Goal: Transaction & Acquisition: Purchase product/service

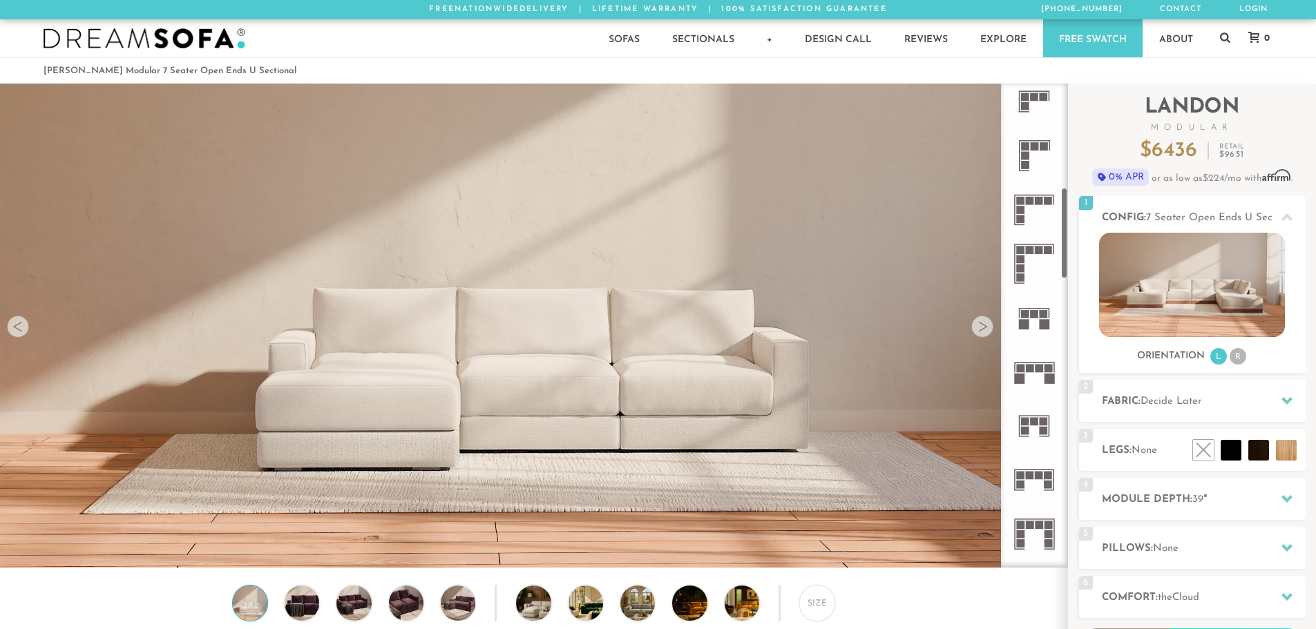
scroll to position [553, 0]
click at [1040, 360] on rect at bounding box center [1035, 360] width 40 height 1
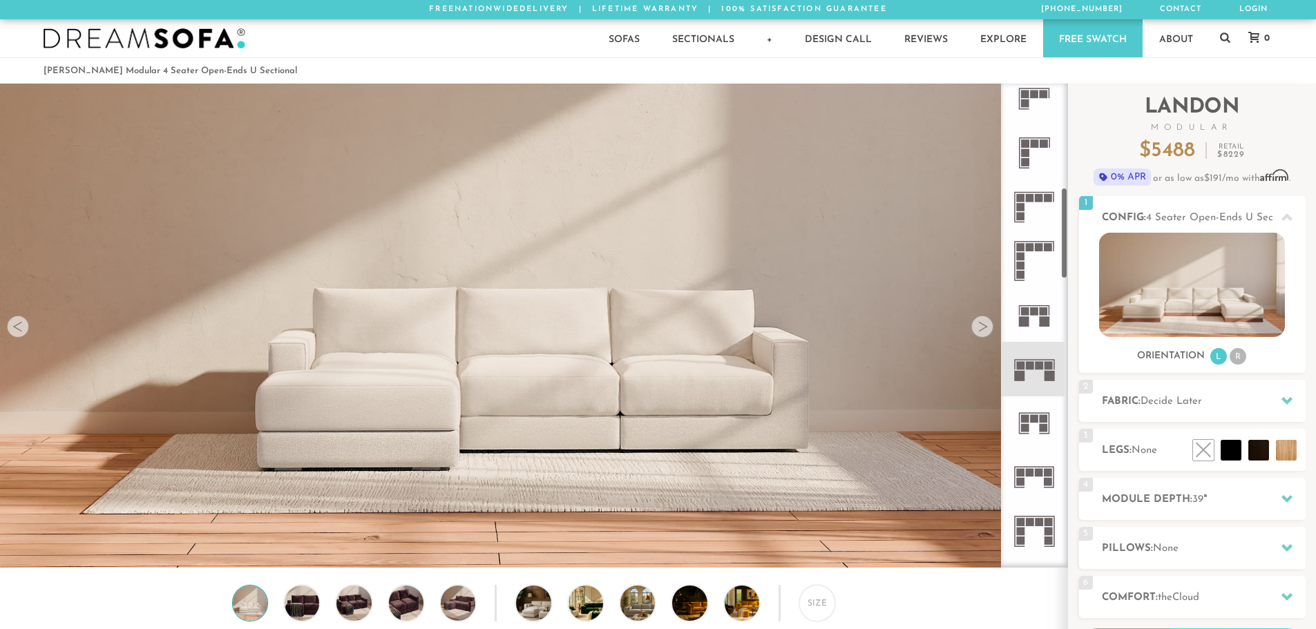
click at [1030, 371] on icon at bounding box center [1034, 369] width 54 height 54
click at [991, 333] on div at bounding box center [982, 327] width 22 height 22
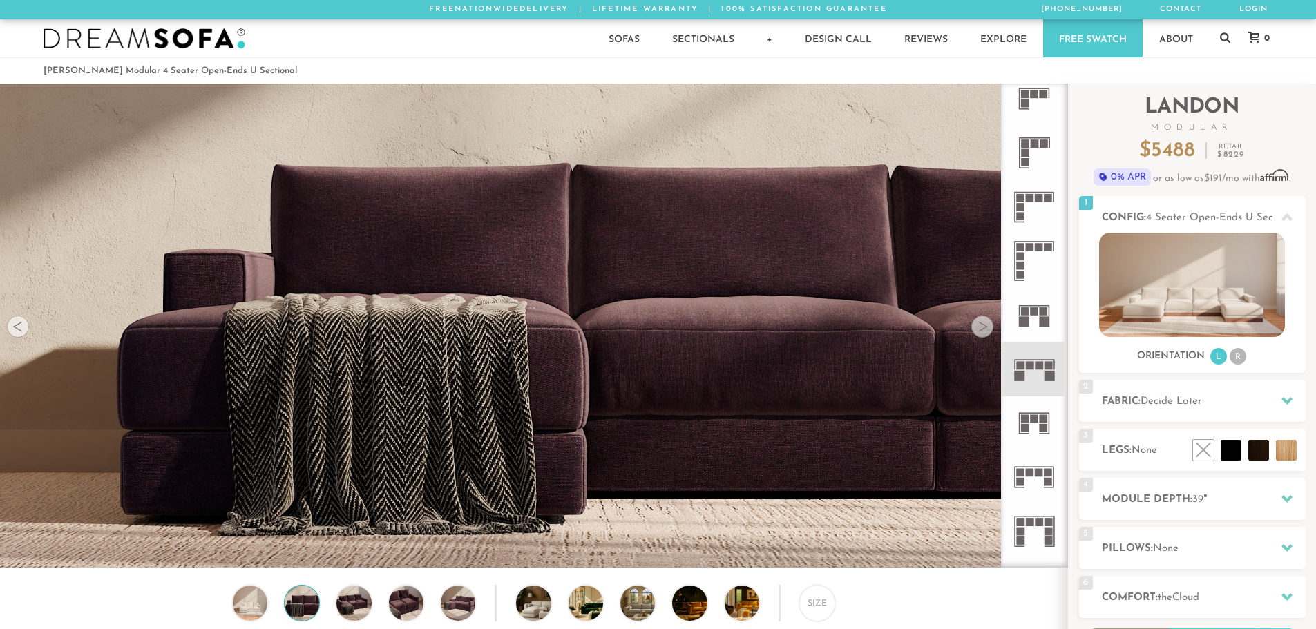
click at [991, 333] on div at bounding box center [982, 327] width 22 height 22
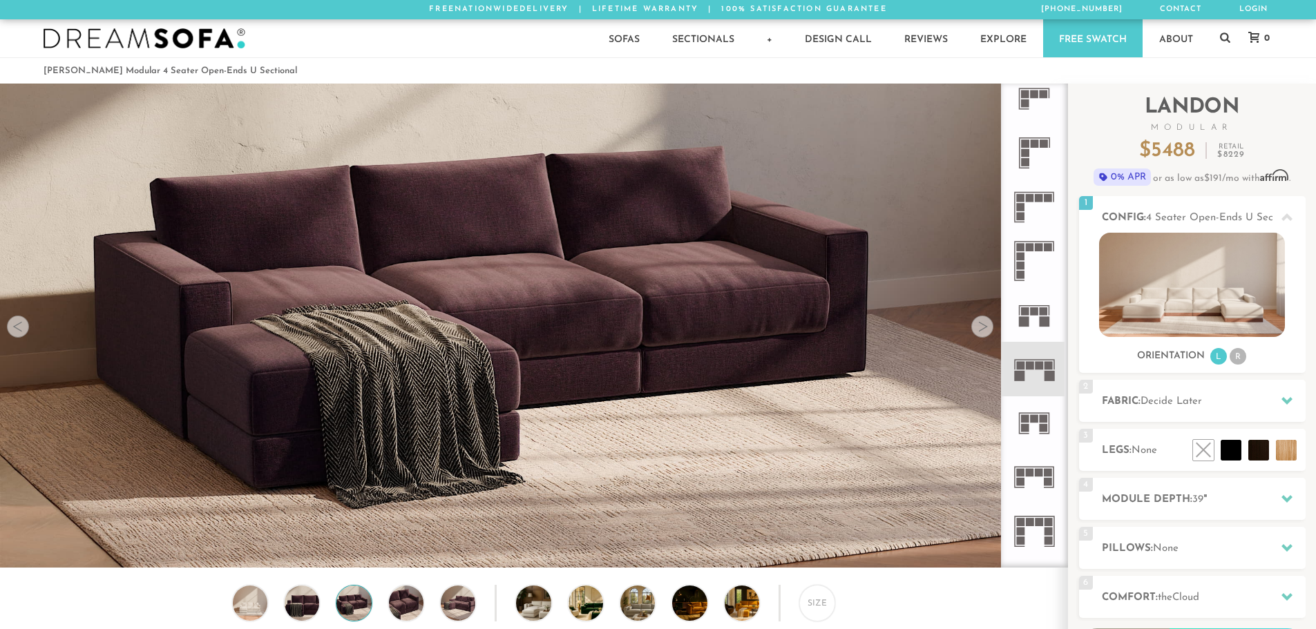
click at [991, 333] on div at bounding box center [982, 327] width 22 height 22
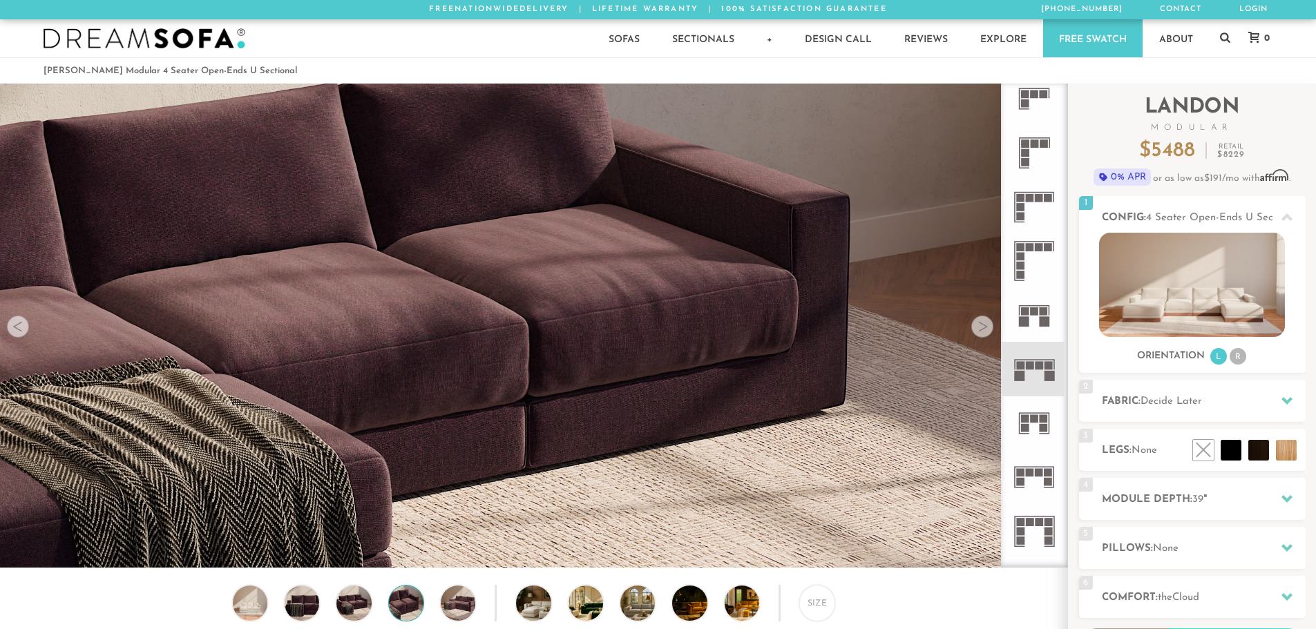
click at [991, 333] on div at bounding box center [982, 327] width 22 height 22
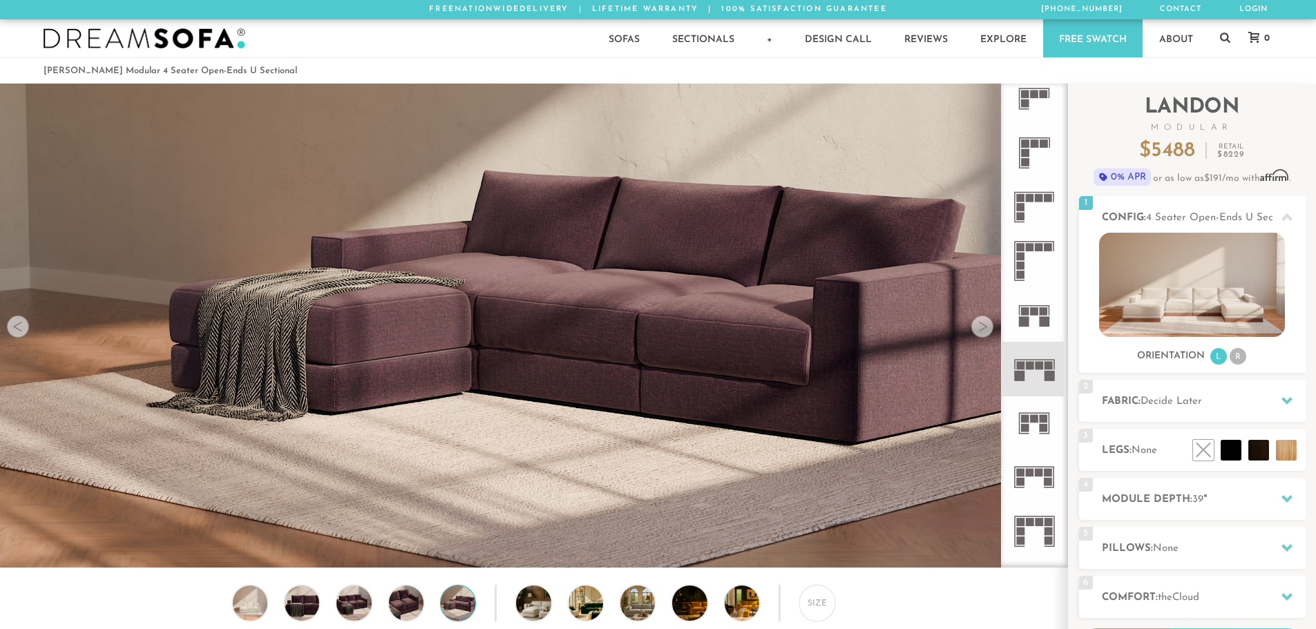
click at [991, 333] on div at bounding box center [982, 327] width 22 height 22
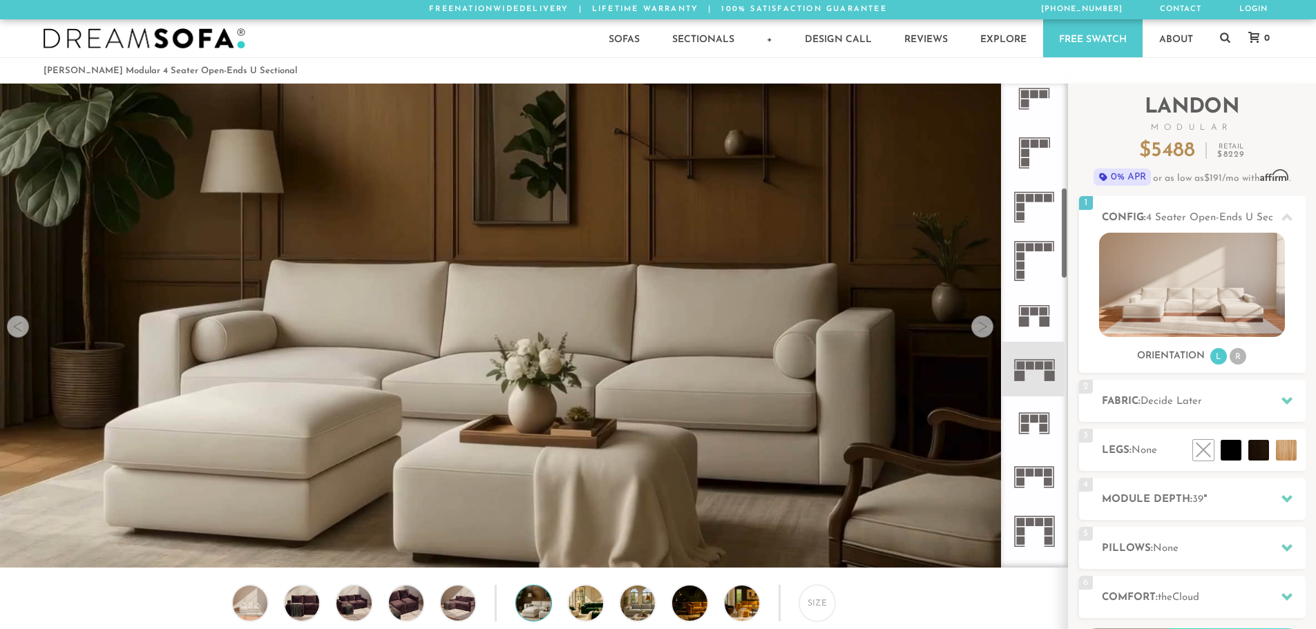
click at [989, 330] on div at bounding box center [982, 327] width 22 height 22
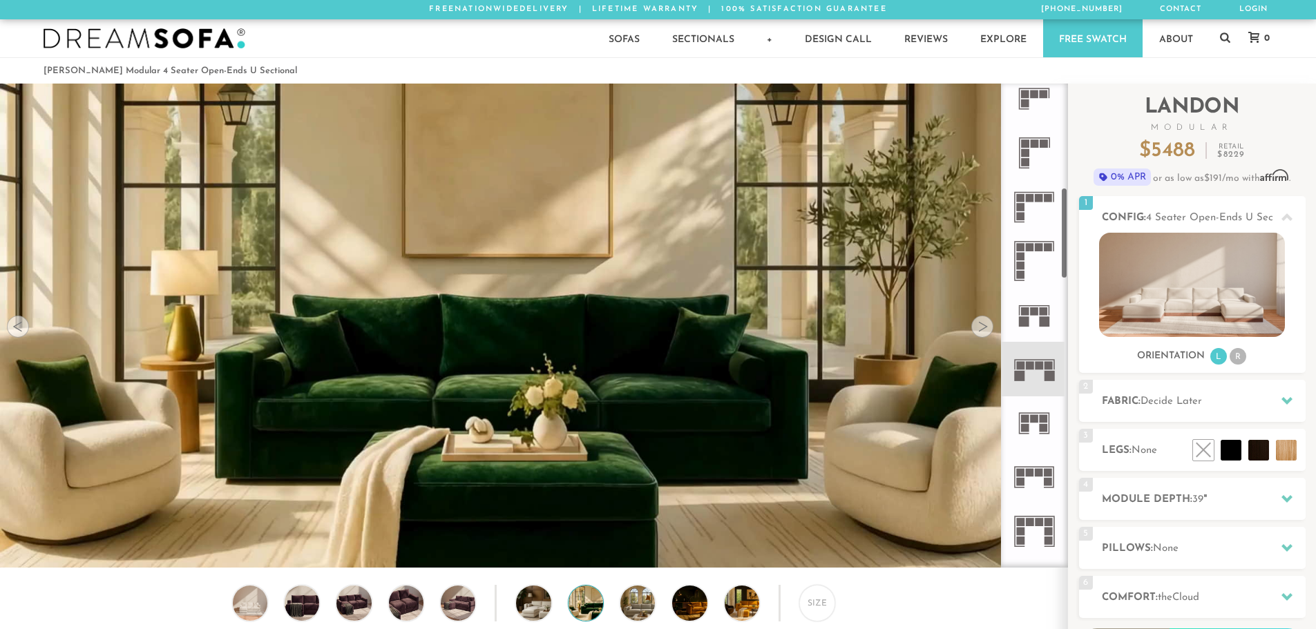
click at [1042, 367] on rect at bounding box center [1039, 366] width 8 height 8
click at [1216, 267] on img at bounding box center [1192, 285] width 186 height 104
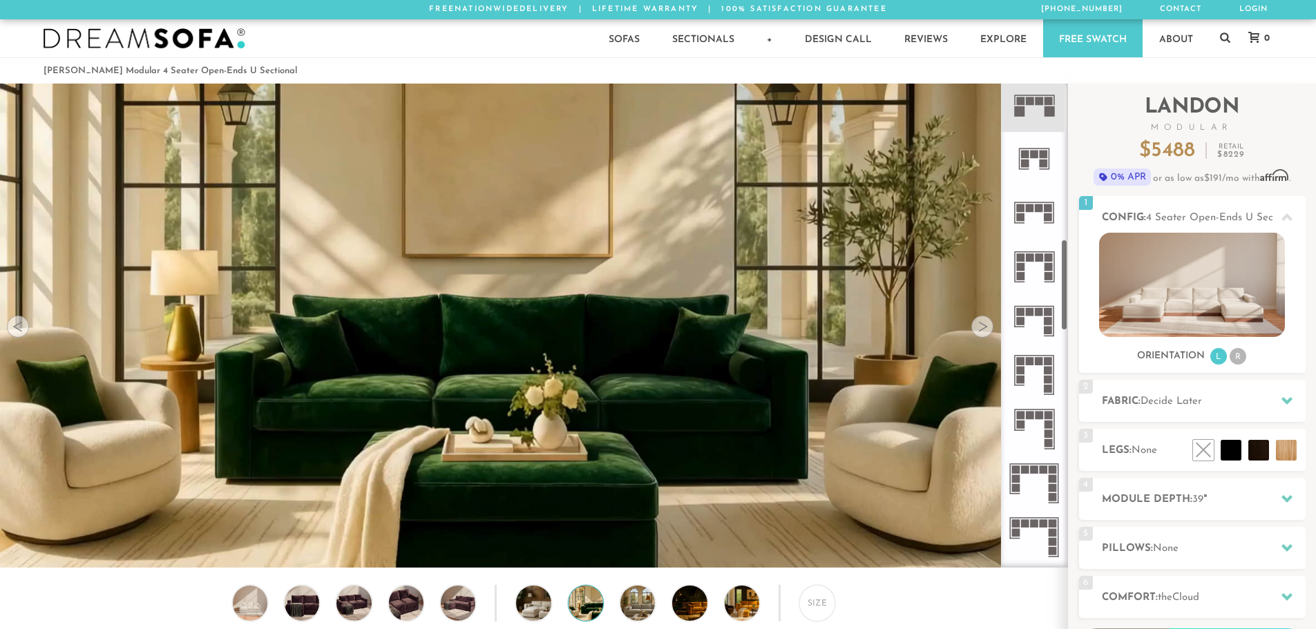
scroll to position [829, 0]
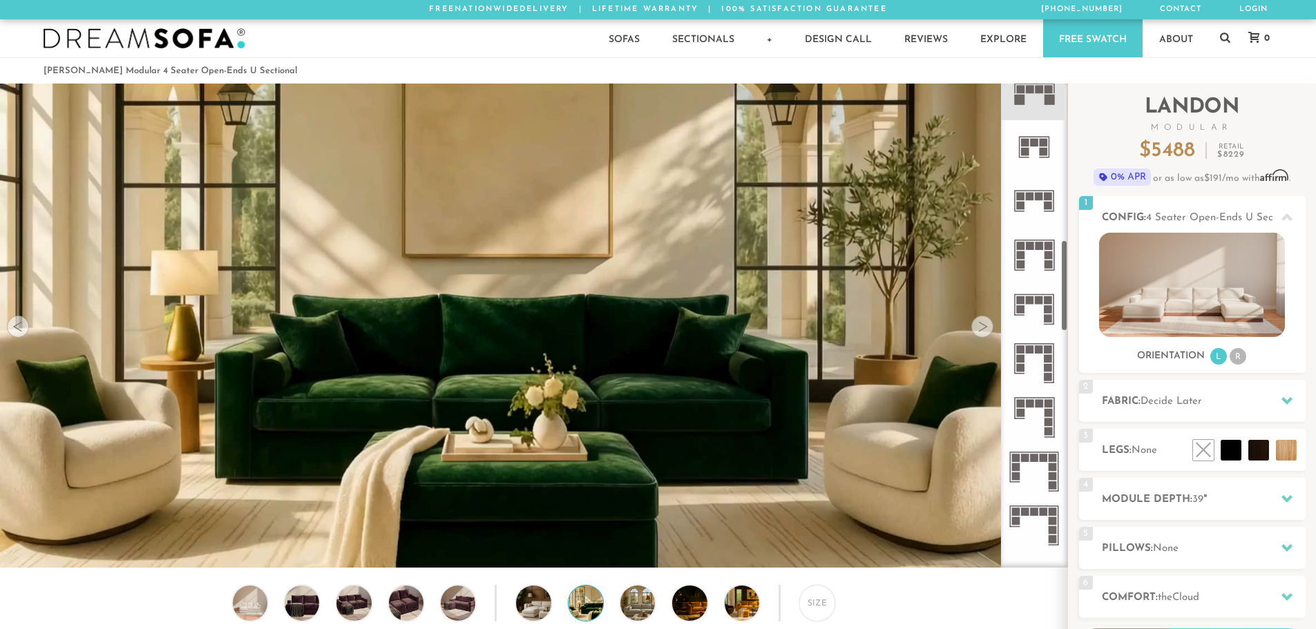
click at [1040, 363] on icon at bounding box center [1034, 363] width 54 height 54
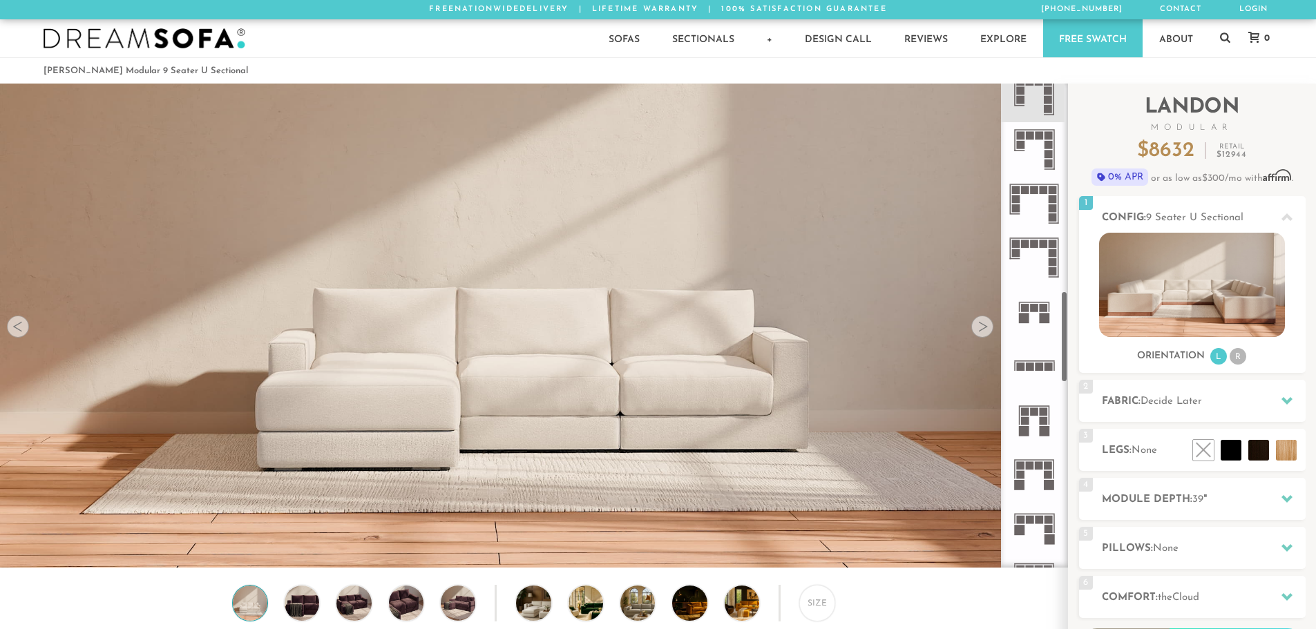
scroll to position [1105, 0]
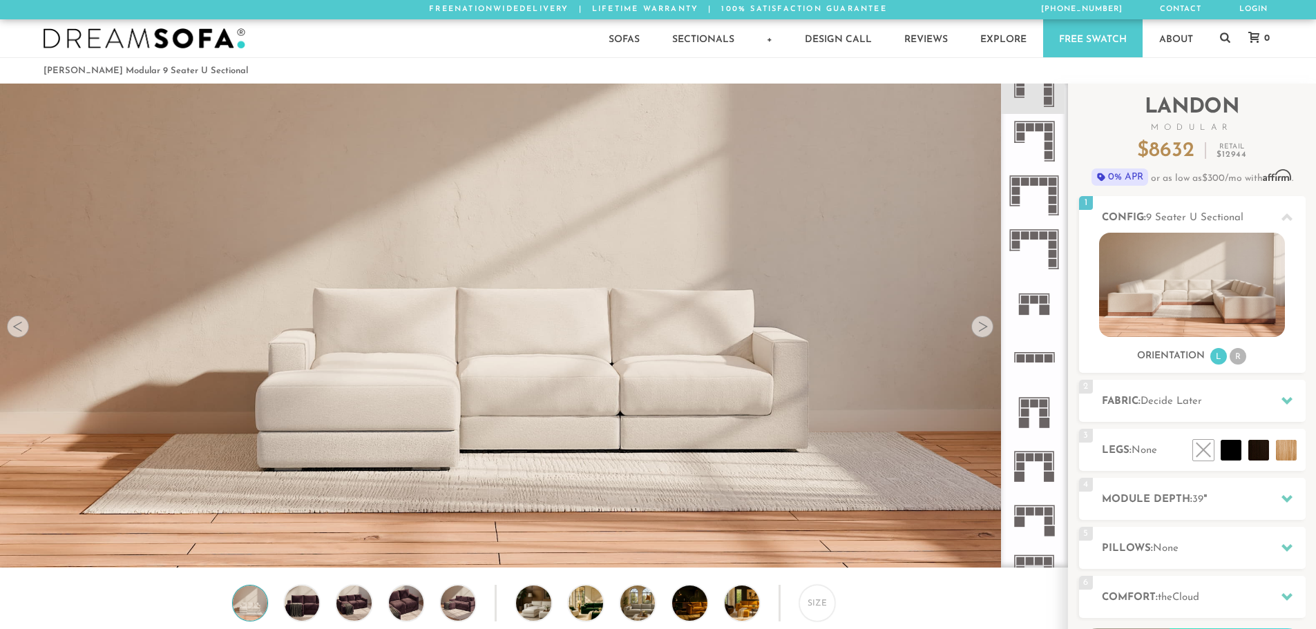
click at [1036, 401] on rect at bounding box center [1035, 403] width 8 height 8
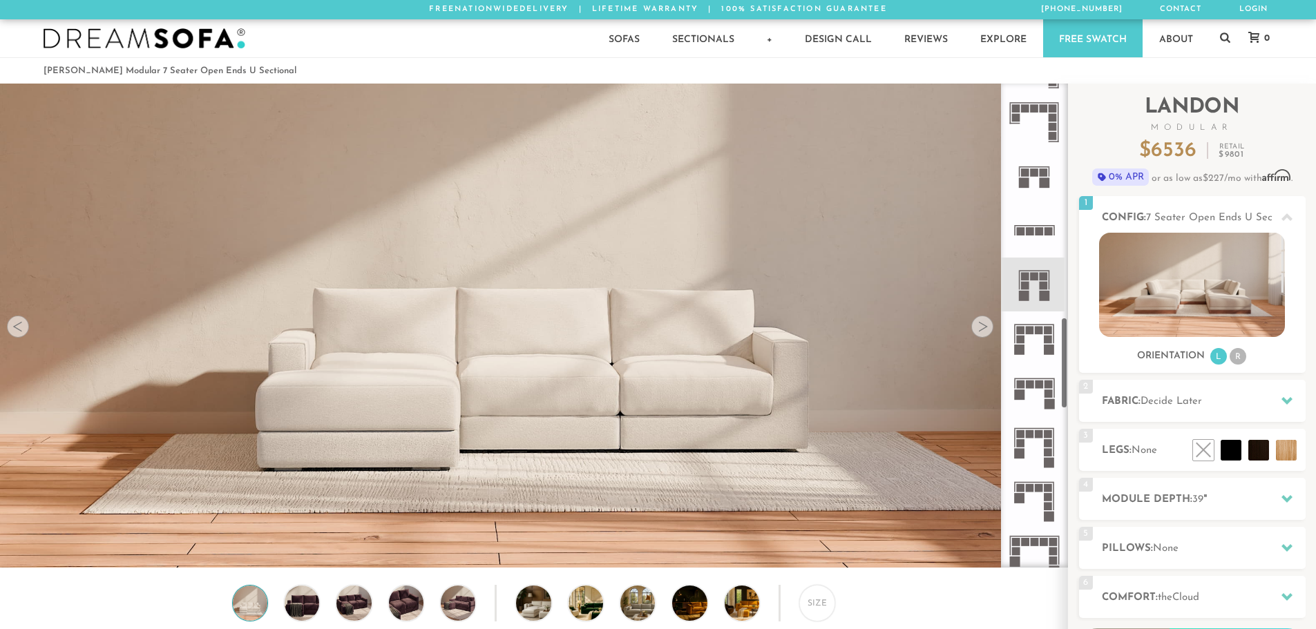
scroll to position [1243, 0]
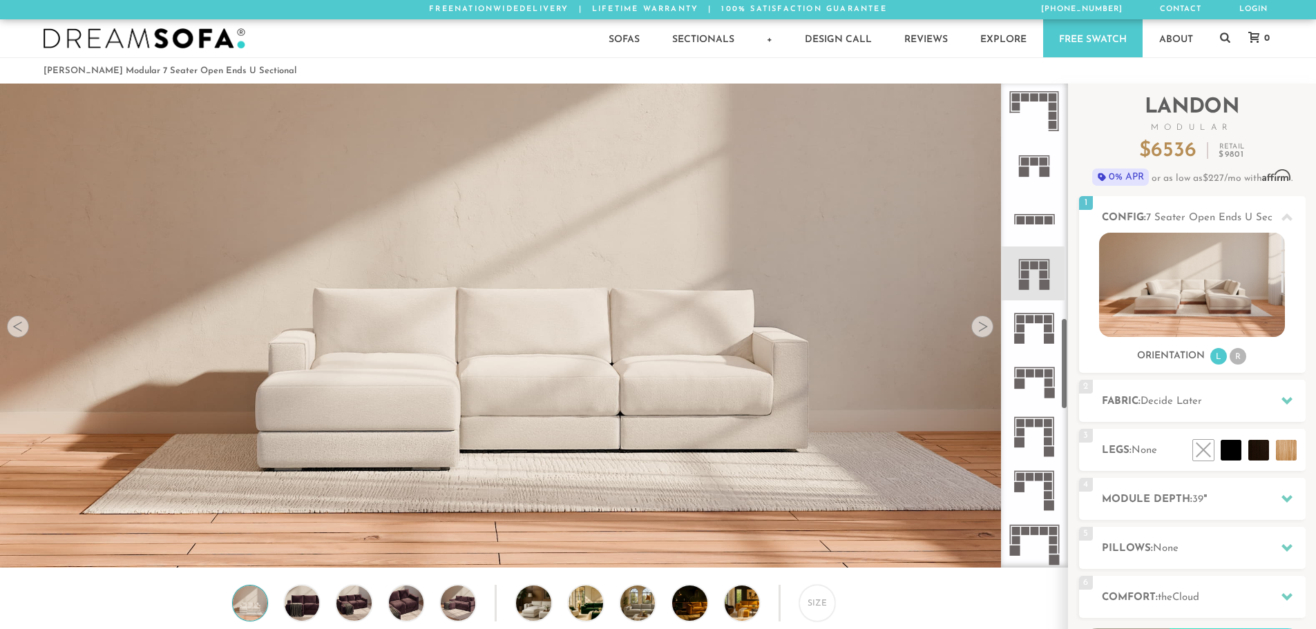
click at [1035, 379] on icon at bounding box center [1034, 381] width 54 height 54
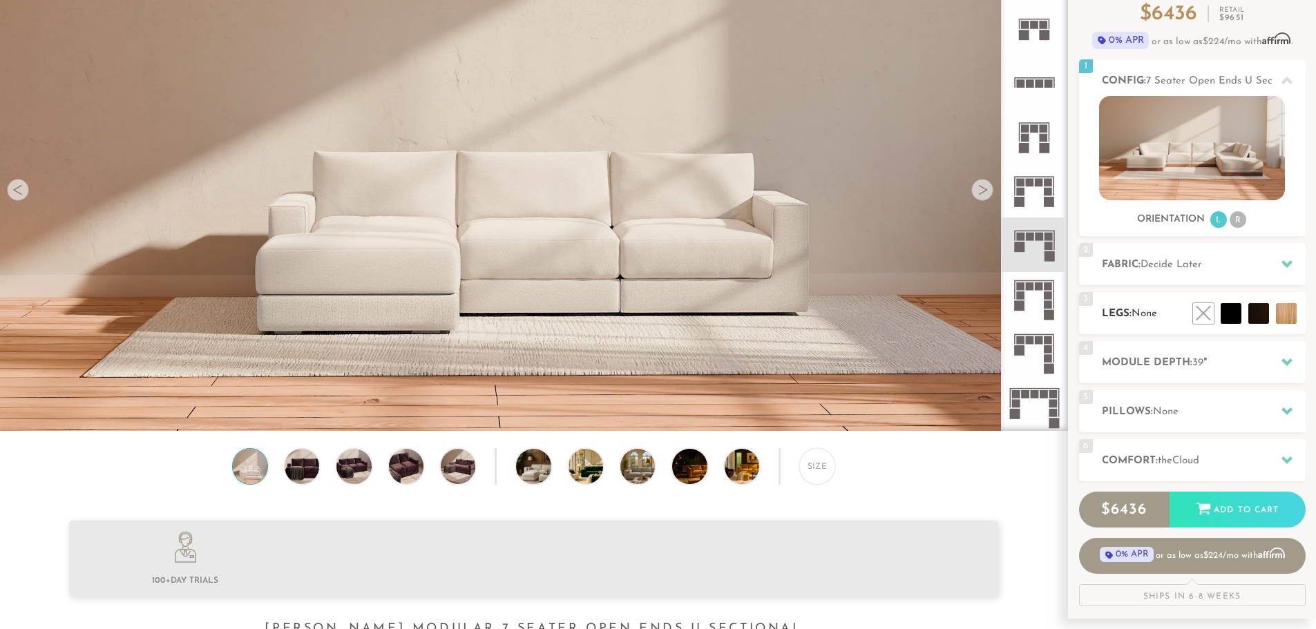
scroll to position [138, 0]
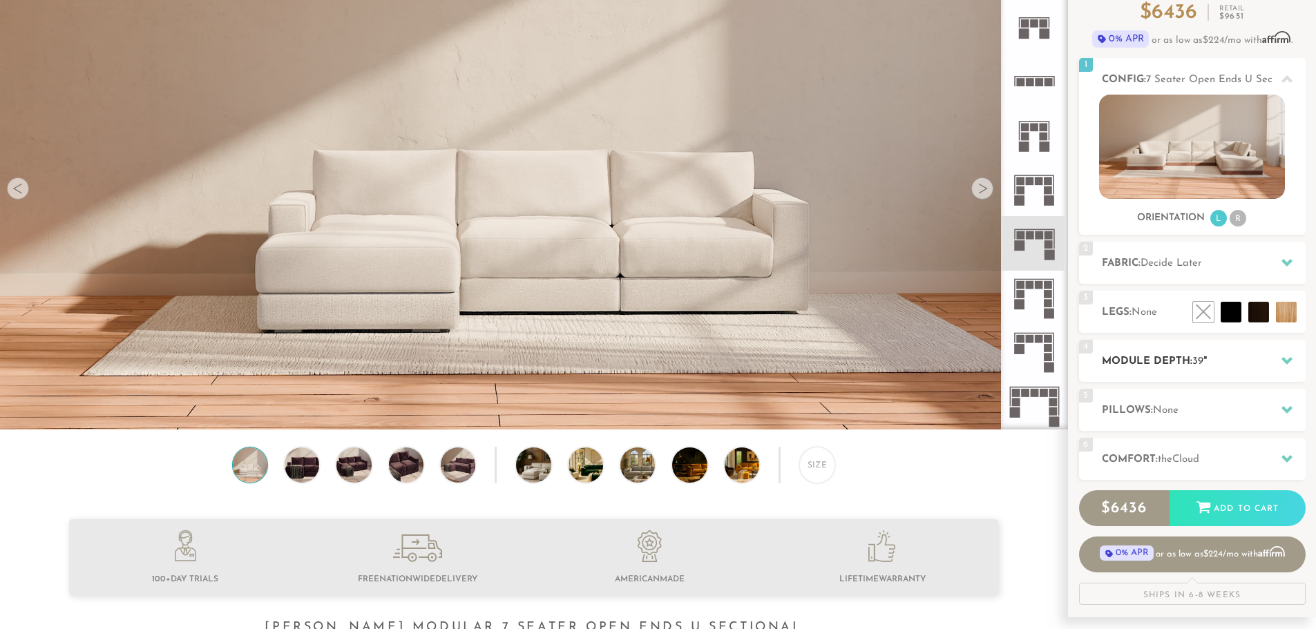
click at [1291, 363] on icon at bounding box center [1286, 360] width 11 height 11
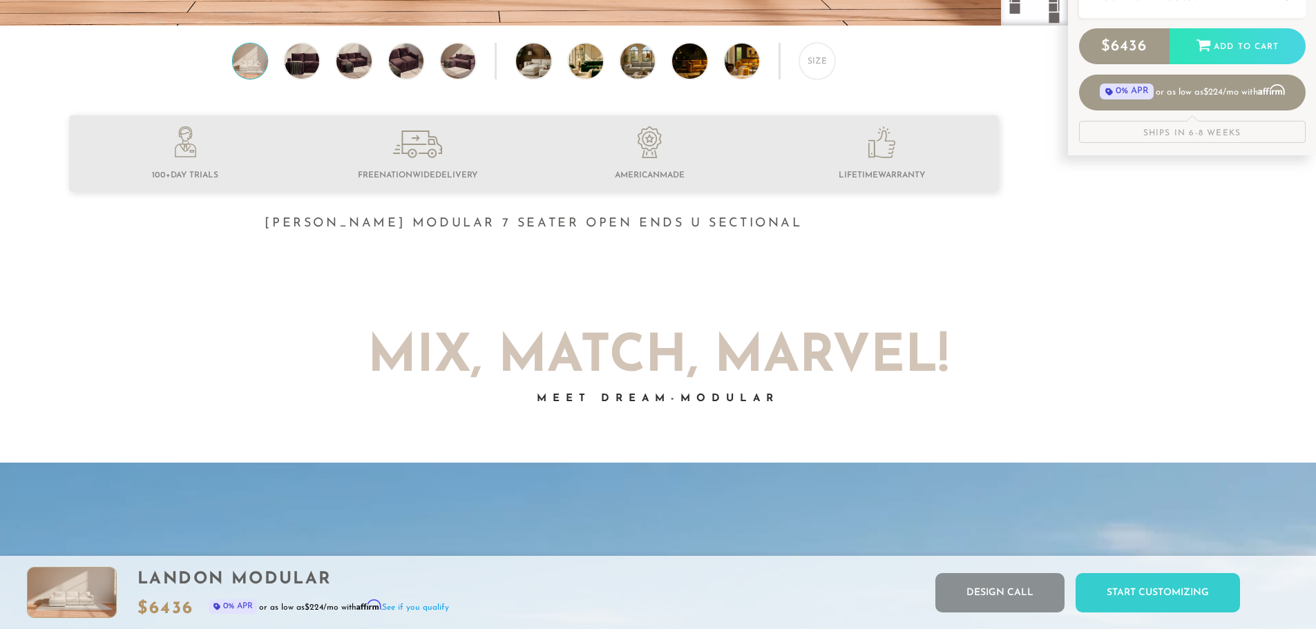
scroll to position [0, 0]
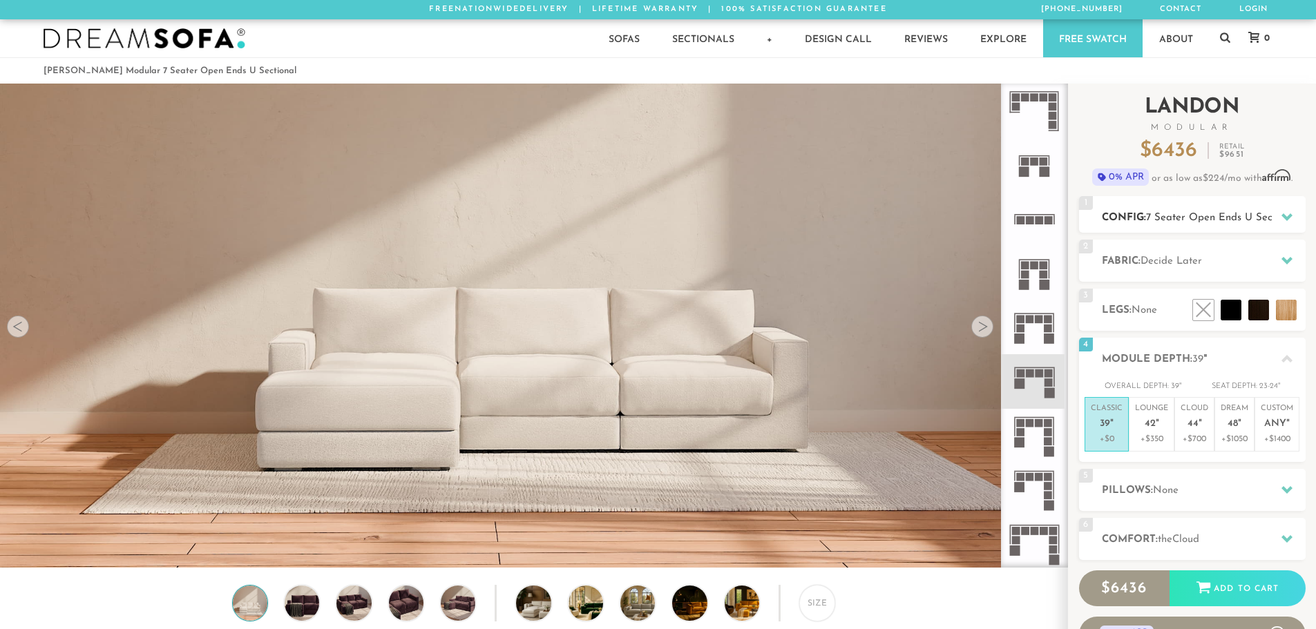
click at [1278, 211] on div at bounding box center [1286, 217] width 29 height 28
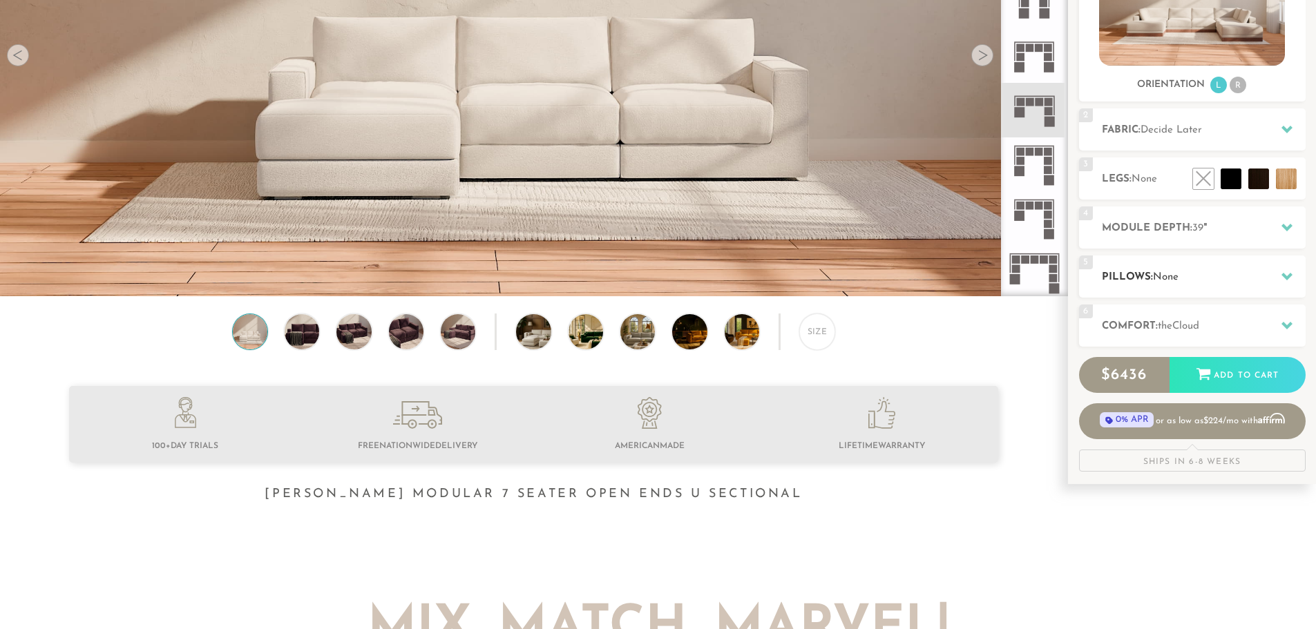
scroll to position [276, 0]
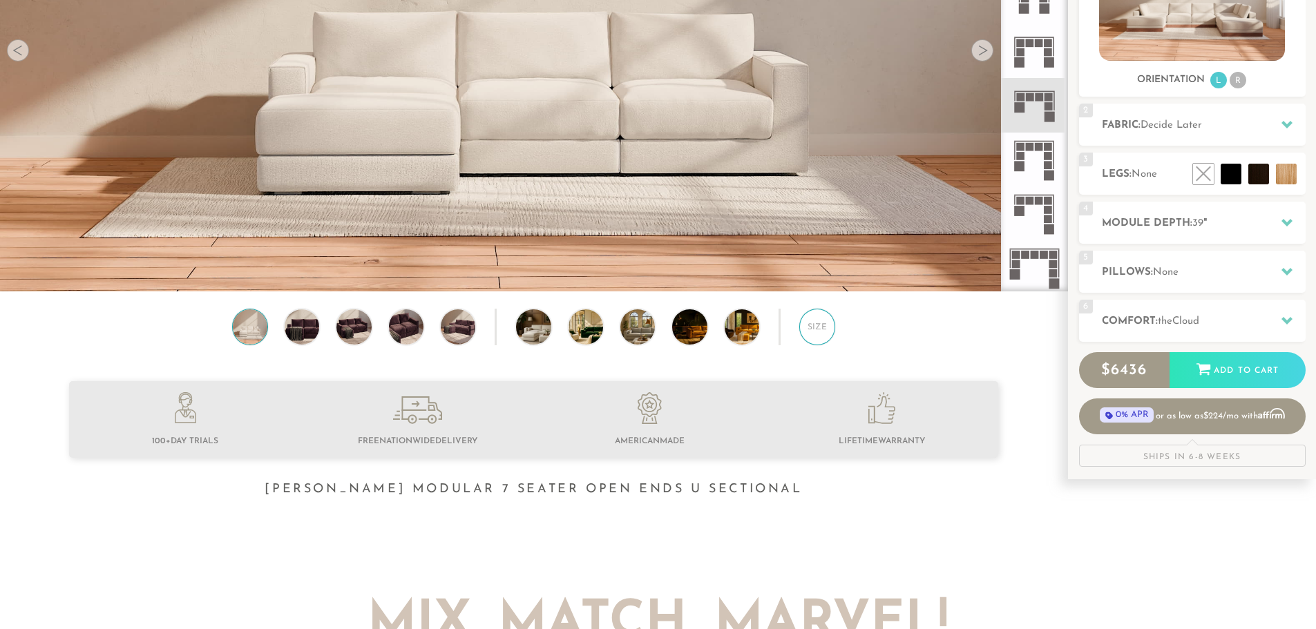
click at [816, 334] on div "Size" at bounding box center [817, 327] width 36 height 36
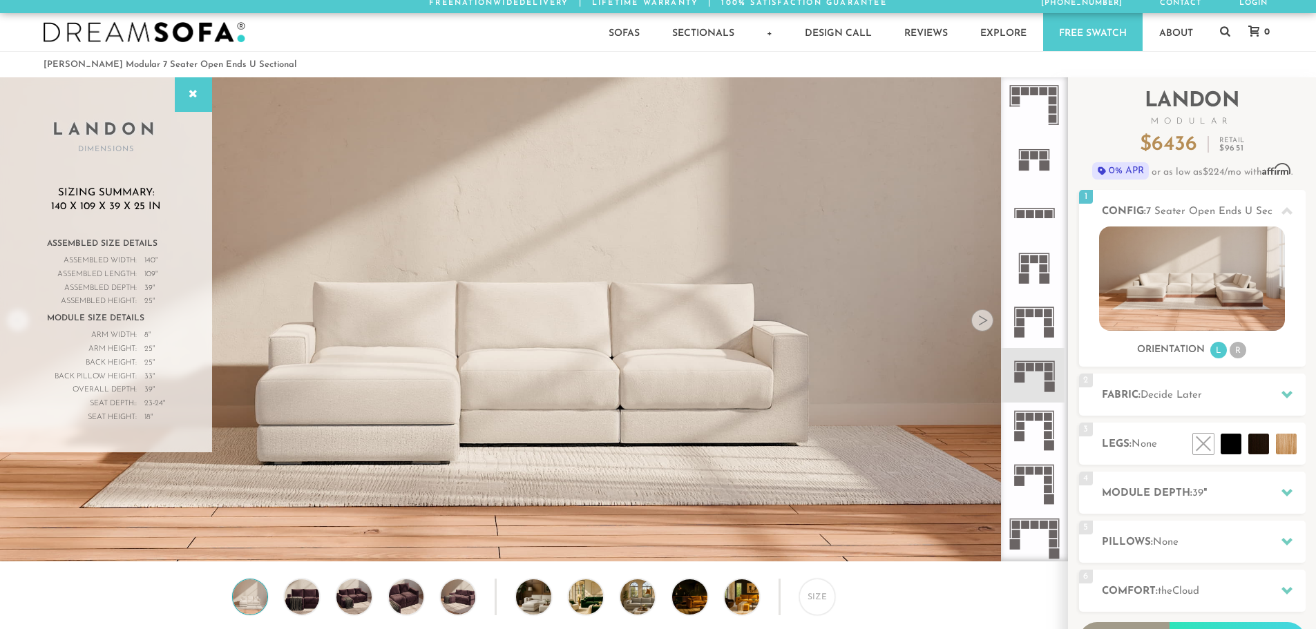
scroll to position [0, 0]
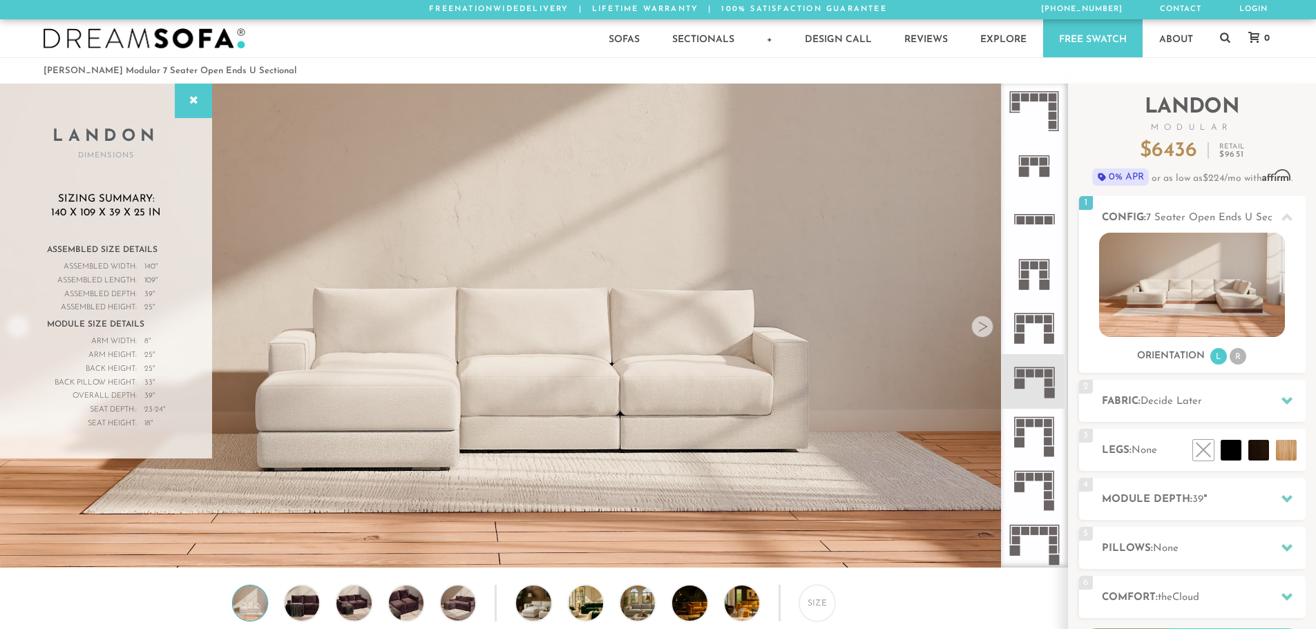
click at [1049, 437] on icon at bounding box center [1034, 436] width 54 height 54
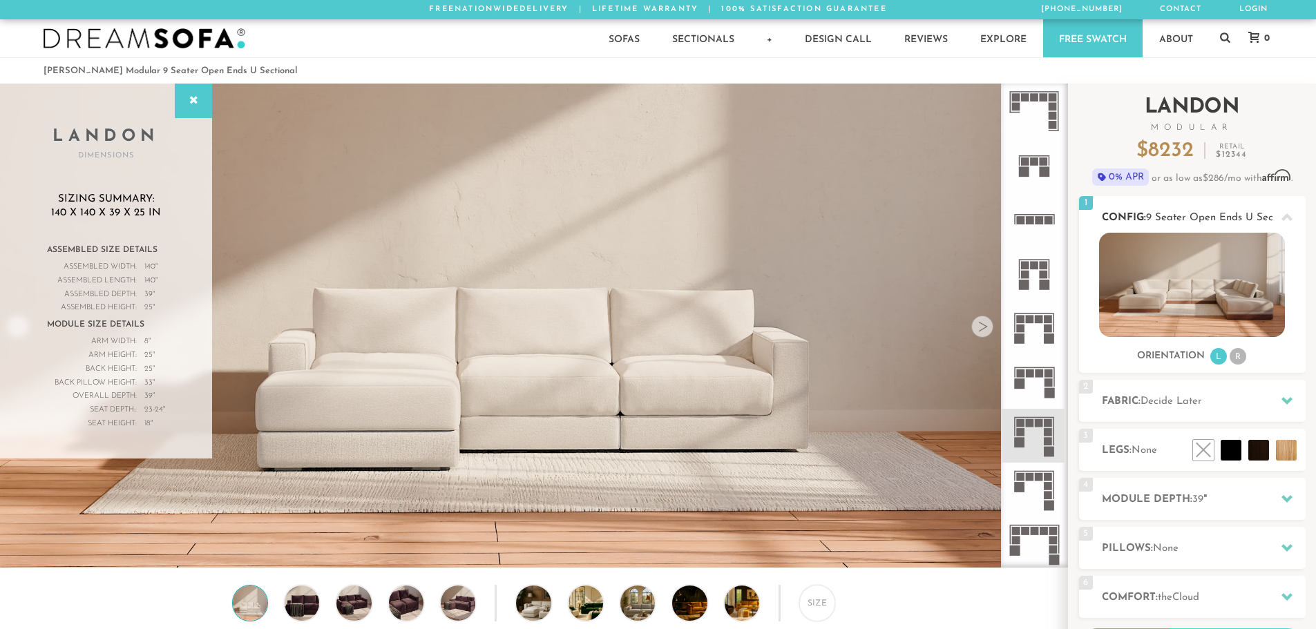
click at [1241, 353] on li "R" at bounding box center [1238, 356] width 17 height 17
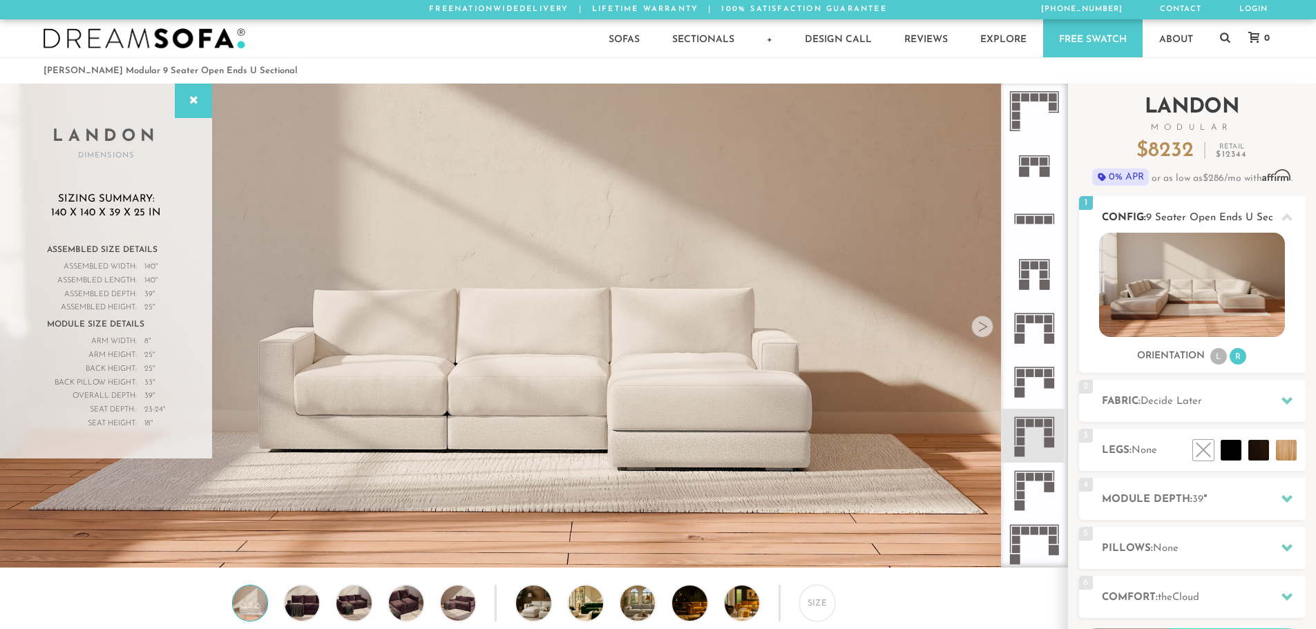
click at [1219, 354] on li "L" at bounding box center [1218, 356] width 17 height 17
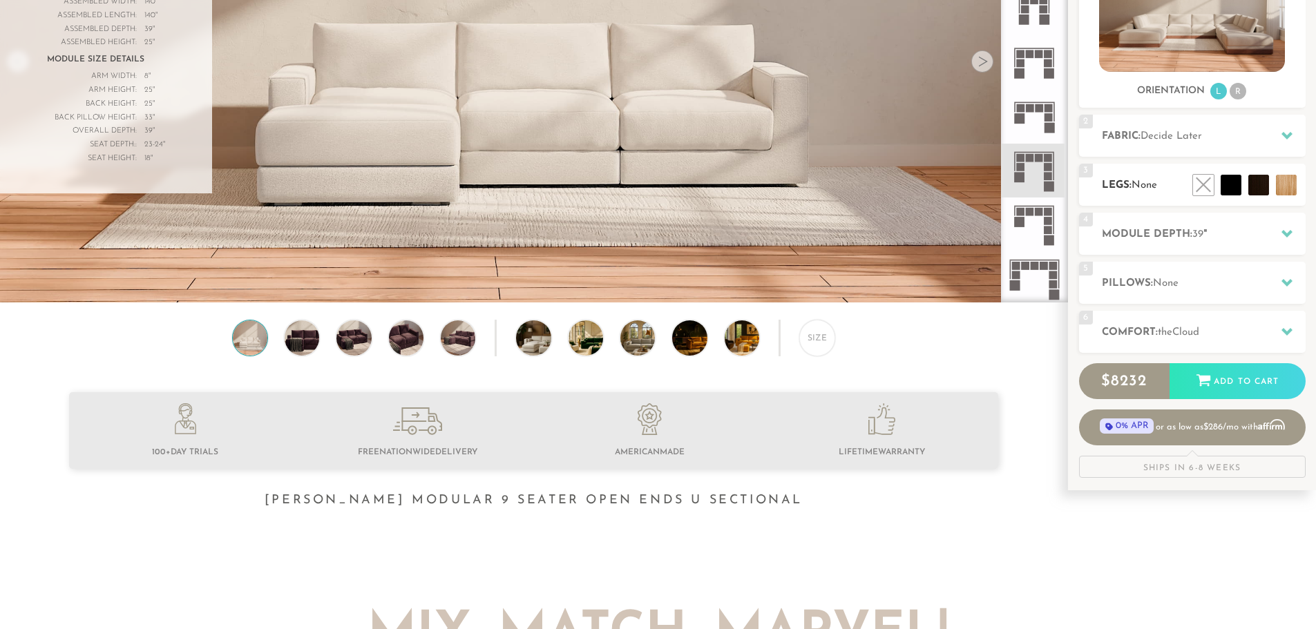
scroll to position [276, 0]
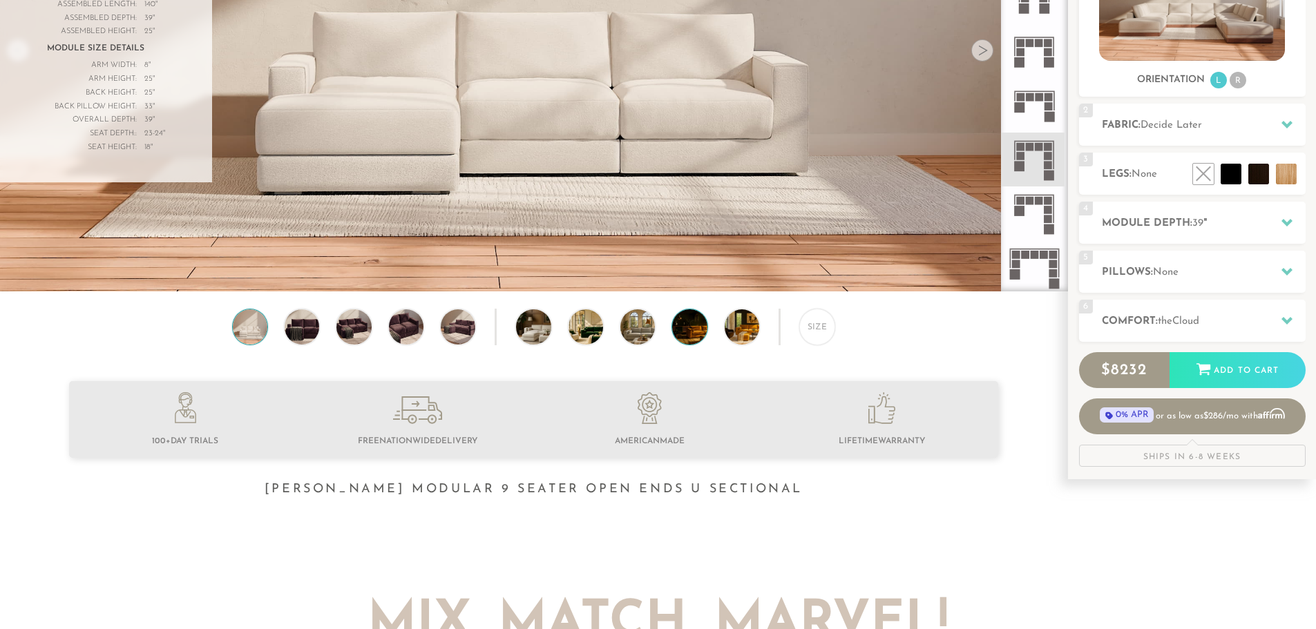
click at [703, 337] on img at bounding box center [702, 326] width 61 height 35
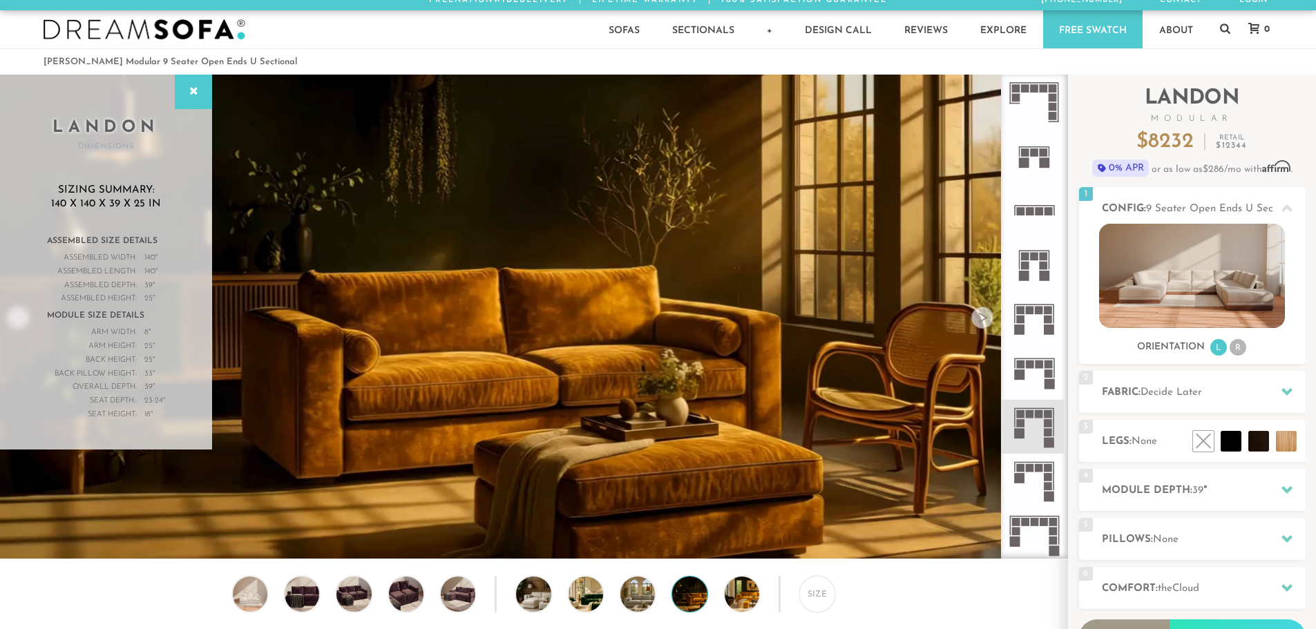
scroll to position [0, 0]
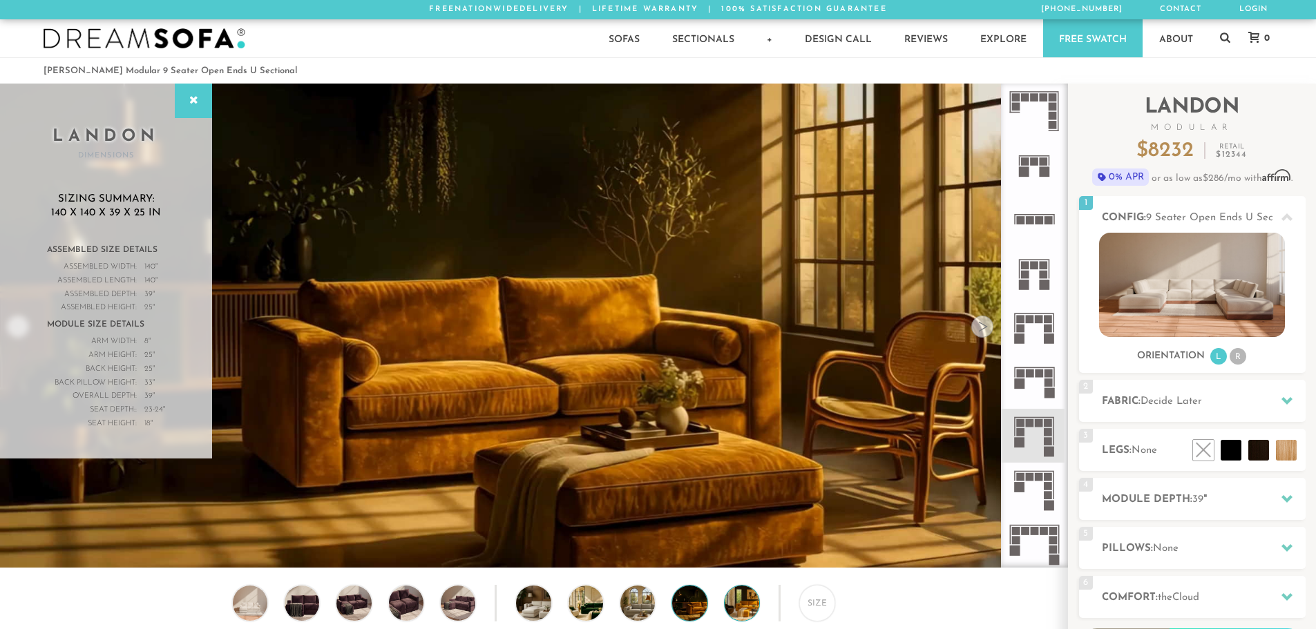
click at [731, 606] on img at bounding box center [755, 603] width 61 height 35
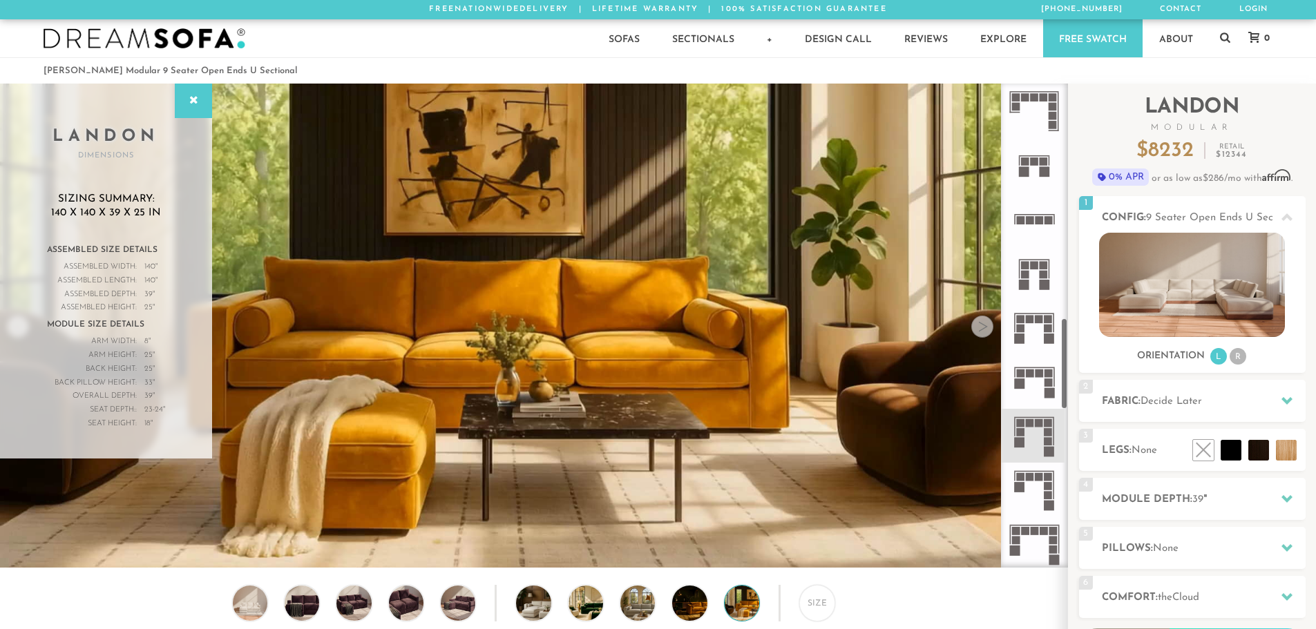
click at [981, 327] on div at bounding box center [982, 327] width 22 height 22
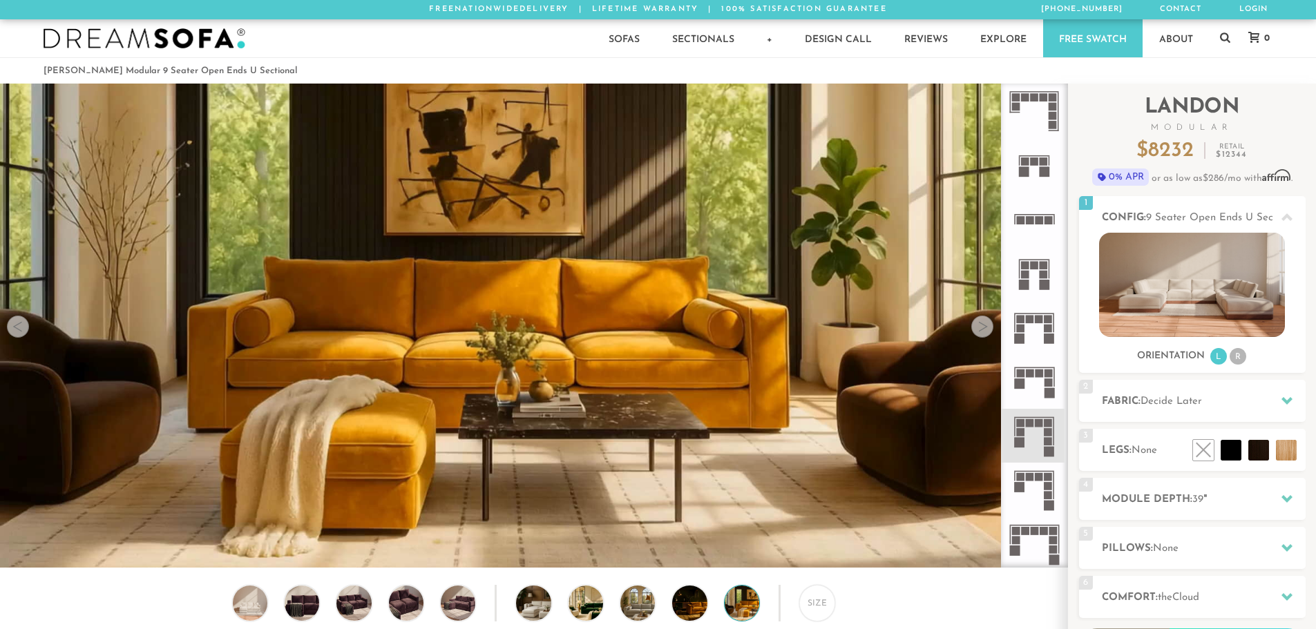
click at [981, 327] on div at bounding box center [982, 327] width 22 height 22
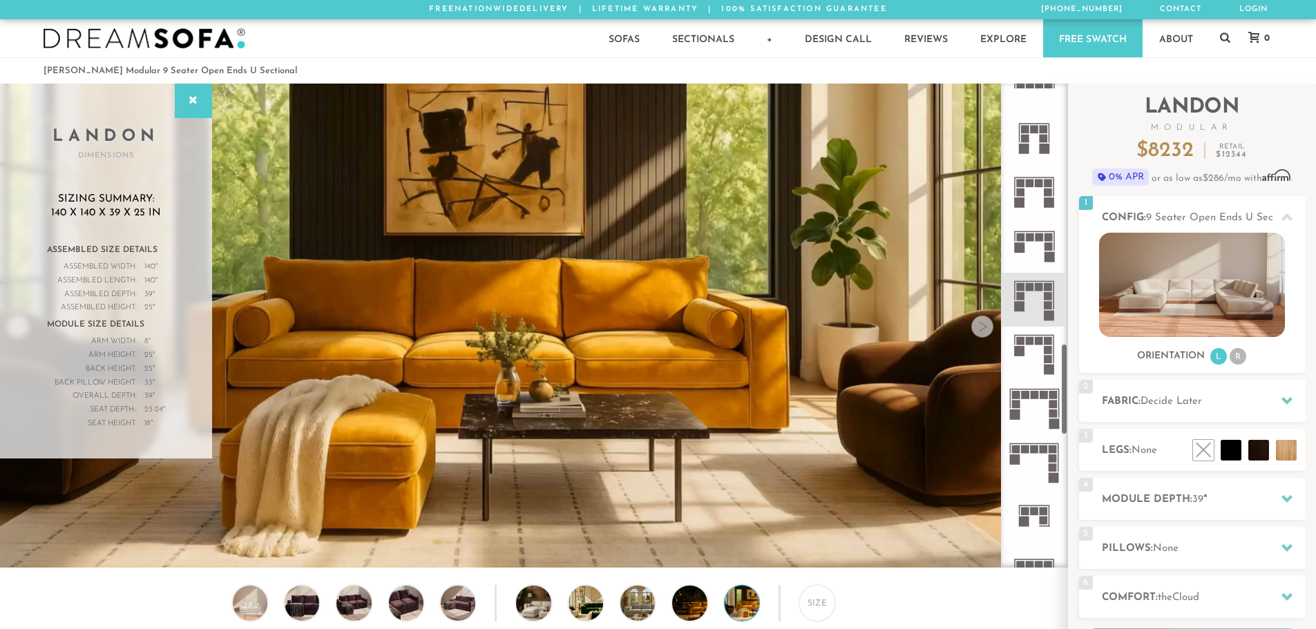
scroll to position [1382, 0]
click at [1043, 354] on icon at bounding box center [1034, 352] width 54 height 54
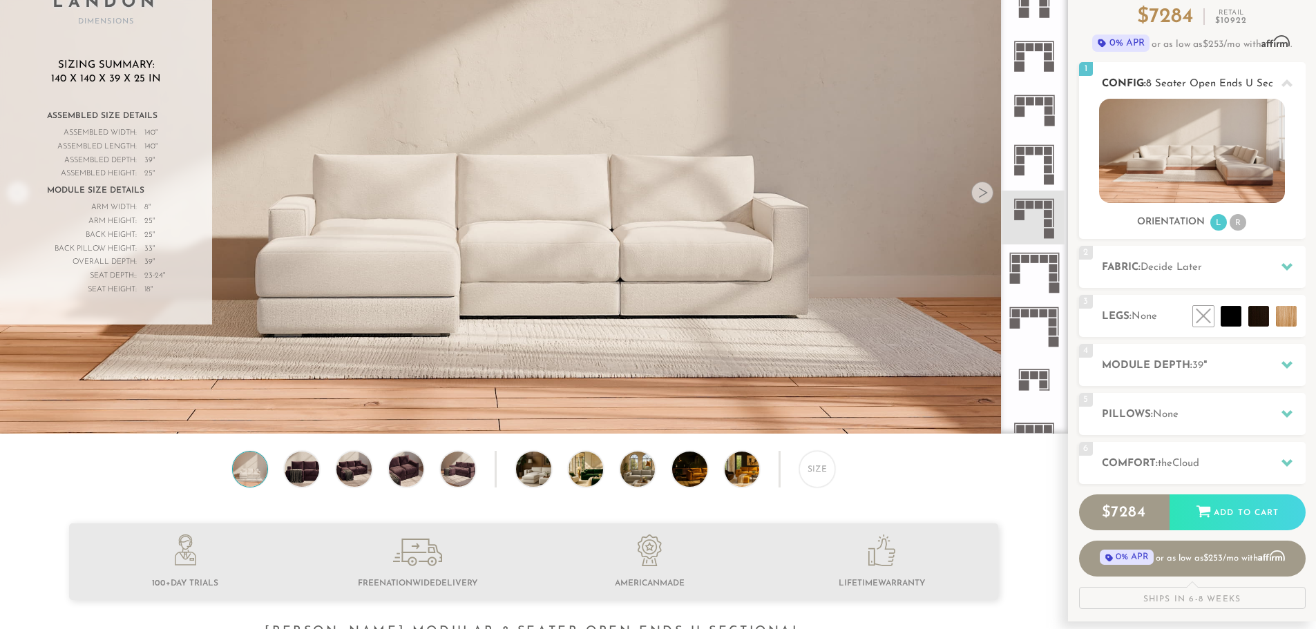
scroll to position [138, 0]
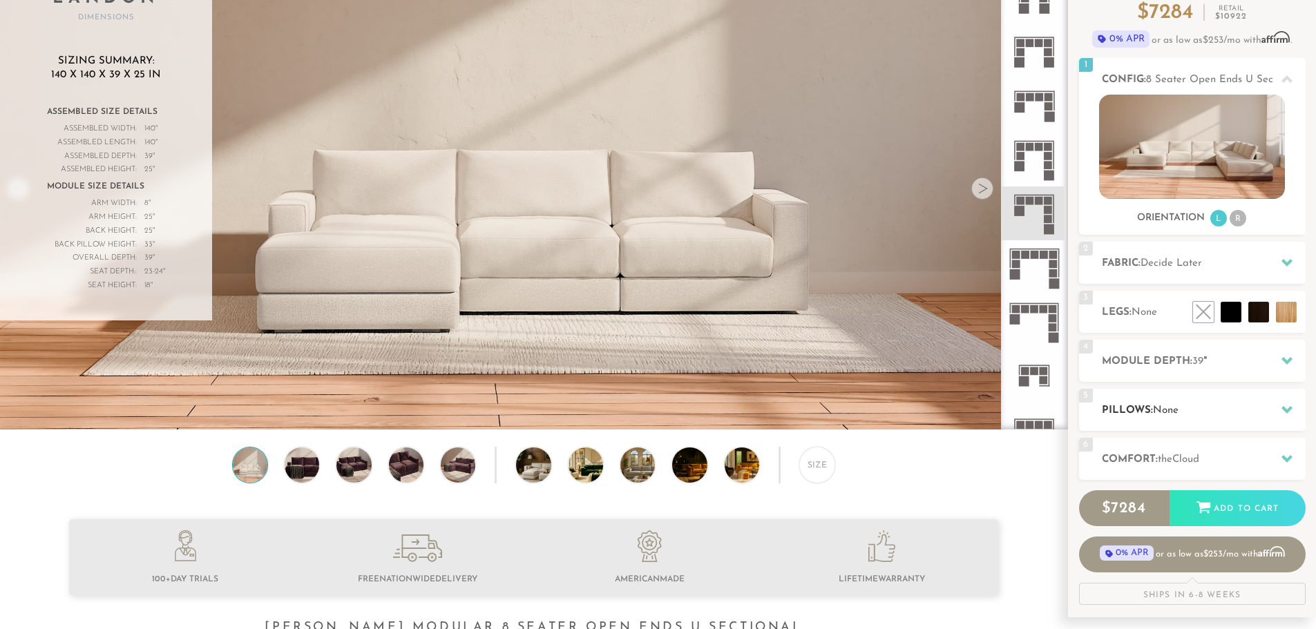
click at [1251, 414] on h2 "Pillows: None" at bounding box center [1204, 411] width 204 height 16
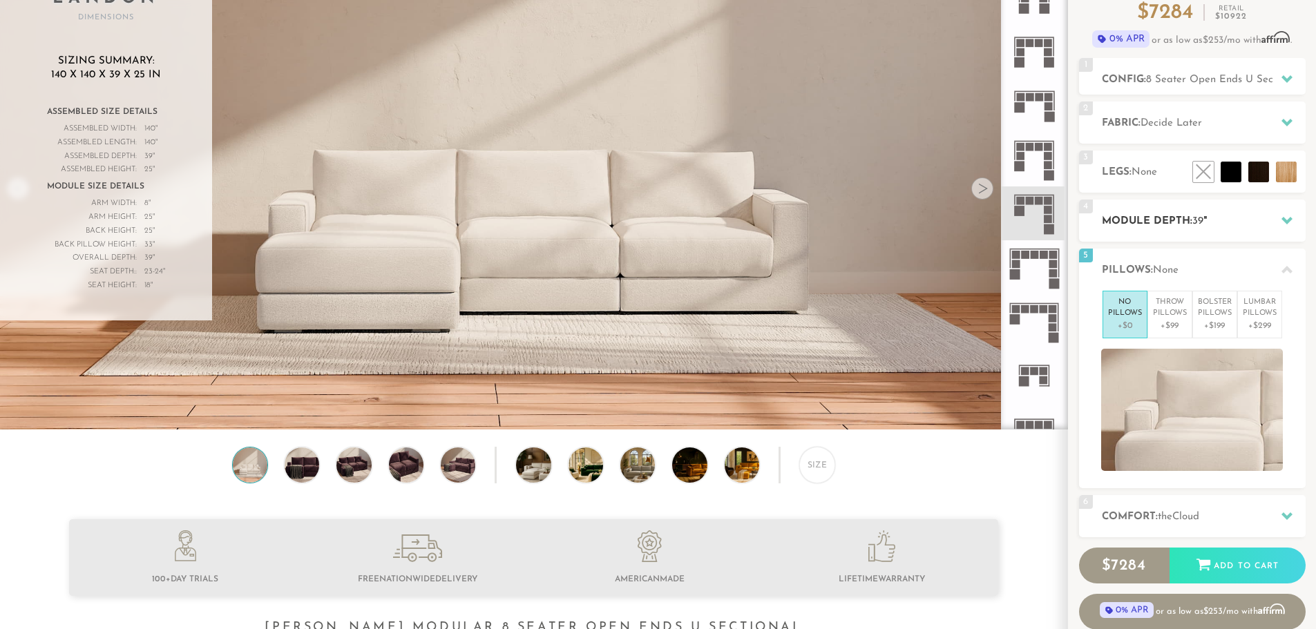
click at [1249, 227] on h2 "Module Depth: 39 "" at bounding box center [1204, 221] width 204 height 16
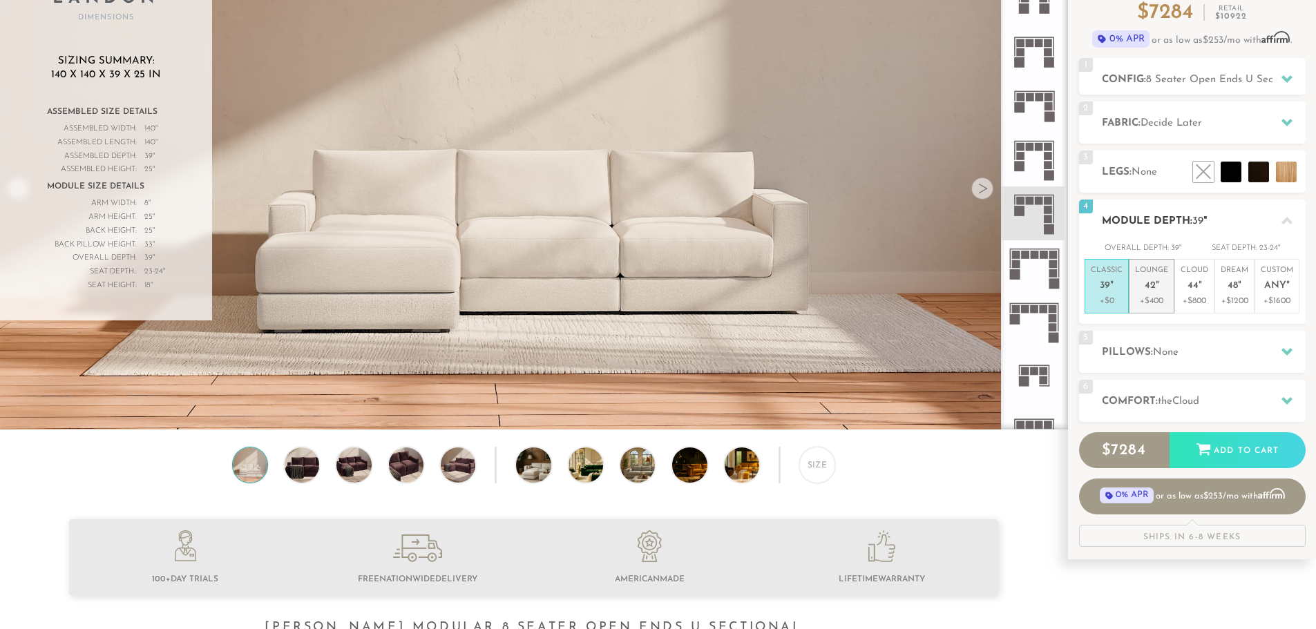
click at [1156, 285] on em """ at bounding box center [1157, 286] width 3 height 12
click at [1111, 297] on p "+$0" at bounding box center [1107, 301] width 32 height 12
click at [1157, 300] on p "+$400" at bounding box center [1151, 301] width 33 height 12
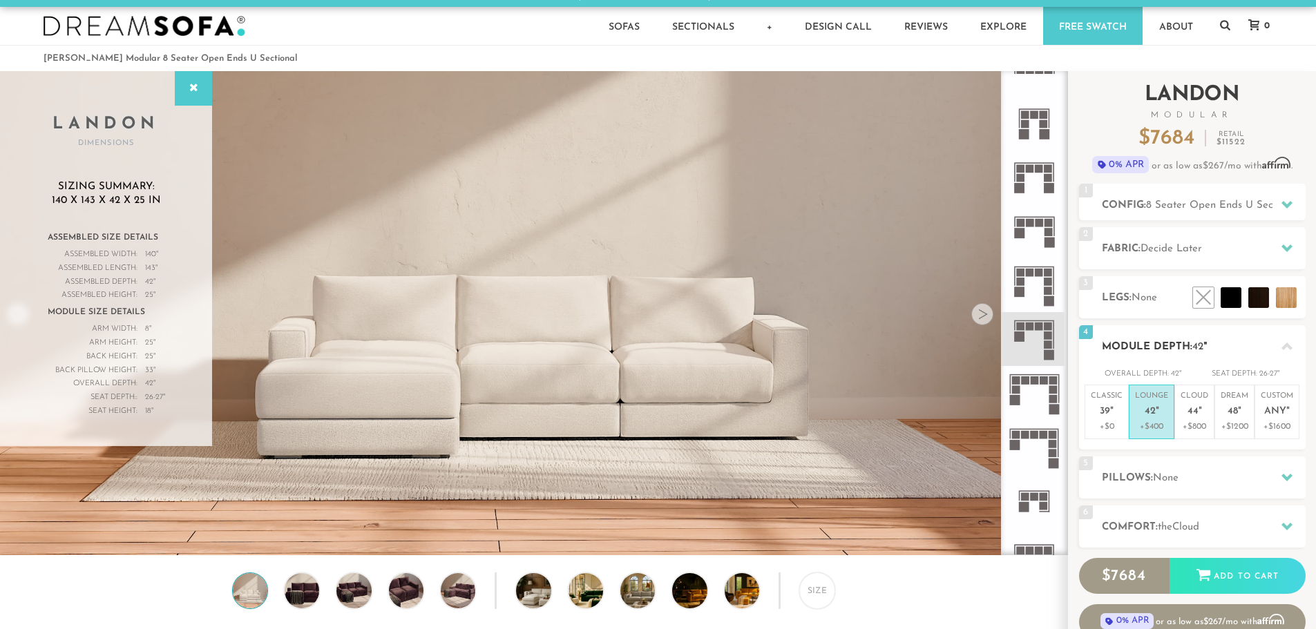
scroll to position [0, 0]
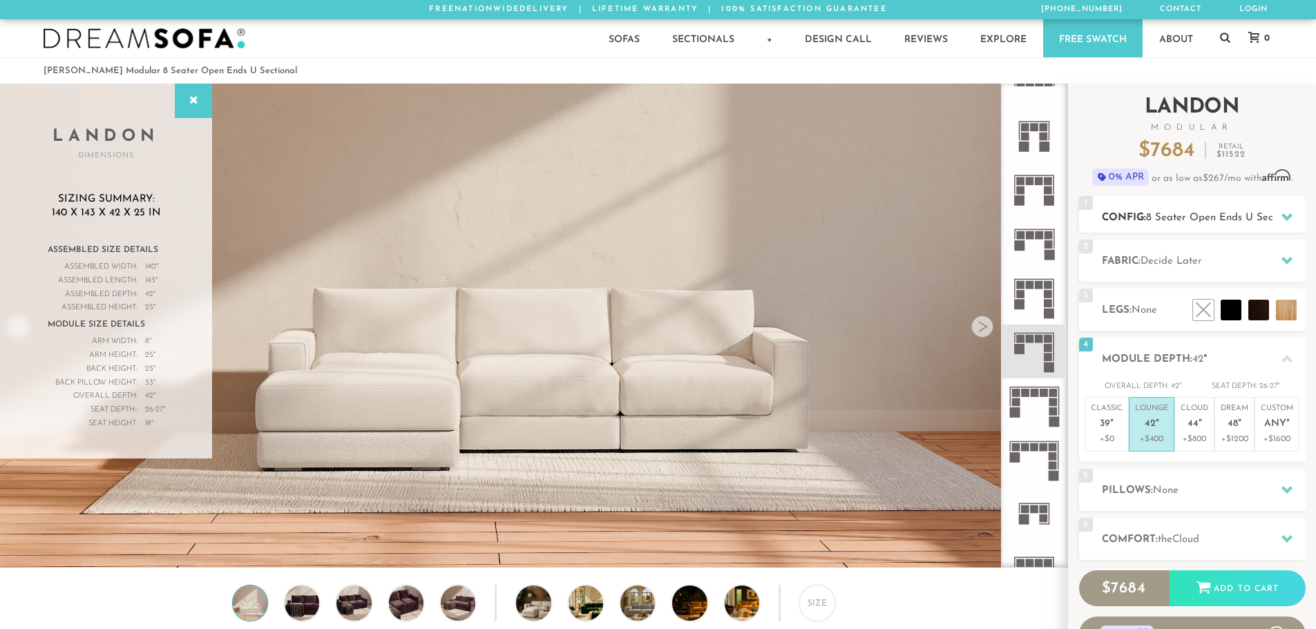
click at [1205, 218] on span "8 Seater Open Ends U Sectional" at bounding box center [1222, 218] width 153 height 10
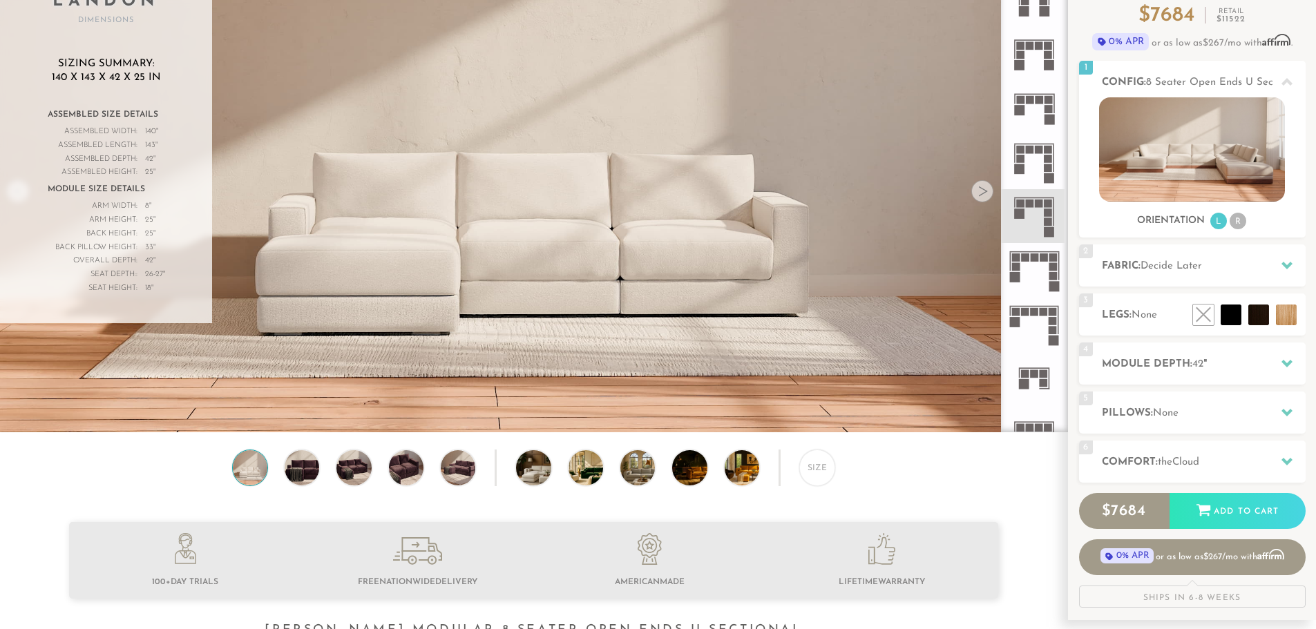
scroll to position [138, 0]
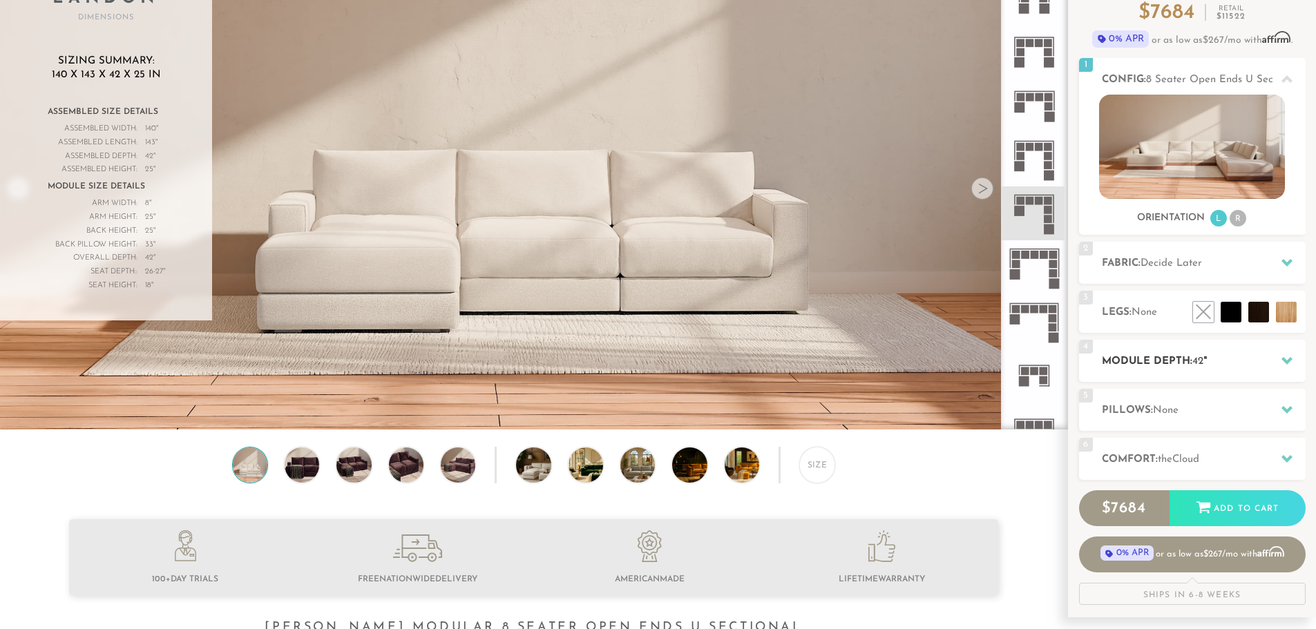
click at [1180, 370] on div "4 Module Depth: 42 "" at bounding box center [1192, 361] width 227 height 42
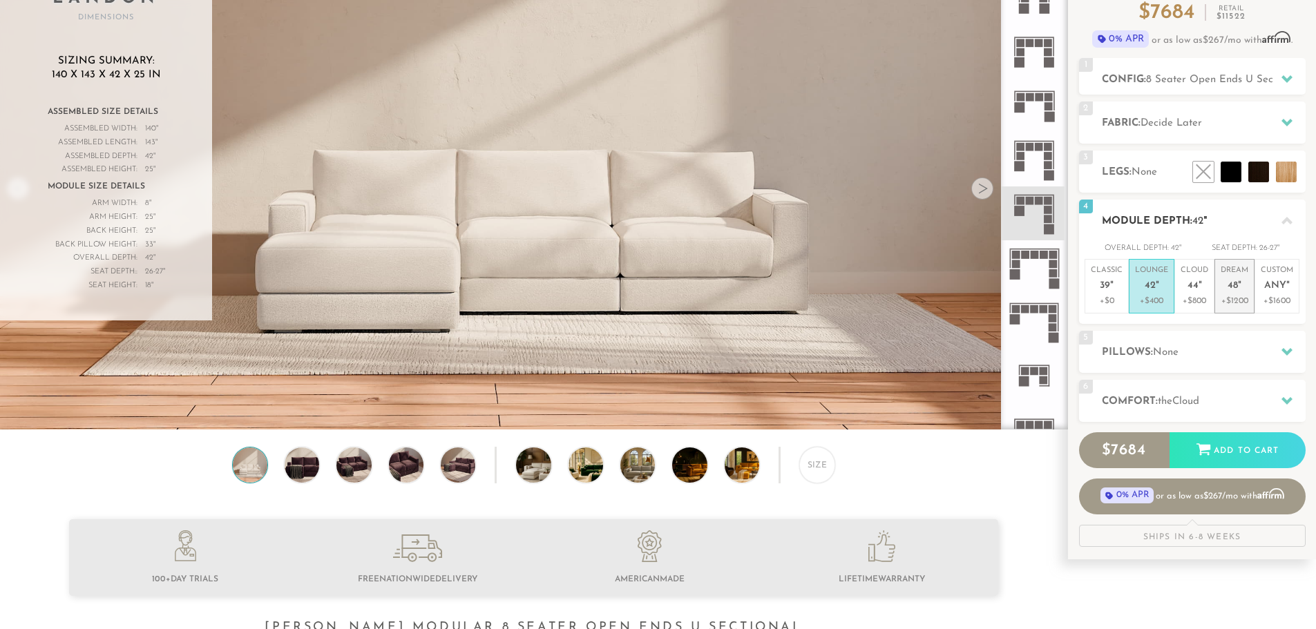
click at [1237, 297] on p "+$1200" at bounding box center [1235, 301] width 28 height 12
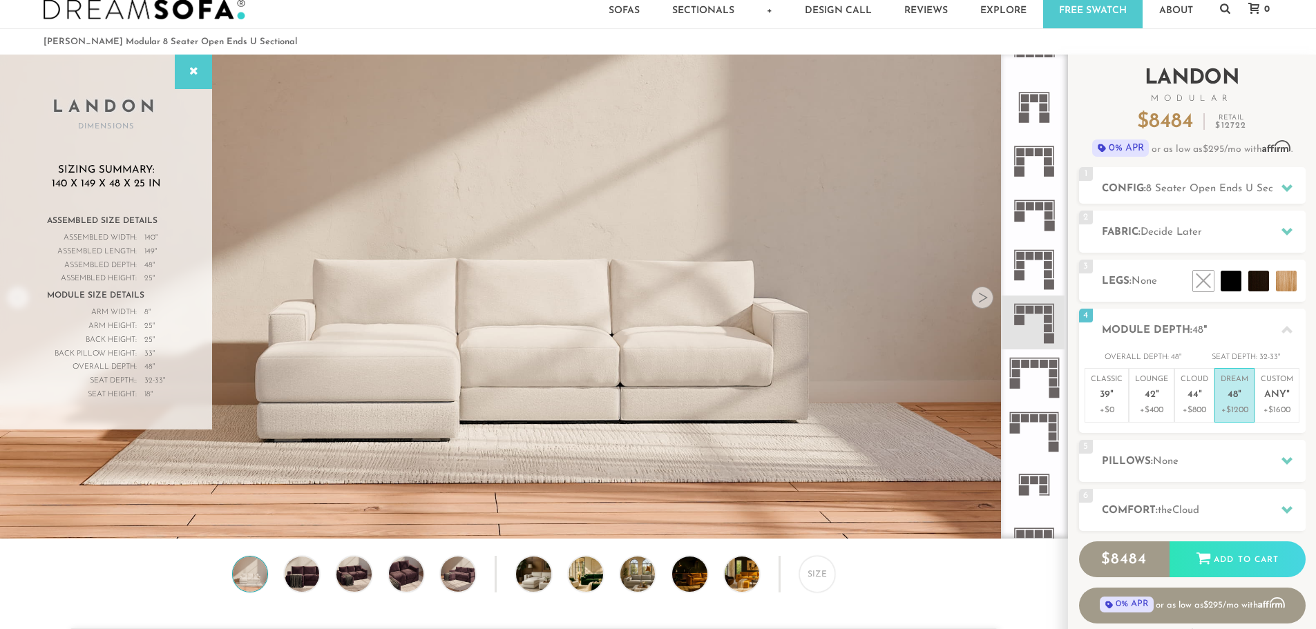
scroll to position [0, 0]
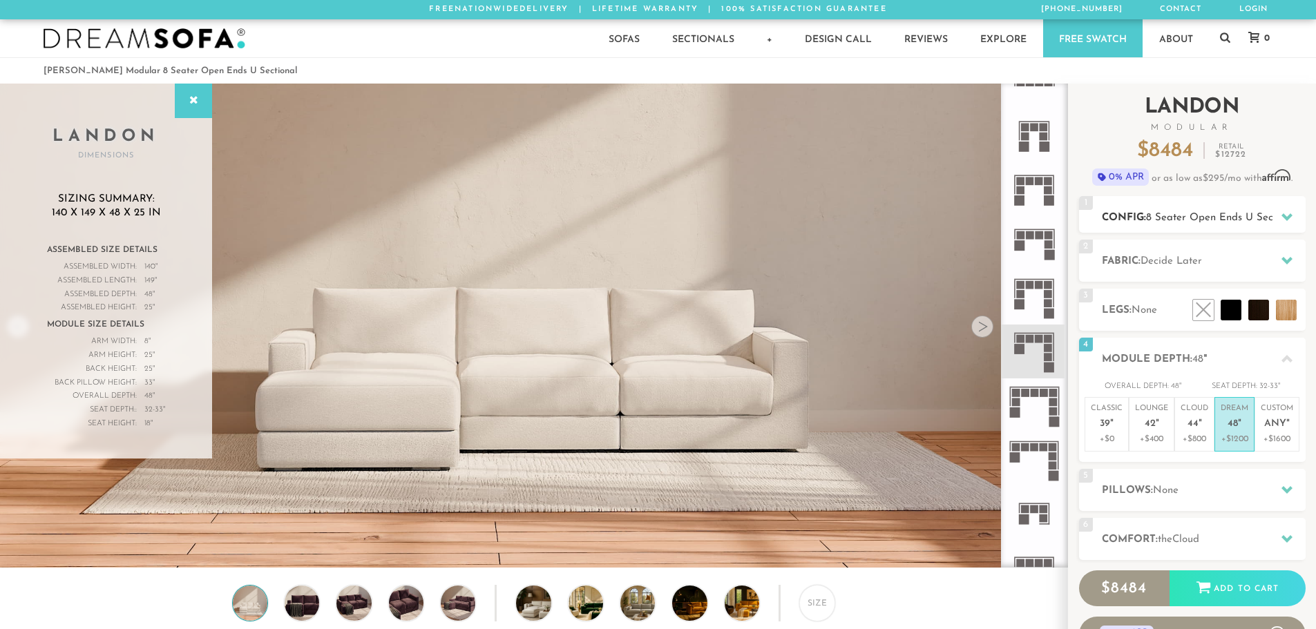
click at [1208, 218] on span "8 Seater Open Ends U Sectional" at bounding box center [1222, 218] width 153 height 10
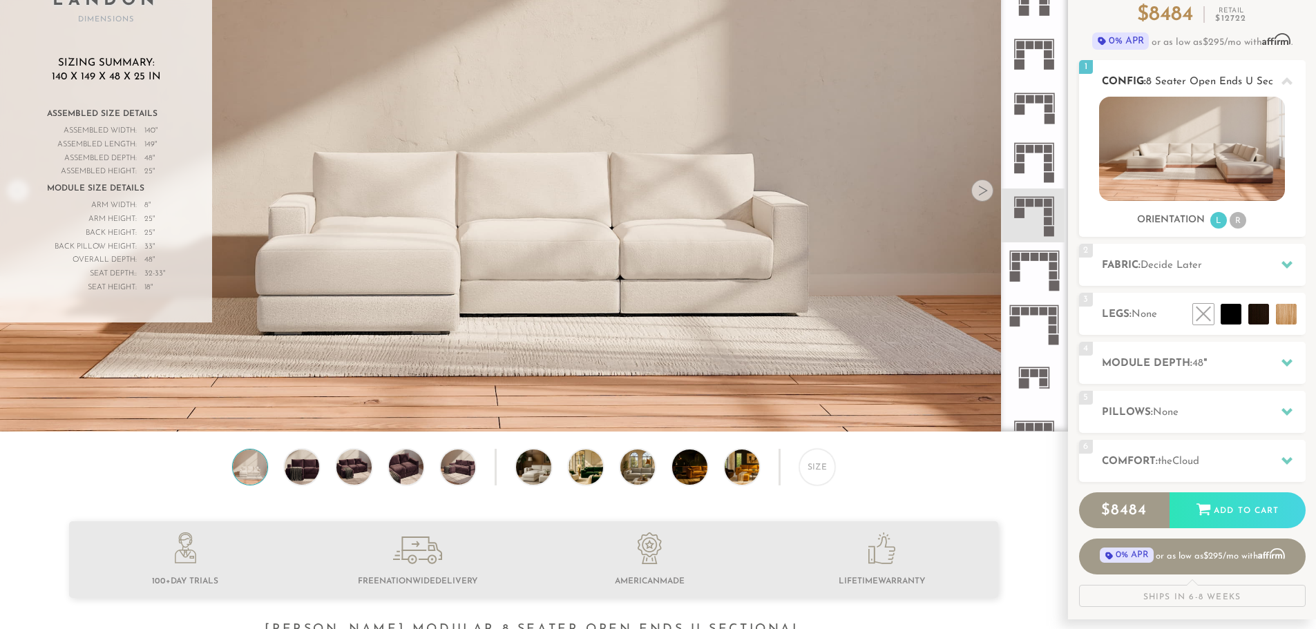
scroll to position [138, 0]
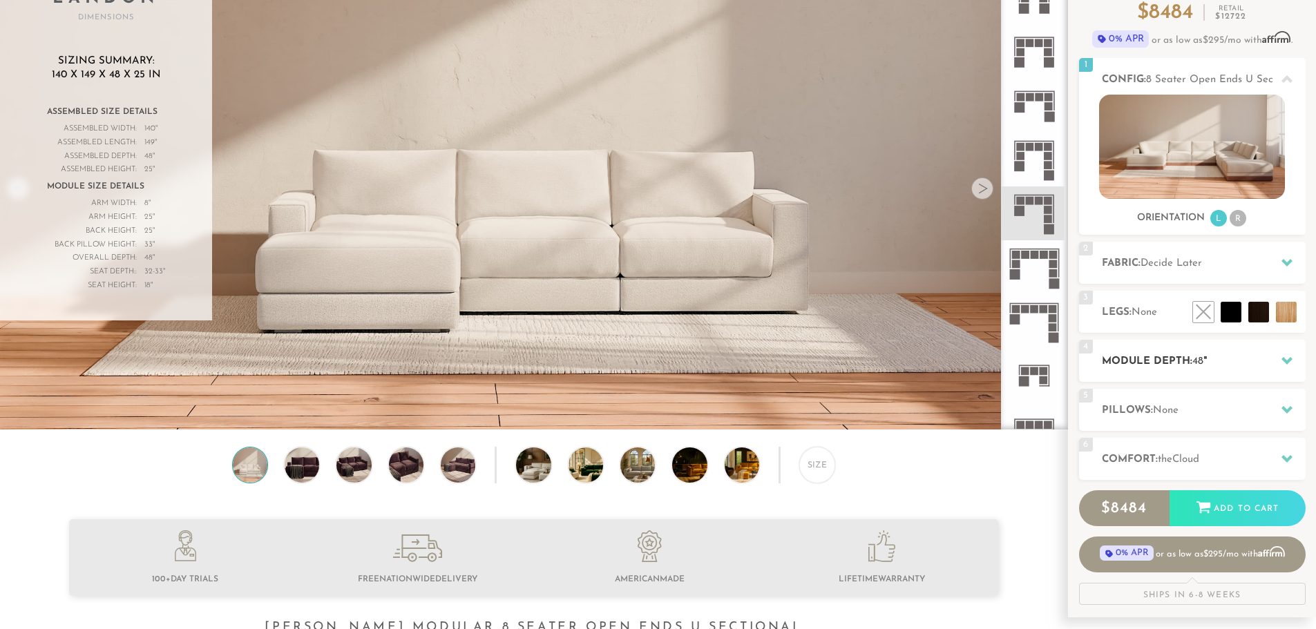
click at [1182, 375] on div "4 Module Depth: 48 "" at bounding box center [1192, 361] width 227 height 42
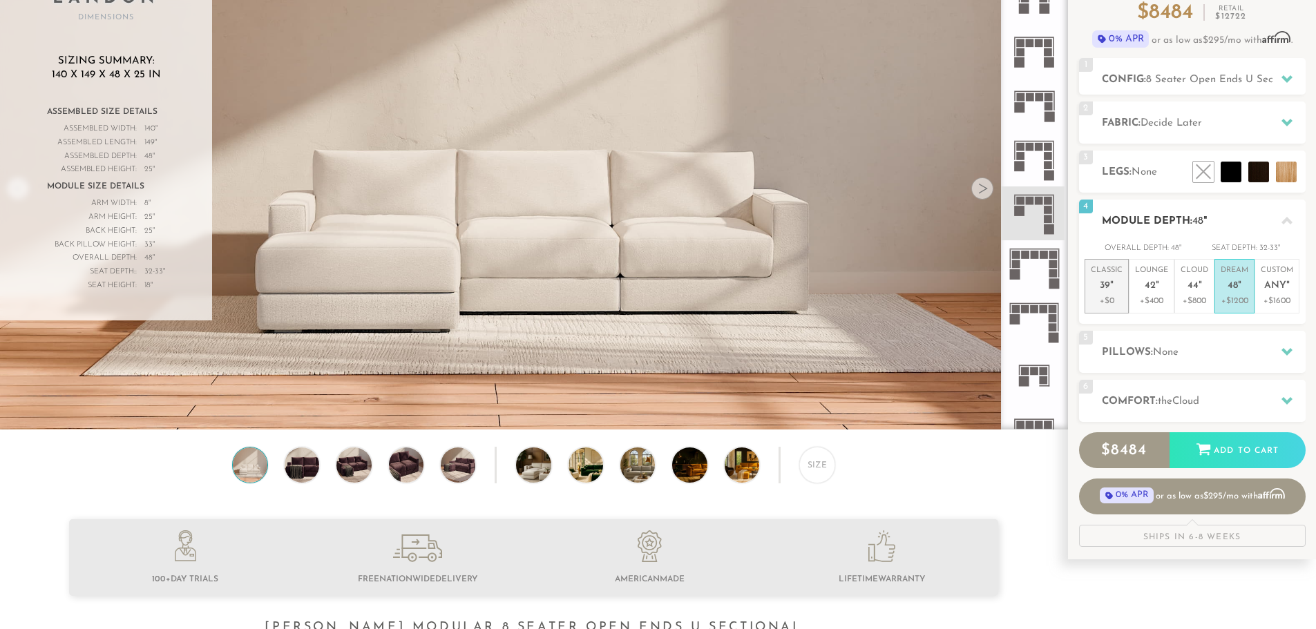
click at [1107, 298] on p "+$0" at bounding box center [1107, 301] width 32 height 12
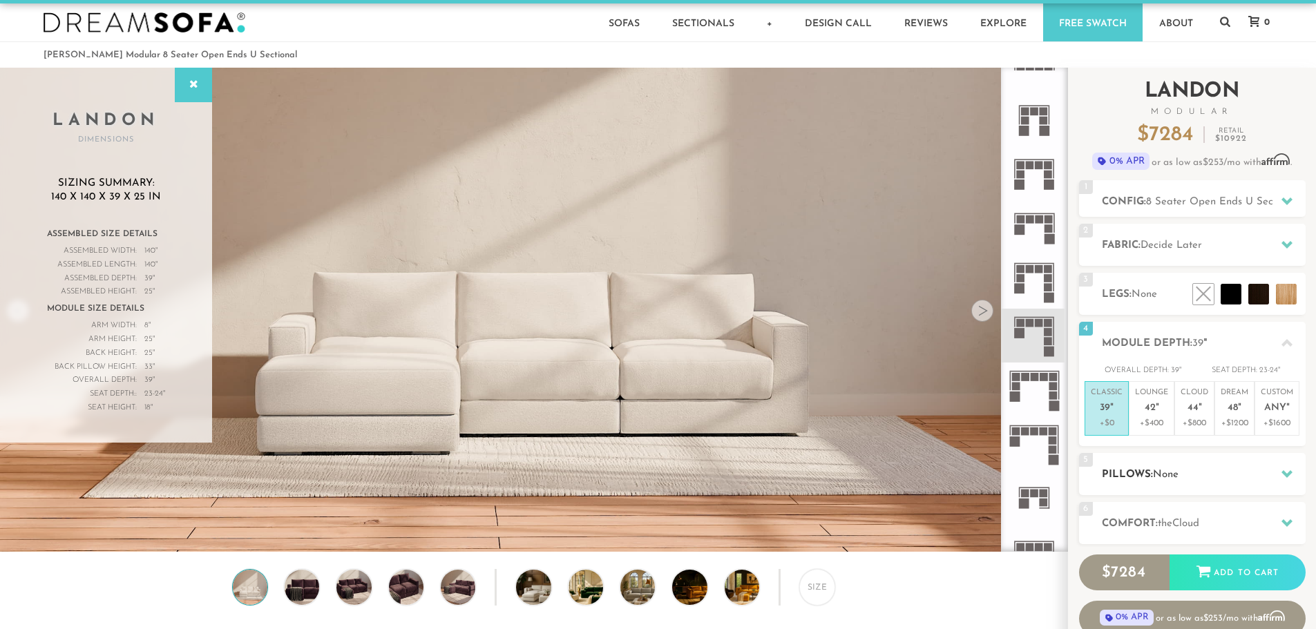
scroll to position [0, 0]
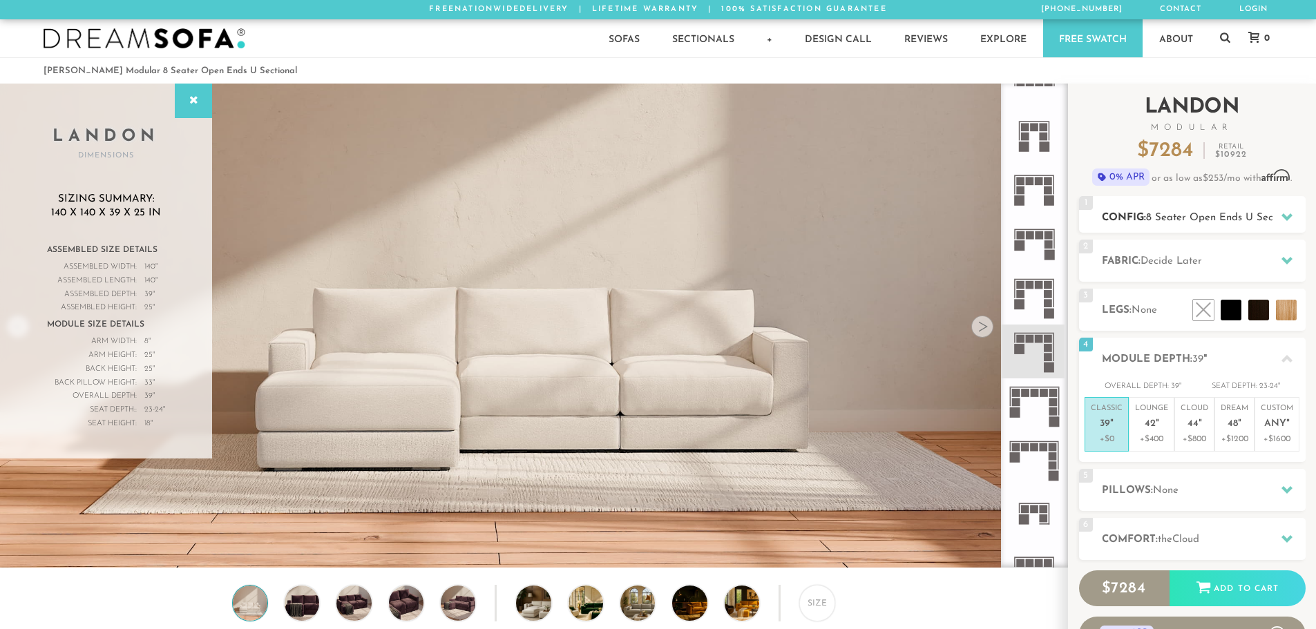
click at [1205, 218] on span "8 Seater Open Ends U Sectional" at bounding box center [1222, 218] width 153 height 10
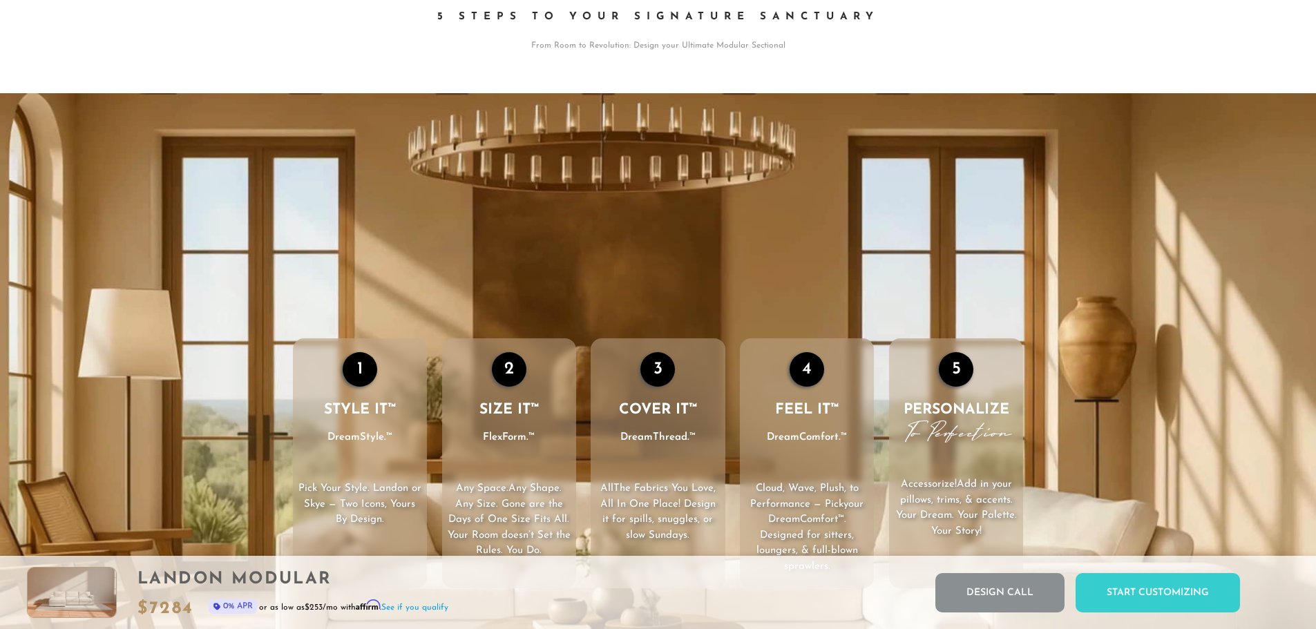
scroll to position [2143, 0]
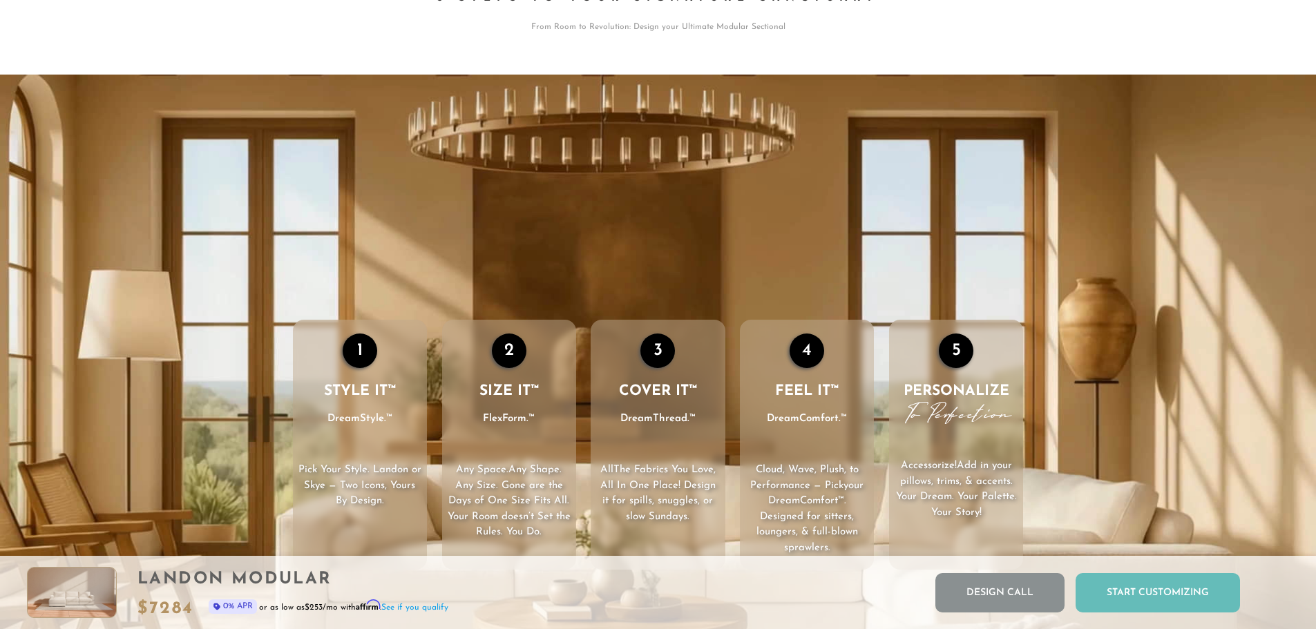
click at [1163, 591] on div "Start Customizing" at bounding box center [1158, 592] width 164 height 39
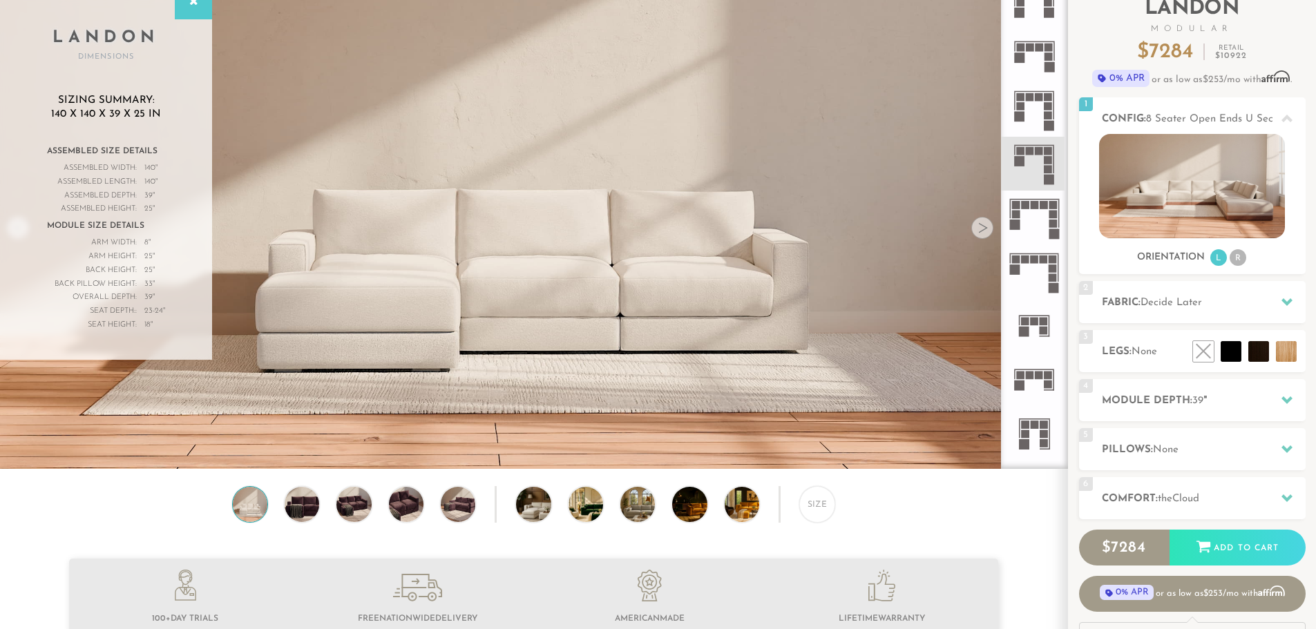
scroll to position [0, 0]
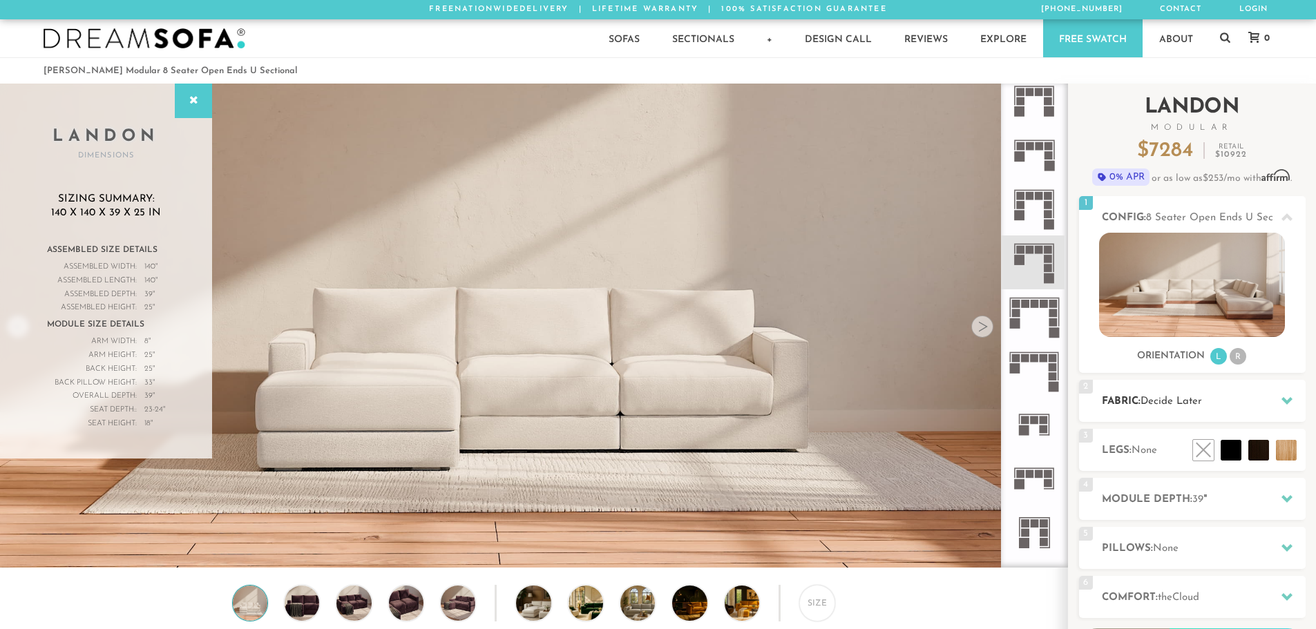
click at [1226, 405] on h2 "Fabric: Decide Later" at bounding box center [1204, 402] width 204 height 16
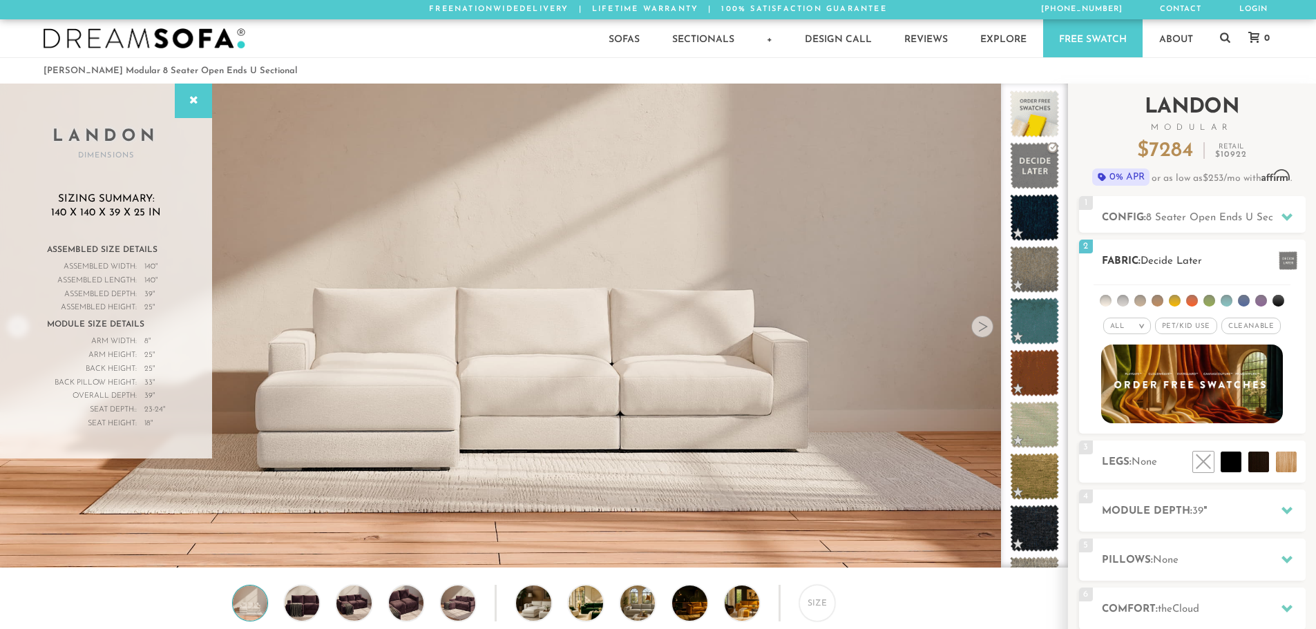
click at [1140, 322] on div "All >" at bounding box center [1127, 326] width 48 height 17
click at [1132, 361] on li "Tier" at bounding box center [1127, 363] width 48 height 19
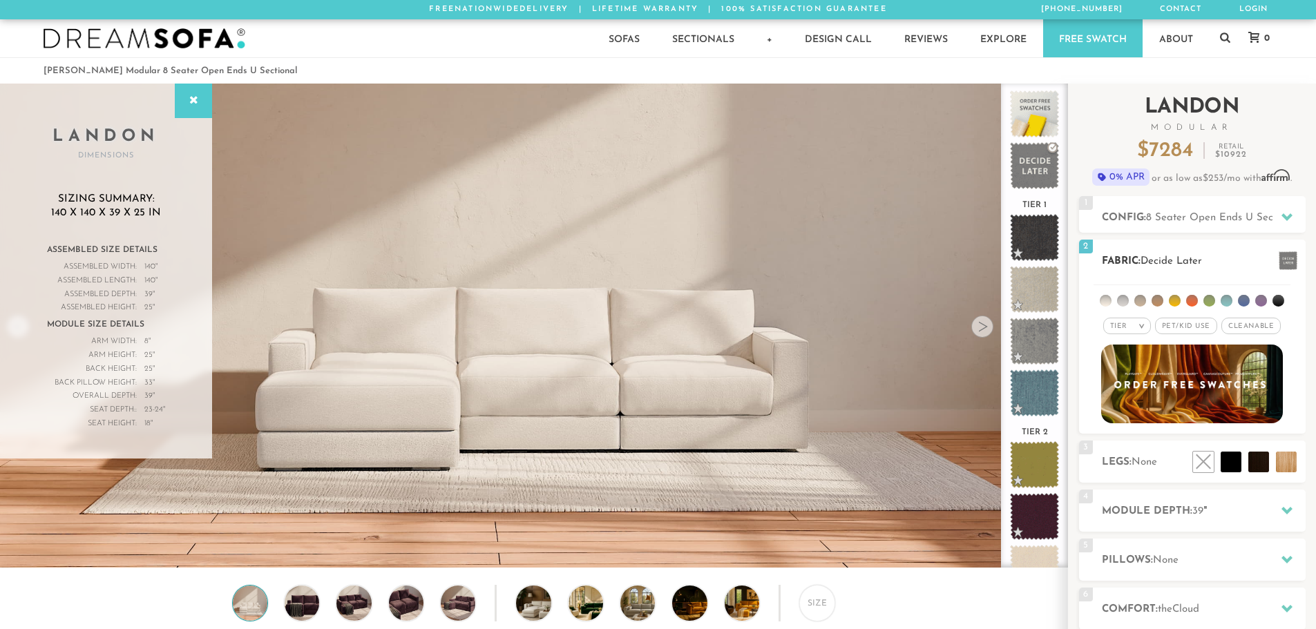
click at [1140, 324] on em ">" at bounding box center [1141, 326] width 10 height 7
click at [1086, 323] on div "Tier > All Tier Family Popular Durable Luxury Pet/Kid Use x Cleanable x Popular…" at bounding box center [1192, 326] width 227 height 20
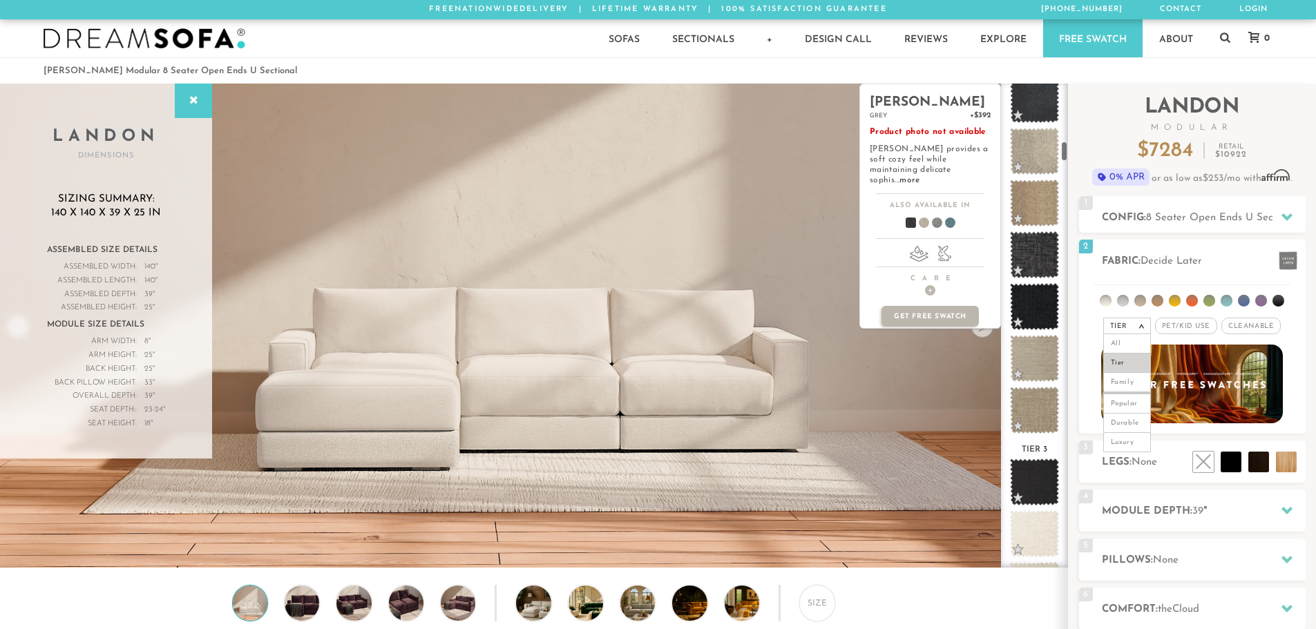
scroll to position [1351, 0]
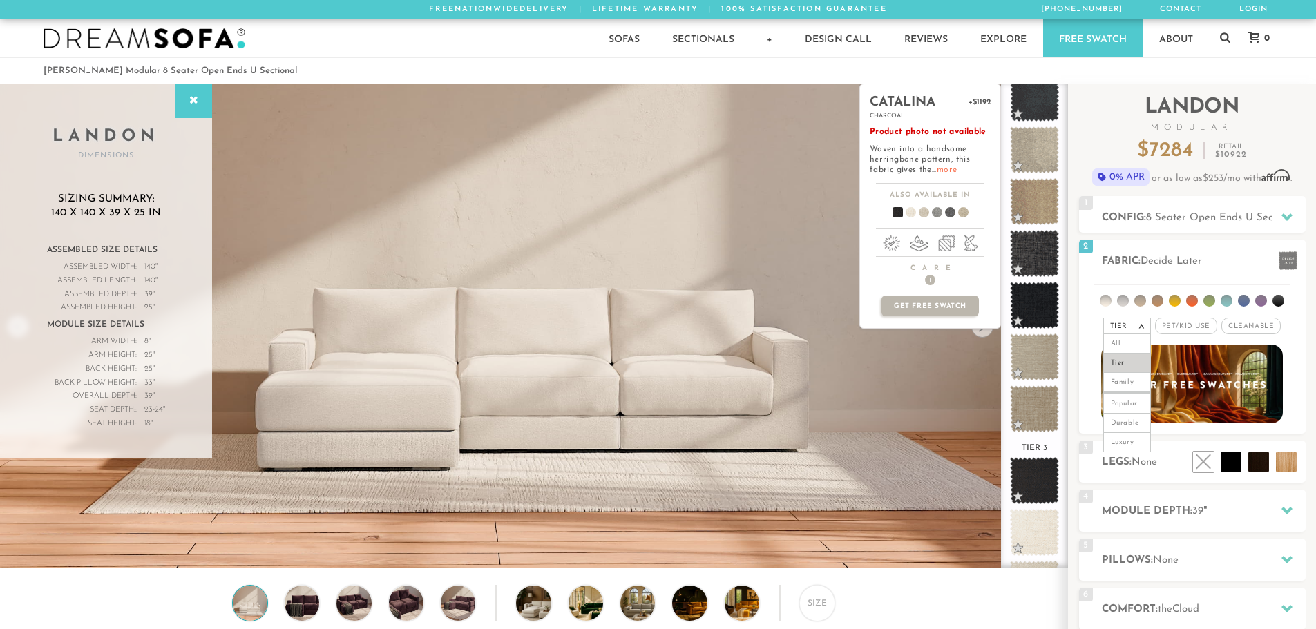
click at [955, 171] on link "more" at bounding box center [947, 170] width 20 height 8
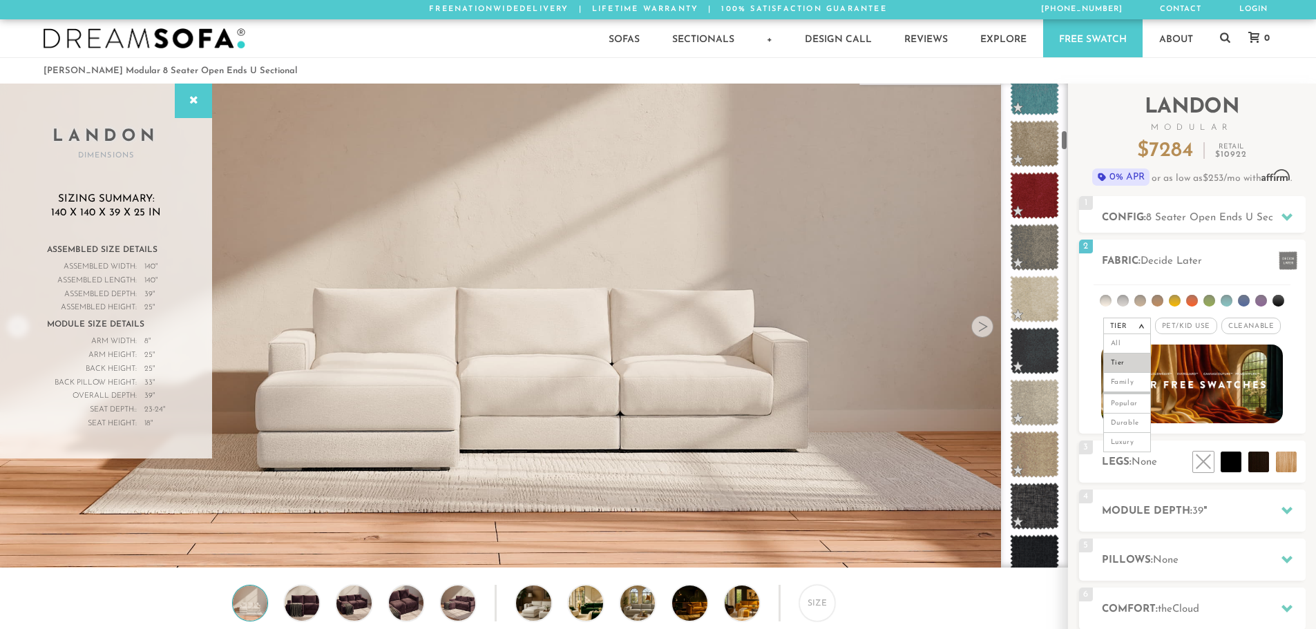
scroll to position [1098, 0]
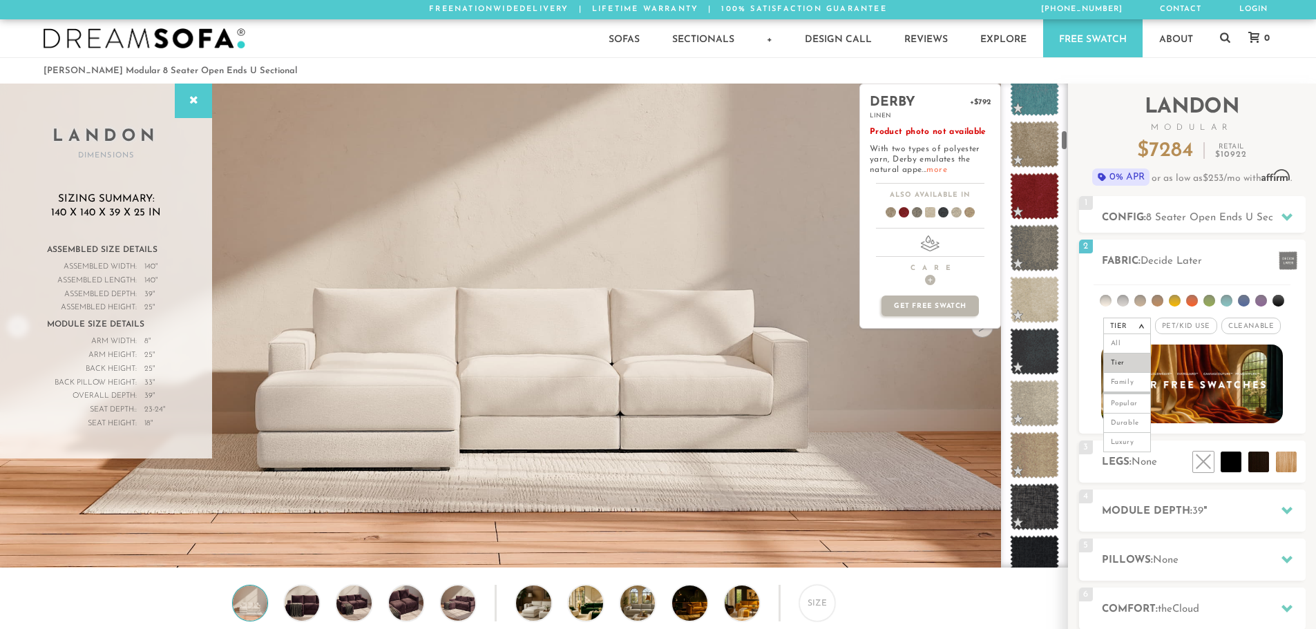
click at [944, 167] on link "more" at bounding box center [936, 170] width 20 height 8
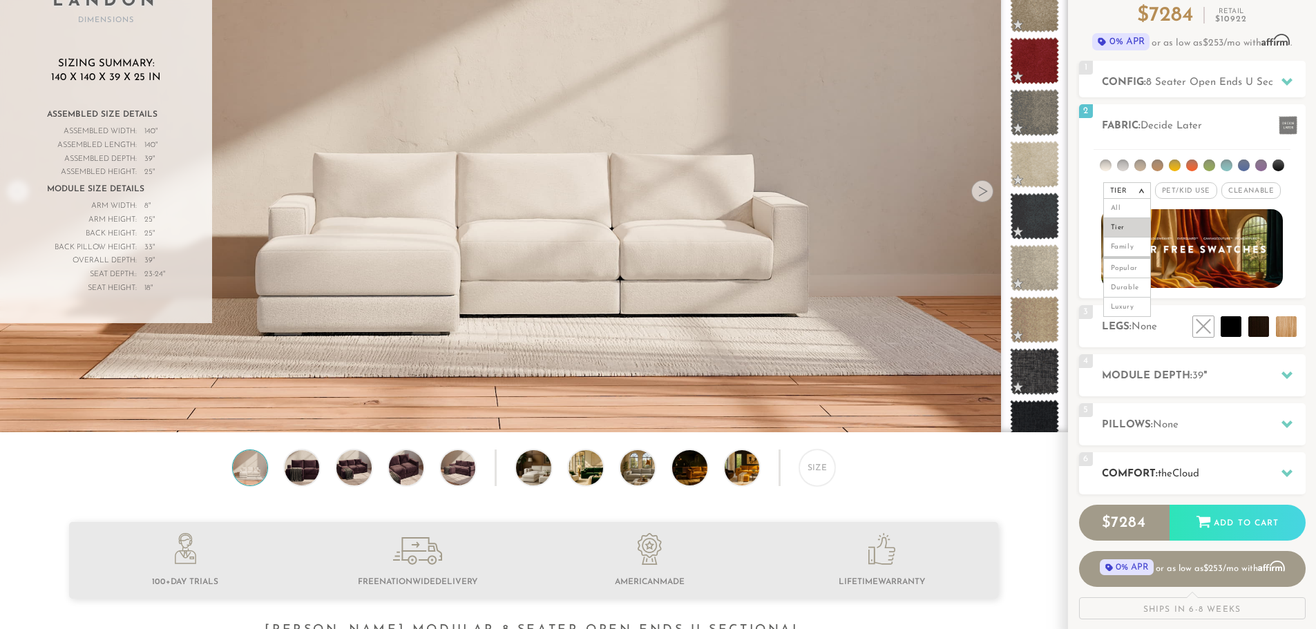
scroll to position [138, 0]
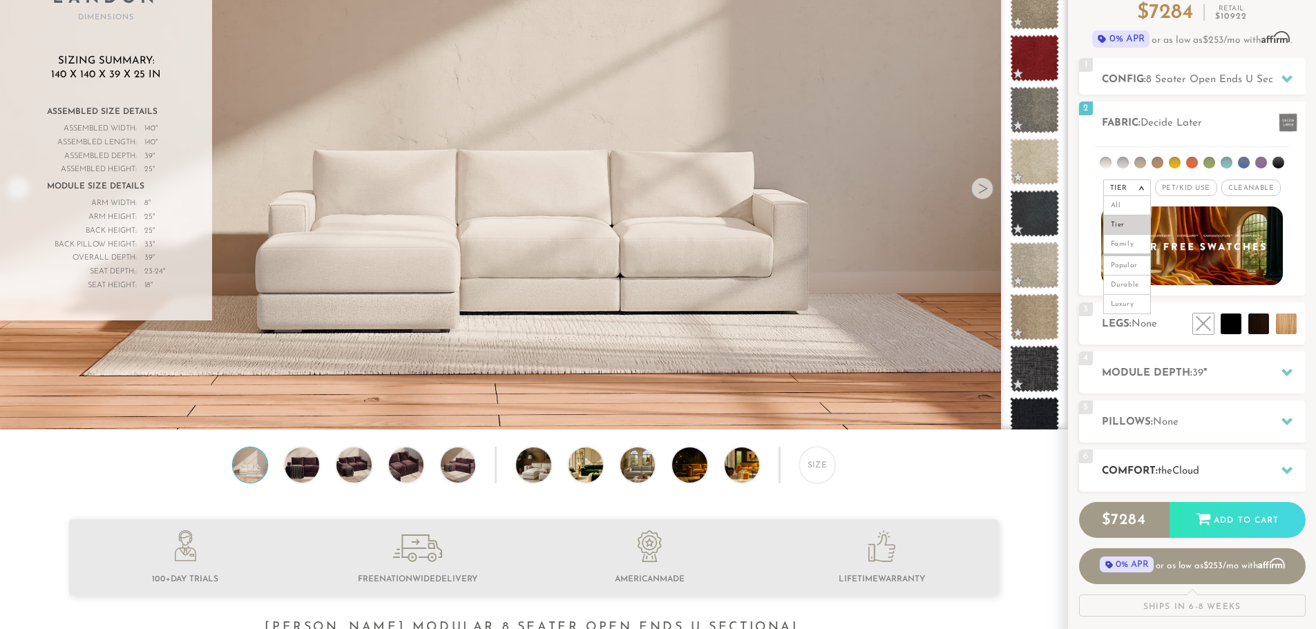
click at [1221, 477] on h2 "Comfort: the Cloud" at bounding box center [1204, 472] width 204 height 16
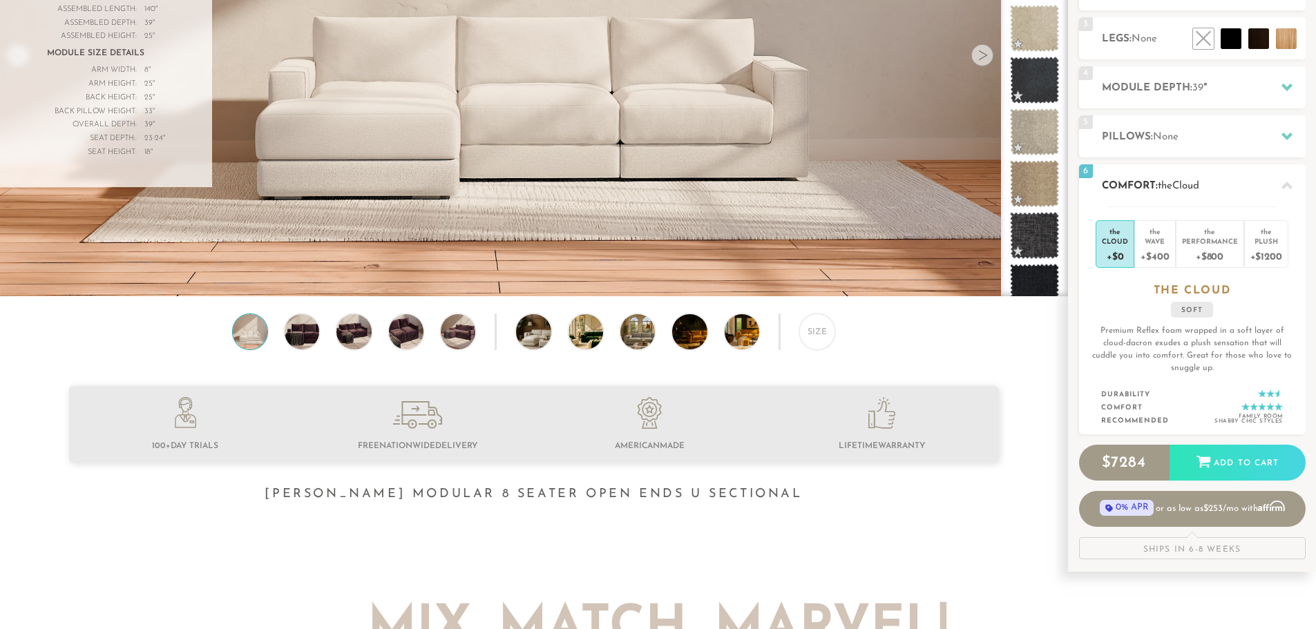
scroll to position [276, 0]
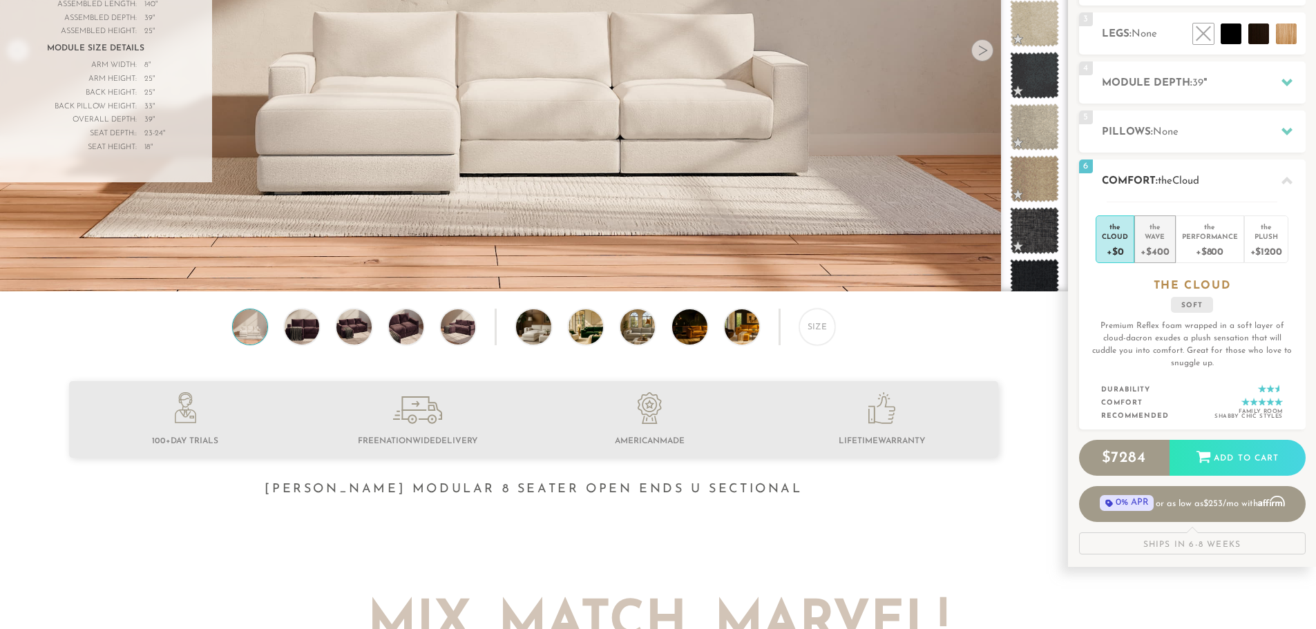
click at [1158, 245] on div "+$400" at bounding box center [1154, 251] width 28 height 20
click at [1123, 242] on div "+$0" at bounding box center [1115, 251] width 26 height 20
click at [1150, 237] on div "Wave" at bounding box center [1154, 236] width 28 height 10
click at [1203, 238] on div "Performance" at bounding box center [1210, 236] width 56 height 10
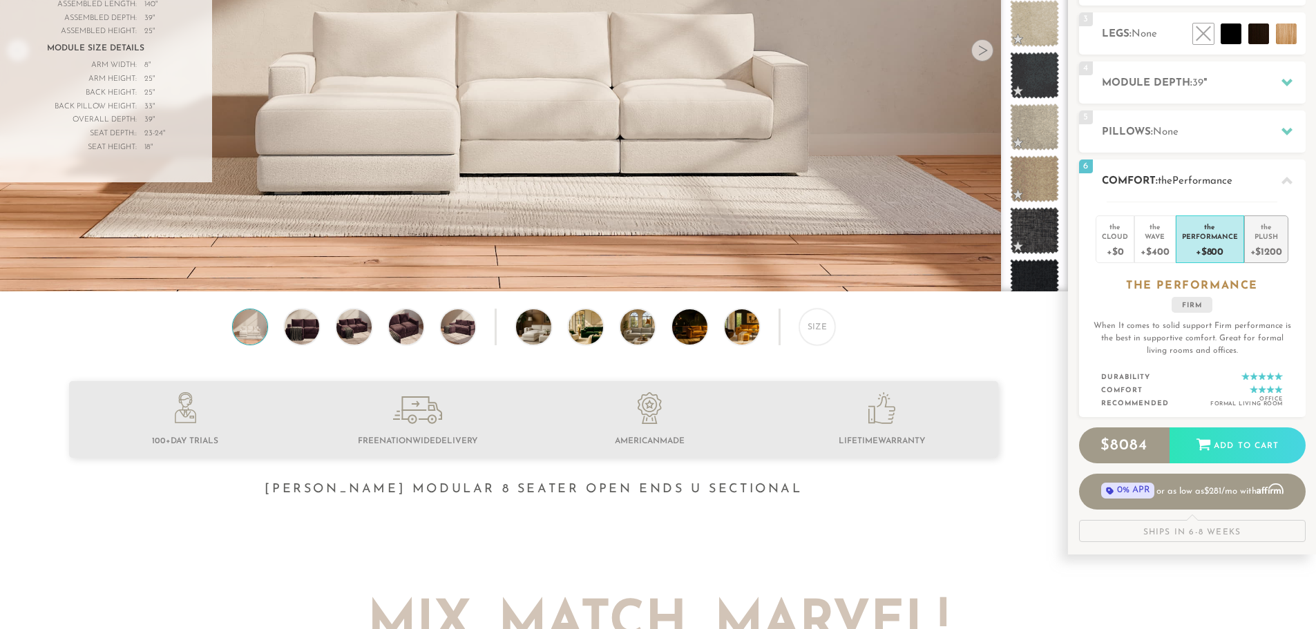
click at [1266, 238] on div "Plush" at bounding box center [1266, 236] width 32 height 10
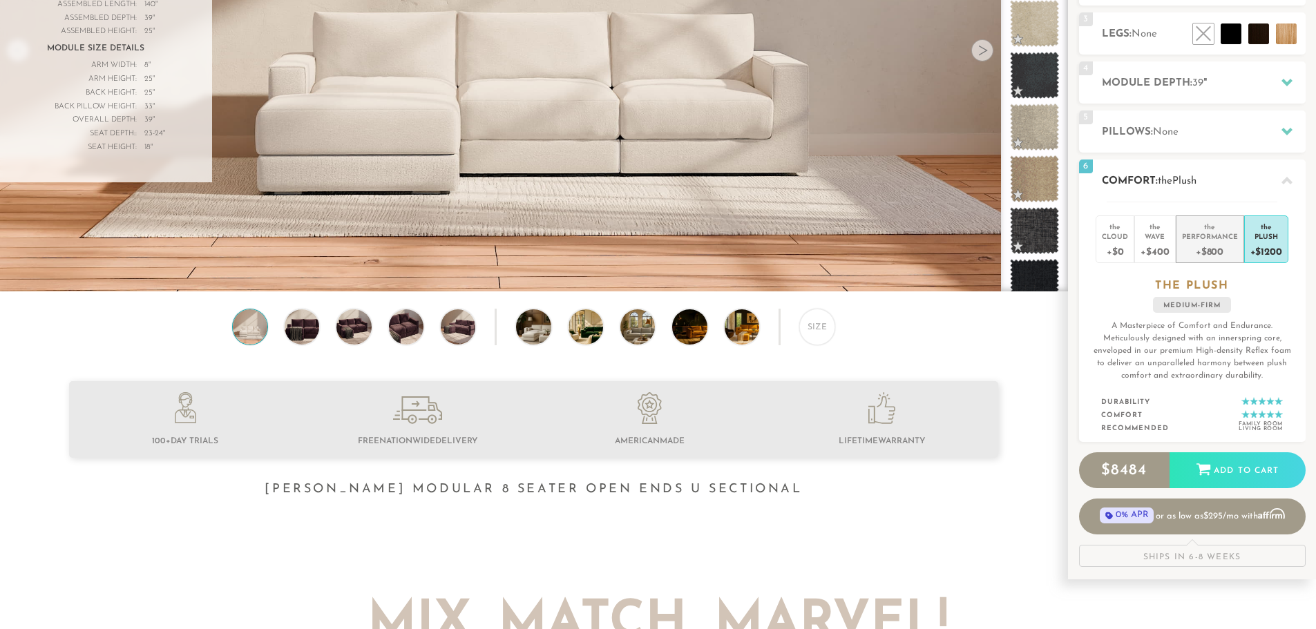
click at [1228, 244] on div "+$800" at bounding box center [1210, 251] width 56 height 20
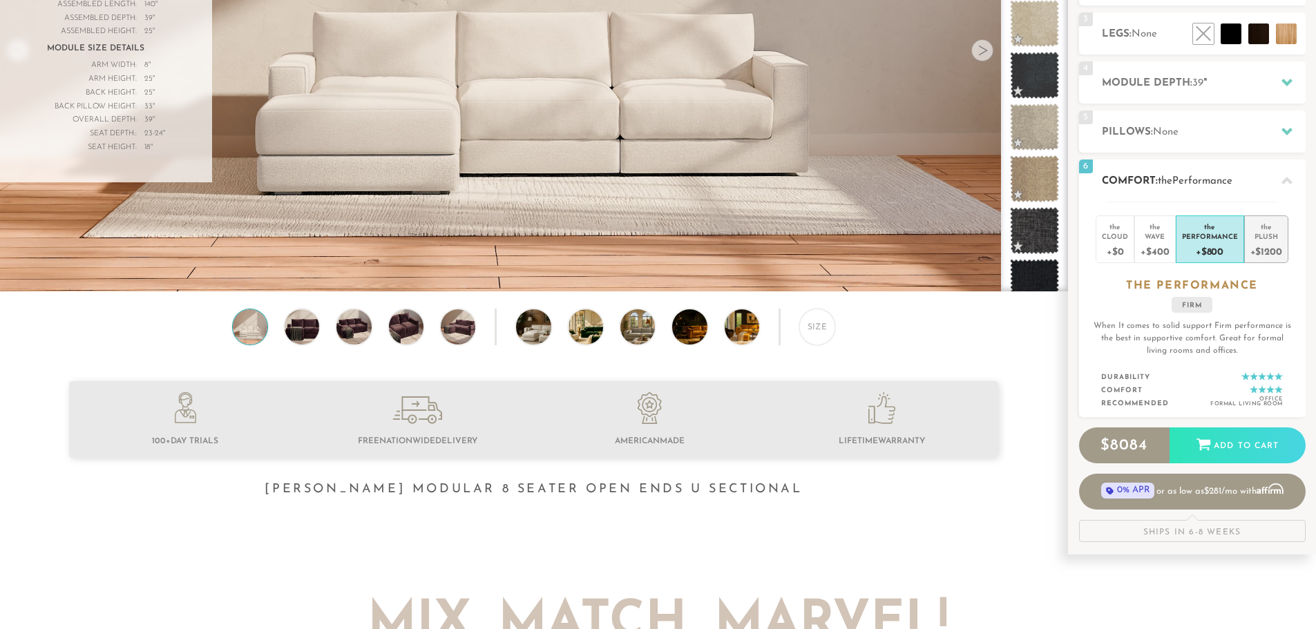
click at [1274, 238] on div "Plush" at bounding box center [1266, 236] width 32 height 10
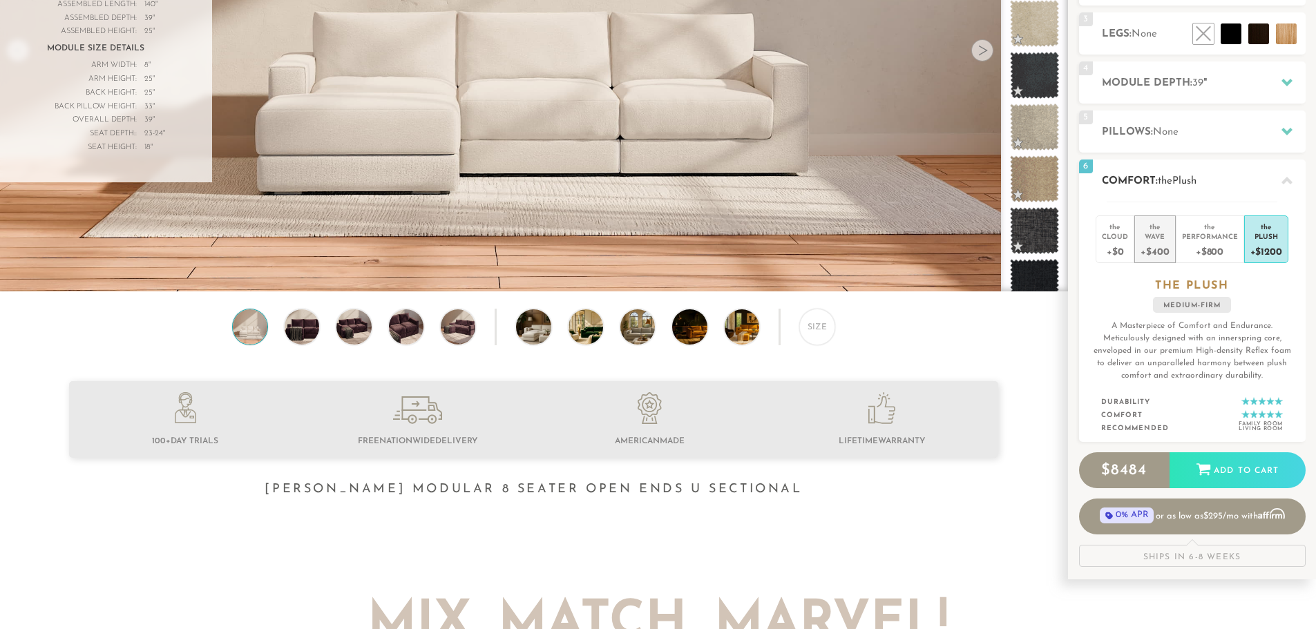
click at [1156, 244] on div "+$400" at bounding box center [1154, 251] width 28 height 20
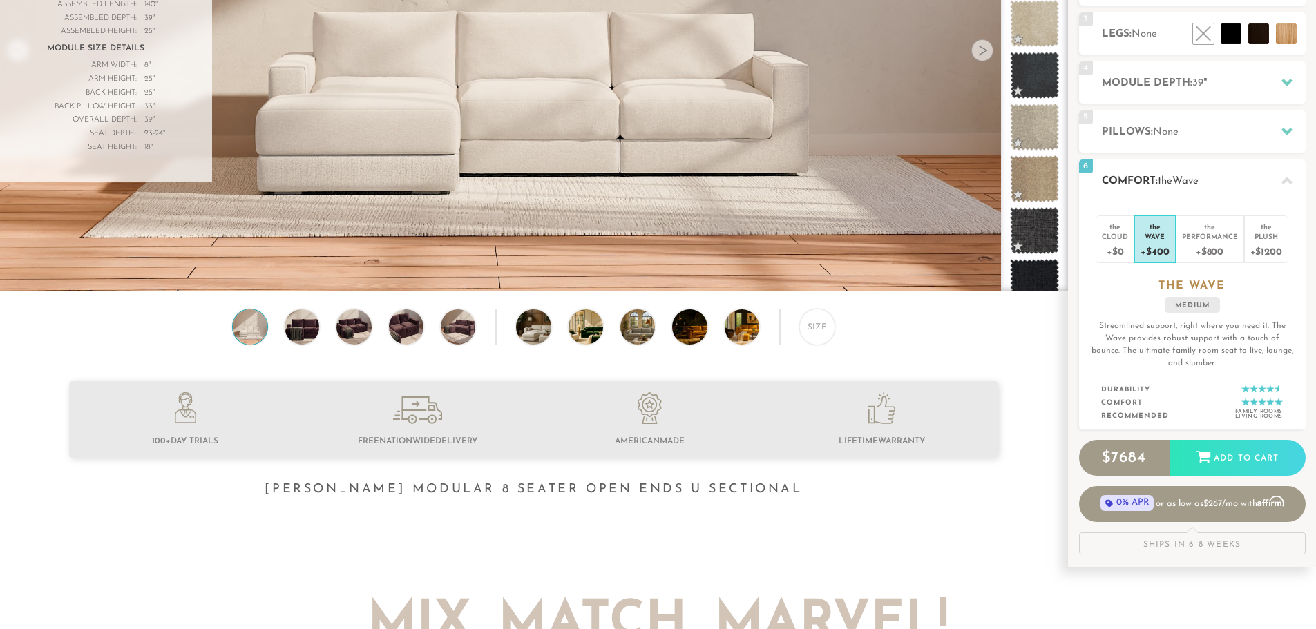
click at [1136, 249] on li "the Wave +$400" at bounding box center [1154, 240] width 41 height 48
click at [1127, 249] on div "+$0" at bounding box center [1115, 251] width 26 height 20
click at [1269, 247] on div "+$1200" at bounding box center [1266, 251] width 32 height 20
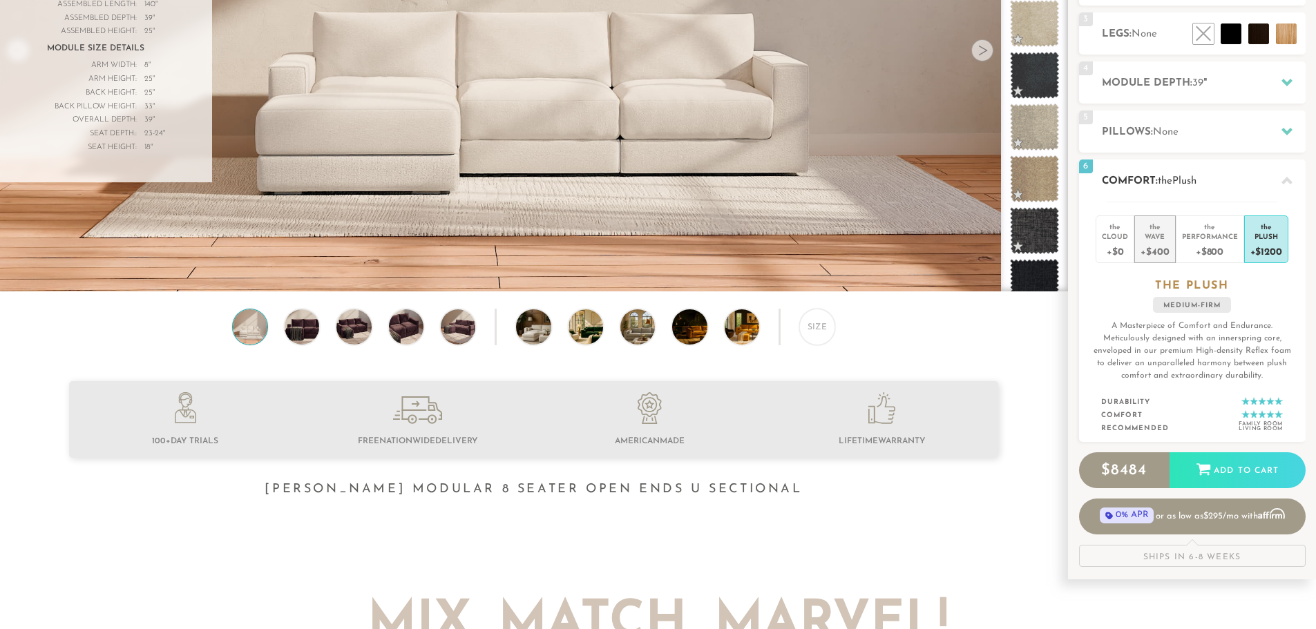
click at [1157, 244] on div "+$400" at bounding box center [1154, 251] width 28 height 20
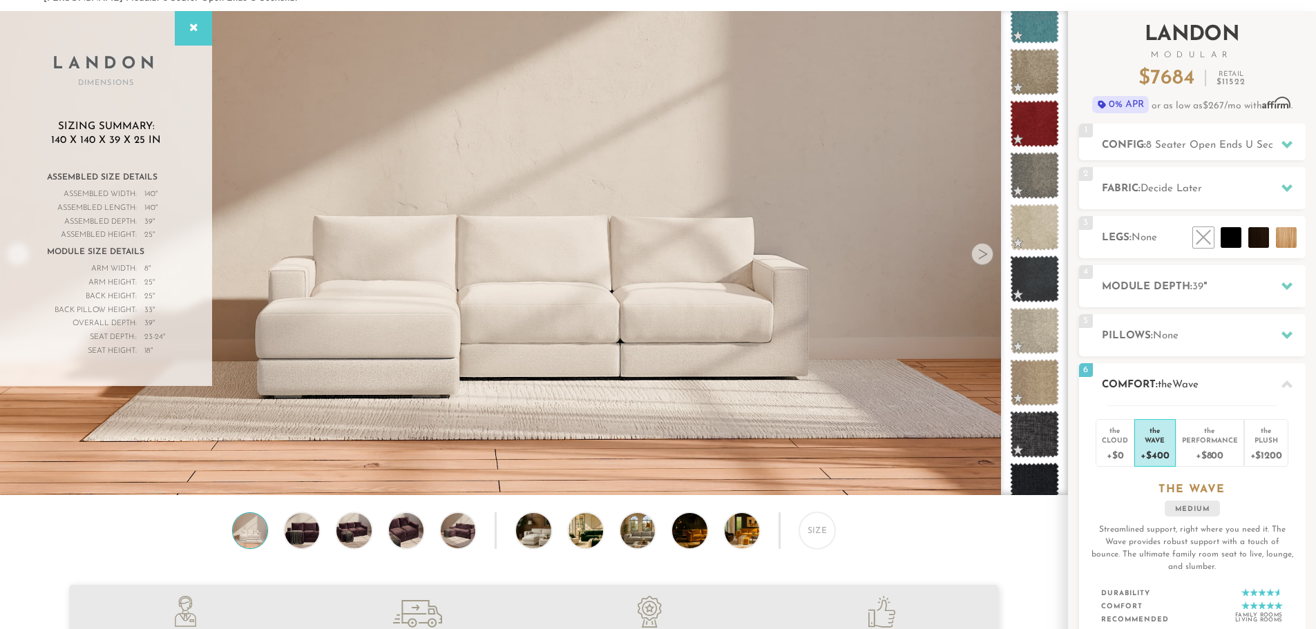
scroll to position [0, 0]
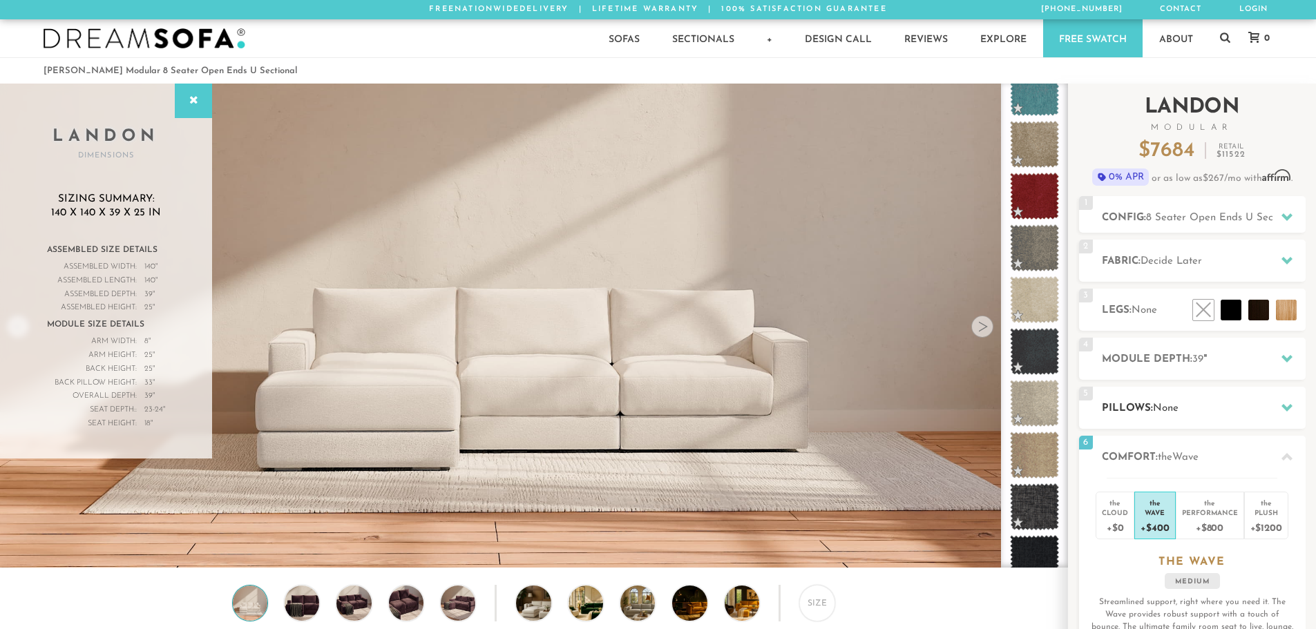
click at [1178, 408] on span "None" at bounding box center [1166, 408] width 26 height 10
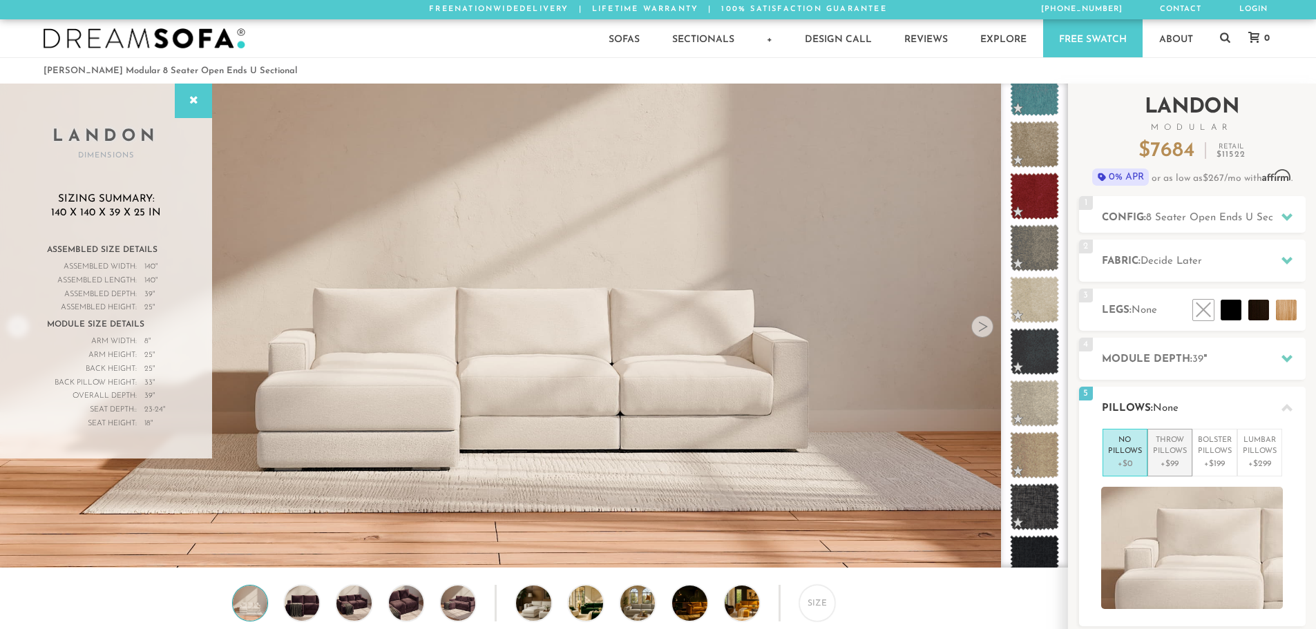
click at [1178, 457] on p "Throw Pillows" at bounding box center [1170, 446] width 34 height 23
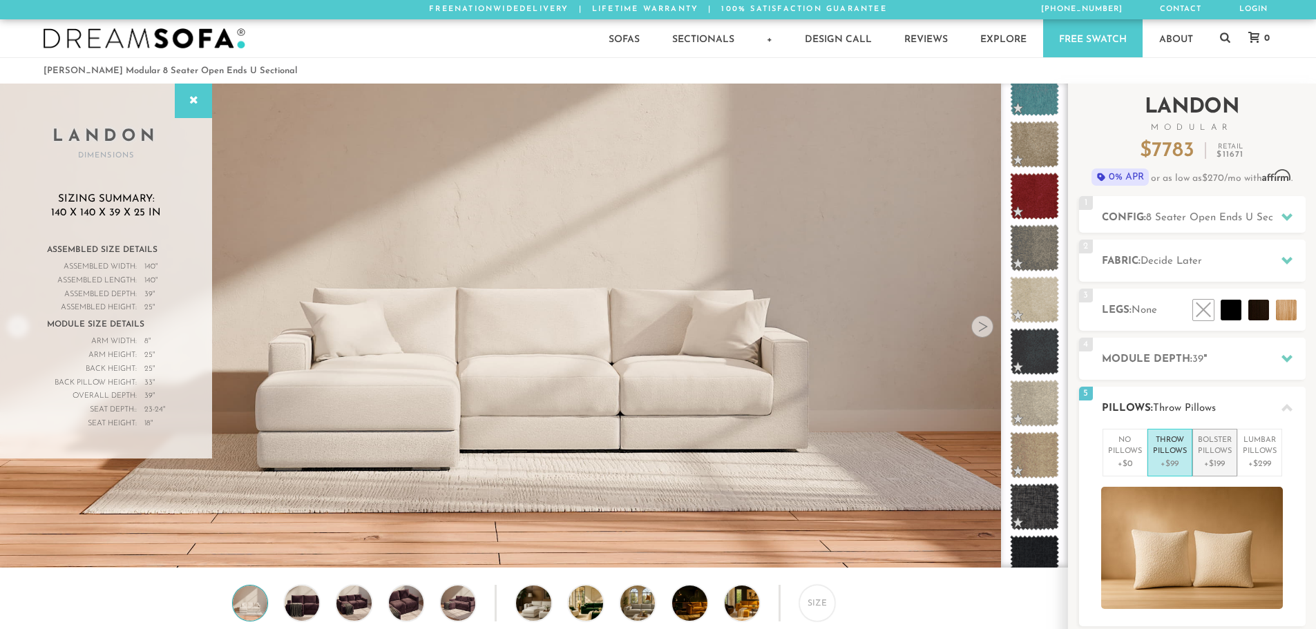
click at [1219, 452] on p "Bolster Pillows" at bounding box center [1215, 446] width 34 height 23
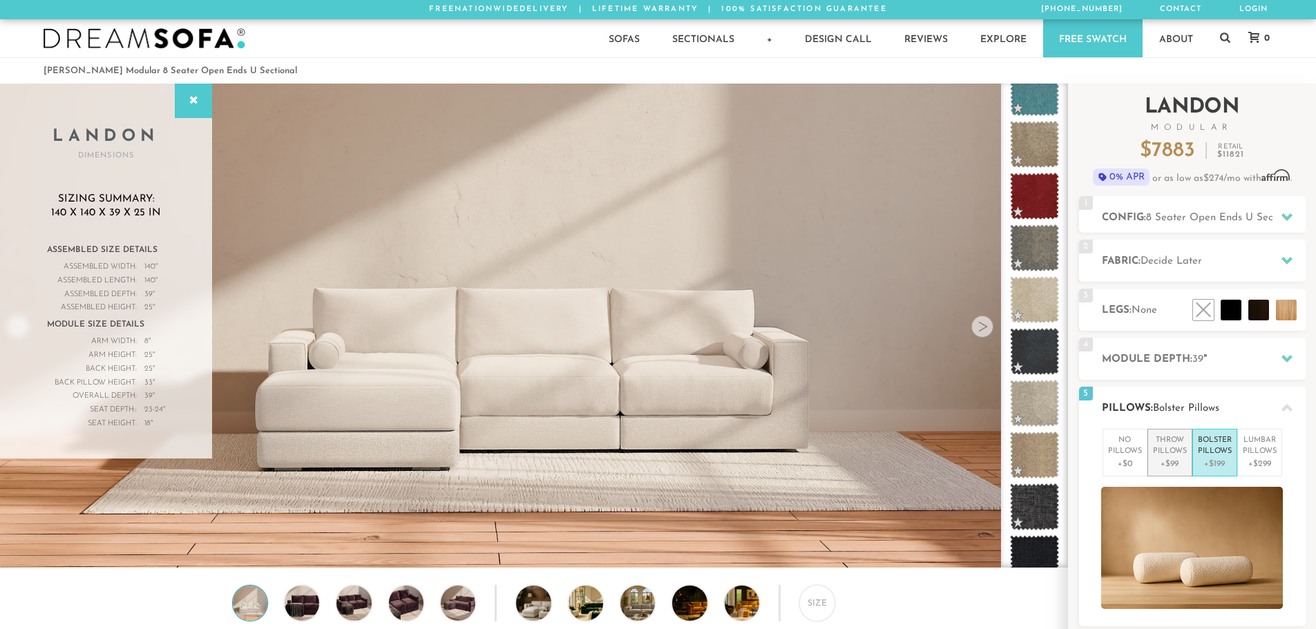
click at [1185, 452] on p "Throw Pillows" at bounding box center [1170, 446] width 34 height 23
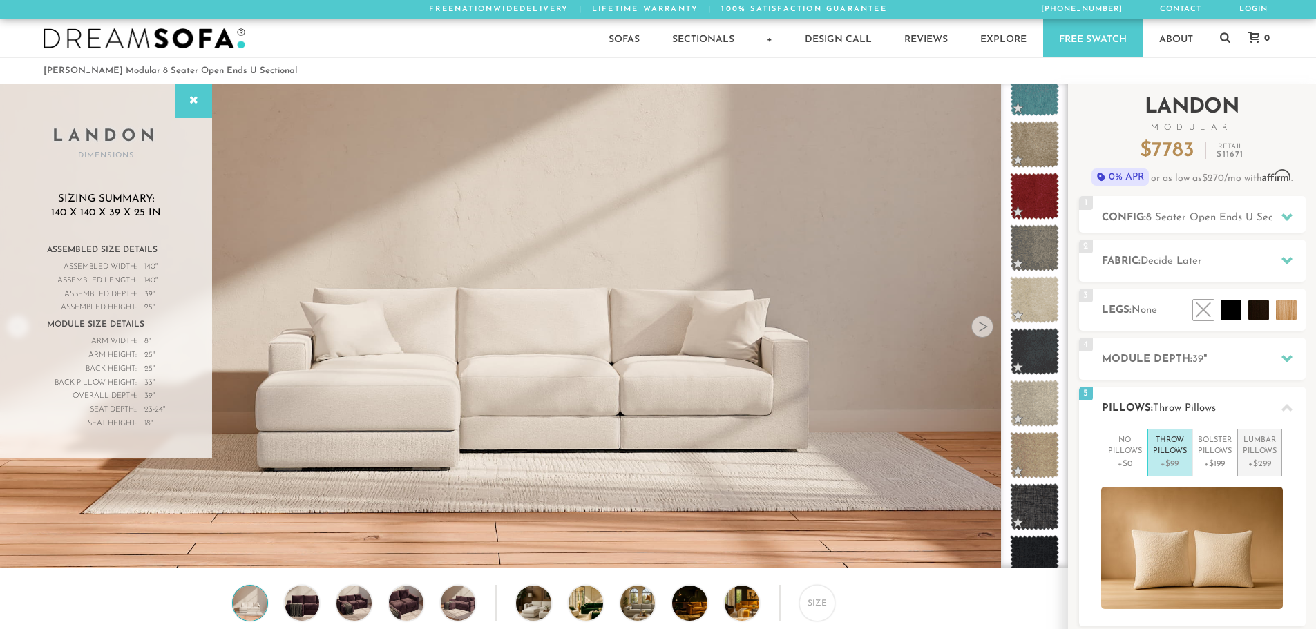
click at [1261, 448] on p "Lumbar Pillows" at bounding box center [1260, 446] width 34 height 23
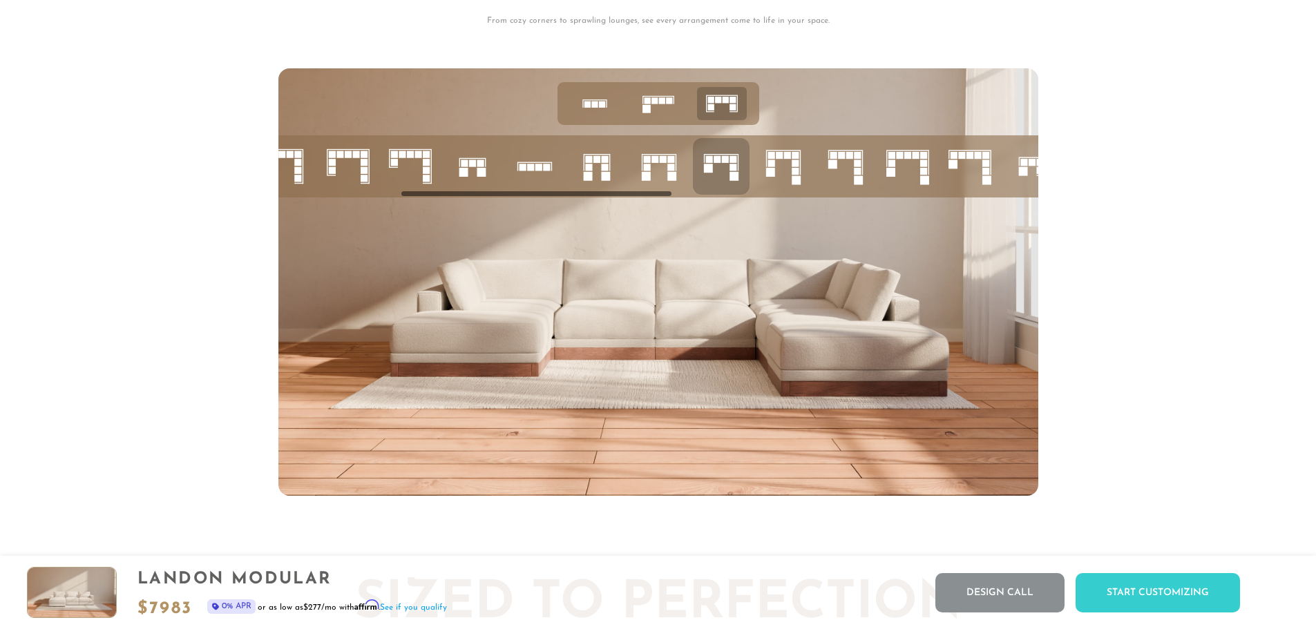
scroll to position [0, 484]
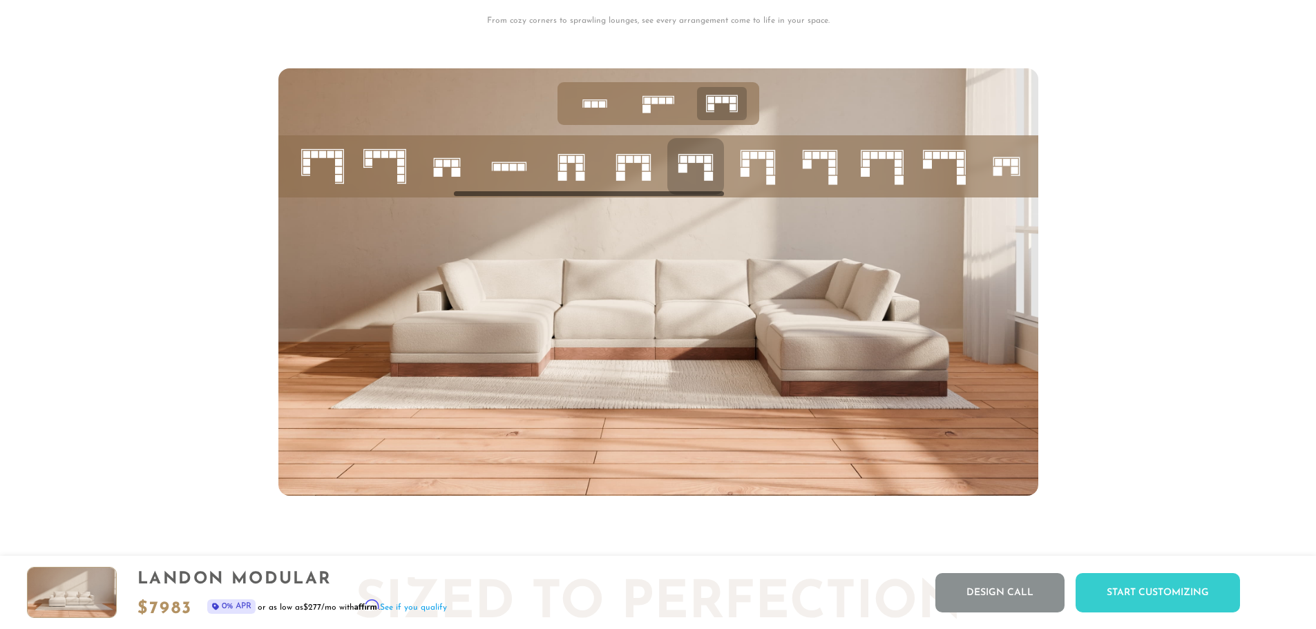
drag, startPoint x: 540, startPoint y: 196, endPoint x: 714, endPoint y: 215, distance: 175.1
click at [714, 215] on div at bounding box center [658, 282] width 760 height 428
click at [817, 171] on icon at bounding box center [819, 166] width 47 height 47
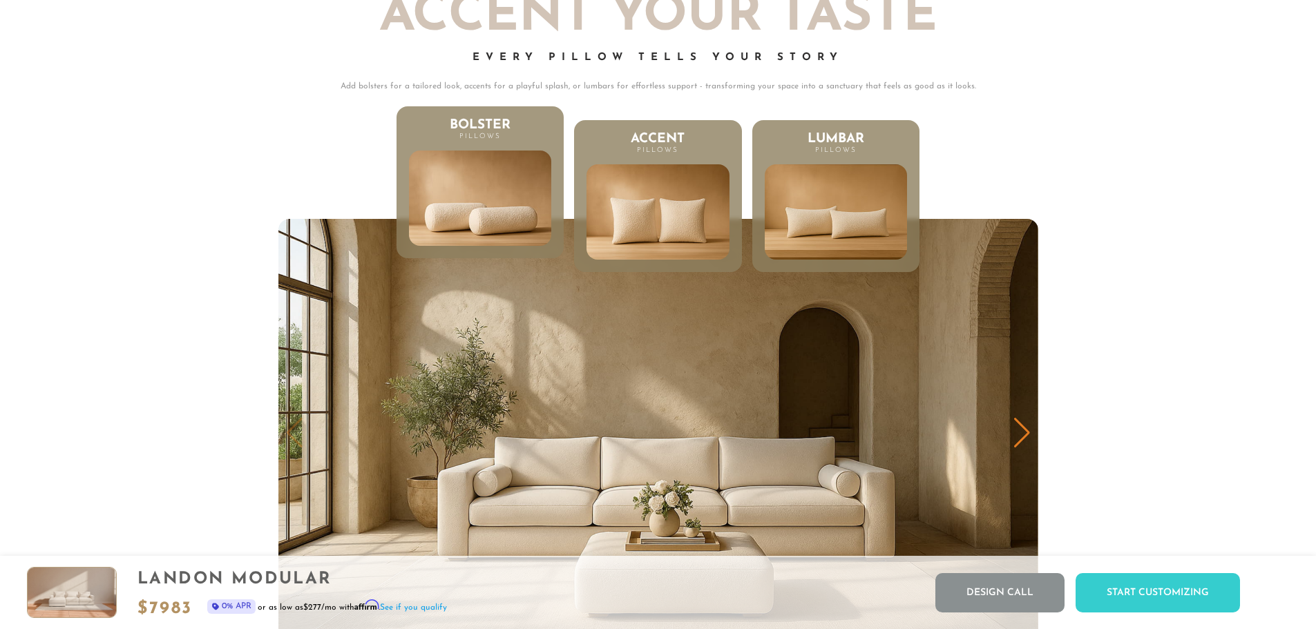
scroll to position [7235, 0]
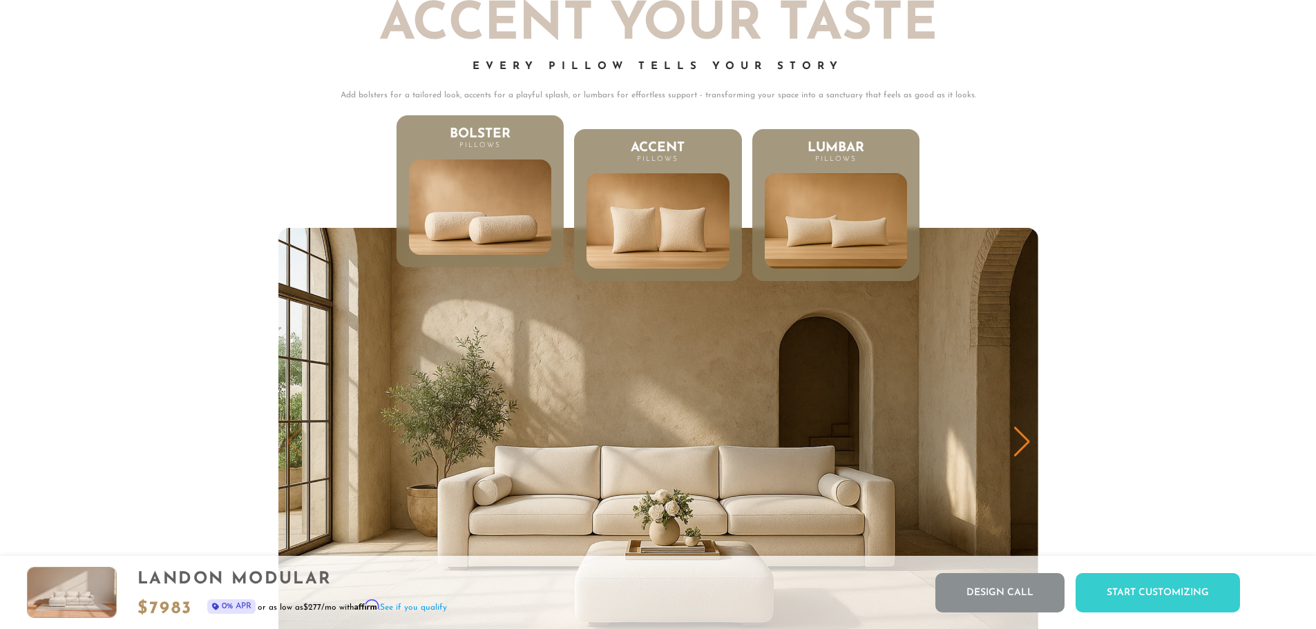
click at [1020, 439] on div "Next slide" at bounding box center [1022, 442] width 19 height 30
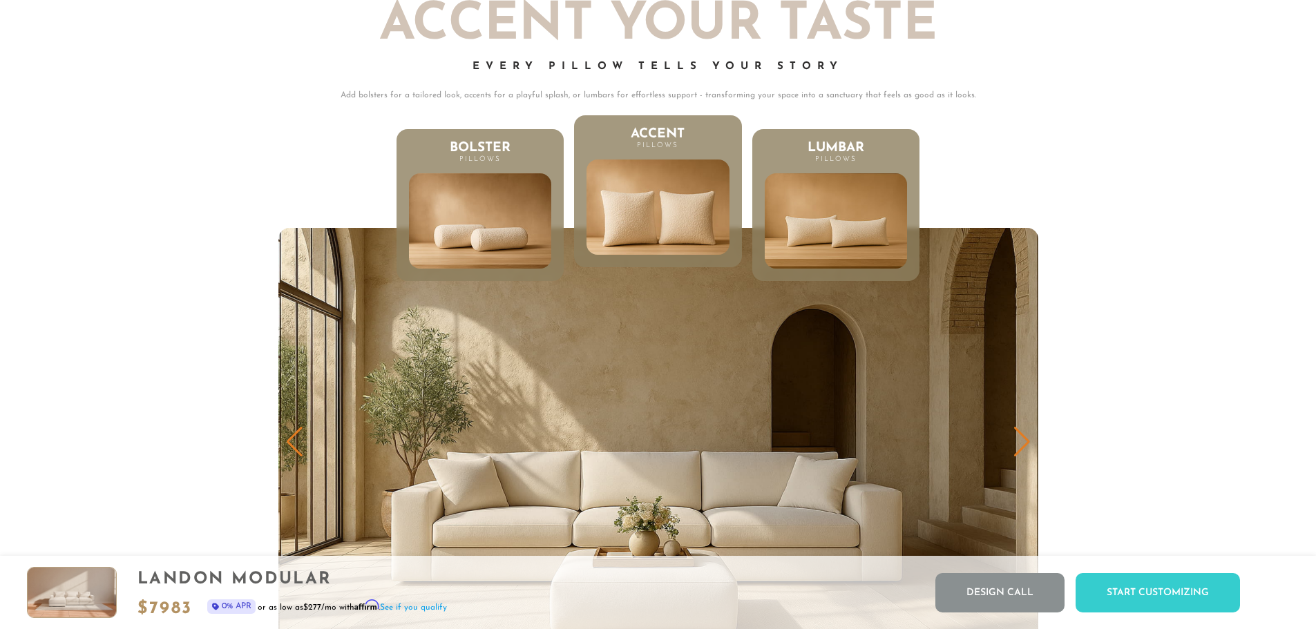
click at [1020, 439] on div "Next slide" at bounding box center [1022, 442] width 19 height 30
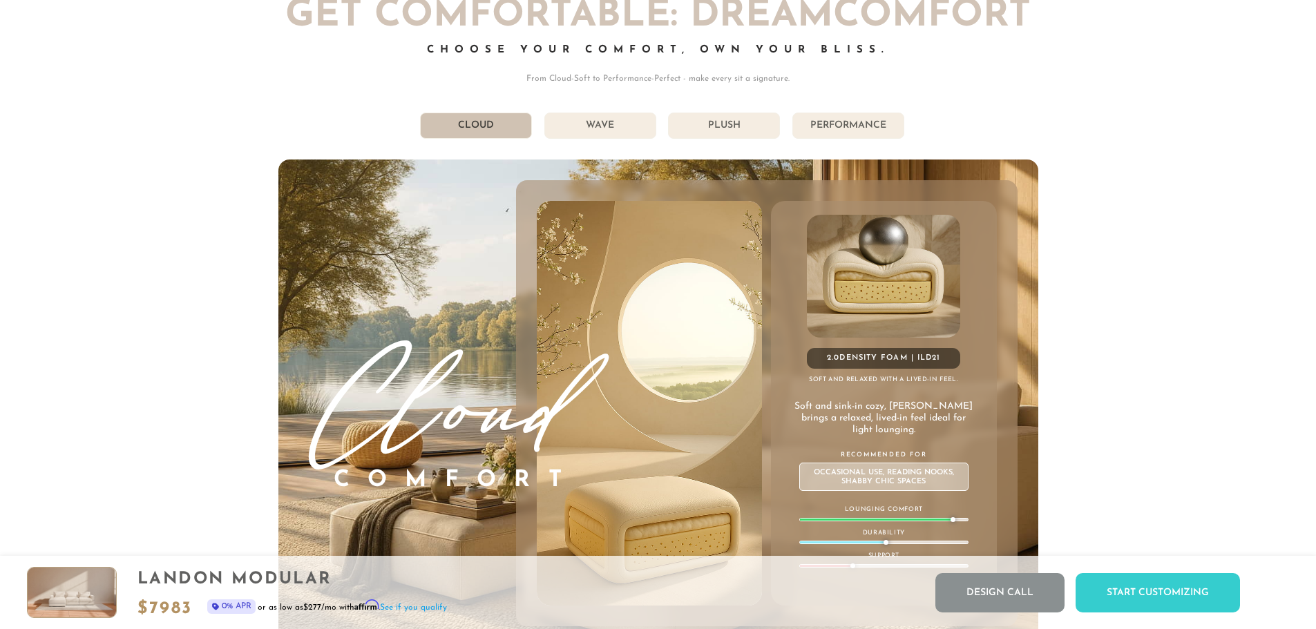
scroll to position [7972, 0]
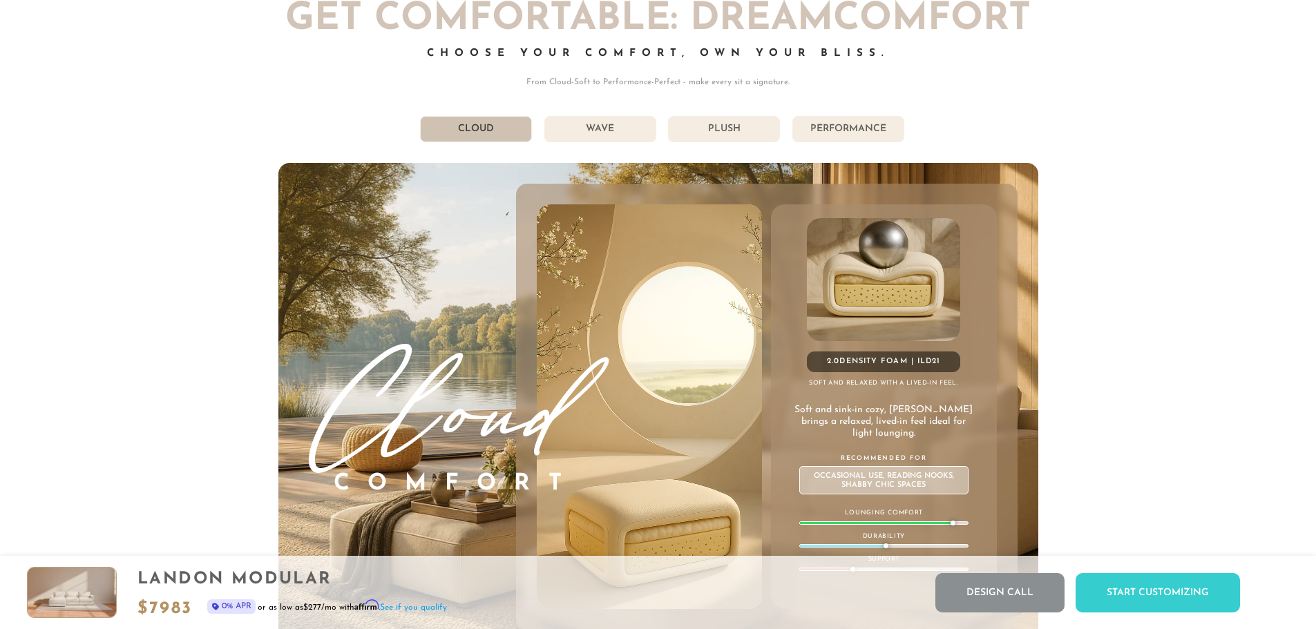
click at [591, 142] on li "Wave" at bounding box center [600, 129] width 112 height 26
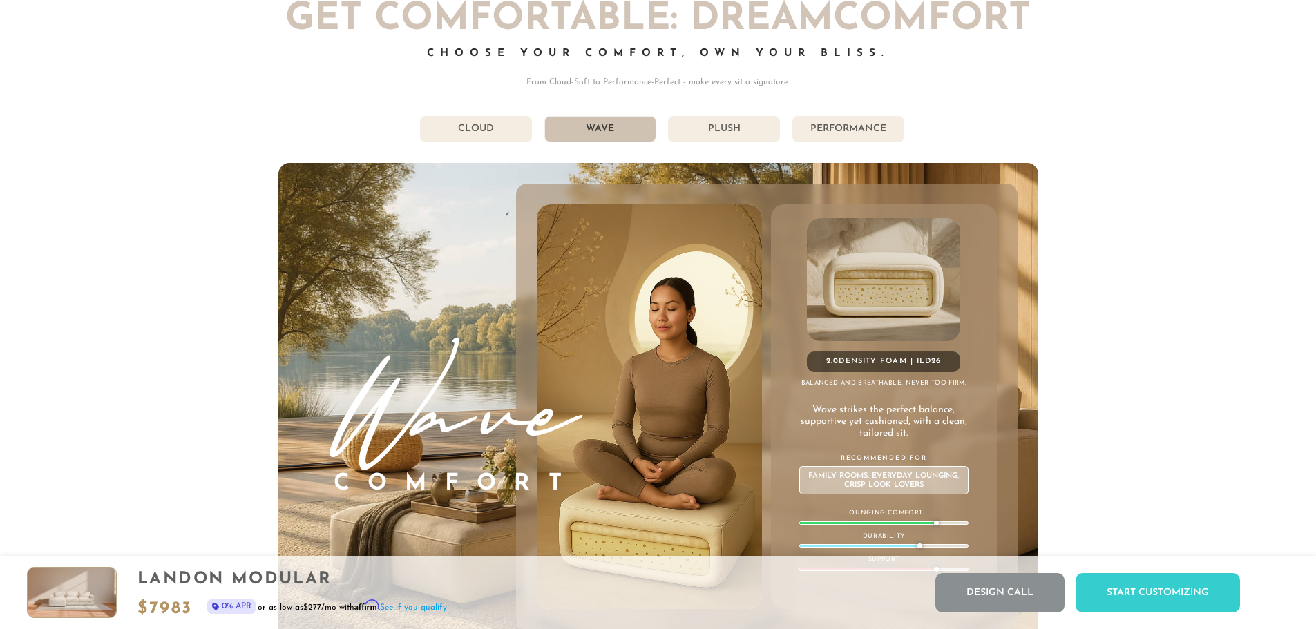
click at [464, 128] on li "Cloud" at bounding box center [476, 129] width 112 height 26
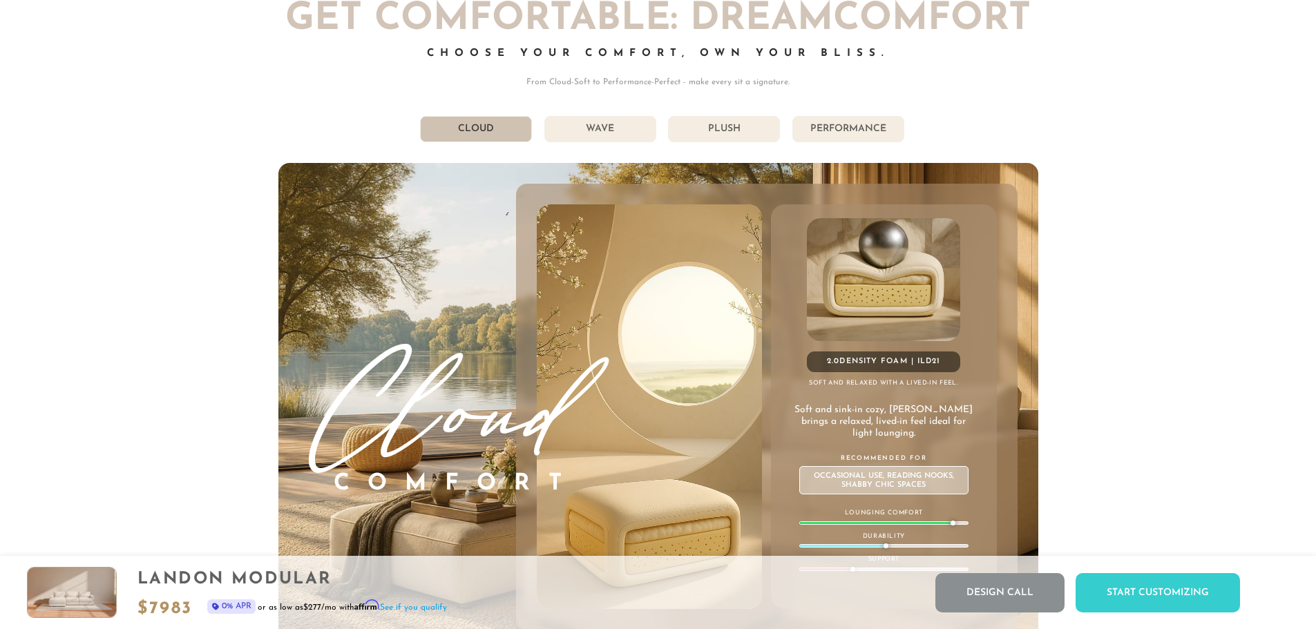
click at [598, 130] on li "Wave" at bounding box center [600, 129] width 112 height 26
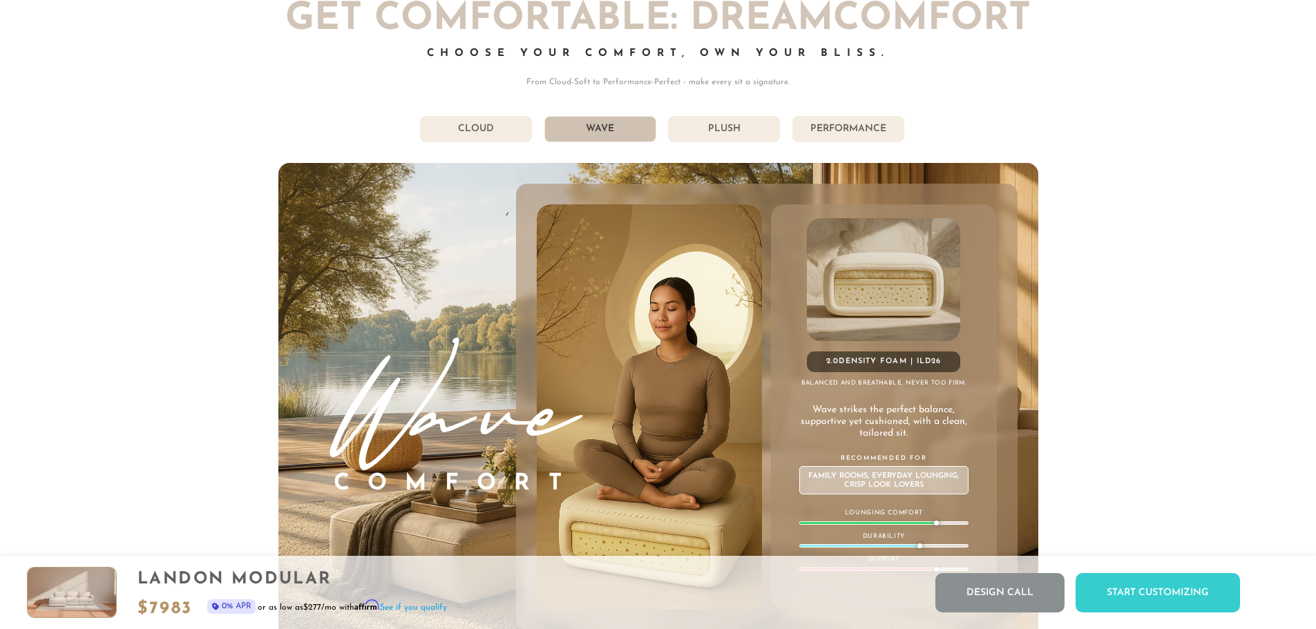
click at [708, 133] on li "Plush" at bounding box center [724, 129] width 112 height 26
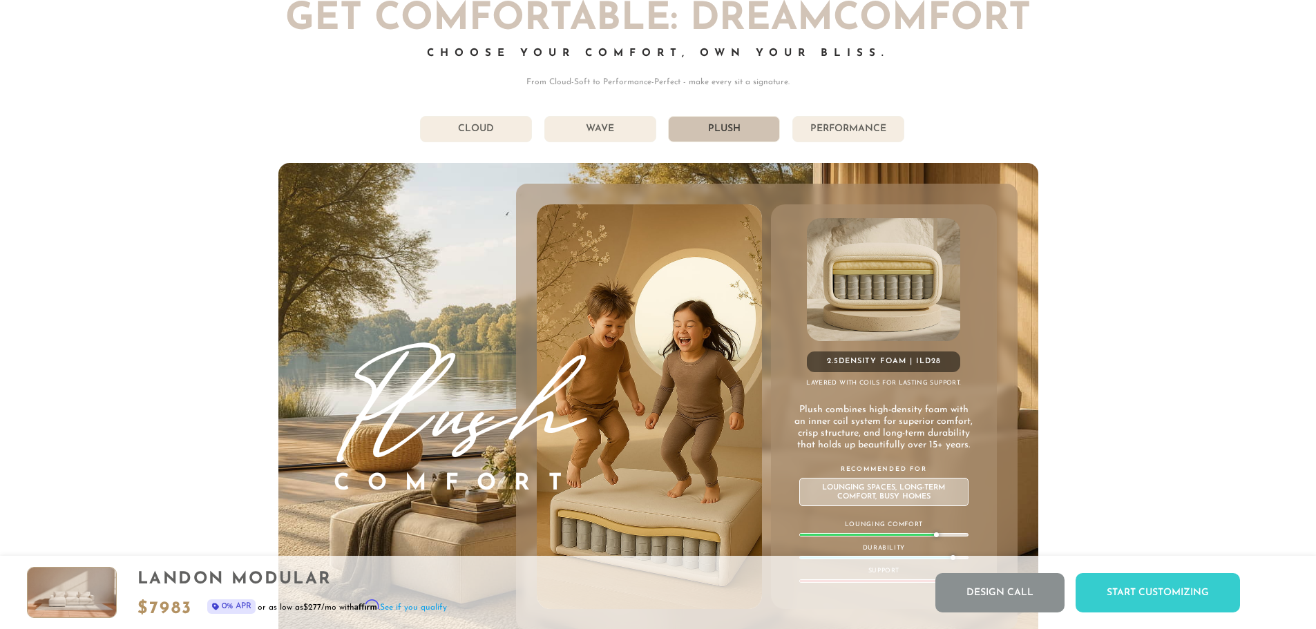
click at [612, 142] on li "Wave" at bounding box center [600, 129] width 112 height 26
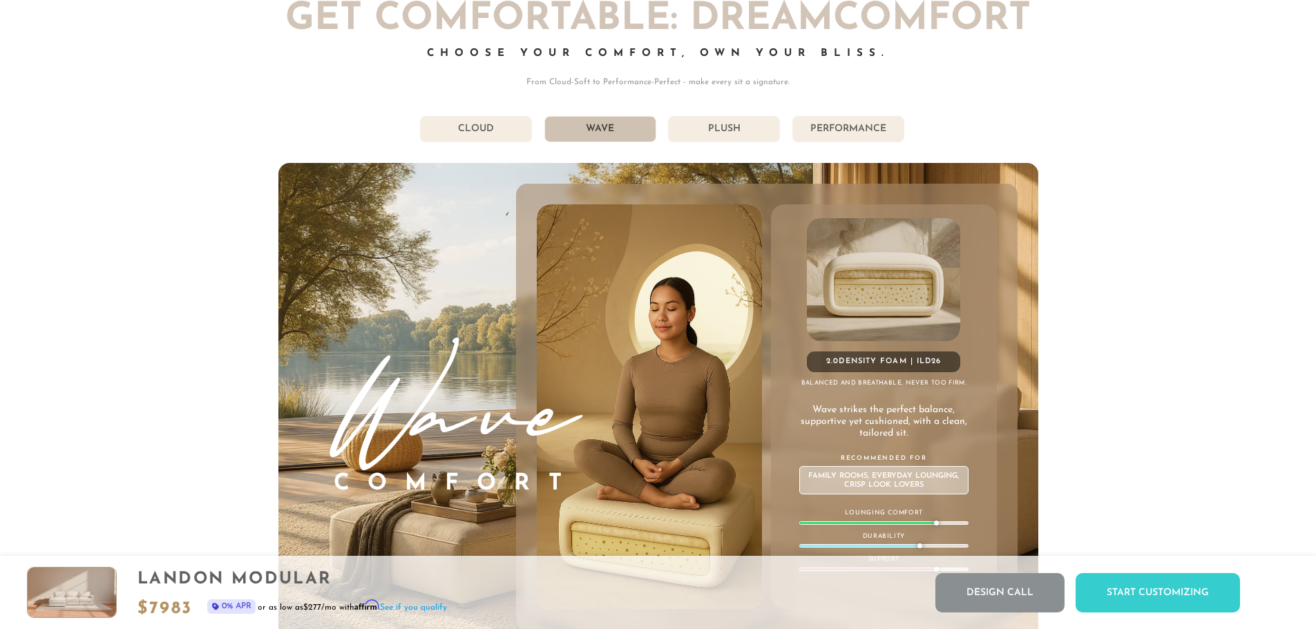
click at [841, 140] on li "Performance" at bounding box center [848, 129] width 112 height 26
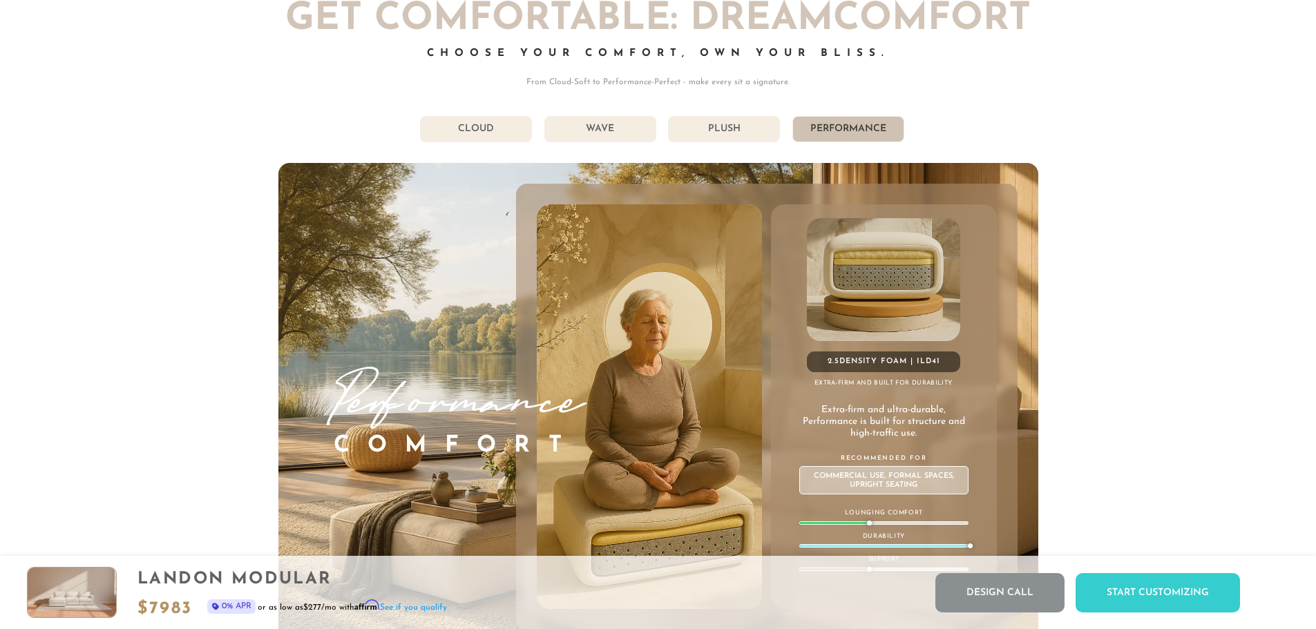
click at [720, 126] on li "Plush" at bounding box center [724, 129] width 112 height 26
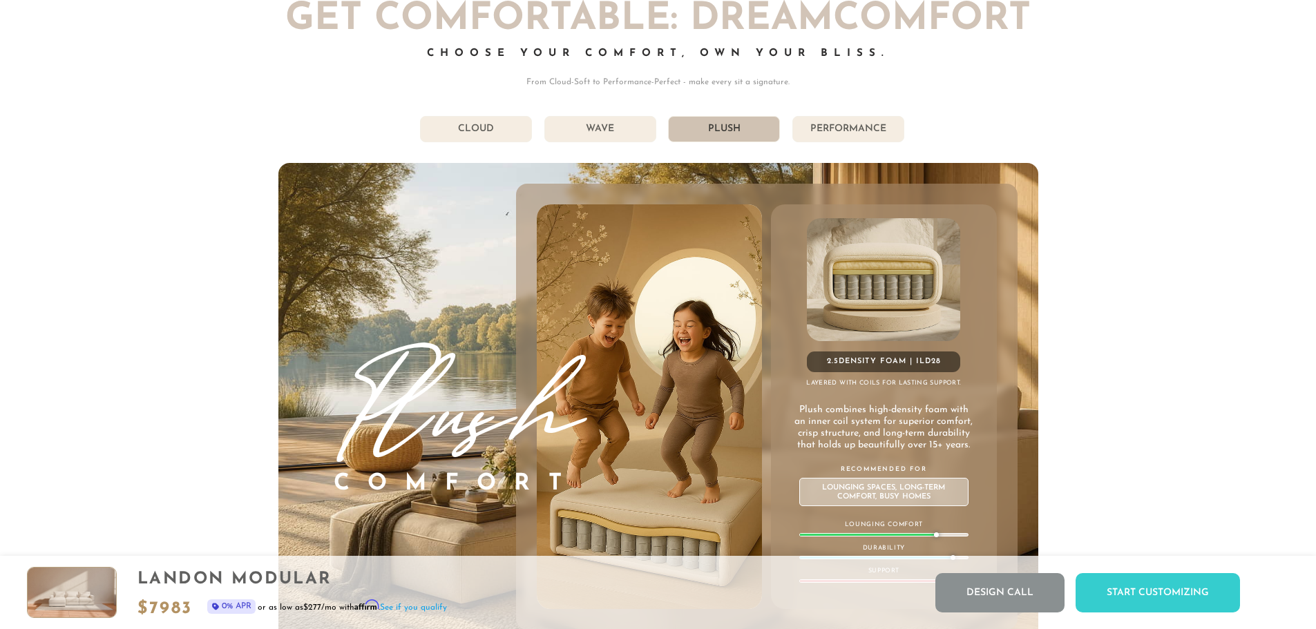
click at [613, 133] on li "Wave" at bounding box center [600, 129] width 112 height 26
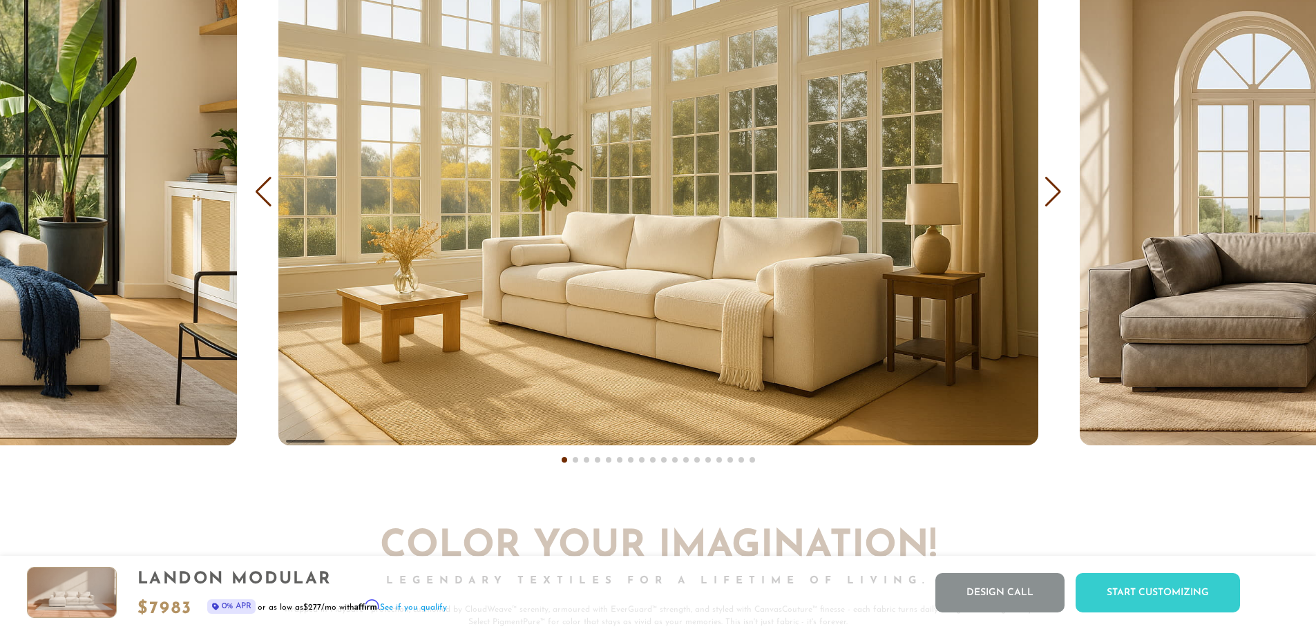
scroll to position [8886, 0]
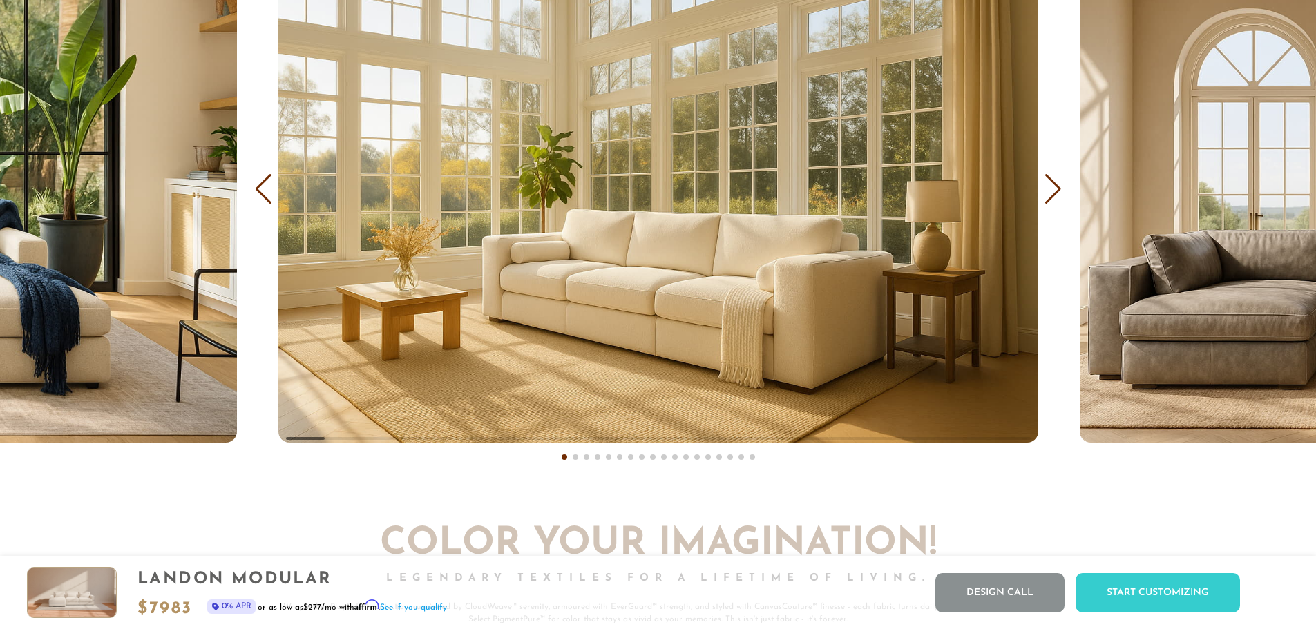
click at [1051, 200] on div "Next slide" at bounding box center [1053, 189] width 19 height 30
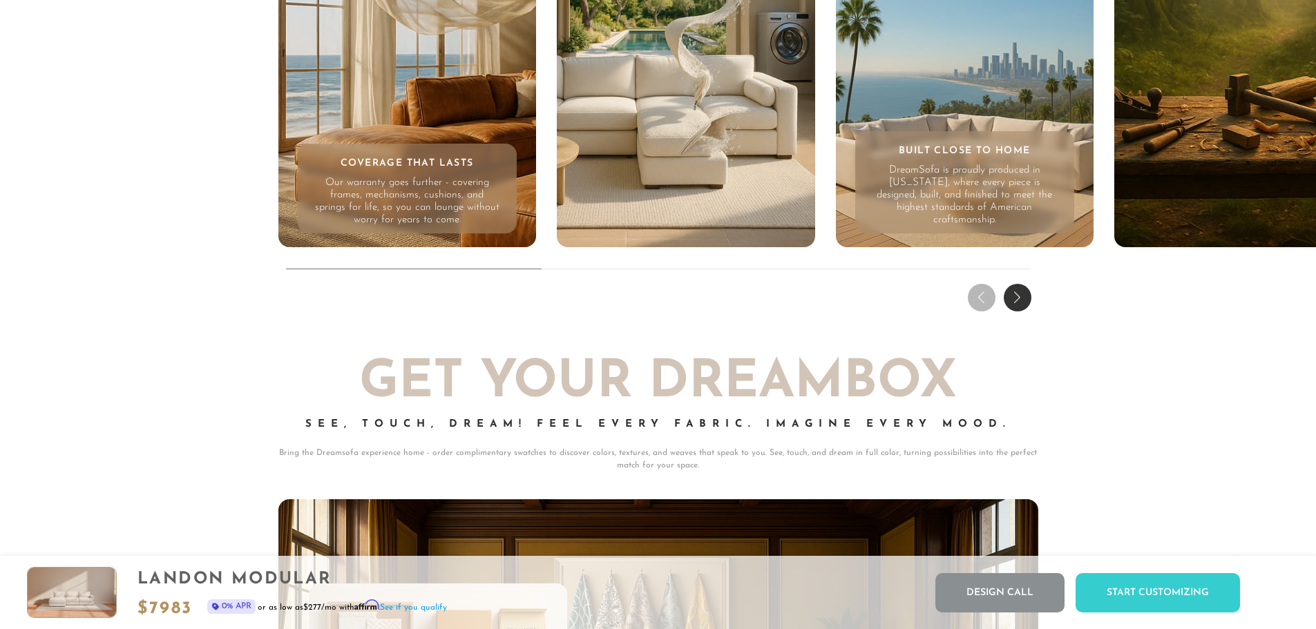
scroll to position [14149, 0]
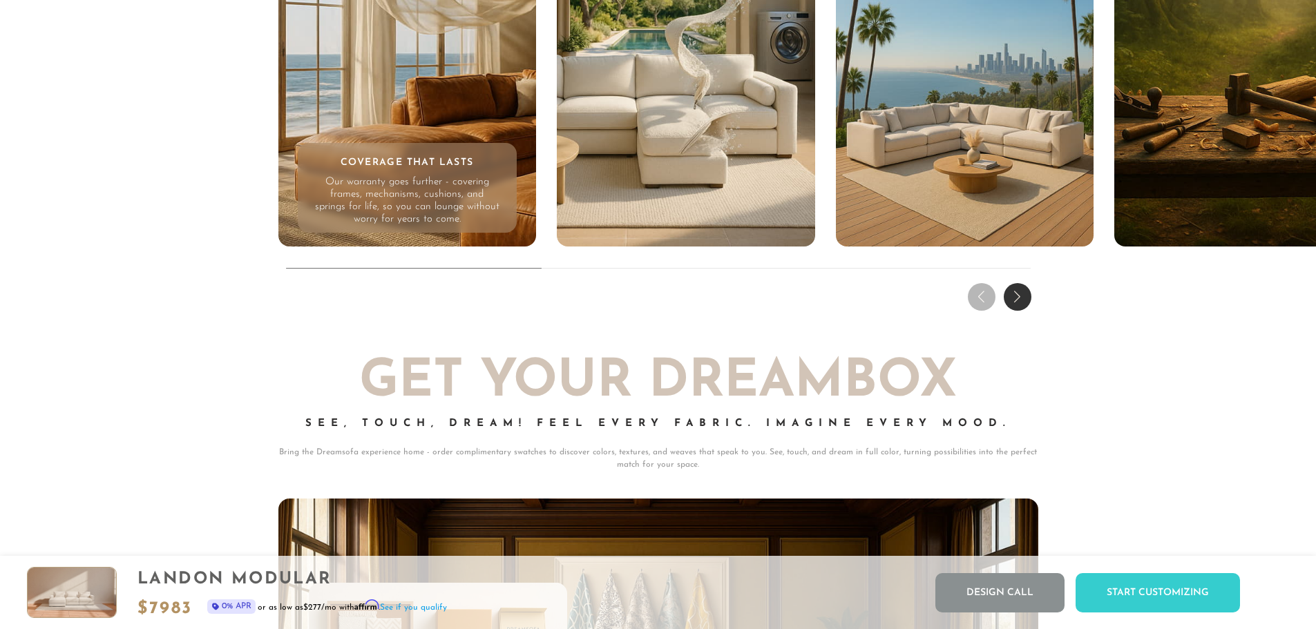
click at [1006, 302] on div "Next slide" at bounding box center [1018, 297] width 28 height 28
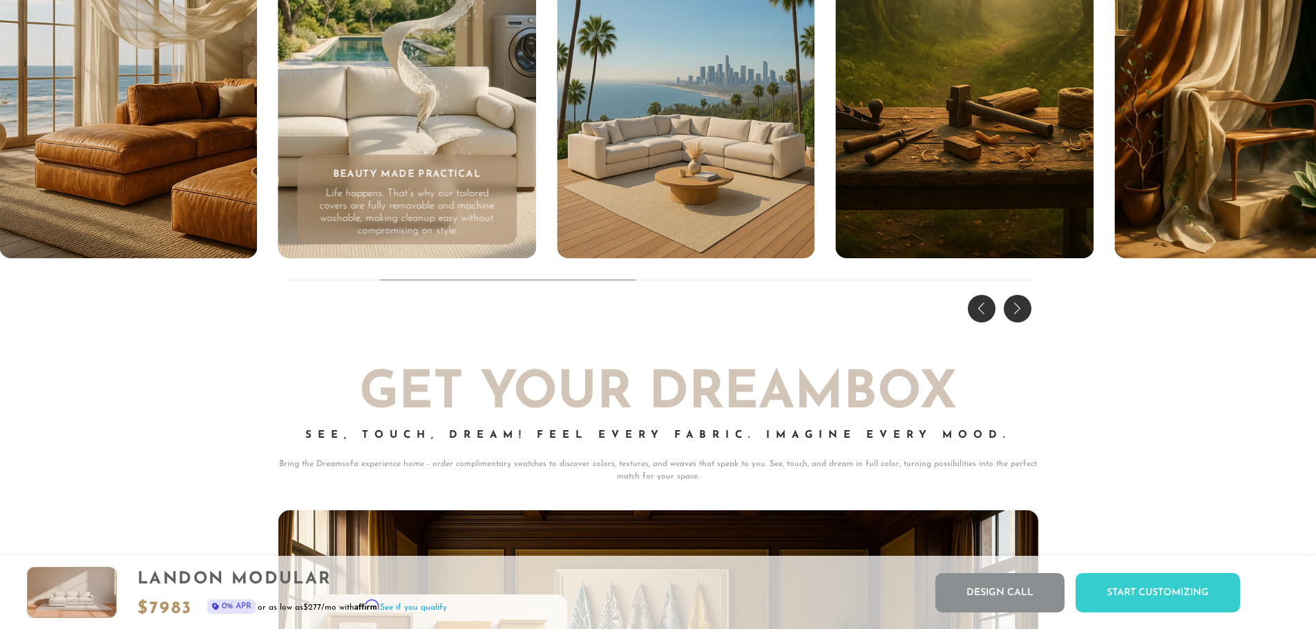
scroll to position [14138, 0]
click at [1018, 321] on div "Next slide" at bounding box center [1018, 308] width 28 height 28
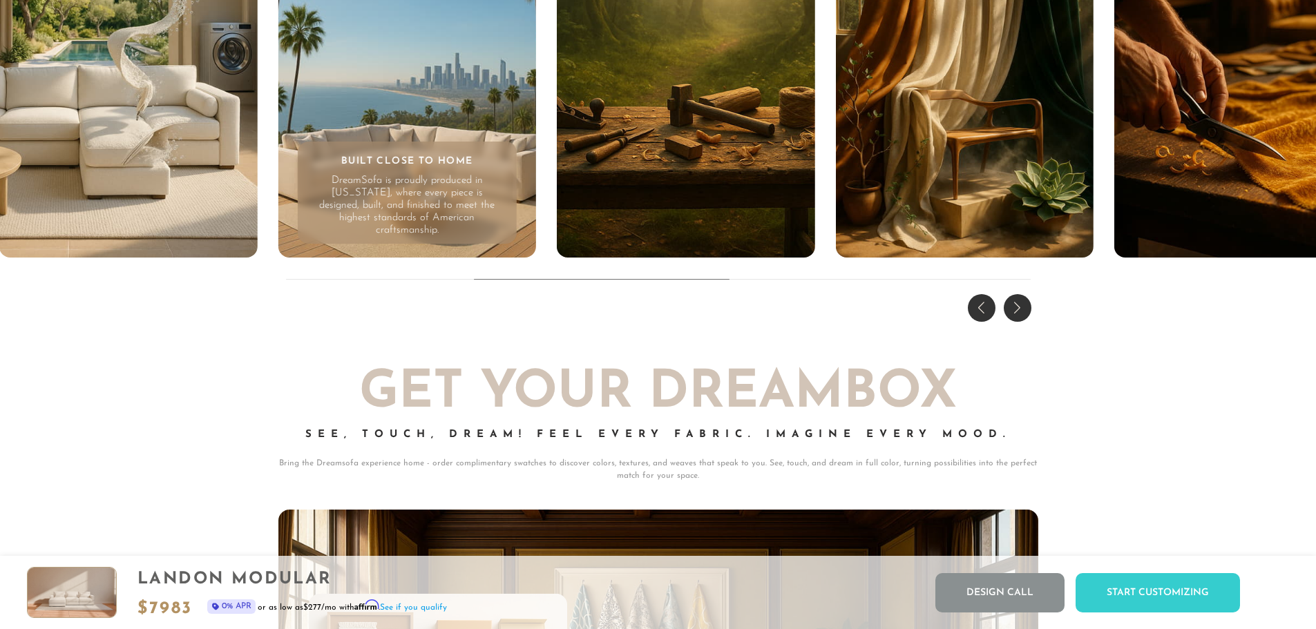
click at [1018, 321] on div "Next slide" at bounding box center [1018, 308] width 28 height 28
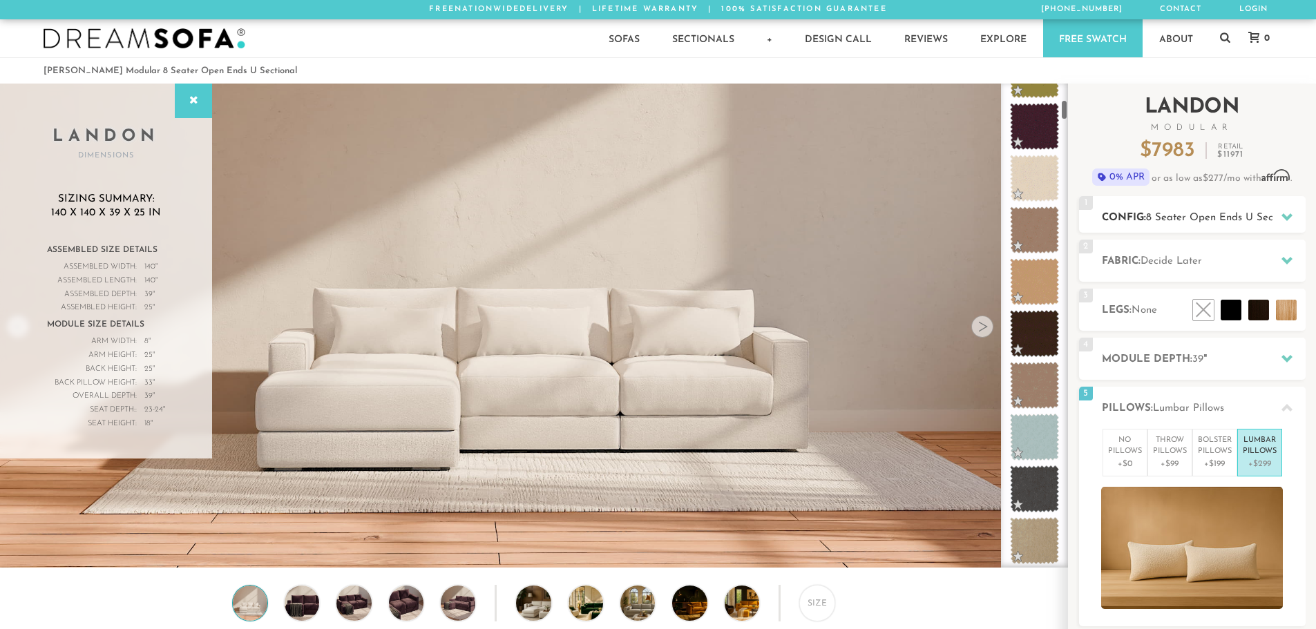
scroll to position [365, 0]
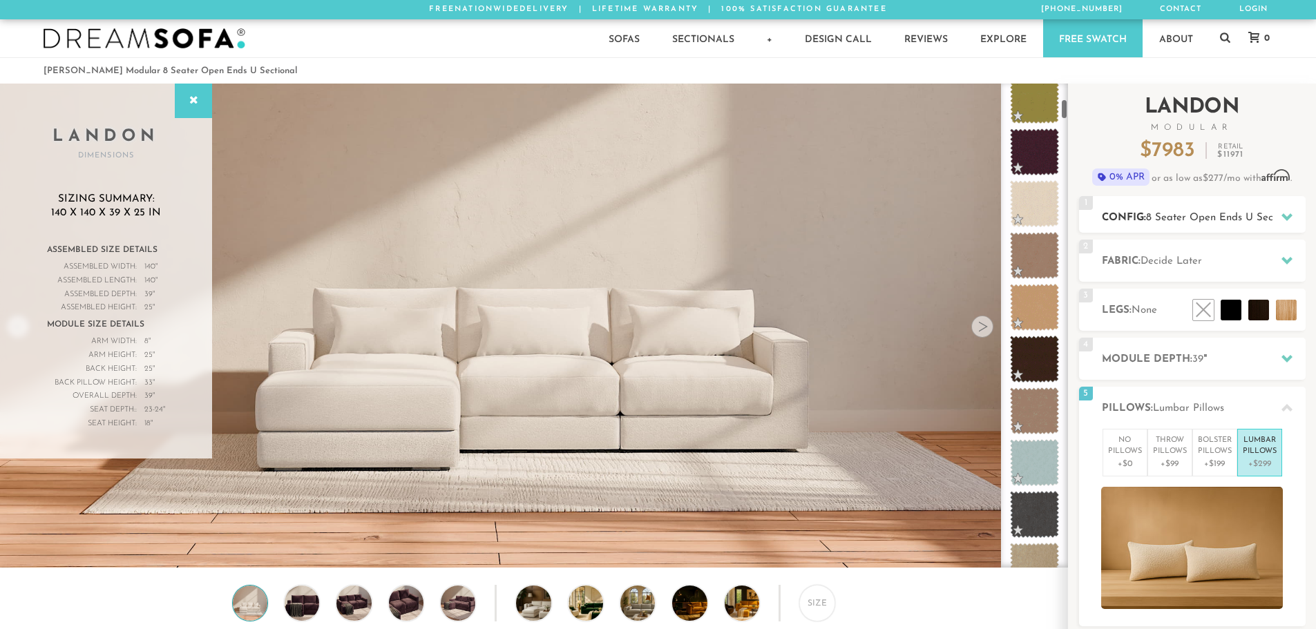
click at [1163, 227] on div "1 Config: 8 Seater Open Ends U Sectional L" at bounding box center [1192, 214] width 227 height 37
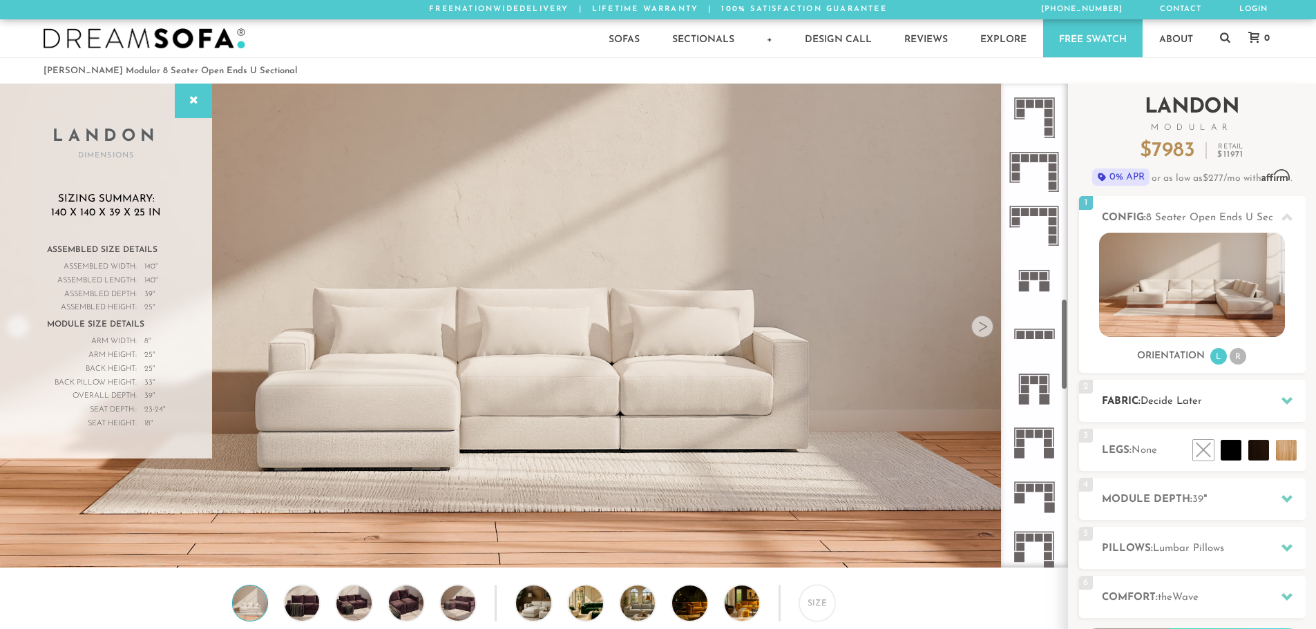
scroll to position [1127, 0]
click at [1263, 504] on h2 "Module Depth: 39 "" at bounding box center [1204, 500] width 204 height 16
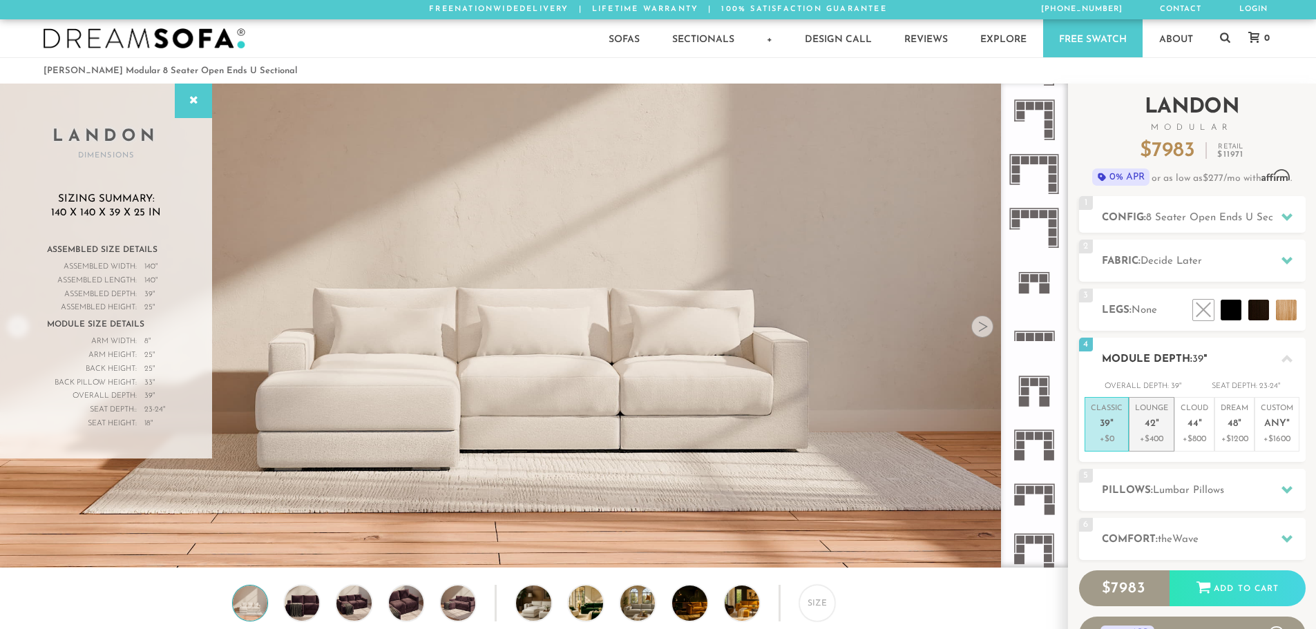
click at [1161, 441] on p "+$400" at bounding box center [1151, 439] width 33 height 12
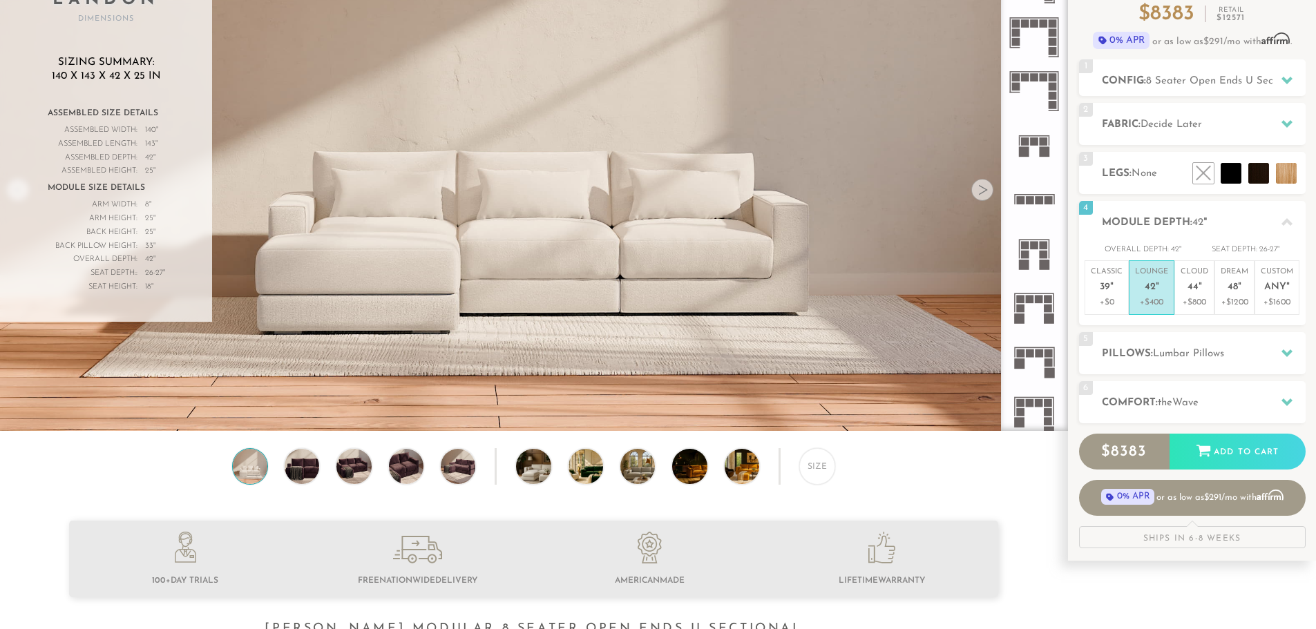
scroll to position [138, 0]
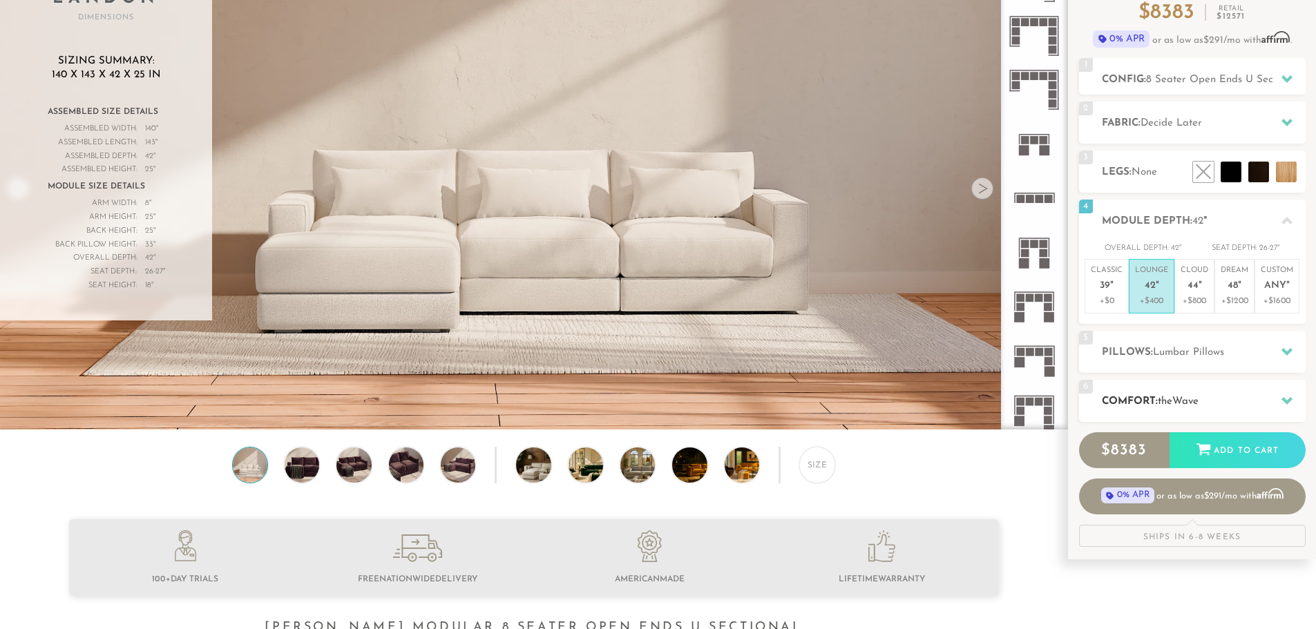
click at [1241, 405] on h2 "Comfort: the Wave" at bounding box center [1204, 402] width 204 height 16
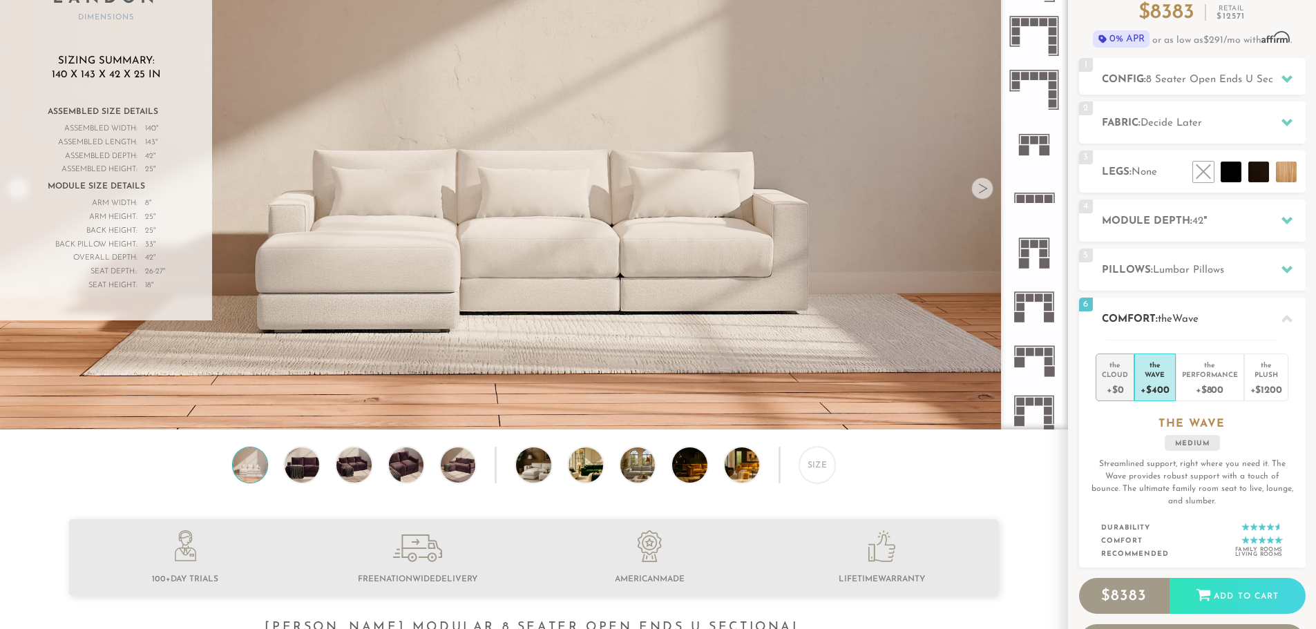
click at [1111, 379] on div "+$0" at bounding box center [1115, 389] width 26 height 20
click at [1145, 379] on div "+$400" at bounding box center [1154, 389] width 28 height 20
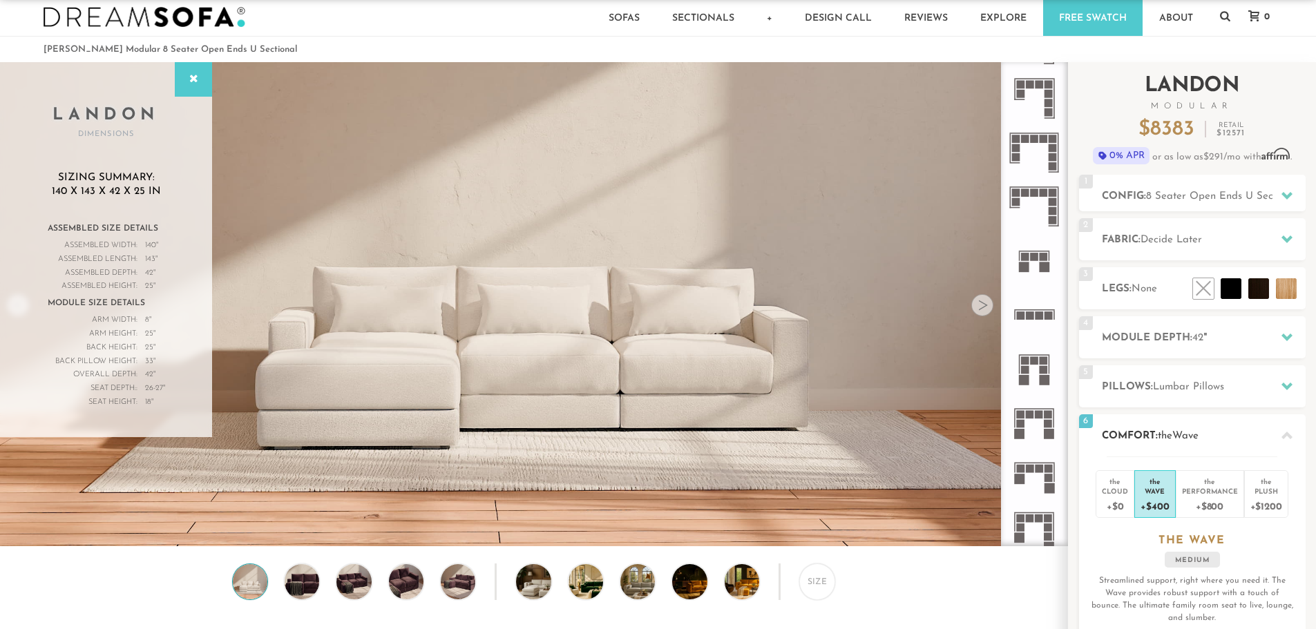
scroll to position [0, 0]
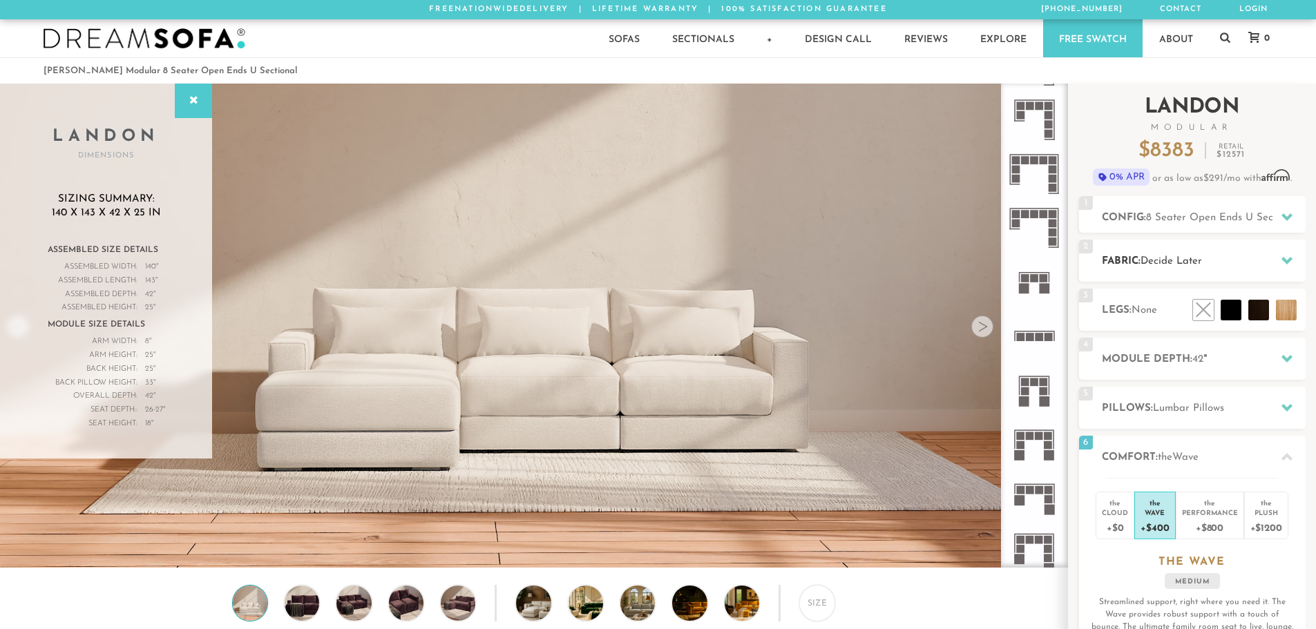
click at [1189, 264] on span "Decide Later" at bounding box center [1170, 261] width 61 height 10
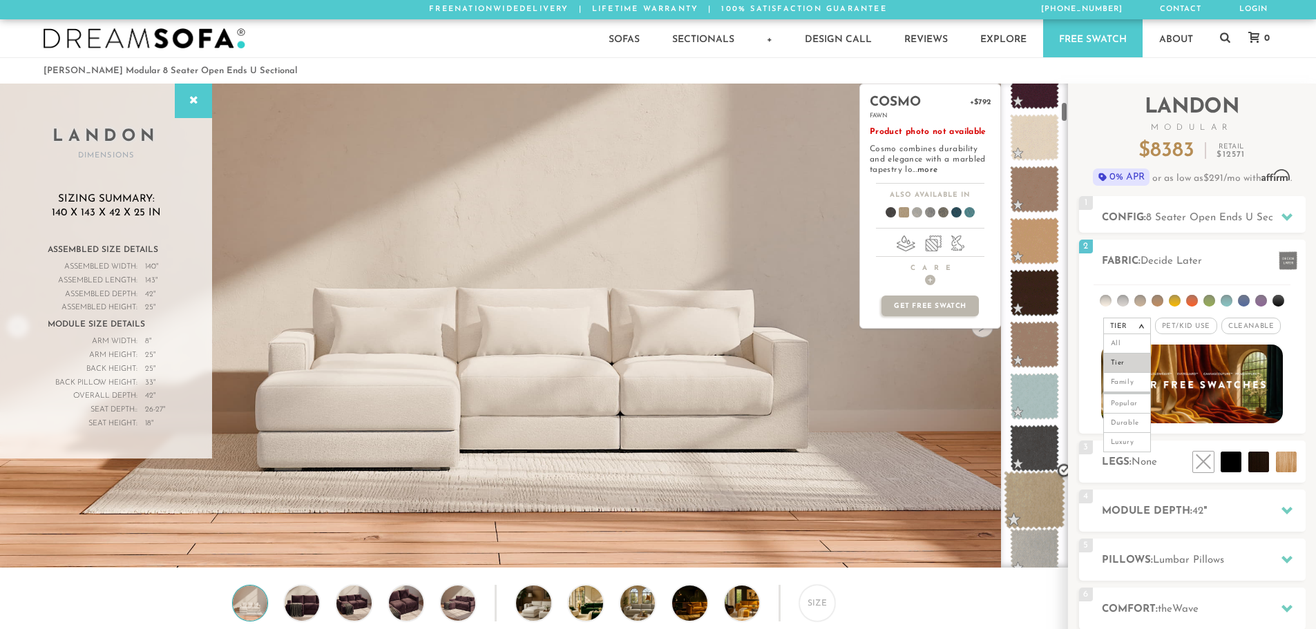
scroll to position [435, 0]
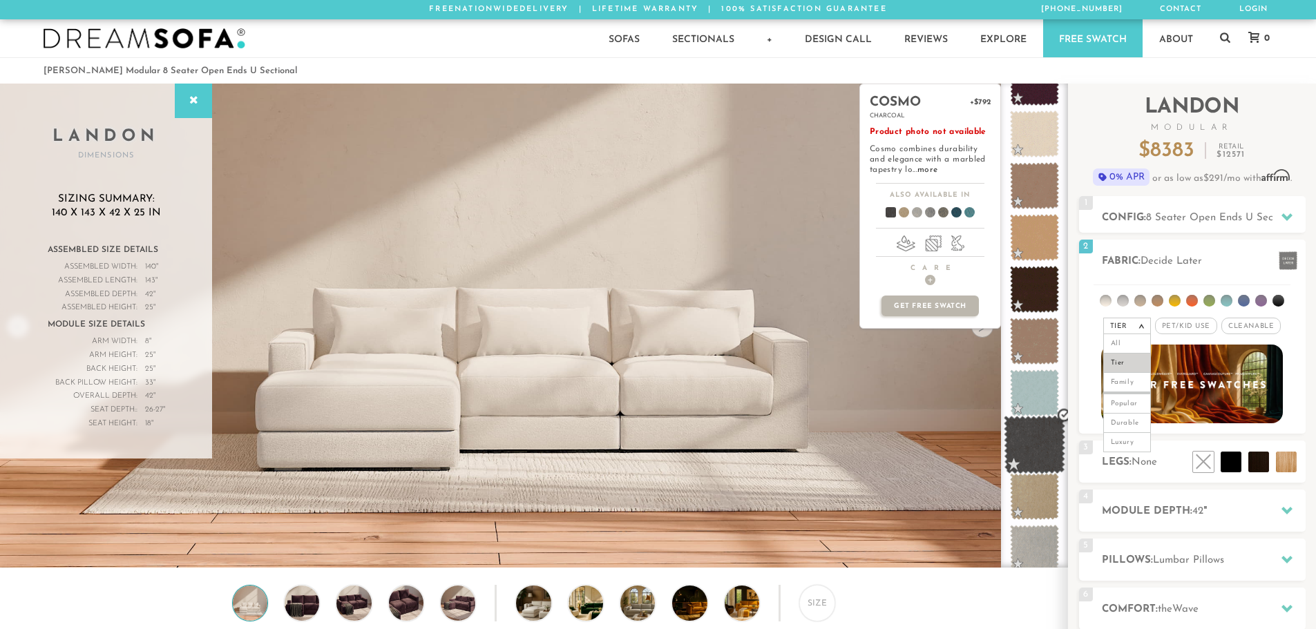
click at [1042, 452] on span at bounding box center [1034, 445] width 61 height 59
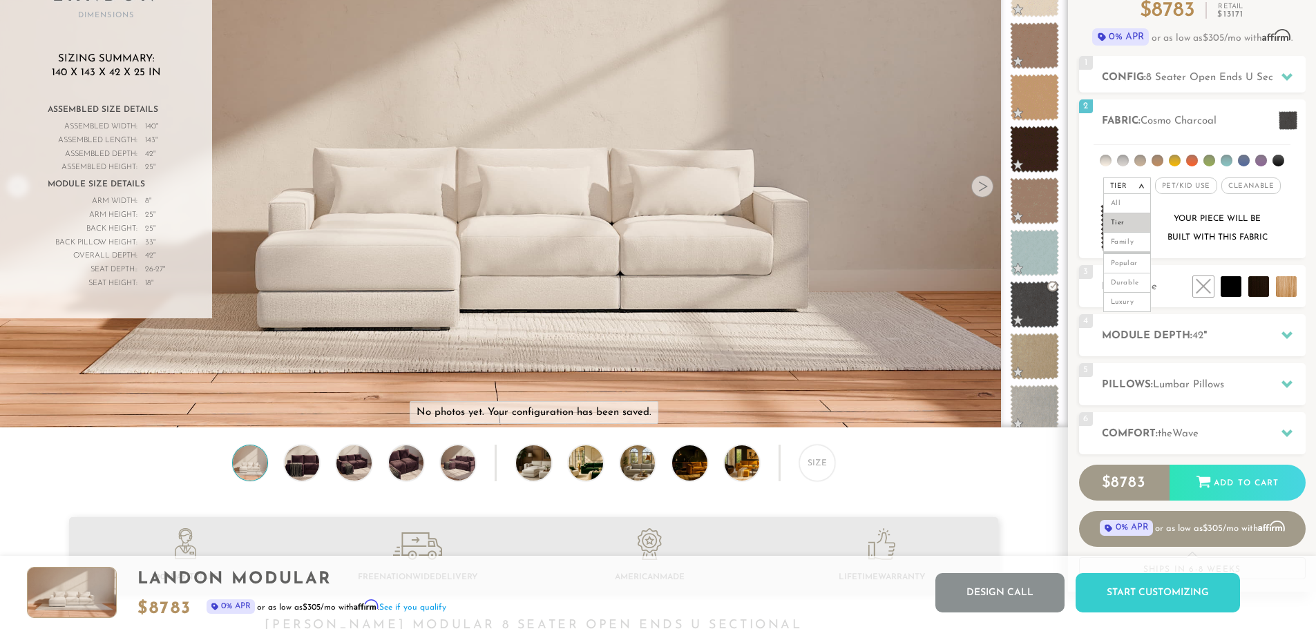
scroll to position [0, 0]
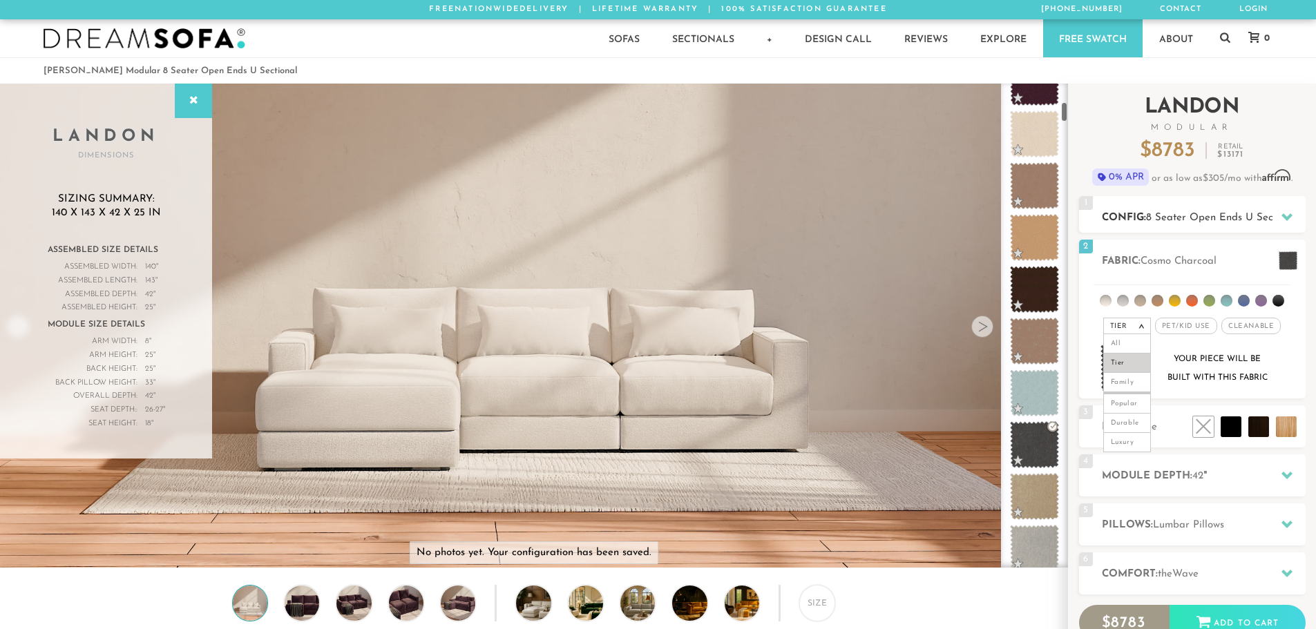
click at [1192, 222] on span "8 Seater Open Ends U Sectional" at bounding box center [1222, 218] width 153 height 10
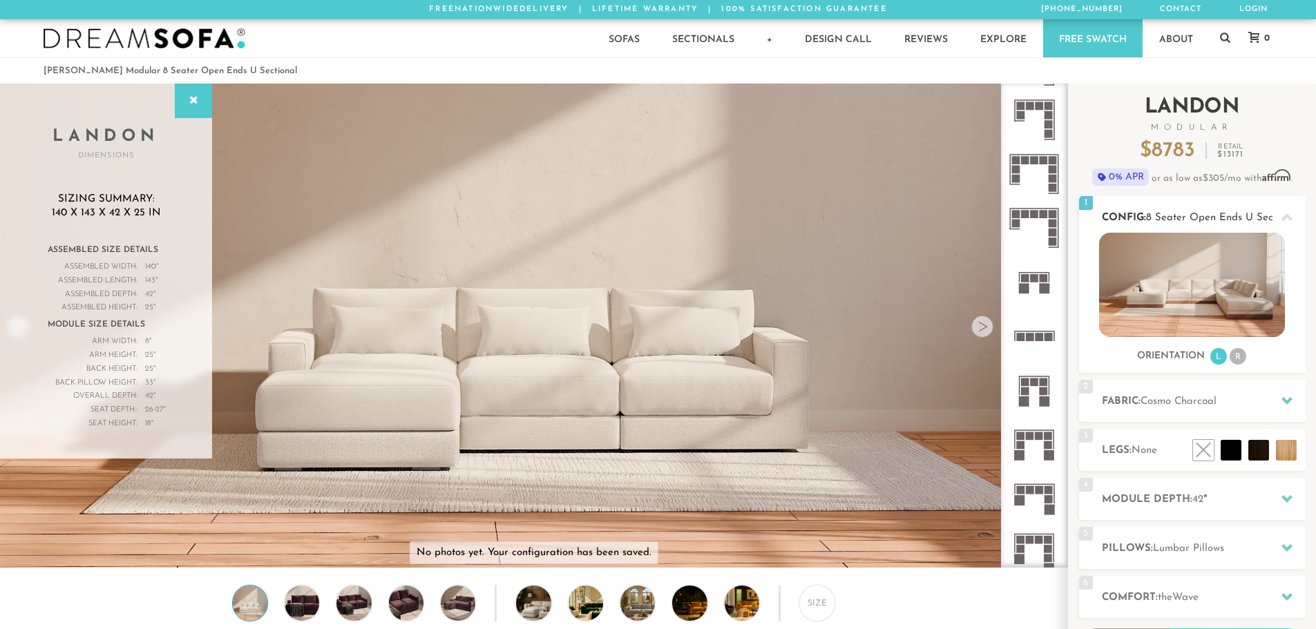
click at [1193, 277] on img at bounding box center [1192, 285] width 186 height 104
click at [1234, 299] on img at bounding box center [1192, 285] width 186 height 104
click at [1292, 399] on icon at bounding box center [1286, 400] width 11 height 11
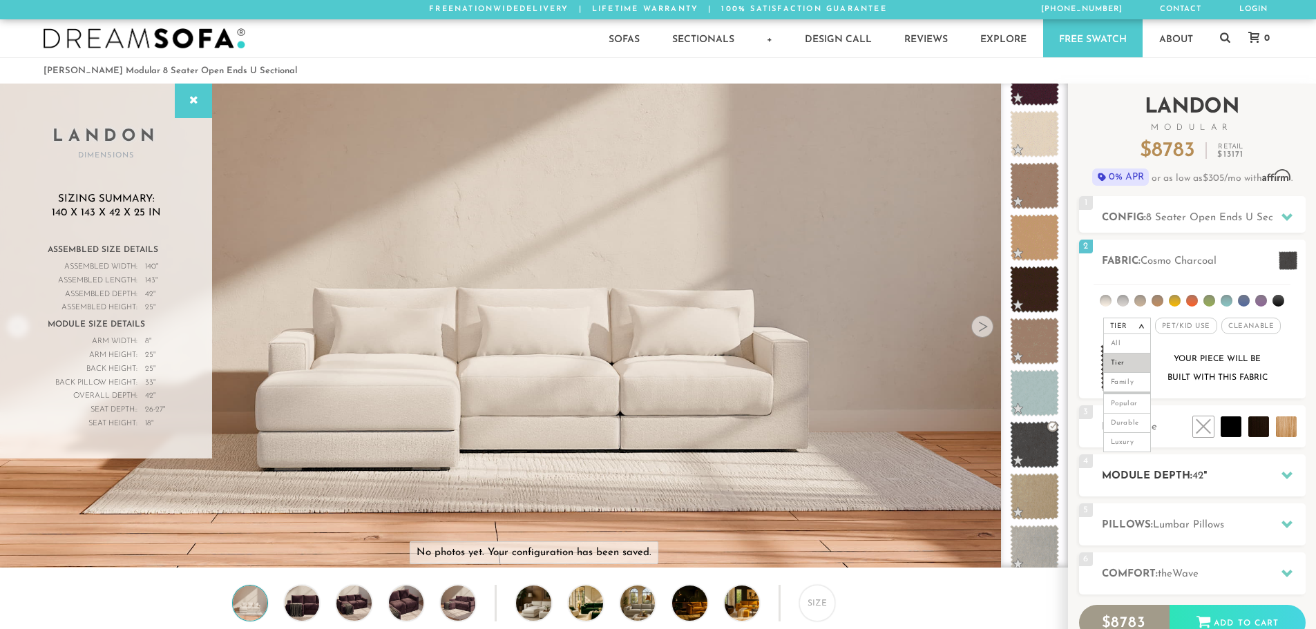
click at [1263, 474] on h2 "Module Depth: 42 "" at bounding box center [1204, 476] width 204 height 16
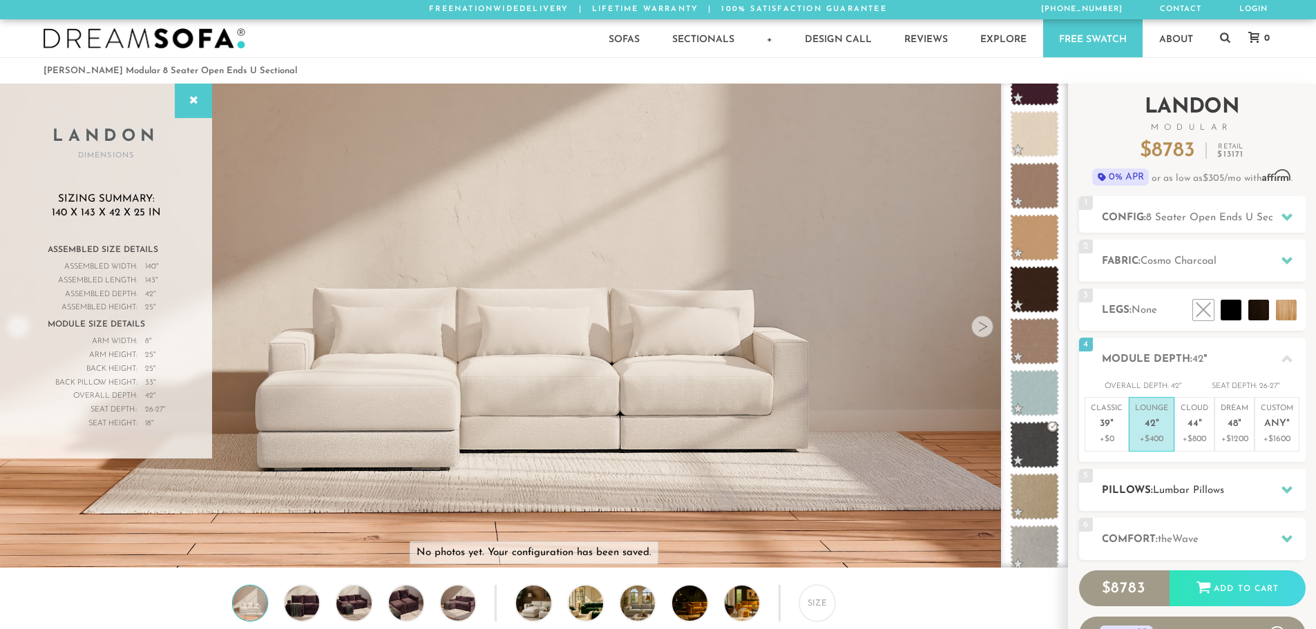
click at [1263, 485] on h2 "Pillows: Lumbar Pillows" at bounding box center [1204, 491] width 204 height 16
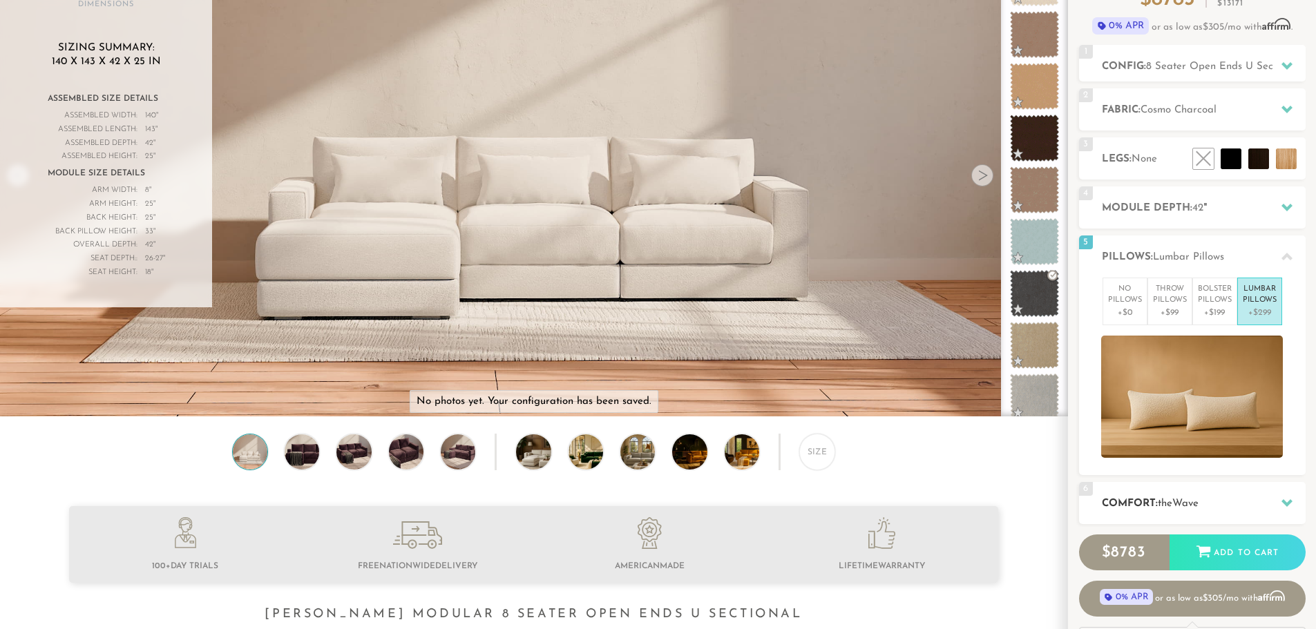
scroll to position [140, 0]
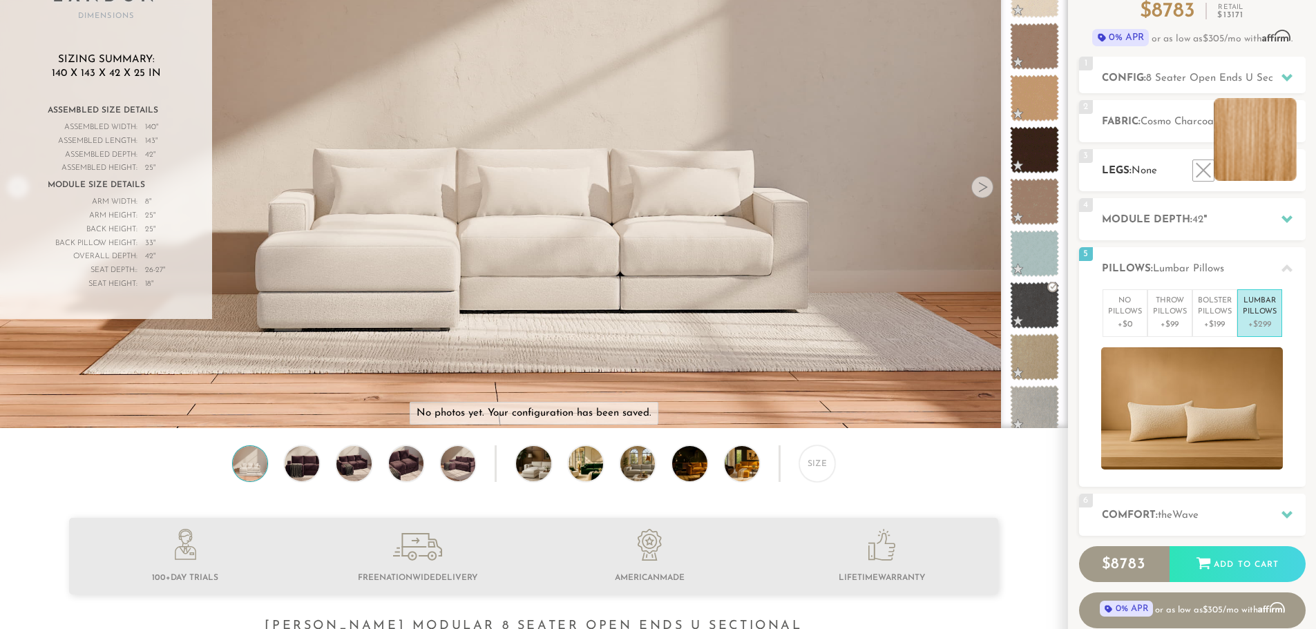
click at [1286, 171] on li at bounding box center [1255, 139] width 83 height 83
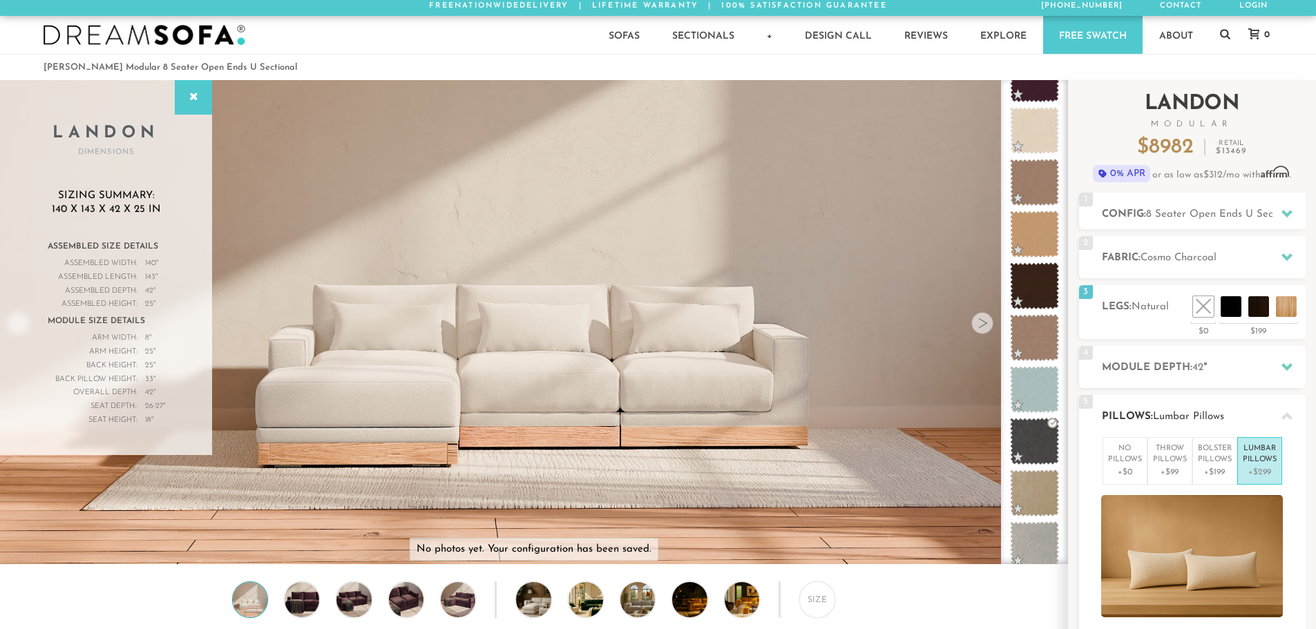
scroll to position [1, 0]
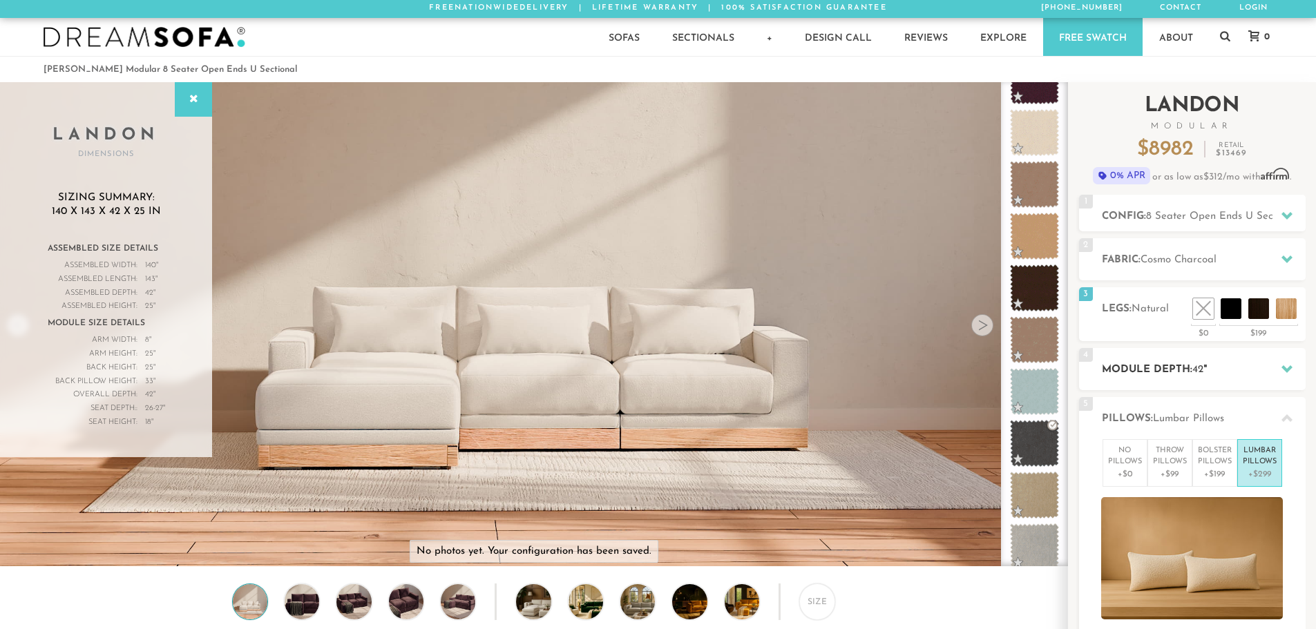
click at [1269, 367] on h2 "Module Depth: 42 "" at bounding box center [1204, 370] width 204 height 16
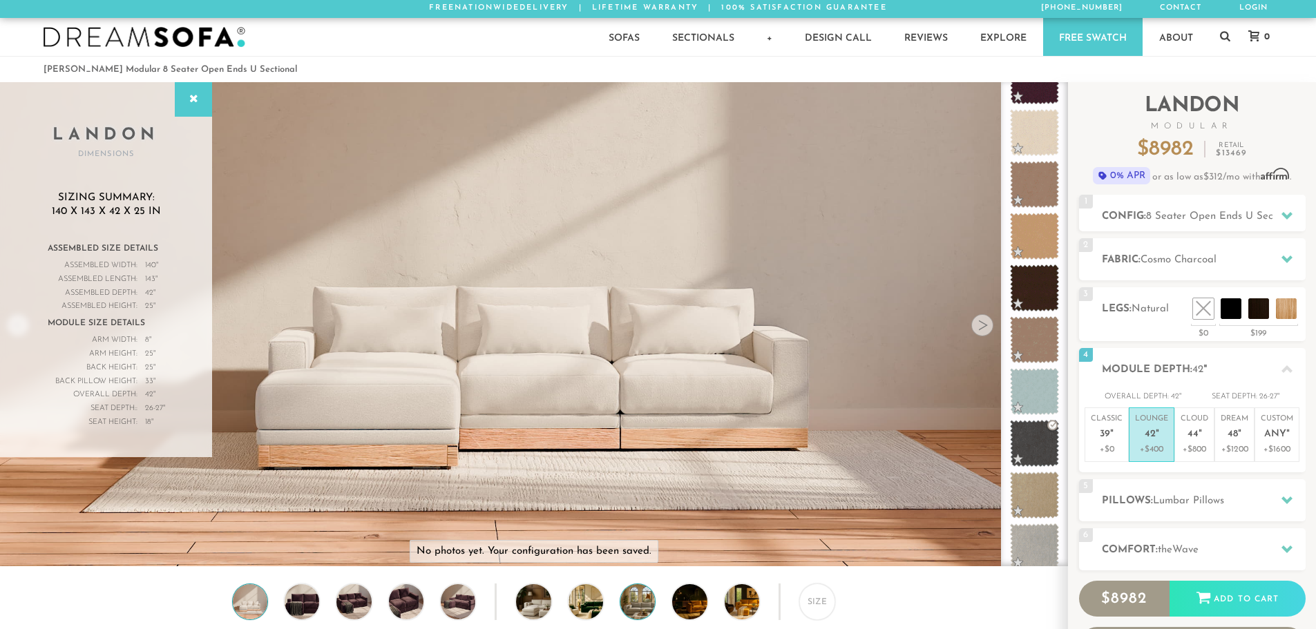
click at [648, 604] on img at bounding box center [650, 601] width 61 height 35
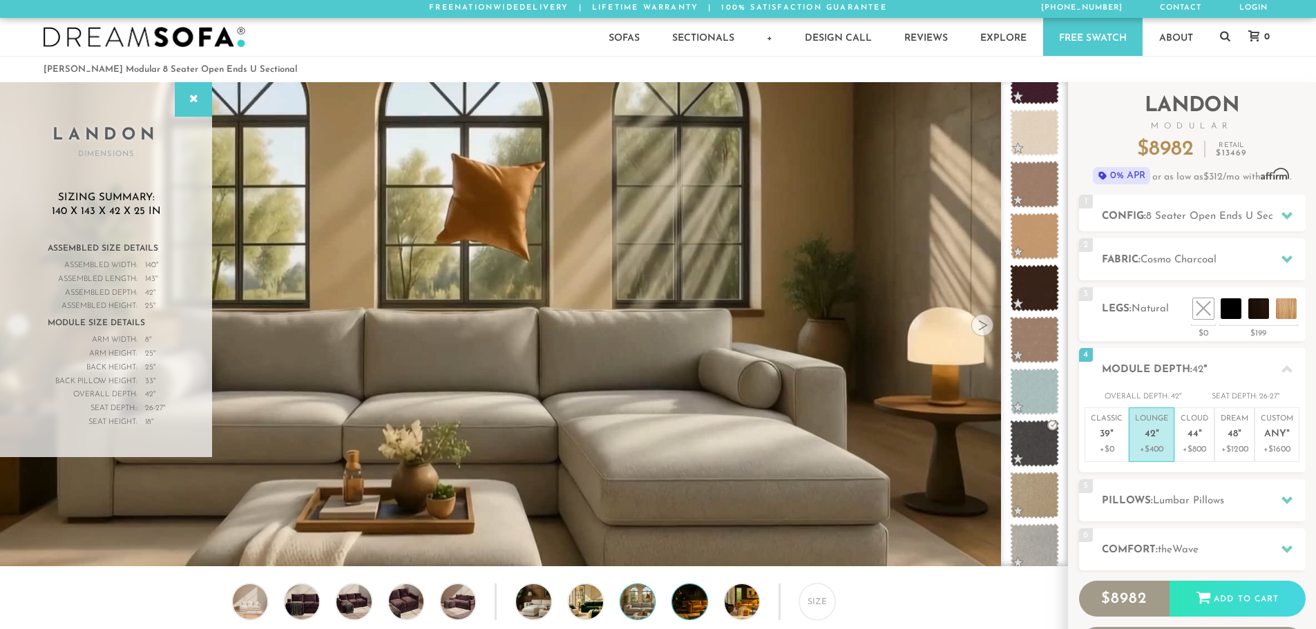
click at [678, 604] on img at bounding box center [702, 601] width 61 height 35
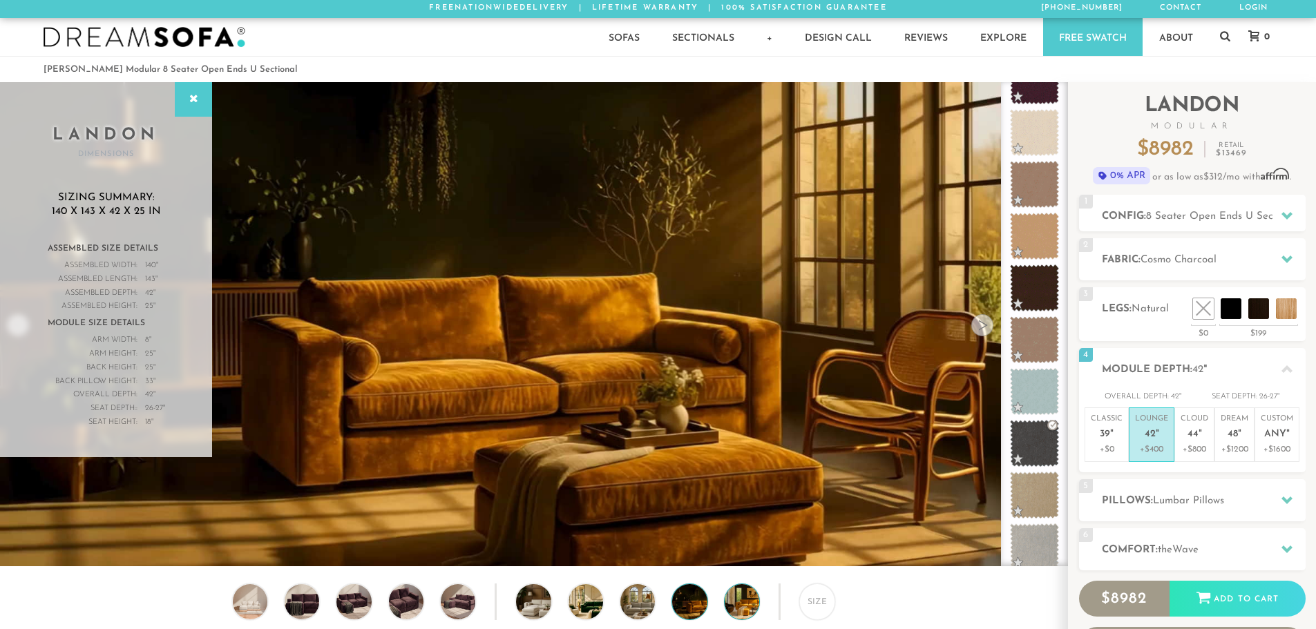
click at [742, 604] on img at bounding box center [755, 601] width 61 height 35
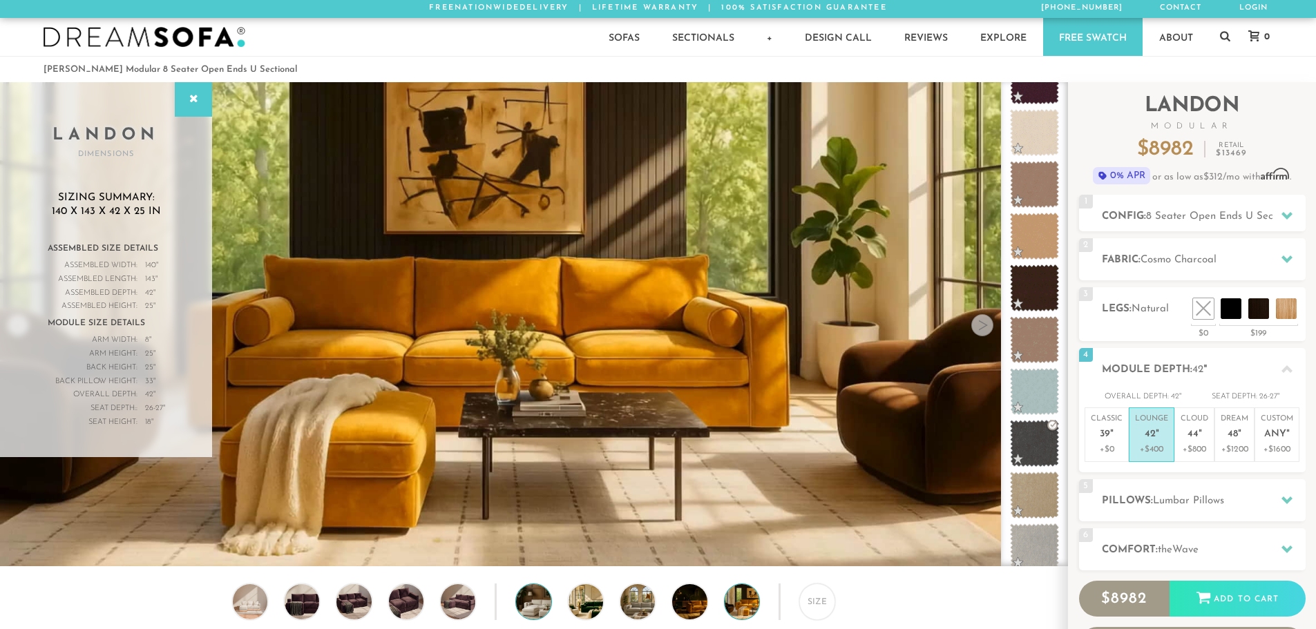
click at [535, 605] on img at bounding box center [546, 601] width 61 height 35
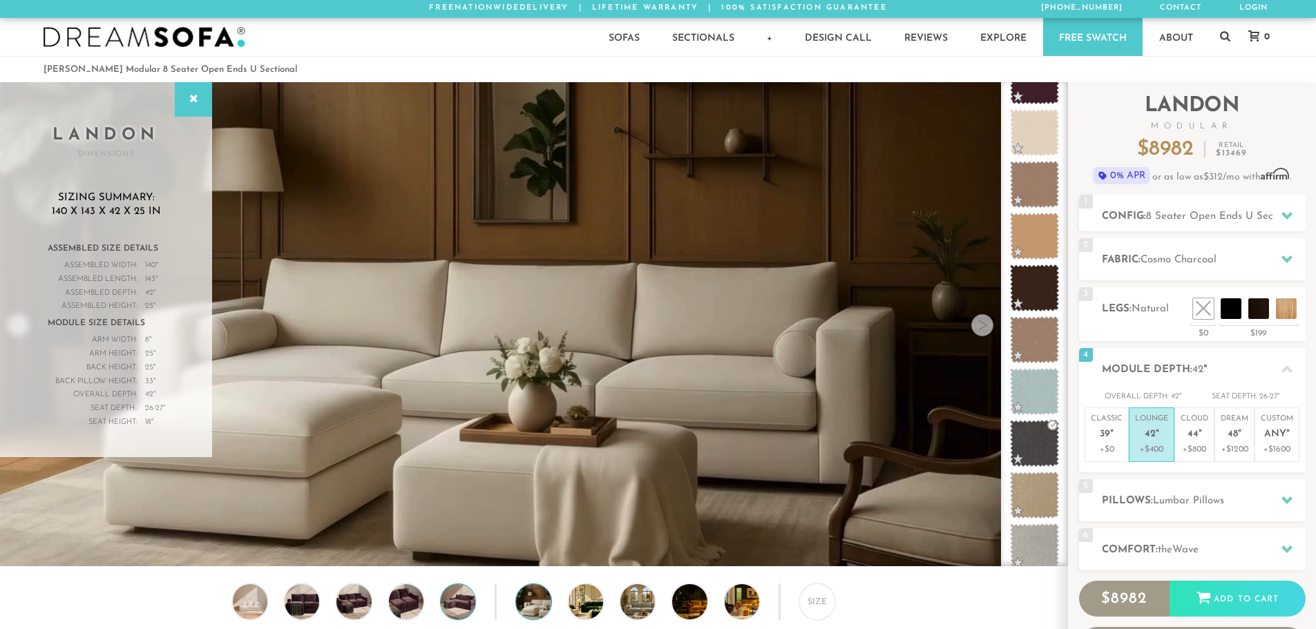
click at [461, 612] on img at bounding box center [457, 601] width 41 height 35
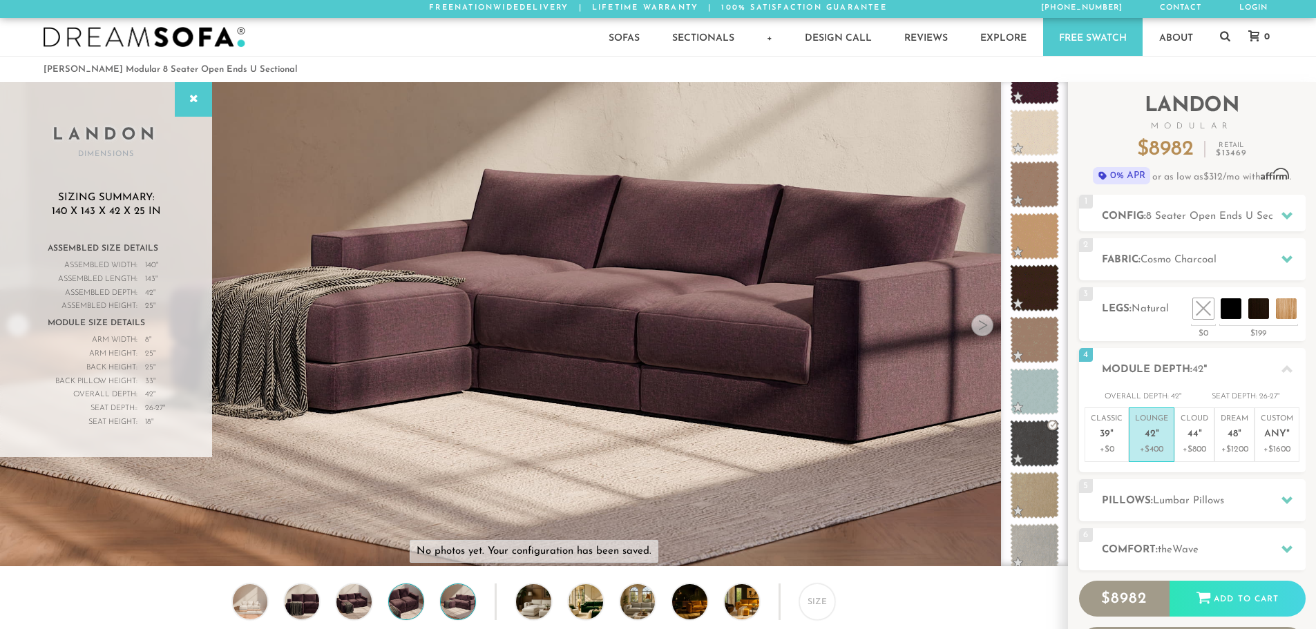
click at [410, 611] on img at bounding box center [405, 601] width 41 height 35
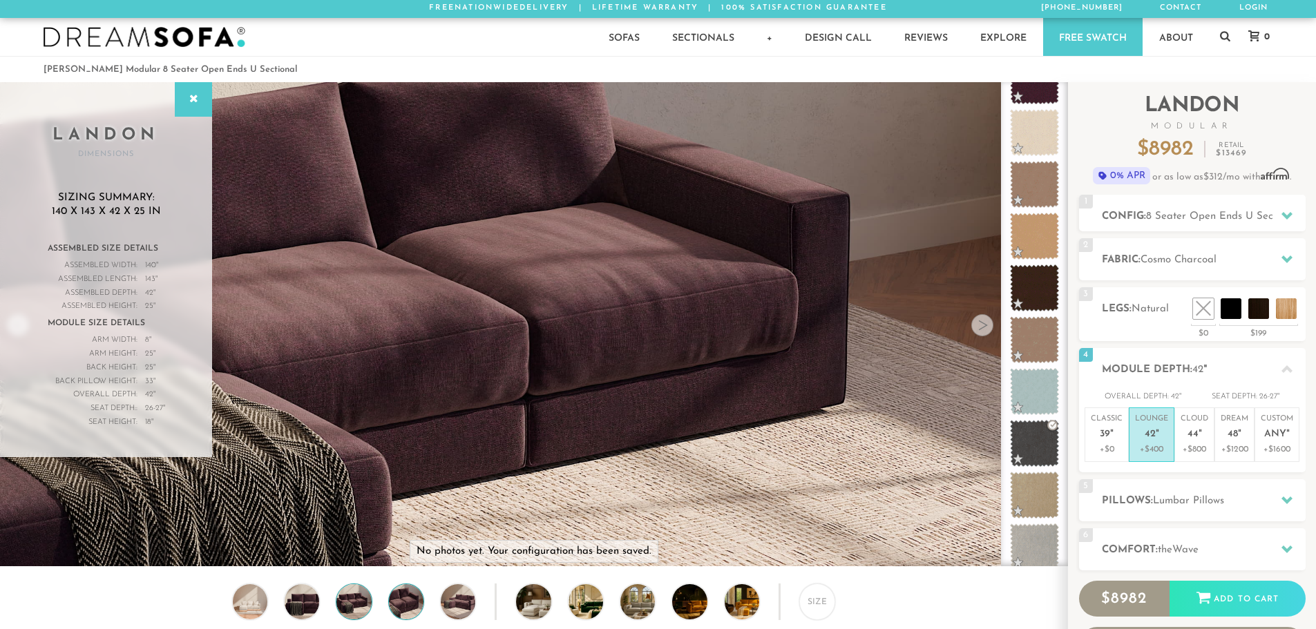
click at [370, 609] on img at bounding box center [353, 601] width 41 height 35
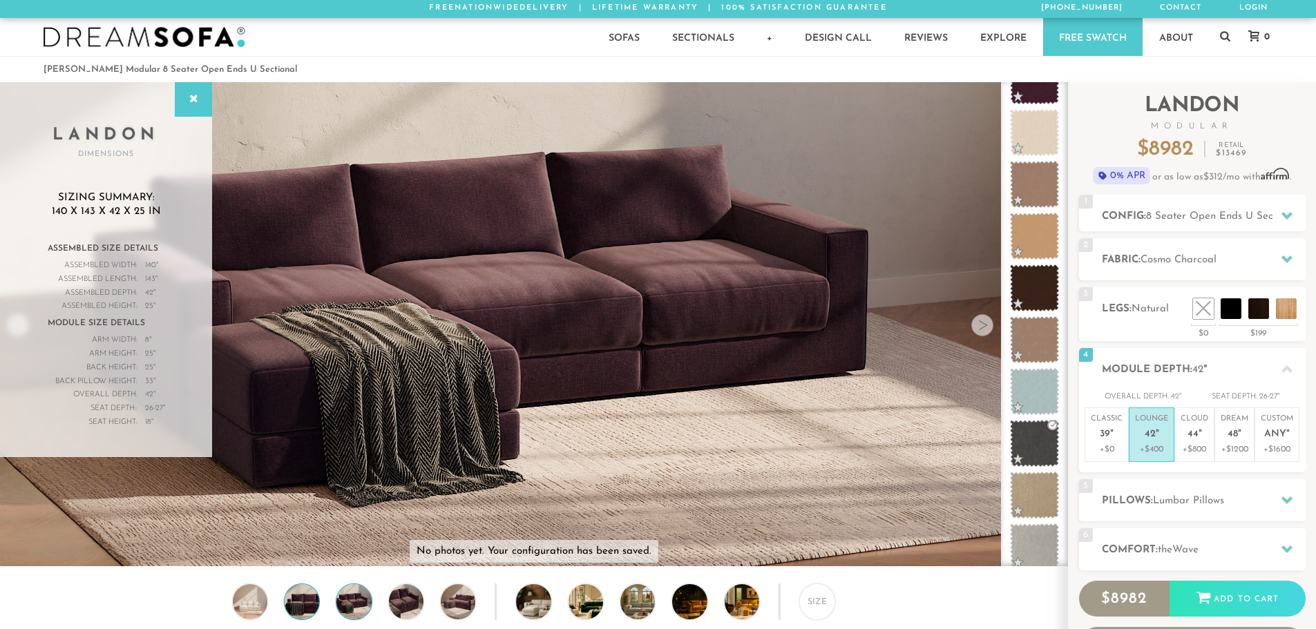
click at [301, 603] on img at bounding box center [301, 601] width 41 height 35
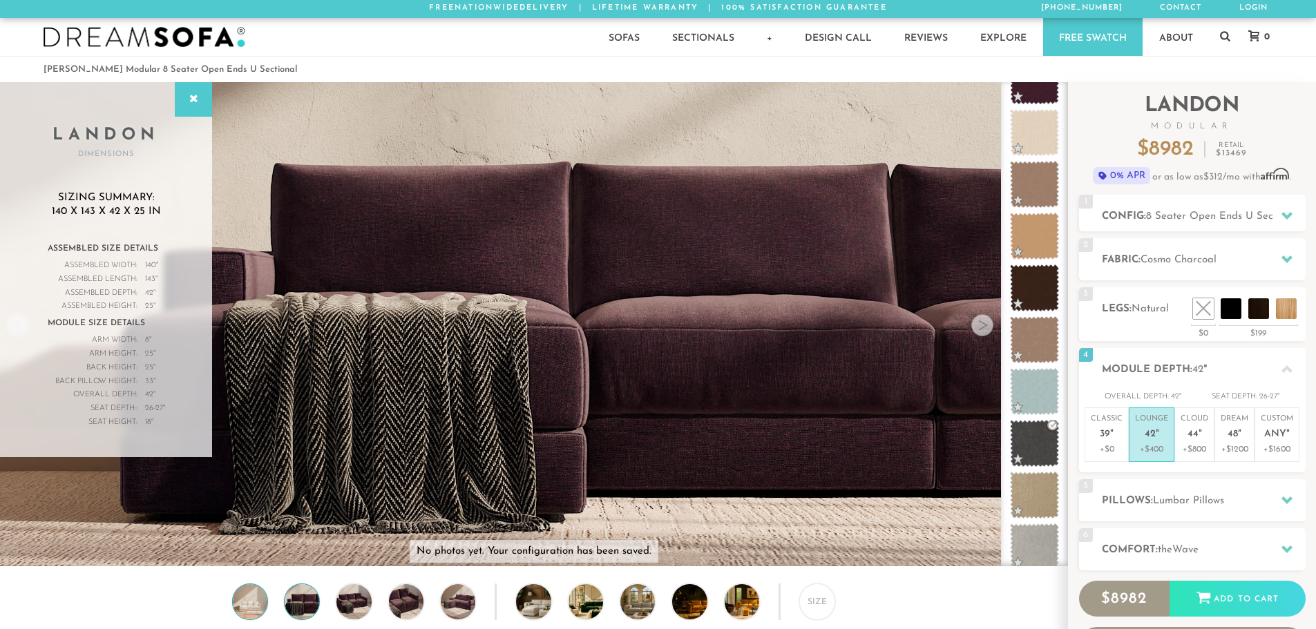
click at [262, 602] on img at bounding box center [249, 601] width 41 height 35
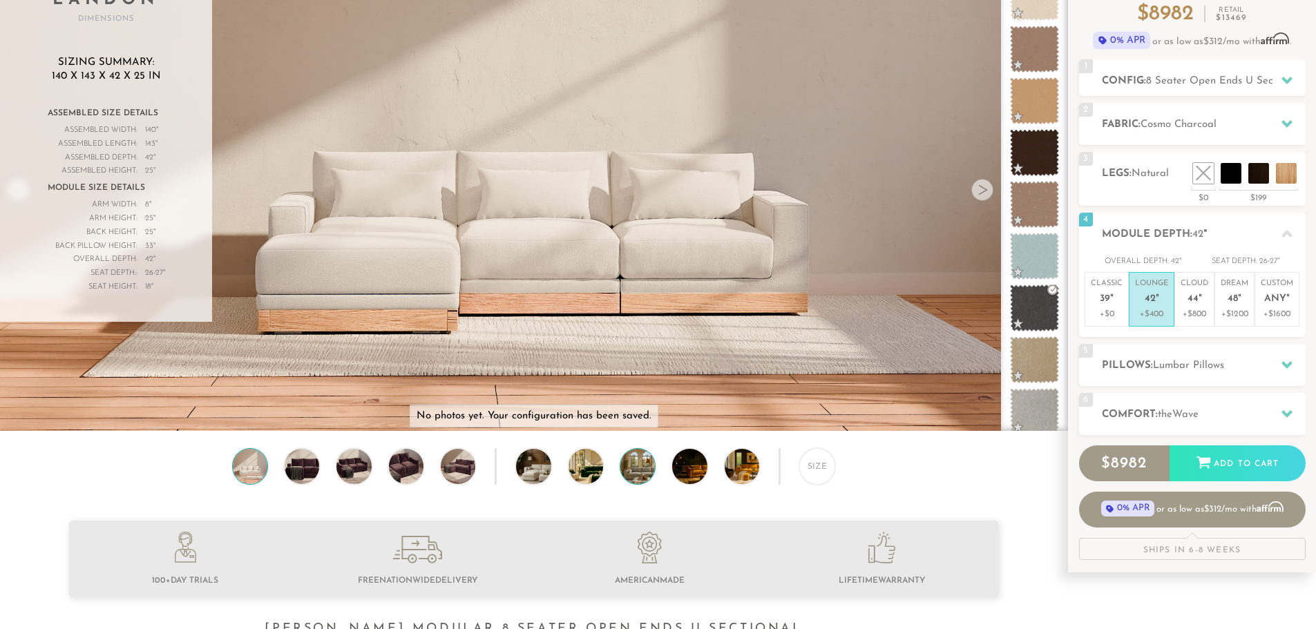
scroll to position [140, 0]
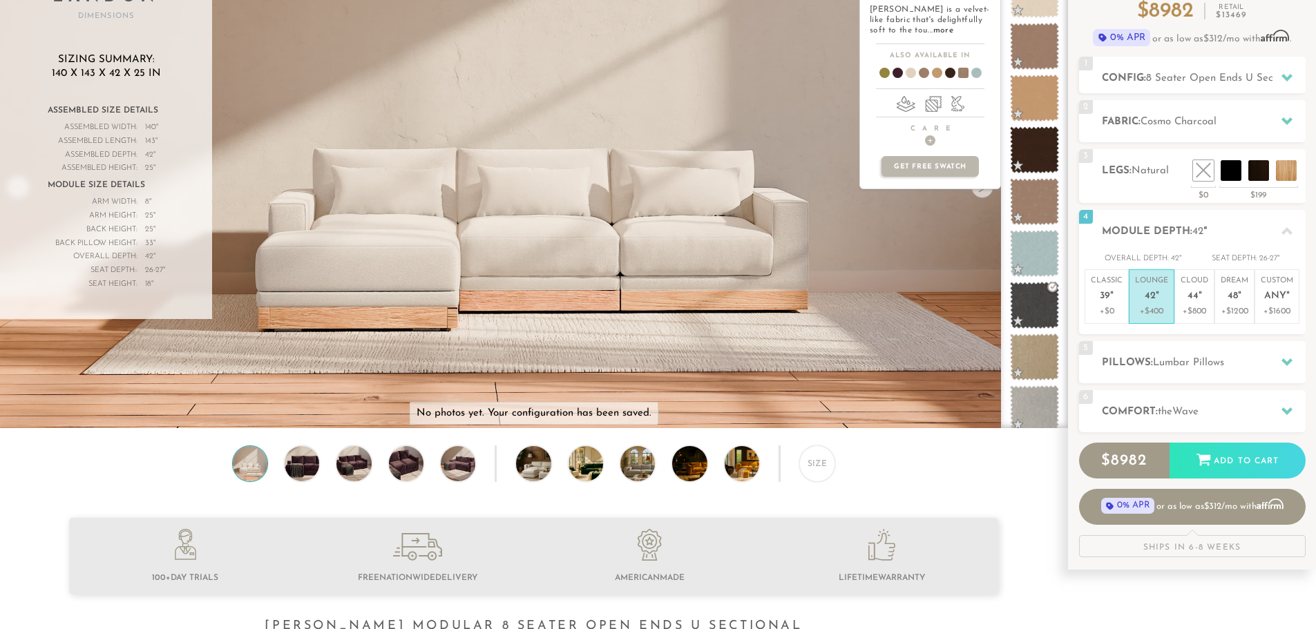
click at [978, 197] on div "bella +$792 pewter Product photo not available Bella is a velvet-like fabric th…" at bounding box center [930, 186] width 142 height 484
click at [983, 193] on div "bella +$792 pewter Product photo not available Bella is a velvet-like fabric th…" at bounding box center [930, 186] width 142 height 484
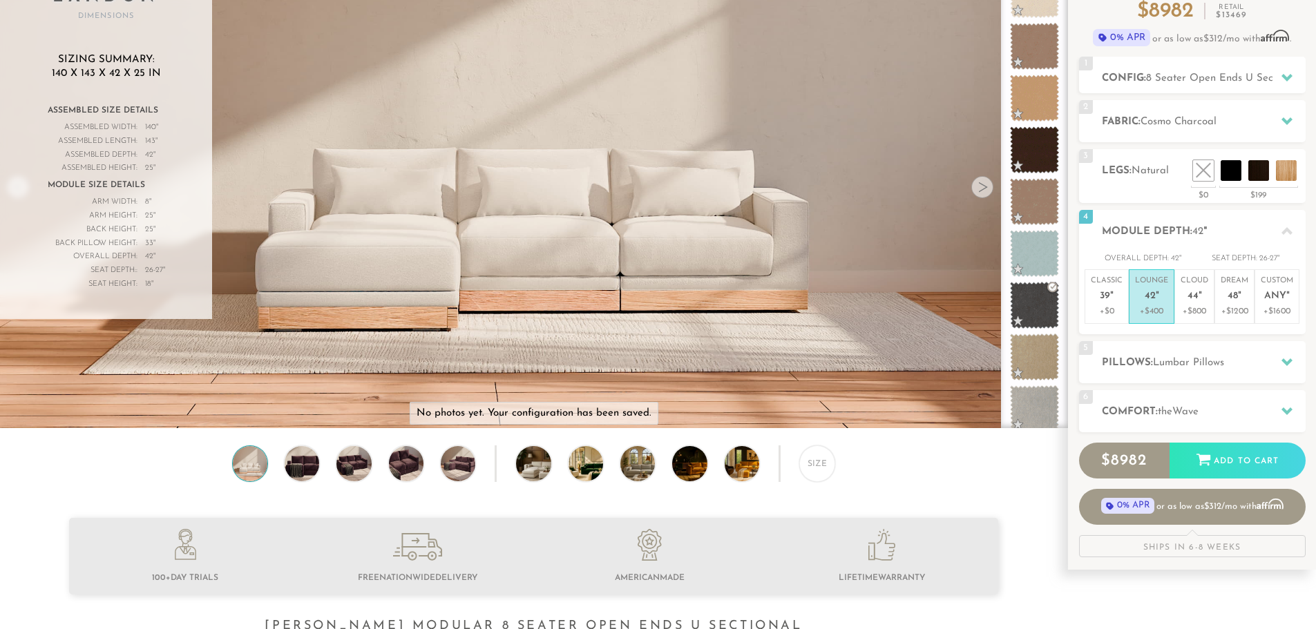
click at [960, 528] on ul at bounding box center [533, 556] width 928 height 77
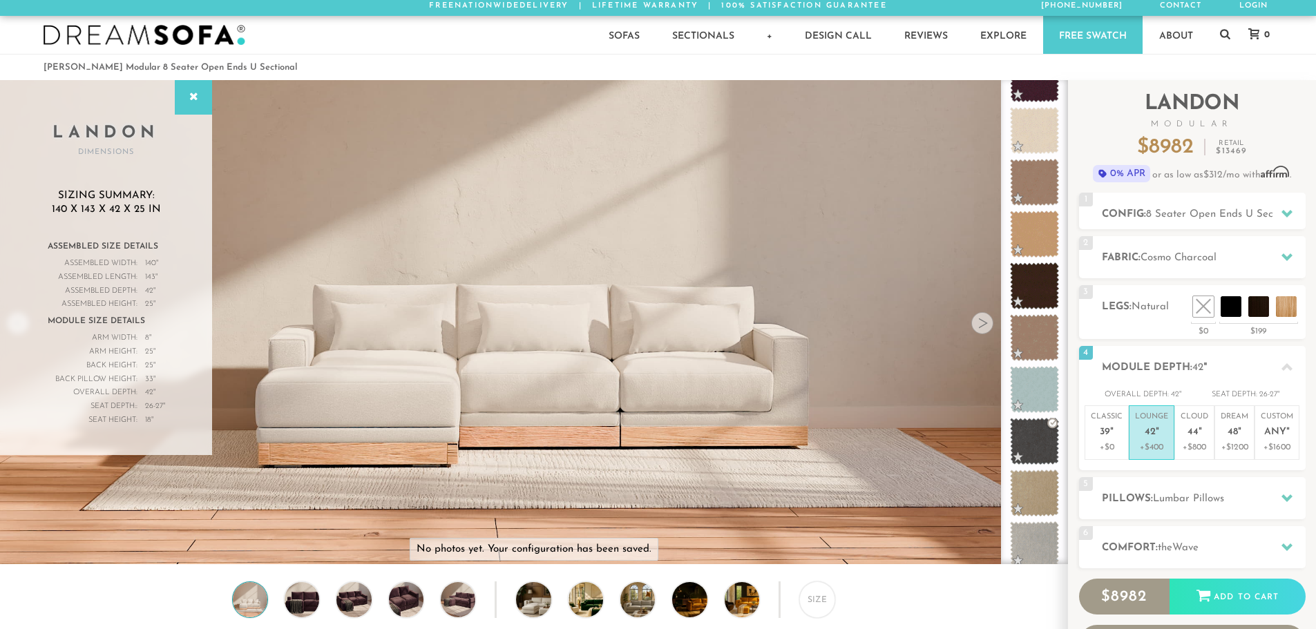
scroll to position [1, 0]
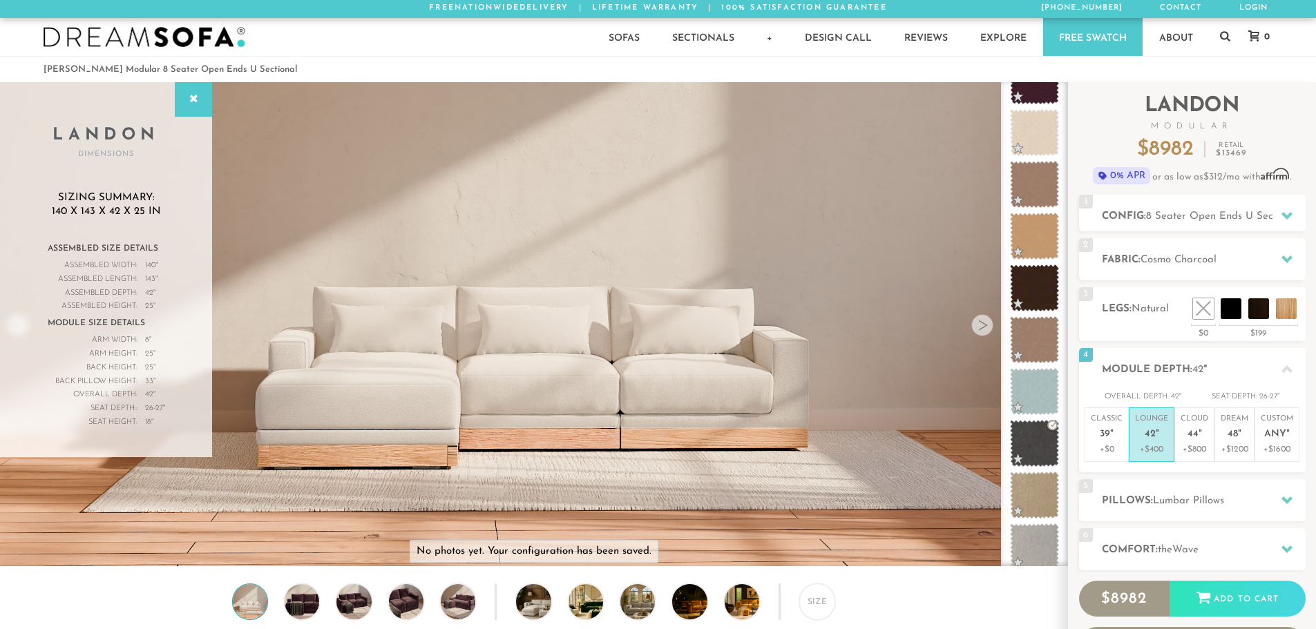
click at [983, 327] on div at bounding box center [982, 325] width 22 height 22
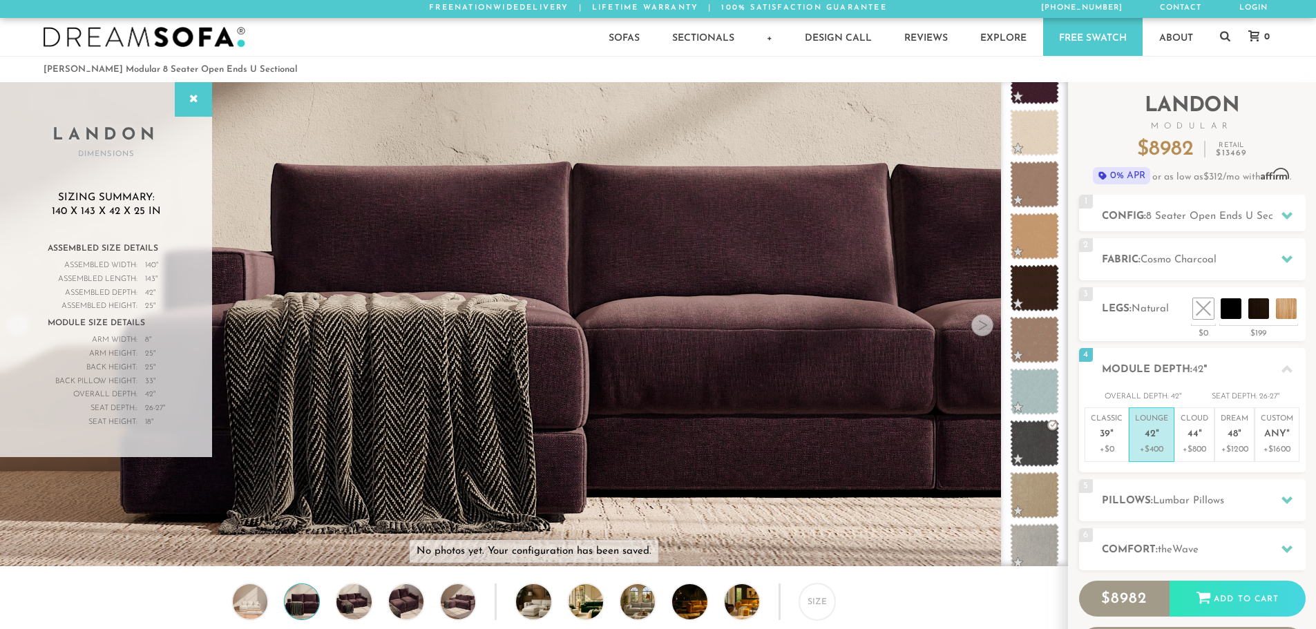
click at [983, 327] on div at bounding box center [982, 325] width 22 height 22
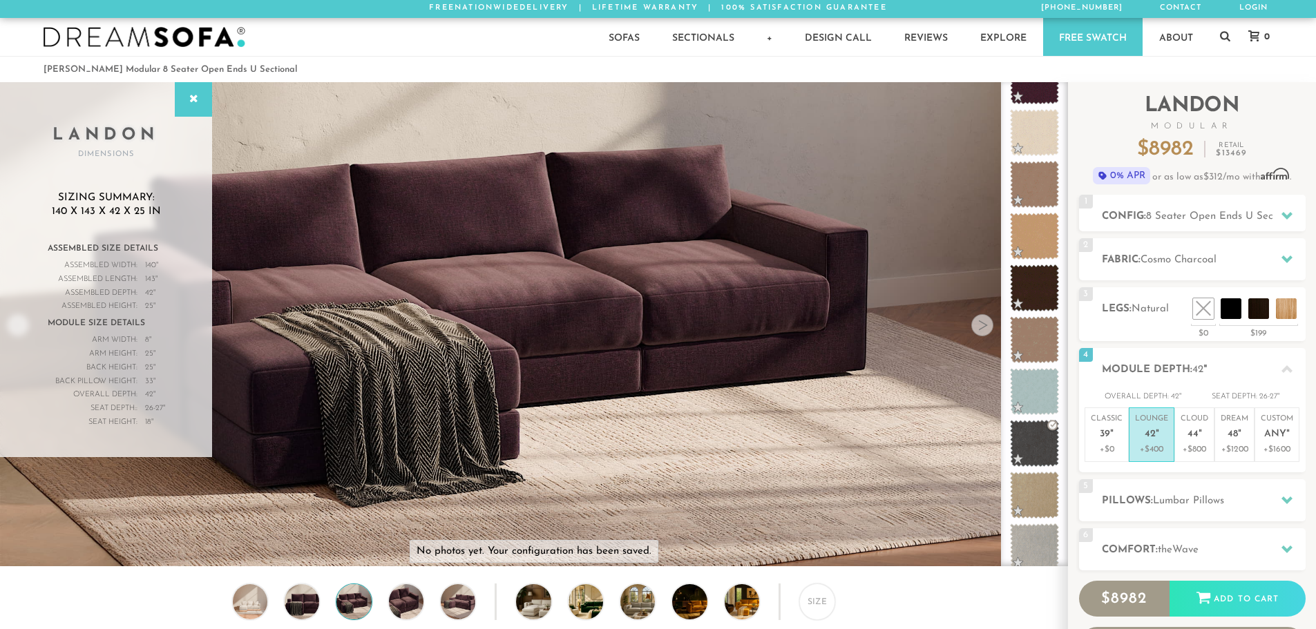
click at [983, 327] on div at bounding box center [982, 325] width 22 height 22
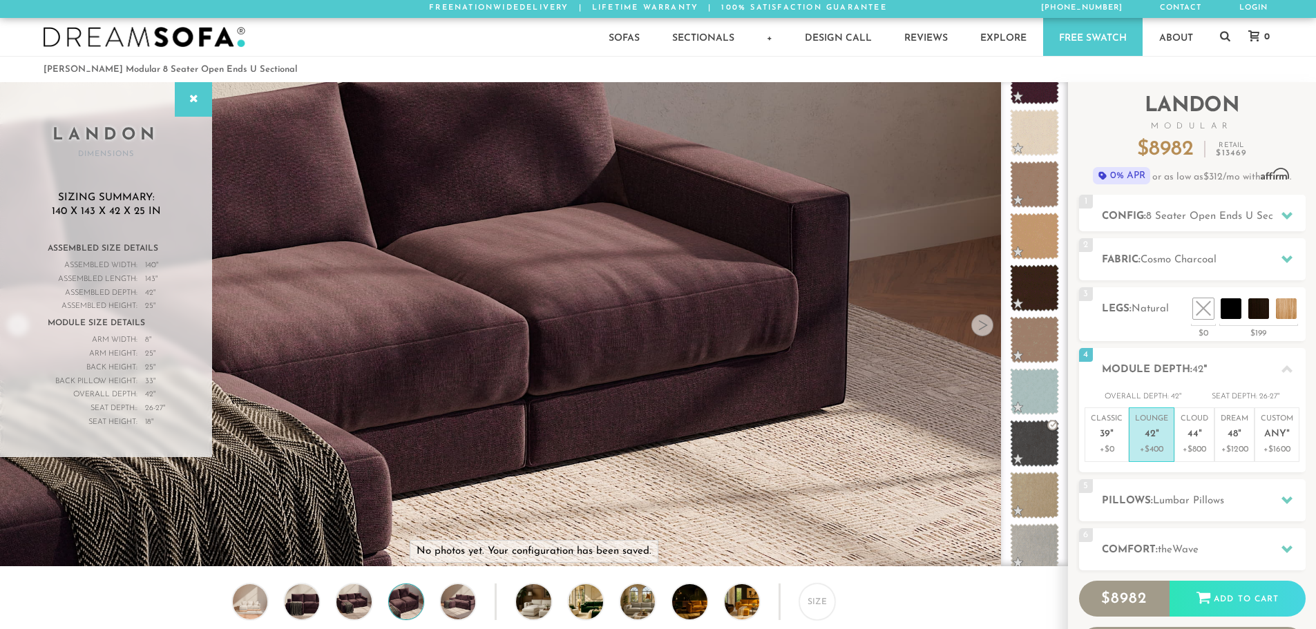
click at [983, 327] on div at bounding box center [982, 325] width 22 height 22
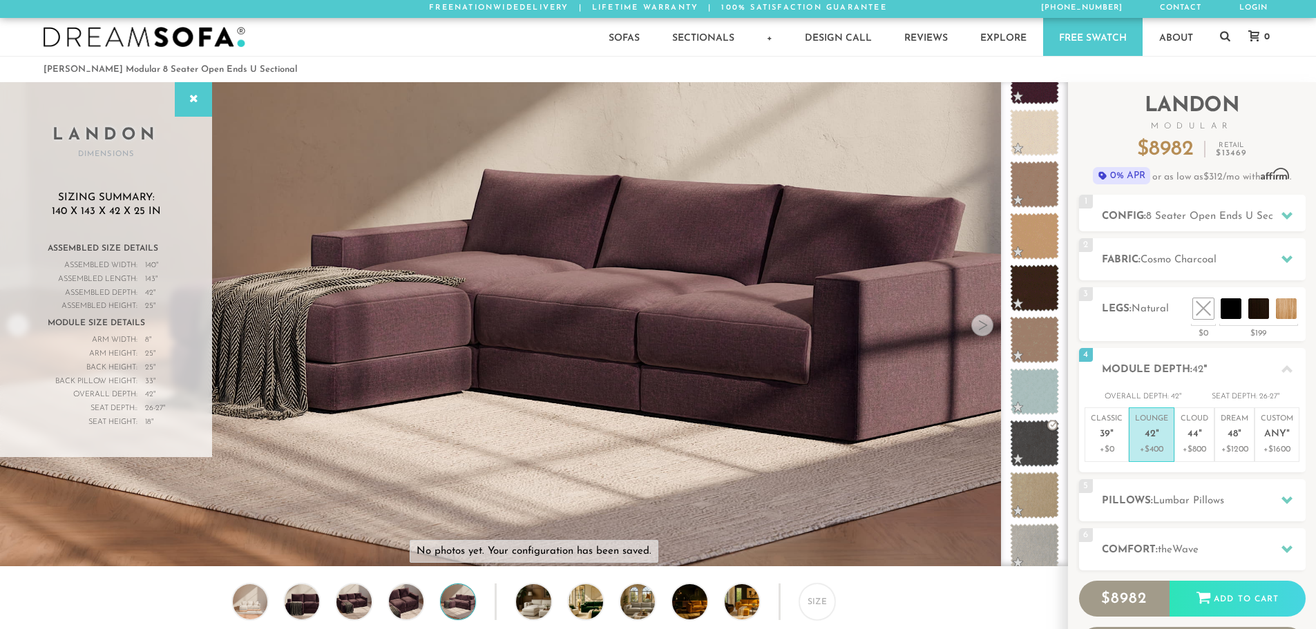
click at [983, 327] on div at bounding box center [982, 325] width 22 height 22
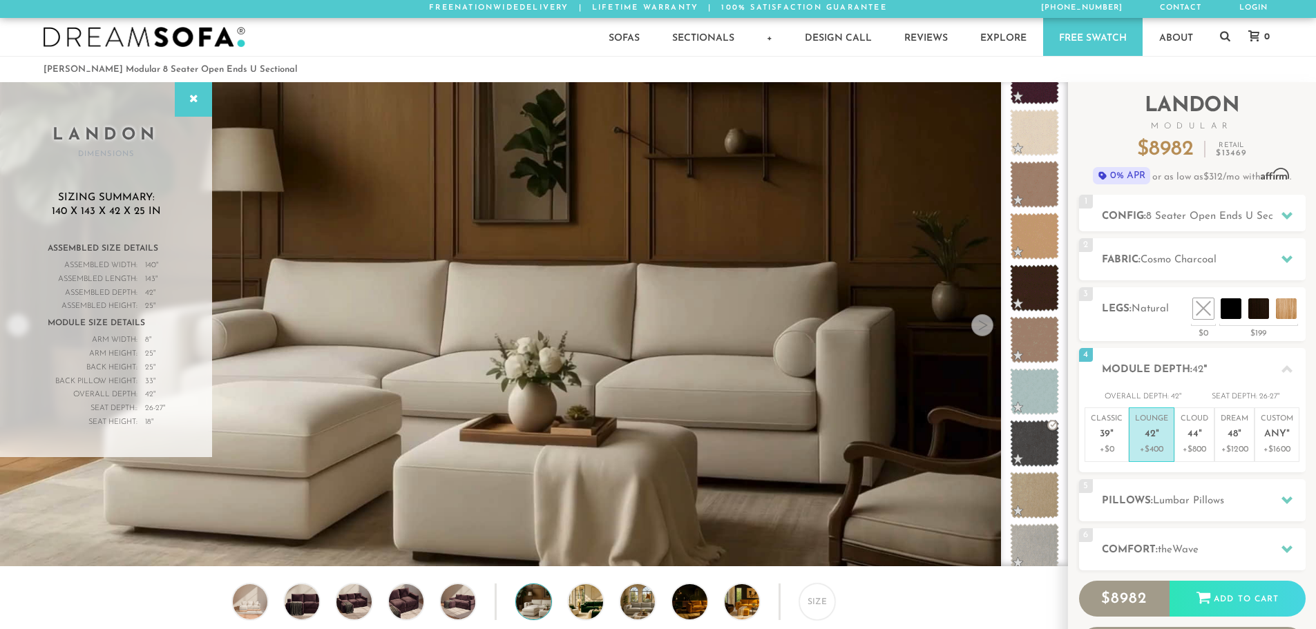
click at [983, 327] on div at bounding box center [982, 325] width 22 height 22
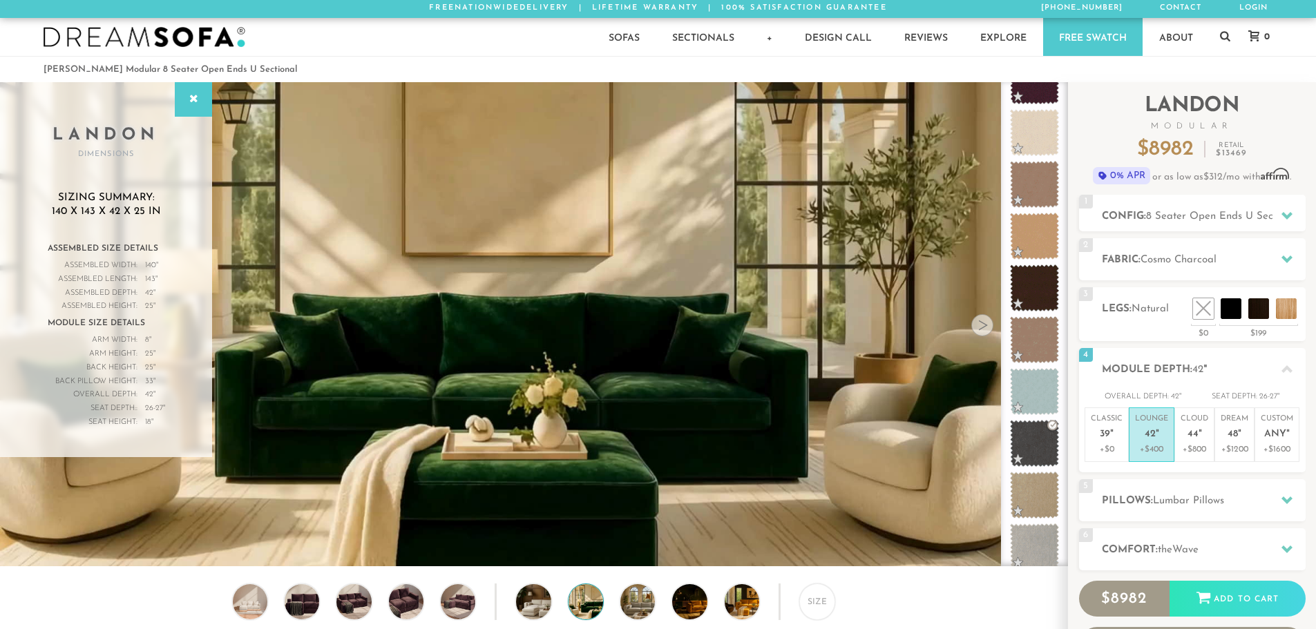
click at [983, 327] on div at bounding box center [982, 325] width 22 height 22
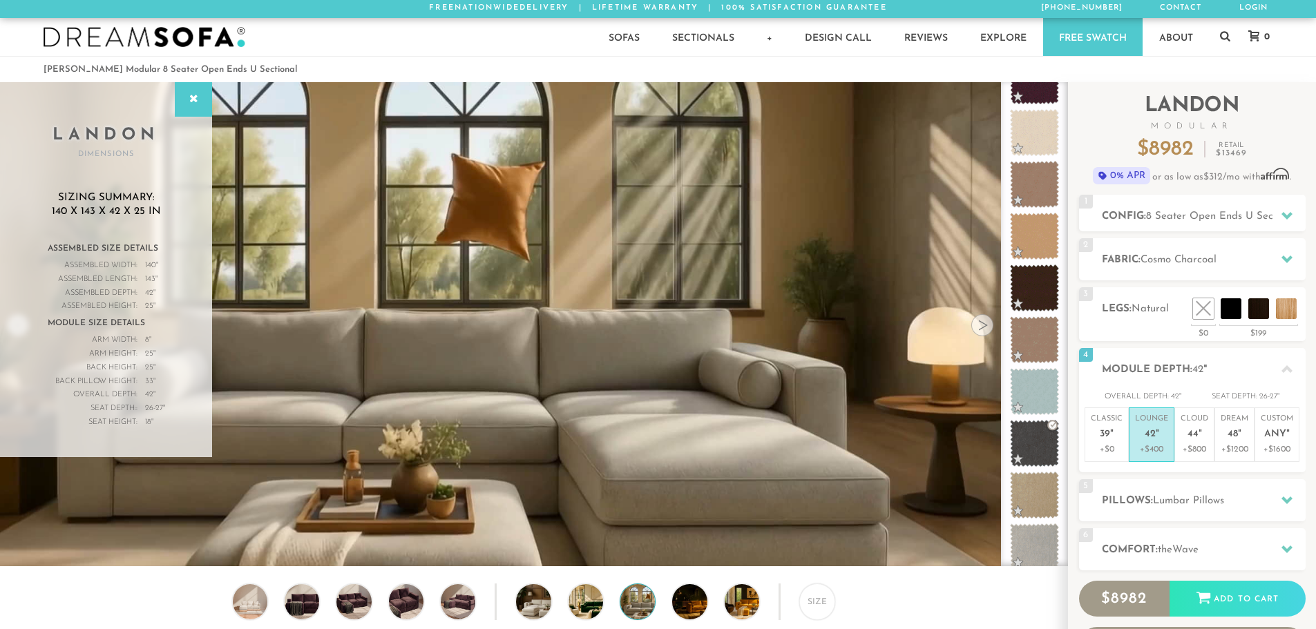
click at [983, 327] on div at bounding box center [982, 325] width 22 height 22
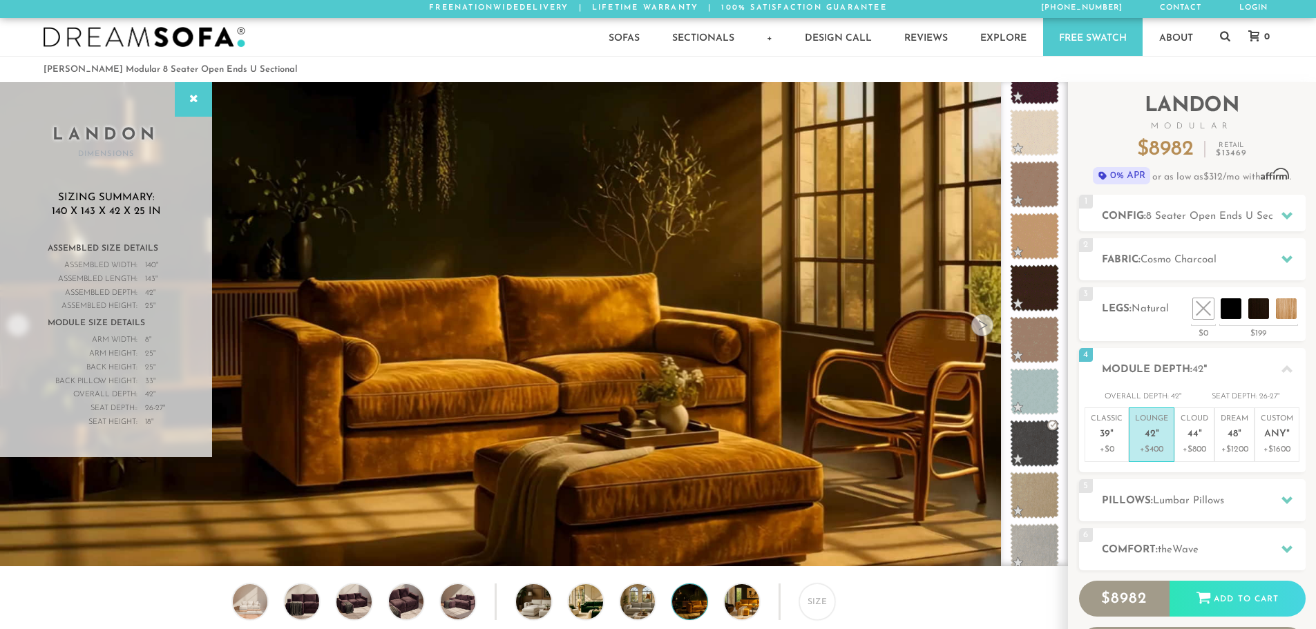
click at [983, 327] on div at bounding box center [982, 325] width 22 height 22
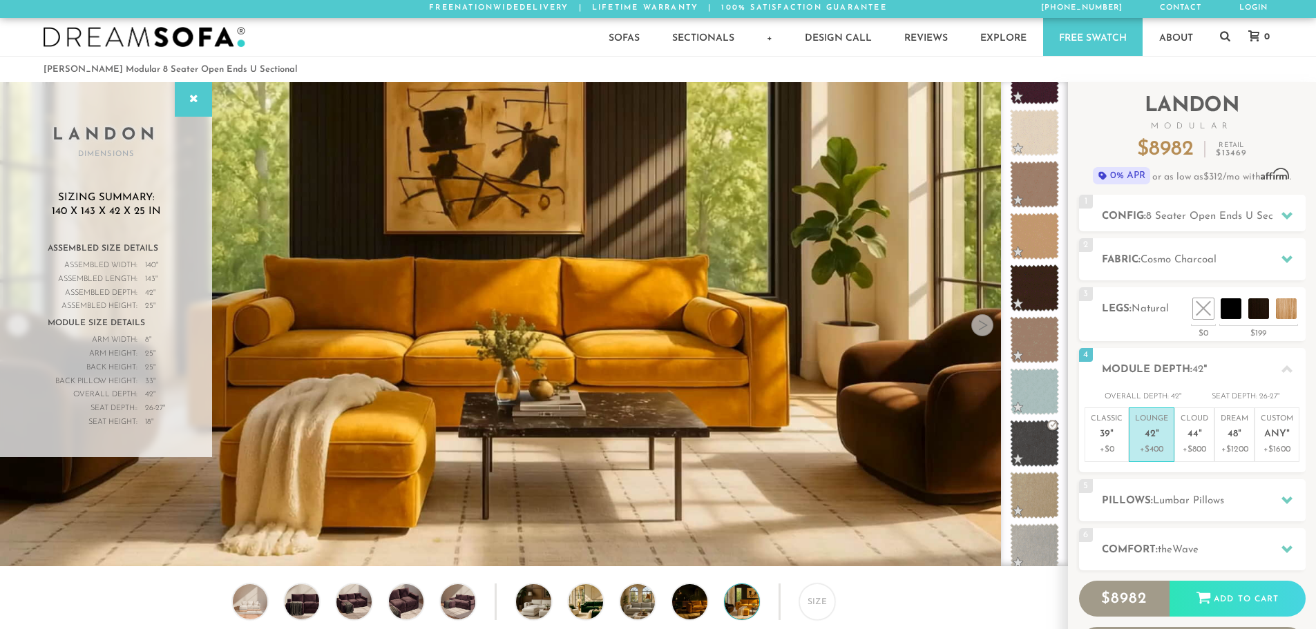
click at [983, 327] on div at bounding box center [982, 325] width 22 height 22
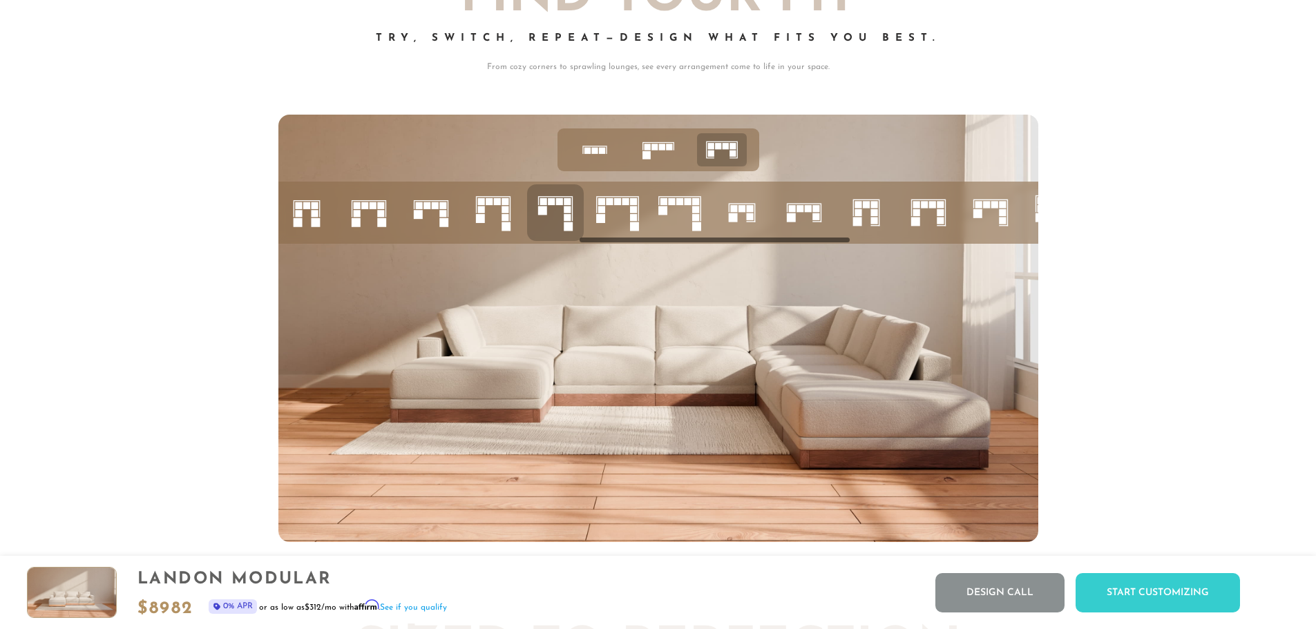
scroll to position [0, 843]
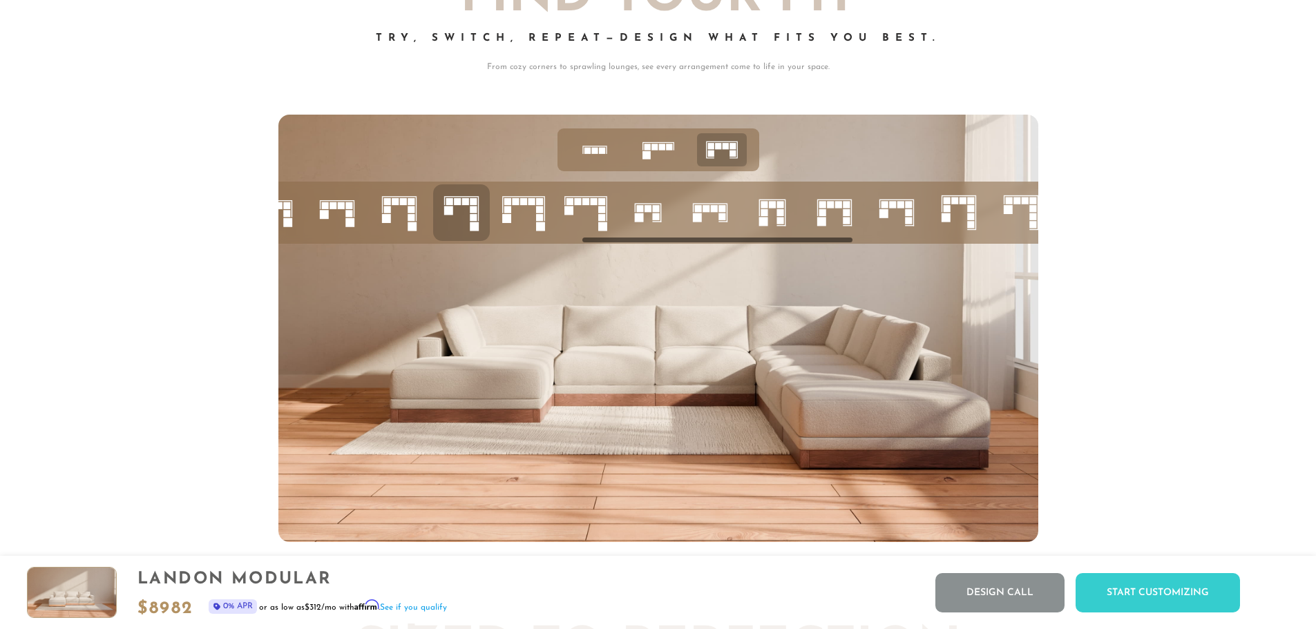
drag, startPoint x: 715, startPoint y: 242, endPoint x: 844, endPoint y: 247, distance: 129.2
click at [844, 244] on div at bounding box center [658, 213] width 760 height 62
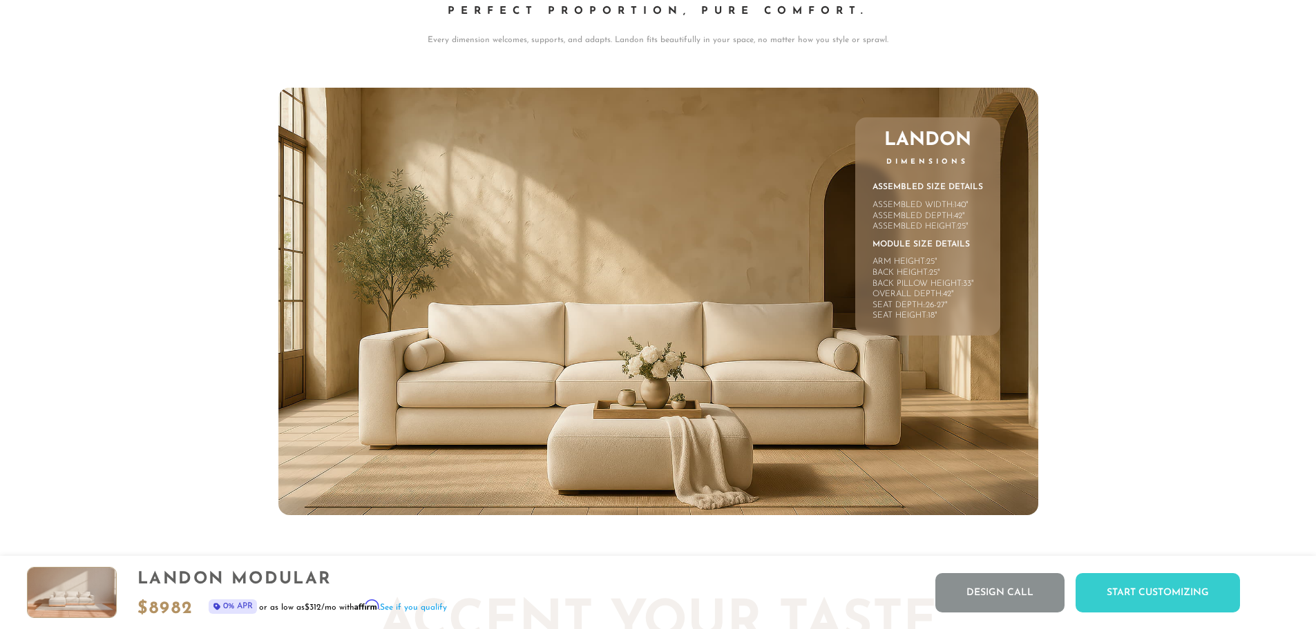
scroll to position [6561, 0]
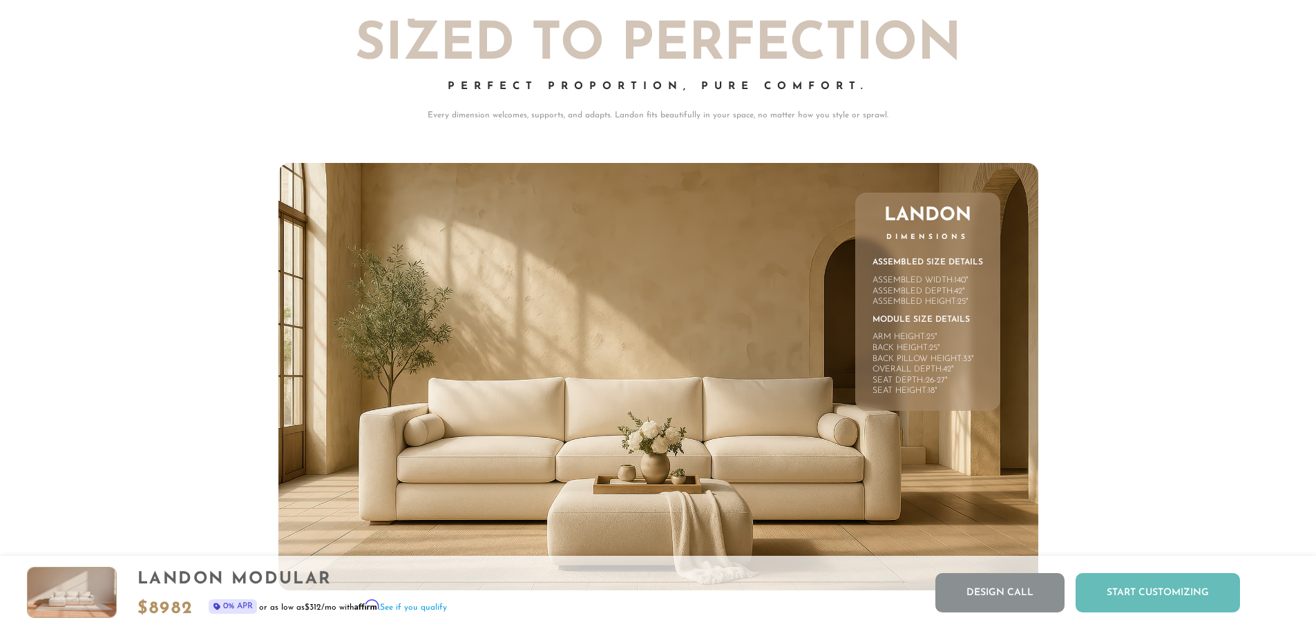
click at [1143, 598] on div "Start Customizing" at bounding box center [1158, 592] width 164 height 39
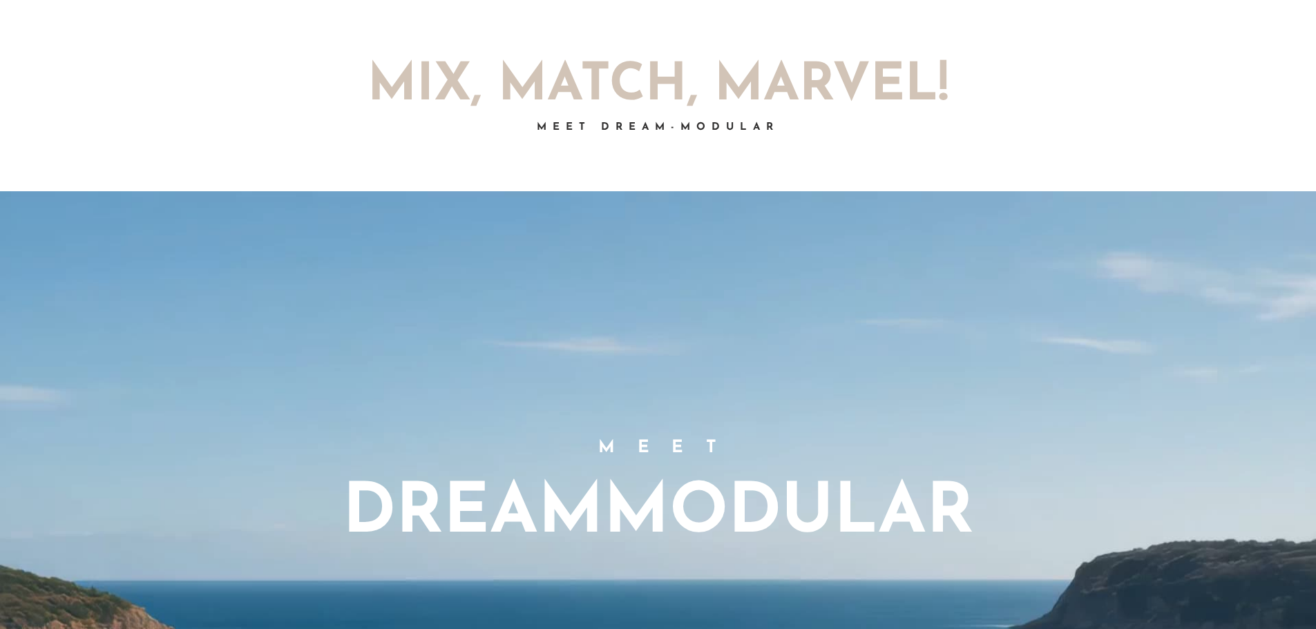
scroll to position [0, 0]
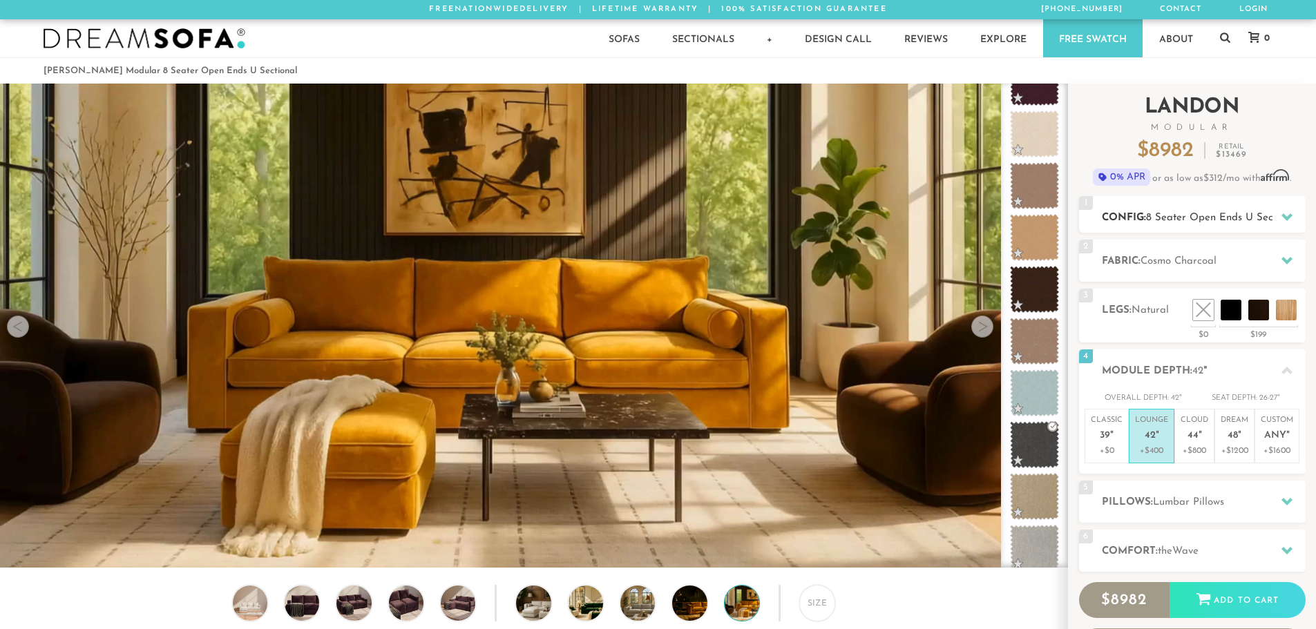
click at [1241, 199] on div "1 Config: 8 Seater Open Ends U Sectional L" at bounding box center [1192, 214] width 227 height 37
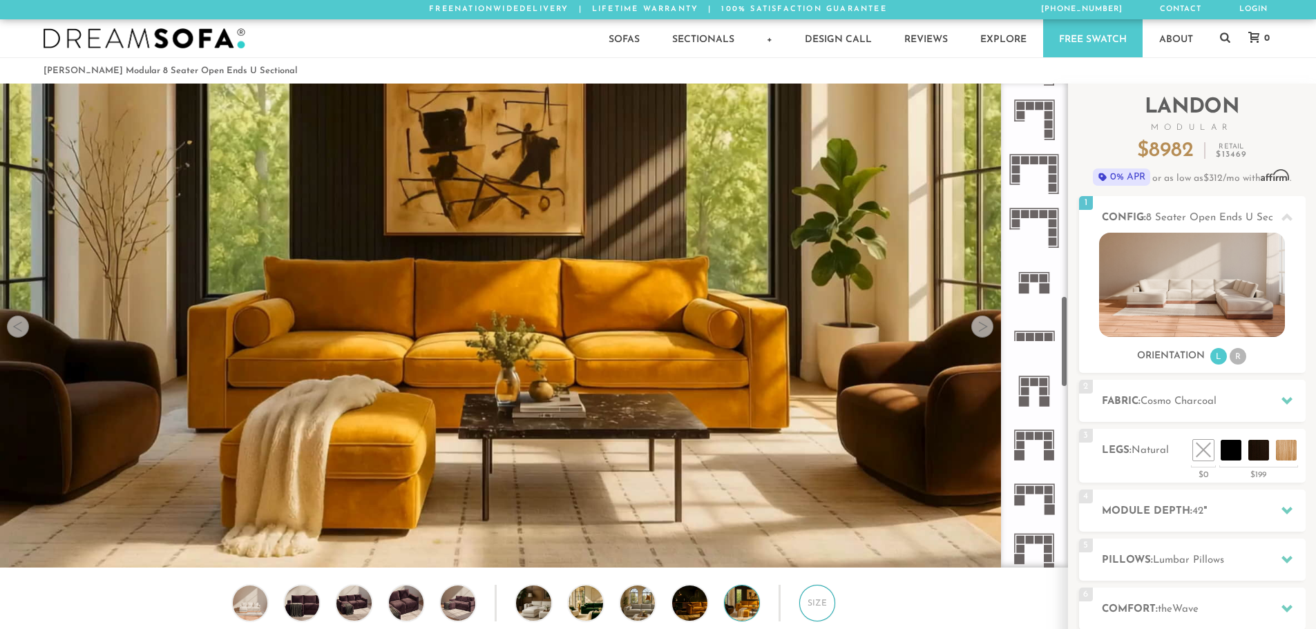
click at [819, 612] on div "Size" at bounding box center [817, 603] width 36 height 36
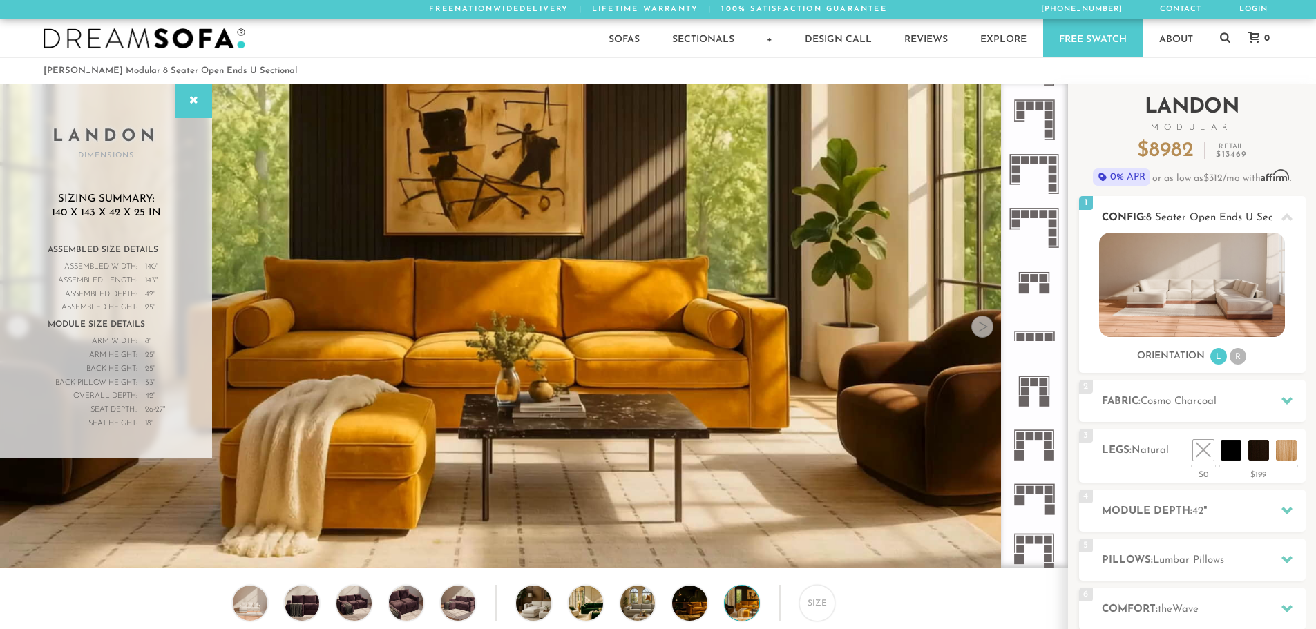
click at [1239, 260] on img at bounding box center [1192, 285] width 186 height 104
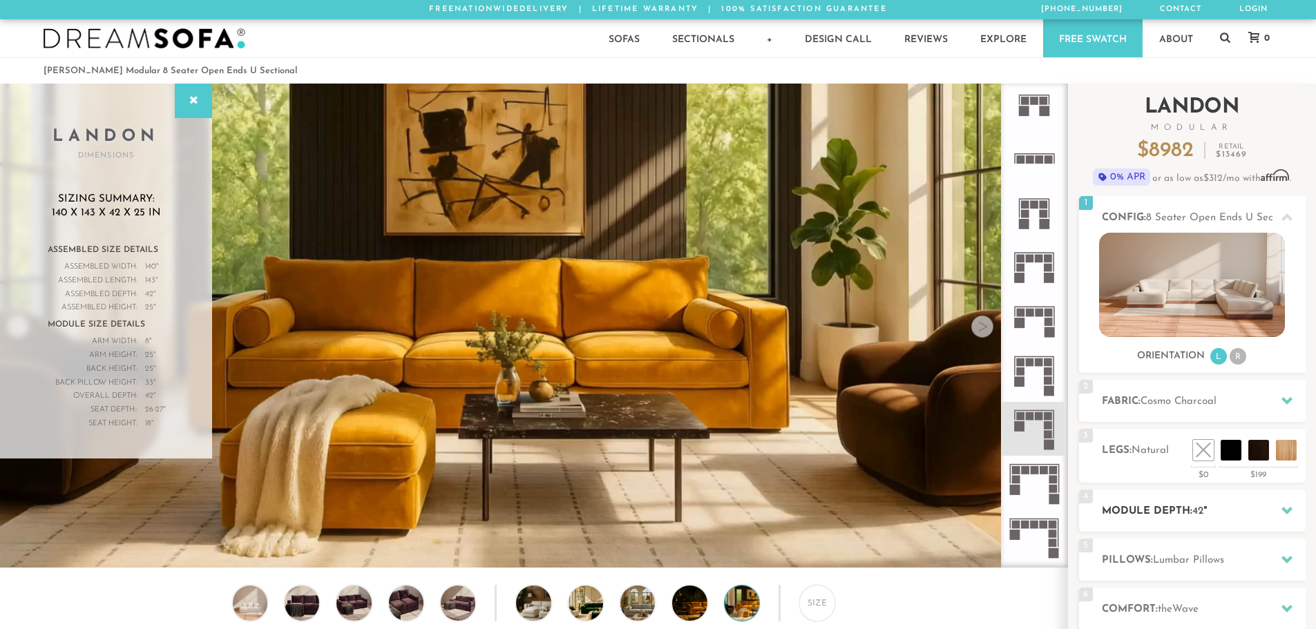
click at [1219, 506] on h2 "Module Depth: 42 "" at bounding box center [1204, 512] width 204 height 16
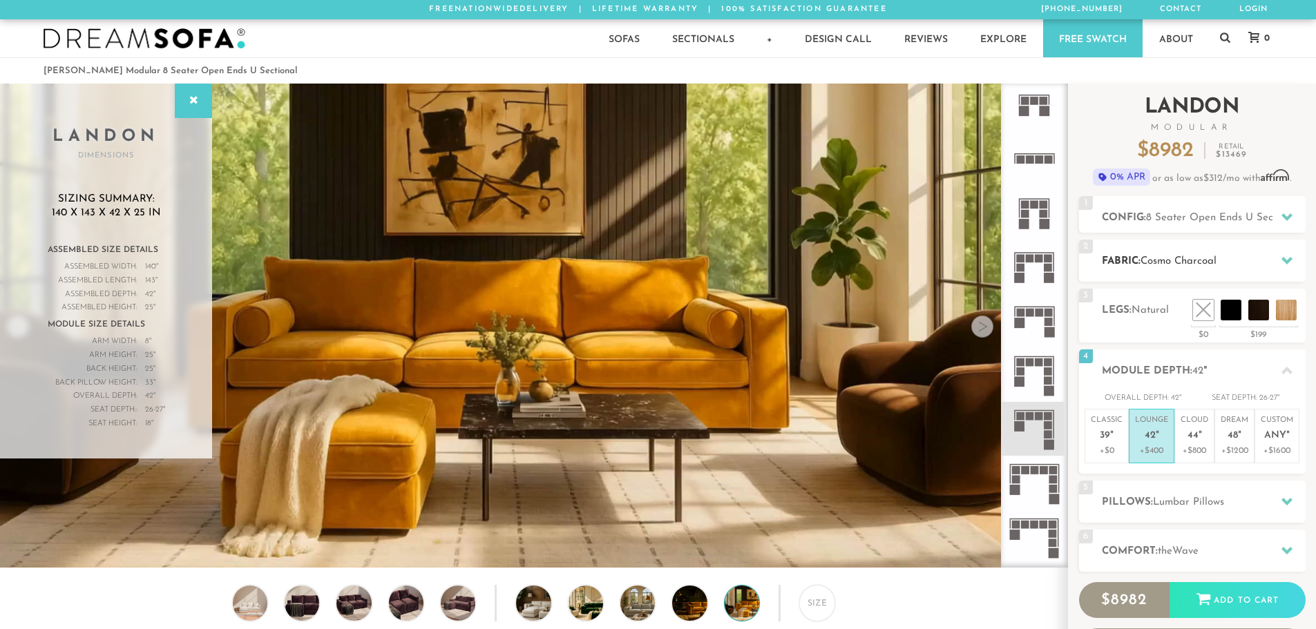
click at [1196, 268] on h2 "Fabric: Cosmo Charcoal" at bounding box center [1204, 262] width 204 height 16
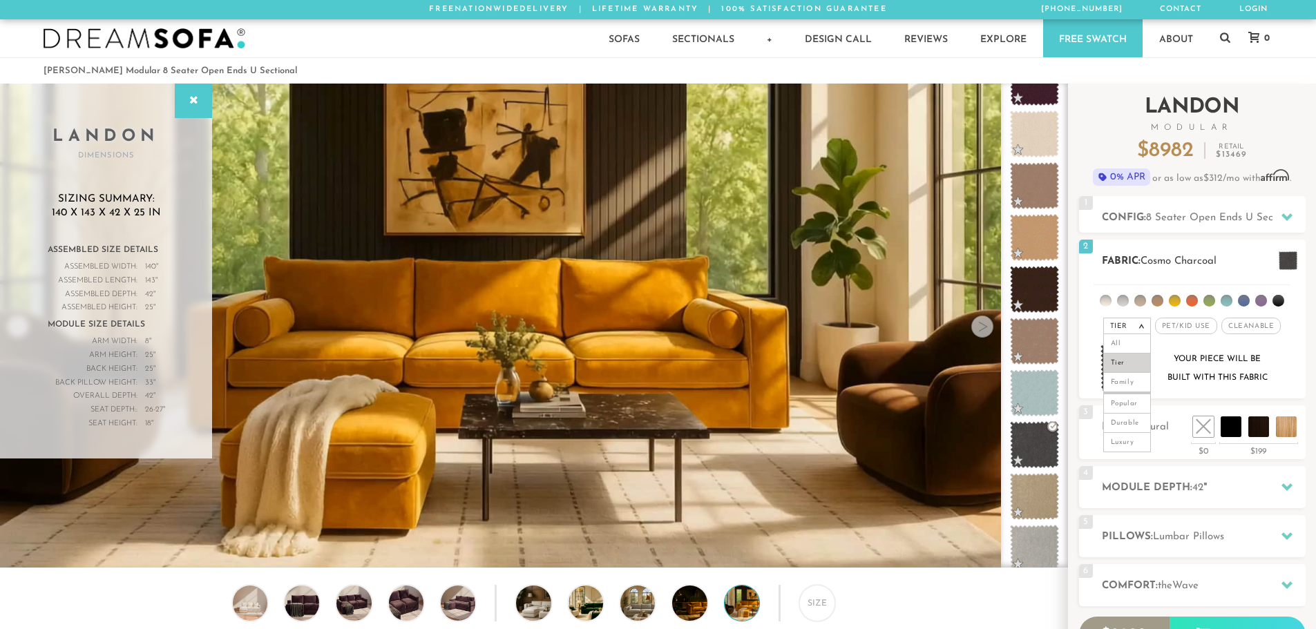
click at [1261, 368] on div "Your piece will be built with this fabric" at bounding box center [1217, 368] width 112 height 37
click at [1190, 376] on div "Your piece will be built with this fabric" at bounding box center [1217, 368] width 112 height 37
click at [1126, 330] on em "Tier" at bounding box center [1118, 327] width 17 height 8
click at [1236, 328] on span "Cleanable x" at bounding box center [1250, 326] width 59 height 17
click at [1274, 323] on em "x" at bounding box center [1277, 327] width 6 height 8
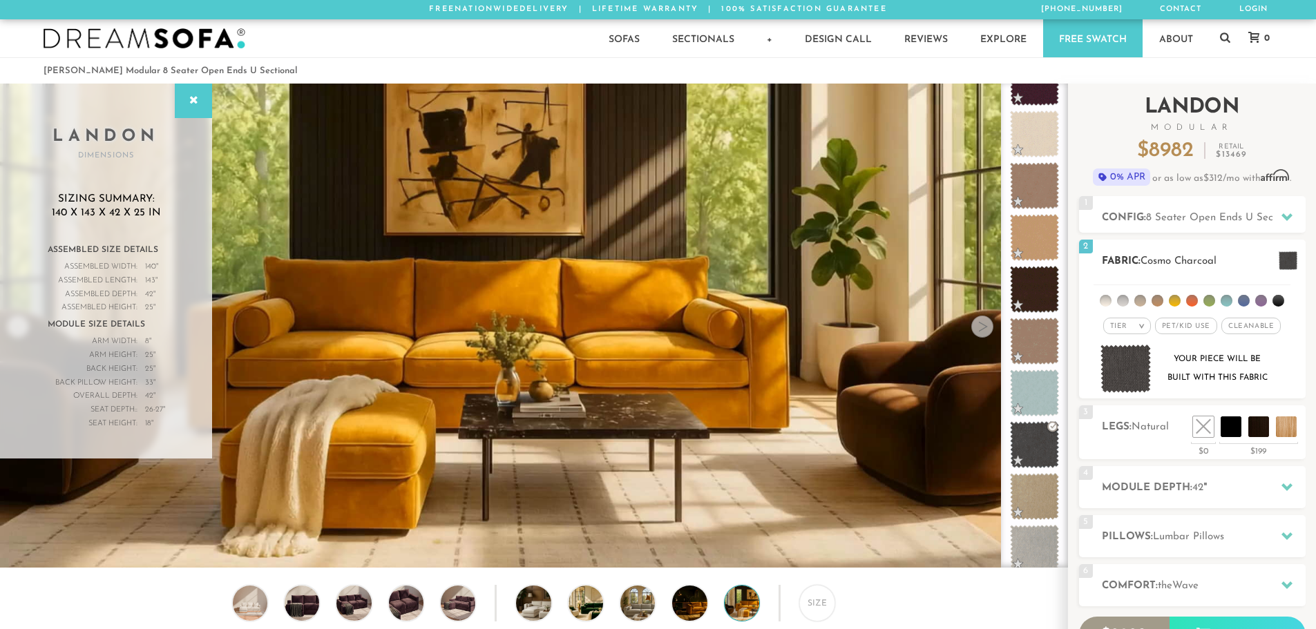
click at [1272, 302] on li at bounding box center [1278, 301] width 12 height 12
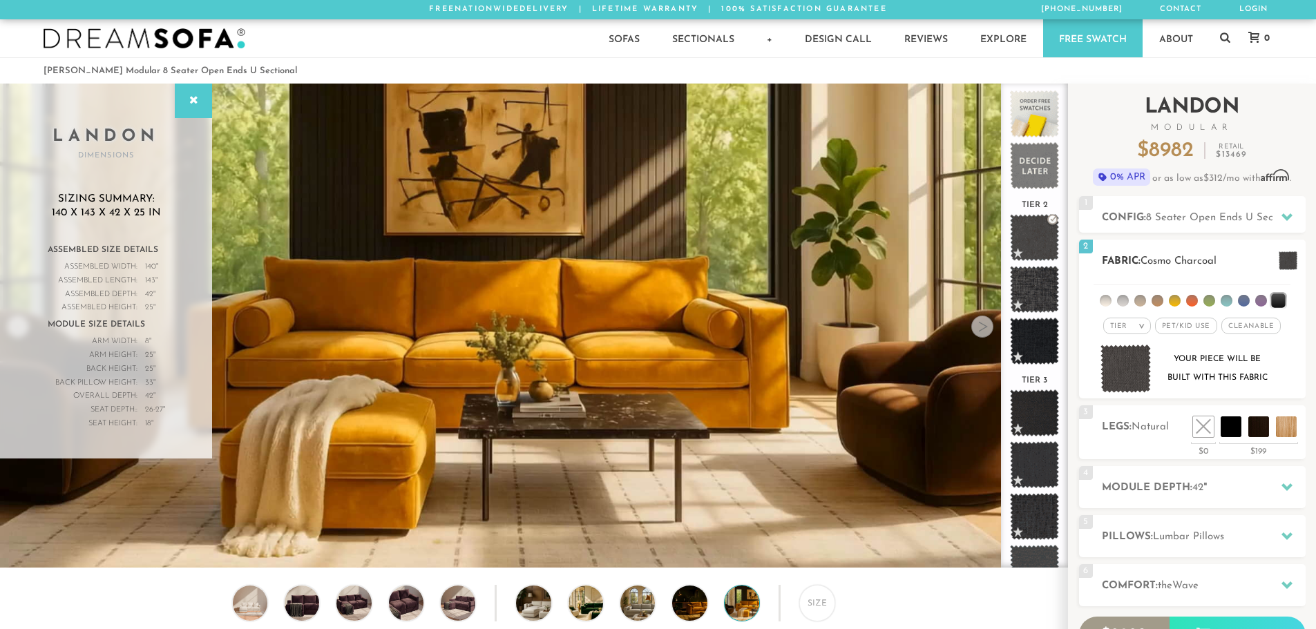
click at [1259, 301] on li at bounding box center [1261, 301] width 12 height 12
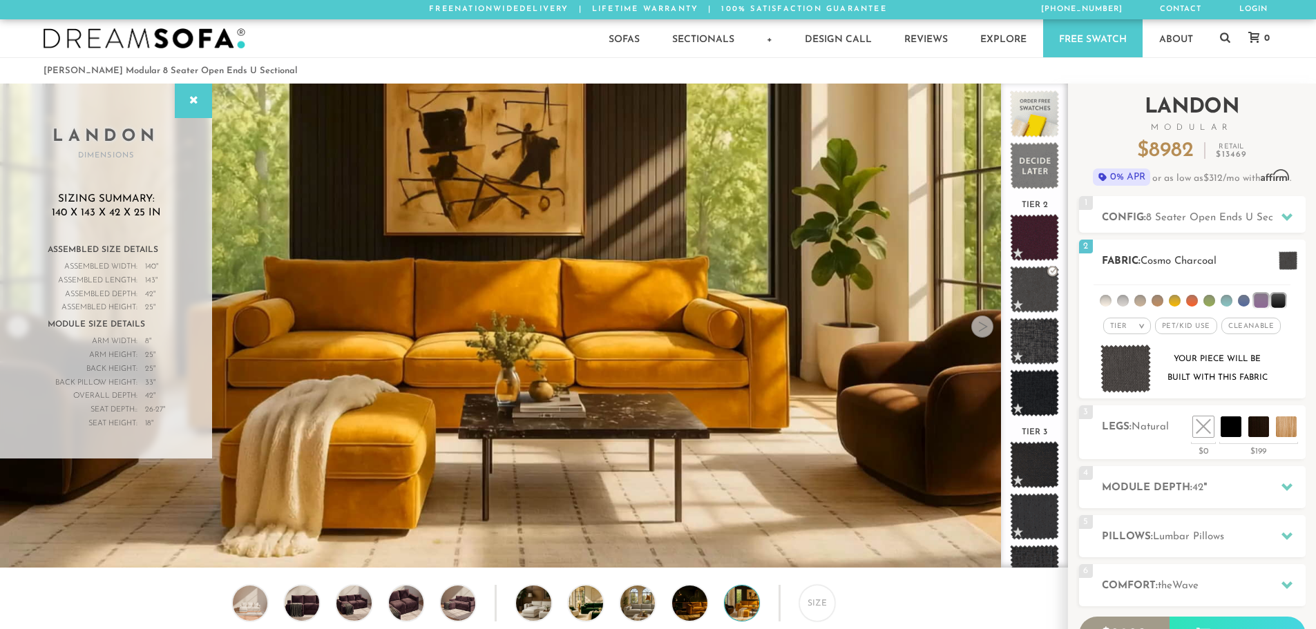
click at [1239, 301] on li at bounding box center [1244, 301] width 12 height 12
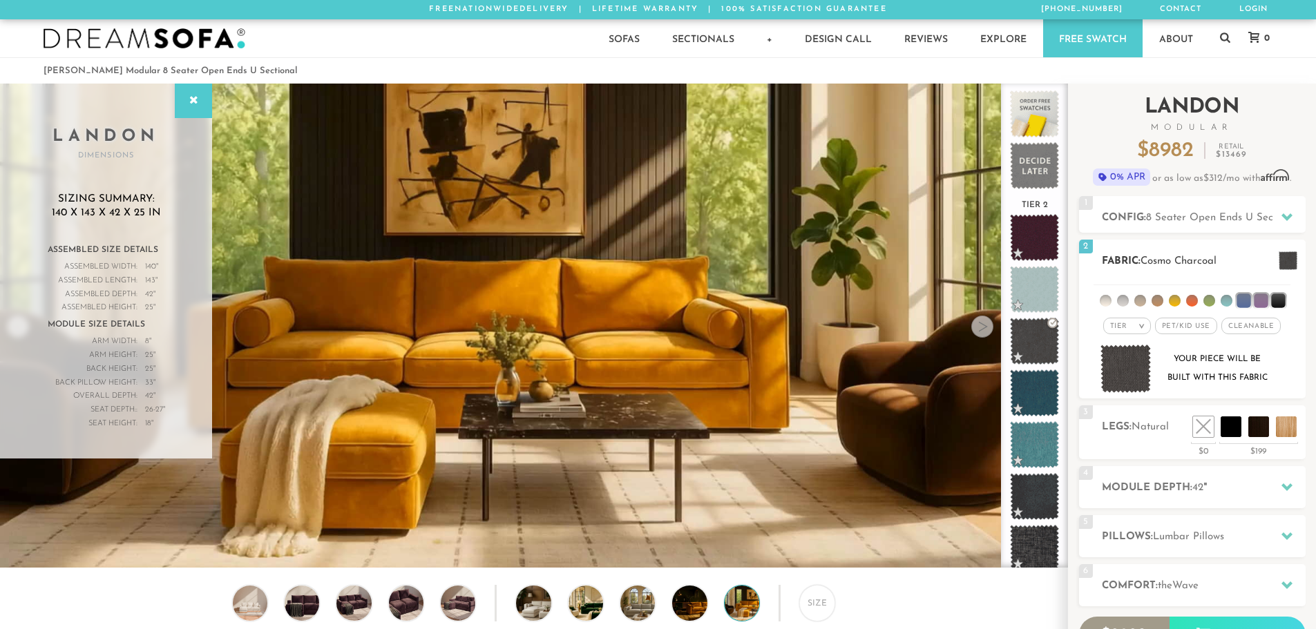
click at [1262, 301] on li at bounding box center [1261, 301] width 14 height 14
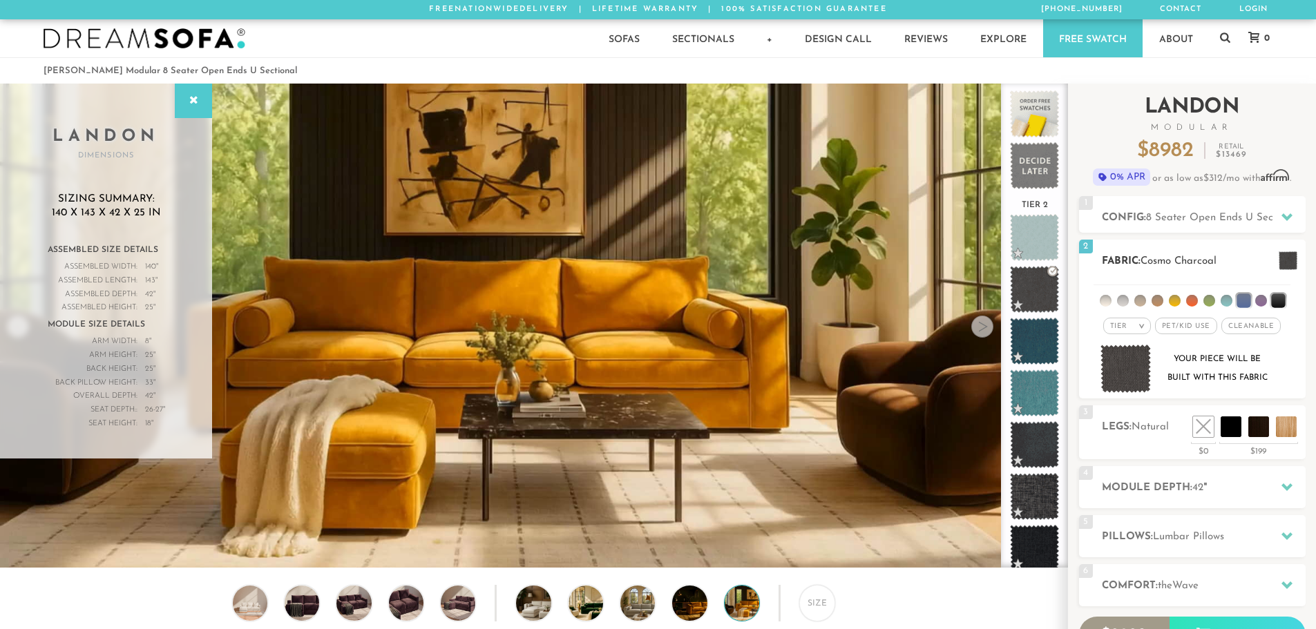
click at [1282, 303] on li at bounding box center [1278, 301] width 14 height 14
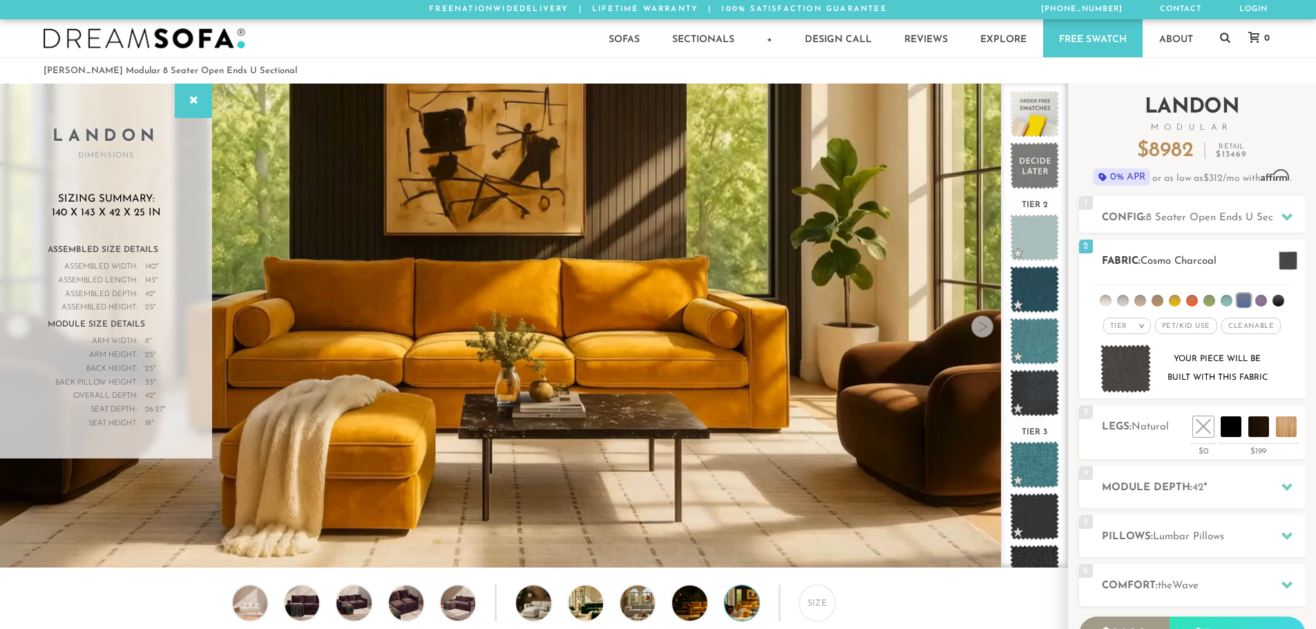
click at [1243, 303] on li at bounding box center [1244, 301] width 14 height 14
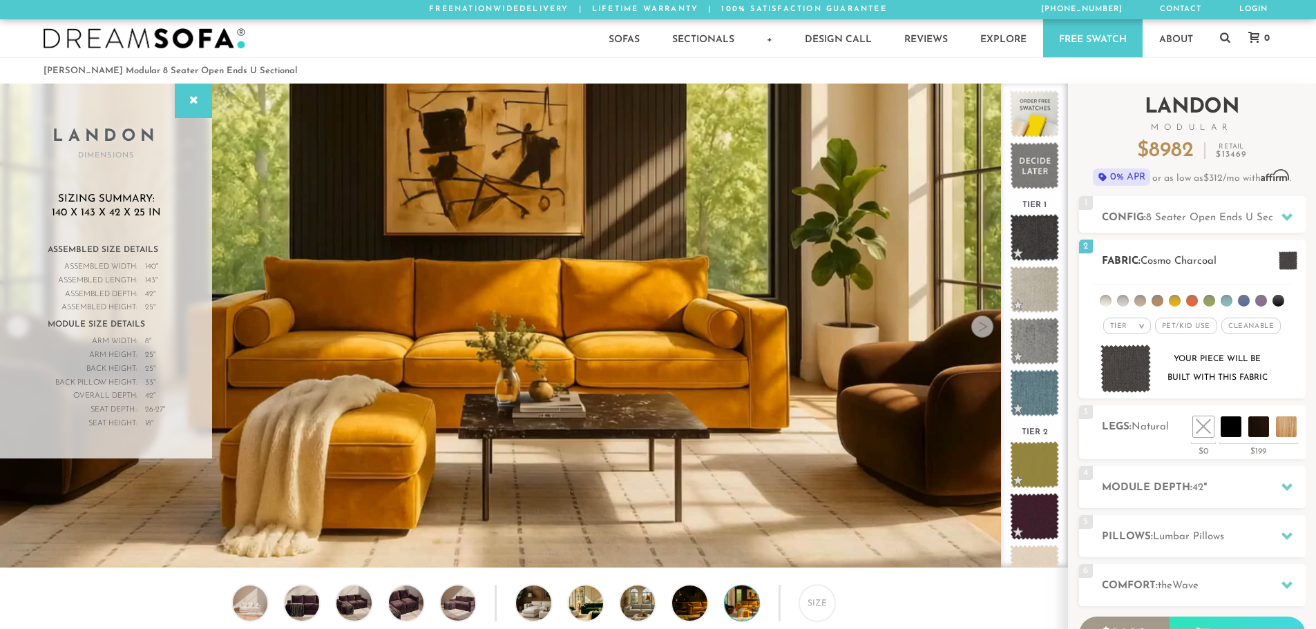
click at [1225, 303] on li at bounding box center [1227, 301] width 12 height 12
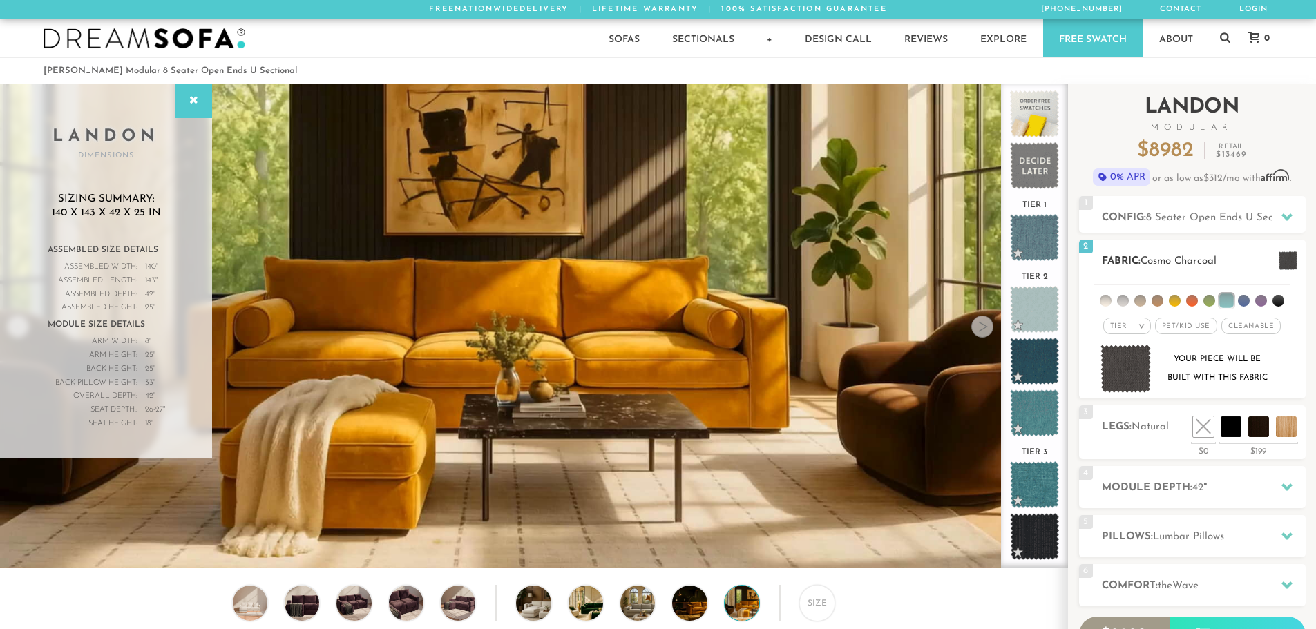
click at [1225, 303] on li at bounding box center [1226, 301] width 14 height 14
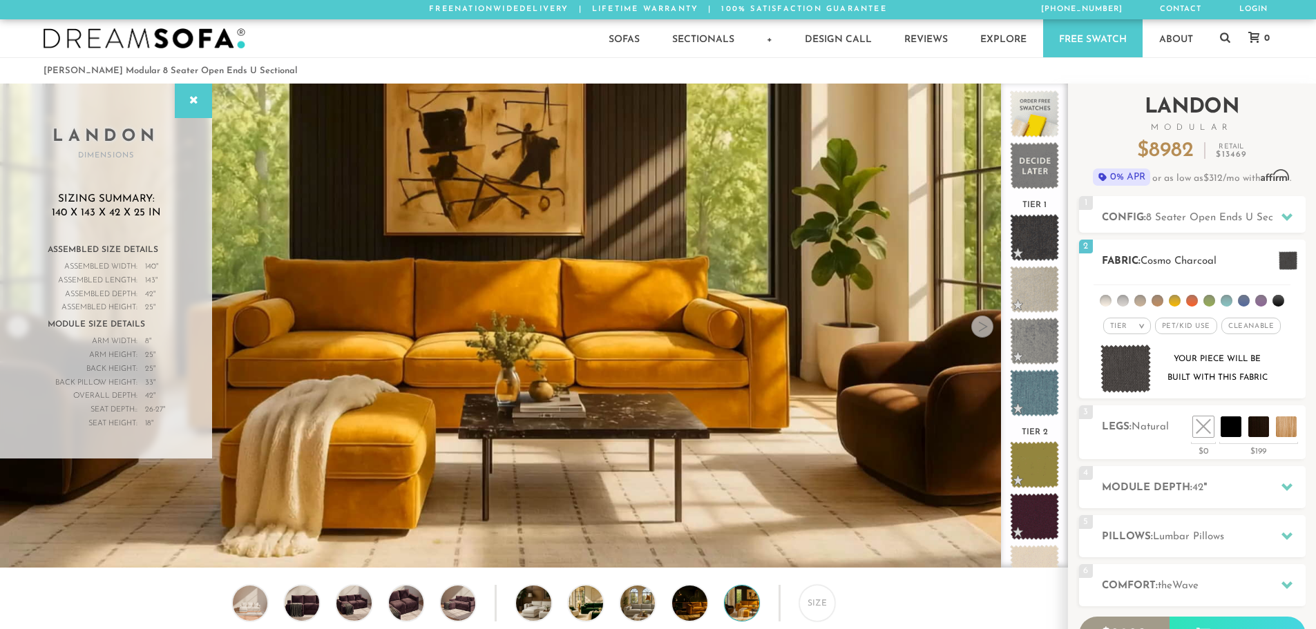
click at [1207, 303] on li at bounding box center [1209, 301] width 12 height 12
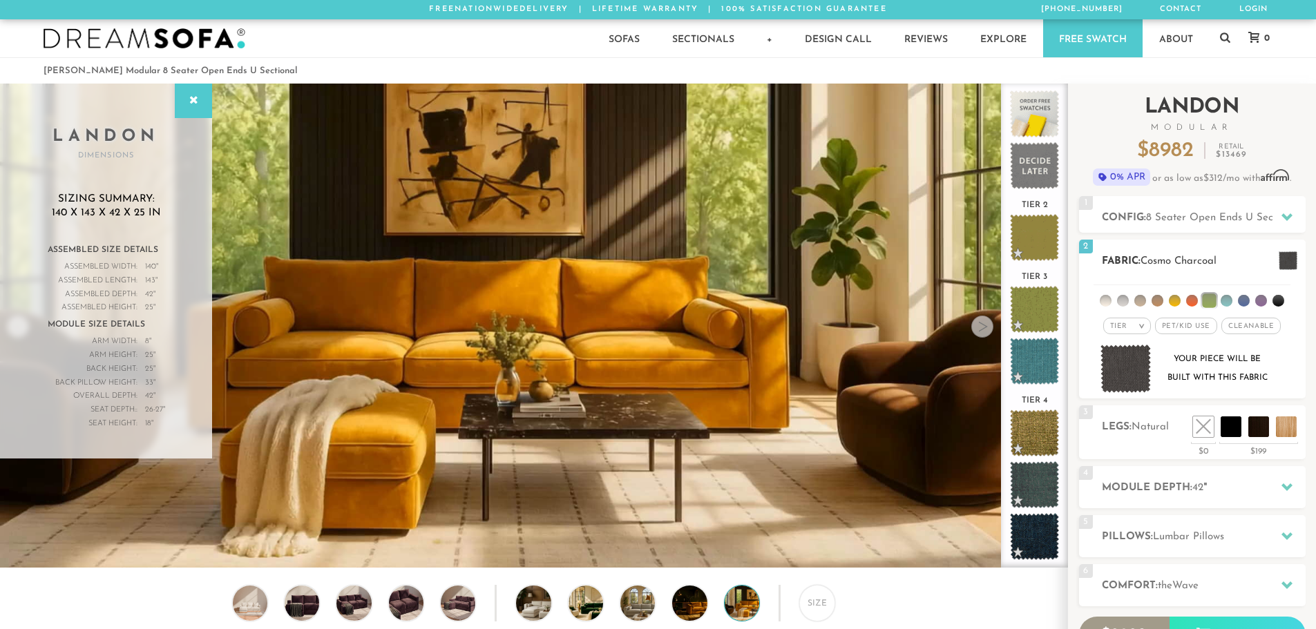
click at [1207, 303] on li at bounding box center [1209, 301] width 14 height 14
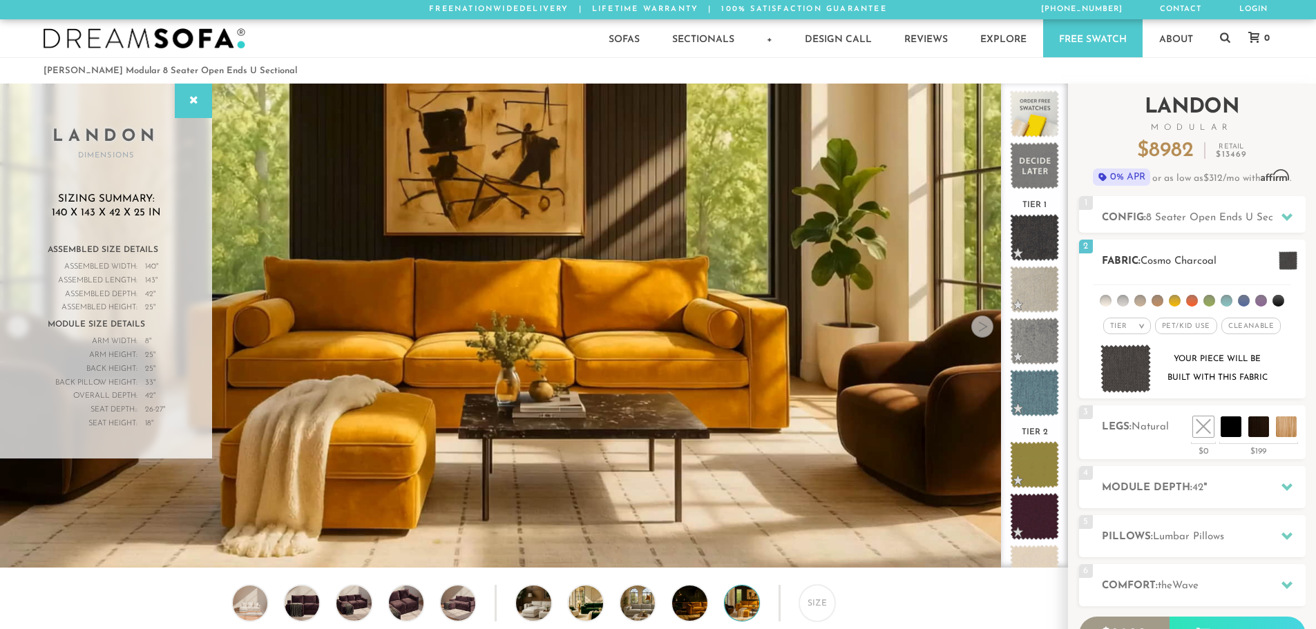
click at [1192, 301] on li at bounding box center [1192, 301] width 12 height 12
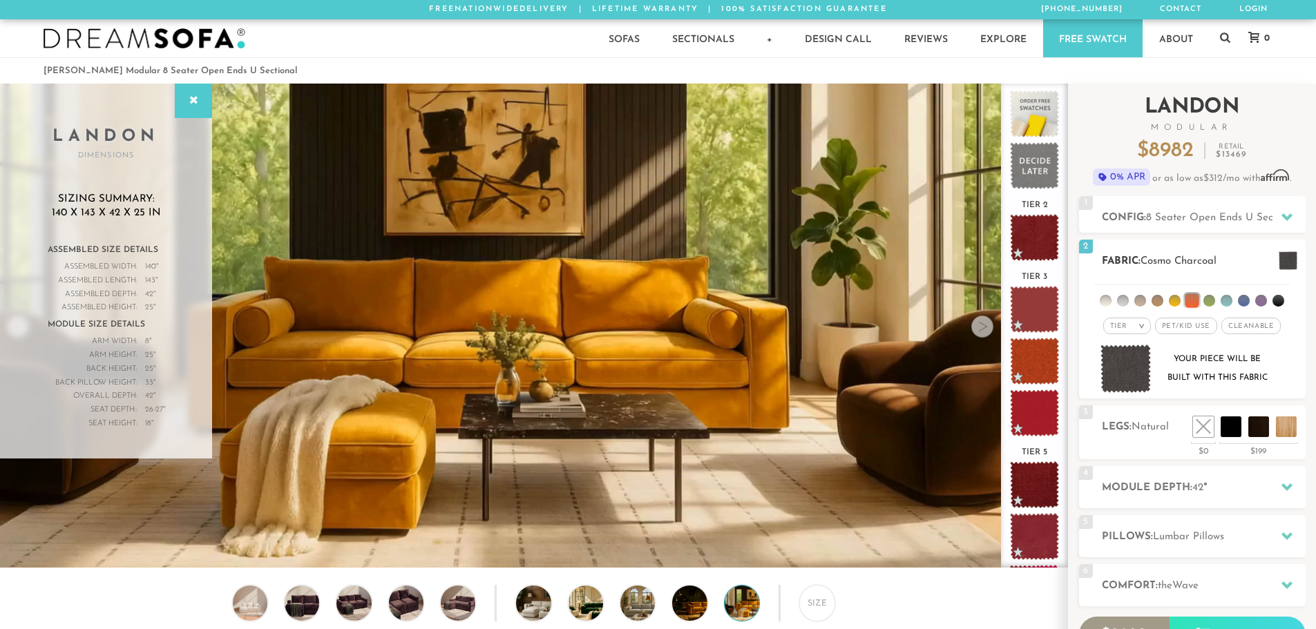
click at [1192, 301] on li at bounding box center [1192, 301] width 14 height 14
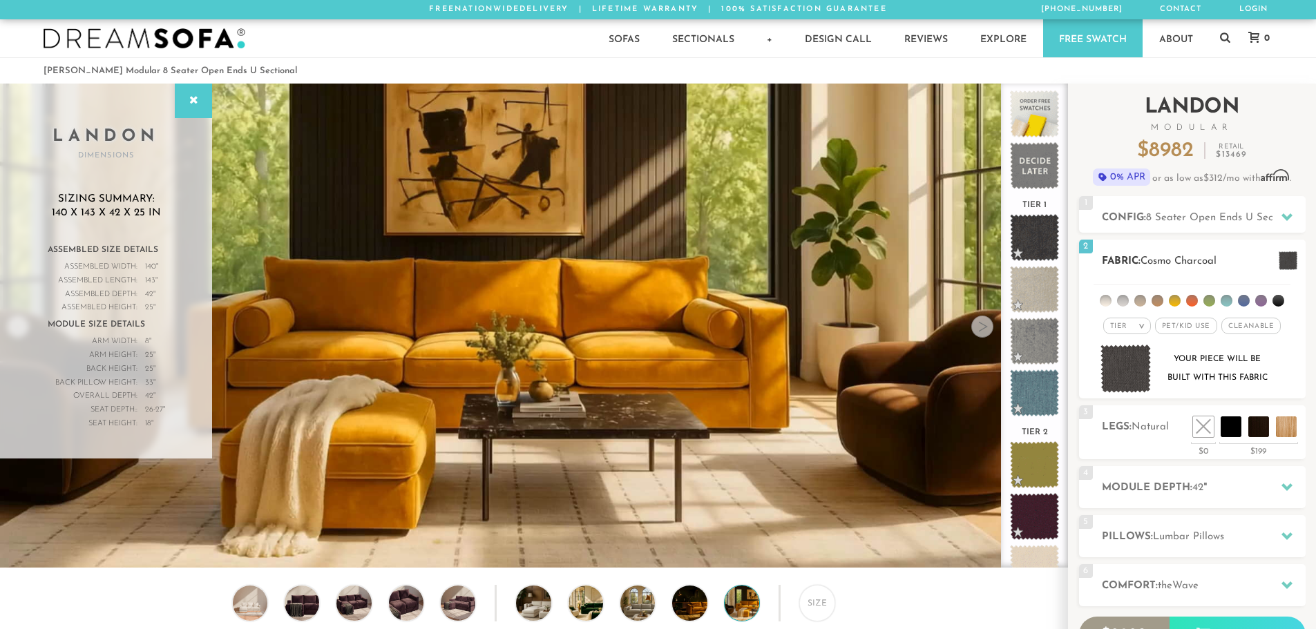
click at [1171, 303] on li at bounding box center [1175, 301] width 12 height 12
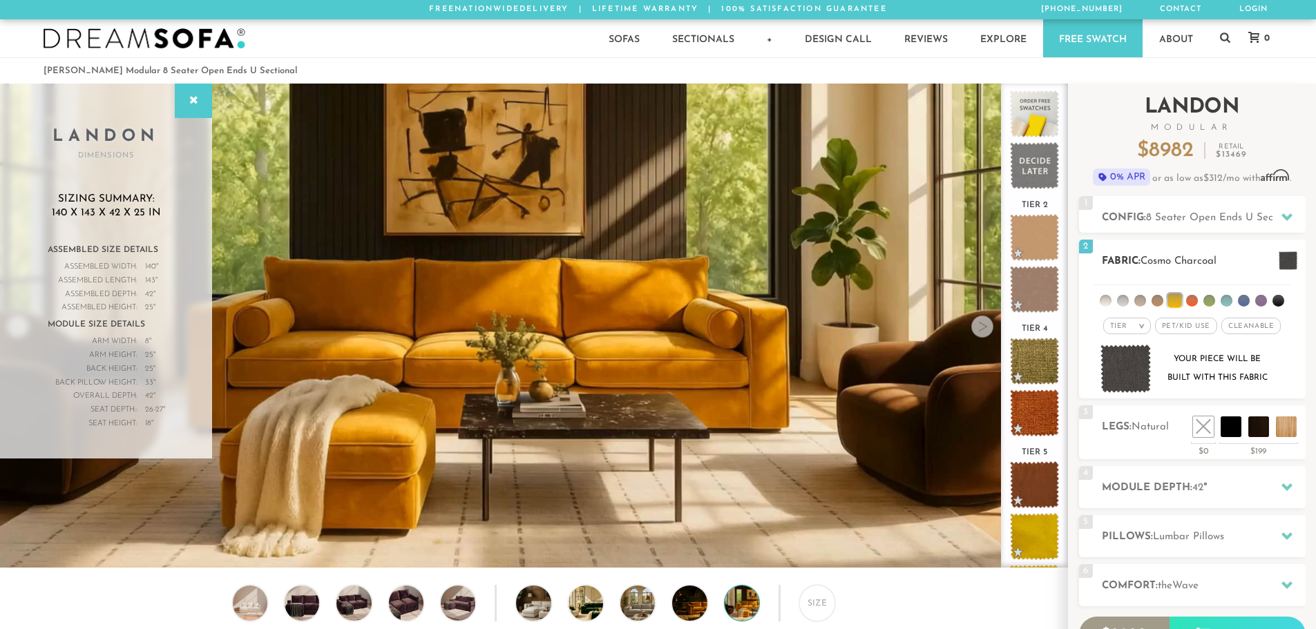
click at [1174, 303] on li at bounding box center [1174, 301] width 14 height 14
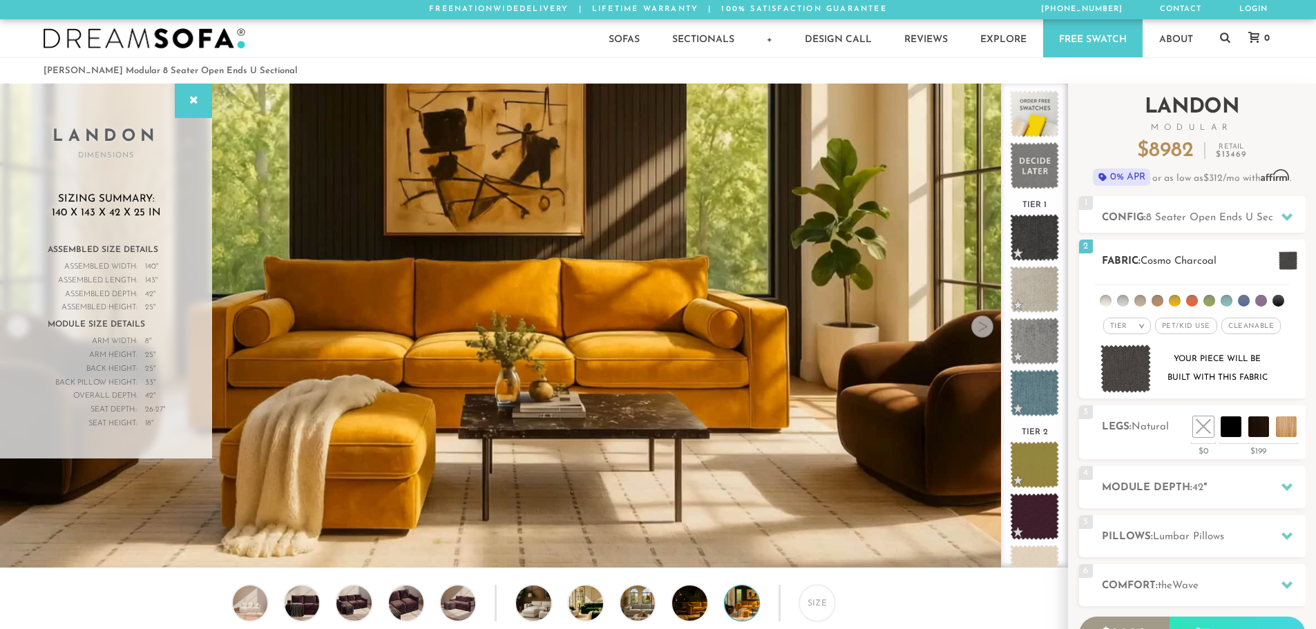
click at [1162, 303] on li at bounding box center [1158, 301] width 12 height 12
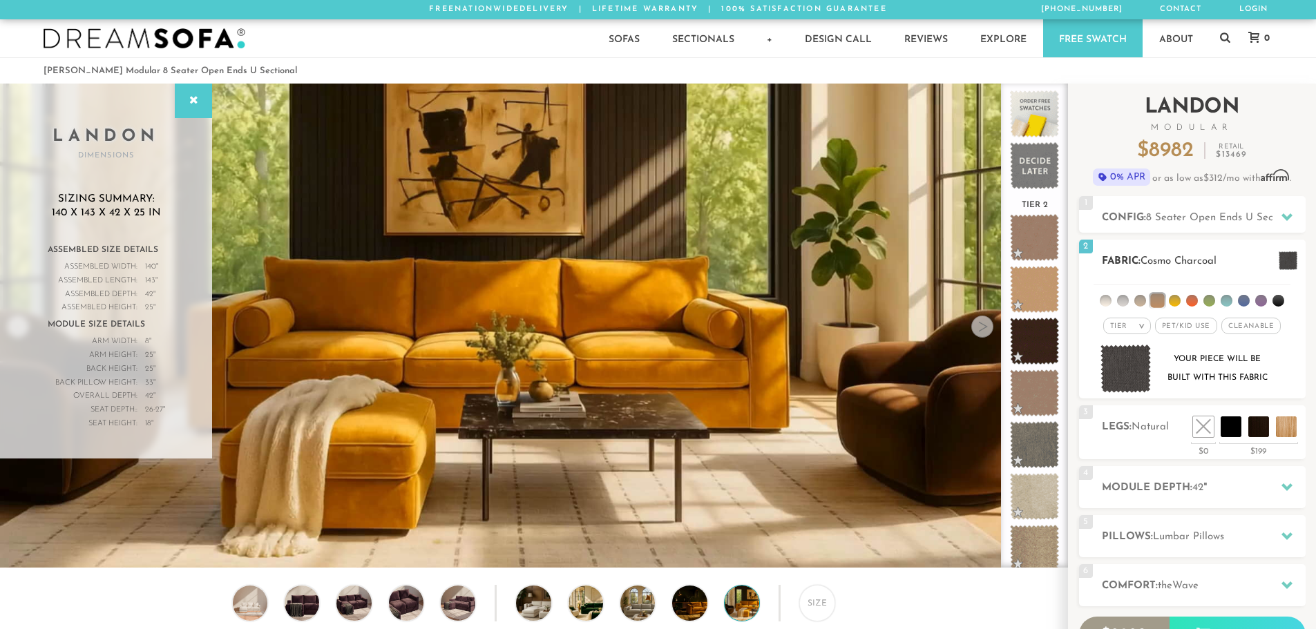
click at [1162, 303] on li at bounding box center [1157, 301] width 14 height 14
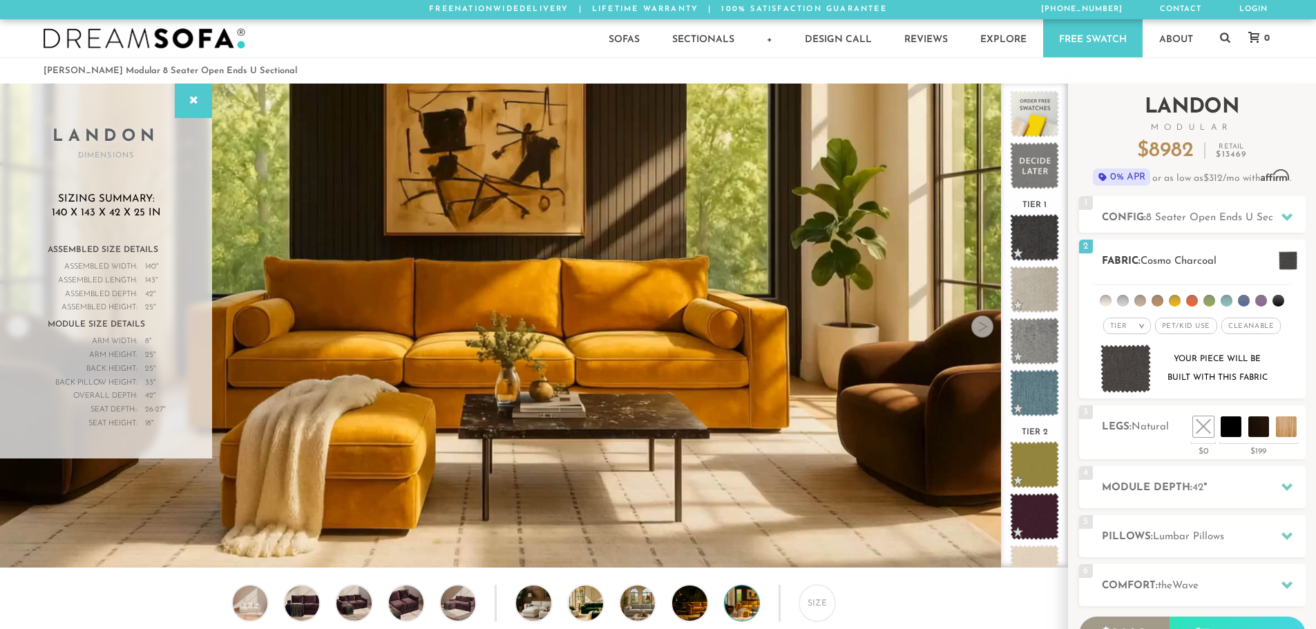
click at [1140, 301] on li at bounding box center [1140, 301] width 12 height 12
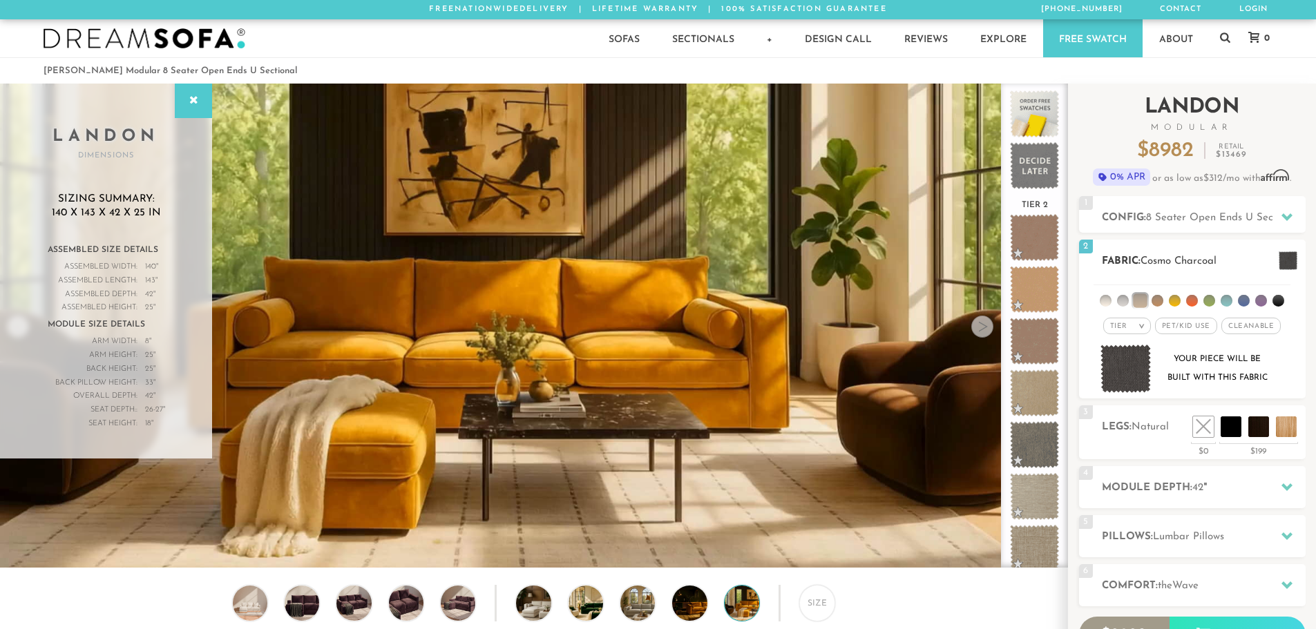
click at [1140, 301] on li at bounding box center [1140, 301] width 14 height 14
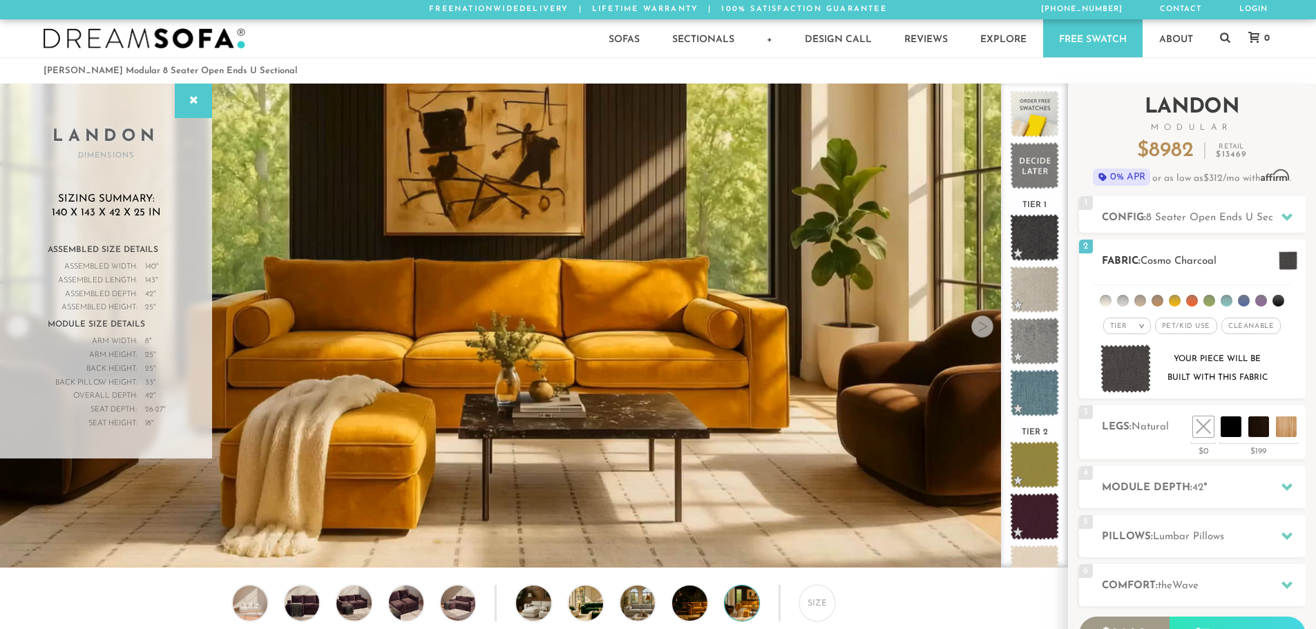
click at [1119, 296] on li at bounding box center [1123, 301] width 12 height 12
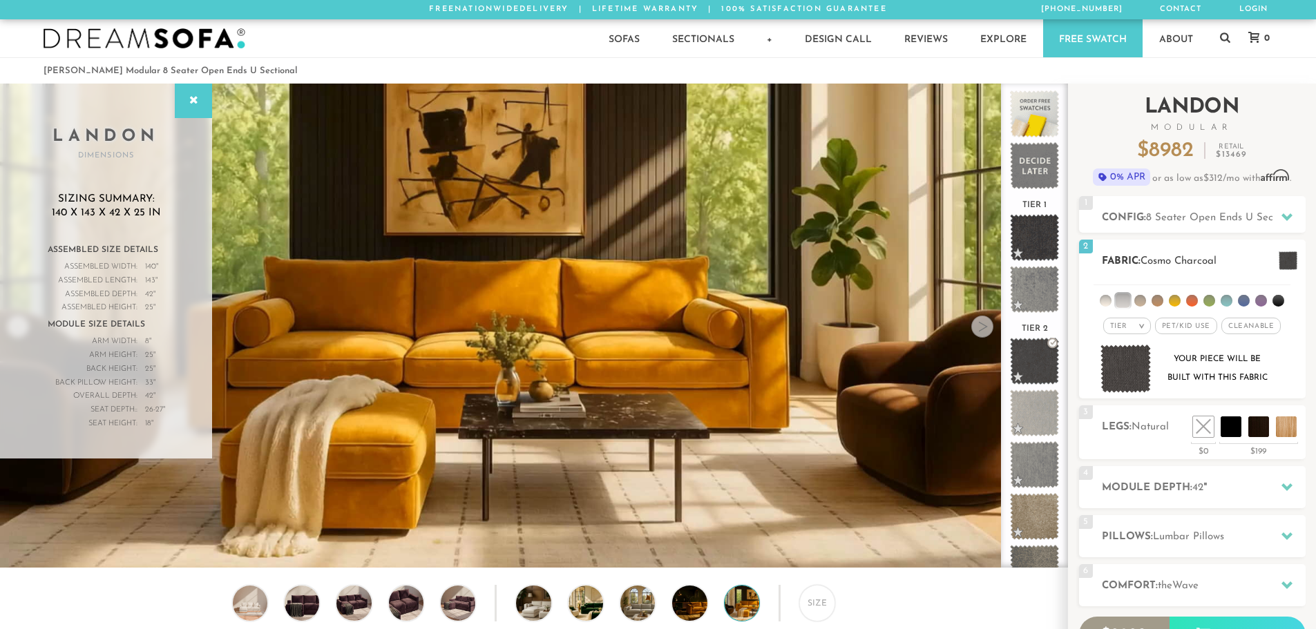
click at [1120, 298] on li at bounding box center [1123, 301] width 14 height 14
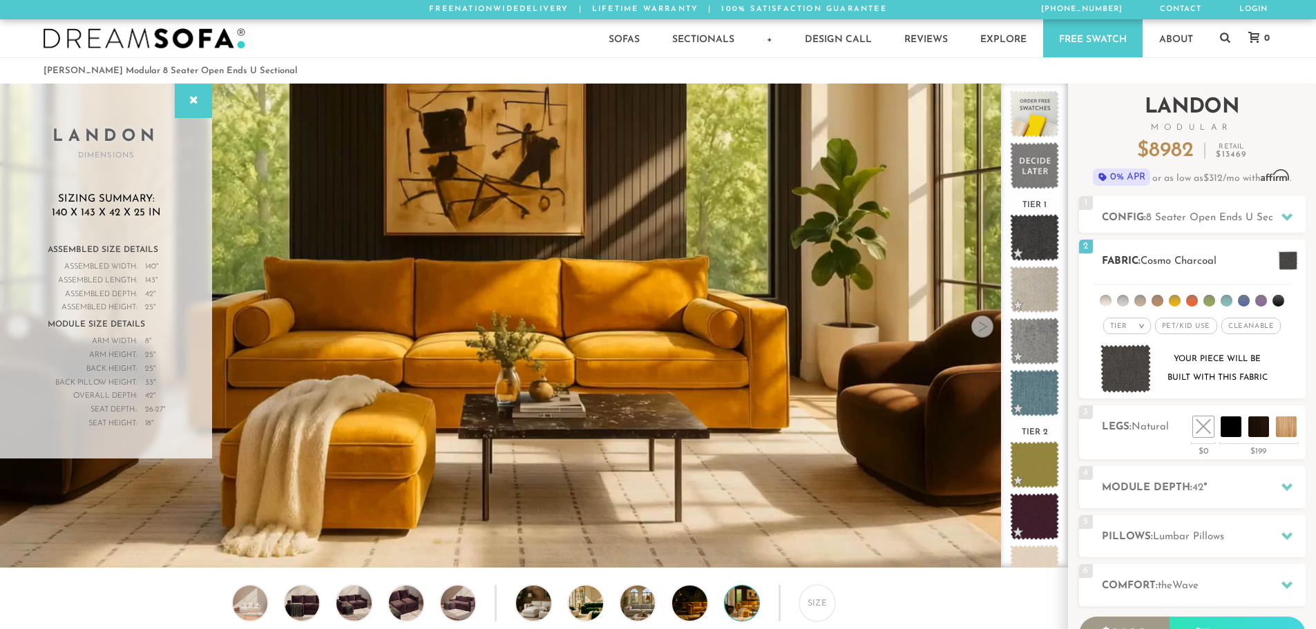
click at [1110, 300] on li at bounding box center [1106, 301] width 12 height 12
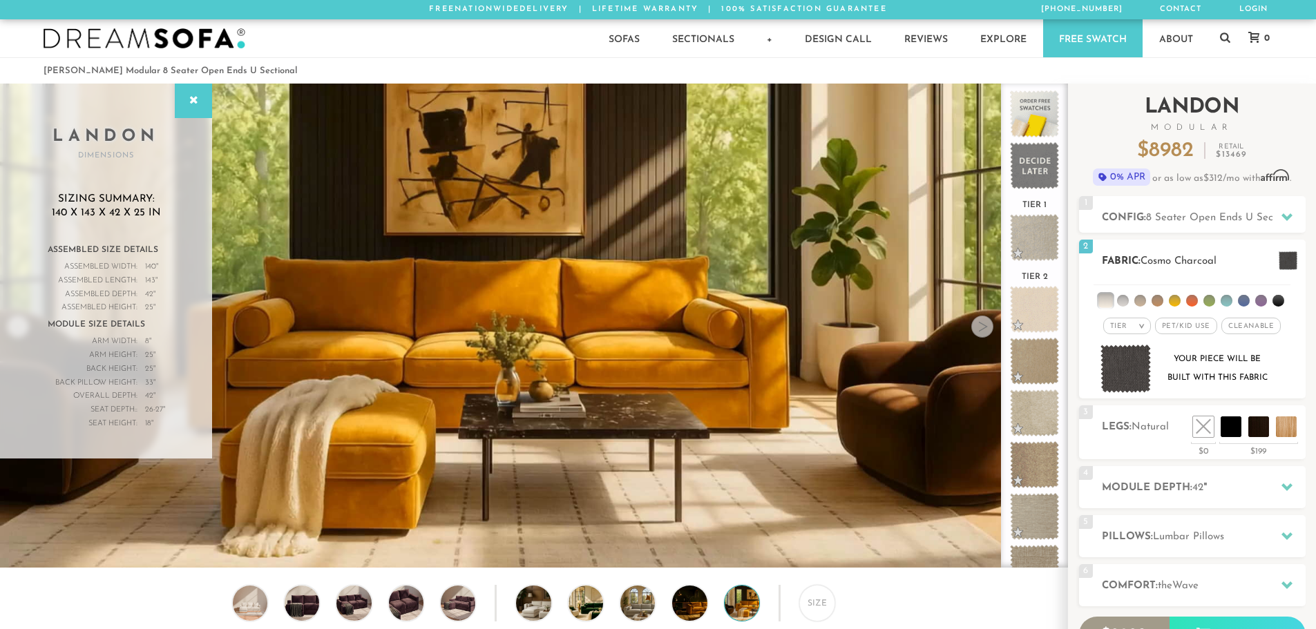
click at [1123, 297] on li at bounding box center [1123, 301] width 12 height 12
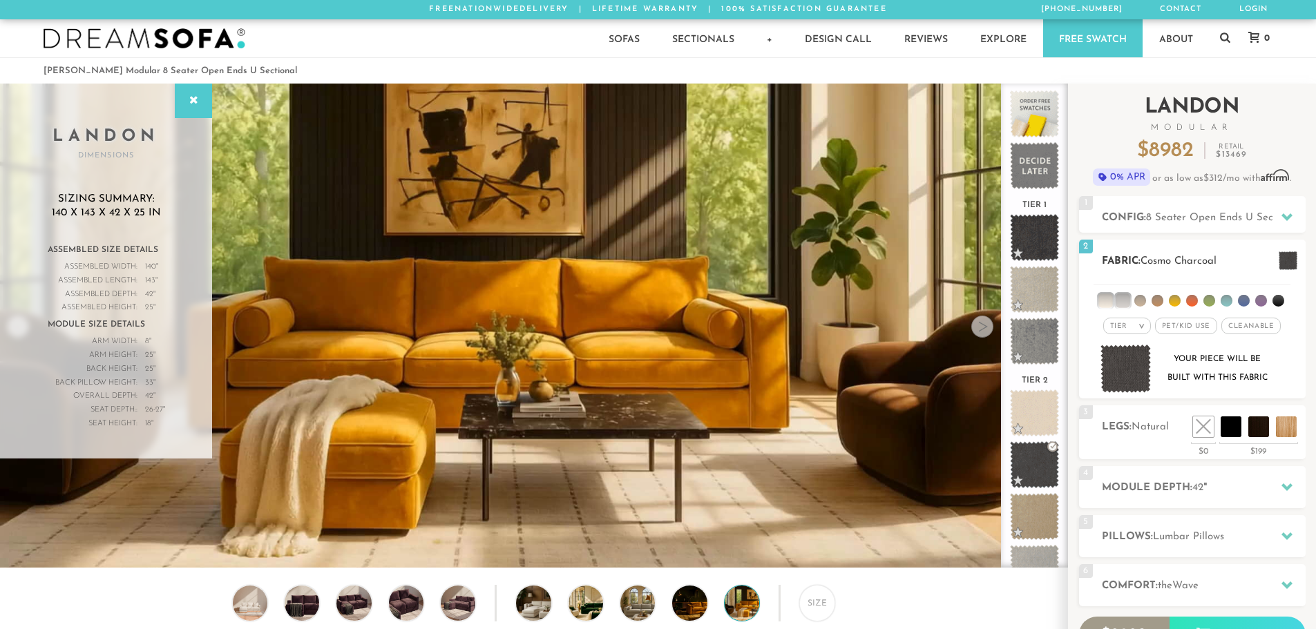
click at [1111, 298] on li at bounding box center [1105, 301] width 14 height 14
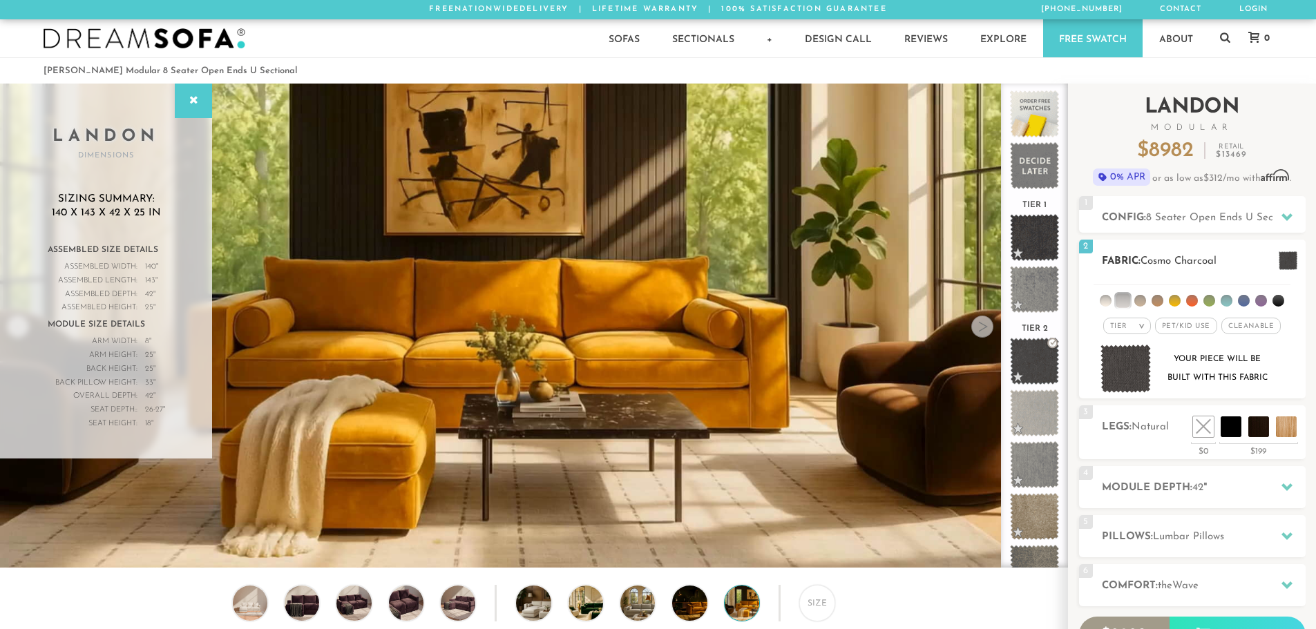
click at [1125, 299] on li at bounding box center [1123, 301] width 14 height 14
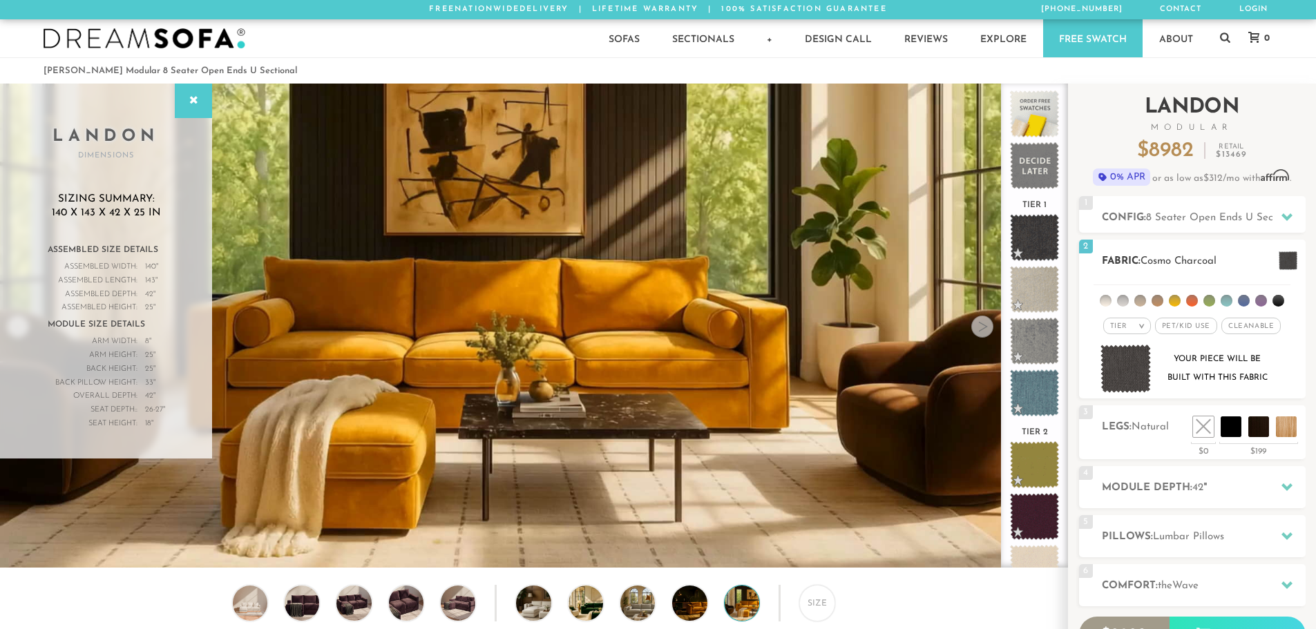
click at [1138, 328] on em ">" at bounding box center [1141, 326] width 10 height 7
click at [1123, 363] on li "Tier" at bounding box center [1127, 363] width 48 height 19
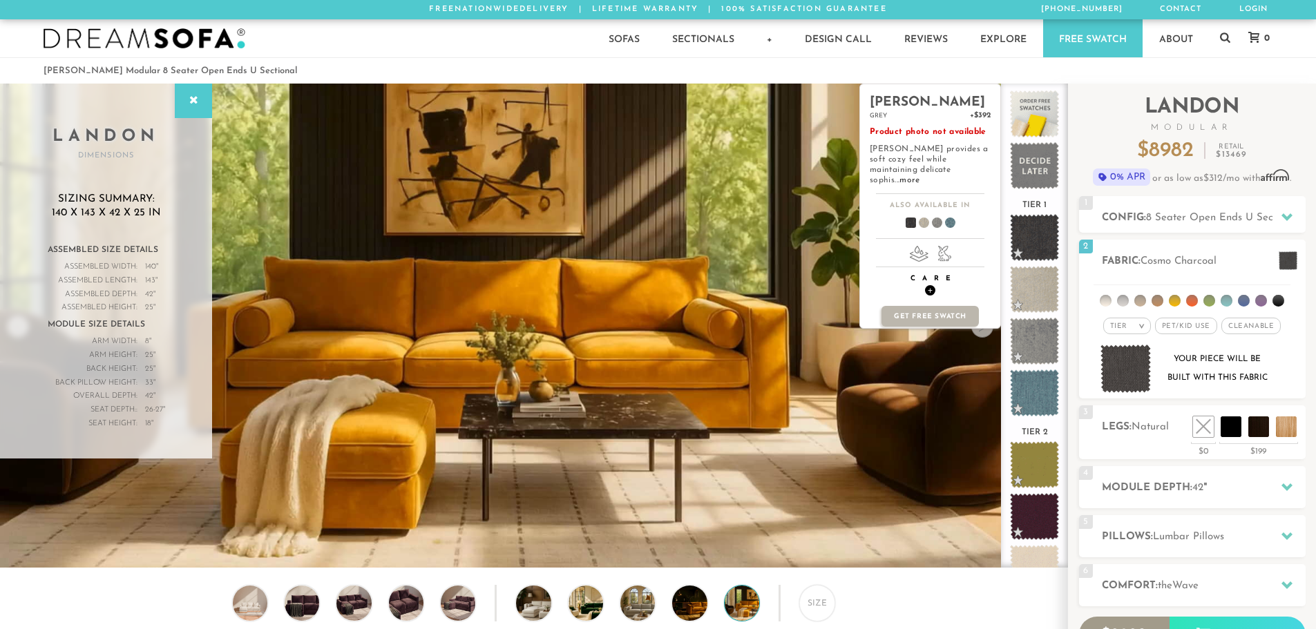
click at [935, 278] on h4 "Care +" at bounding box center [930, 284] width 140 height 21
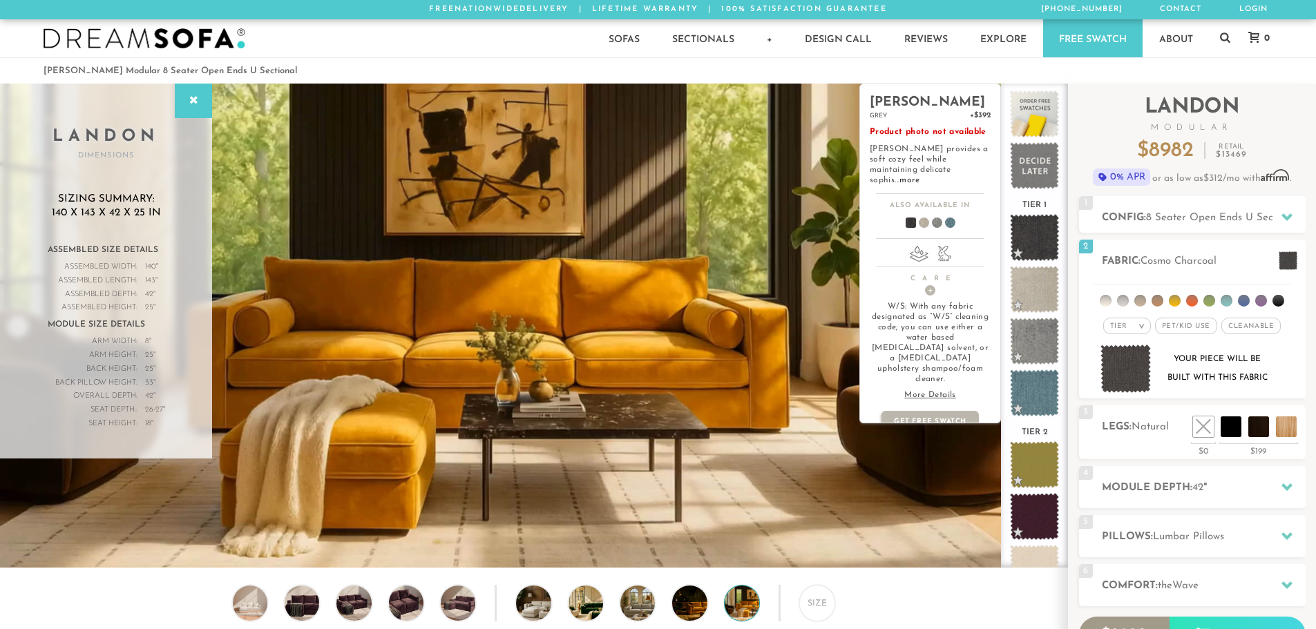
click at [922, 390] on p "More Details" at bounding box center [930, 395] width 121 height 10
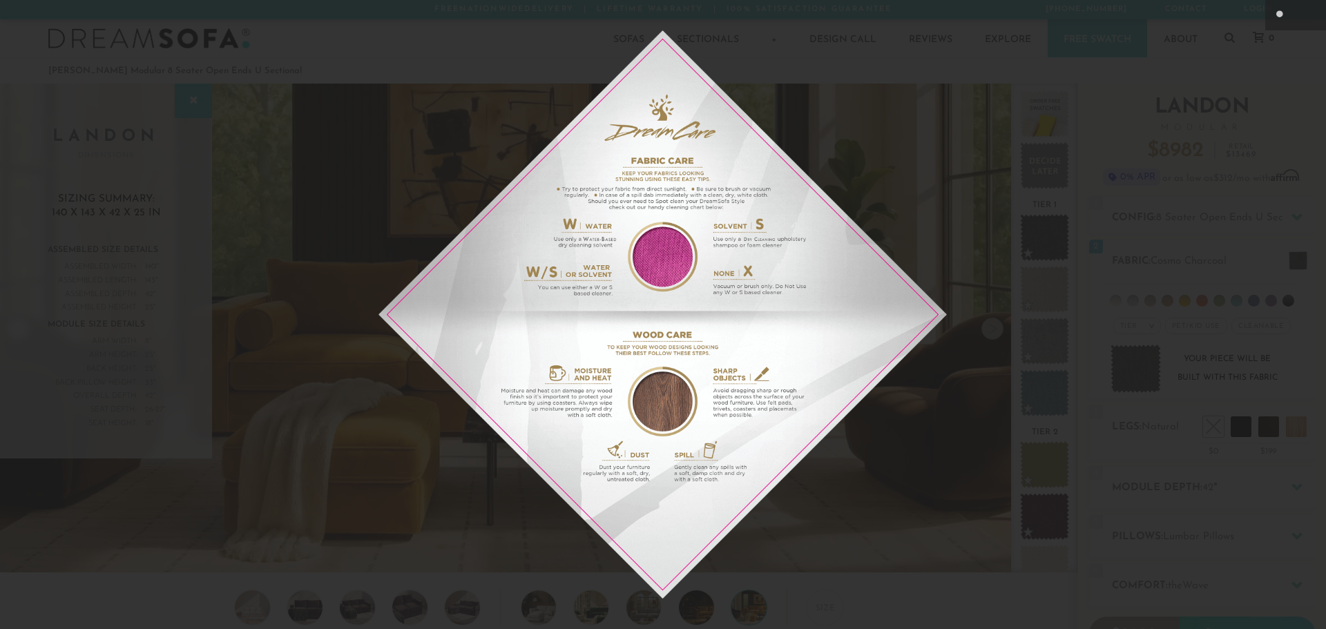
click at [895, 478] on img at bounding box center [663, 314] width 569 height 569
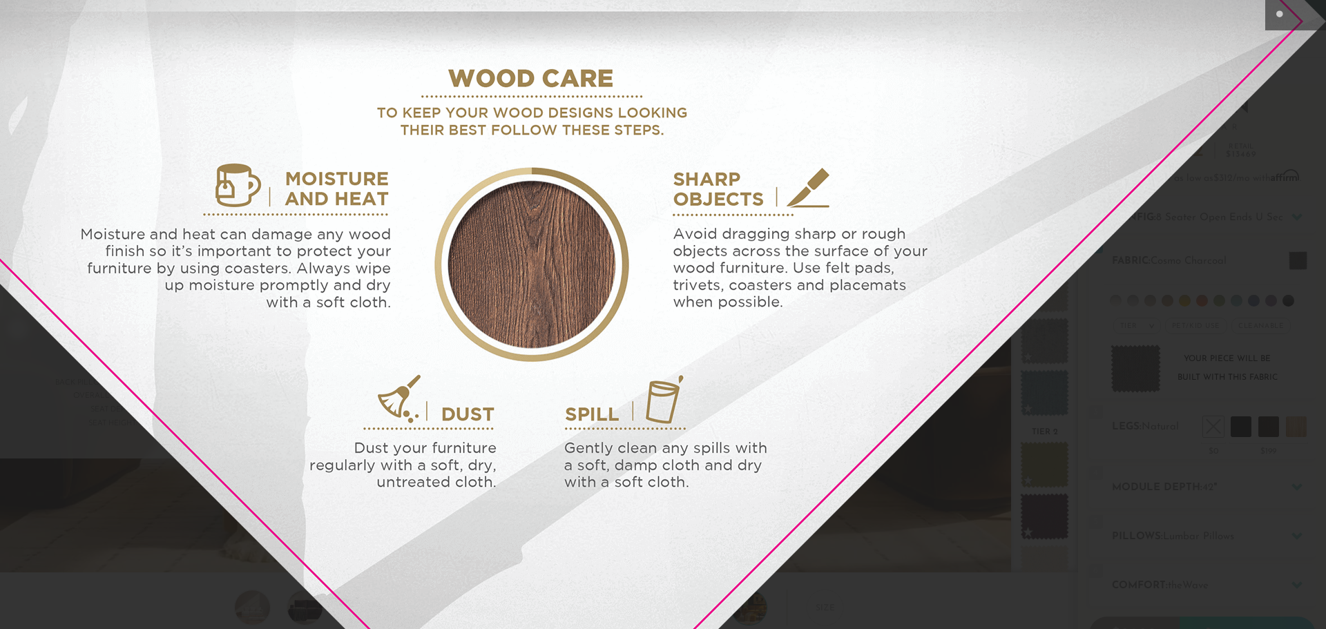
click at [1012, 420] on img at bounding box center [532, 21] width 1589 height 1589
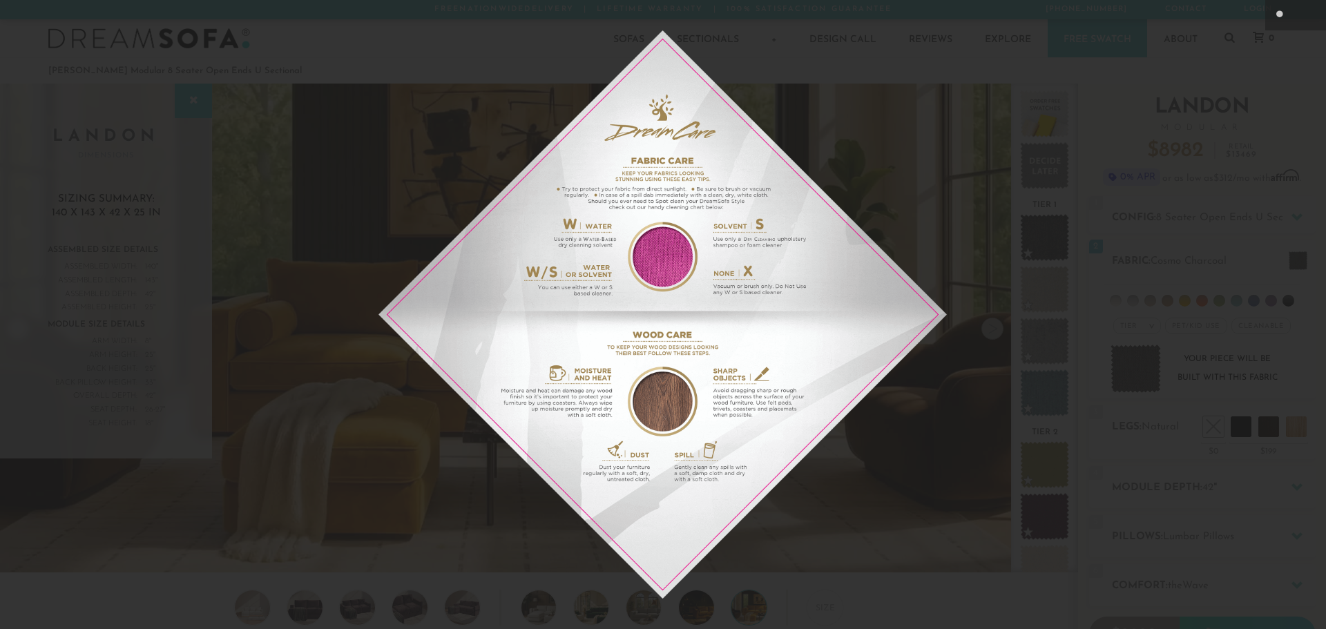
click at [1285, 380] on div at bounding box center [663, 314] width 1326 height 629
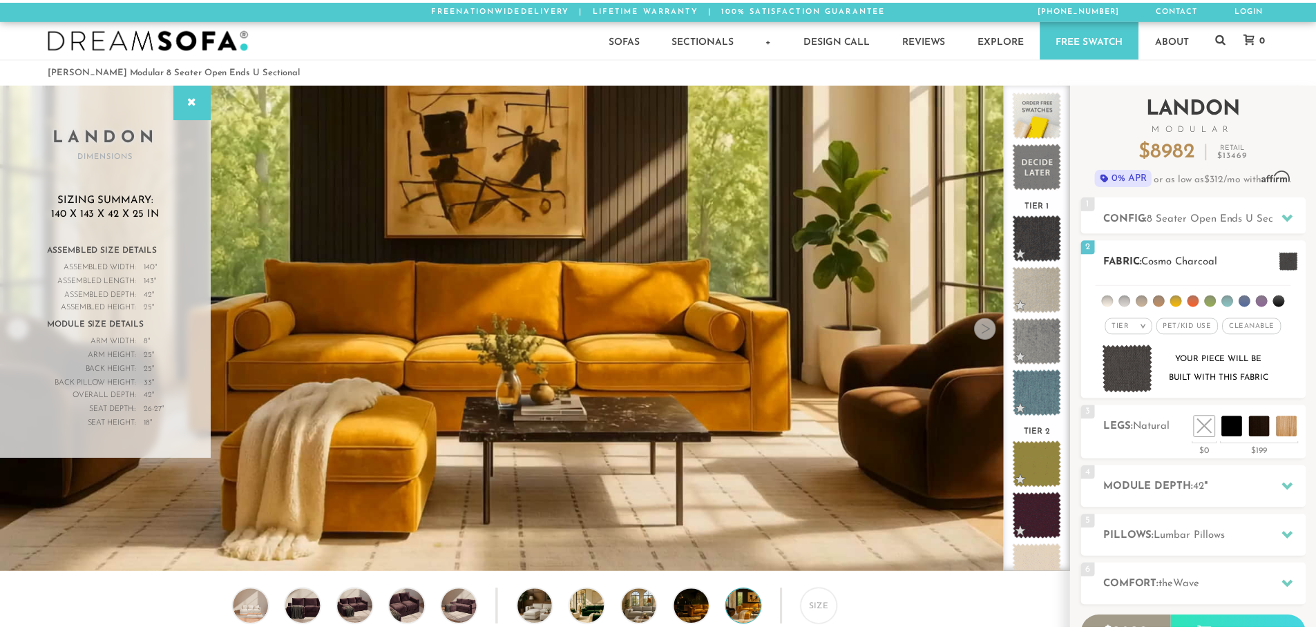
scroll to position [16311, 1306]
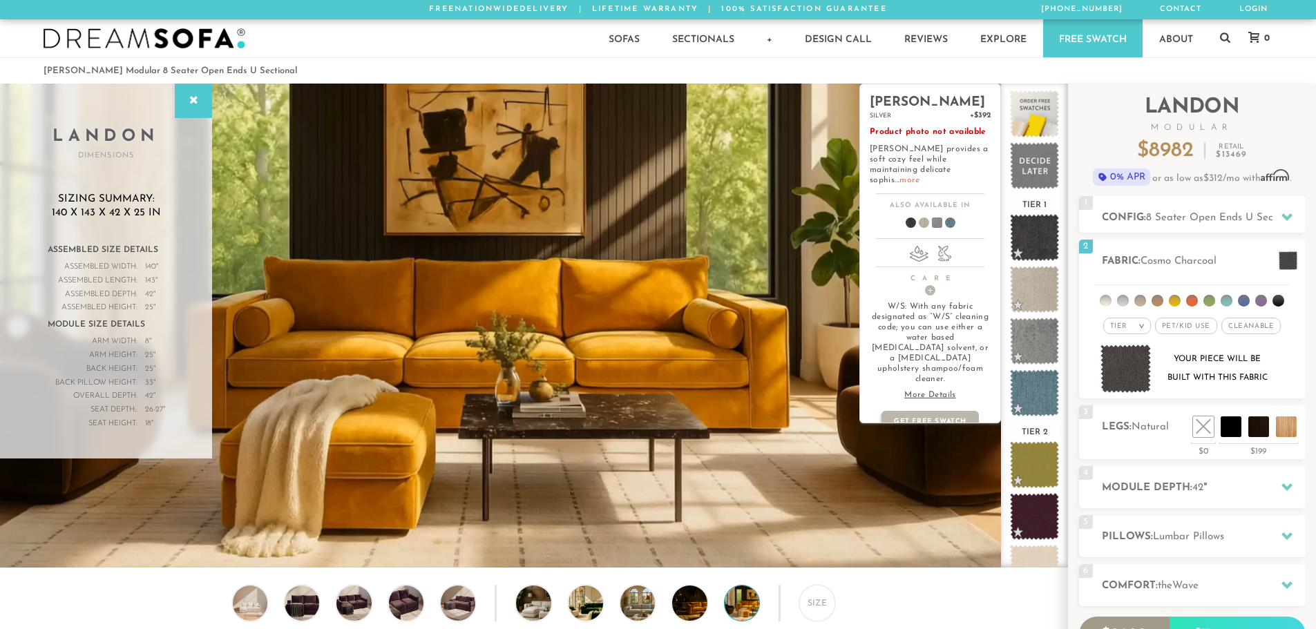
click at [919, 176] on link "more" at bounding box center [909, 180] width 20 height 8
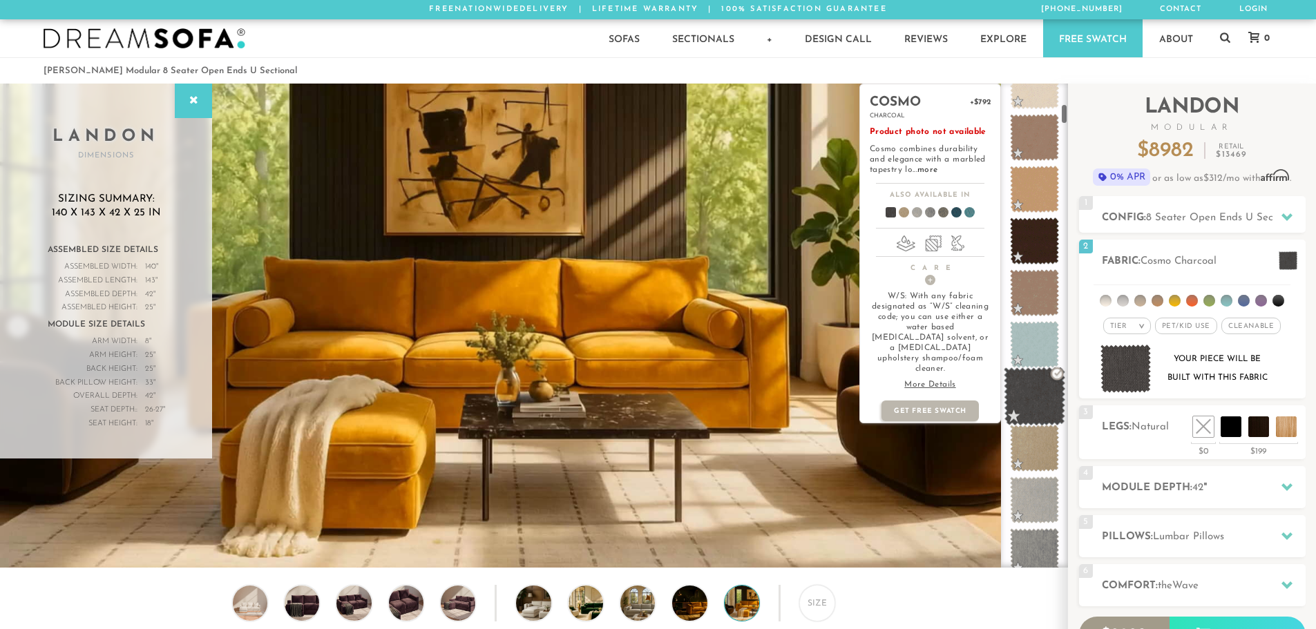
scroll to position [485, 0]
click at [1039, 439] on span at bounding box center [1034, 446] width 61 height 59
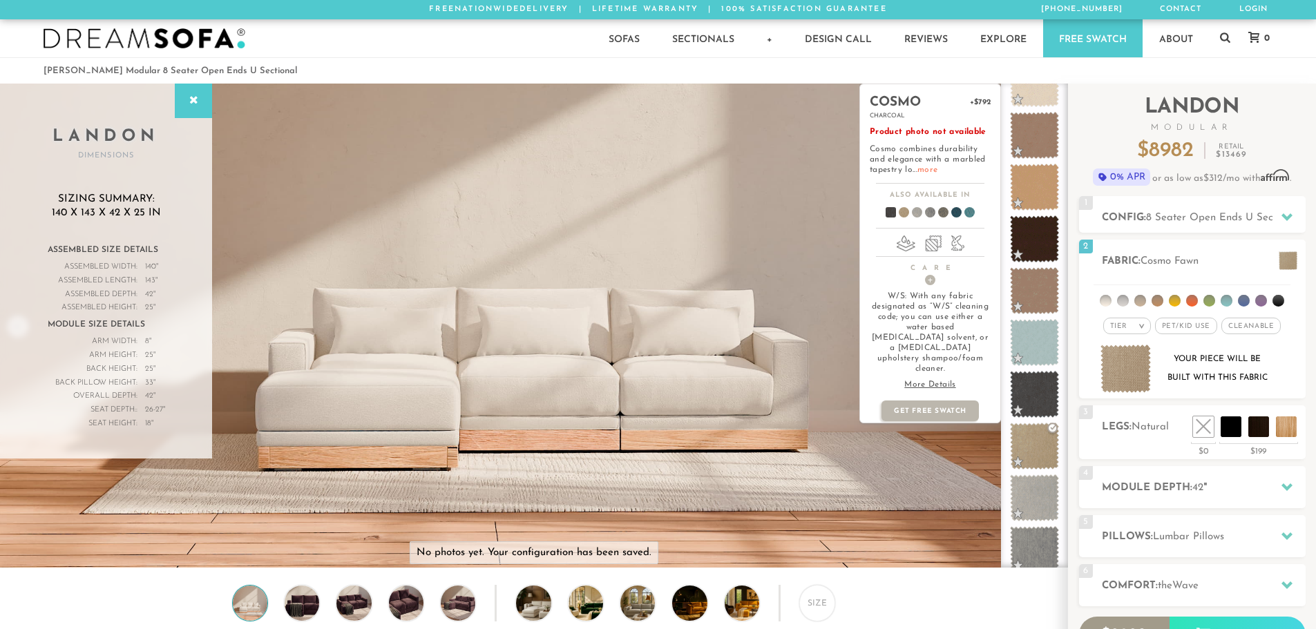
click at [930, 169] on link "more" at bounding box center [927, 170] width 20 height 8
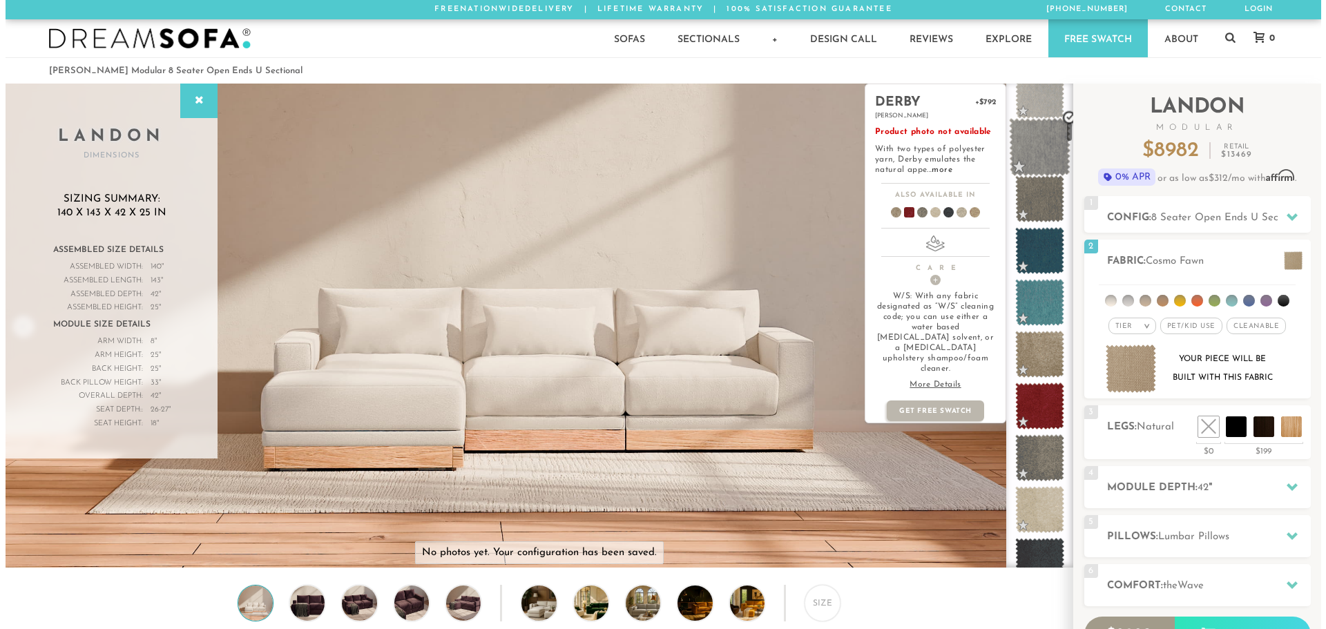
scroll to position [899, 0]
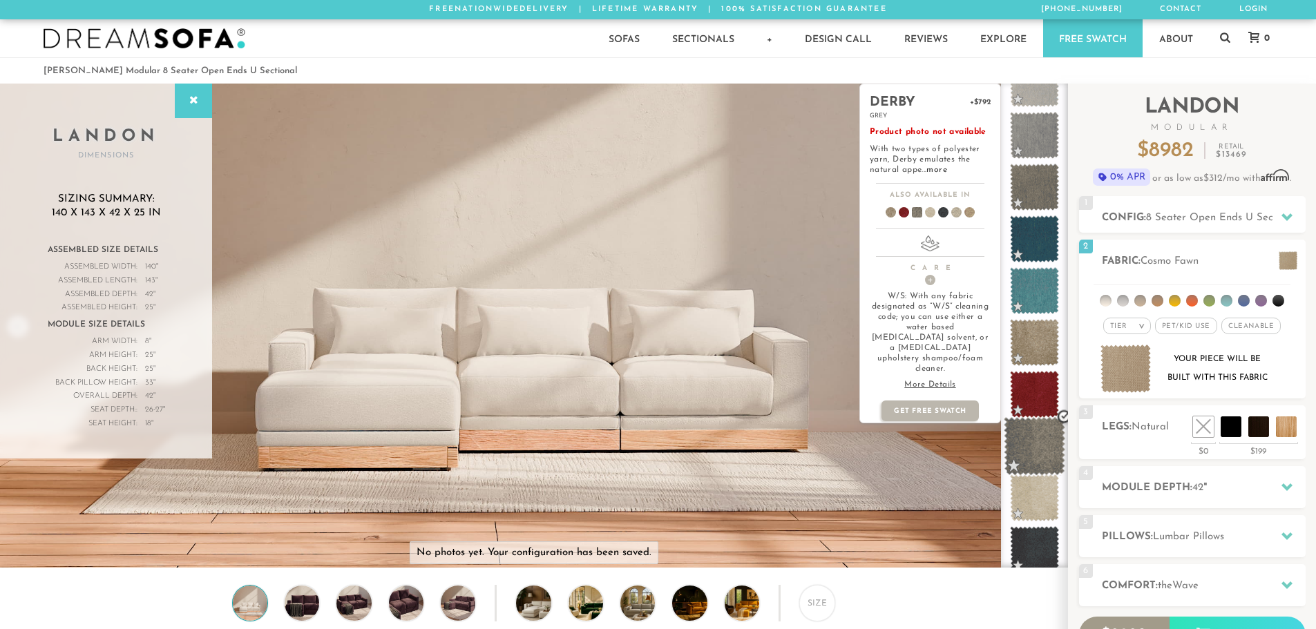
click at [1037, 437] on span at bounding box center [1034, 446] width 61 height 59
click at [938, 171] on link "more" at bounding box center [936, 170] width 20 height 8
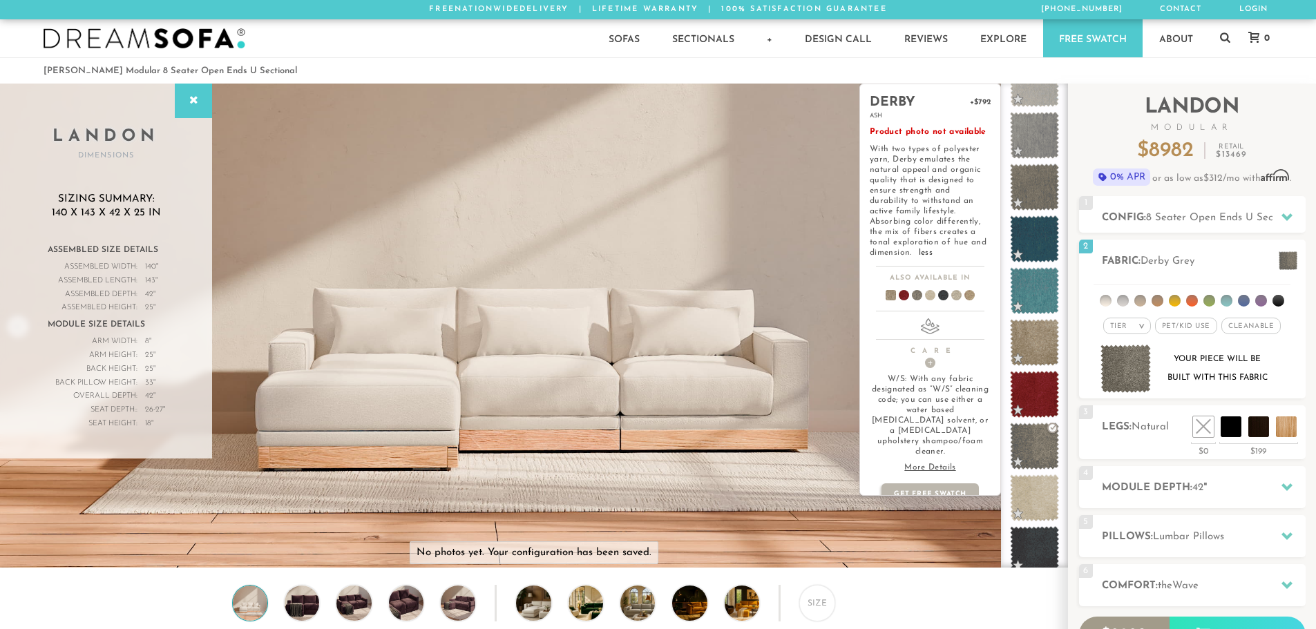
click at [942, 463] on p "More Details" at bounding box center [930, 468] width 121 height 10
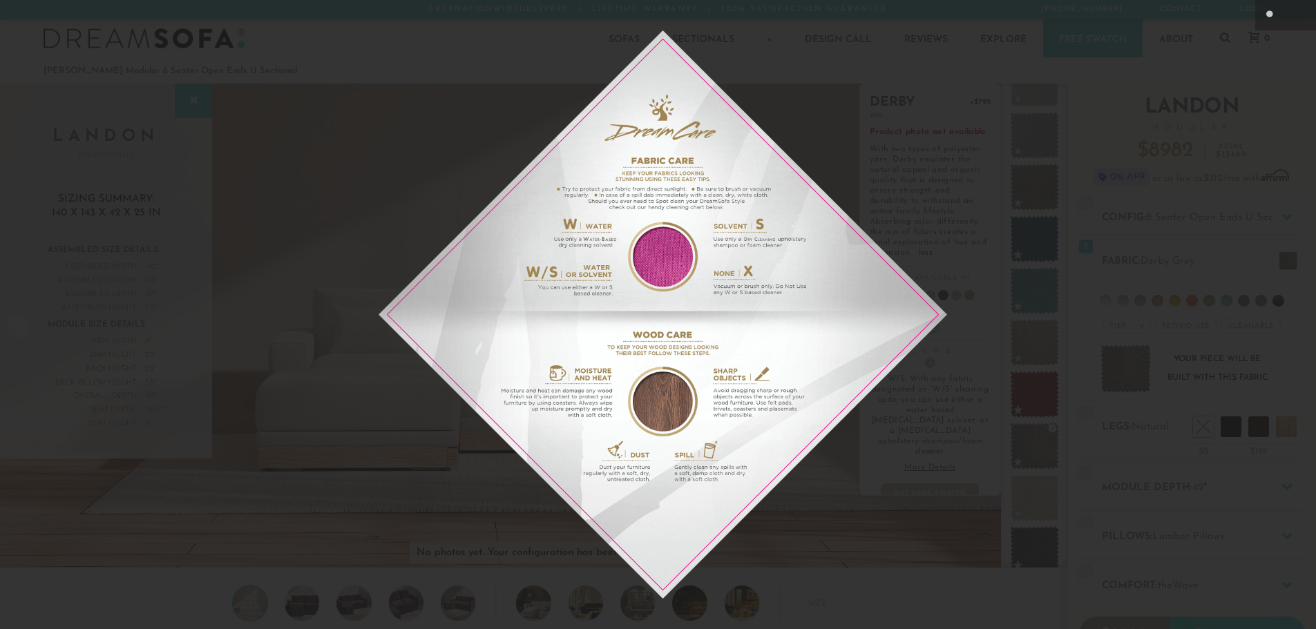
scroll to position [16336, 1316]
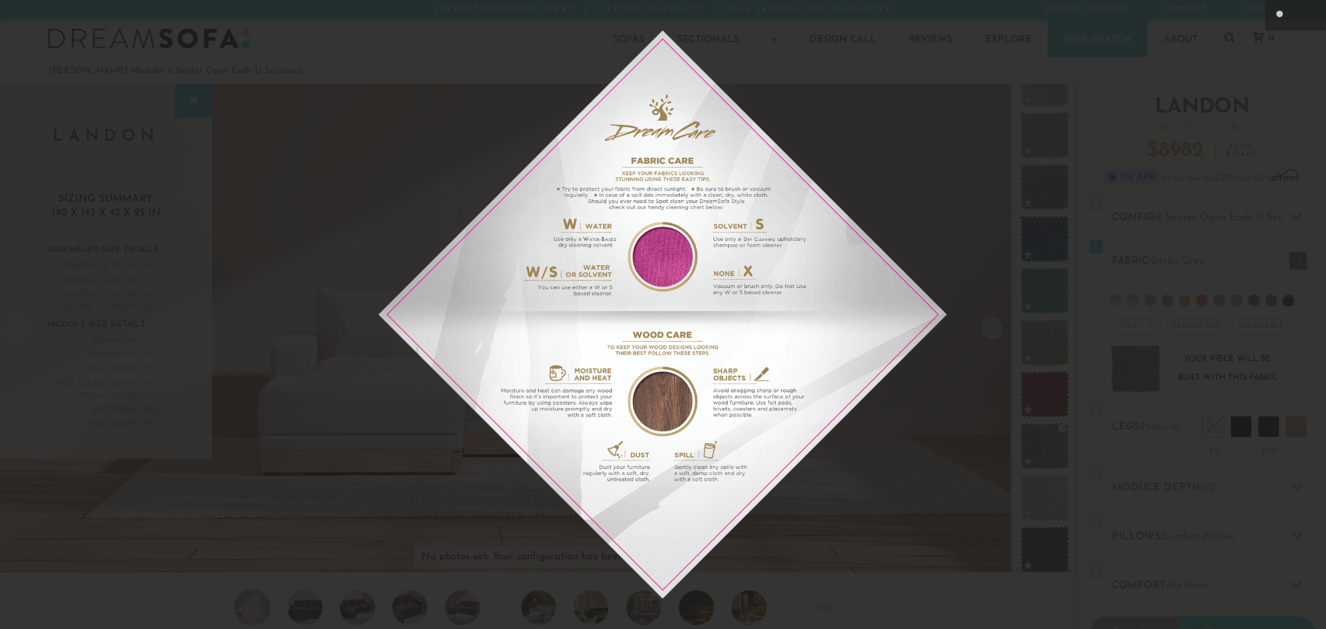
click at [942, 446] on img at bounding box center [663, 314] width 569 height 569
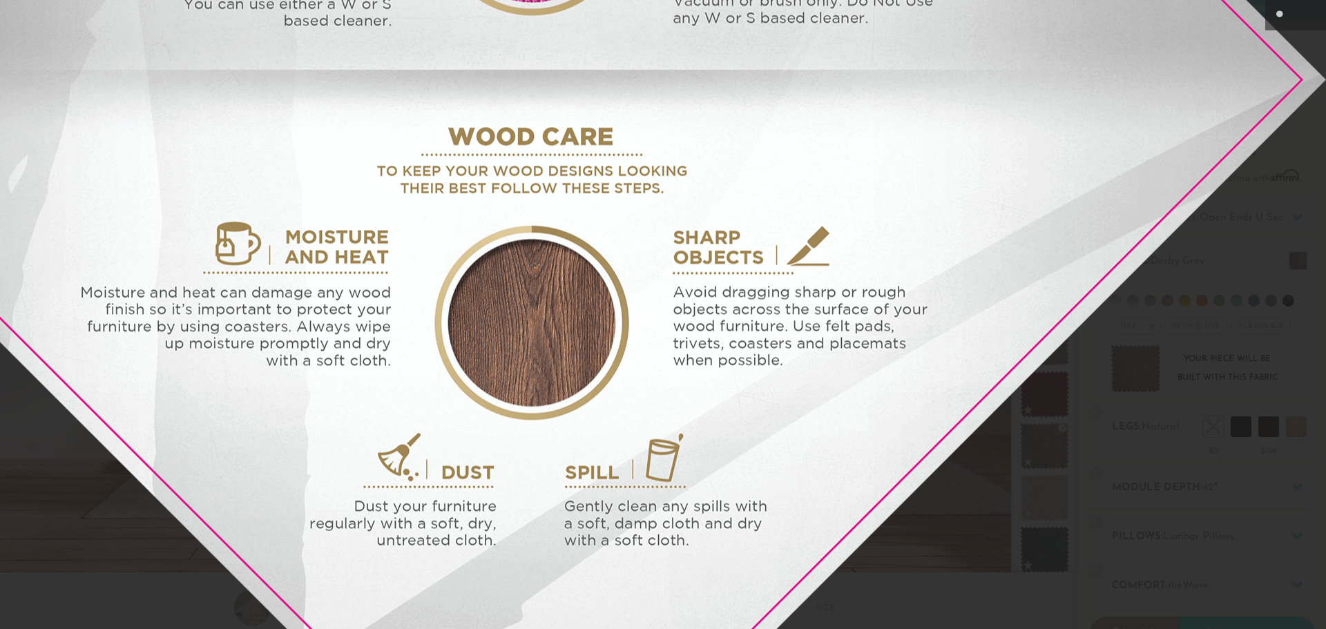
click at [1096, 421] on img at bounding box center [532, 79] width 1589 height 1589
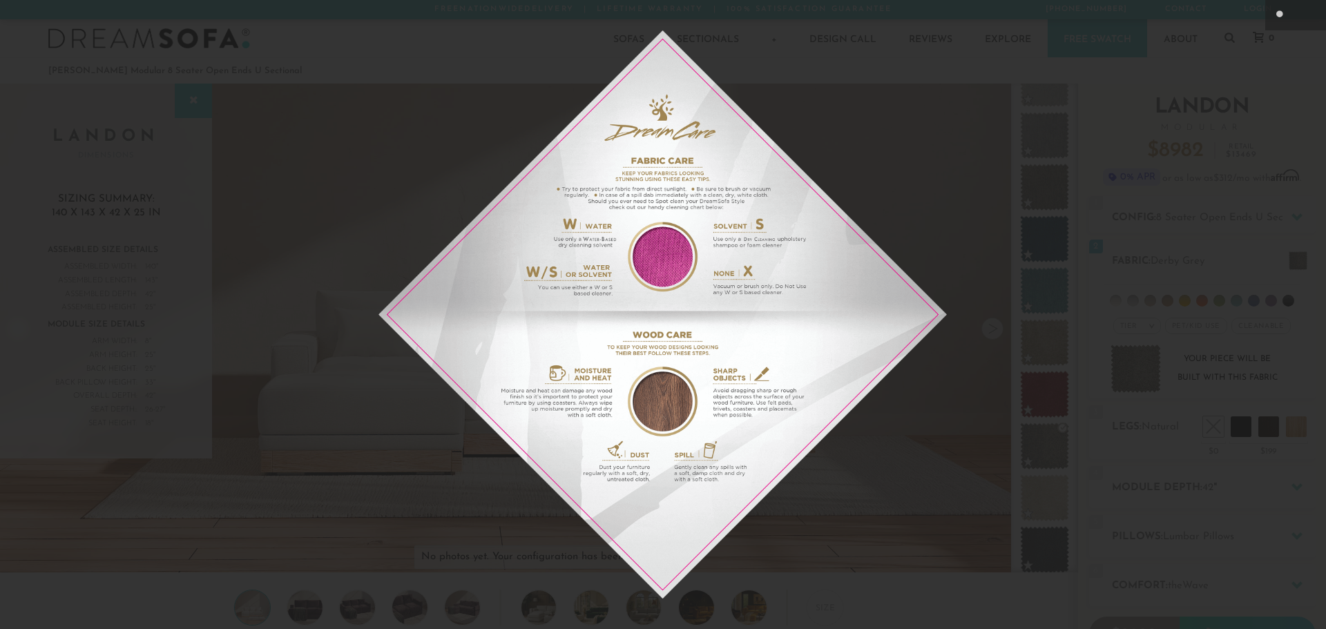
click at [1096, 421] on div at bounding box center [663, 314] width 1326 height 629
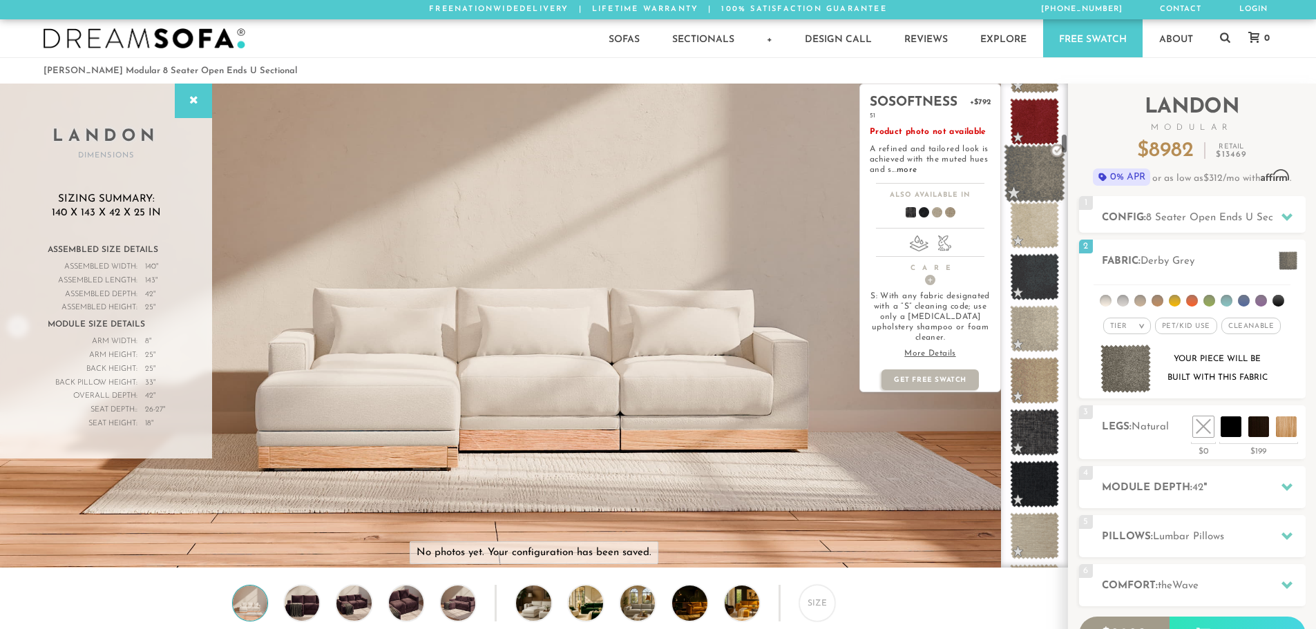
scroll to position [1176, 0]
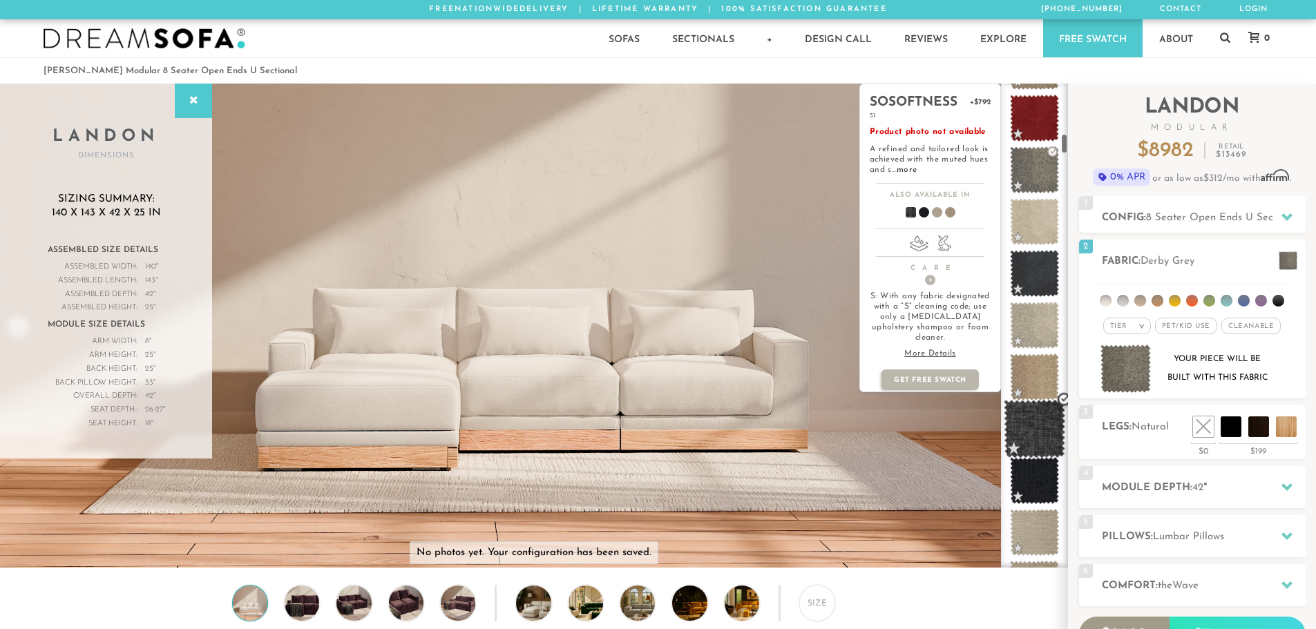
click at [1038, 435] on span at bounding box center [1034, 429] width 61 height 59
click at [899, 169] on link "more" at bounding box center [907, 170] width 20 height 8
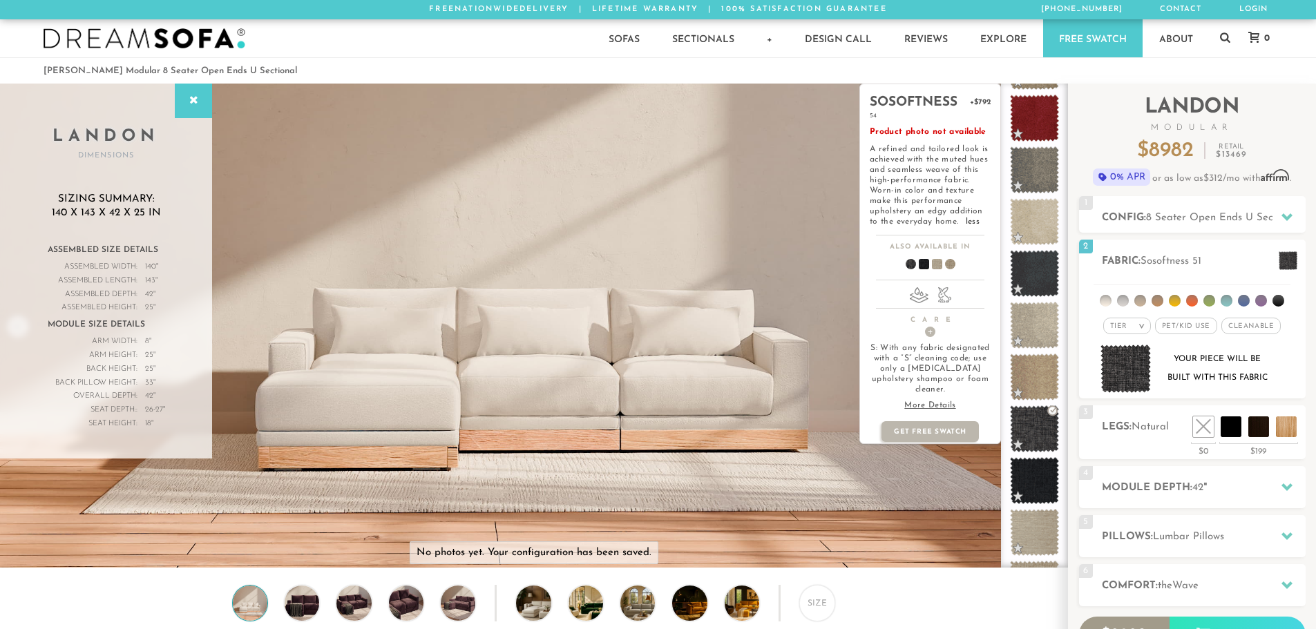
click at [938, 263] on span at bounding box center [931, 266] width 53 height 51
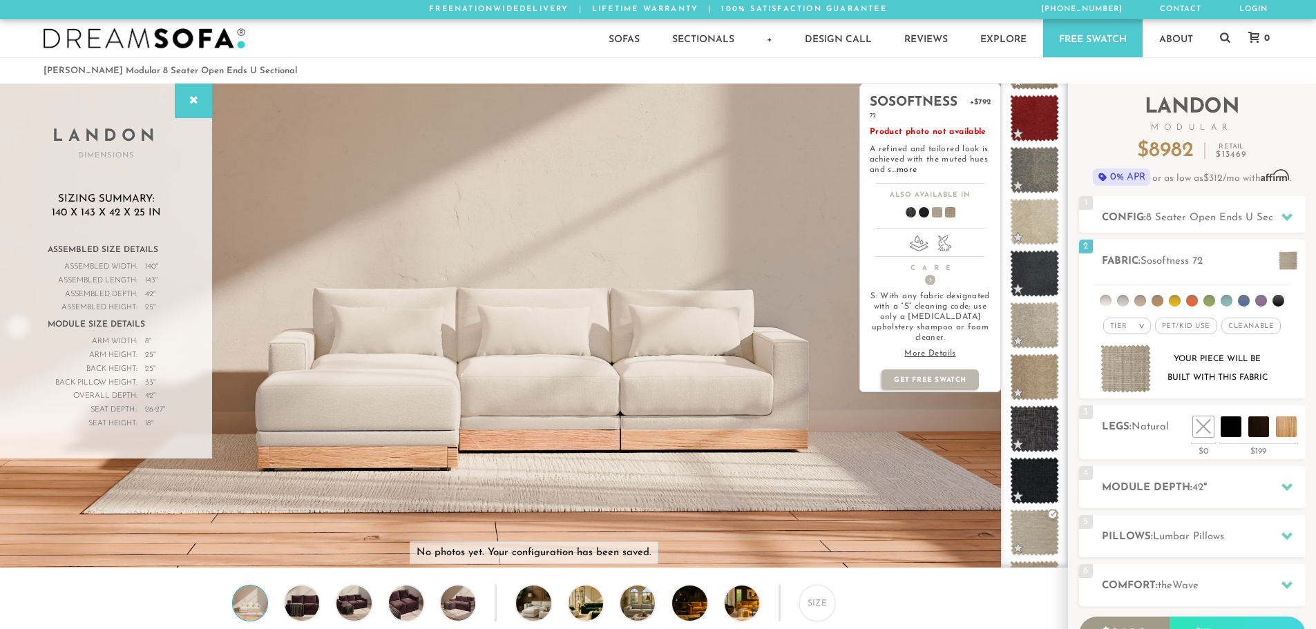
click at [951, 211] on span at bounding box center [944, 214] width 53 height 51
click at [921, 212] on span at bounding box center [918, 214] width 53 height 51
click at [908, 212] on span at bounding box center [905, 214] width 53 height 51
click at [935, 213] on span at bounding box center [931, 214] width 53 height 51
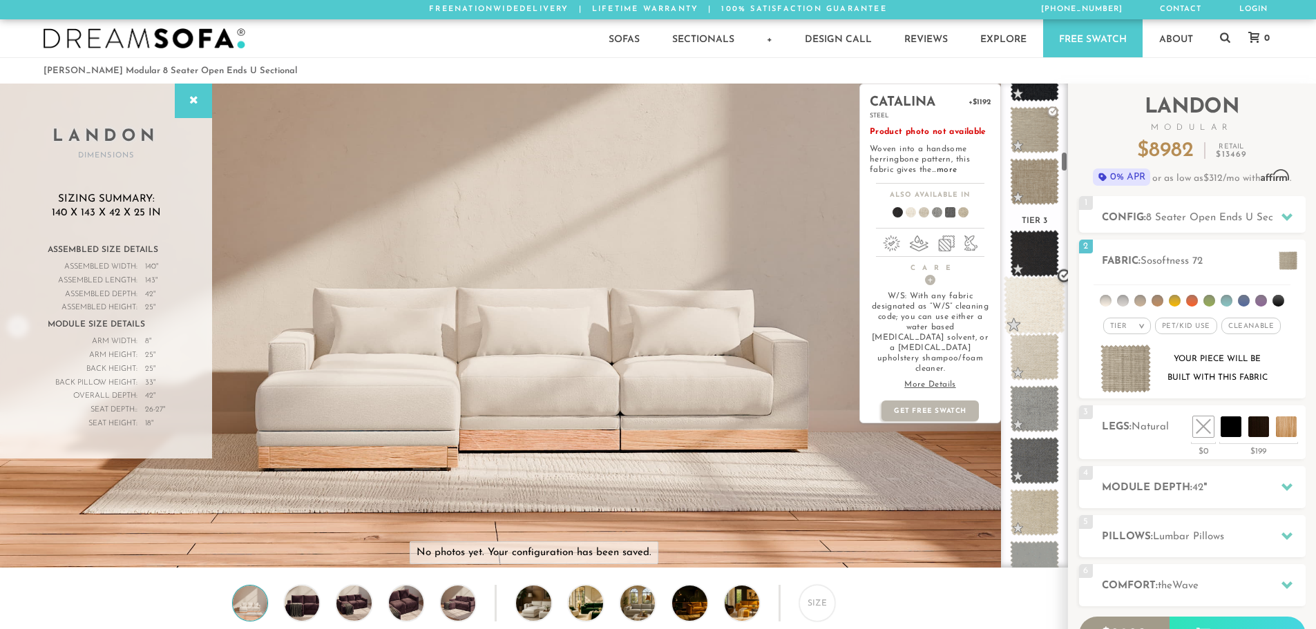
scroll to position [1590, 0]
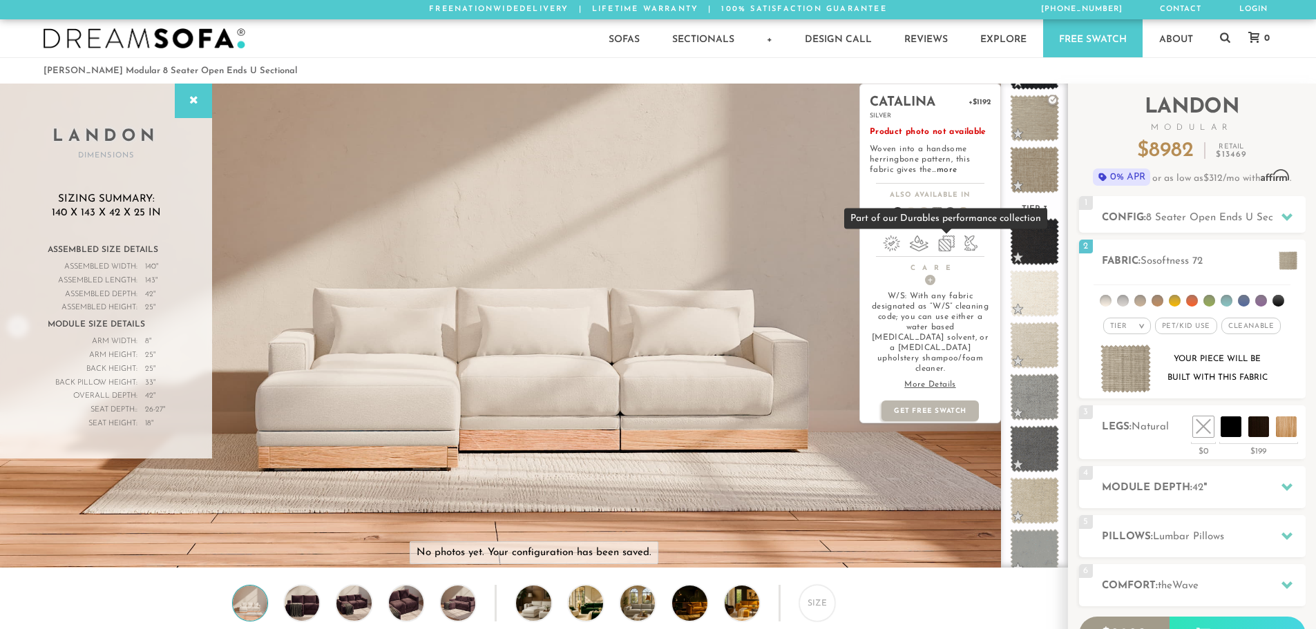
click at [939, 243] on li at bounding box center [946, 244] width 17 height 16
click at [948, 252] on ul at bounding box center [930, 245] width 140 height 19
click at [949, 247] on li at bounding box center [946, 244] width 17 height 16
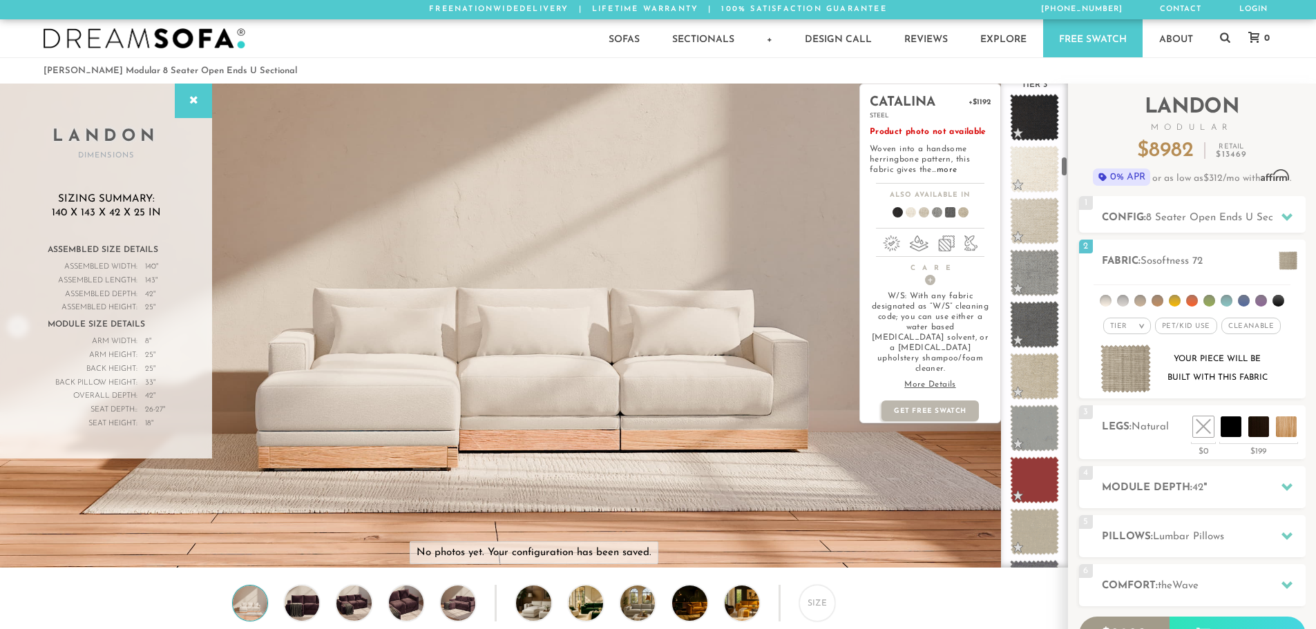
scroll to position [1715, 0]
click at [951, 171] on link "more" at bounding box center [947, 170] width 20 height 8
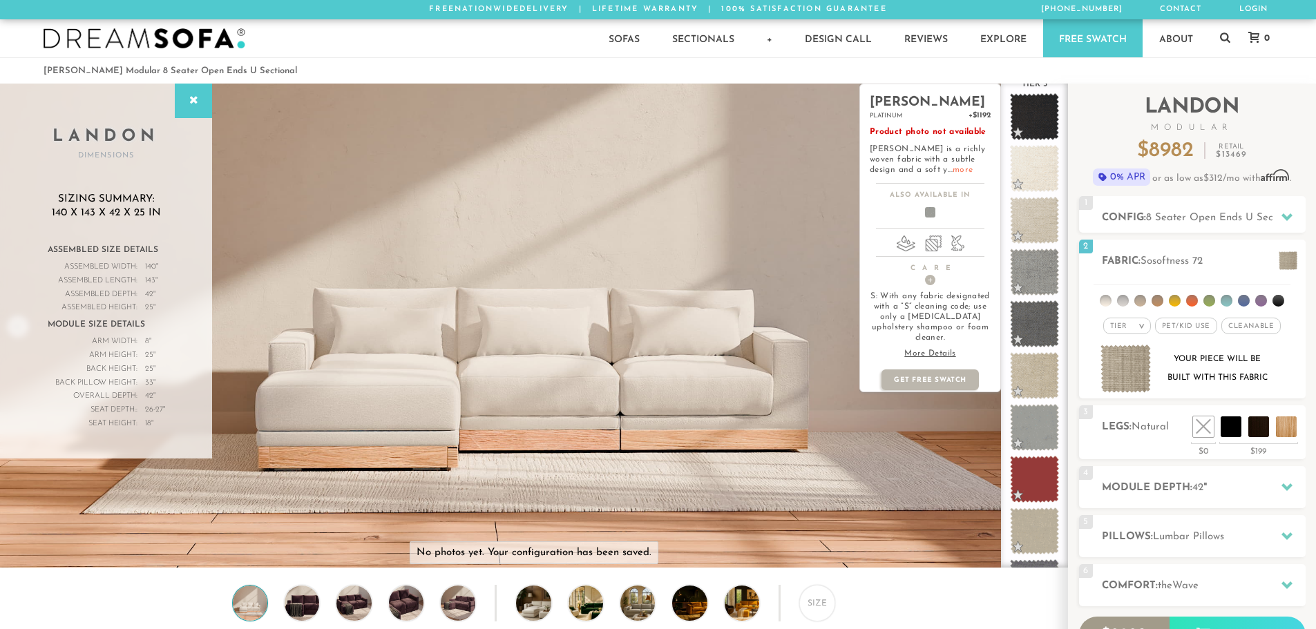
click at [953, 172] on link "more" at bounding box center [963, 170] width 20 height 8
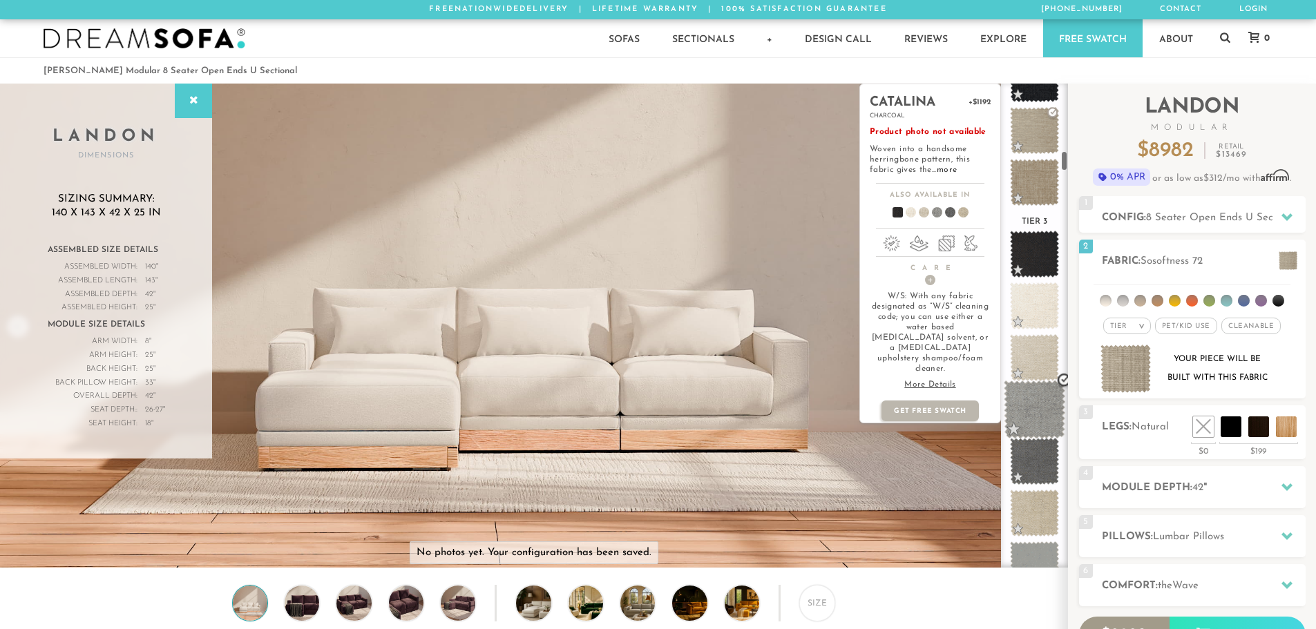
scroll to position [1577, 0]
click at [951, 171] on link "more" at bounding box center [947, 170] width 20 height 8
click at [1032, 269] on span at bounding box center [1034, 255] width 61 height 59
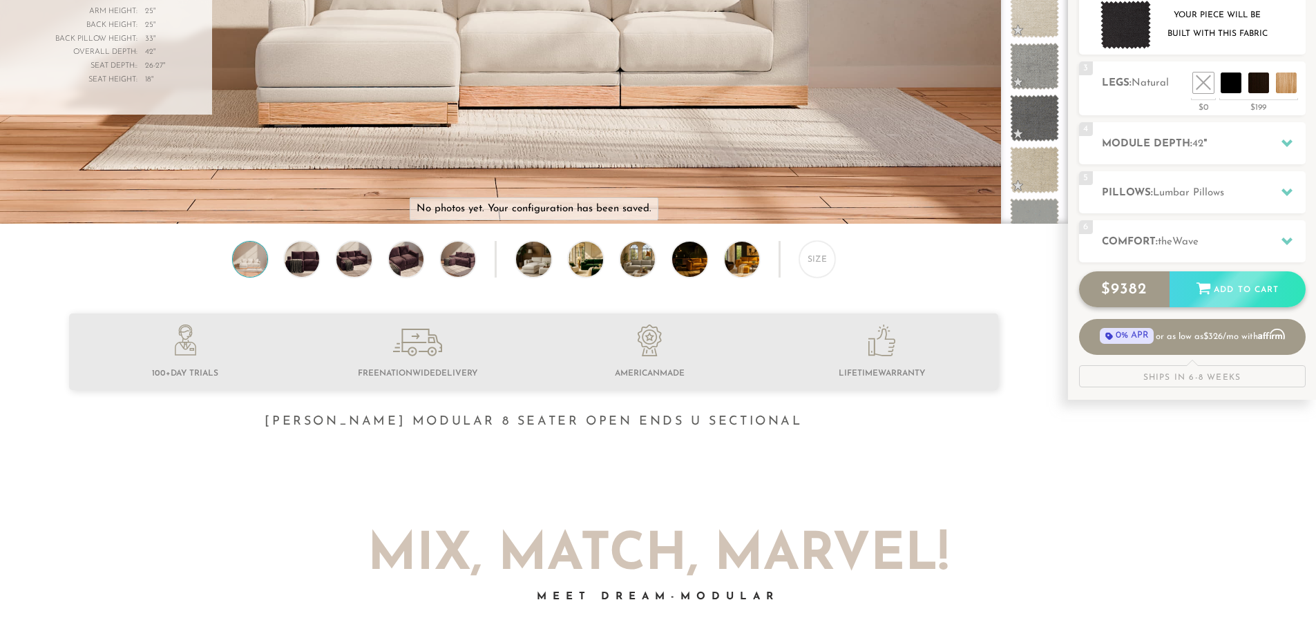
scroll to position [346, 0]
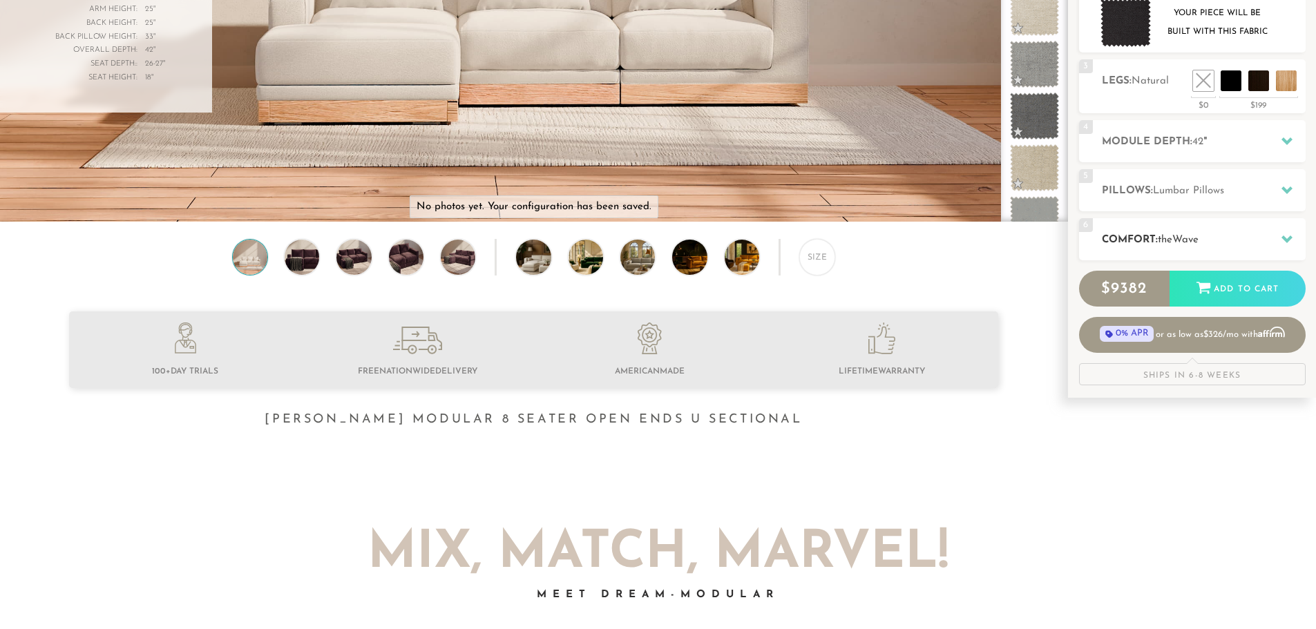
click at [1212, 241] on h2 "Comfort: the Wave" at bounding box center [1204, 240] width 204 height 16
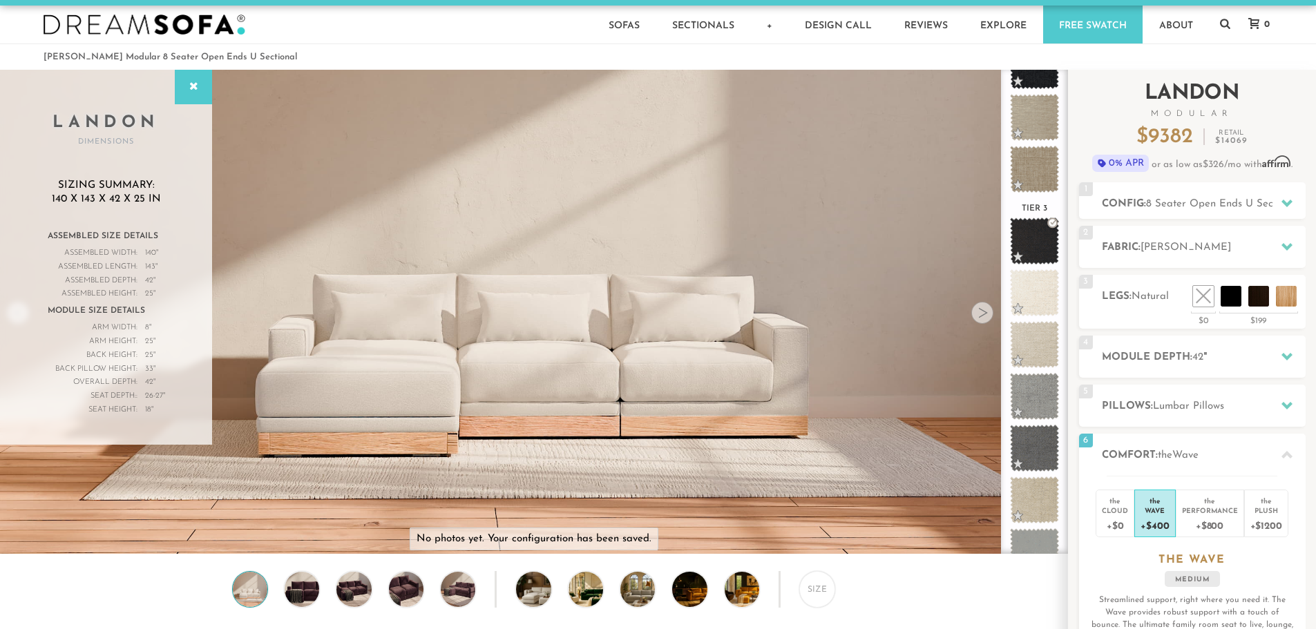
scroll to position [0, 0]
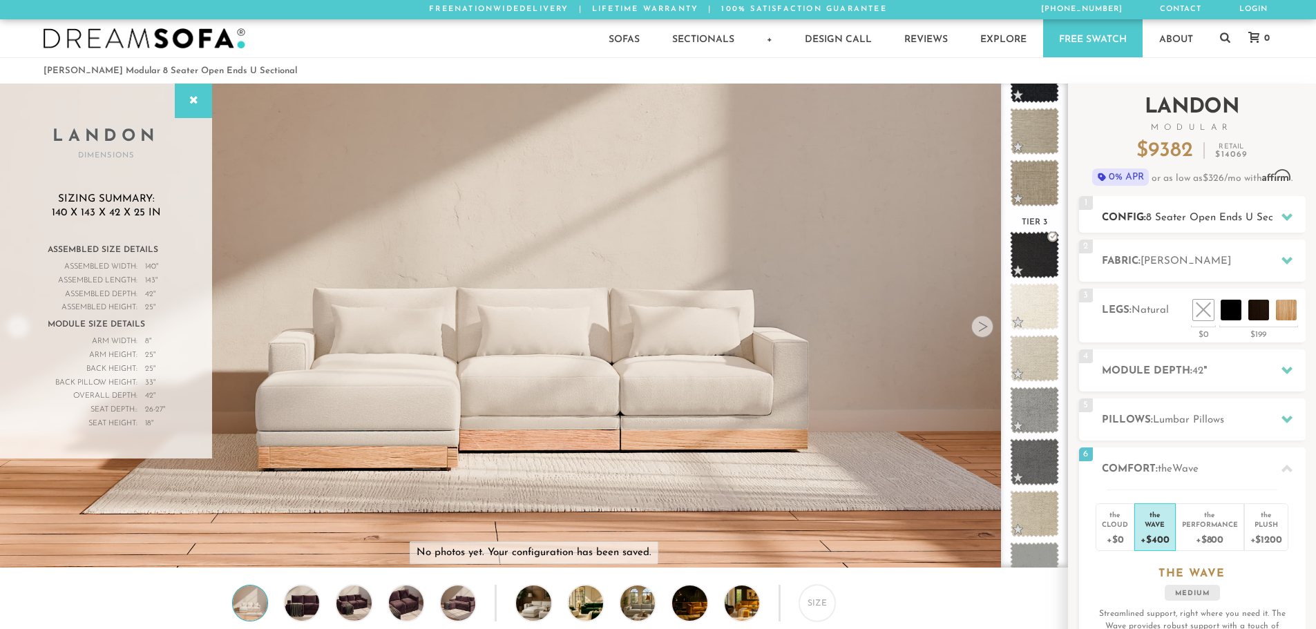
click at [1215, 217] on span "8 Seater Open Ends U Sectional" at bounding box center [1222, 218] width 153 height 10
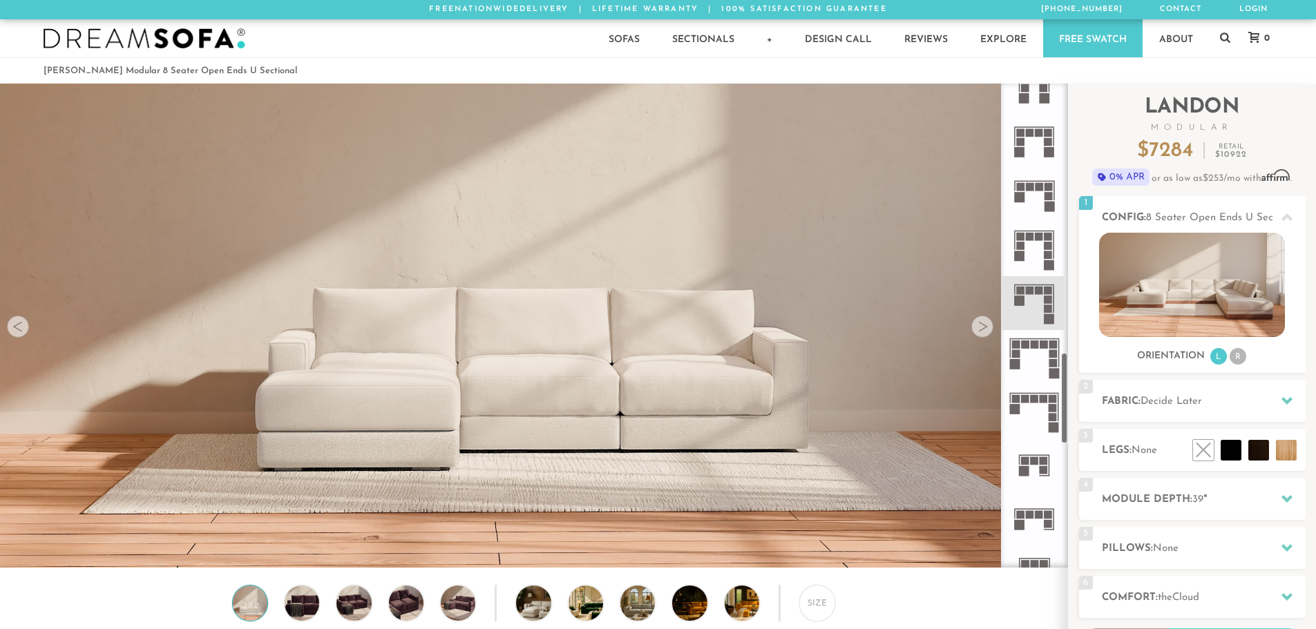
scroll to position [1427, 0]
click at [1033, 298] on icon at bounding box center [1034, 306] width 54 height 54
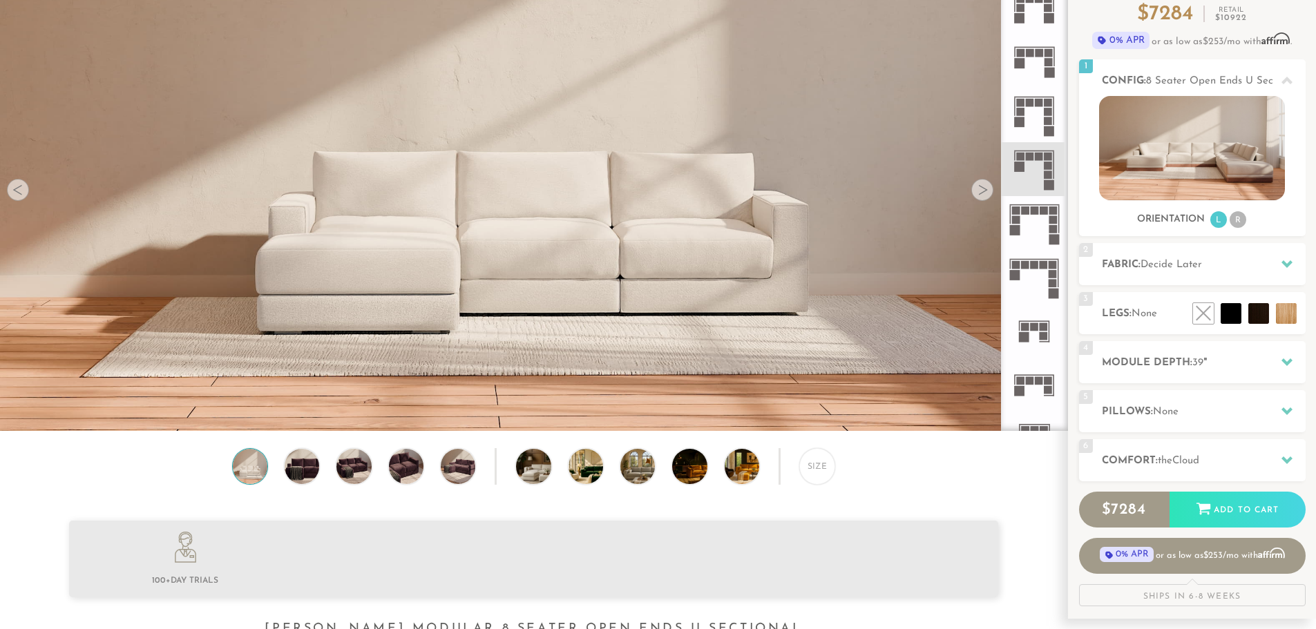
scroll to position [138, 0]
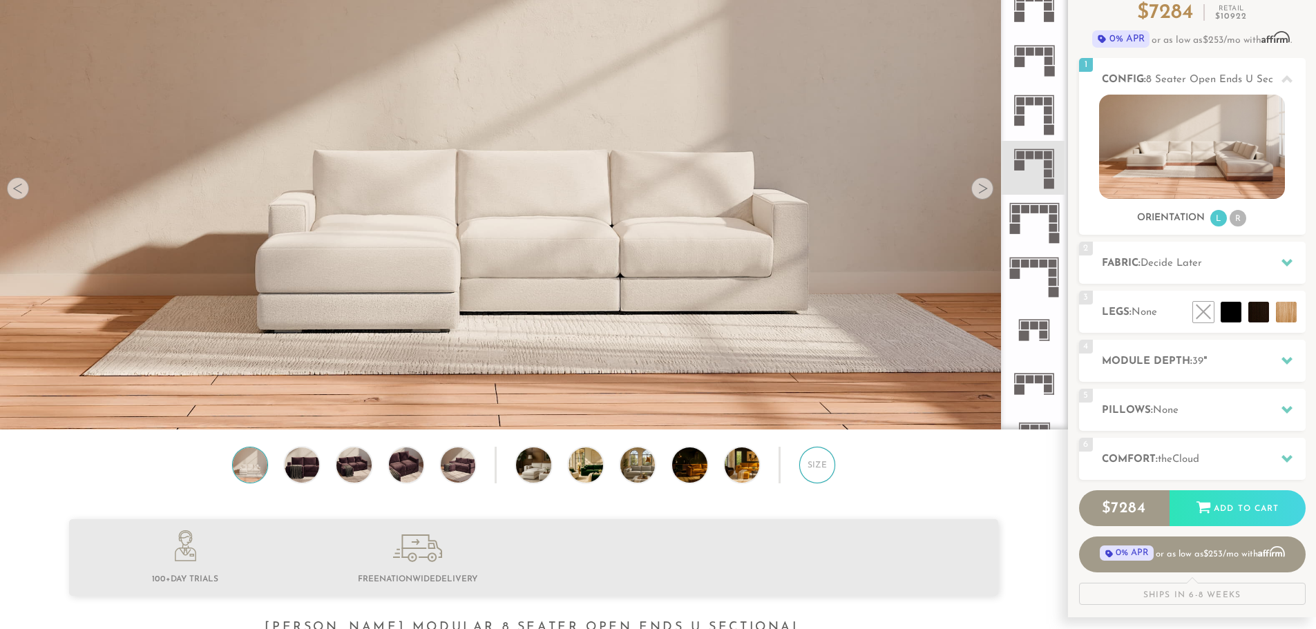
click at [829, 466] on div "Size" at bounding box center [817, 465] width 36 height 36
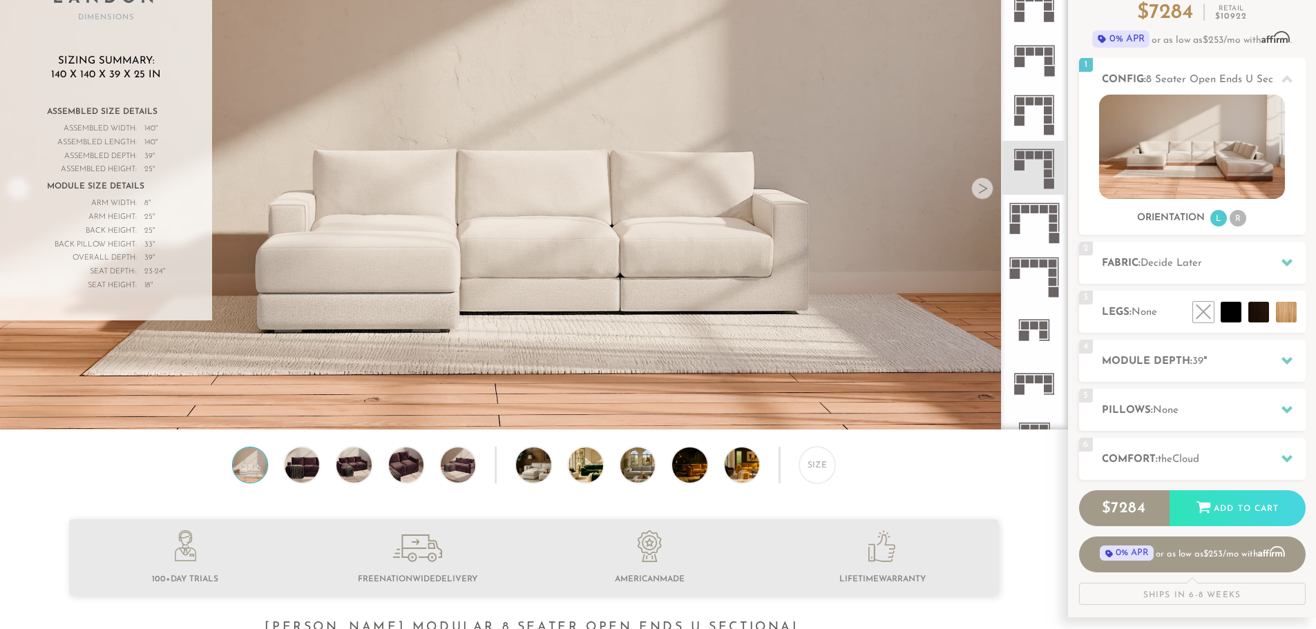
click at [1039, 55] on rect at bounding box center [1039, 52] width 8 height 8
click at [1172, 363] on h2 "Module Depth: 39 "" at bounding box center [1204, 362] width 204 height 16
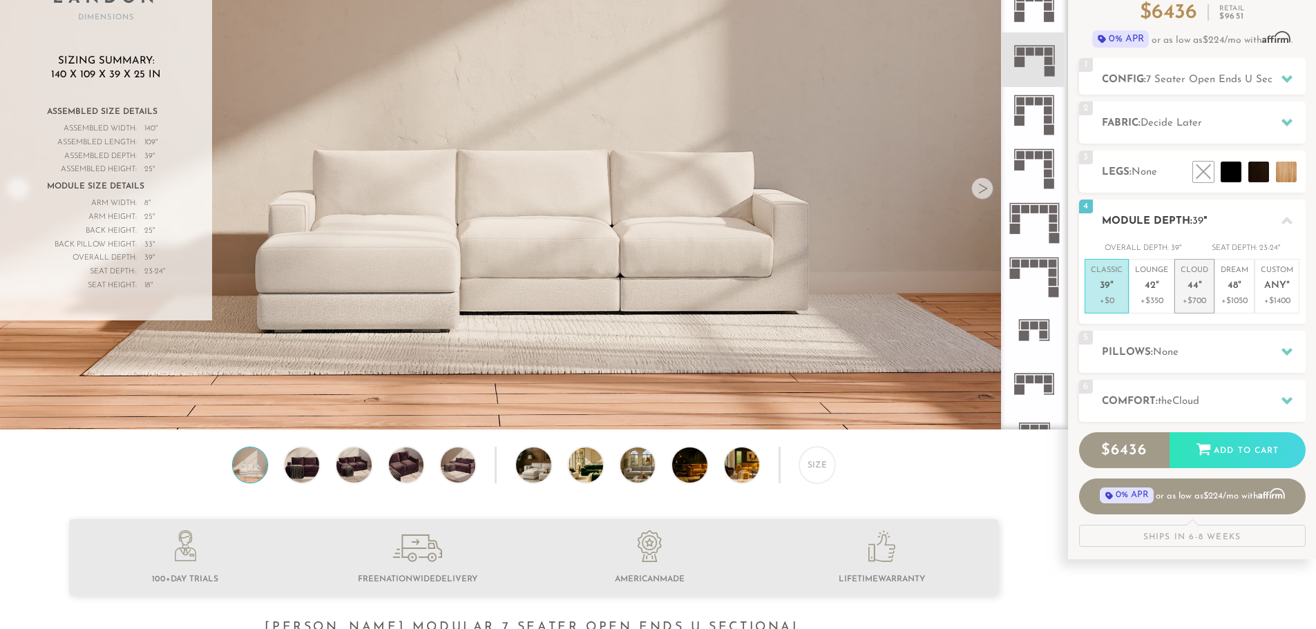
click at [1194, 295] on p "+$700" at bounding box center [1195, 301] width 28 height 12
click at [1242, 296] on p "+$1050" at bounding box center [1235, 301] width 28 height 12
click at [1212, 390] on div "6 Comfort: the Cloud soft" at bounding box center [1192, 401] width 227 height 42
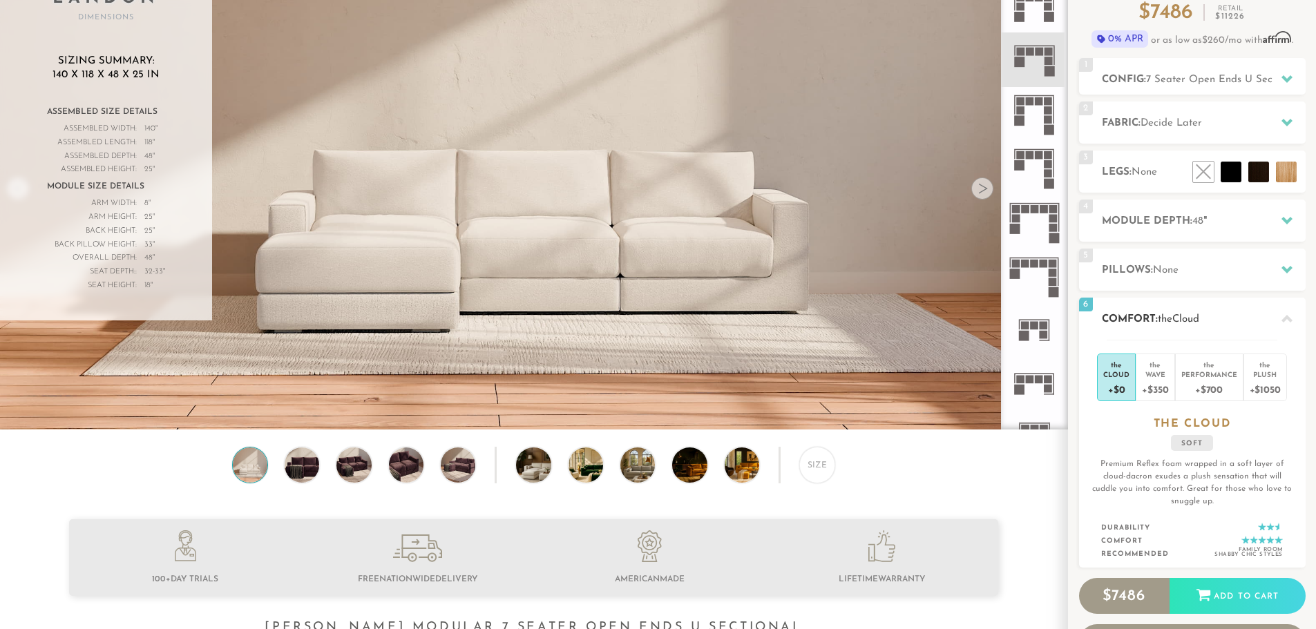
click at [1124, 383] on div "+$0" at bounding box center [1116, 389] width 26 height 20
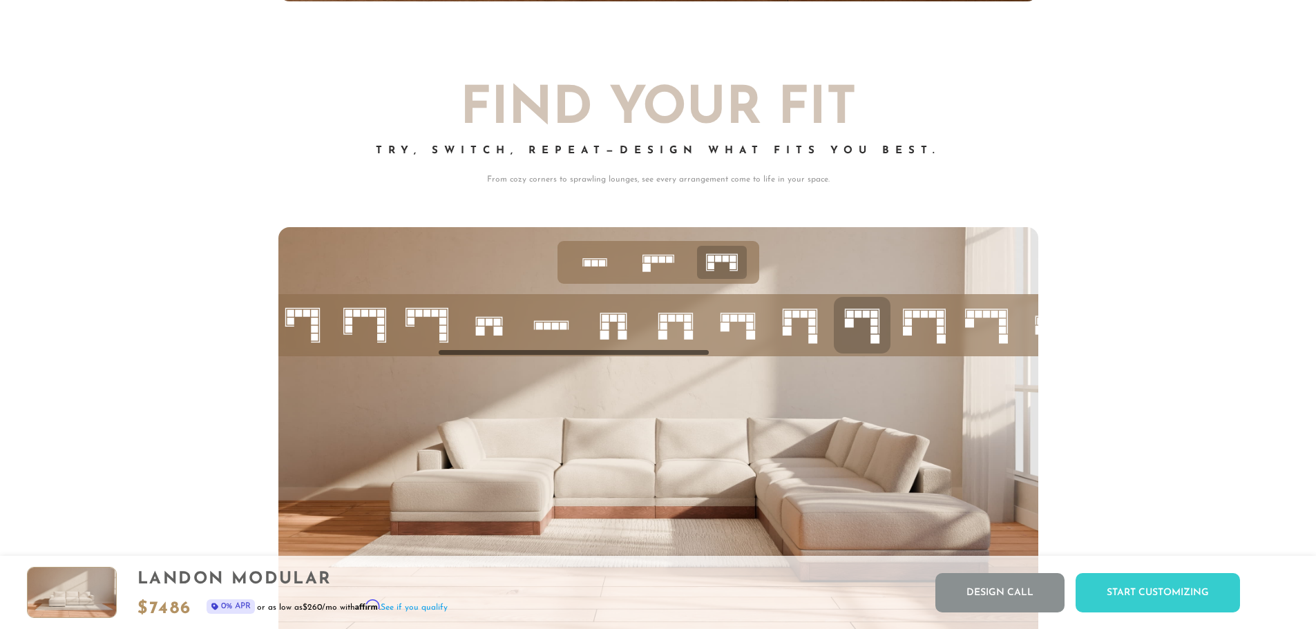
scroll to position [0, 774]
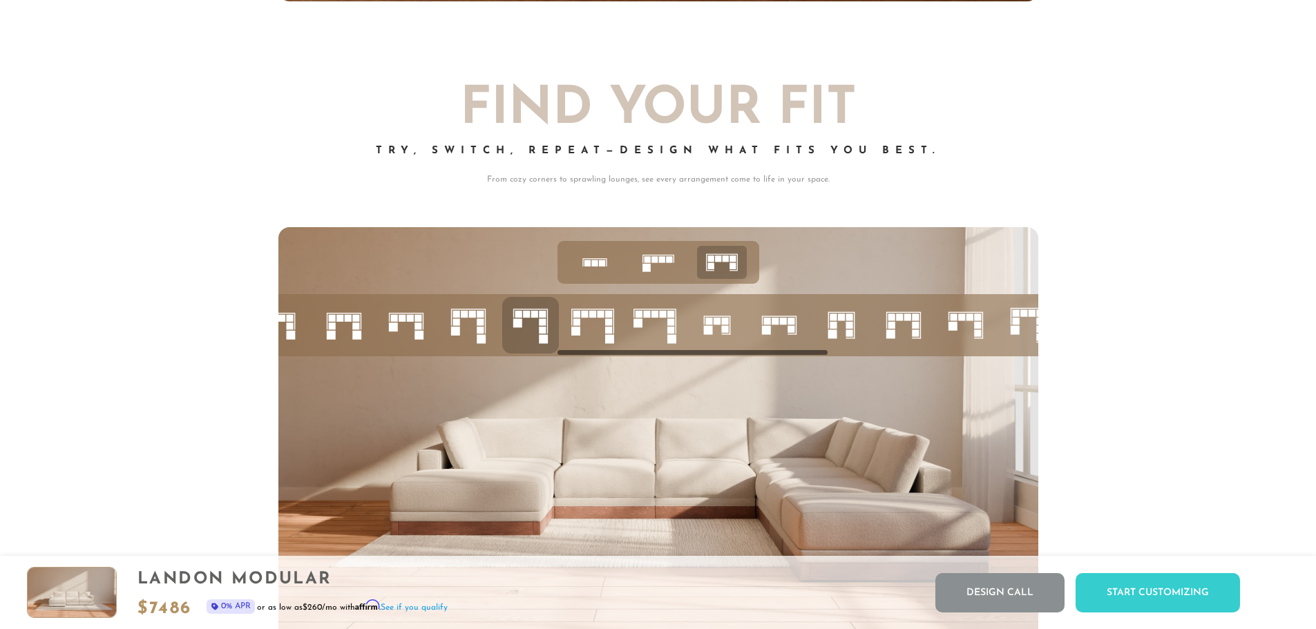
drag, startPoint x: 532, startPoint y: 354, endPoint x: 600, endPoint y: 365, distance: 69.4
click at [600, 365] on div at bounding box center [658, 441] width 760 height 428
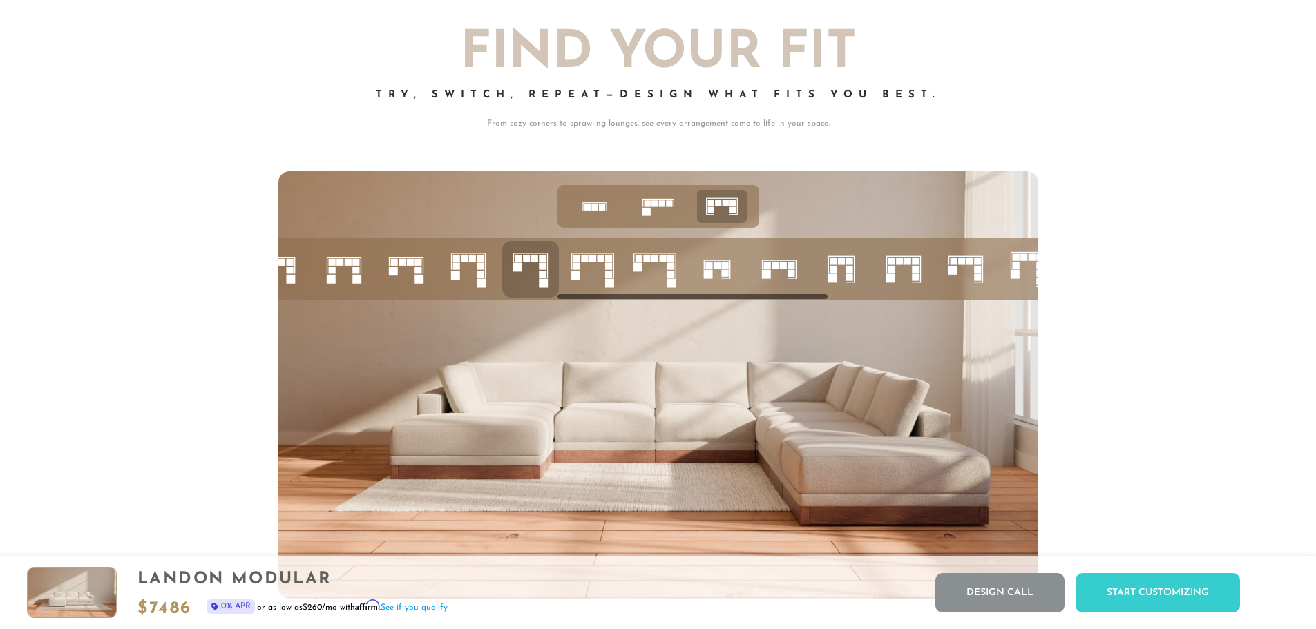
scroll to position [5900, 0]
click at [414, 283] on rect at bounding box center [418, 278] width 9 height 9
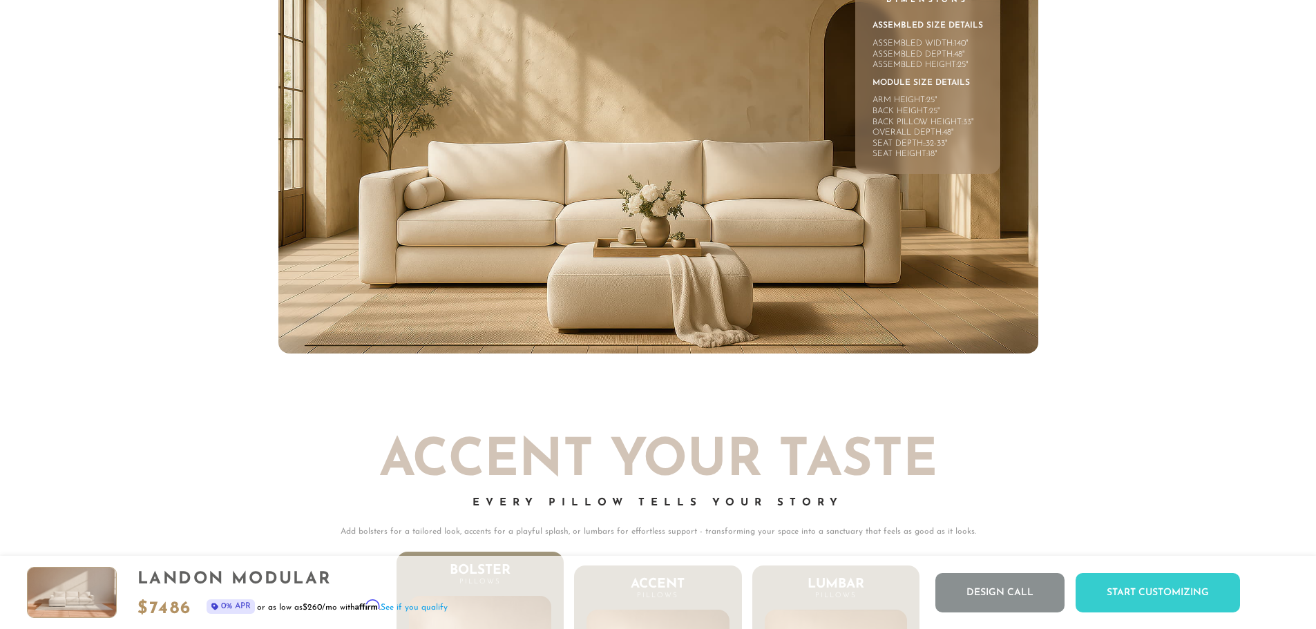
scroll to position [6797, 0]
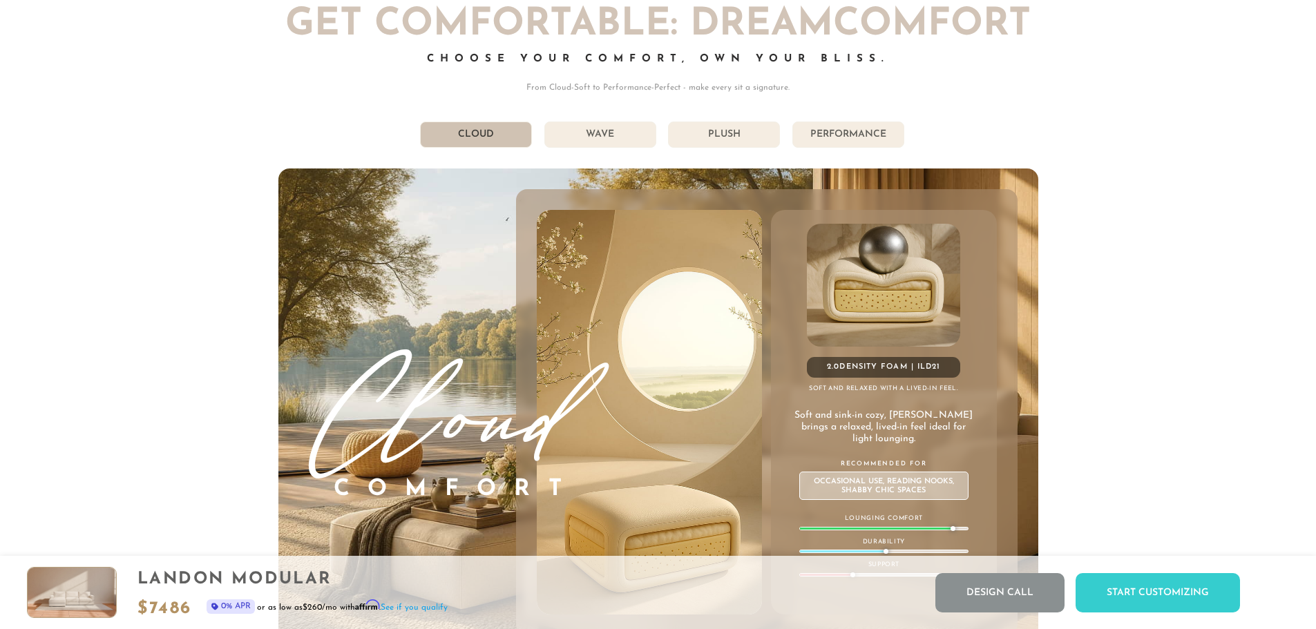
scroll to position [7966, 0]
click at [598, 140] on li "Wave" at bounding box center [600, 135] width 112 height 26
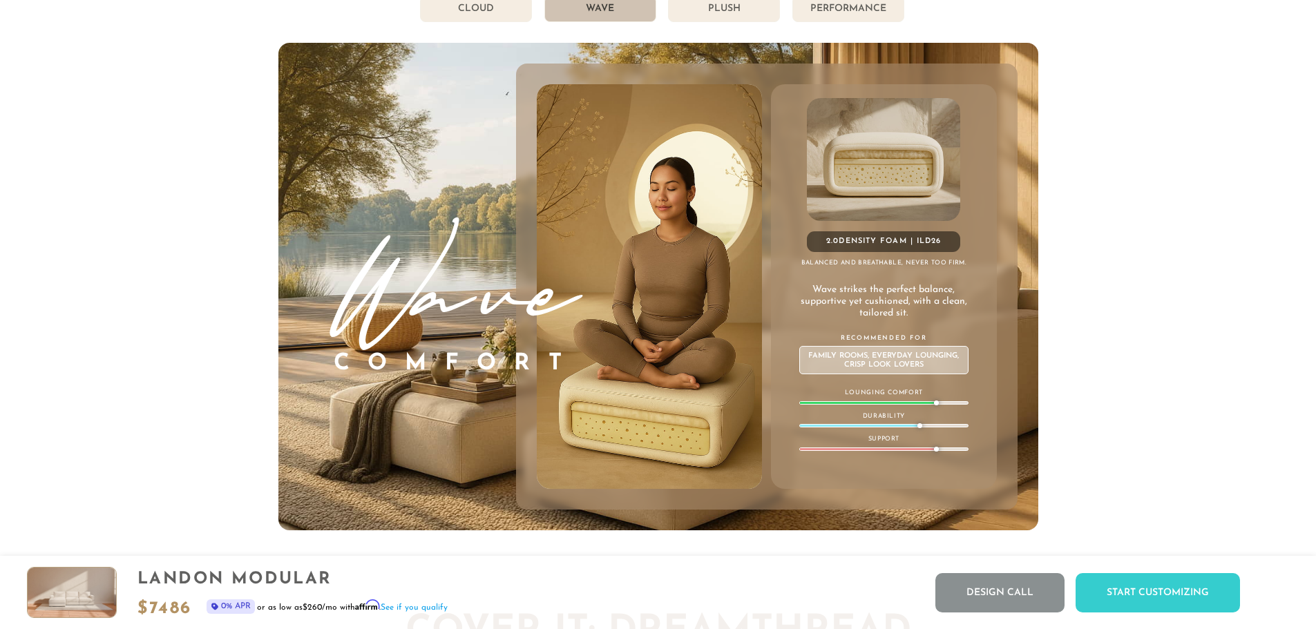
scroll to position [8106, 0]
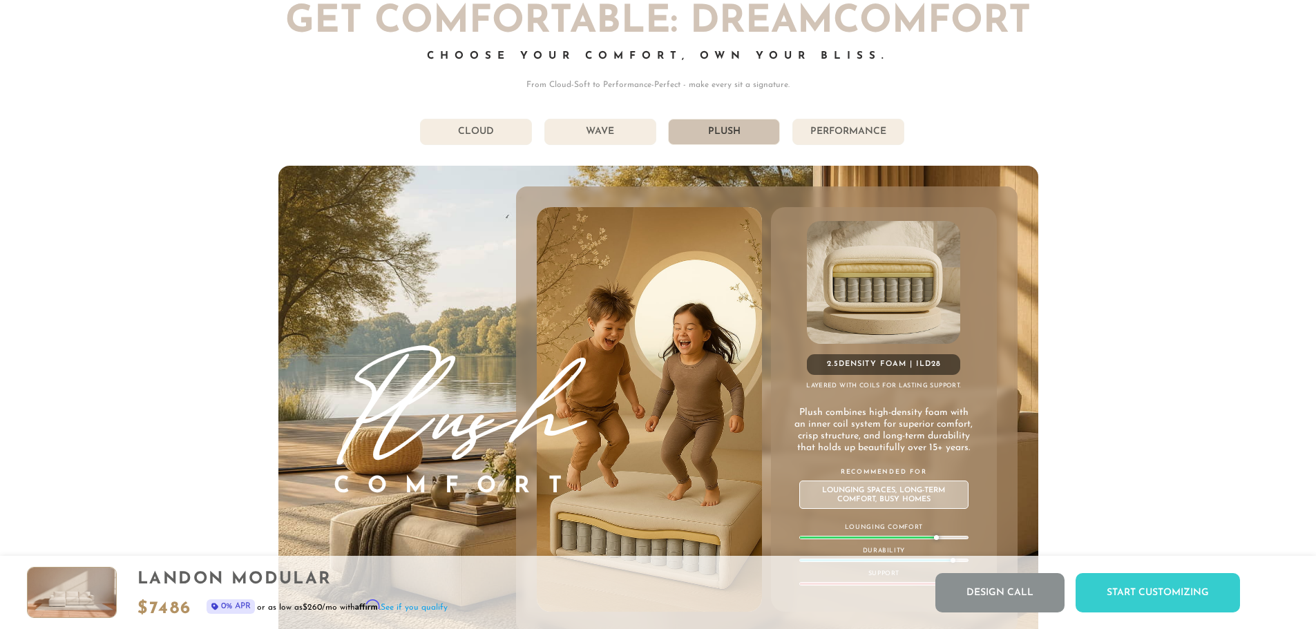
scroll to position [7968, 0]
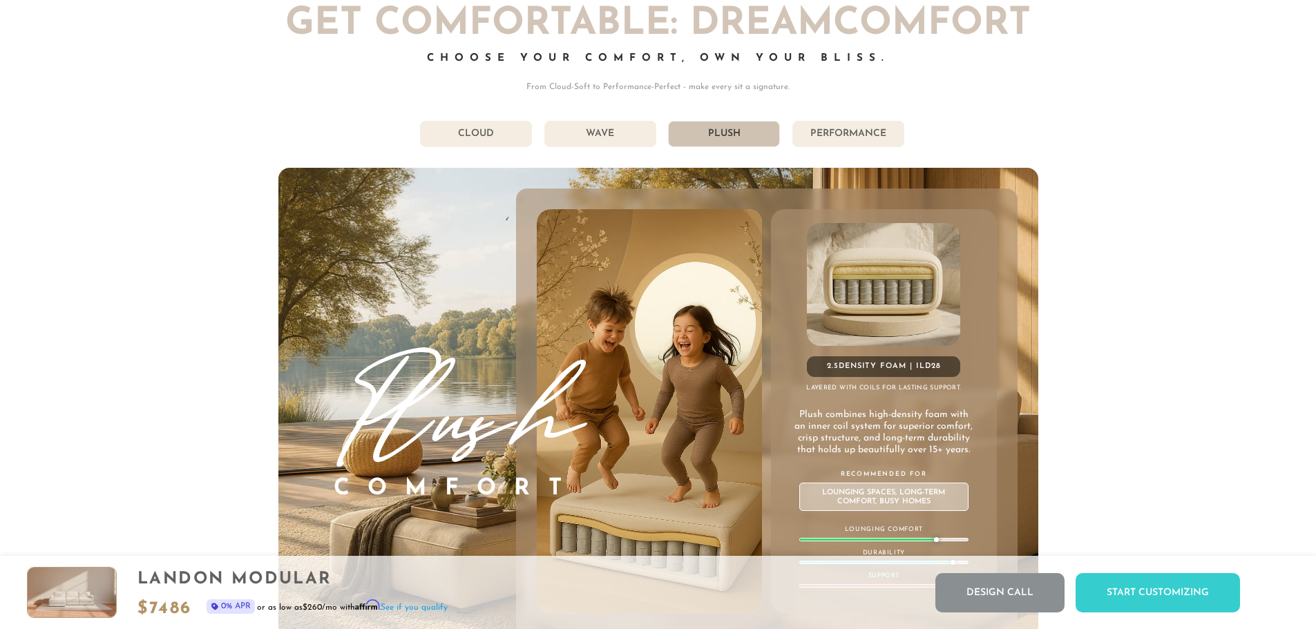
click at [464, 131] on li "Cloud" at bounding box center [476, 134] width 112 height 26
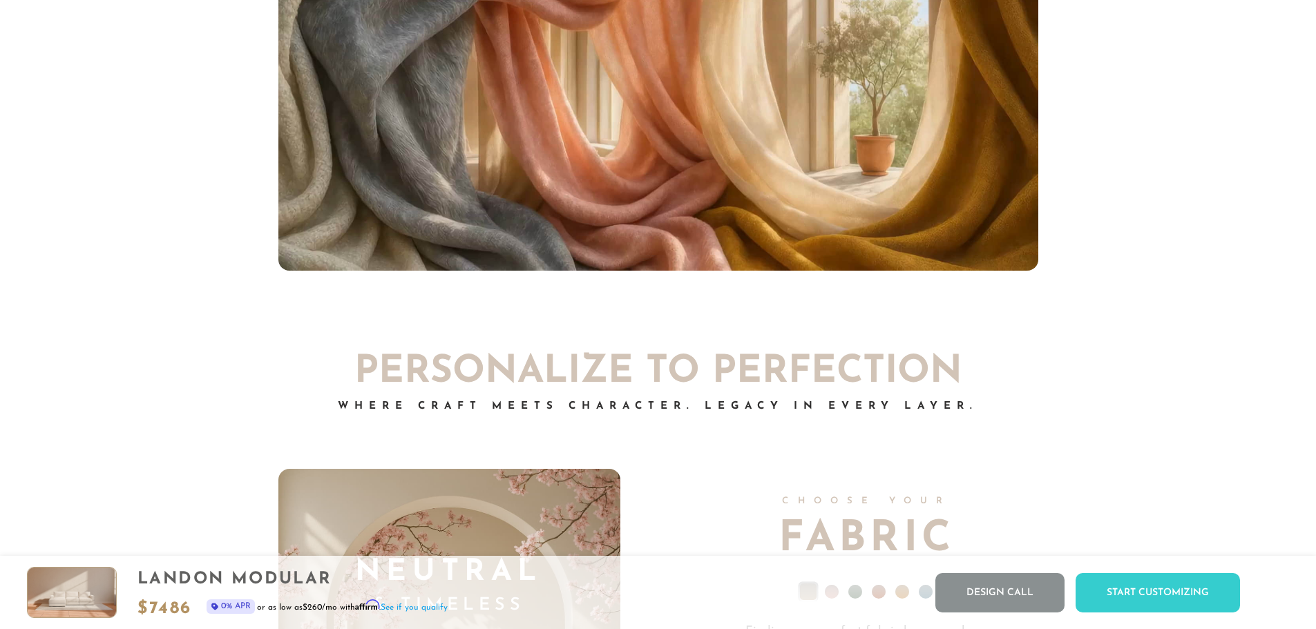
scroll to position [9792, 0]
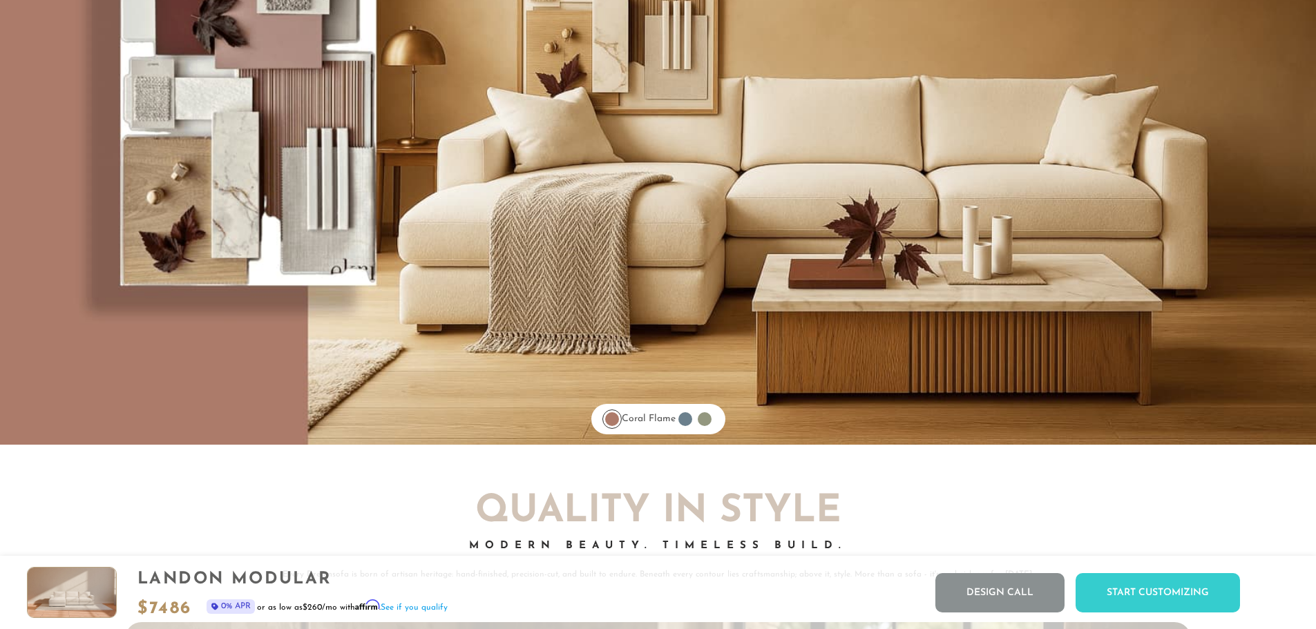
scroll to position [11768, 0]
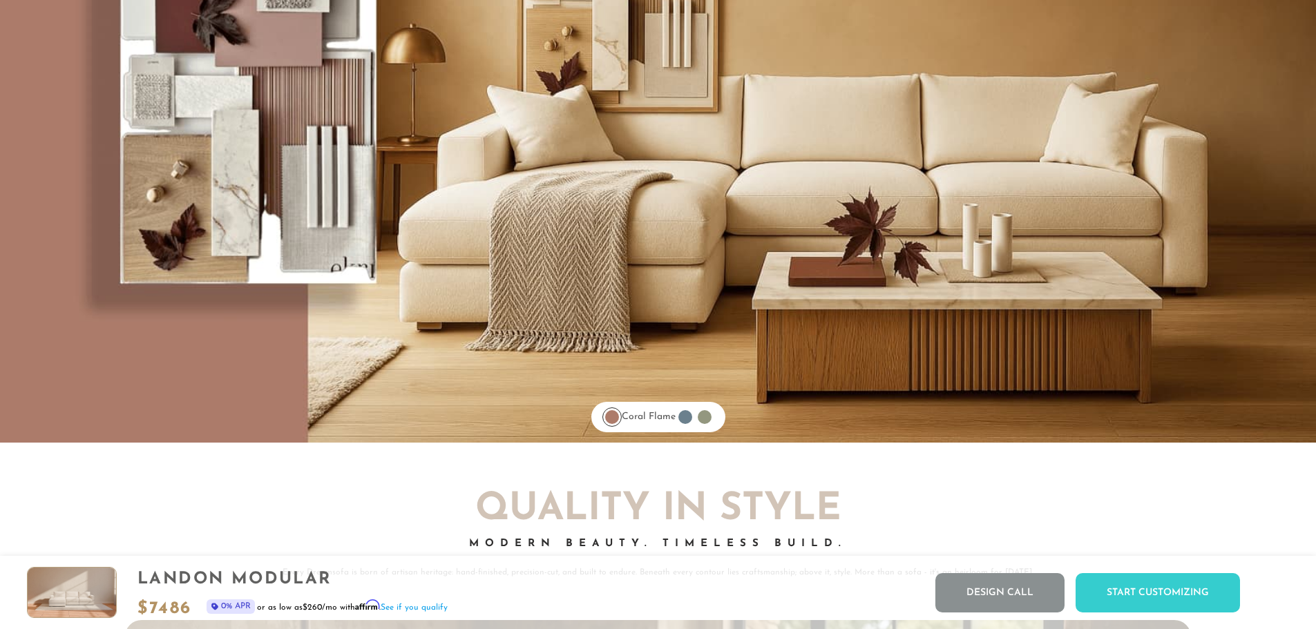
click at [689, 422] on div at bounding box center [685, 417] width 14 height 14
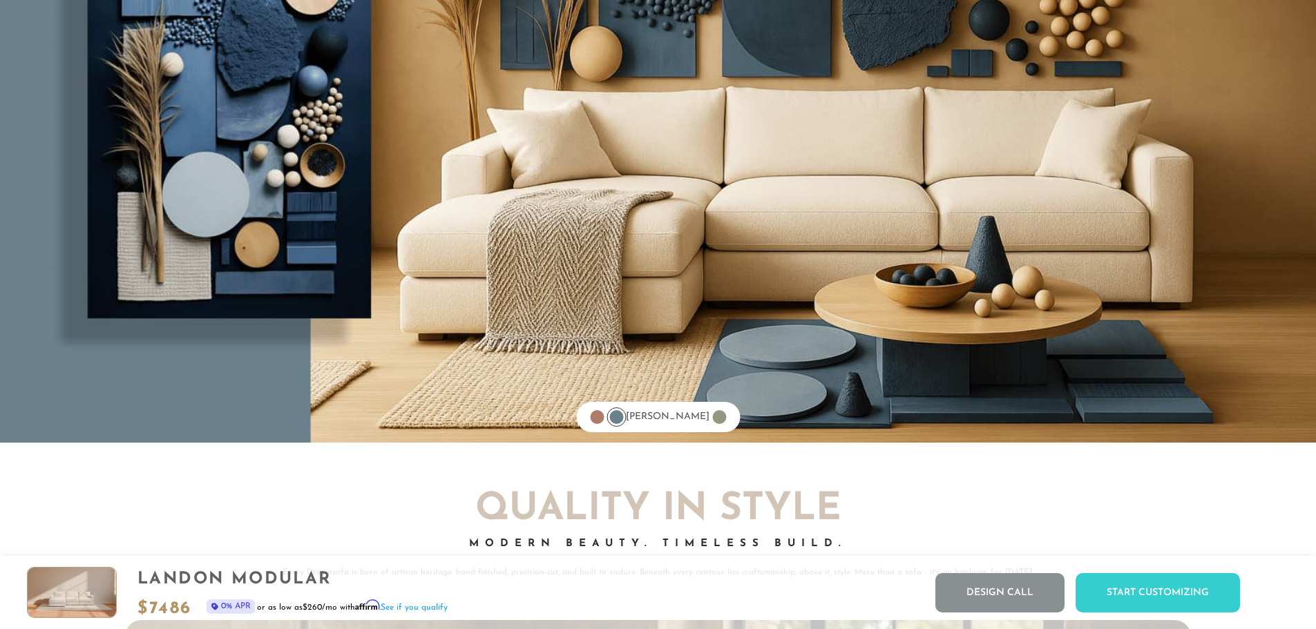
click at [712, 424] on div at bounding box center [719, 417] width 14 height 14
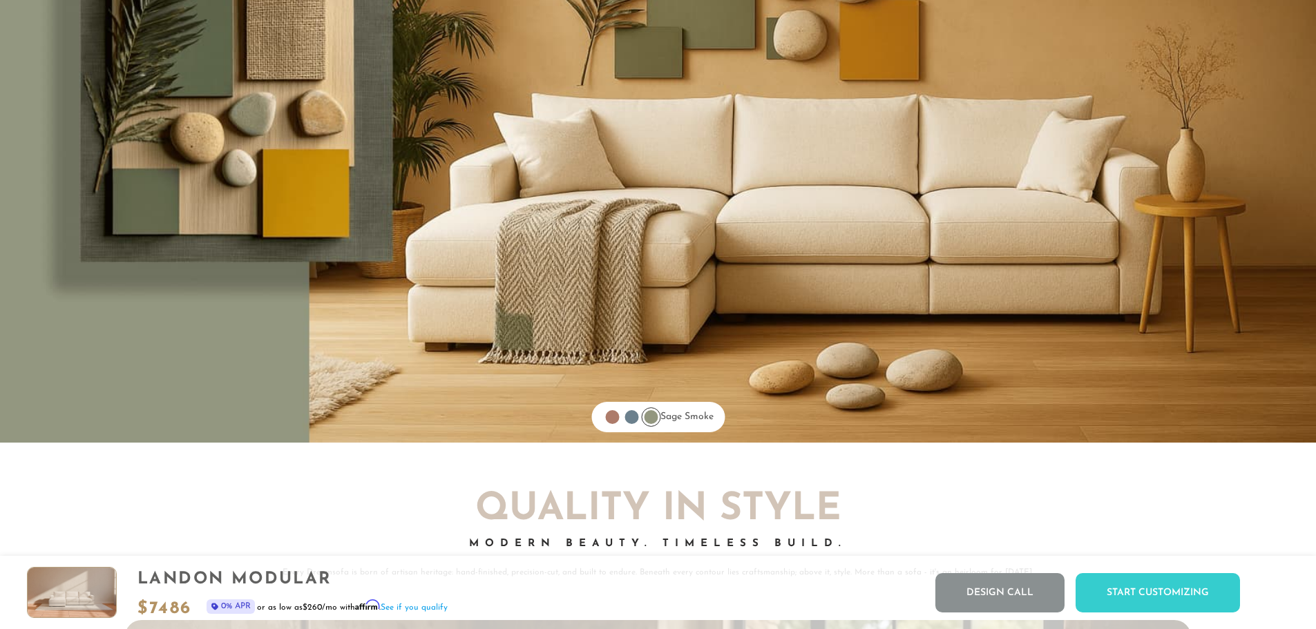
click at [624, 424] on div at bounding box center [631, 417] width 14 height 14
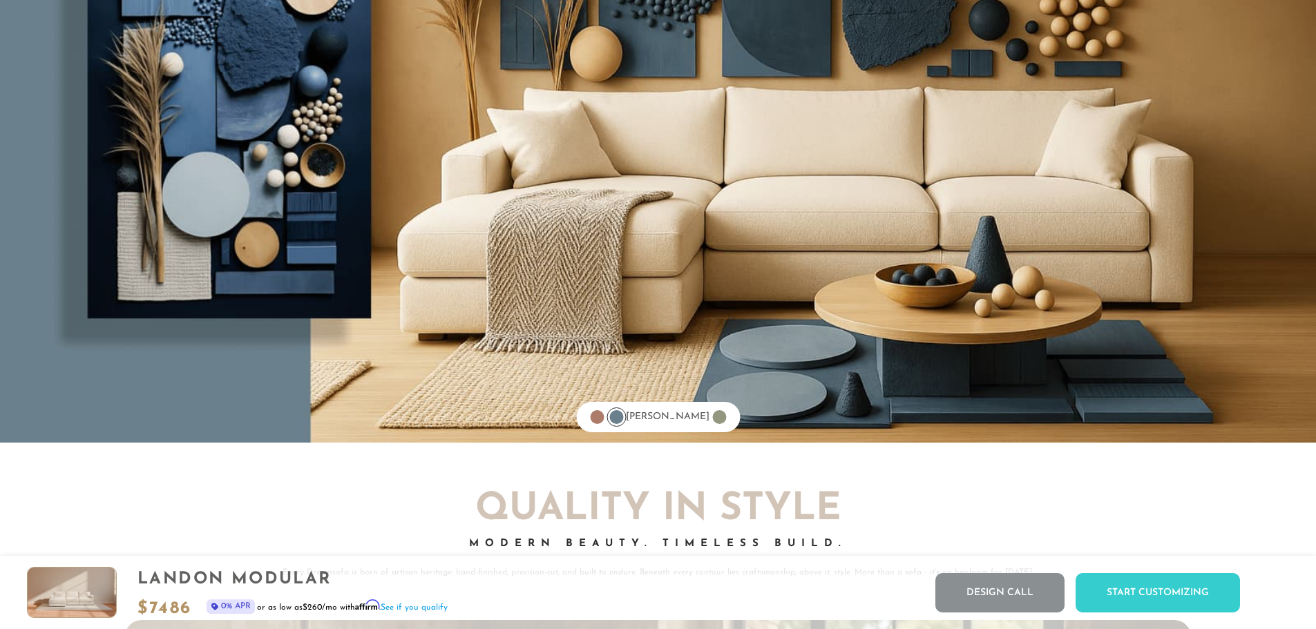
click at [597, 425] on ul "Coral Flame Dusty Rose Sage Smoke" at bounding box center [658, 417] width 164 height 30
click at [604, 423] on div at bounding box center [597, 417] width 14 height 14
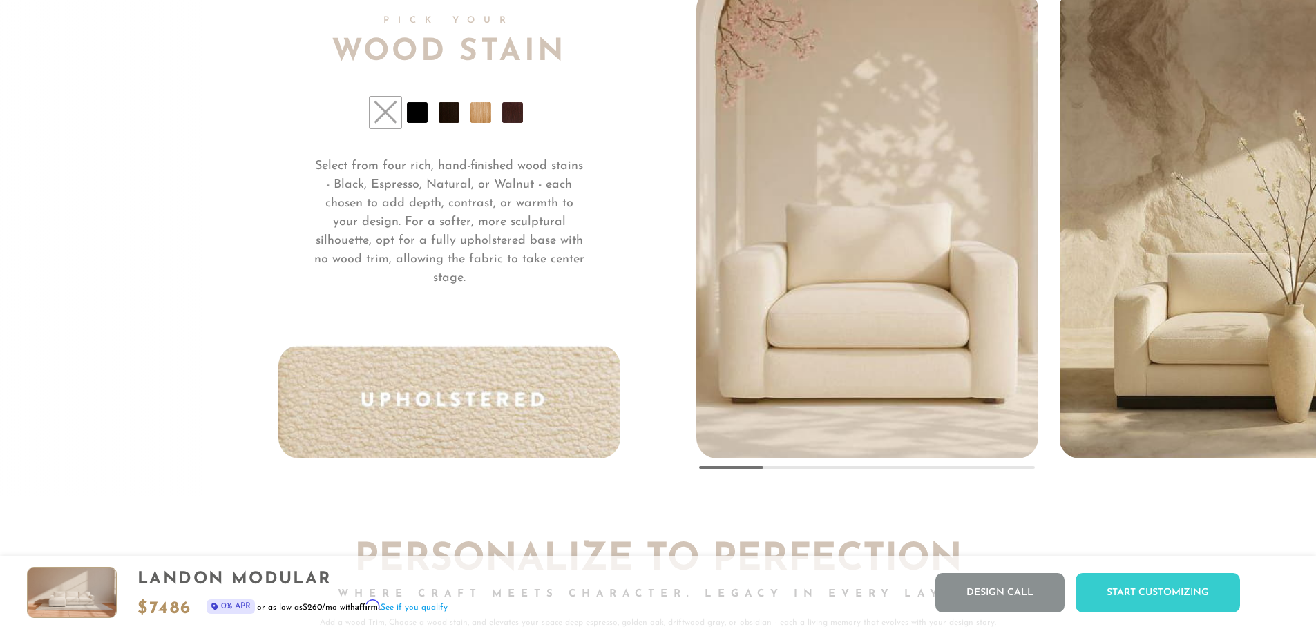
scroll to position [10868, 0]
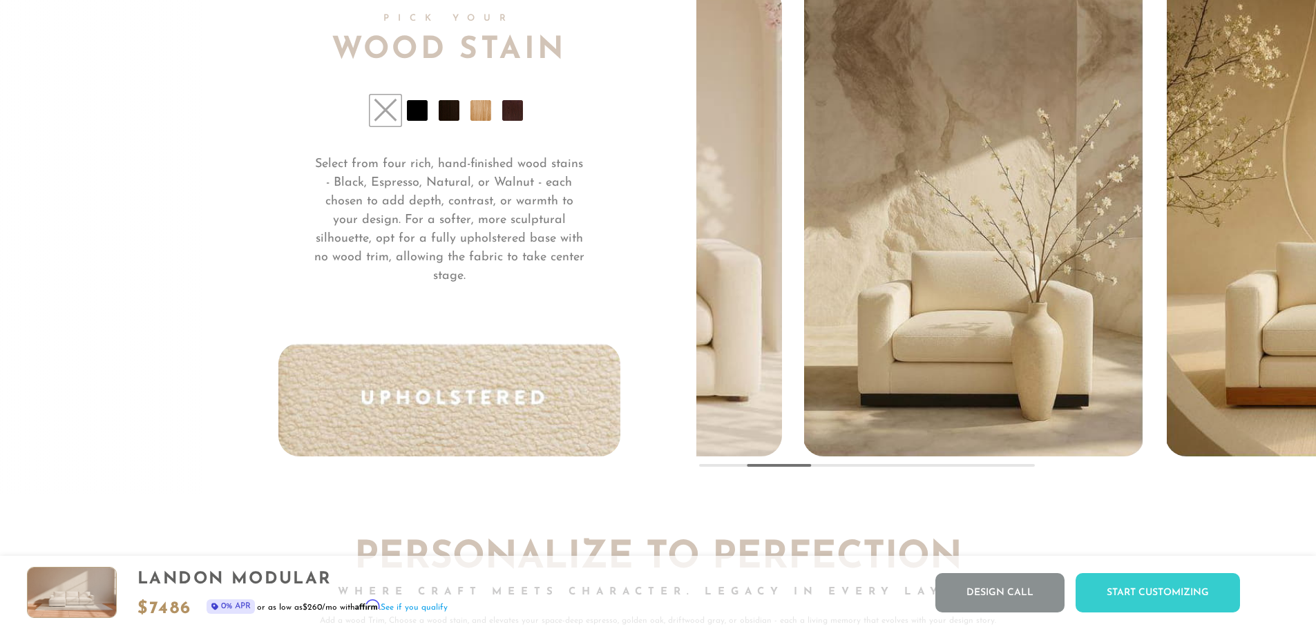
click at [941, 374] on img "2 / 5" at bounding box center [973, 220] width 338 height 474
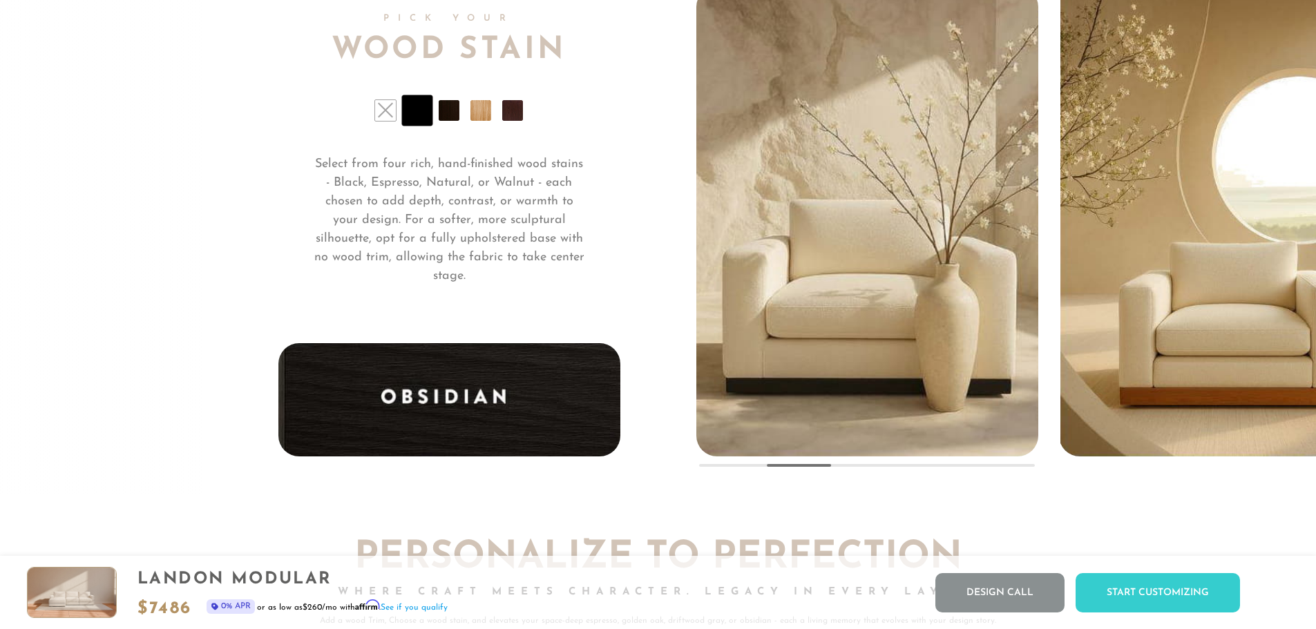
click at [925, 370] on img "2 / 5" at bounding box center [867, 160] width 423 height 593
click at [1247, 385] on img "3 / 5" at bounding box center [1229, 220] width 338 height 474
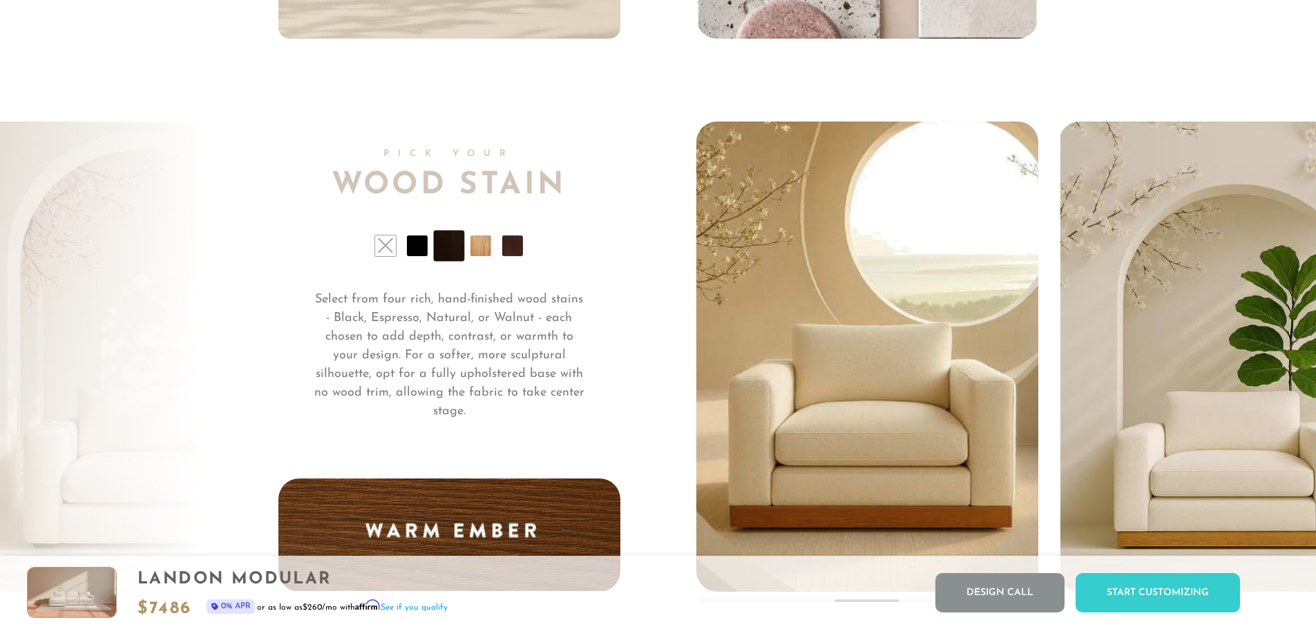
scroll to position [10730, 0]
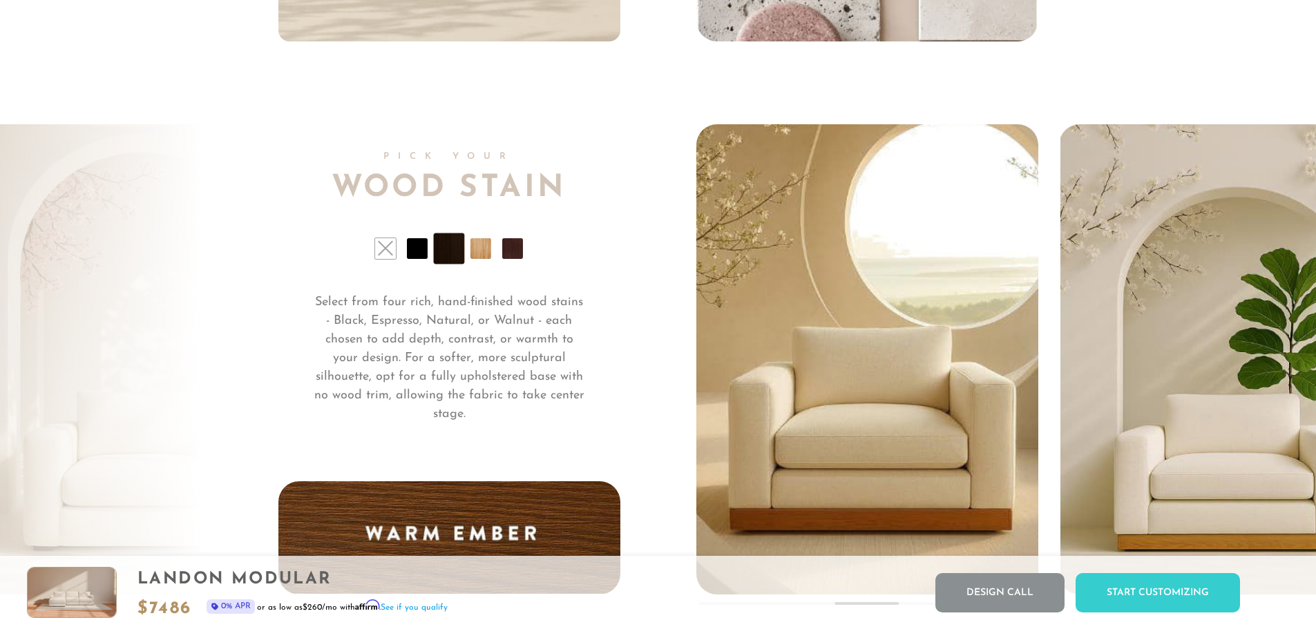
click at [1169, 481] on img "4 / 5" at bounding box center [1229, 358] width 338 height 474
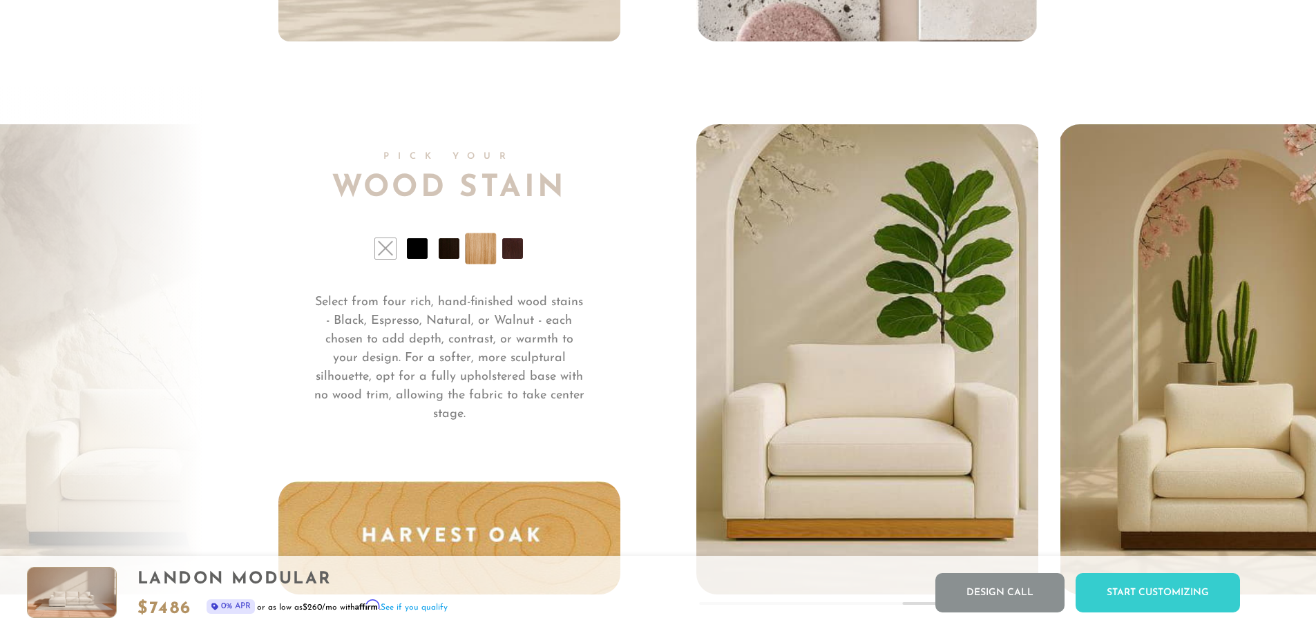
click at [1169, 481] on img "5 / 5" at bounding box center [1229, 358] width 338 height 474
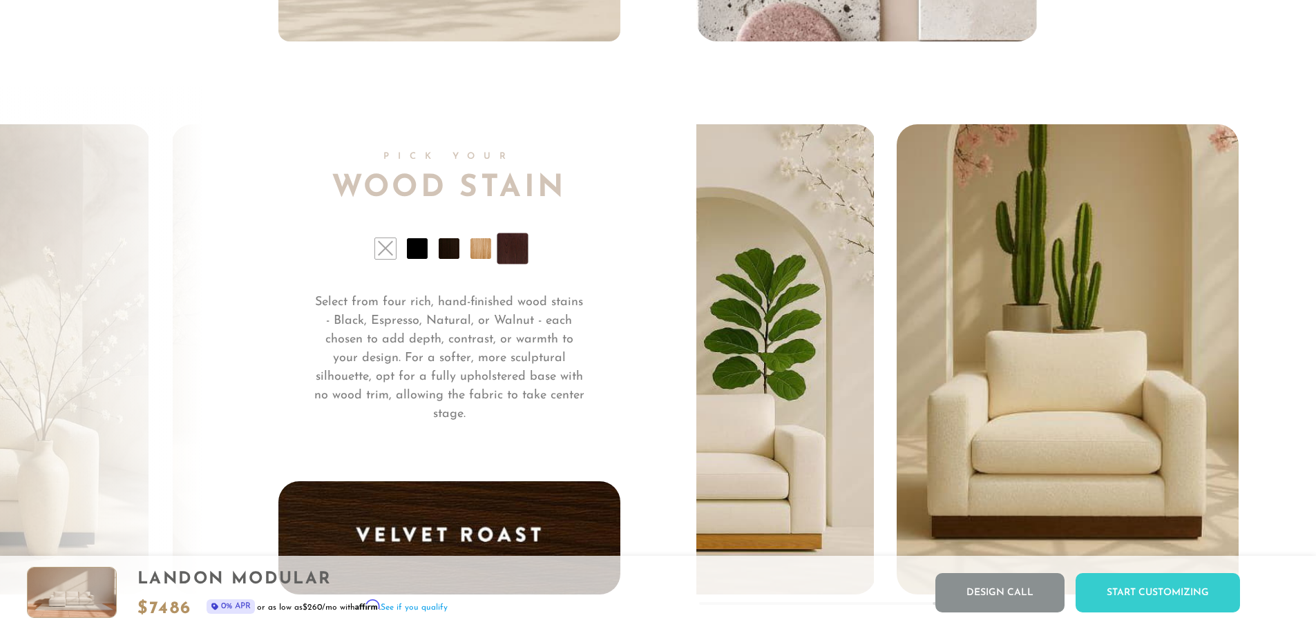
click at [1123, 464] on img "5 / 5" at bounding box center [1067, 298] width 423 height 593
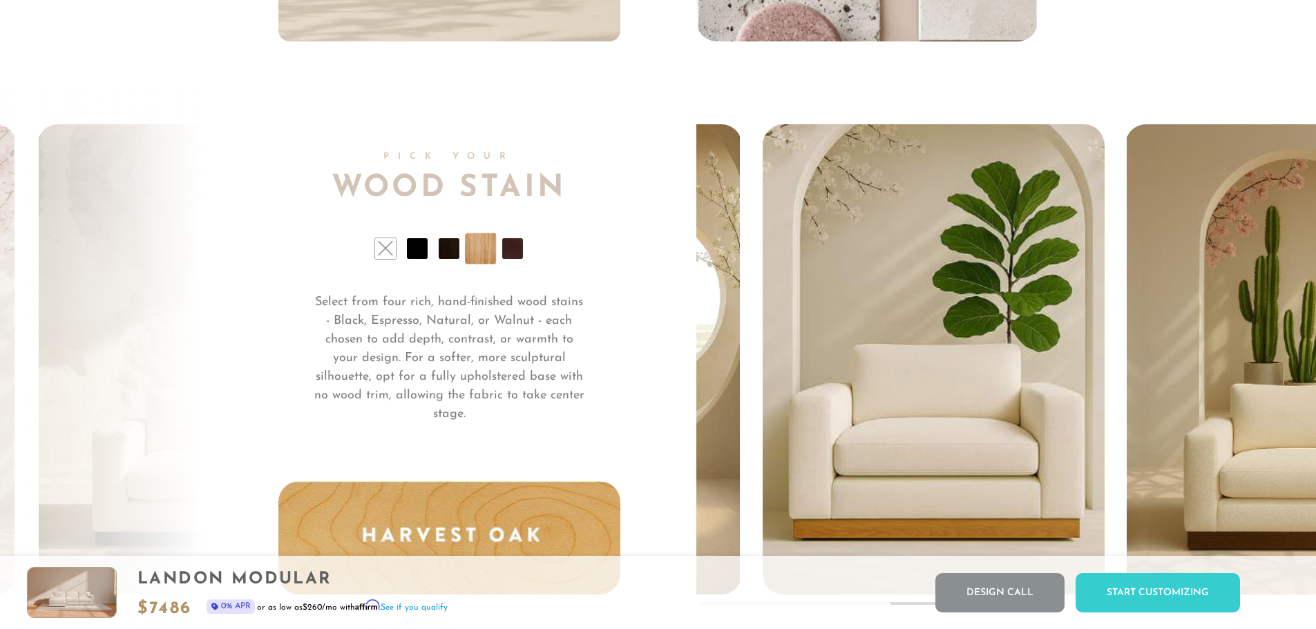
click at [1091, 457] on img "4 / 5" at bounding box center [933, 298] width 423 height 593
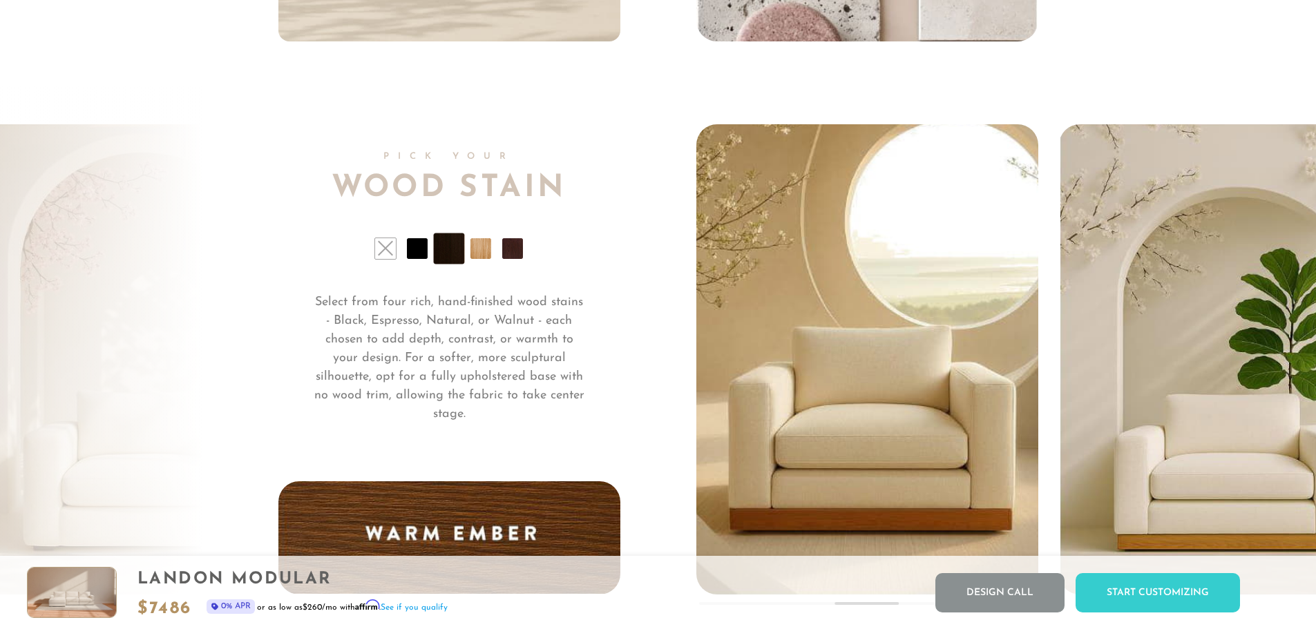
click at [1009, 458] on img "3 / 5" at bounding box center [867, 298] width 423 height 593
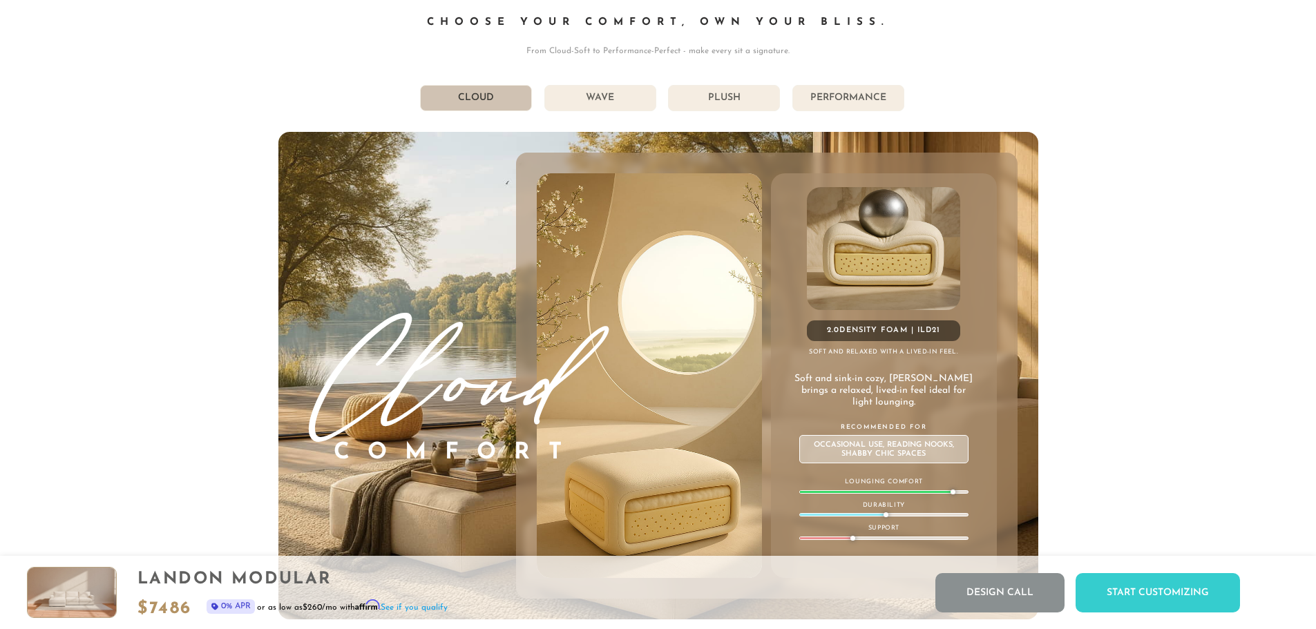
scroll to position [8001, 0]
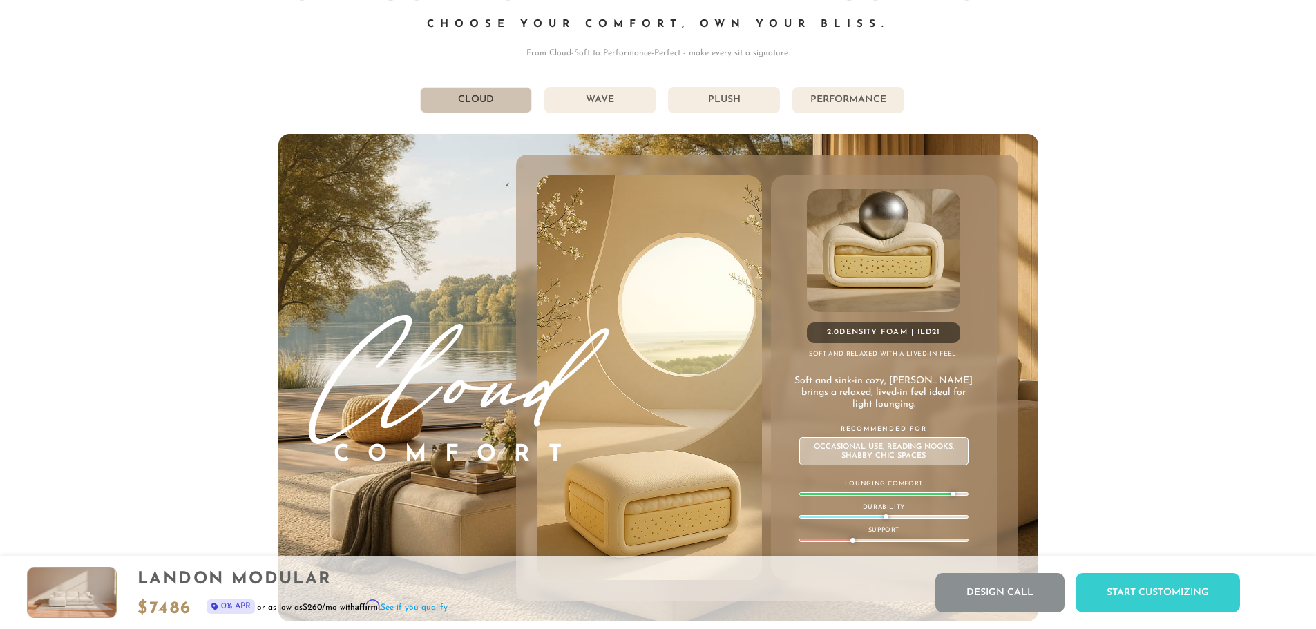
click at [1217, 237] on div "866-625-7854 Free Nationwide Delivery Lifetime Warranty 100% Satisfaction Guara…" at bounding box center [658, 170] width 1316 height 16343
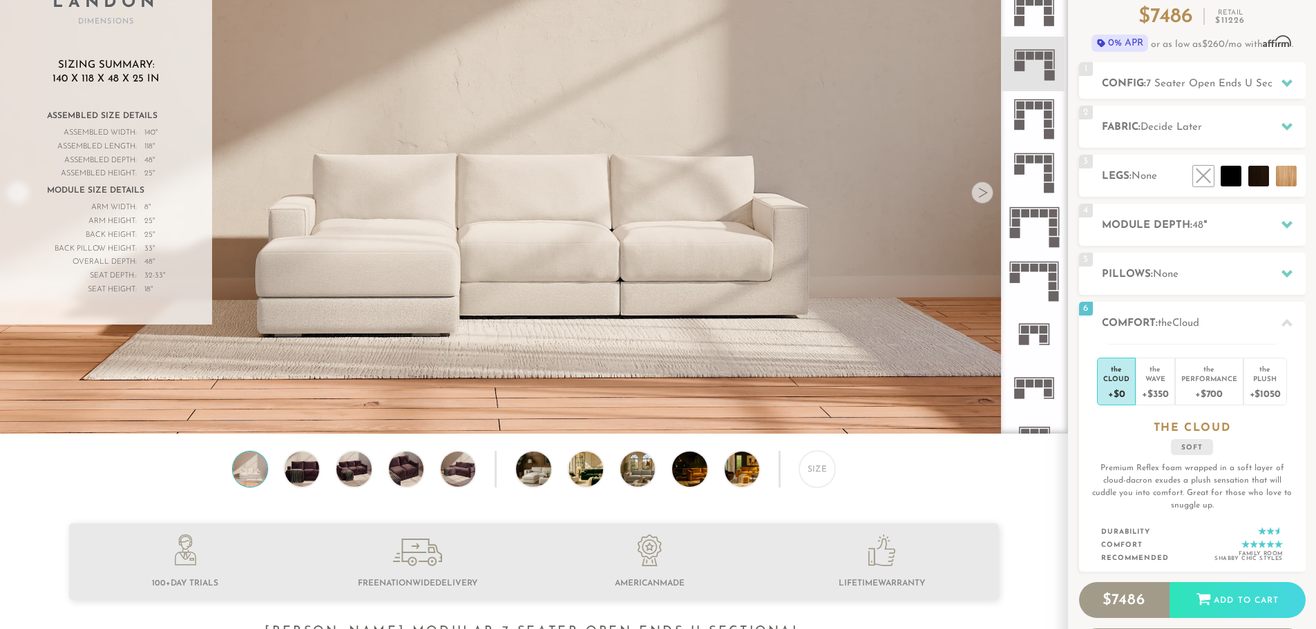
scroll to position [122, 0]
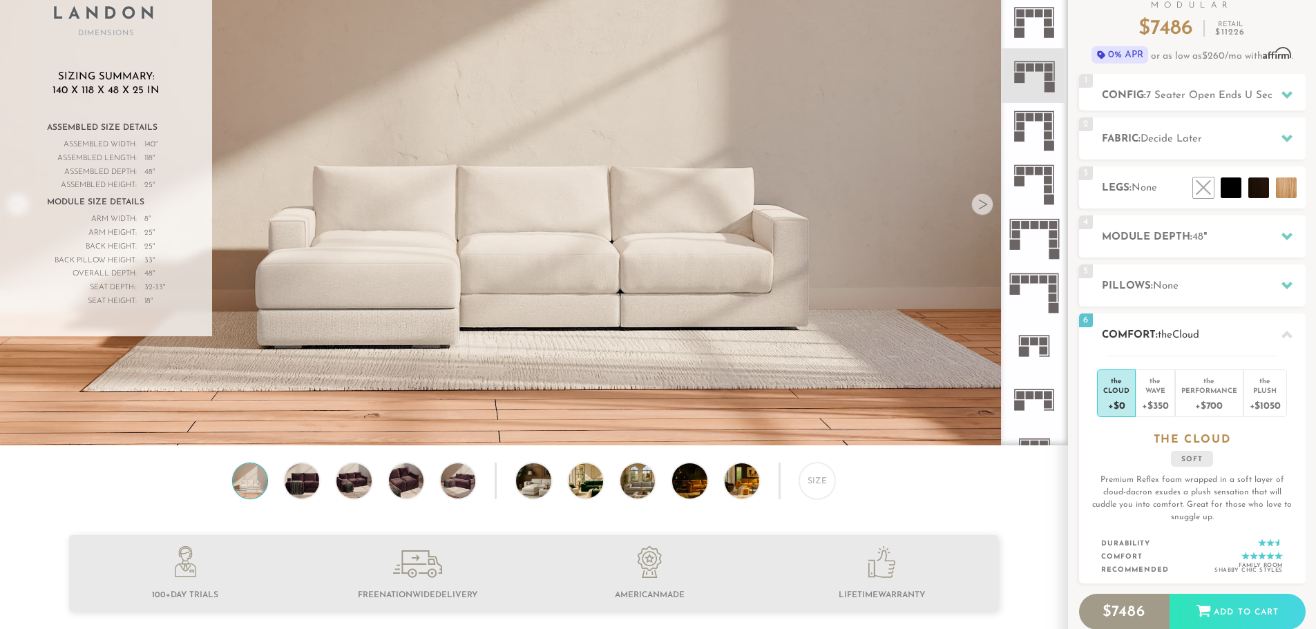
click at [1290, 333] on icon at bounding box center [1286, 335] width 11 height 11
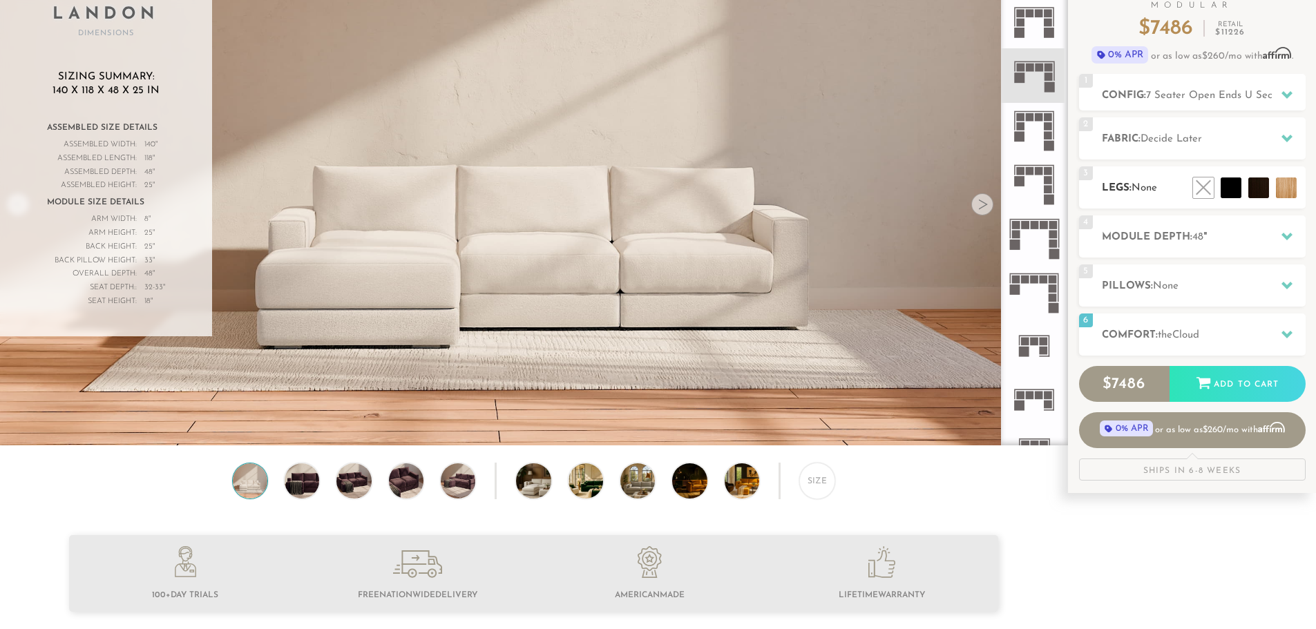
click at [1167, 184] on h2 "Legs: None" at bounding box center [1204, 188] width 204 height 16
click at [1229, 189] on li at bounding box center [1199, 156] width 83 height 83
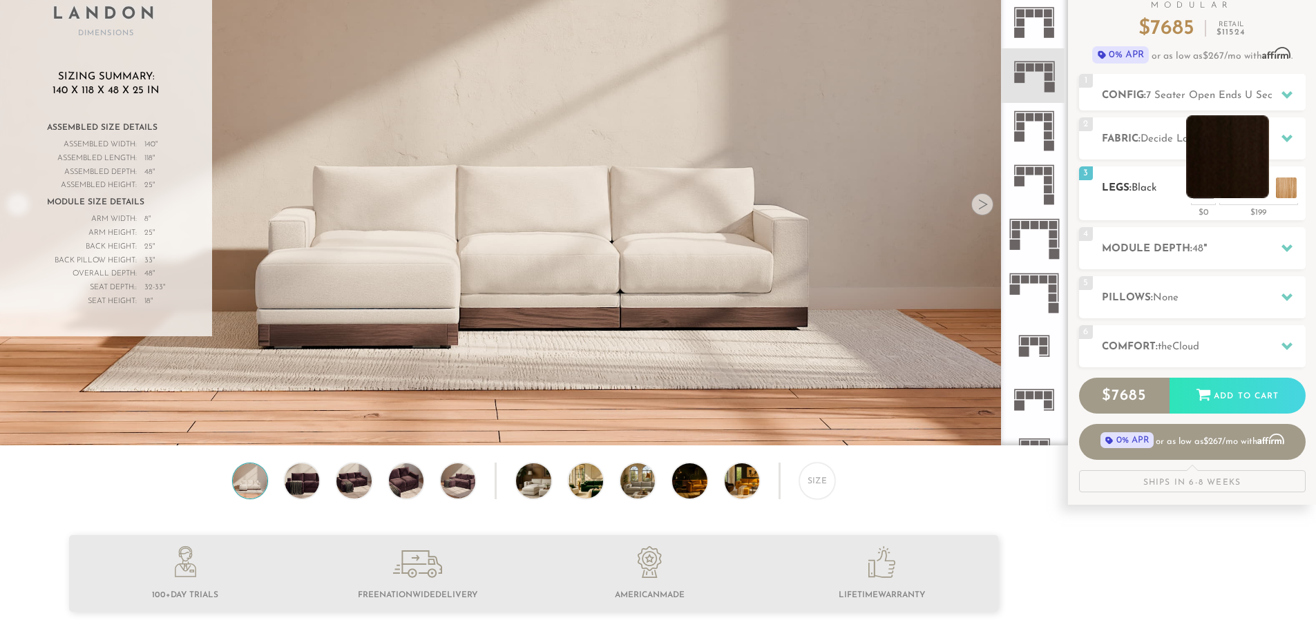
click at [1250, 187] on li at bounding box center [1227, 156] width 83 height 83
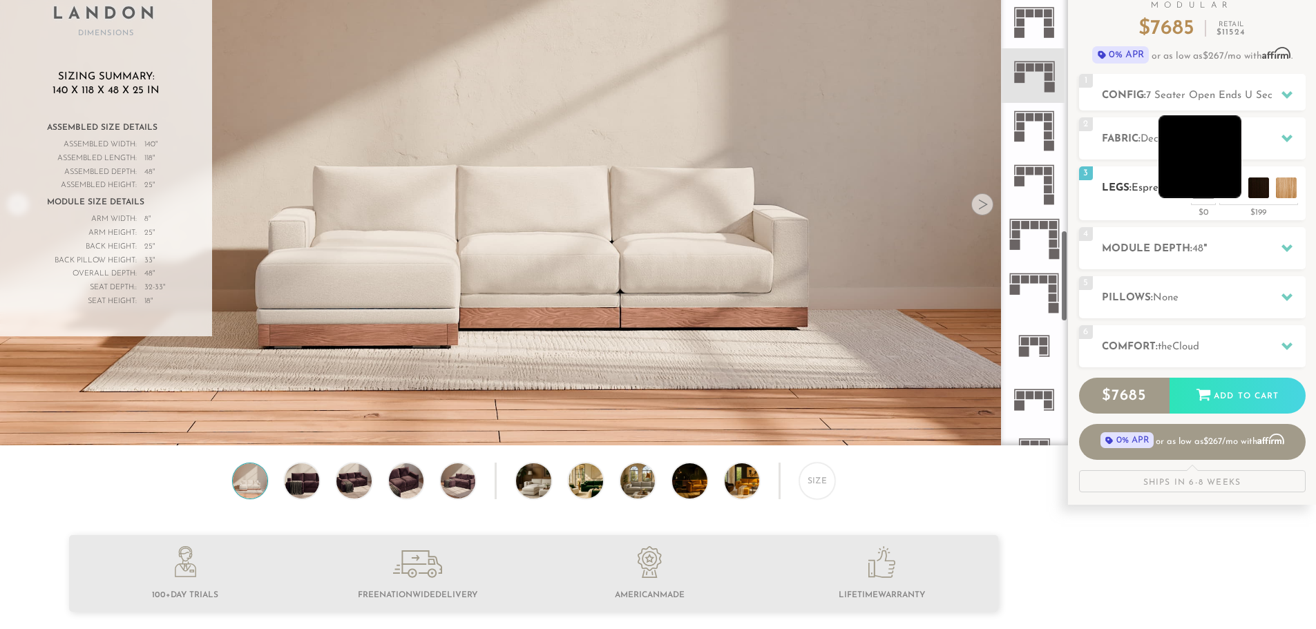
click at [1231, 187] on li at bounding box center [1199, 156] width 83 height 83
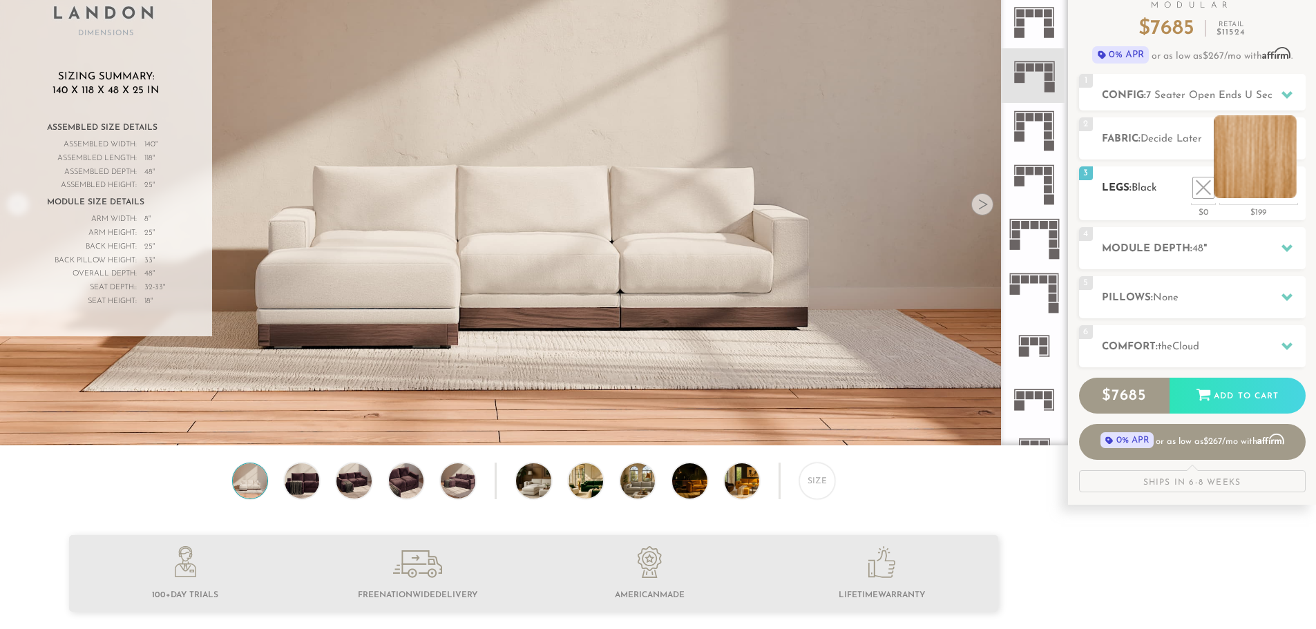
click at [1283, 195] on li at bounding box center [1255, 156] width 83 height 83
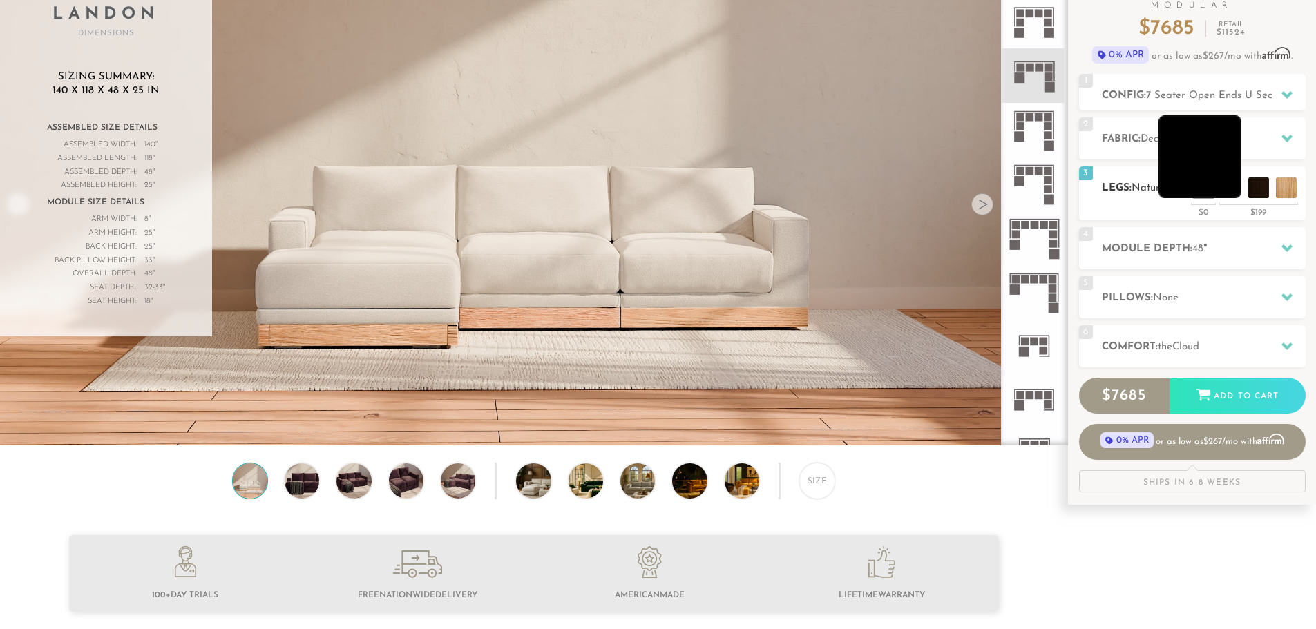
click at [1233, 193] on li at bounding box center [1199, 156] width 83 height 83
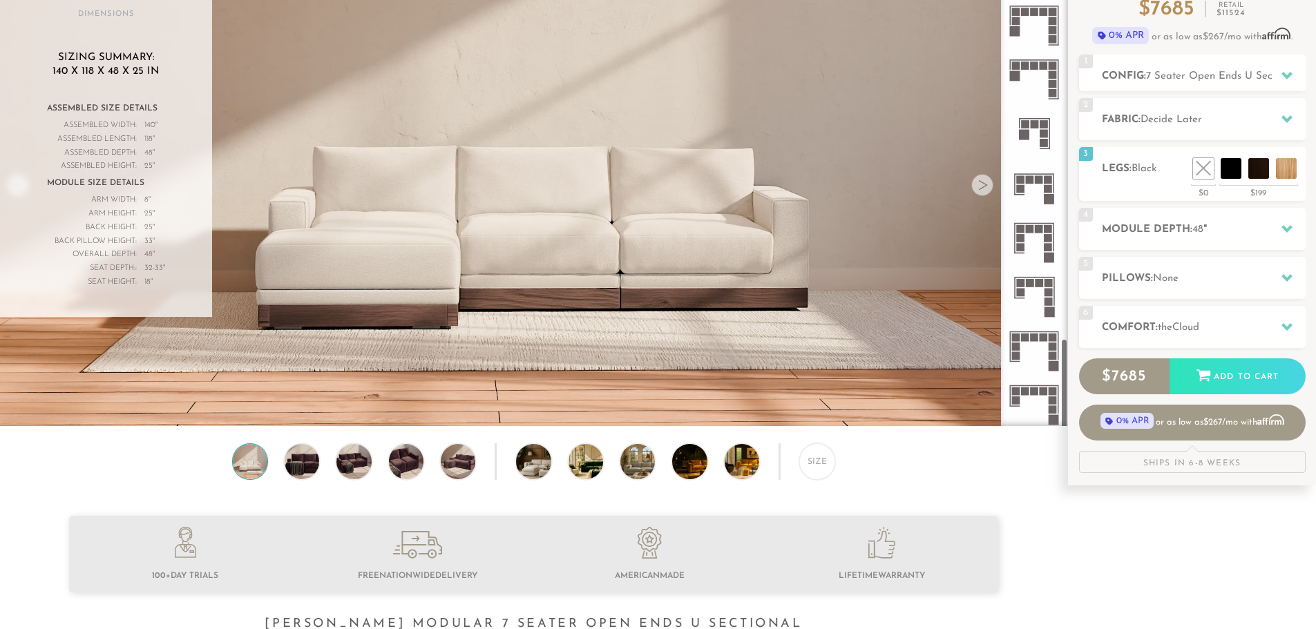
scroll to position [0, 0]
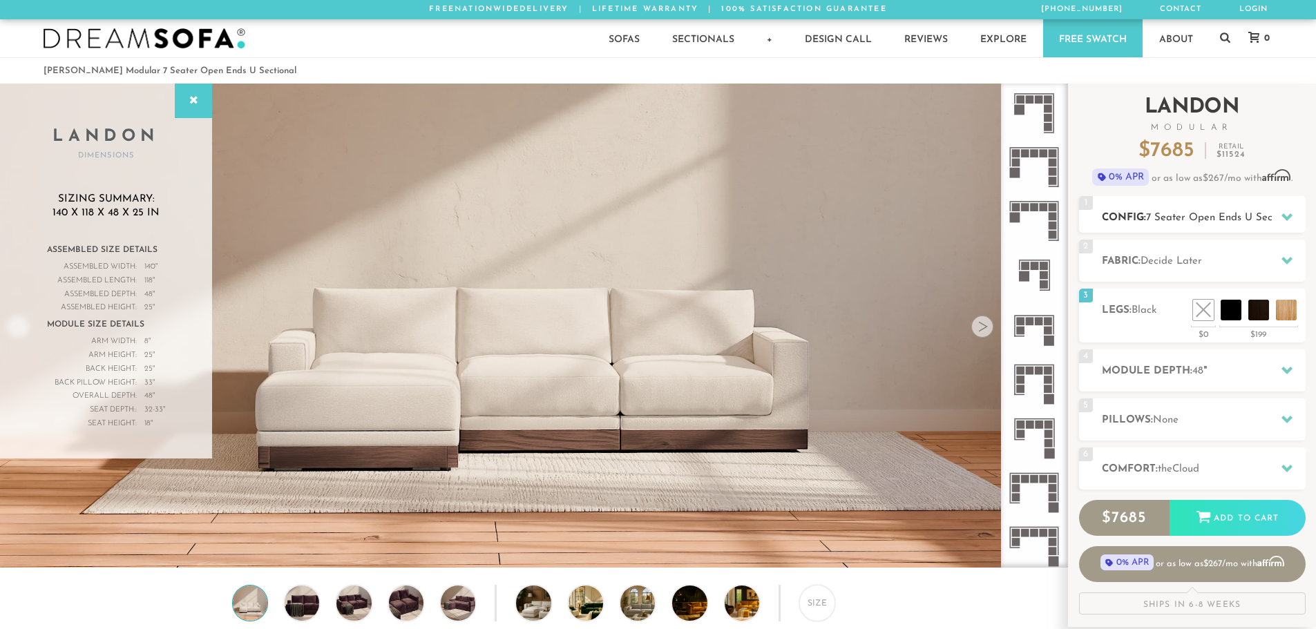
click at [1166, 219] on span "7 Seater Open Ends U Sectional" at bounding box center [1222, 218] width 153 height 10
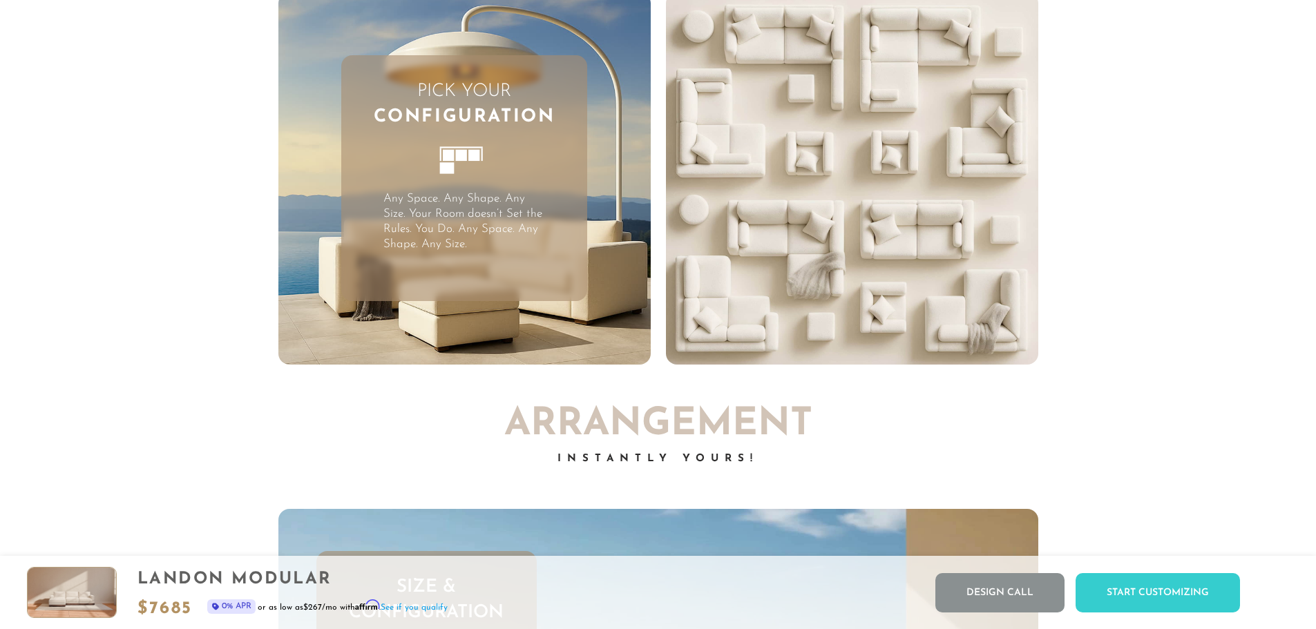
scroll to position [4098, 0]
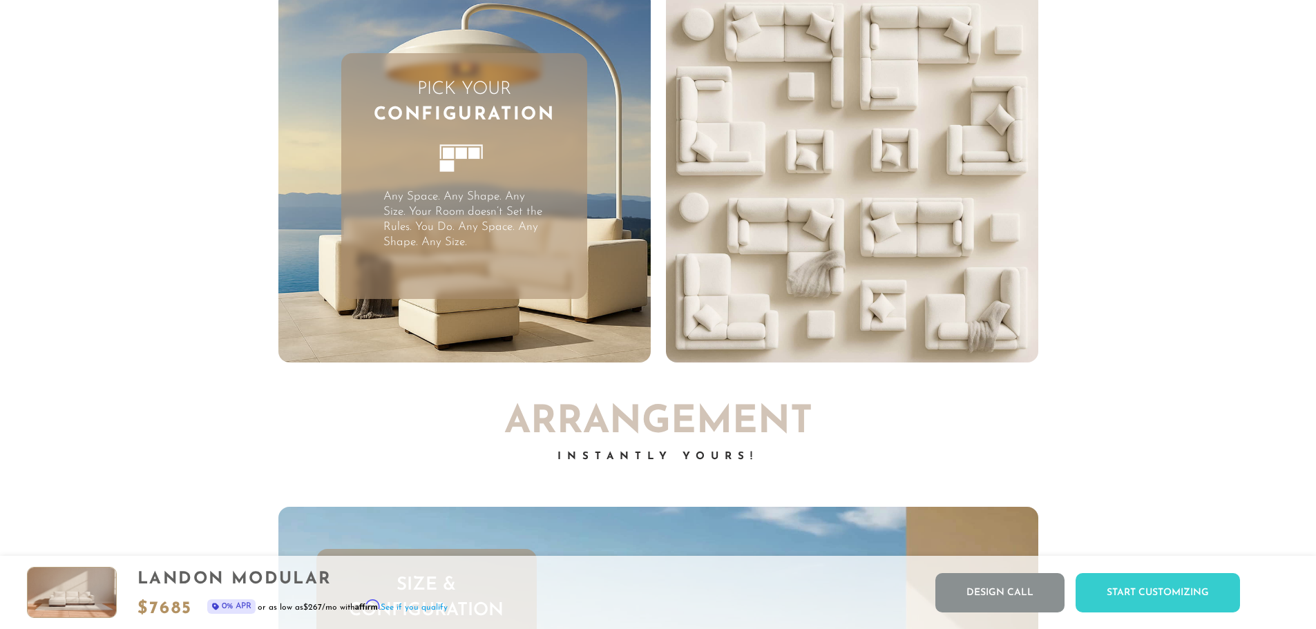
click at [429, 211] on p "Any Space. Any Shape. Any Size. Your Room doesn’t Set the Rules. You Do. Any Sp…" at bounding box center [464, 219] width 162 height 61
click at [452, 113] on span "Configuration" at bounding box center [465, 115] width 182 height 25
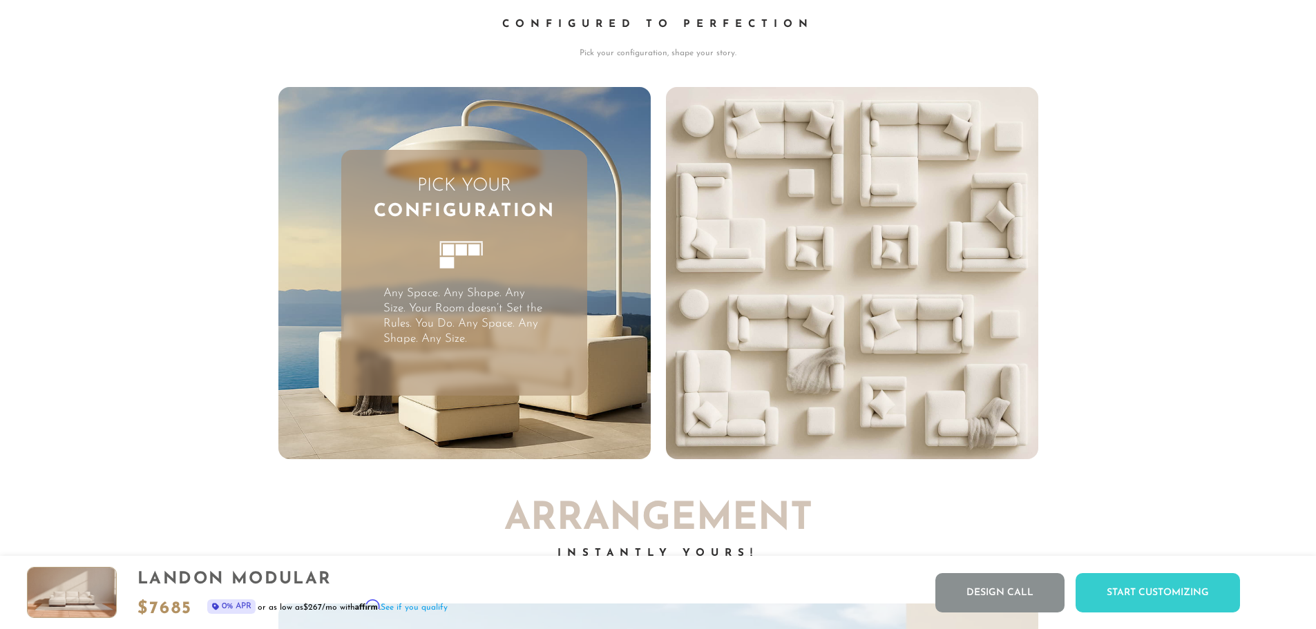
click at [830, 359] on video "Your browser does not support HTML5 video." at bounding box center [852, 273] width 372 height 372
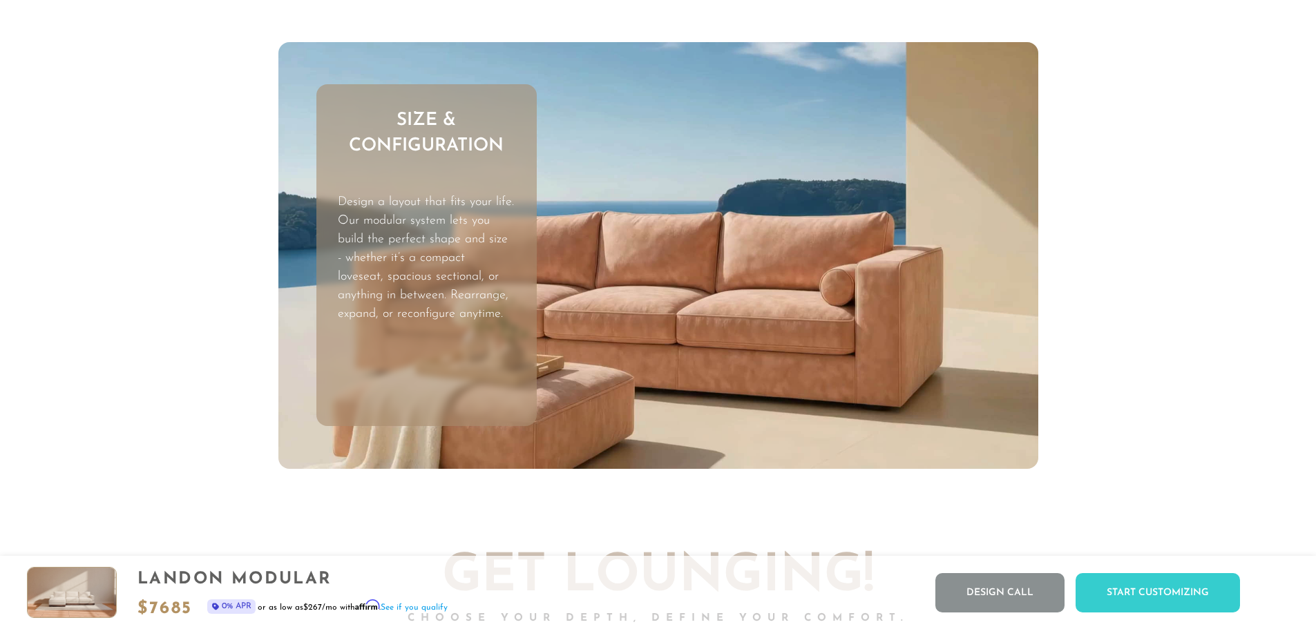
scroll to position [4592, 0]
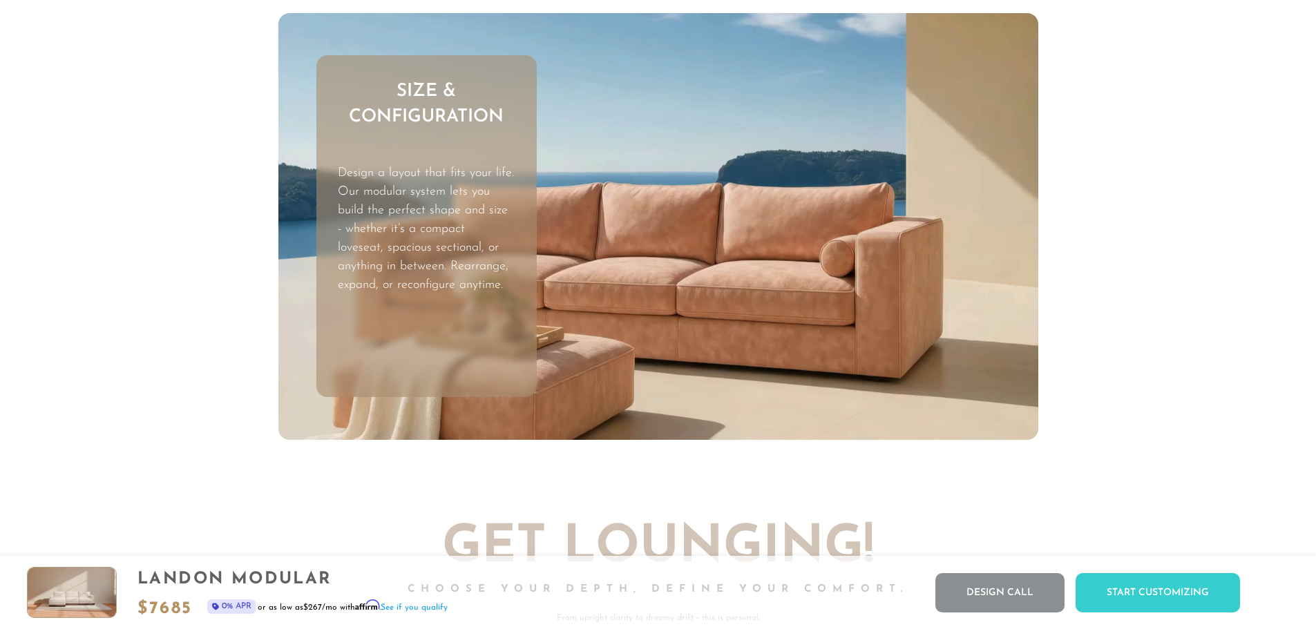
click at [705, 307] on video "Your browser does not support HTML5 video." at bounding box center [658, 227] width 760 height 428
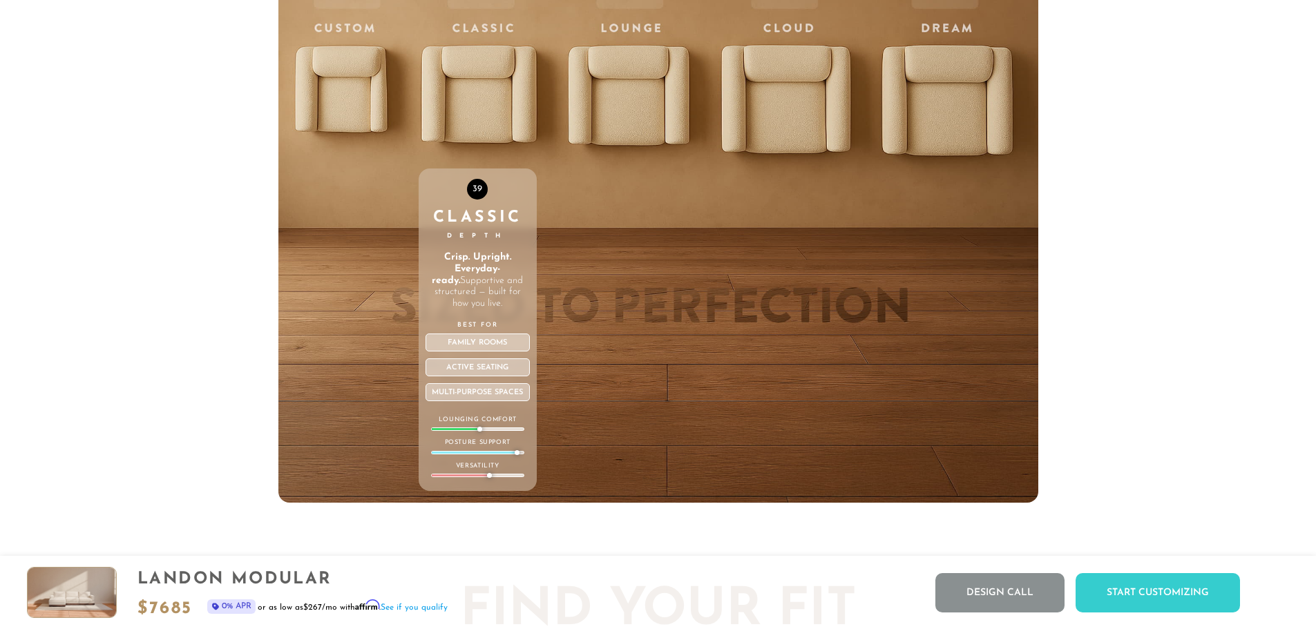
click at [705, 307] on div "ANY Custom Depth Any depth. Just right for you. Craft the perfect sit, your way…" at bounding box center [658, 209] width 760 height 587
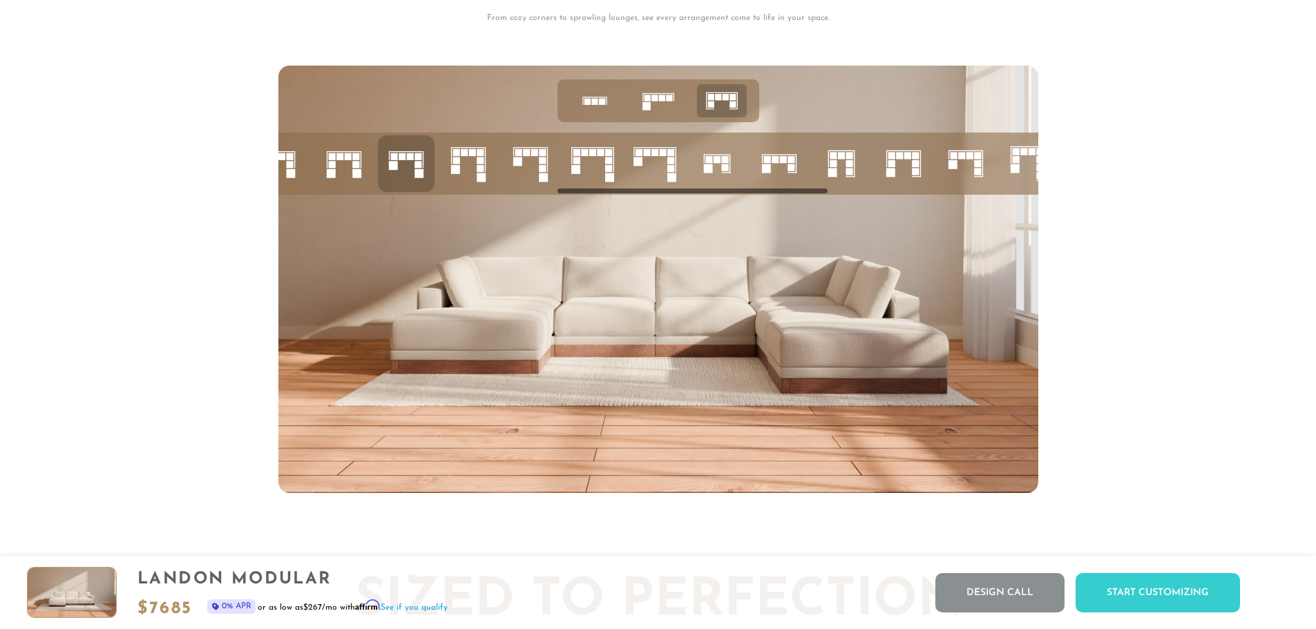
scroll to position [6003, 0]
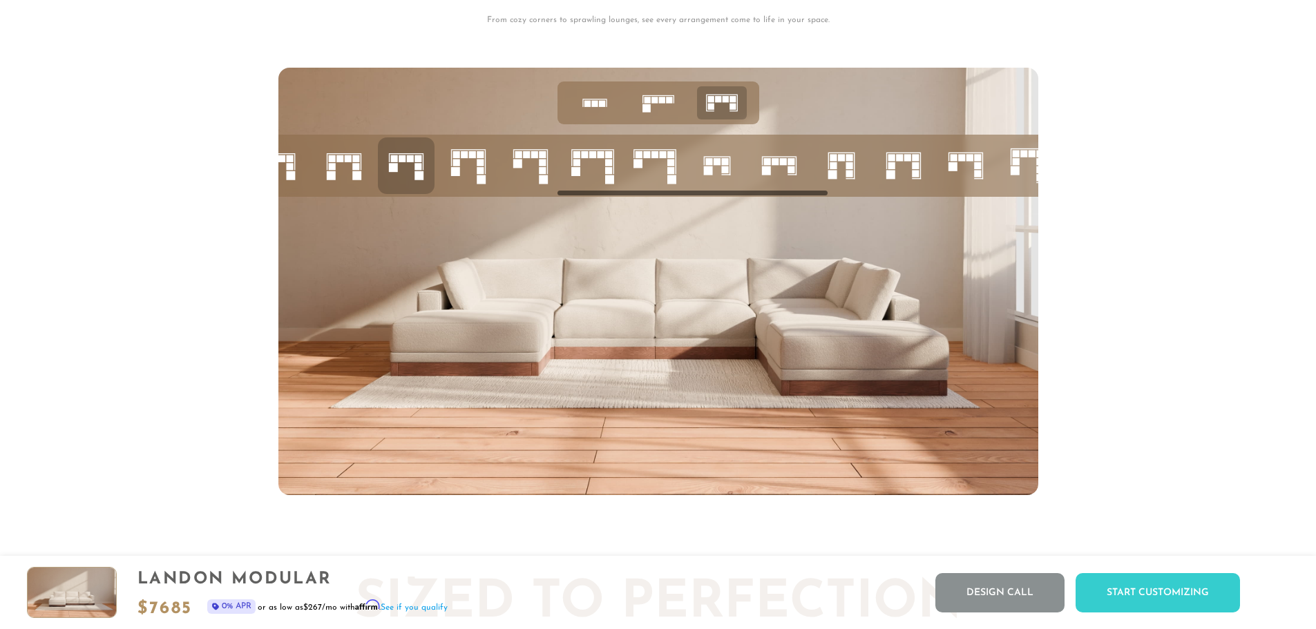
click at [782, 189] on icon at bounding box center [779, 165] width 47 height 47
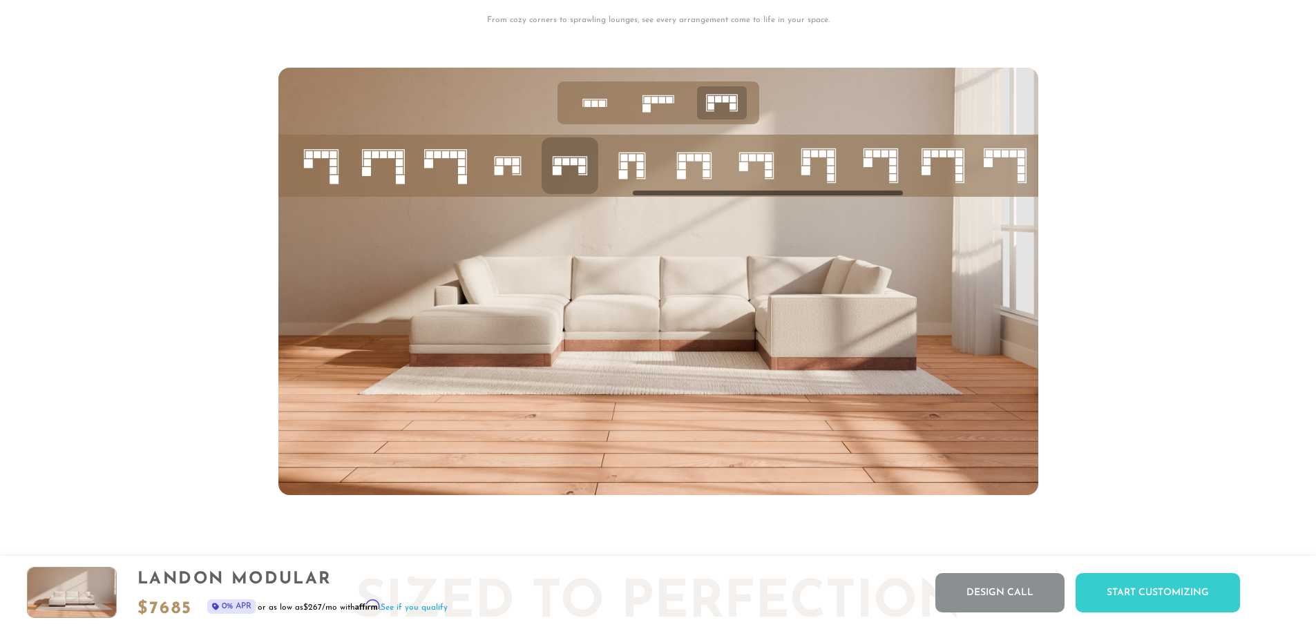
scroll to position [0, 985]
drag, startPoint x: 781, startPoint y: 195, endPoint x: 857, endPoint y: 204, distance: 77.1
click at [857, 204] on div at bounding box center [658, 282] width 760 height 428
click at [771, 169] on rect at bounding box center [770, 166] width 1 height 26
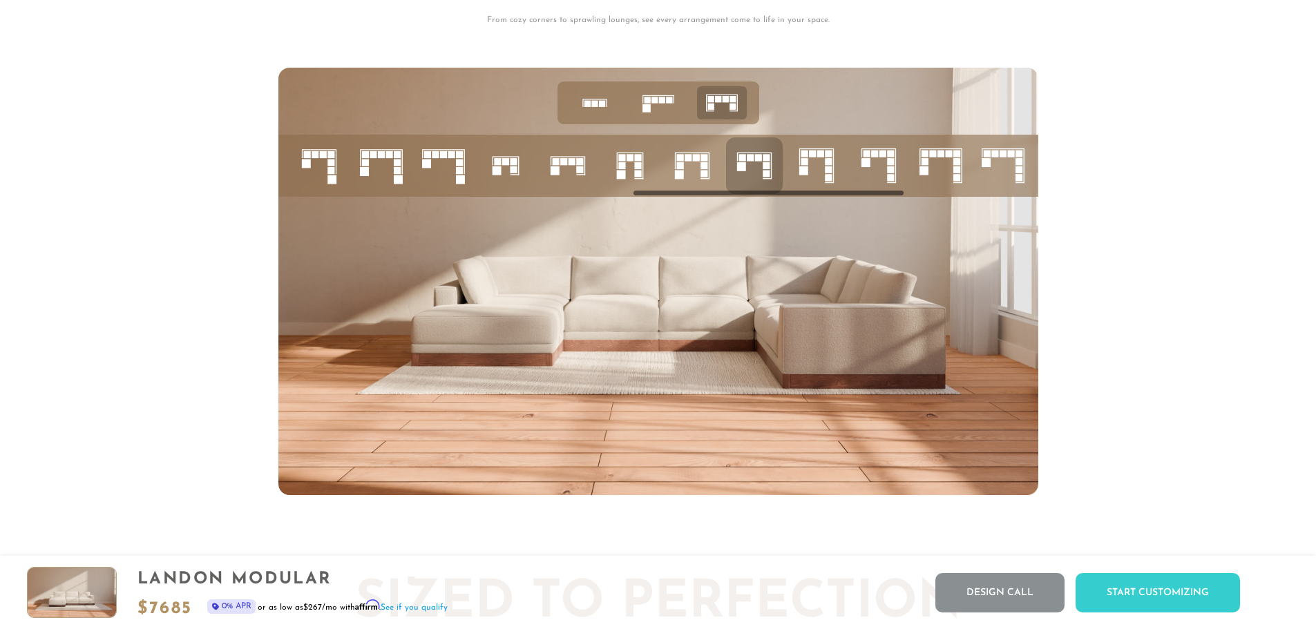
drag, startPoint x: 805, startPoint y: 193, endPoint x: 855, endPoint y: 201, distance: 49.7
click at [855, 197] on ul at bounding box center [350, 166] width 2114 height 62
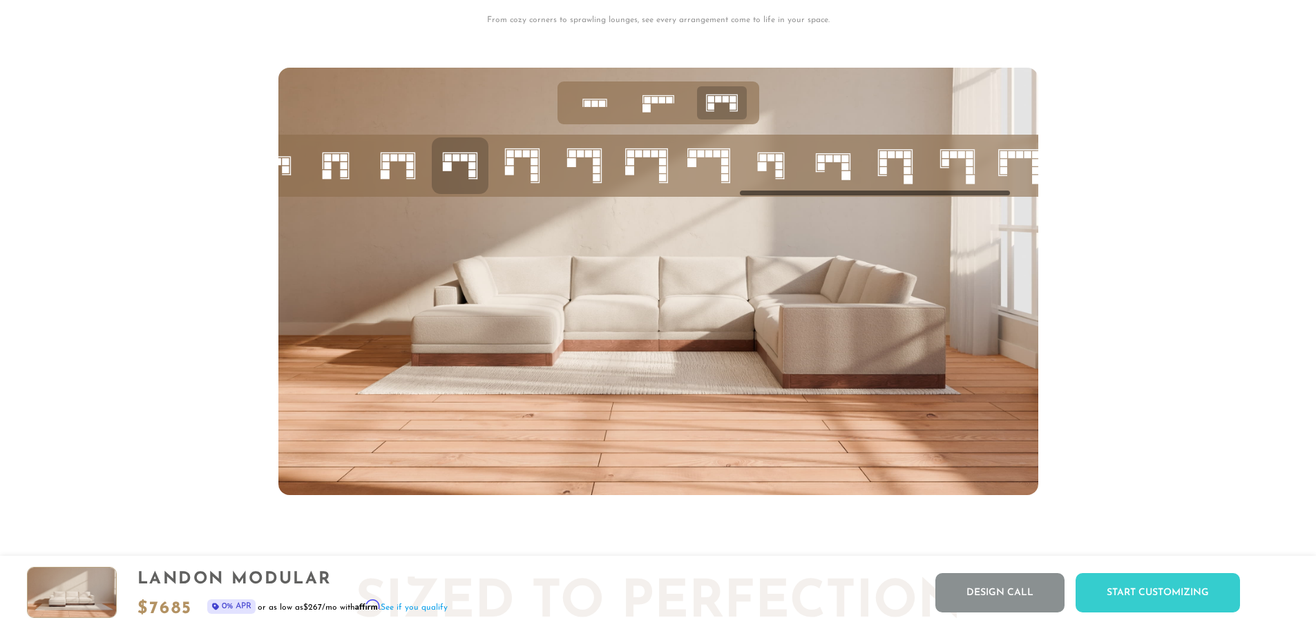
scroll to position [0, 1319]
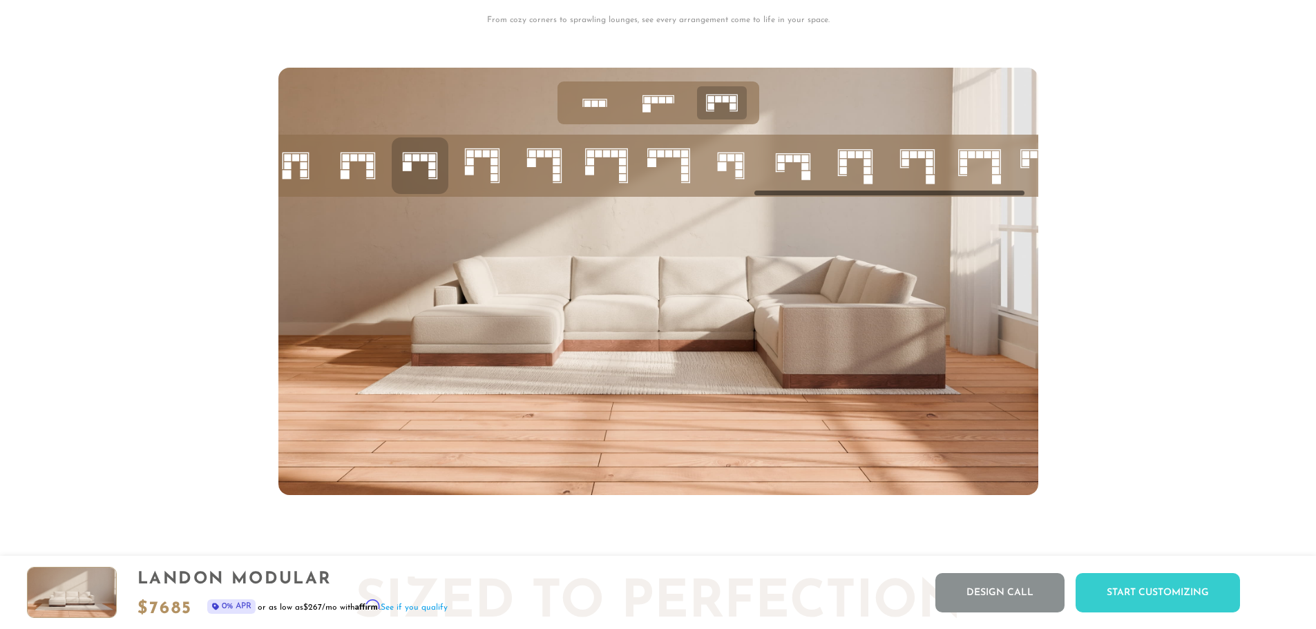
drag, startPoint x: 888, startPoint y: 196, endPoint x: 1009, endPoint y: 202, distance: 121.0
click at [1009, 202] on div at bounding box center [658, 282] width 760 height 428
click at [926, 174] on rect at bounding box center [929, 170] width 7 height 7
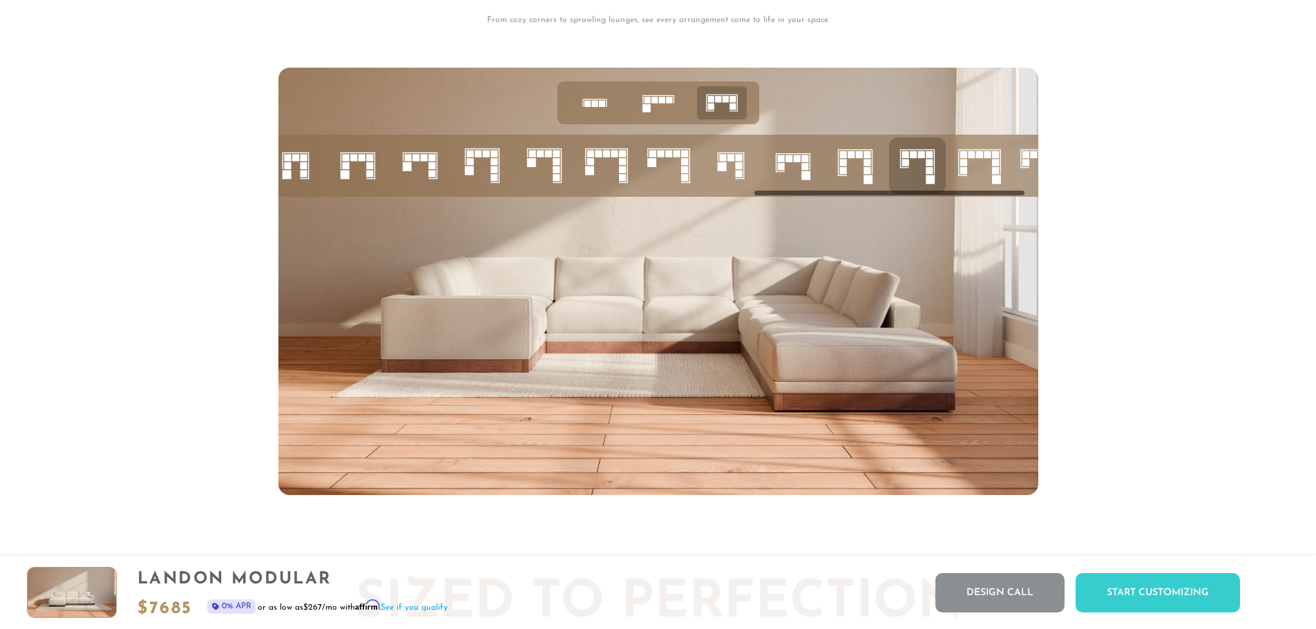
drag, startPoint x: 971, startPoint y: 192, endPoint x: 1013, endPoint y: 196, distance: 42.3
click at [1013, 196] on ul at bounding box center [16, 166] width 2114 height 62
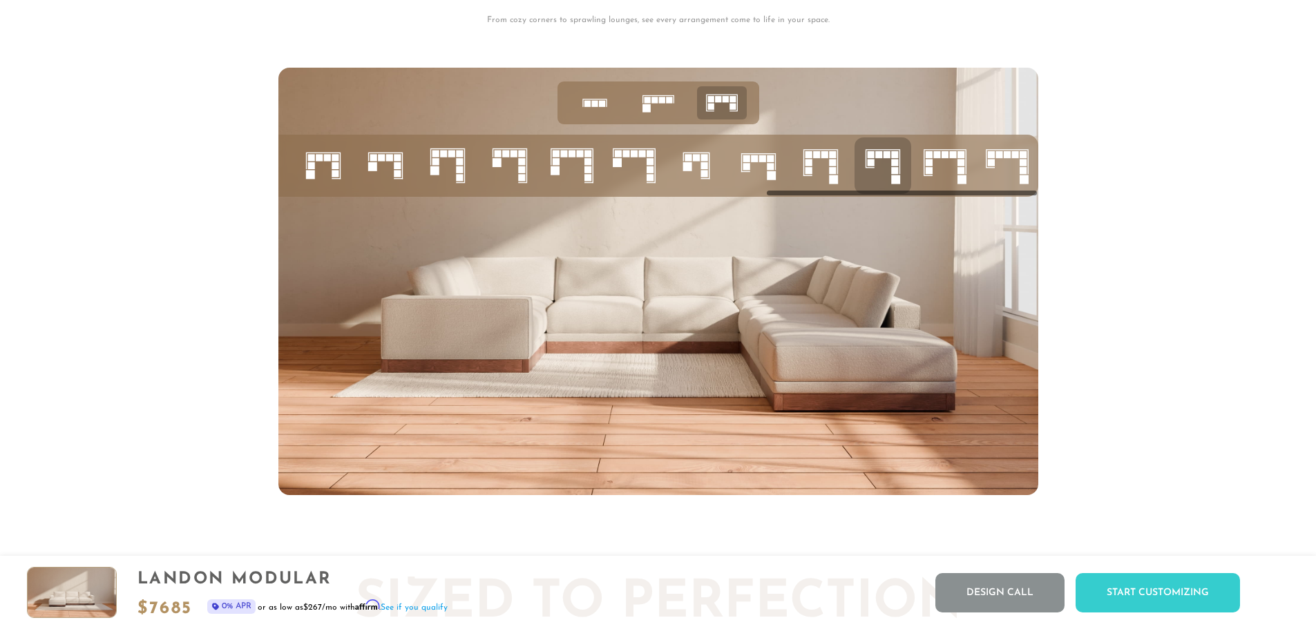
drag, startPoint x: 1007, startPoint y: 195, endPoint x: 1041, endPoint y: 199, distance: 34.0
click at [1041, 199] on div at bounding box center [658, 282] width 1316 height 428
click at [1026, 174] on rect at bounding box center [1023, 170] width 7 height 7
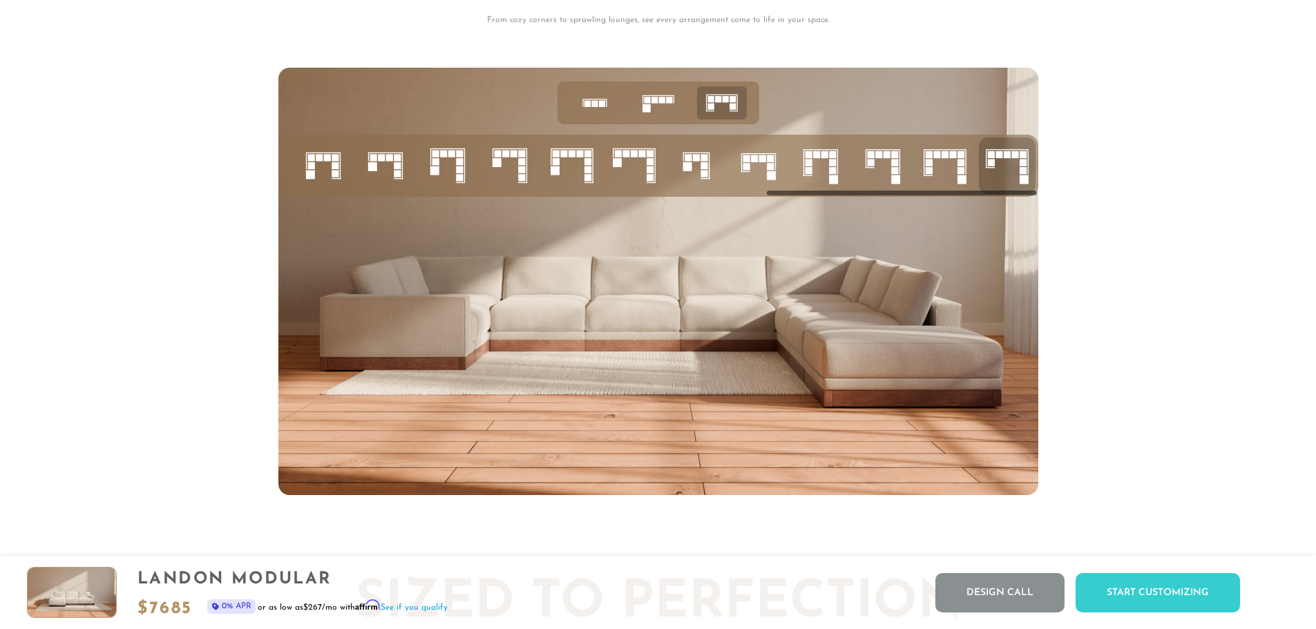
click at [895, 174] on rect at bounding box center [894, 170] width 7 height 7
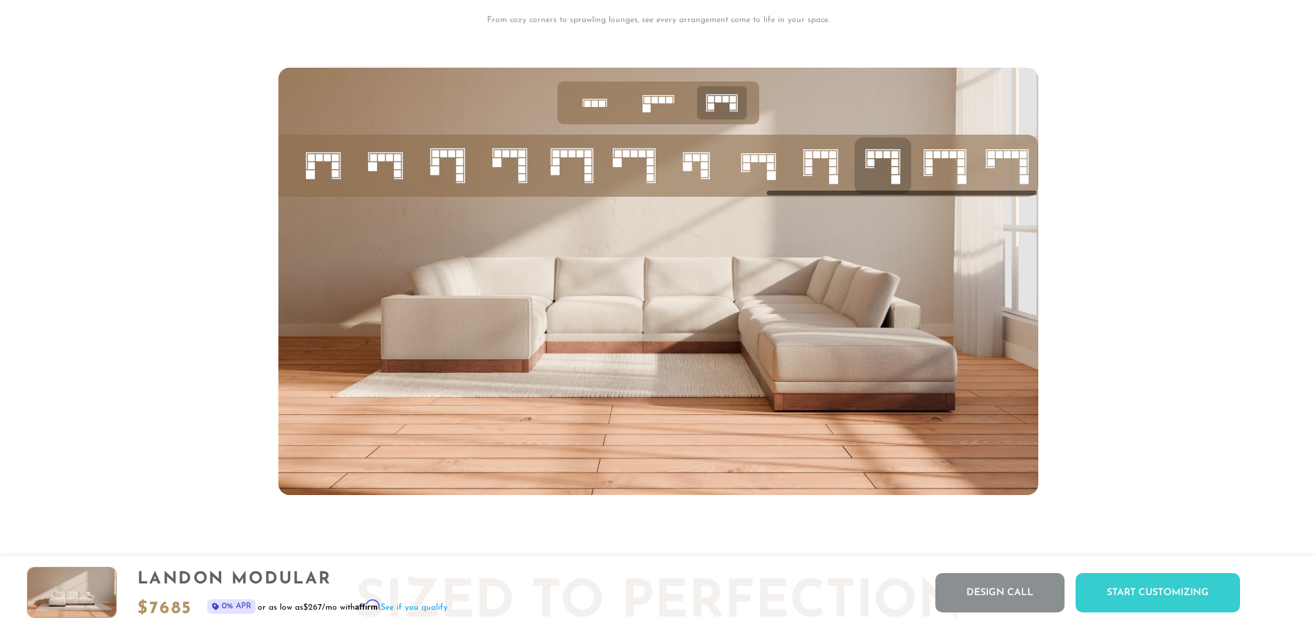
click at [640, 175] on icon at bounding box center [634, 165] width 47 height 47
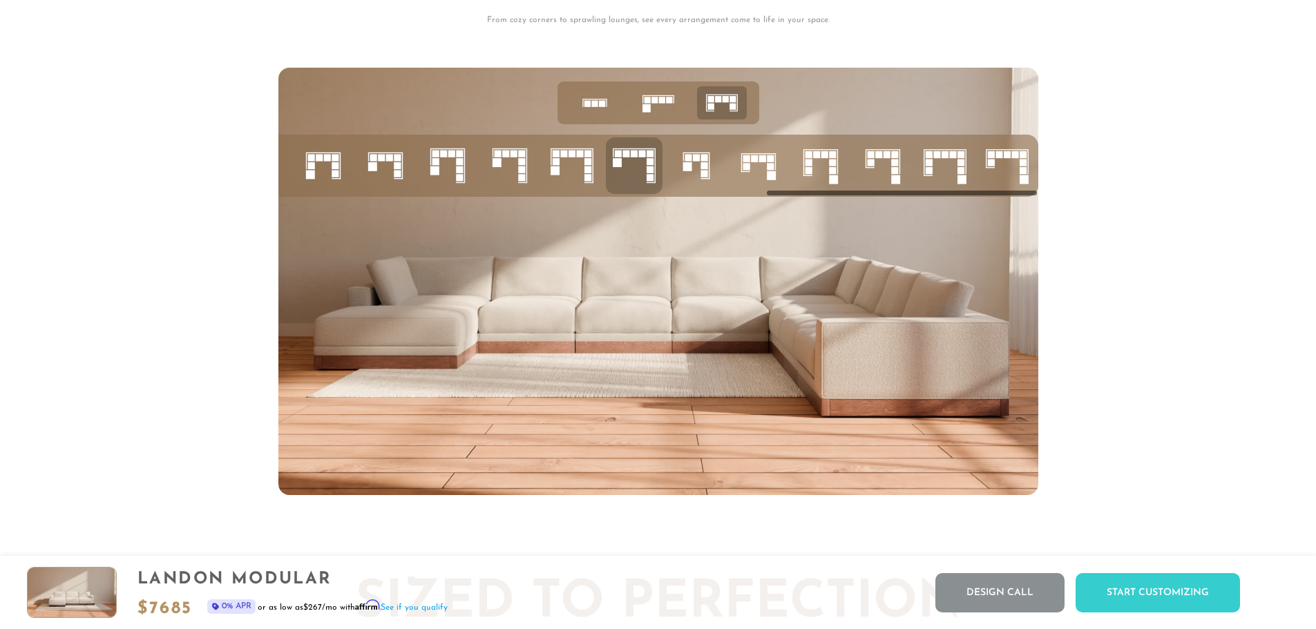
click at [577, 170] on icon at bounding box center [571, 165] width 47 height 47
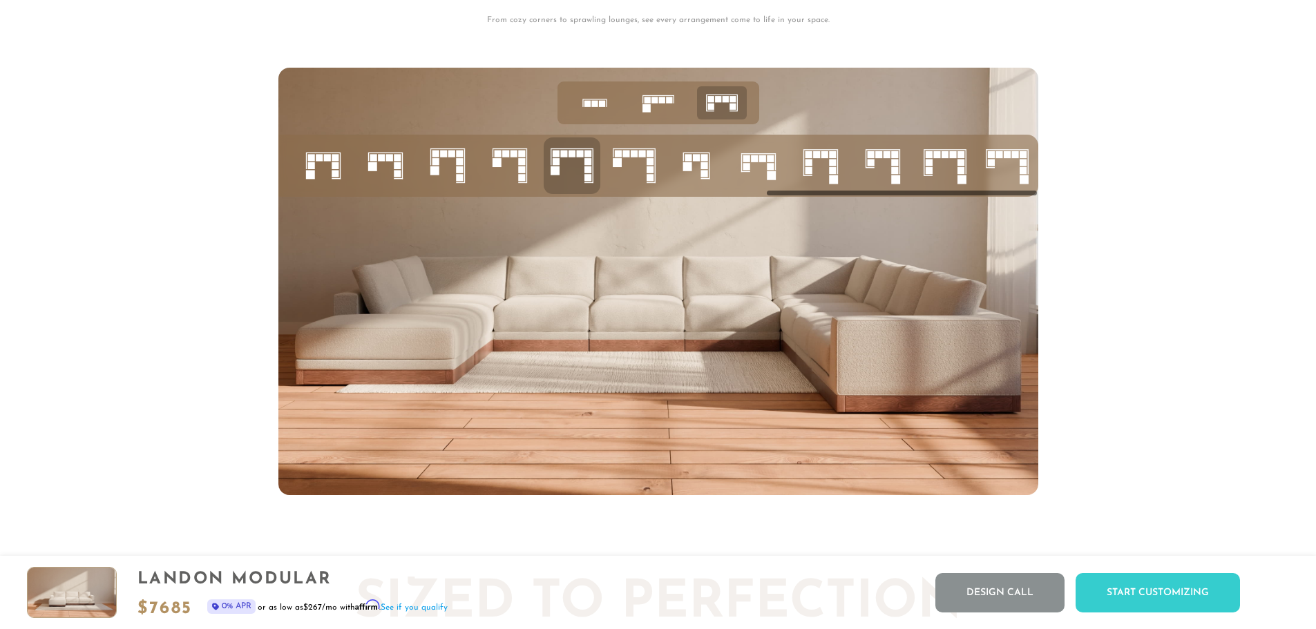
click at [518, 165] on rect at bounding box center [521, 161] width 7 height 7
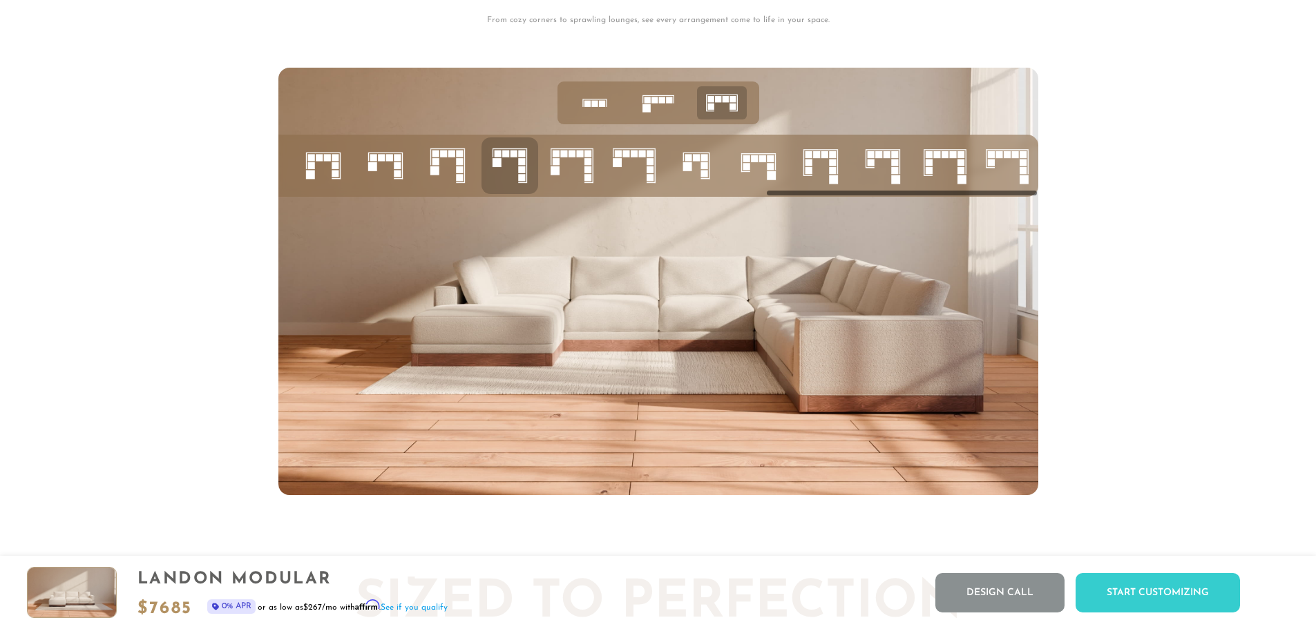
click at [318, 168] on icon at bounding box center [323, 165] width 47 height 47
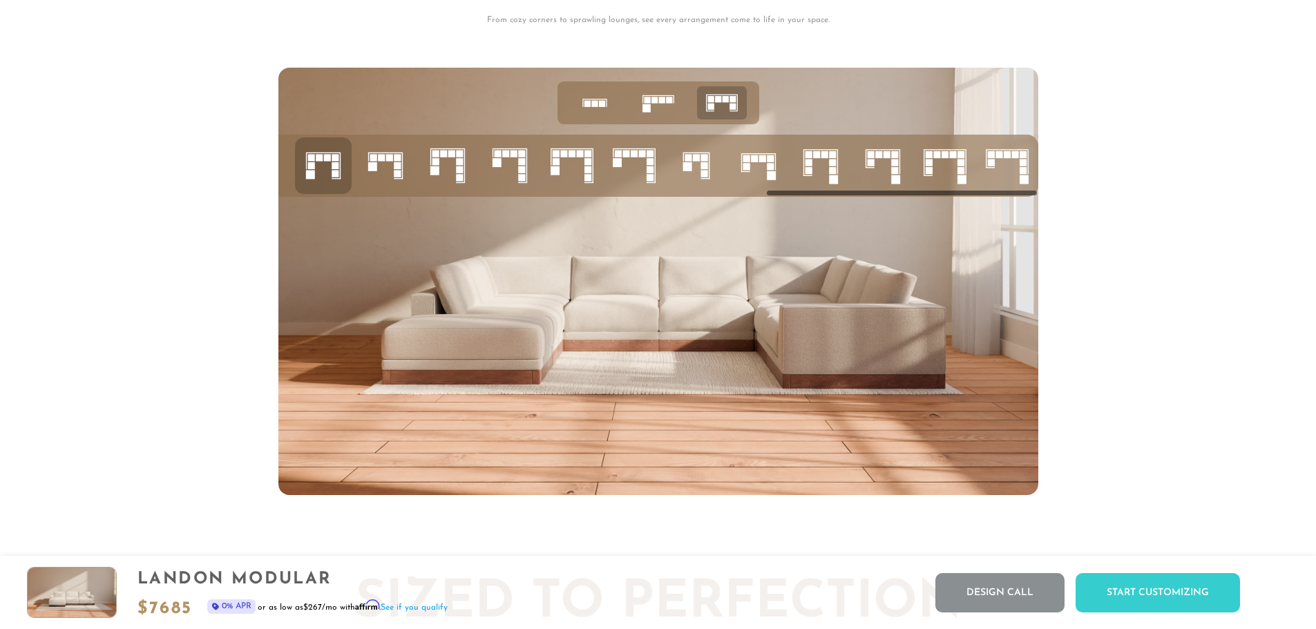
click at [656, 116] on icon at bounding box center [658, 103] width 43 height 43
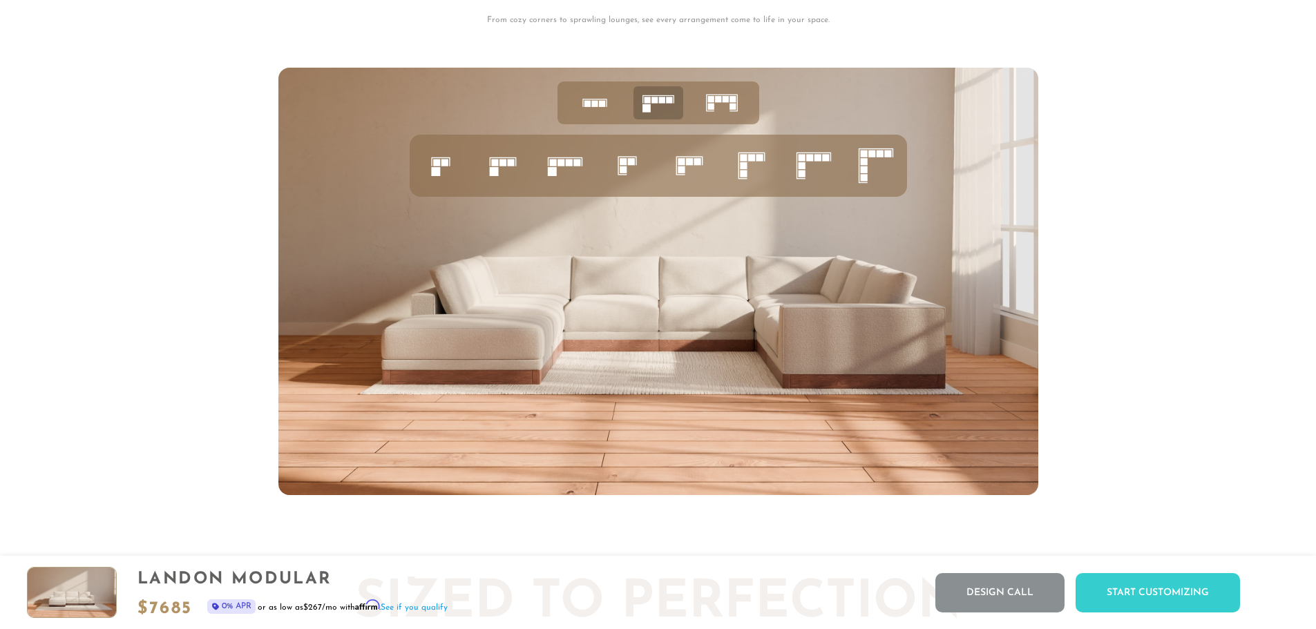
scroll to position [0, 0]
click at [715, 113] on icon at bounding box center [721, 103] width 43 height 43
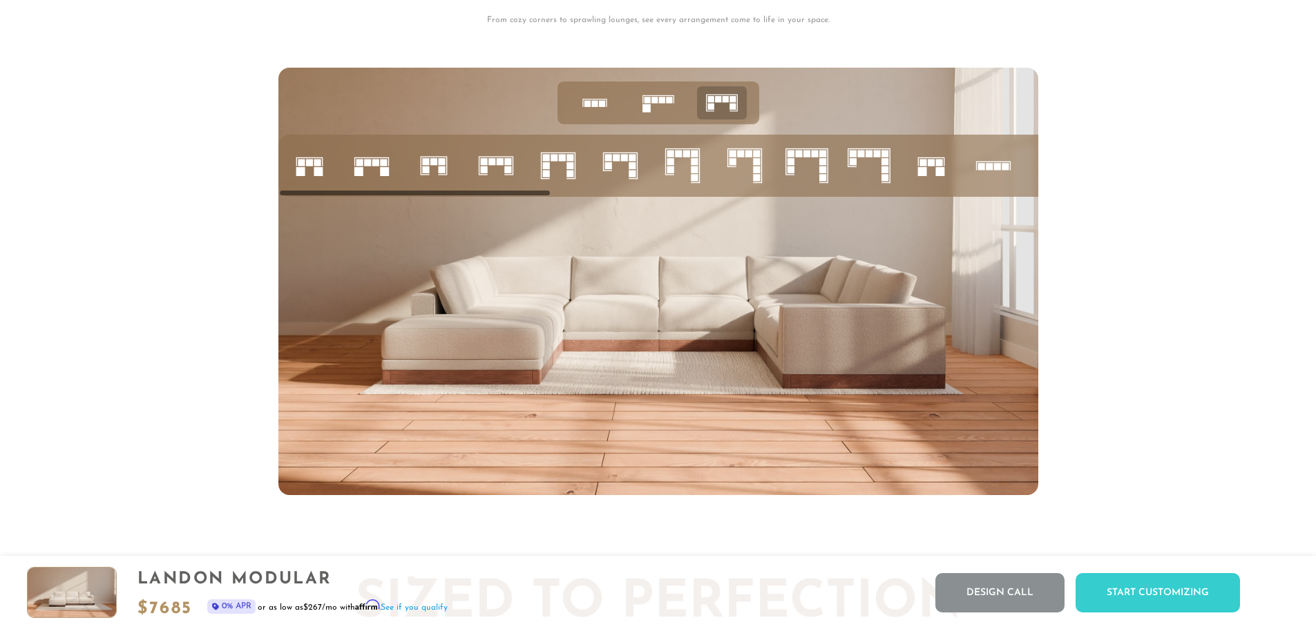
drag, startPoint x: 493, startPoint y: 194, endPoint x: 460, endPoint y: 194, distance: 32.5
click at [460, 194] on ul at bounding box center [1335, 166] width 2114 height 62
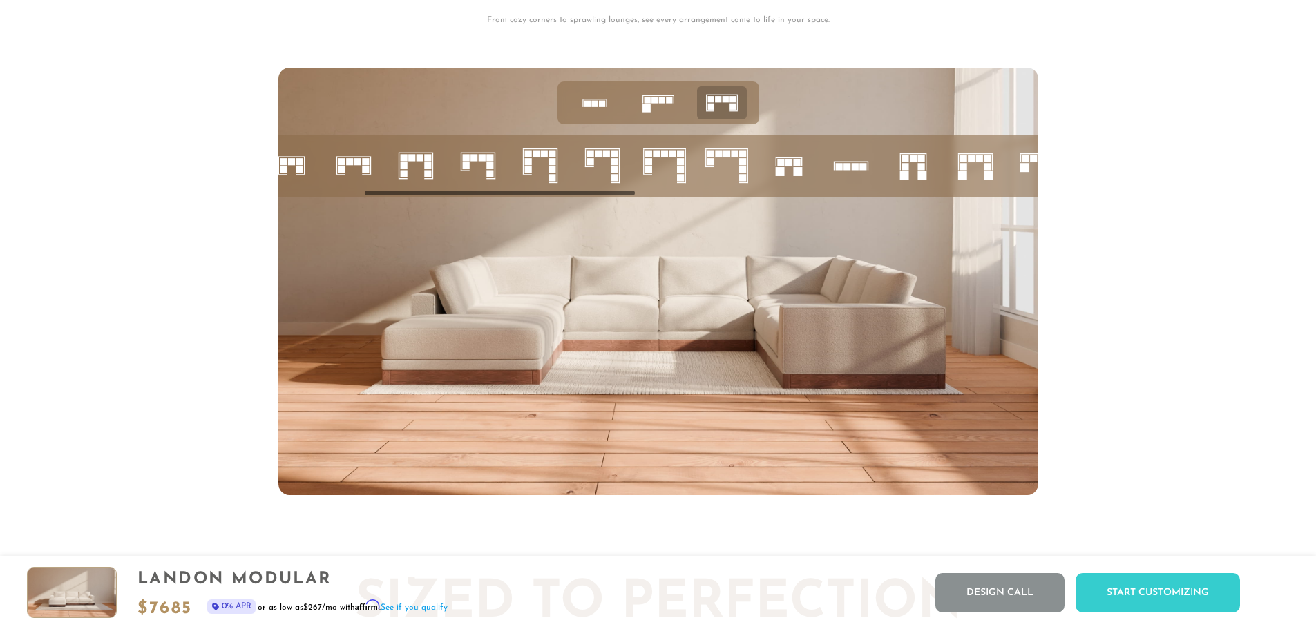
scroll to position [0, 240]
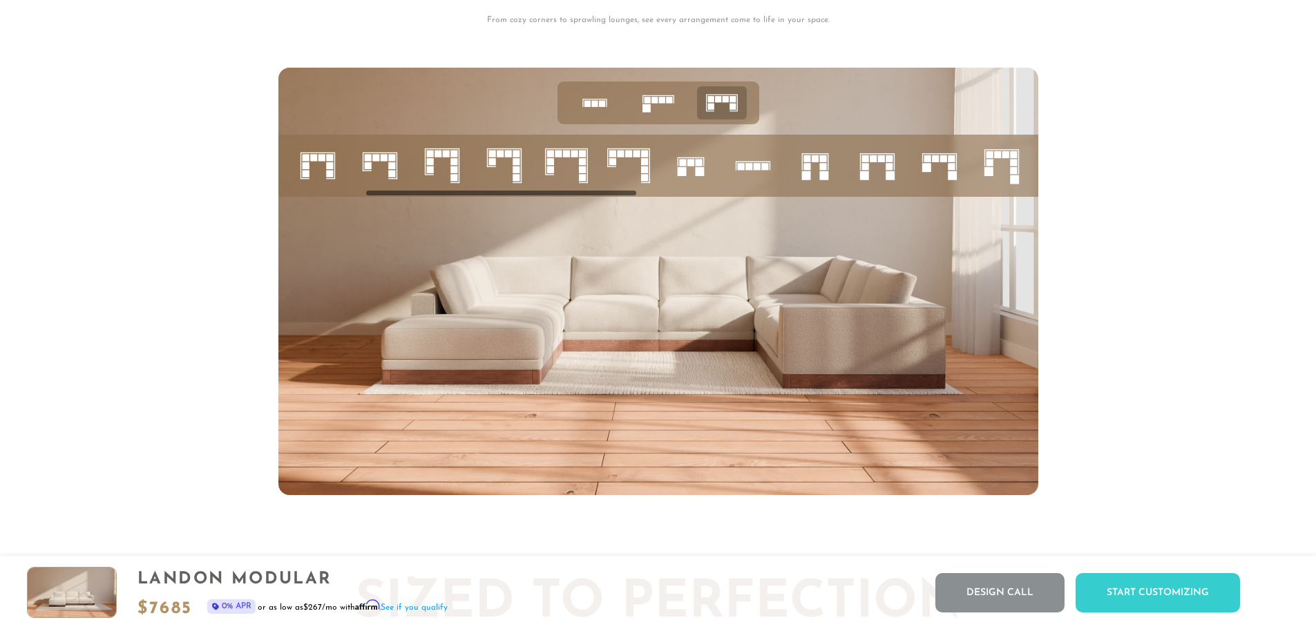
drag, startPoint x: 532, startPoint y: 199, endPoint x: 618, endPoint y: 202, distance: 86.4
click at [618, 202] on div at bounding box center [658, 282] width 760 height 428
click at [886, 162] on rect at bounding box center [889, 158] width 7 height 7
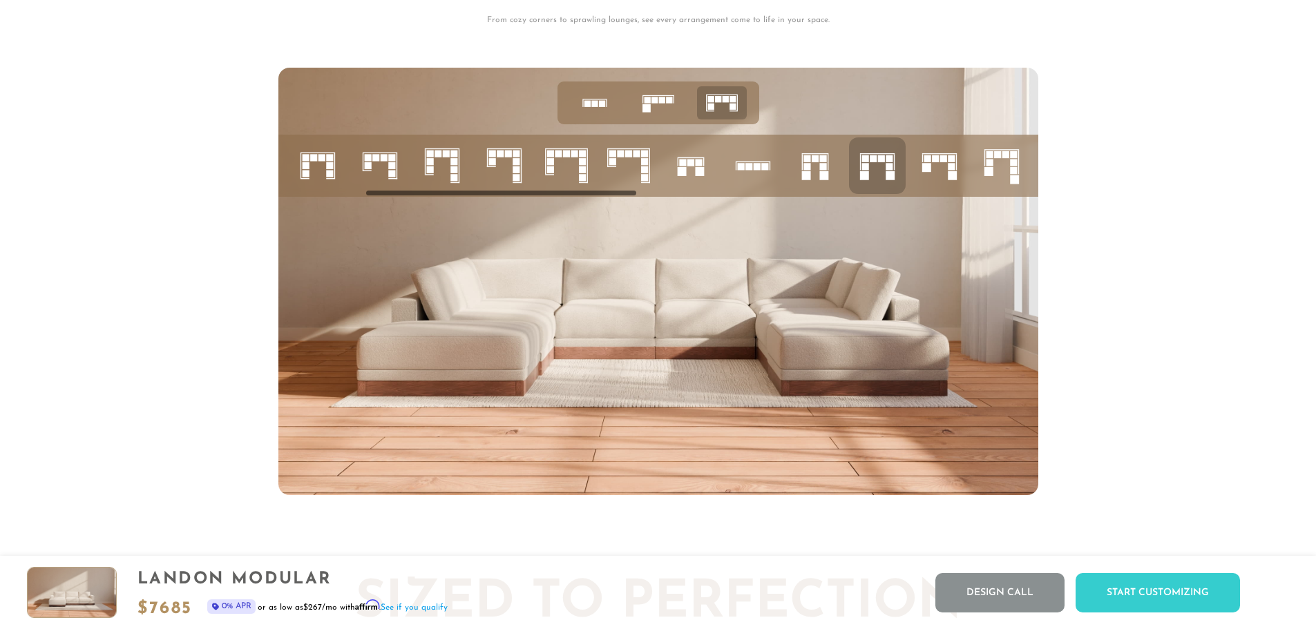
click at [937, 172] on icon at bounding box center [939, 165] width 47 height 47
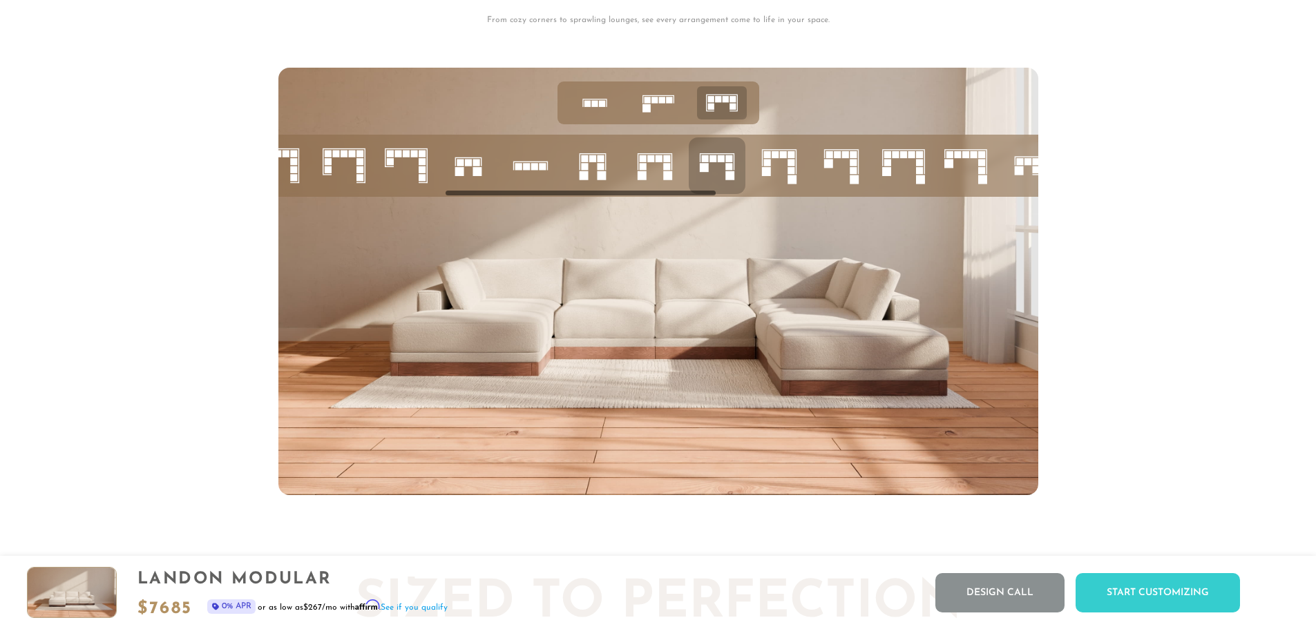
scroll to position [0, 509]
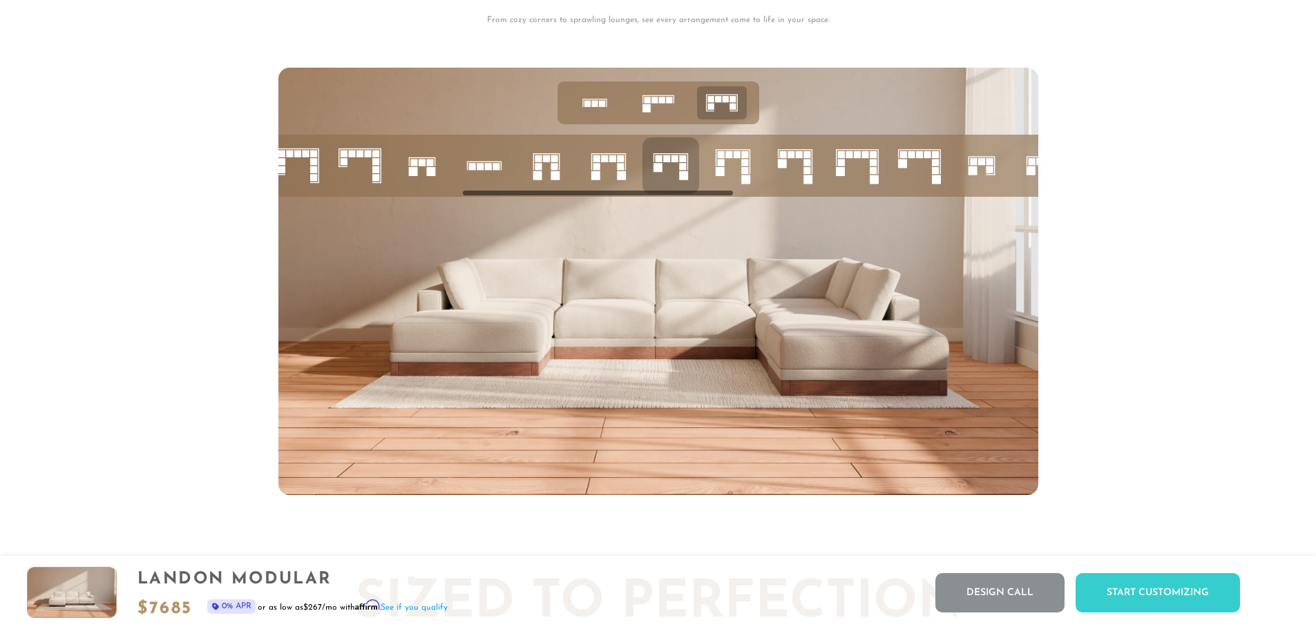
drag, startPoint x: 617, startPoint y: 199, endPoint x: 714, endPoint y: 206, distance: 97.0
click at [714, 206] on div at bounding box center [658, 282] width 760 height 428
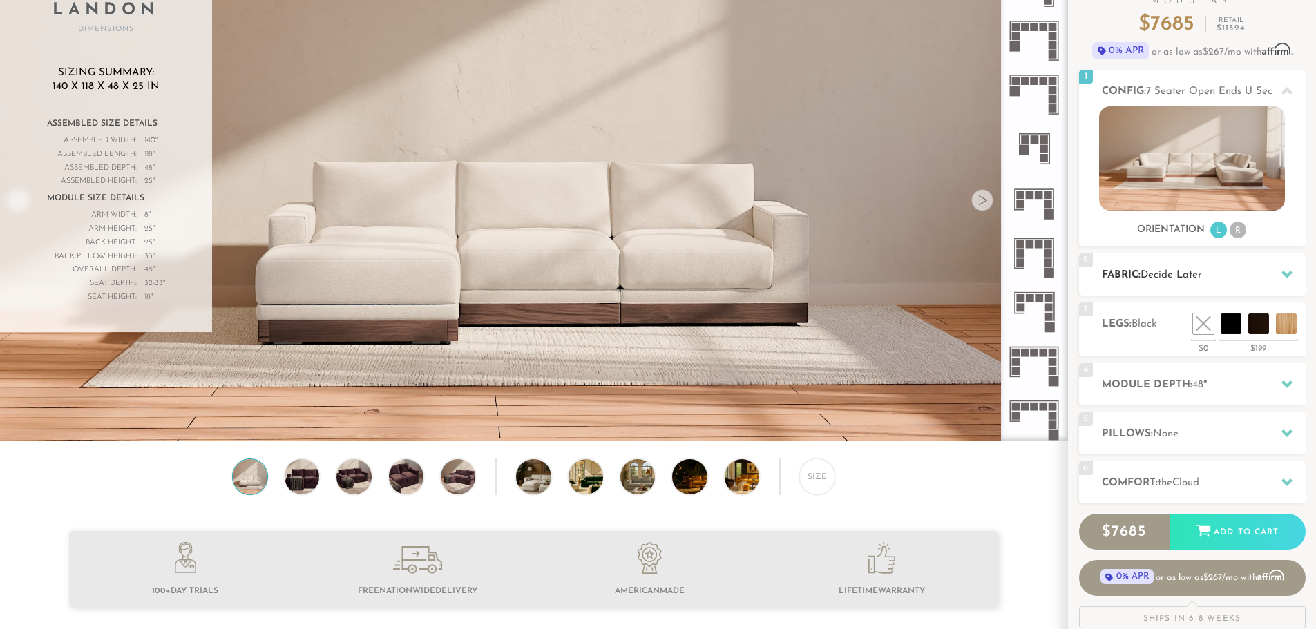
scroll to position [138, 0]
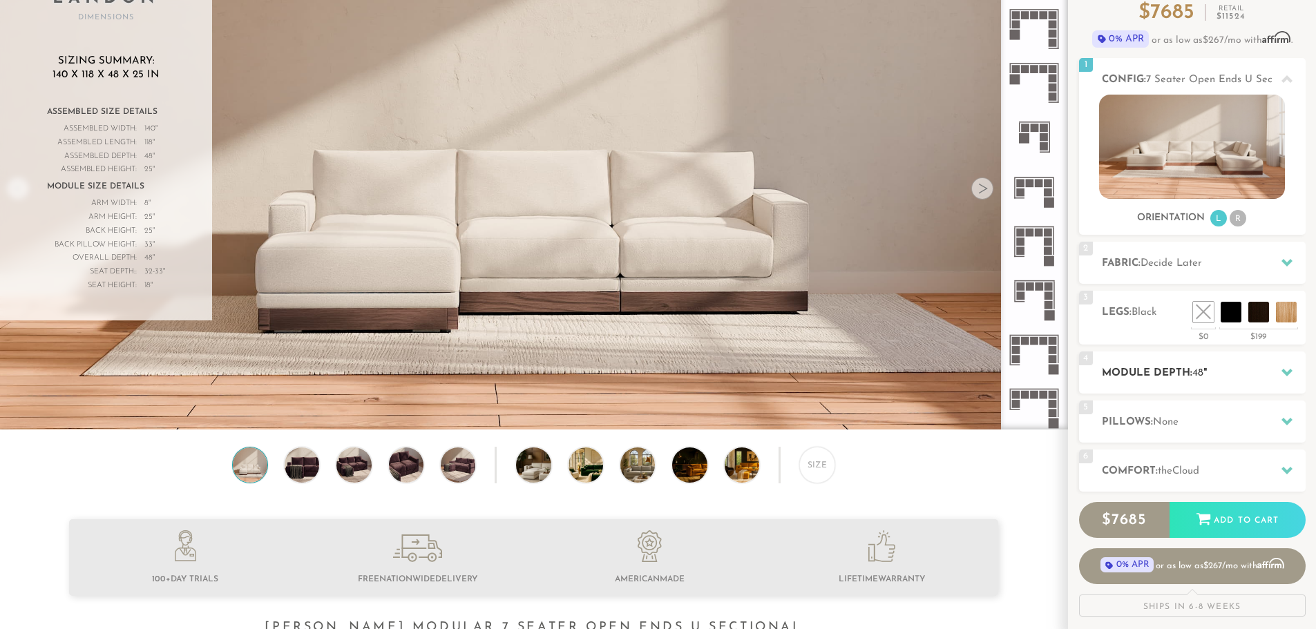
click at [1214, 374] on h2 "Module Depth: 48 "" at bounding box center [1204, 373] width 204 height 16
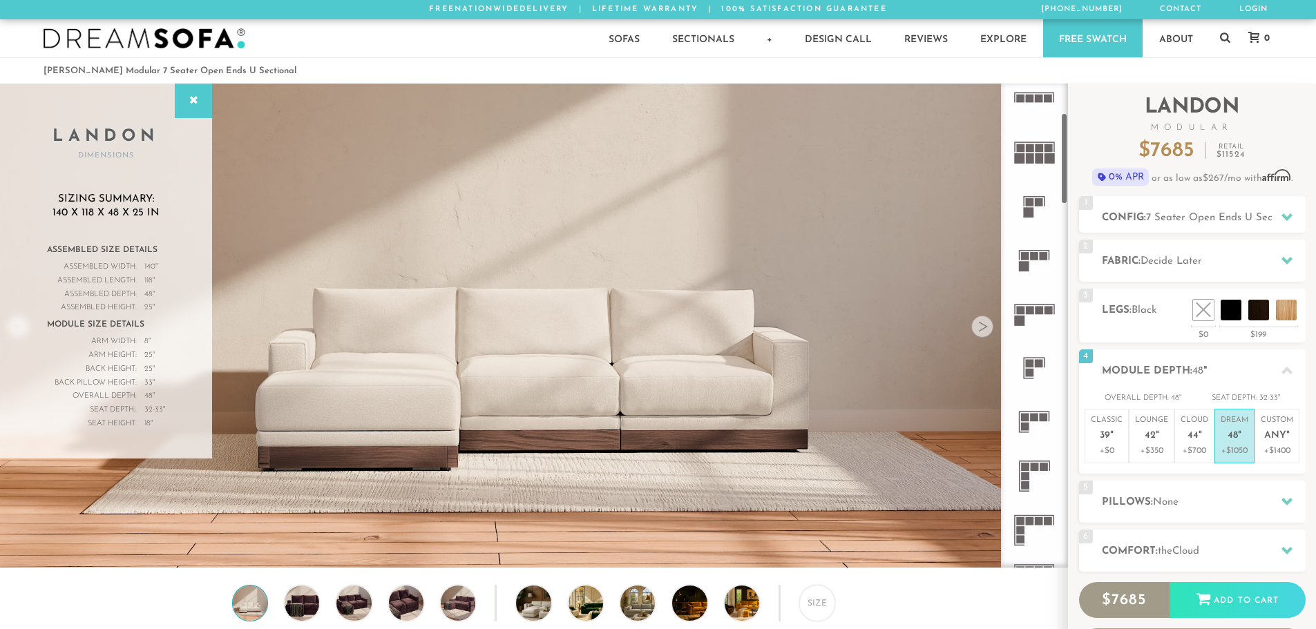
scroll to position [0, 0]
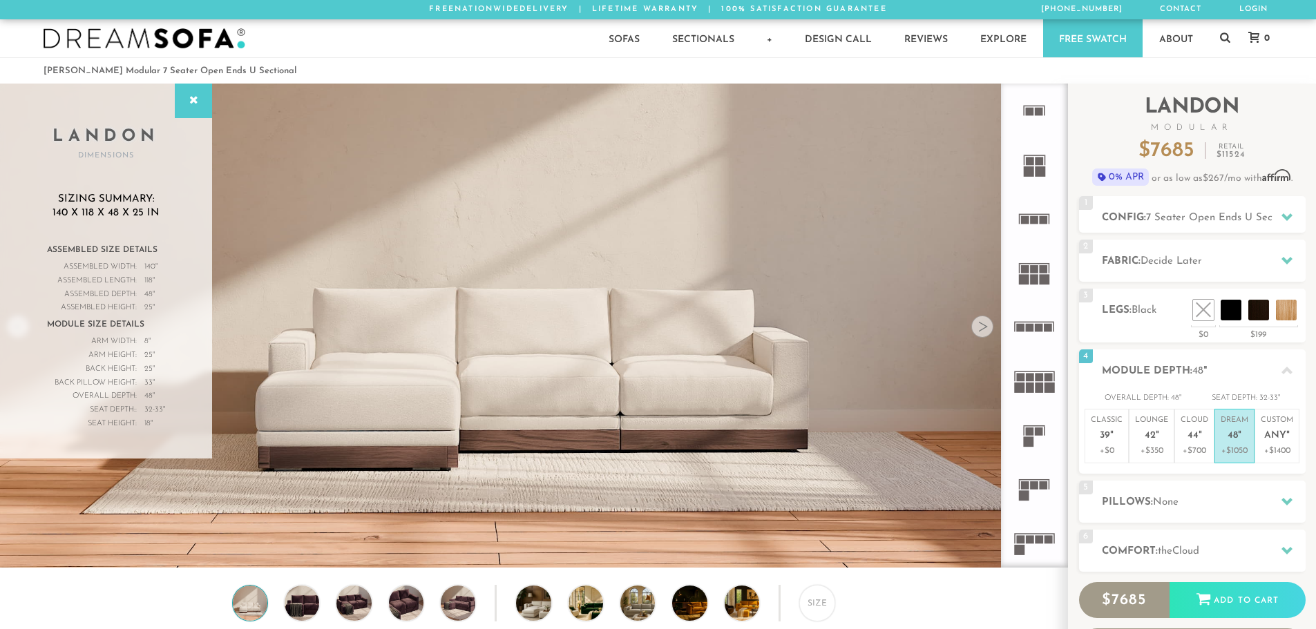
click at [1035, 110] on icon at bounding box center [1034, 111] width 54 height 54
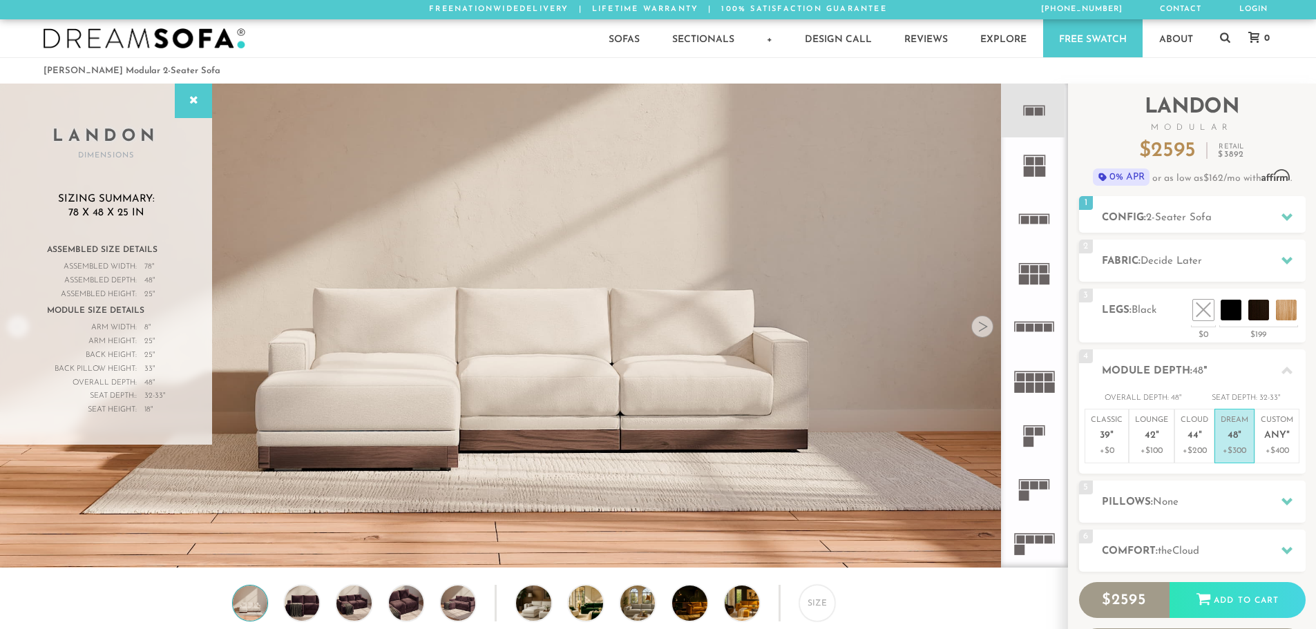
click at [1033, 426] on rect at bounding box center [1034, 426] width 21 height 1
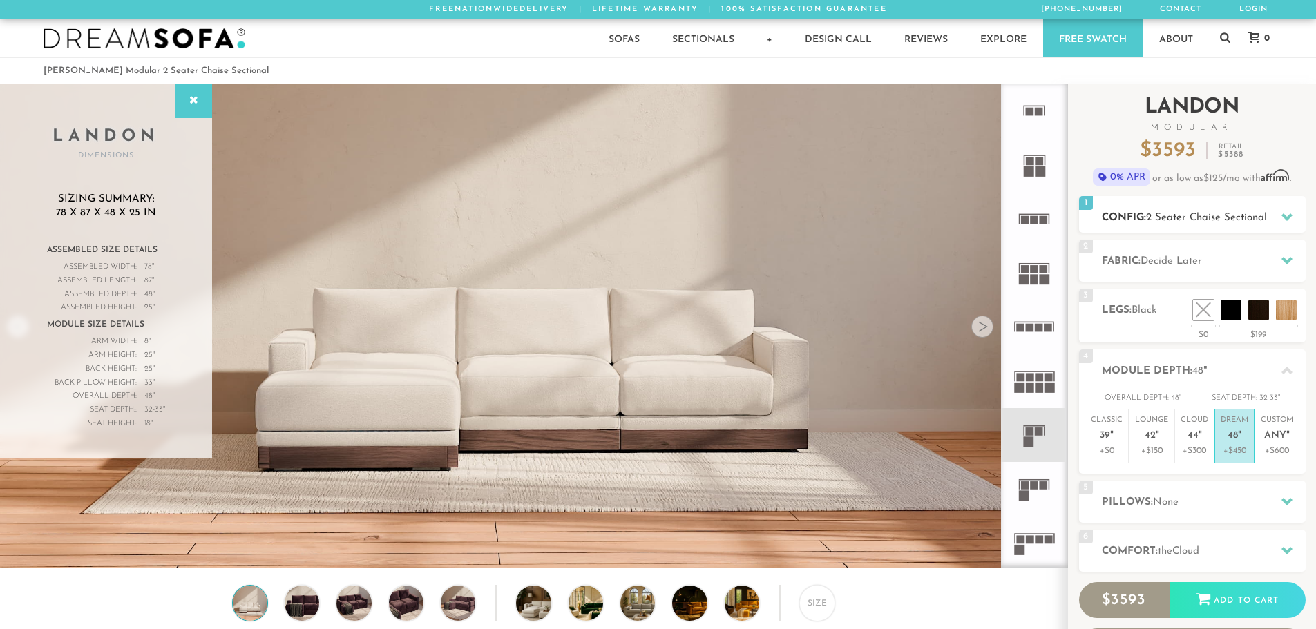
click at [1203, 218] on span "2 Seater Chaise Sectional" at bounding box center [1206, 218] width 121 height 10
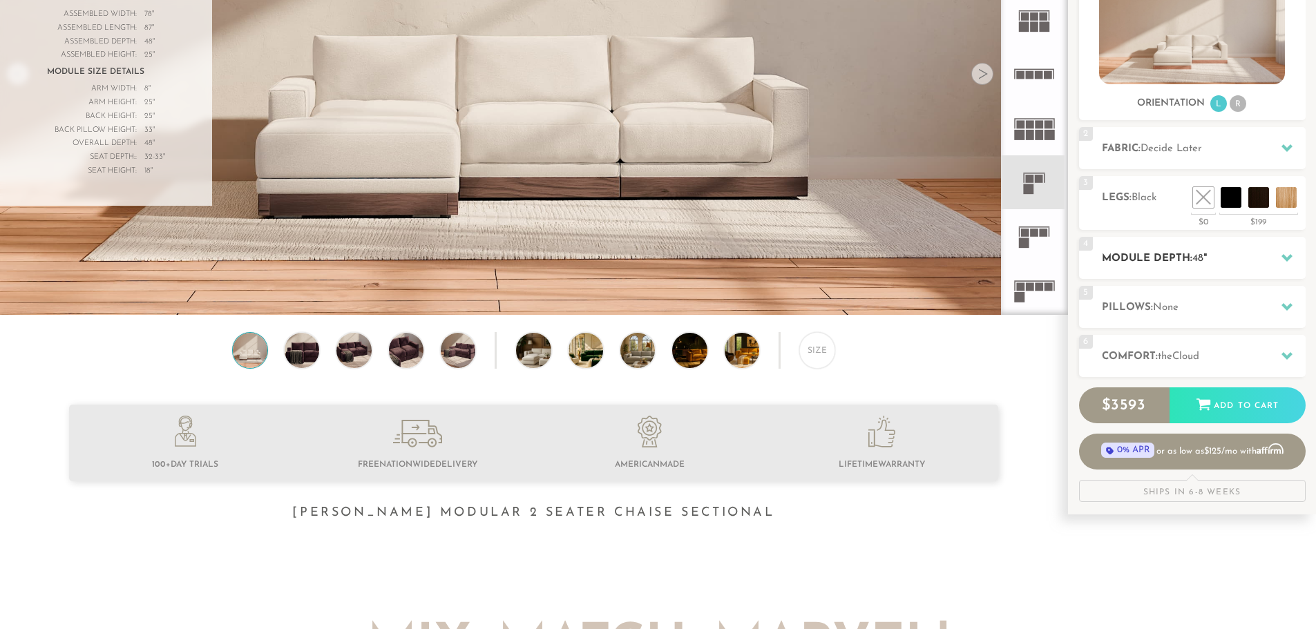
scroll to position [276, 0]
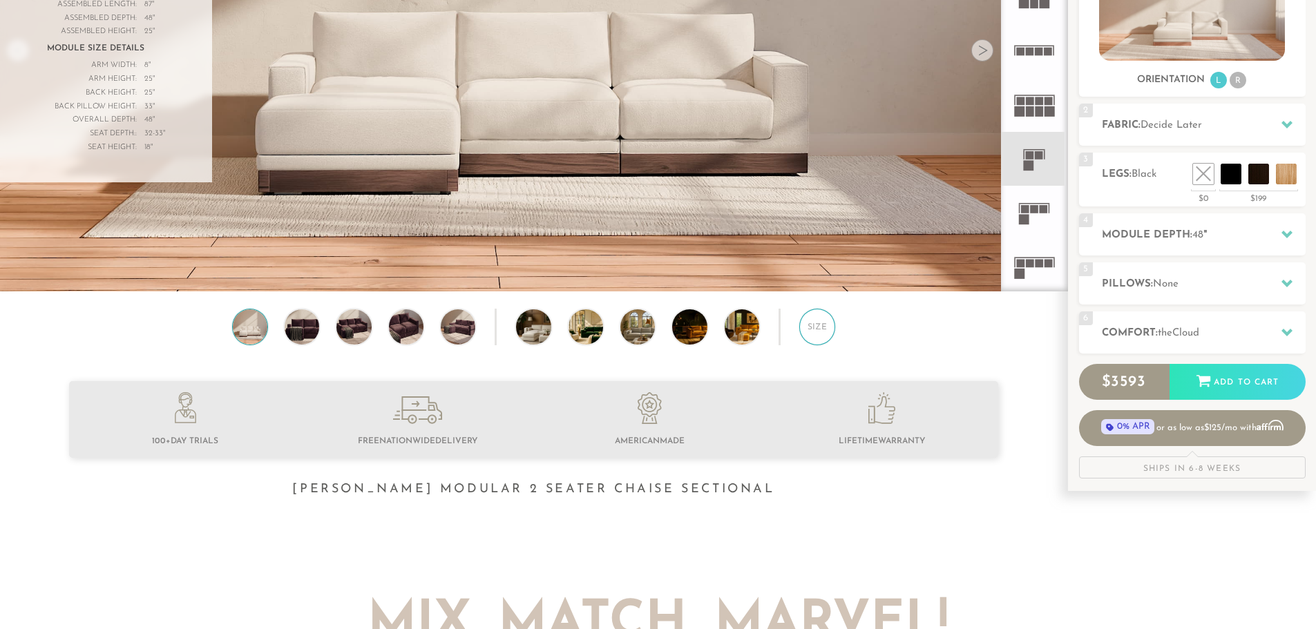
click at [808, 327] on div "Size" at bounding box center [817, 327] width 36 height 36
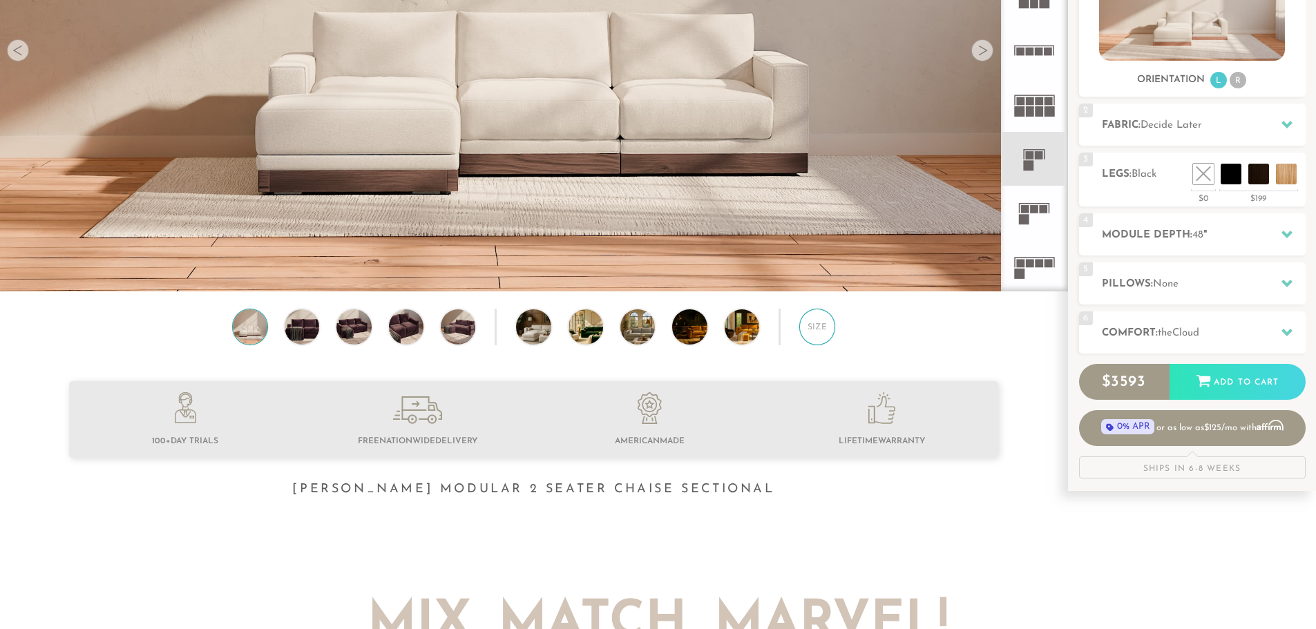
click at [808, 327] on div "Size" at bounding box center [817, 327] width 36 height 36
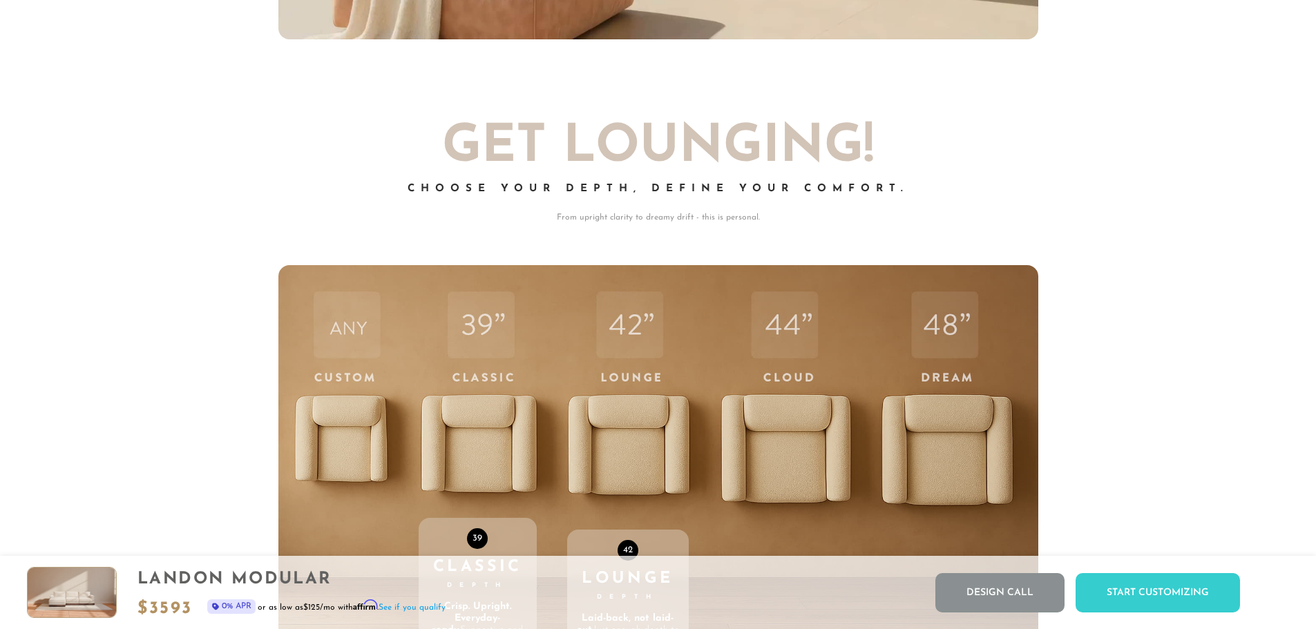
scroll to position [4978, 0]
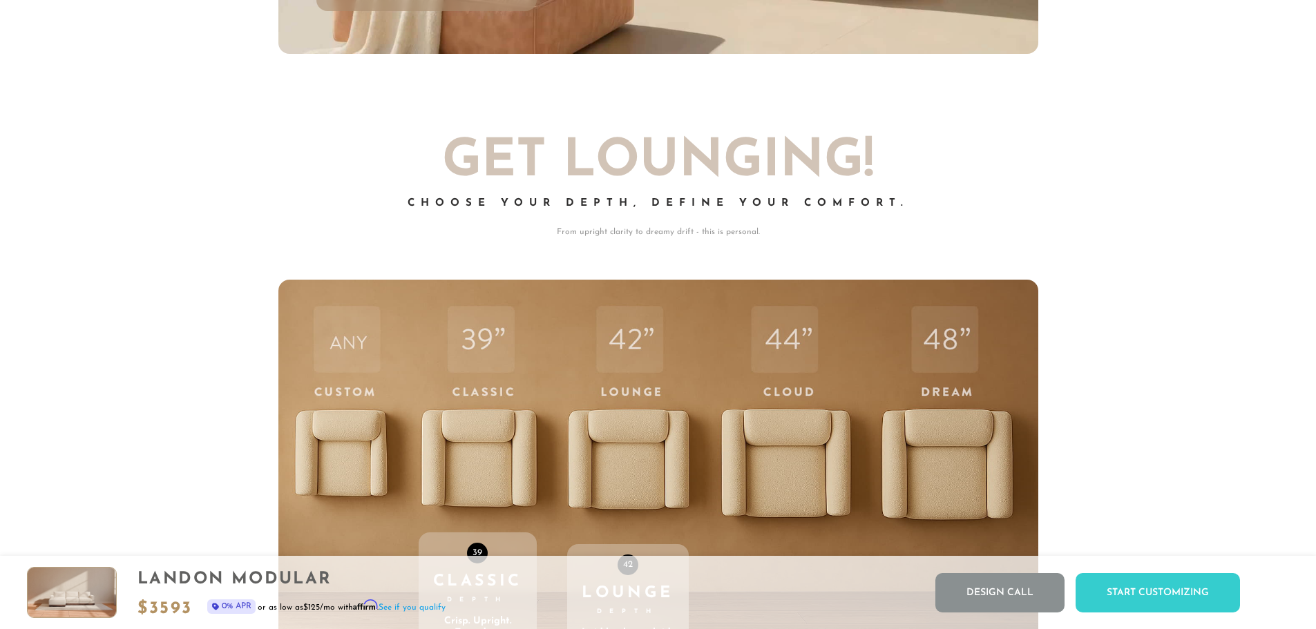
click at [633, 451] on div "42 Lounge Depth Laid-back, not laid-out. Just enough depth to relax, without di…" at bounding box center [628, 573] width 122 height 587
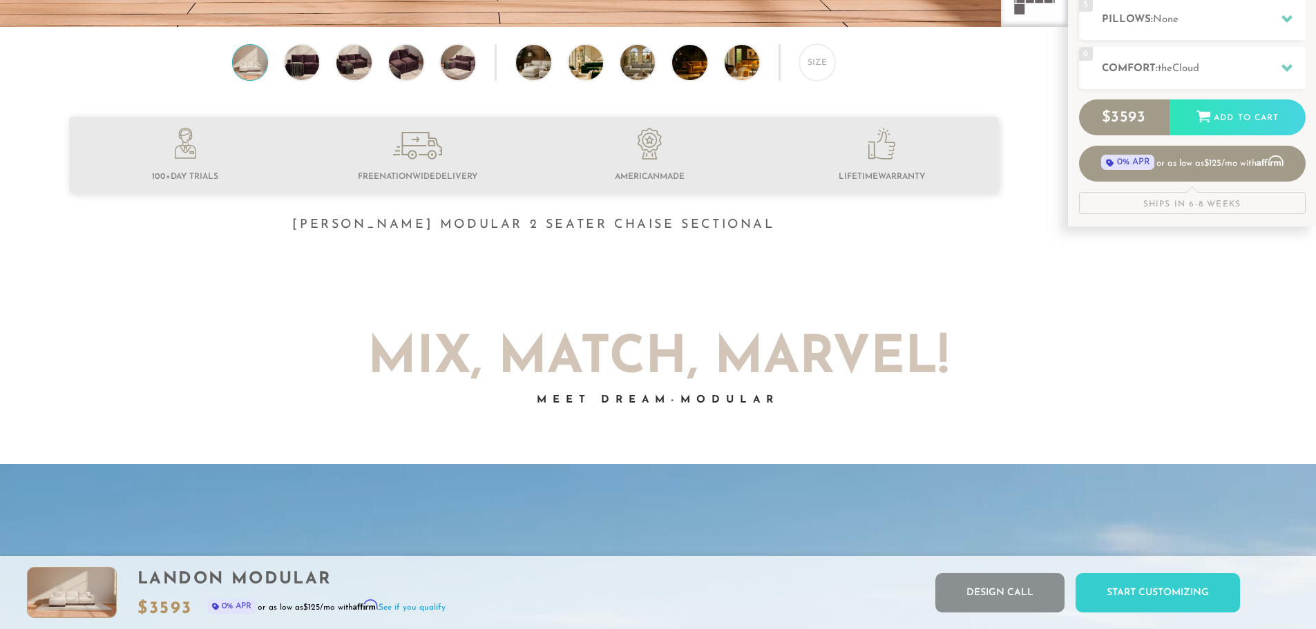
scroll to position [0, 0]
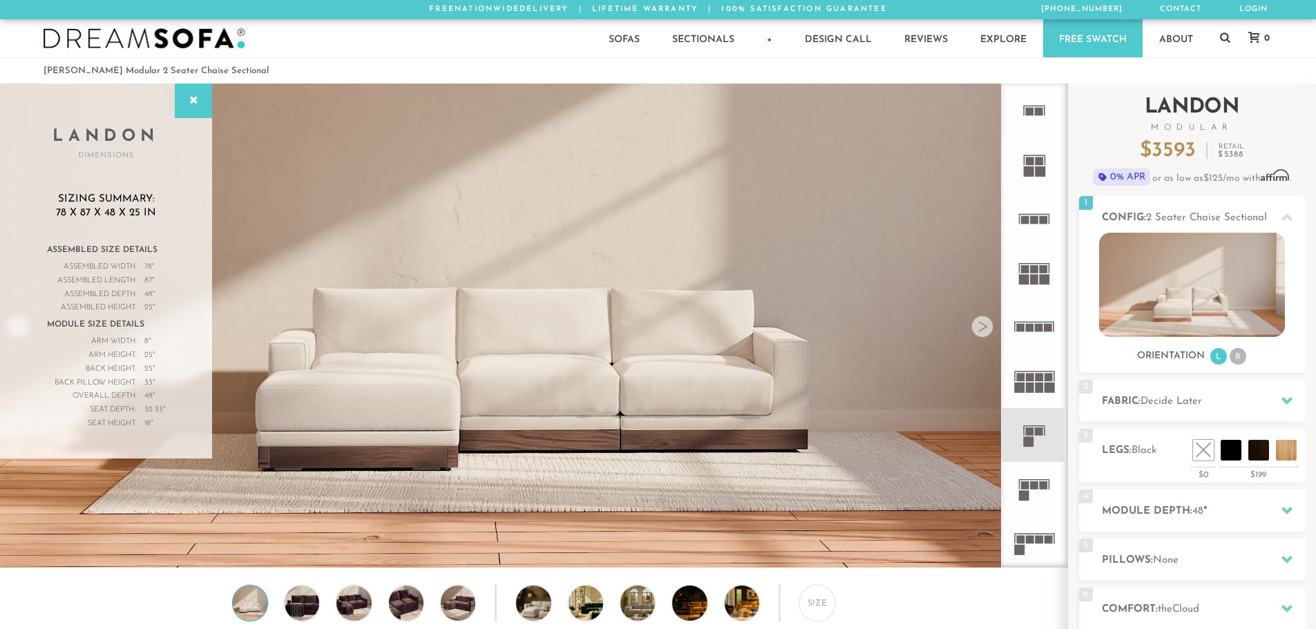
click at [1092, 109] on h2 "Landon Modular" at bounding box center [1192, 114] width 227 height 35
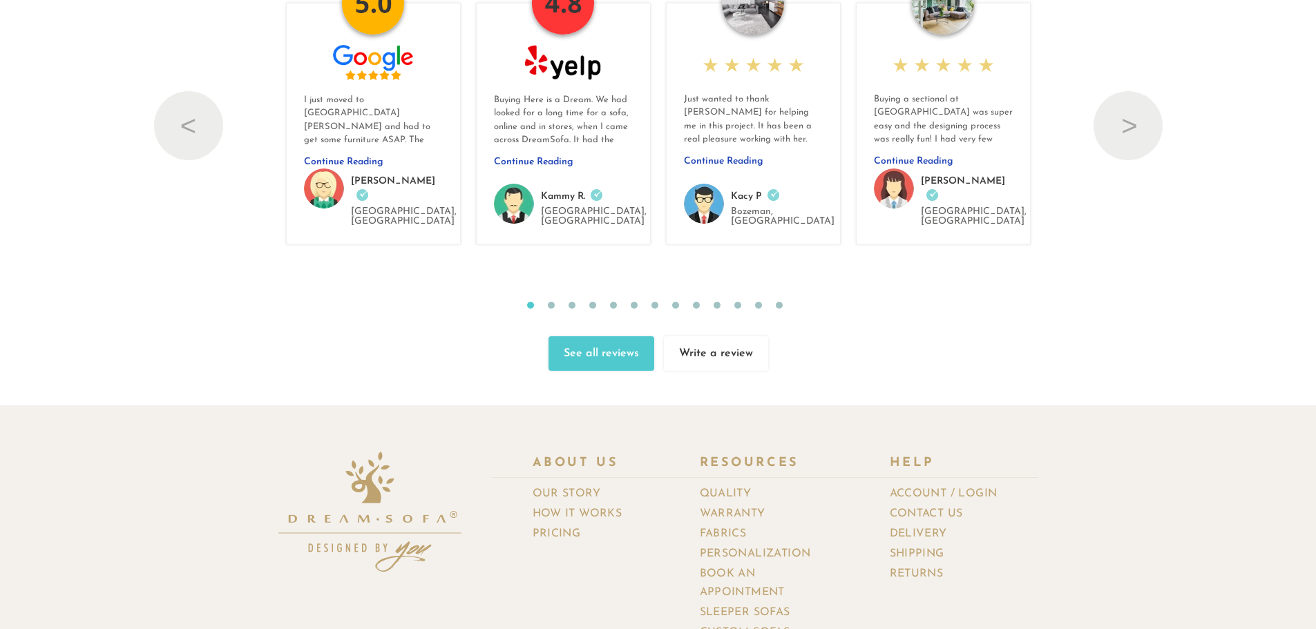
scroll to position [15692, 0]
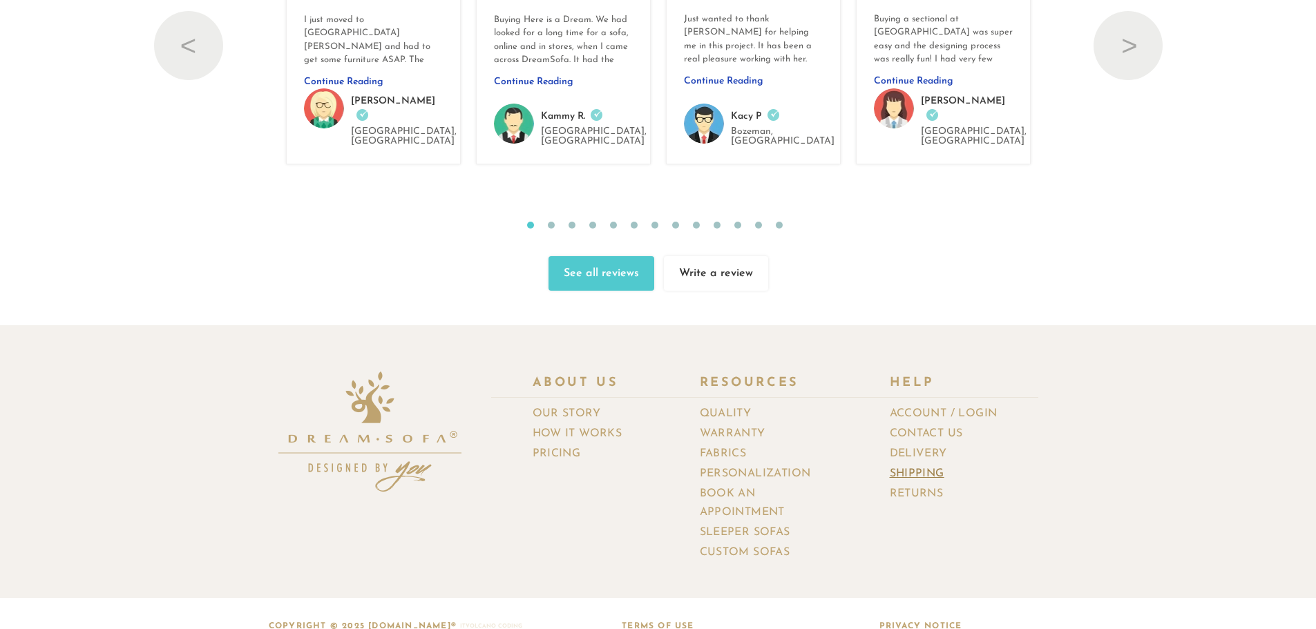
drag, startPoint x: 920, startPoint y: 430, endPoint x: 942, endPoint y: 443, distance: 24.8
click at [924, 444] on link "Delivery" at bounding box center [924, 454] width 68 height 20
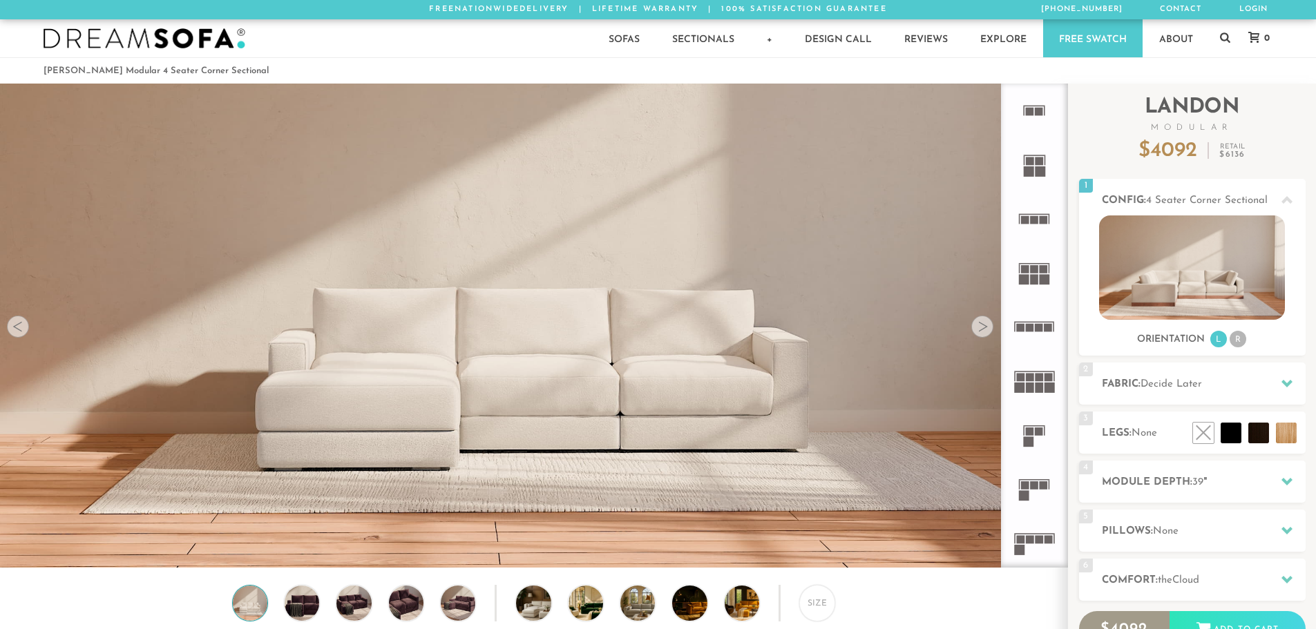
scroll to position [11, 11]
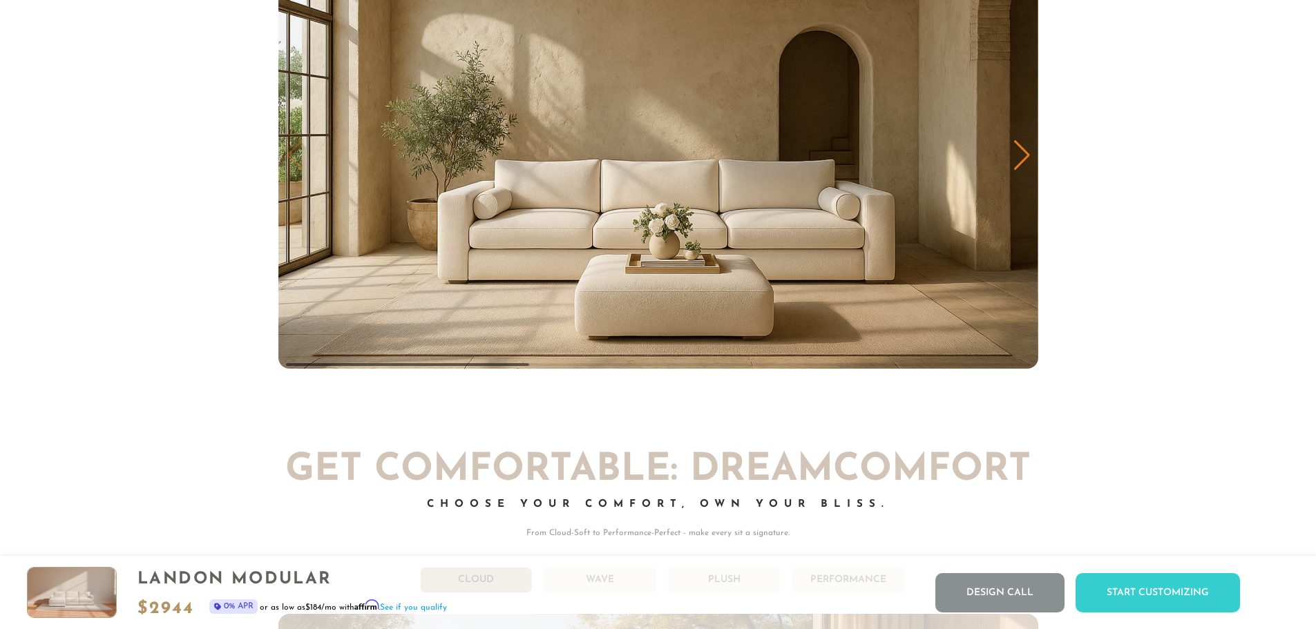
scroll to position [7713, 0]
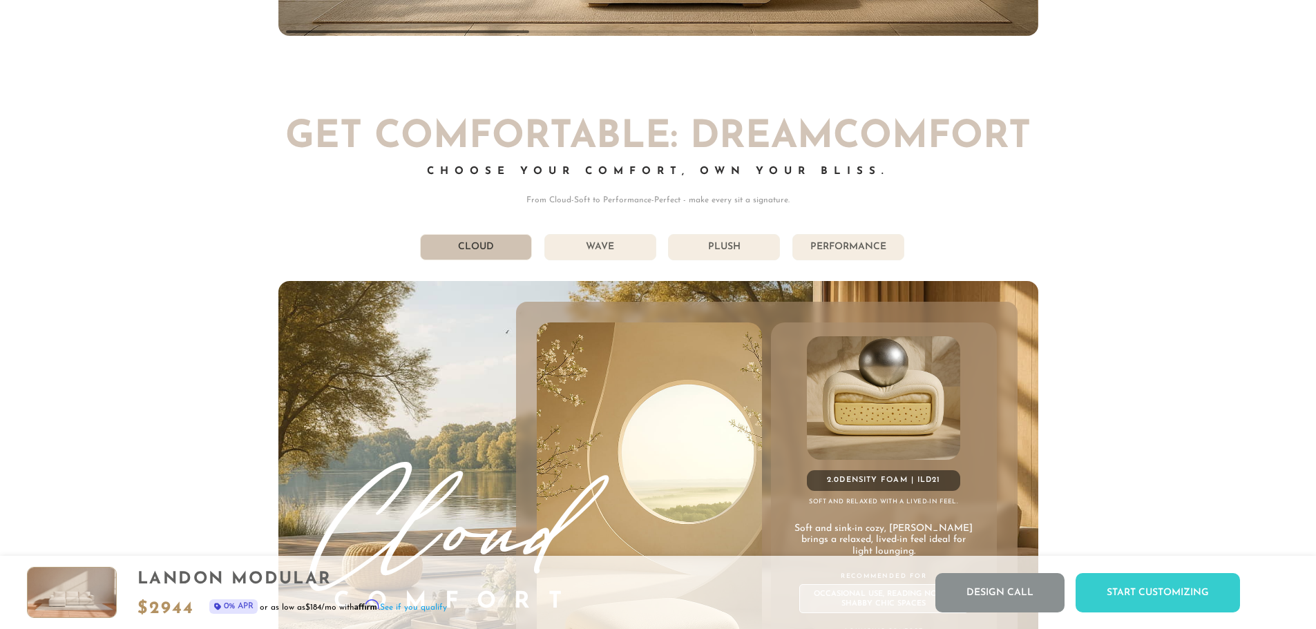
click at [587, 256] on li "Wave" at bounding box center [600, 247] width 112 height 26
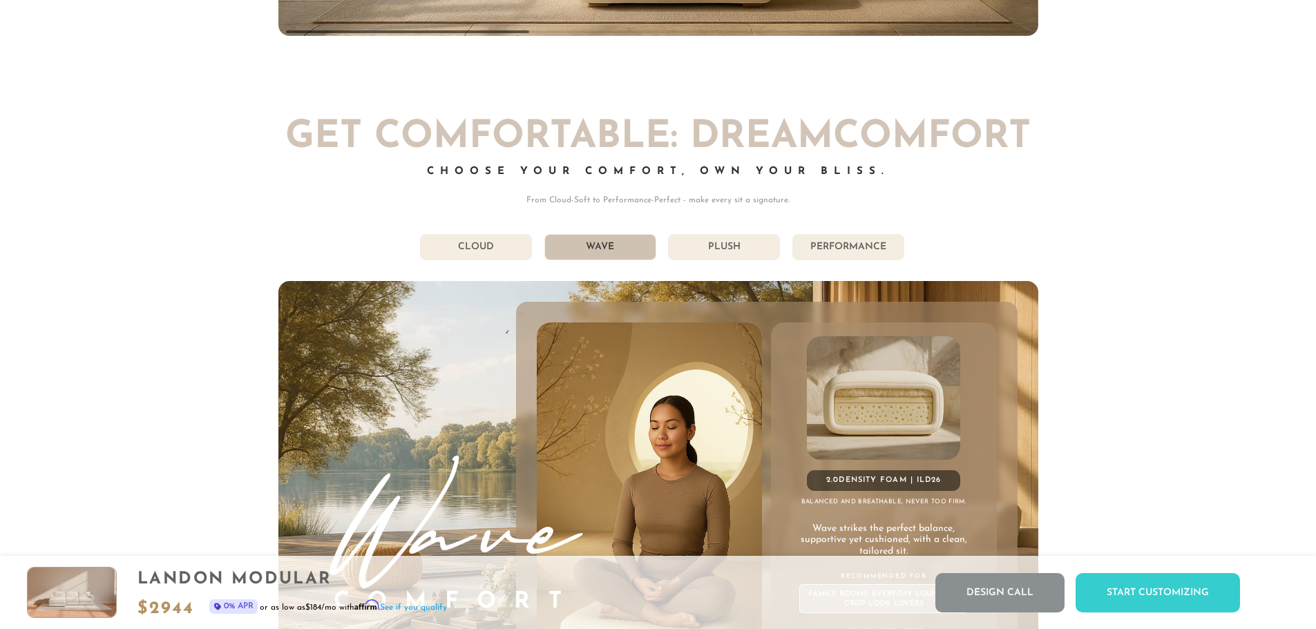
click at [509, 250] on li "Cloud" at bounding box center [476, 247] width 112 height 26
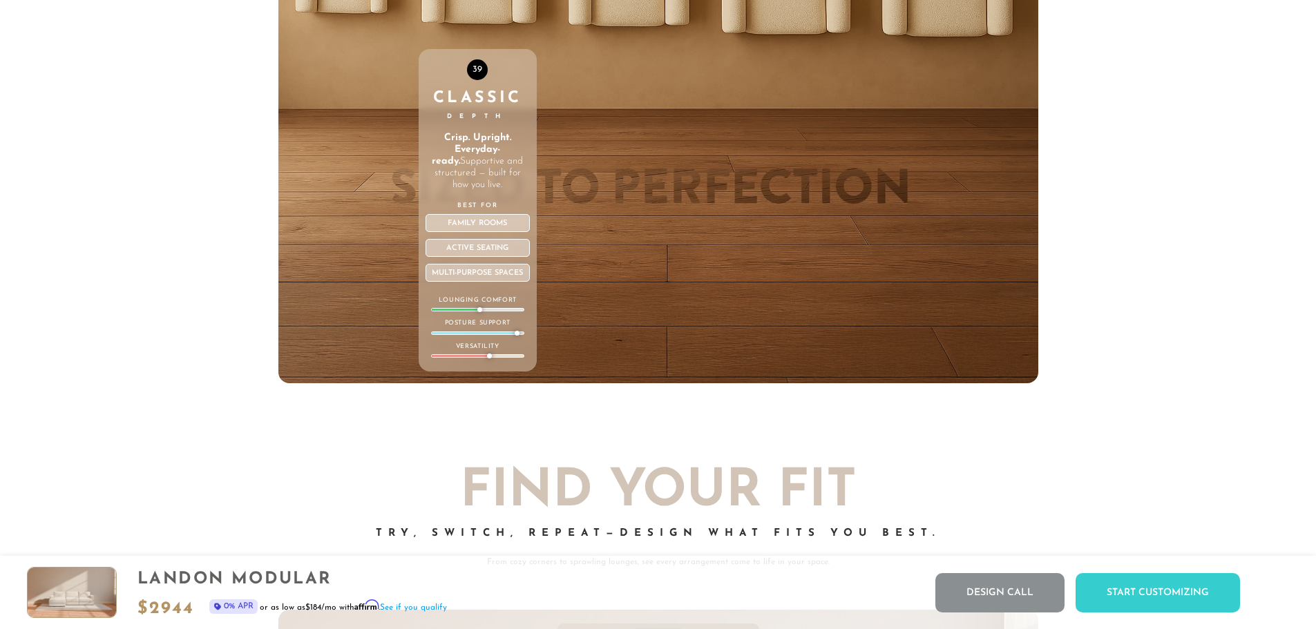
scroll to position [5321, 0]
drag, startPoint x: 490, startPoint y: 142, endPoint x: 474, endPoint y: 89, distance: 55.5
click at [474, 79] on div "39" at bounding box center [477, 69] width 21 height 21
click at [476, 79] on div "39" at bounding box center [477, 69] width 21 height 21
click at [472, 28] on div "39 Classic Depth Crisp. Upright. Everyday-ready. Supportive and structured — bu…" at bounding box center [478, 89] width 118 height 587
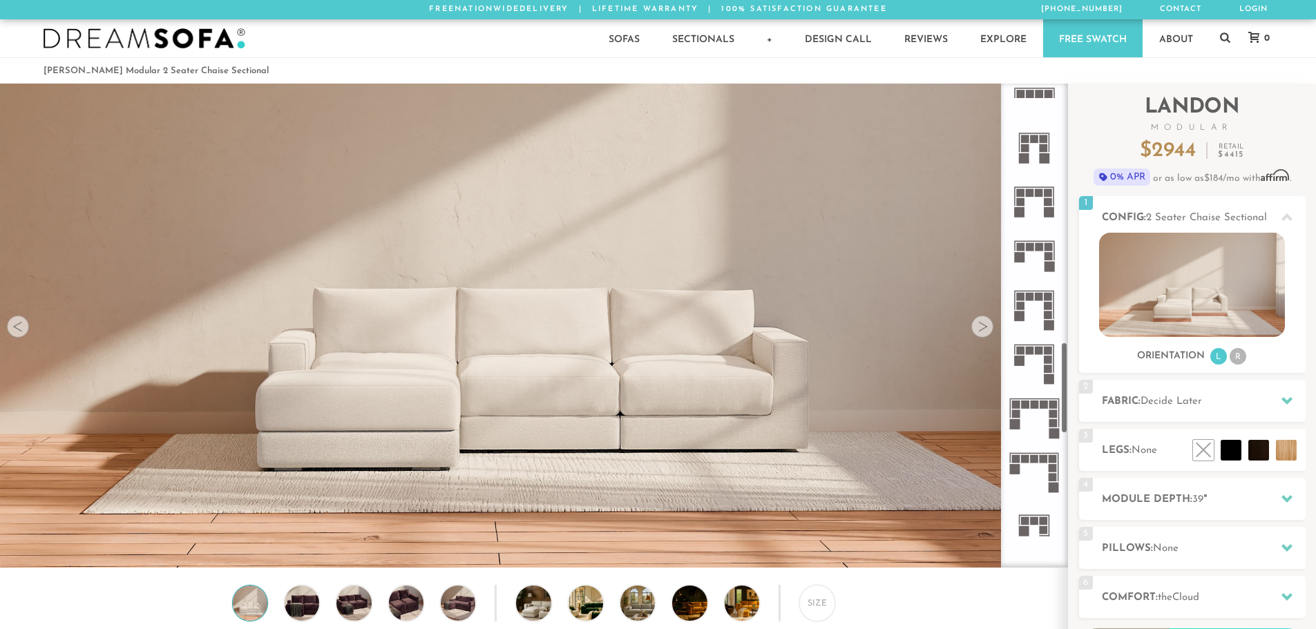
scroll to position [1382, 0]
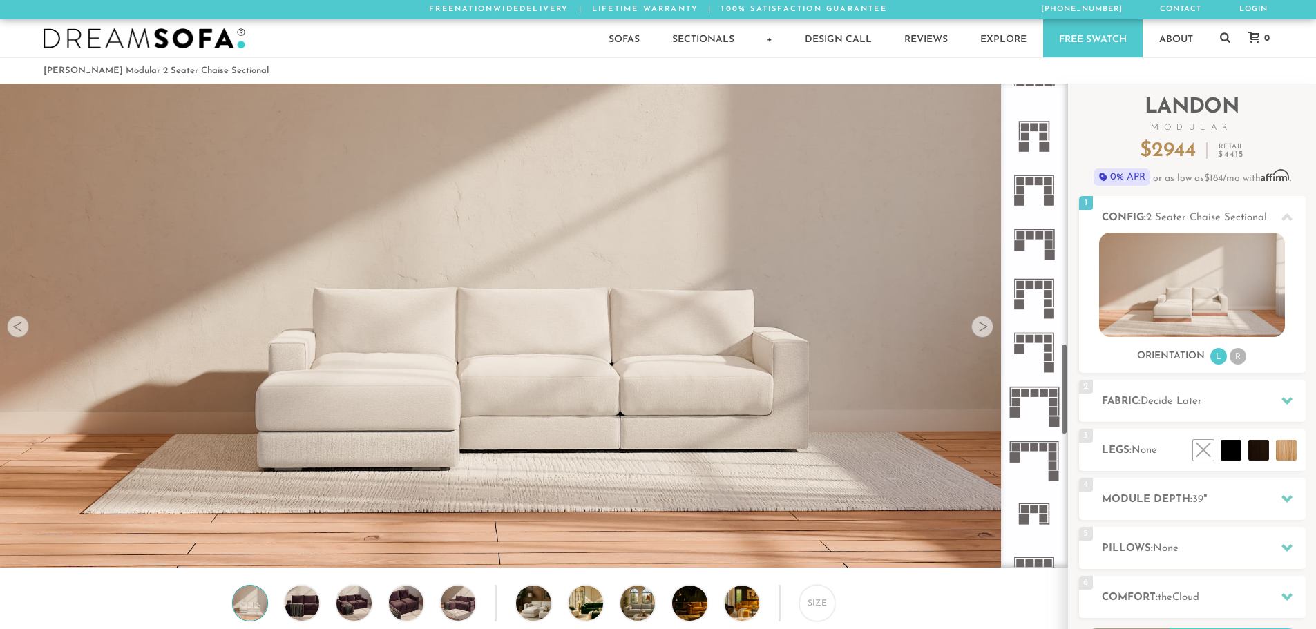
click at [1039, 442] on icon at bounding box center [1034, 460] width 54 height 54
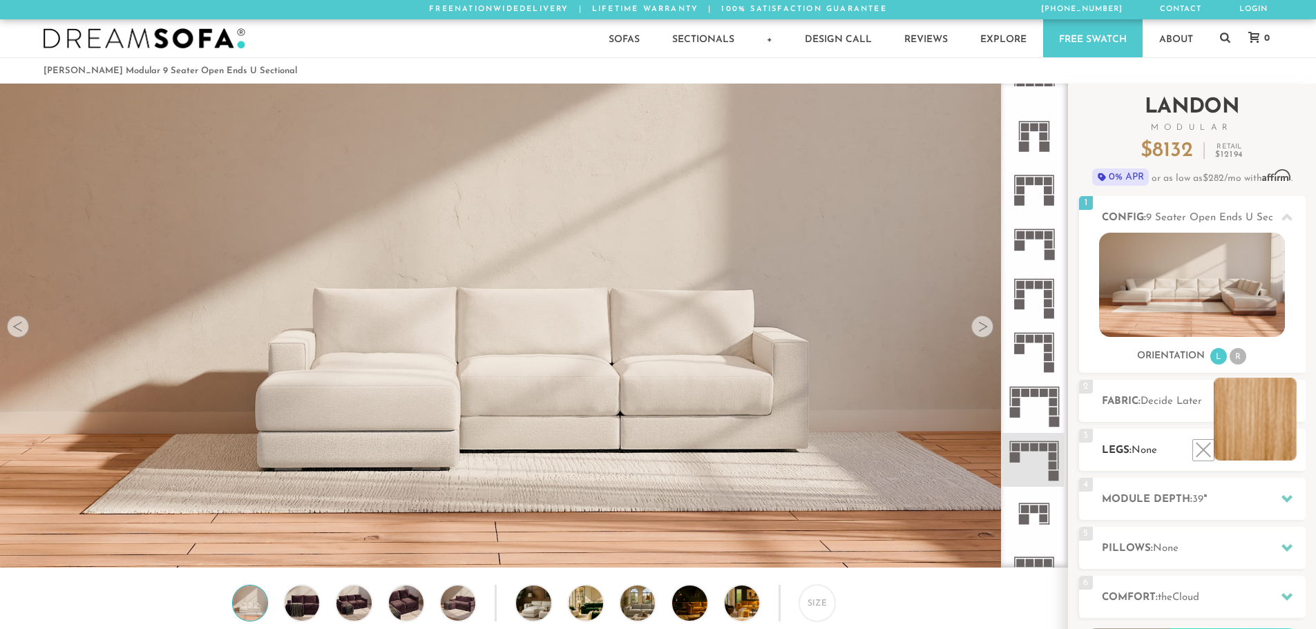
click at [1267, 455] on li at bounding box center [1255, 419] width 83 height 83
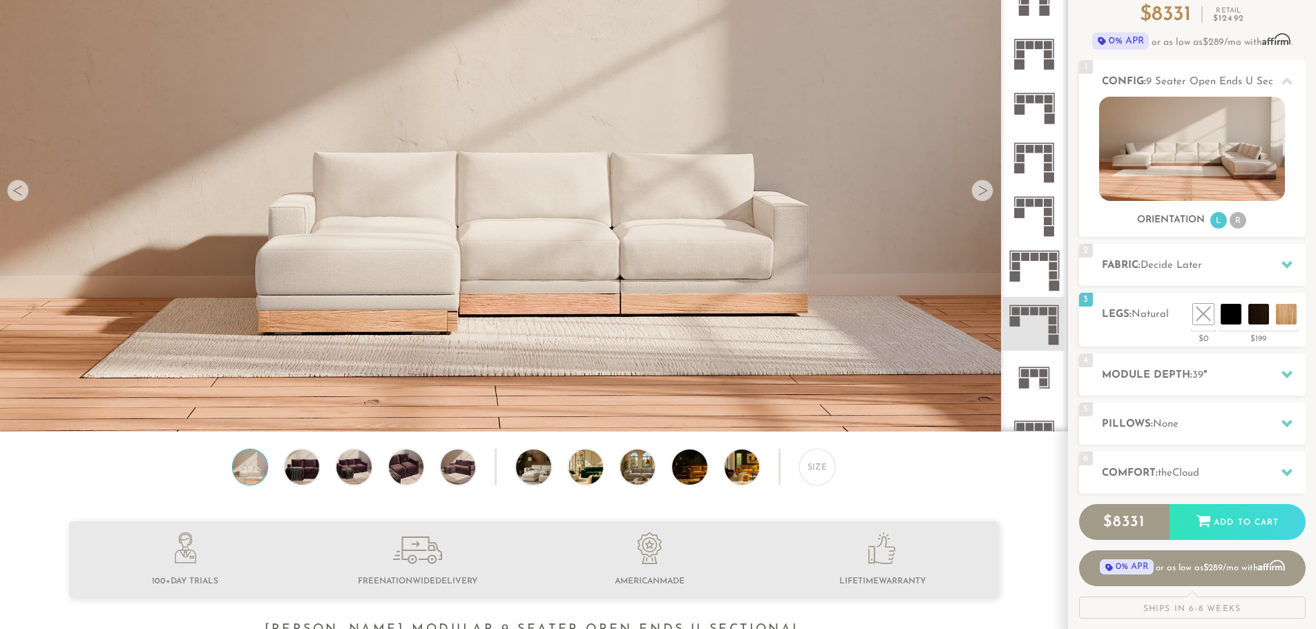
scroll to position [138, 0]
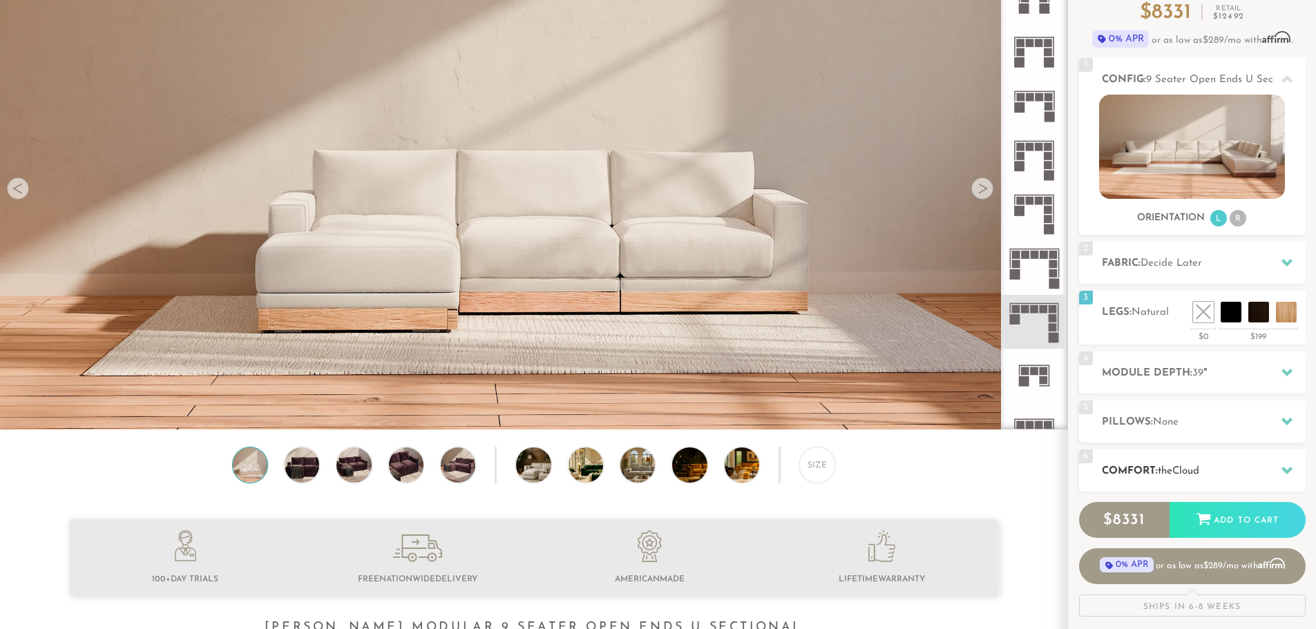
click at [1199, 468] on span "Cloud" at bounding box center [1185, 471] width 27 height 10
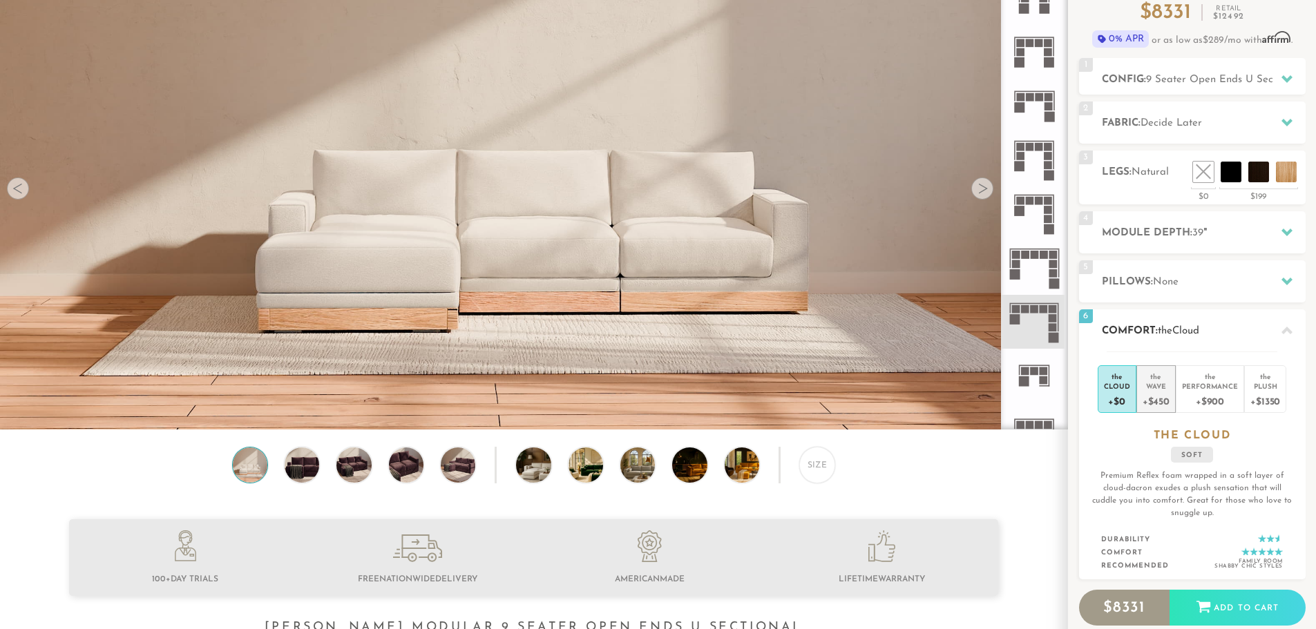
click at [1161, 403] on div "+$450" at bounding box center [1156, 401] width 27 height 20
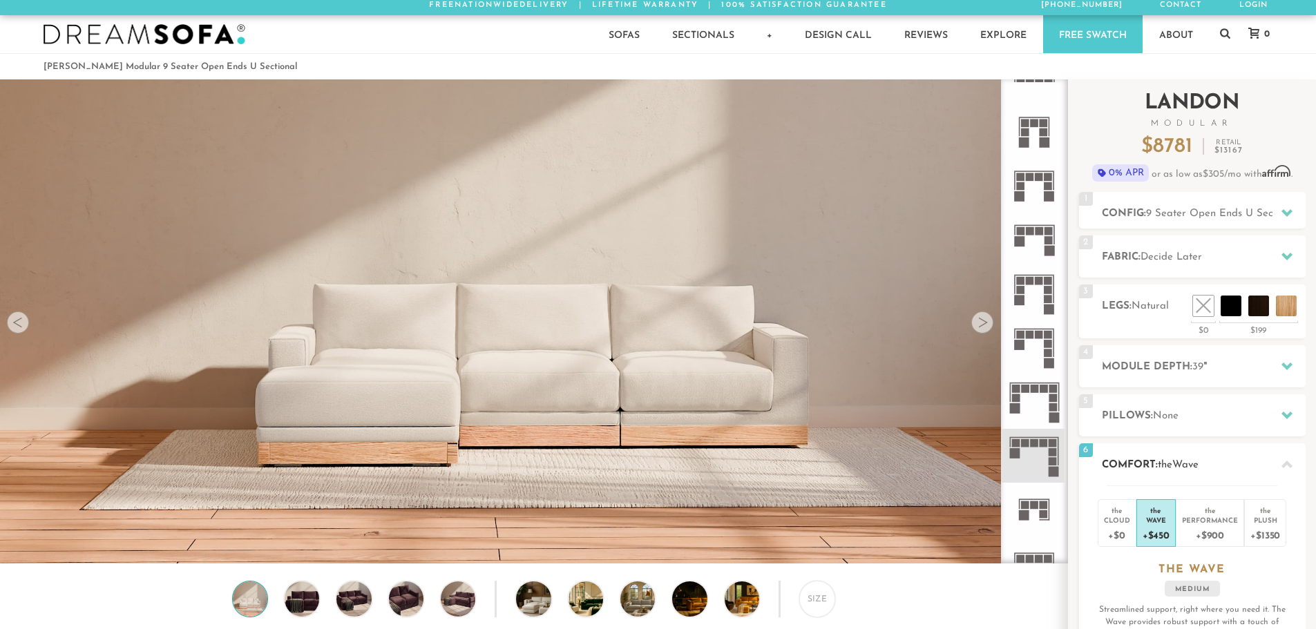
scroll to position [0, 0]
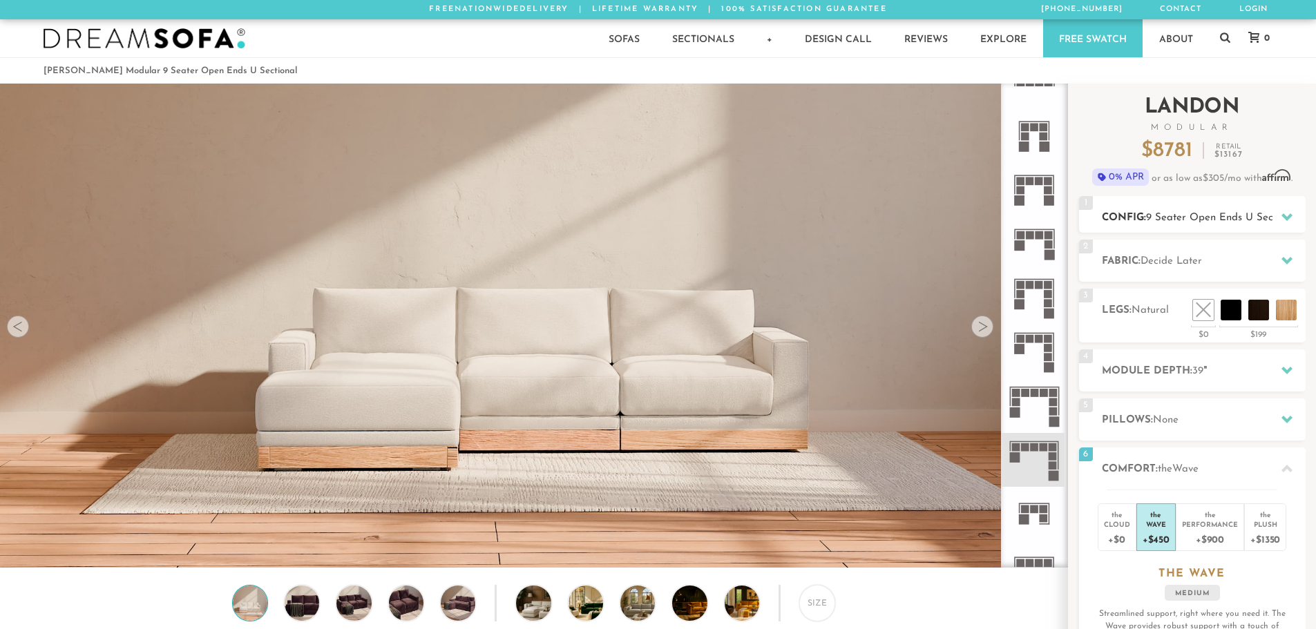
click at [1194, 215] on span "9 Seater Open Ends U Sectional" at bounding box center [1222, 218] width 153 height 10
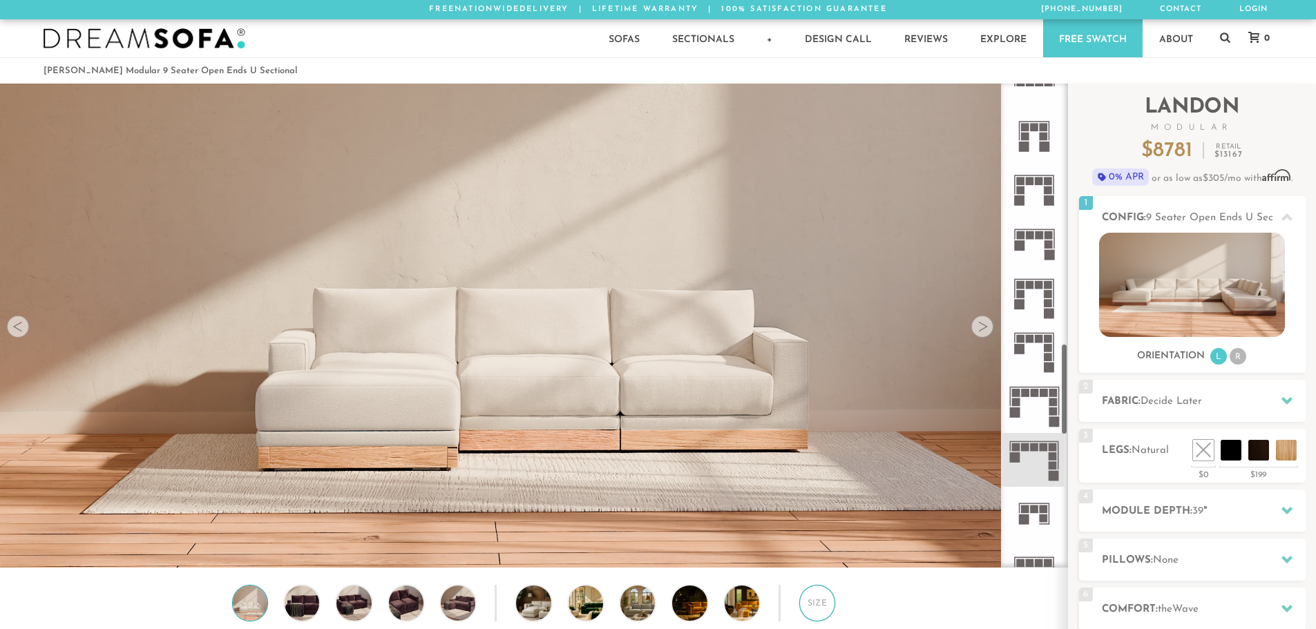
click at [815, 607] on div "Size" at bounding box center [817, 603] width 36 height 36
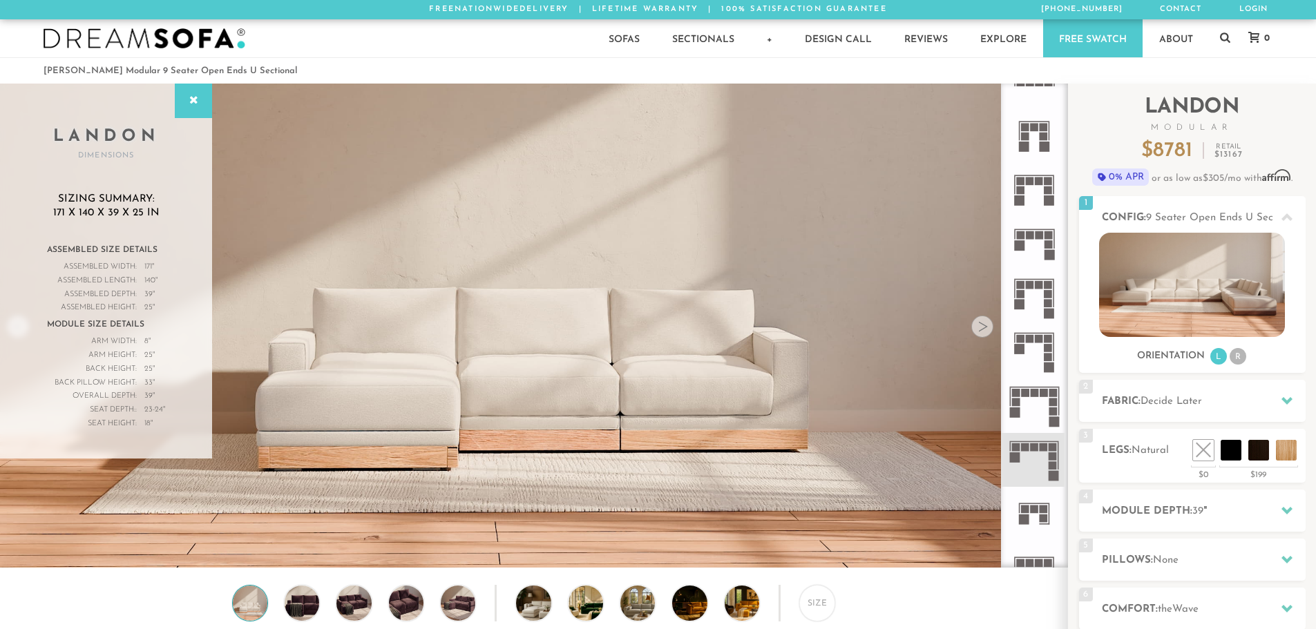
click at [1029, 335] on rect at bounding box center [1030, 339] width 8 height 8
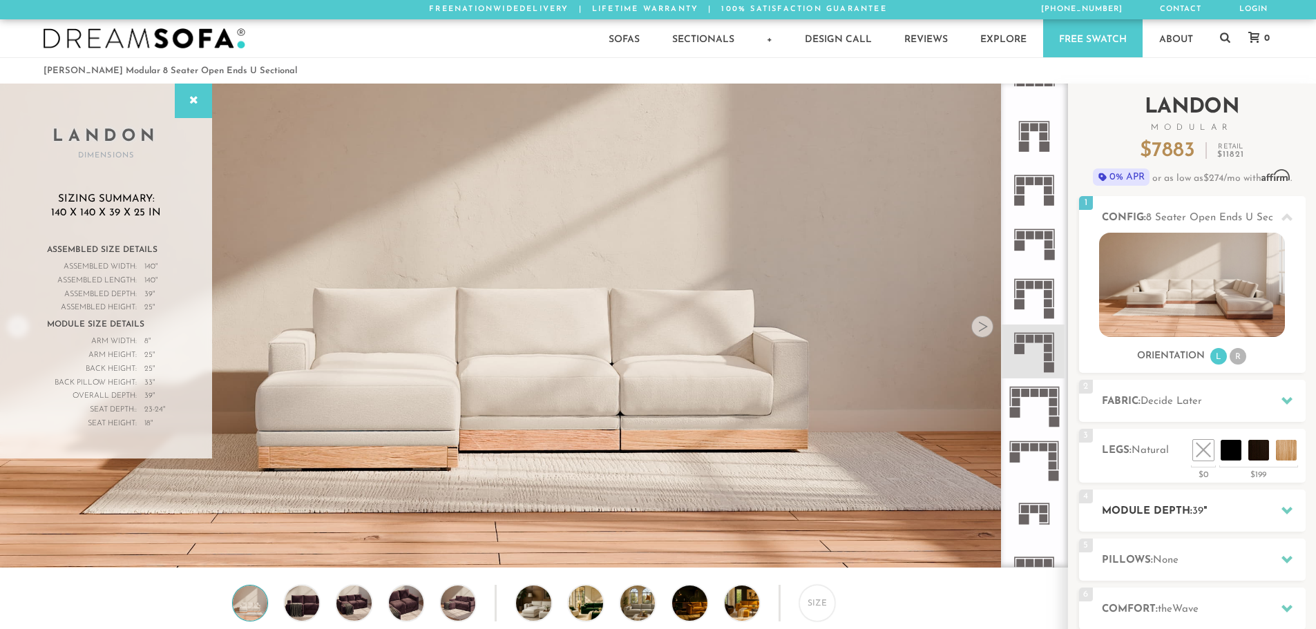
click at [1243, 507] on h2 "Module Depth: 39 "" at bounding box center [1204, 512] width 204 height 16
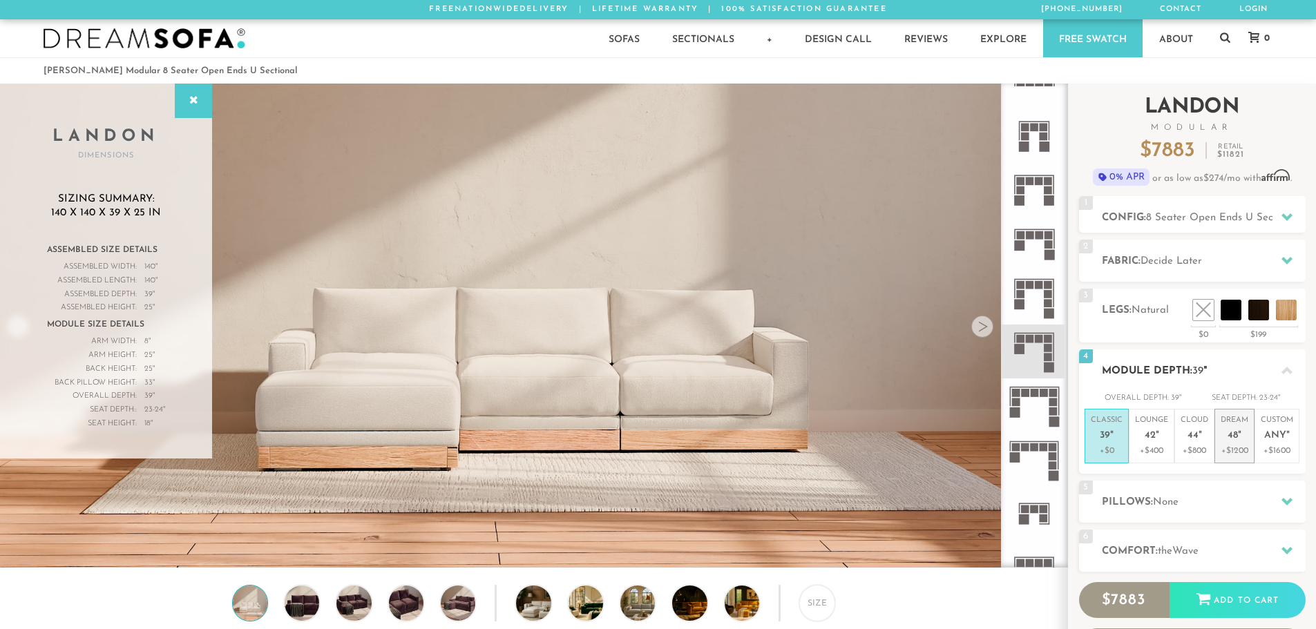
click at [1235, 442] on p "Dream 48 "" at bounding box center [1235, 430] width 28 height 30
click at [1112, 443] on p "Classic 39 "" at bounding box center [1107, 430] width 32 height 30
click at [1242, 440] on p "Dream 48 "" at bounding box center [1235, 430] width 28 height 30
click at [1245, 209] on div "1 Config: 8 Seater Open Ends U Sectional R" at bounding box center [1192, 214] width 227 height 37
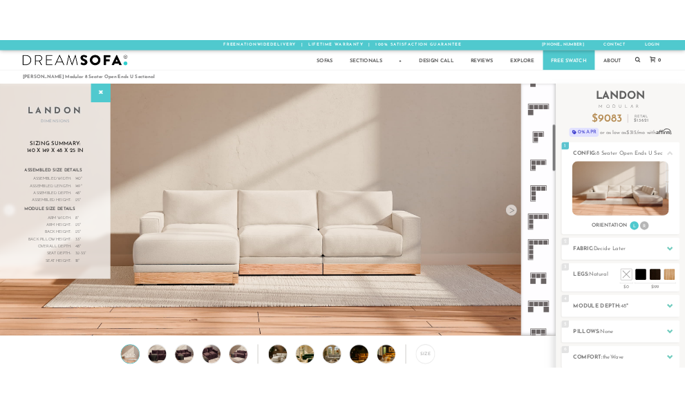
scroll to position [414, 0]
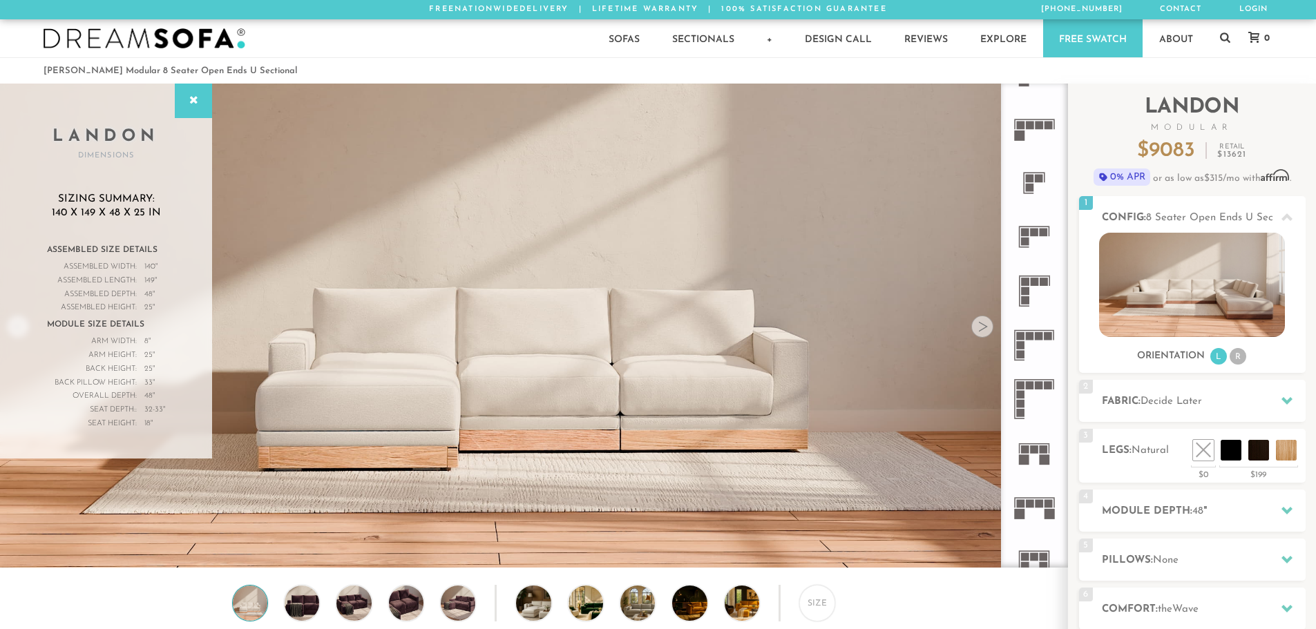
click at [1043, 502] on rect at bounding box center [1039, 504] width 8 height 8
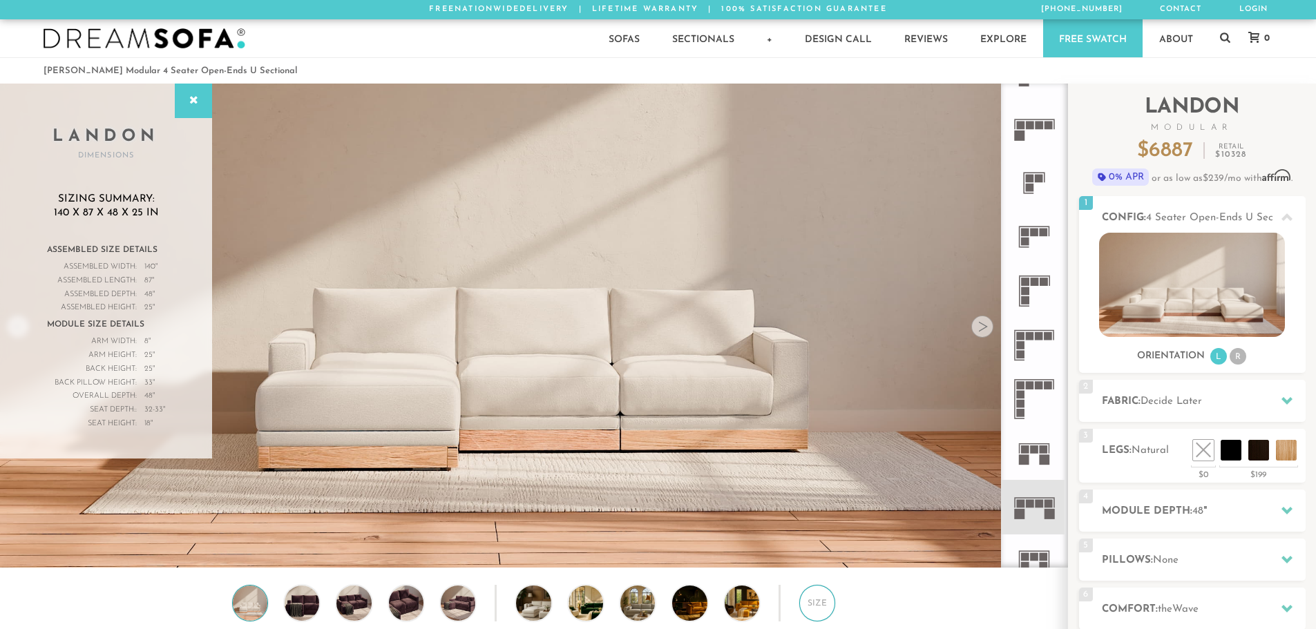
click at [823, 618] on div "Size" at bounding box center [817, 603] width 36 height 36
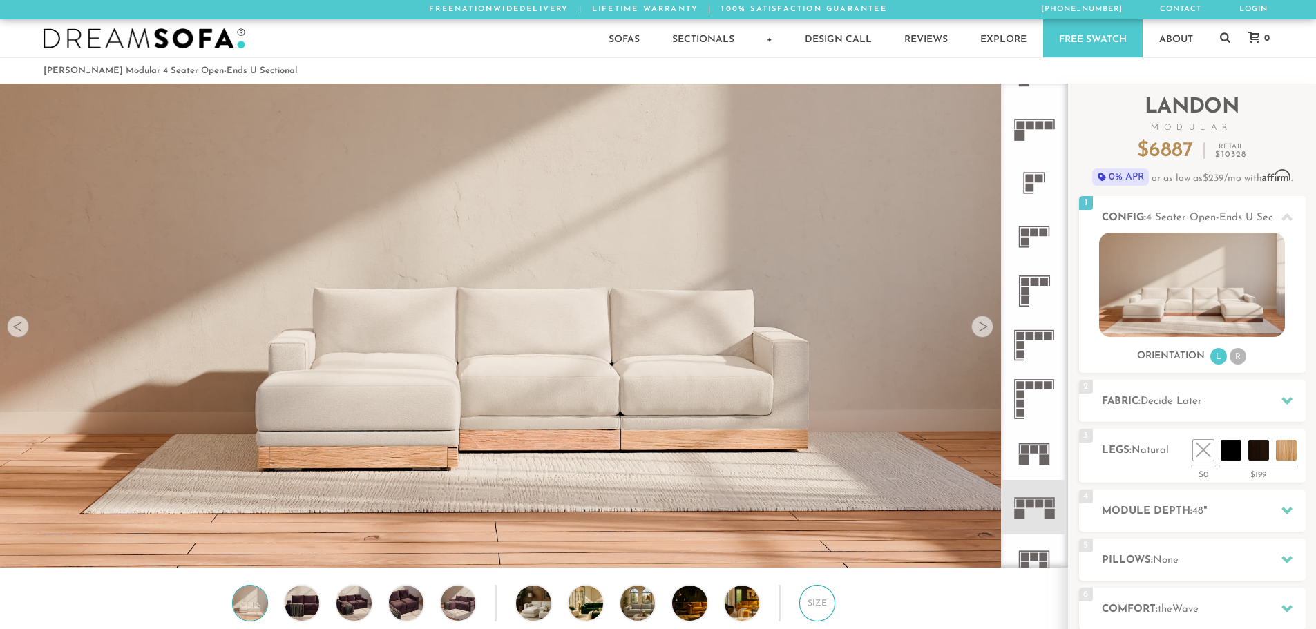
click at [823, 613] on div "Size" at bounding box center [817, 603] width 36 height 36
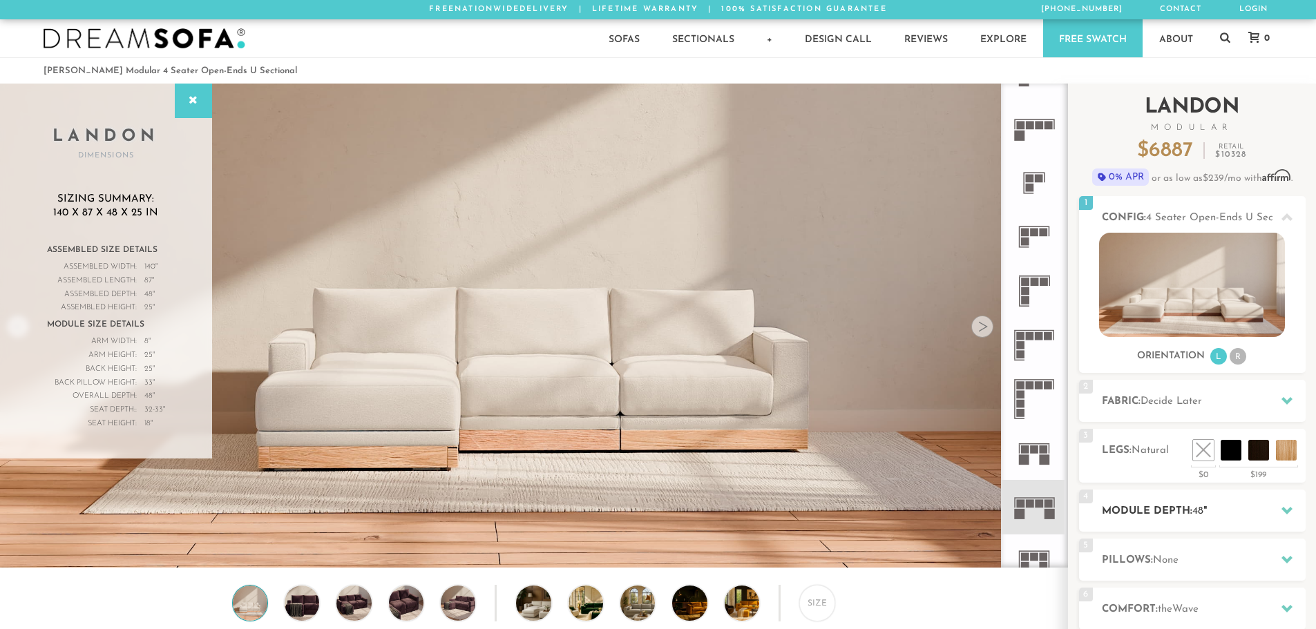
click at [1265, 515] on h2 "Module Depth: 48 "" at bounding box center [1204, 512] width 204 height 16
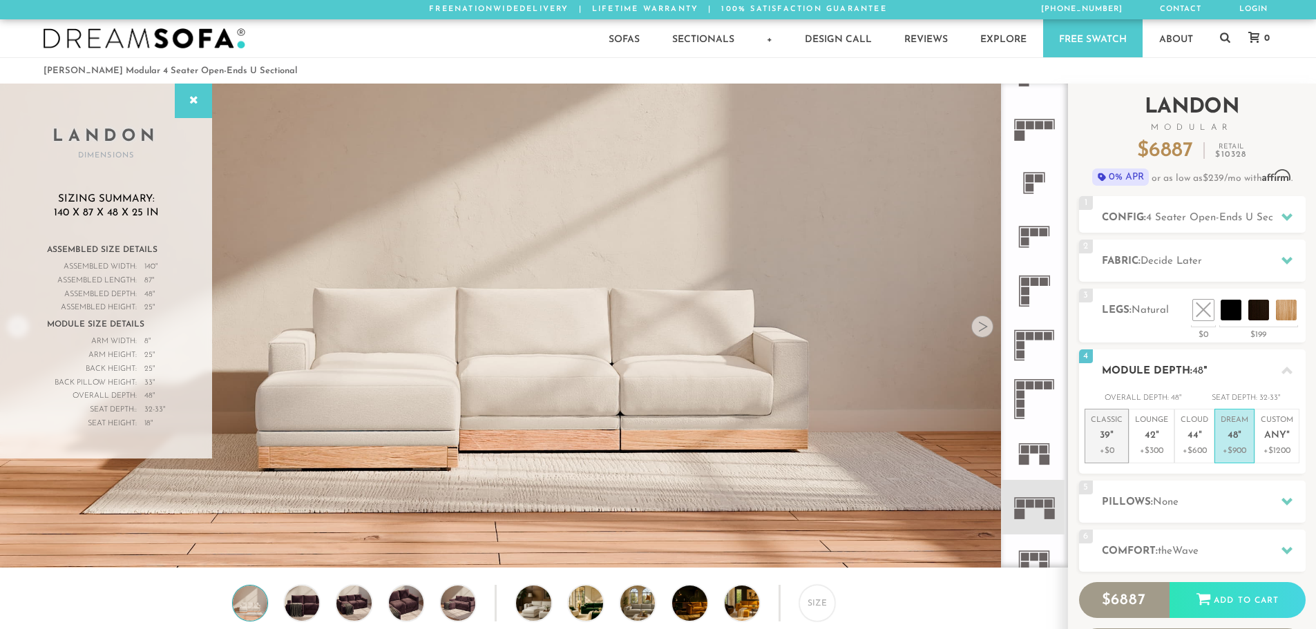
click at [1103, 441] on span "39" at bounding box center [1105, 436] width 10 height 12
click at [1154, 443] on p "Lounge 42 "" at bounding box center [1151, 430] width 33 height 30
click at [1188, 544] on h2 "Comfort: the Wave" at bounding box center [1204, 552] width 204 height 16
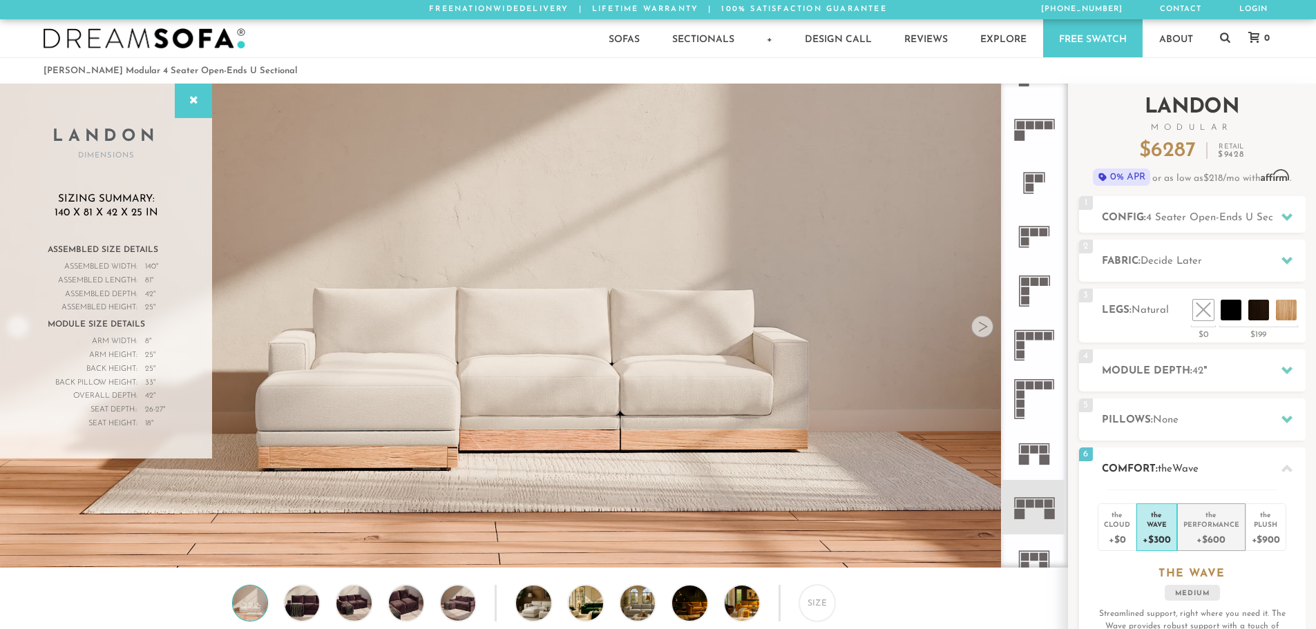
click at [1205, 535] on div "+$600" at bounding box center [1211, 539] width 56 height 20
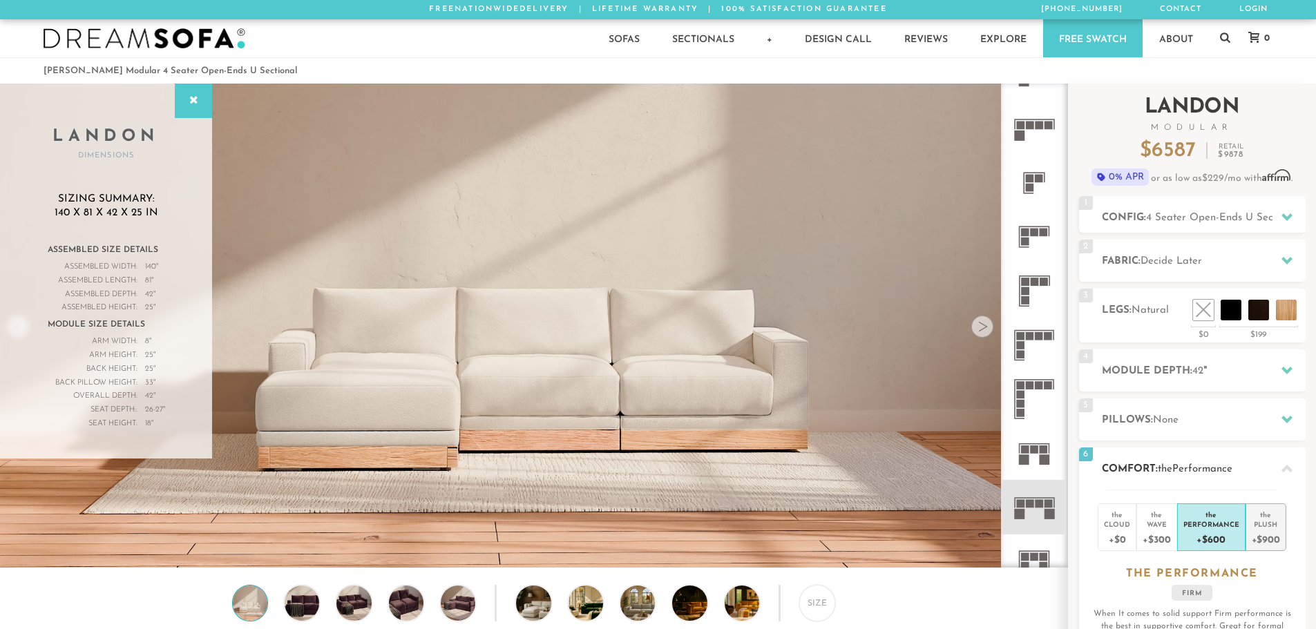
click at [1257, 530] on div "+$900" at bounding box center [1266, 539] width 28 height 20
click at [1228, 530] on div "+$600" at bounding box center [1211, 539] width 56 height 20
click at [1174, 532] on li "the Wave +$300" at bounding box center [1156, 528] width 40 height 48
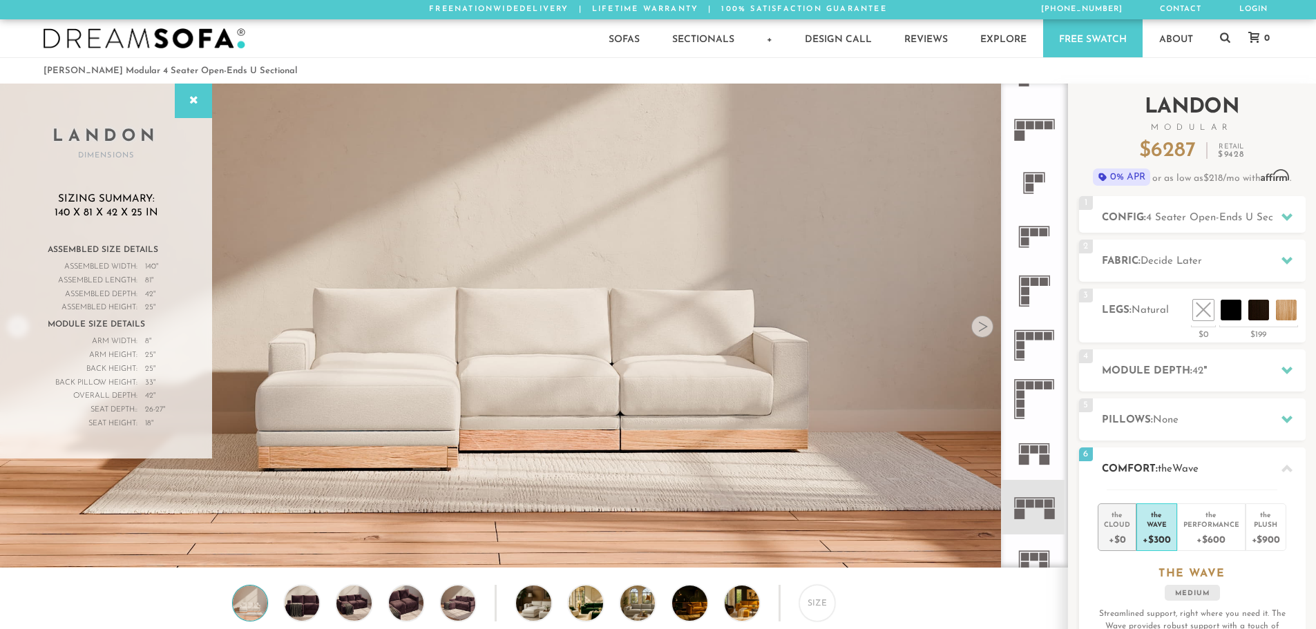
click at [1126, 533] on div "+$0" at bounding box center [1117, 539] width 26 height 20
click at [1162, 532] on div "+$300" at bounding box center [1157, 539] width 28 height 20
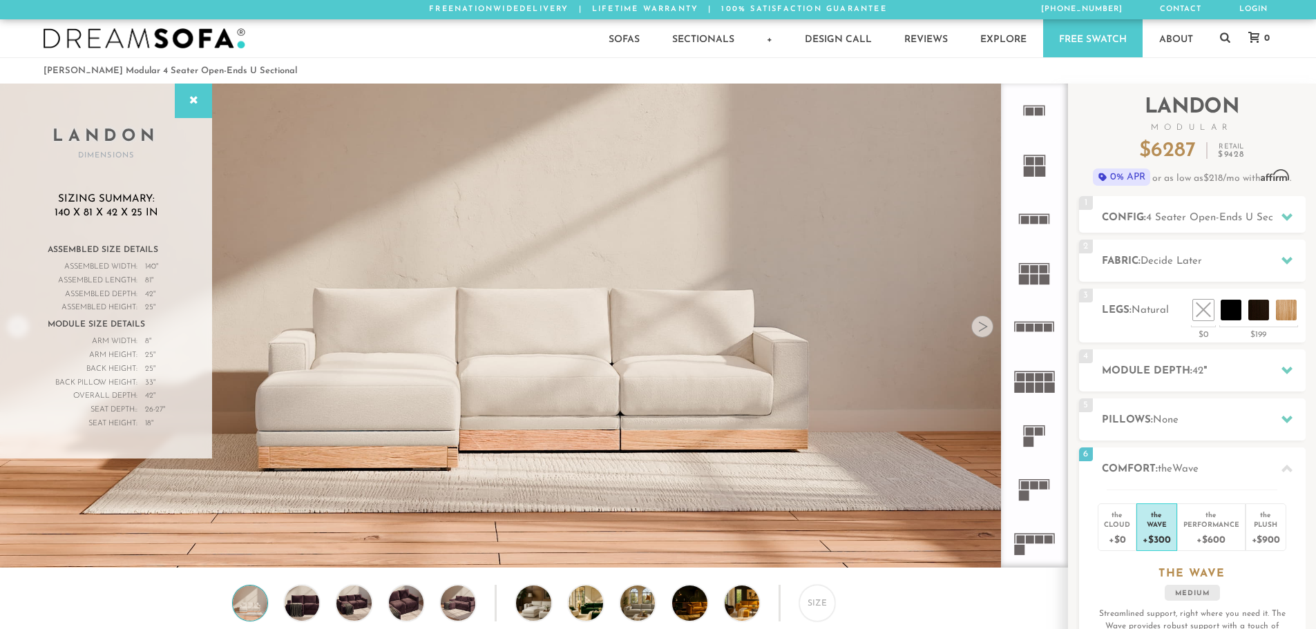
click at [1043, 110] on rect at bounding box center [1039, 112] width 8 height 8
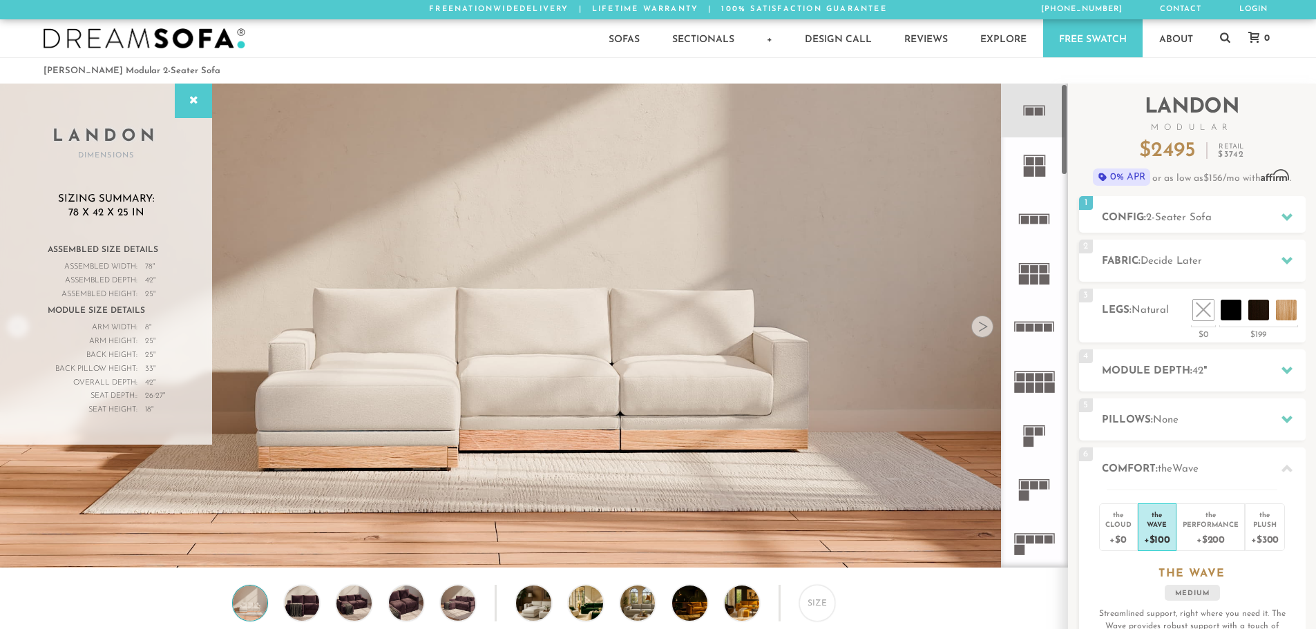
click at [1043, 126] on icon at bounding box center [1034, 111] width 54 height 54
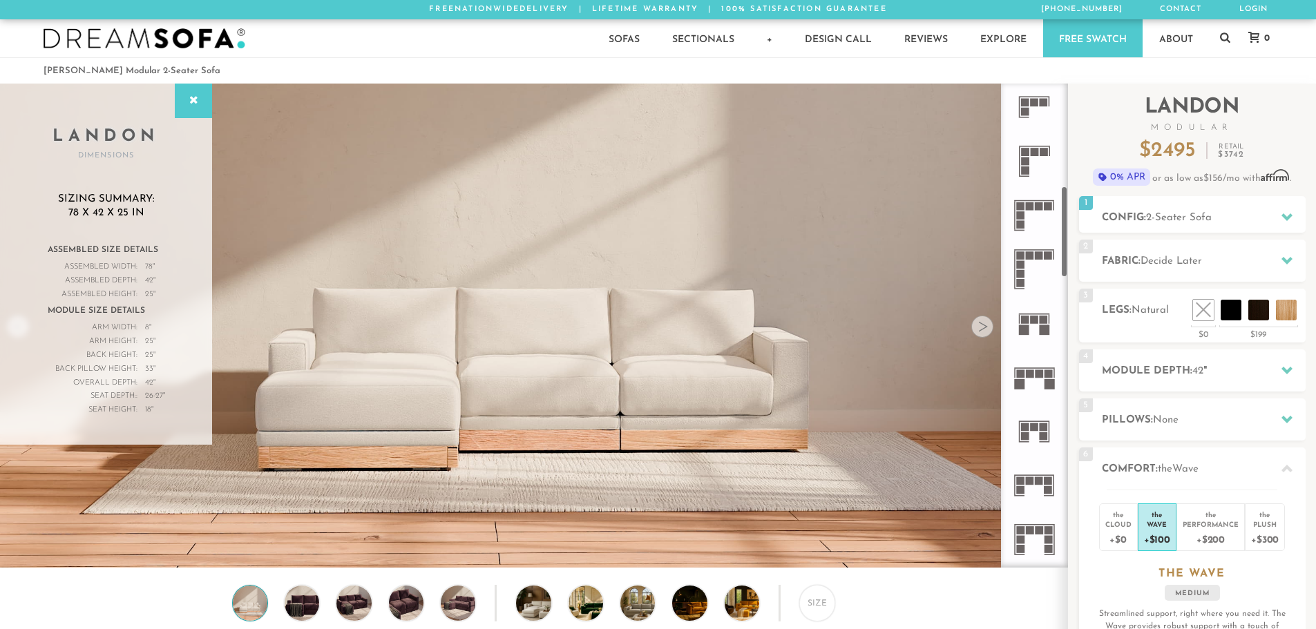
scroll to position [553, 0]
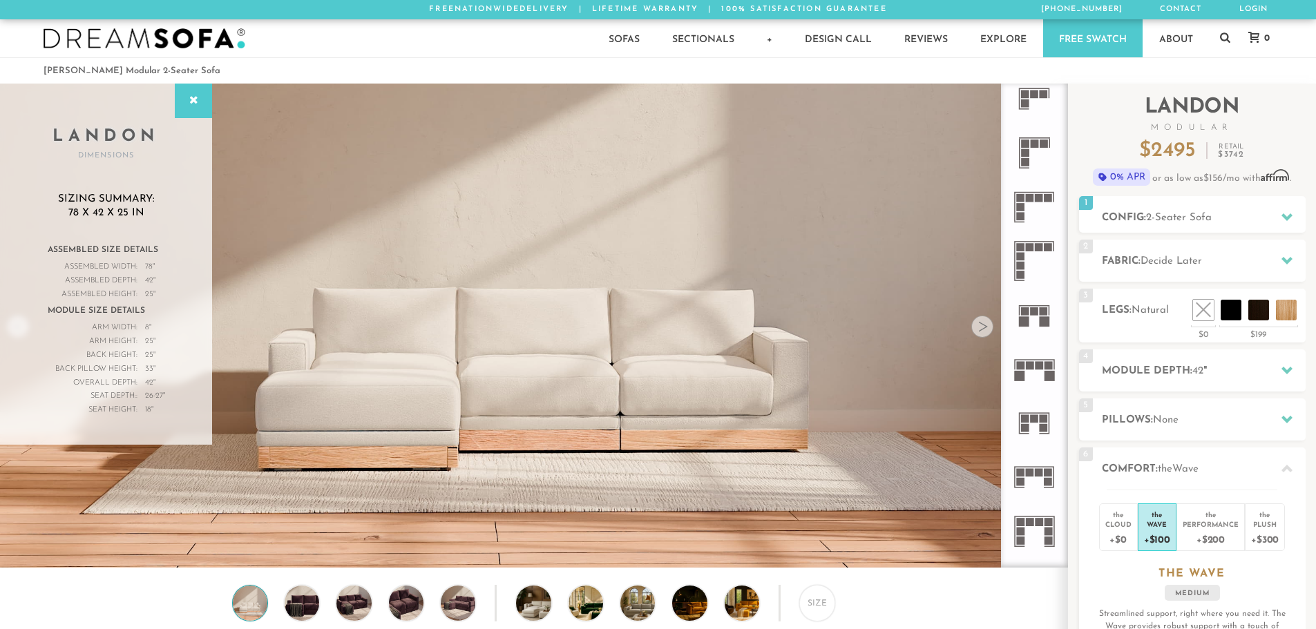
click at [1038, 376] on icon at bounding box center [1034, 369] width 54 height 54
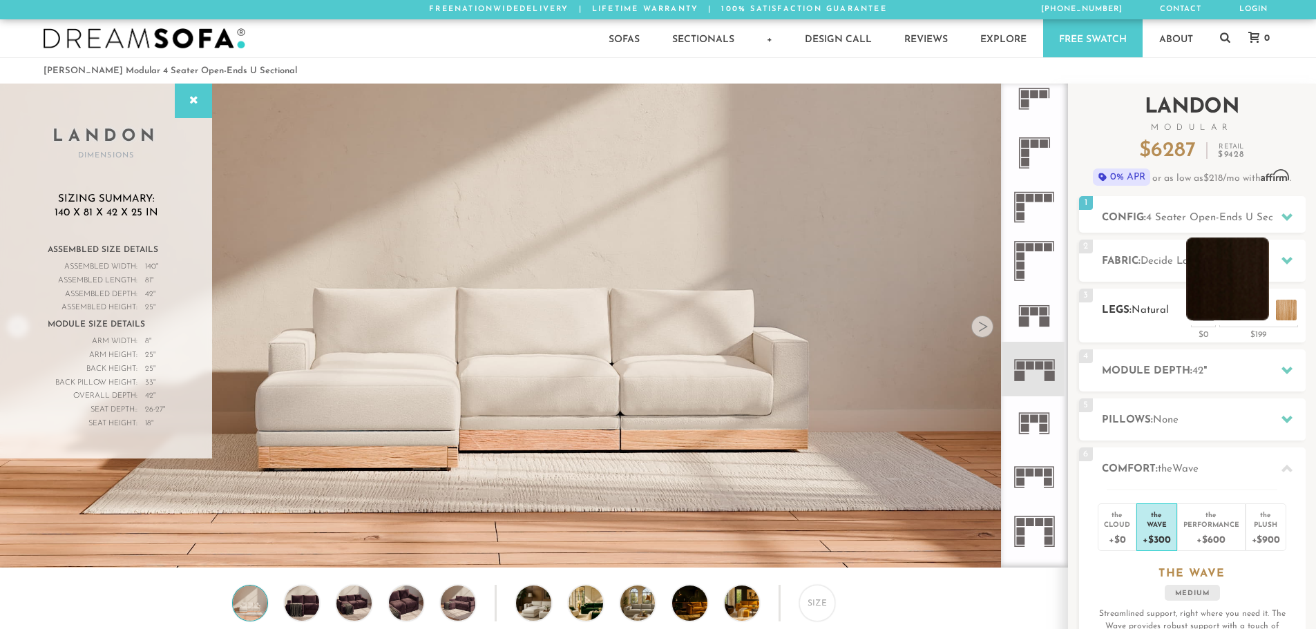
click at [1243, 310] on li at bounding box center [1227, 279] width 83 height 83
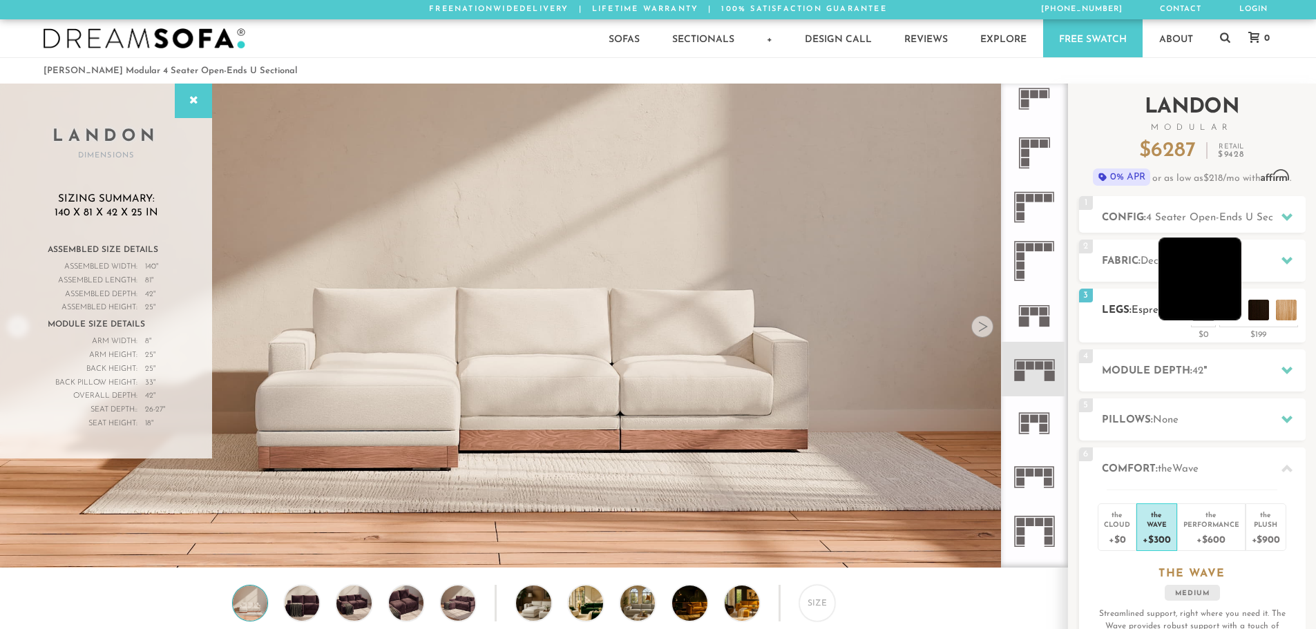
click at [1236, 309] on li at bounding box center [1199, 279] width 83 height 83
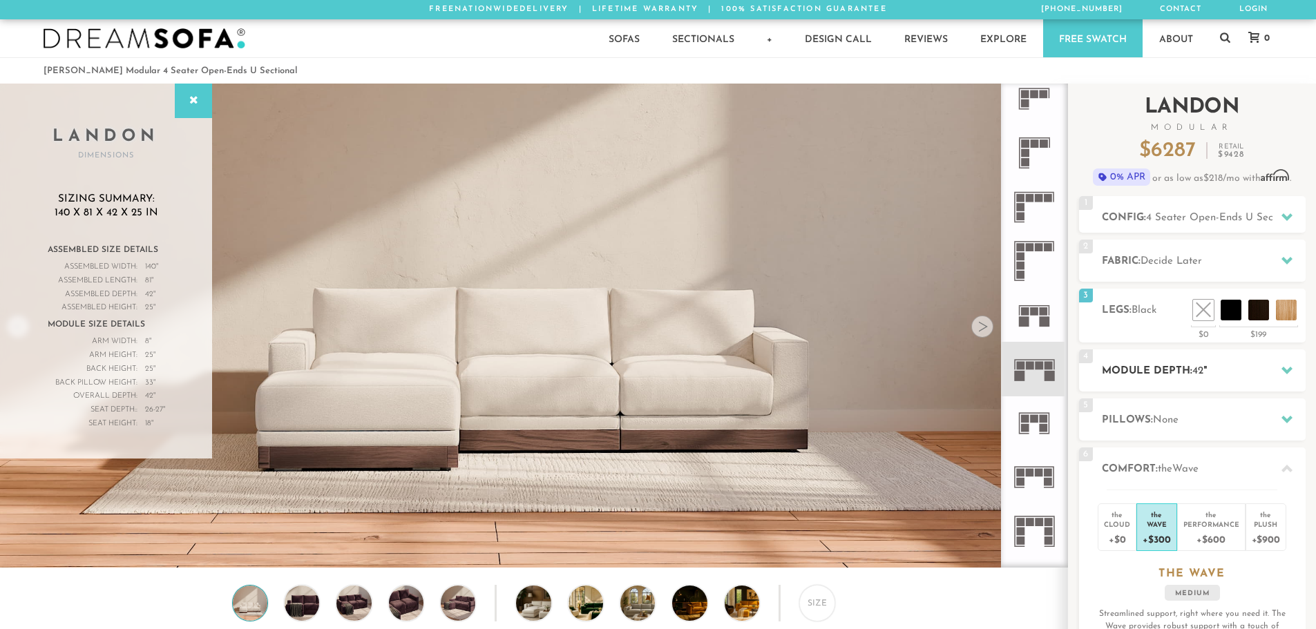
click at [1301, 370] on div at bounding box center [1286, 370] width 29 height 28
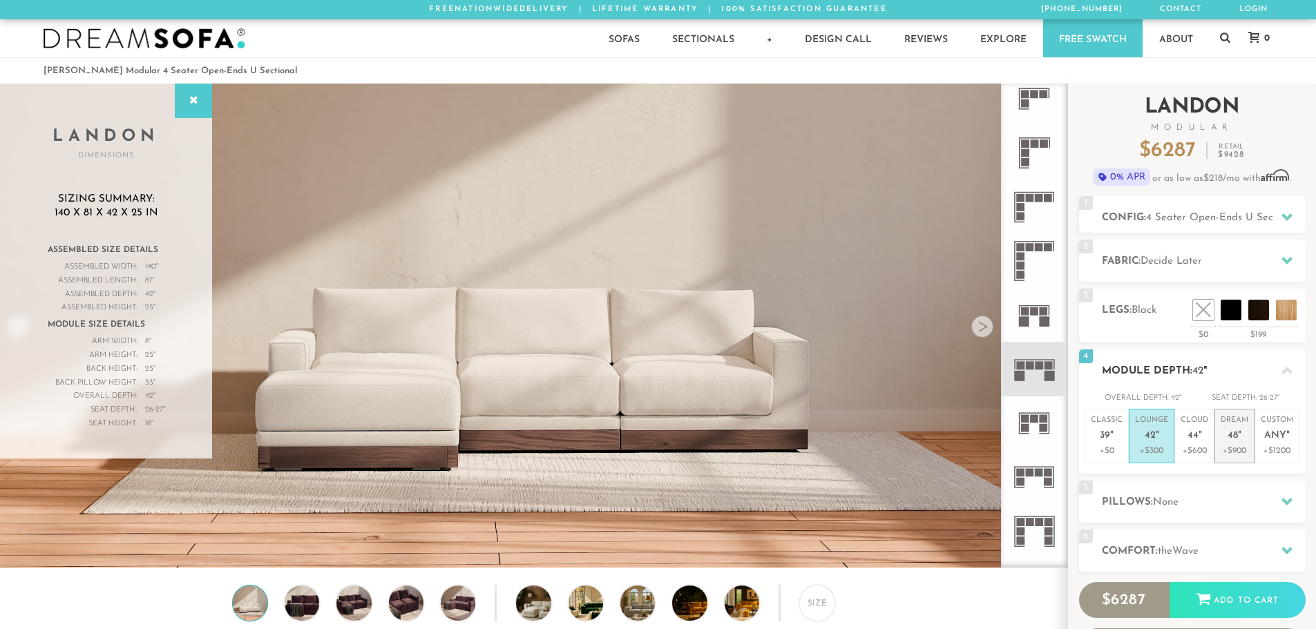
click at [1237, 428] on p "Dream 48 "" at bounding box center [1235, 430] width 28 height 30
click at [1268, 220] on span "4 Seater Open-Ends U Sectional" at bounding box center [1222, 218] width 153 height 10
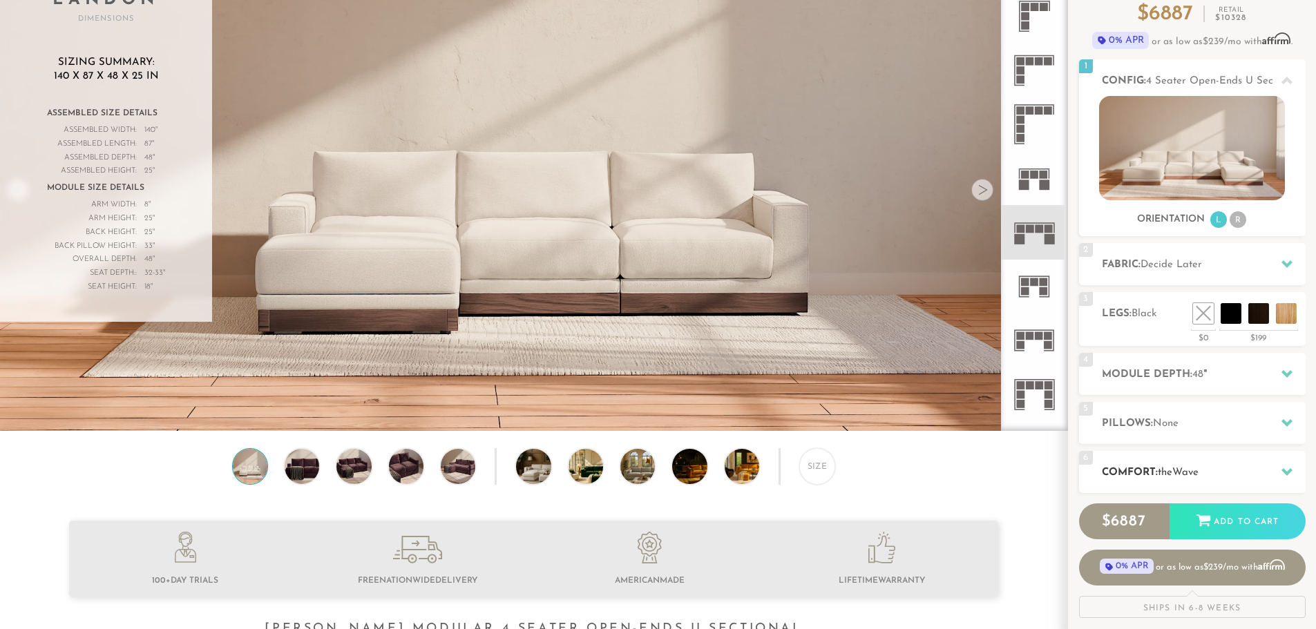
scroll to position [138, 0]
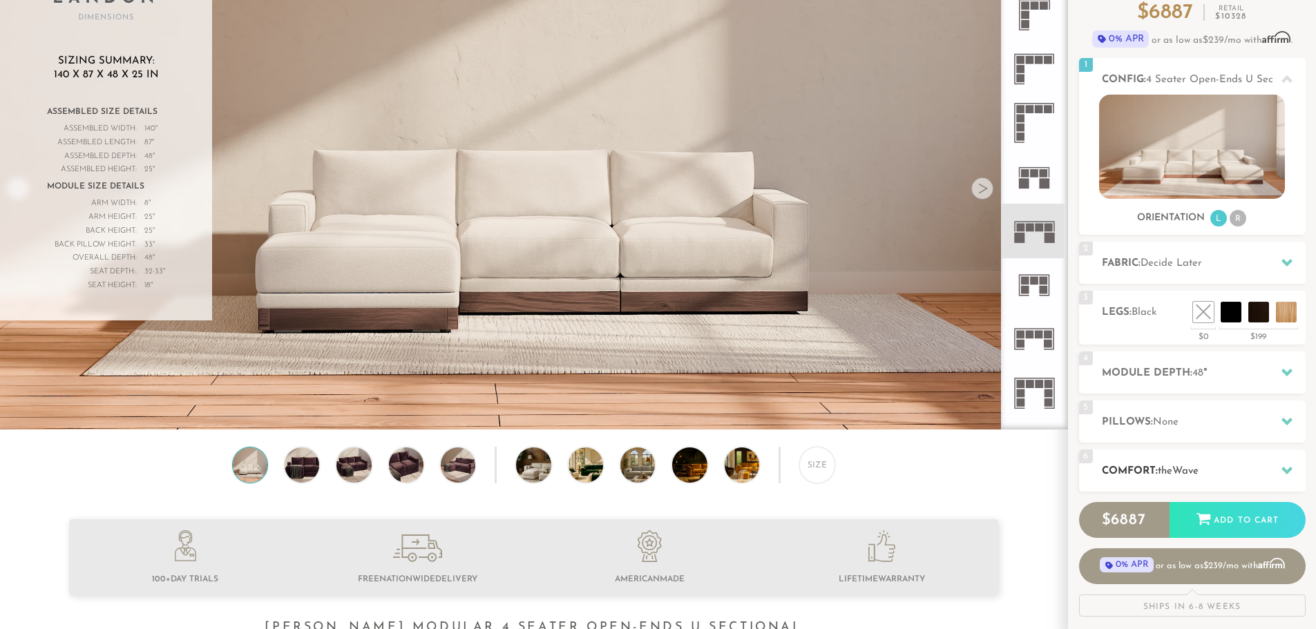
click at [1247, 465] on h2 "Comfort: the Wave" at bounding box center [1204, 472] width 204 height 16
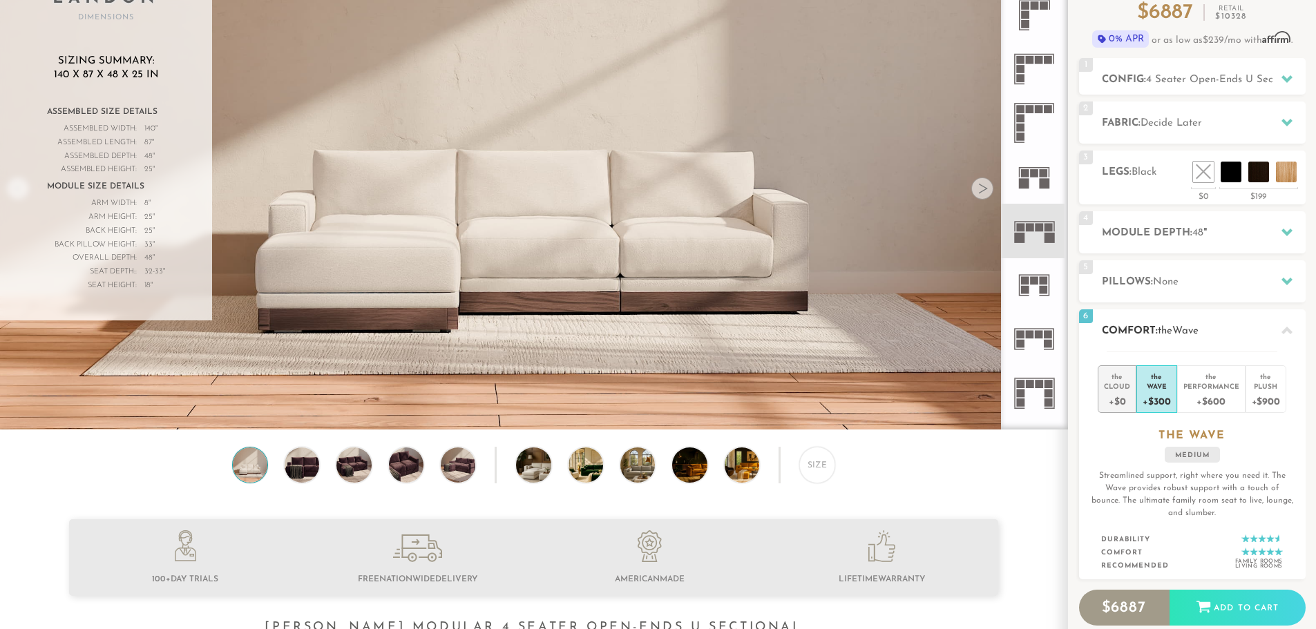
click at [1127, 400] on div "+$0" at bounding box center [1117, 401] width 26 height 20
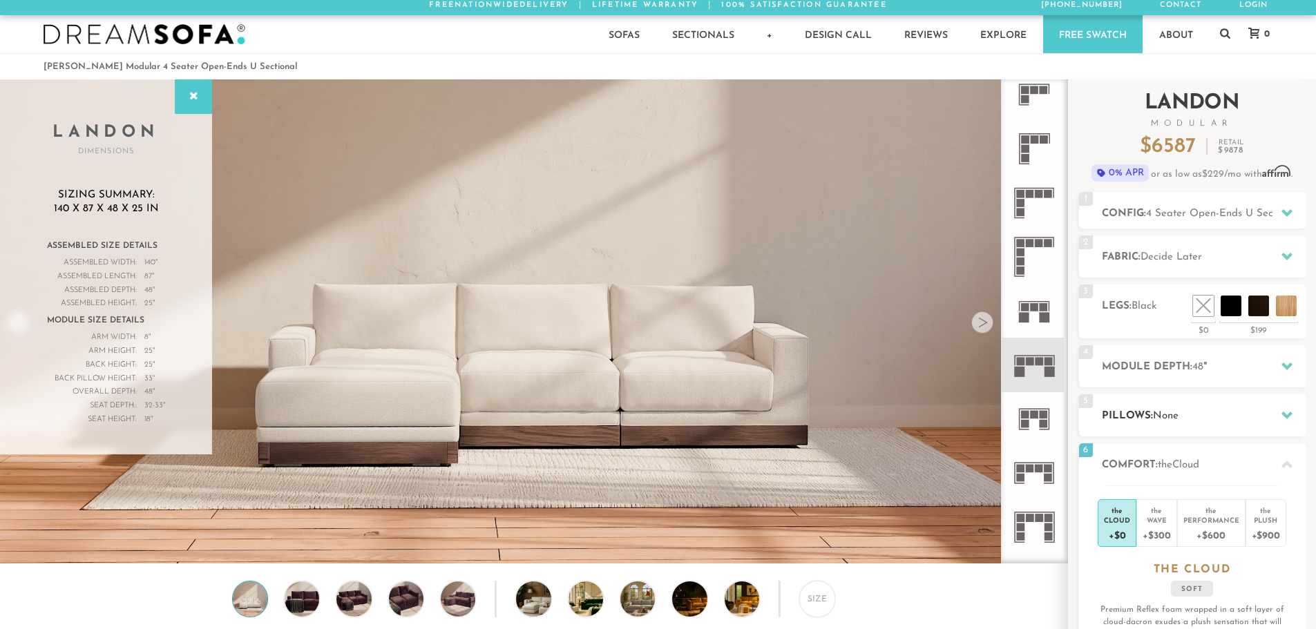
scroll to position [0, 0]
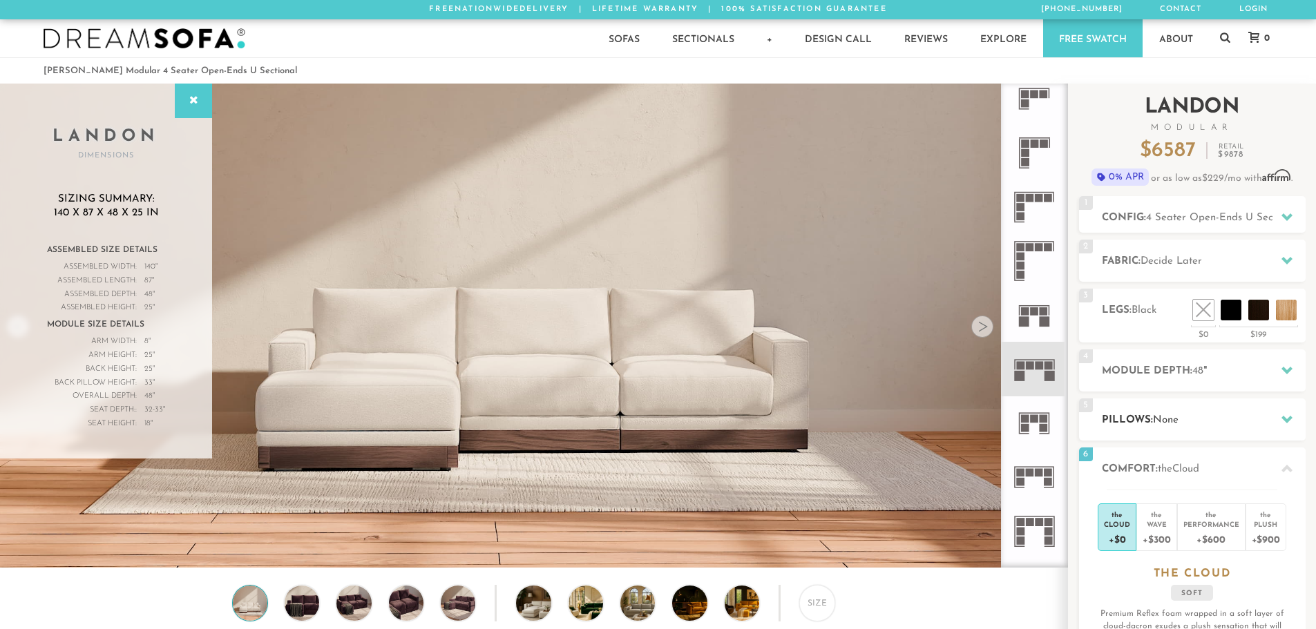
click at [1274, 417] on div at bounding box center [1286, 419] width 29 height 28
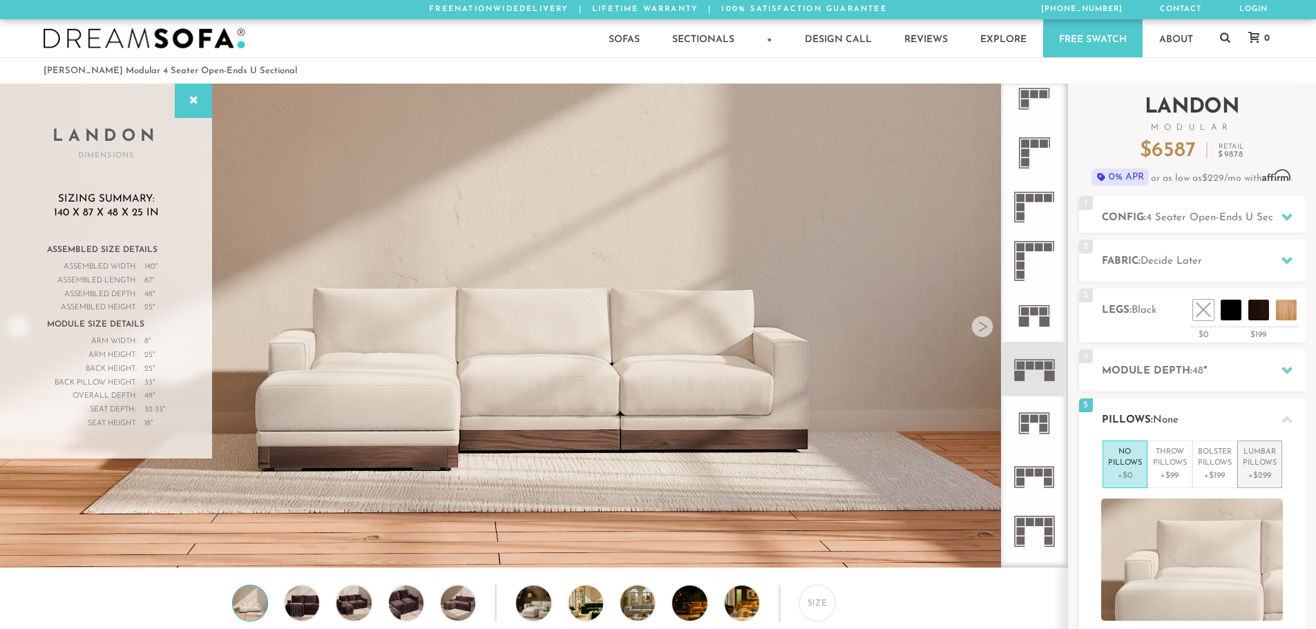
click at [1264, 470] on p "+$299" at bounding box center [1260, 476] width 34 height 12
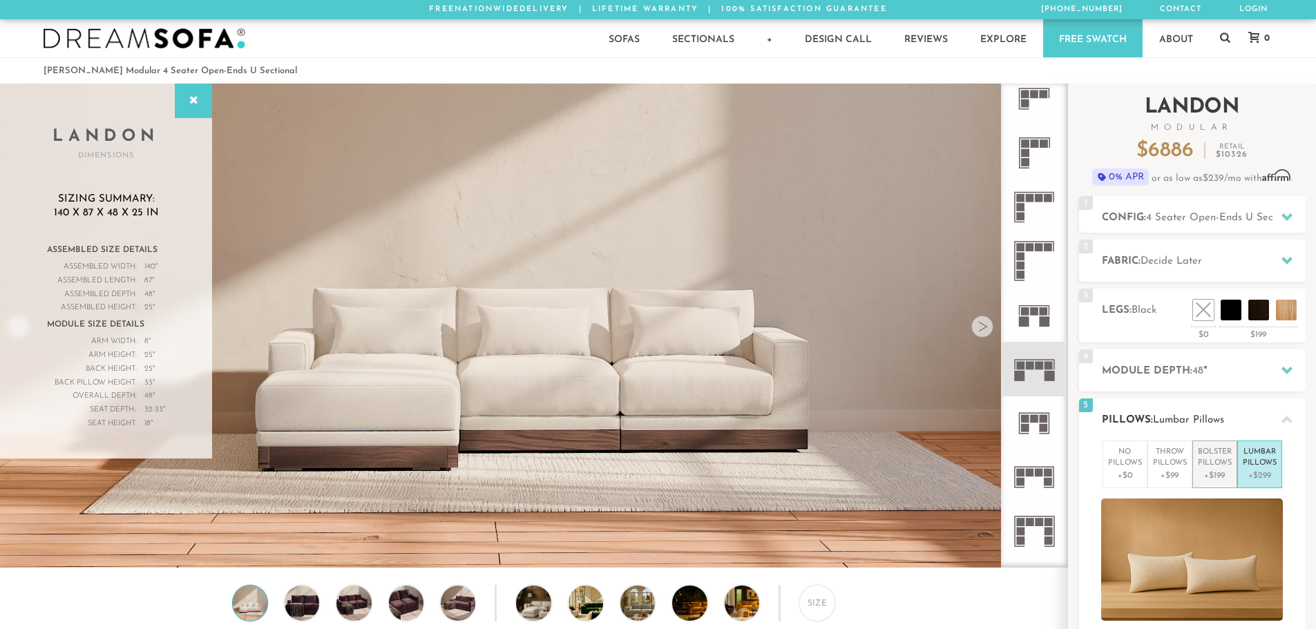
click at [1225, 464] on p "Bolster Pillows" at bounding box center [1215, 458] width 34 height 23
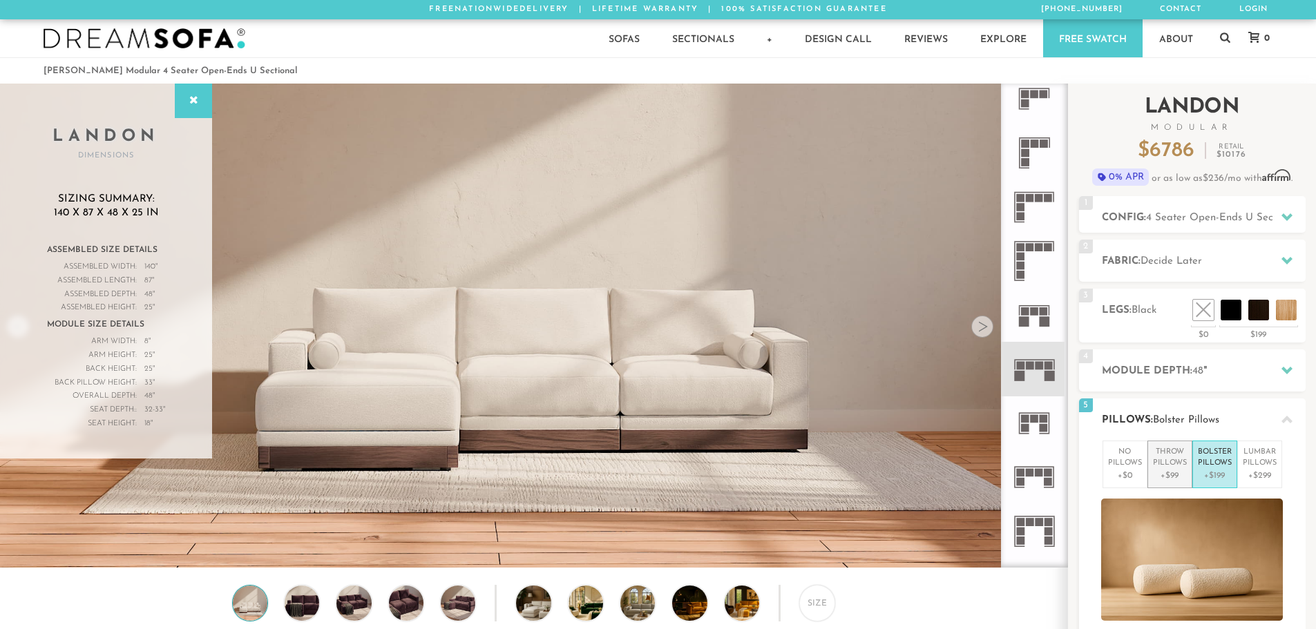
click at [1172, 466] on p "Throw Pillows" at bounding box center [1170, 458] width 34 height 23
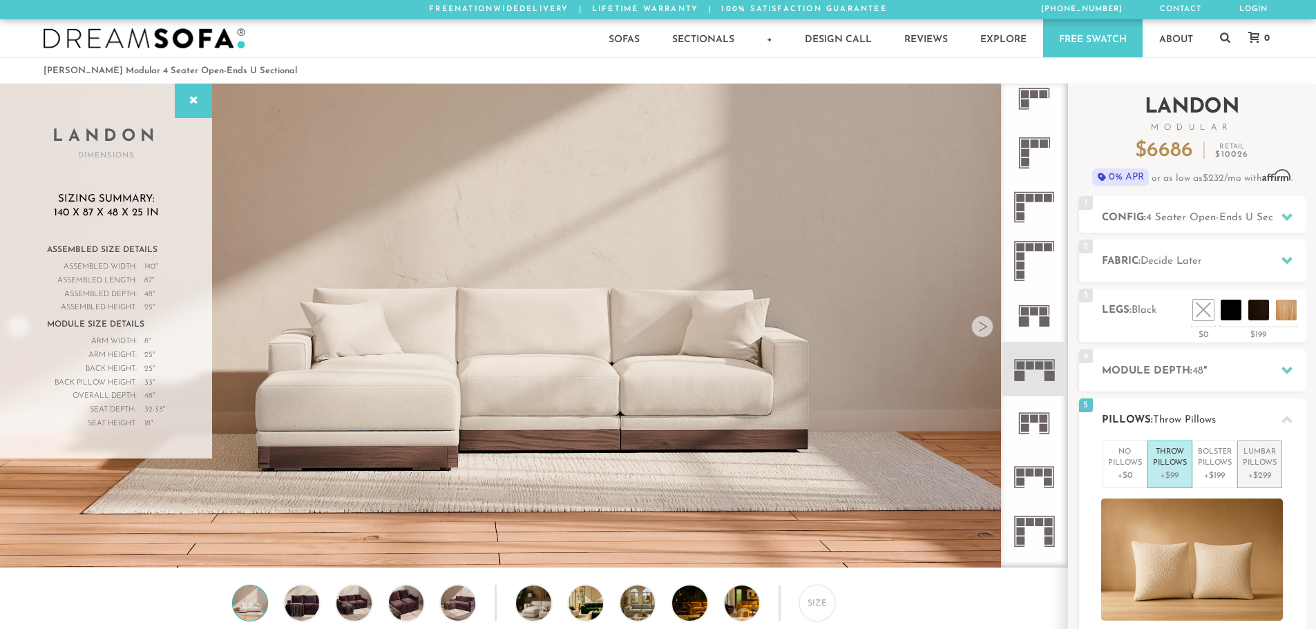
click at [1263, 470] on p "+$299" at bounding box center [1260, 476] width 34 height 12
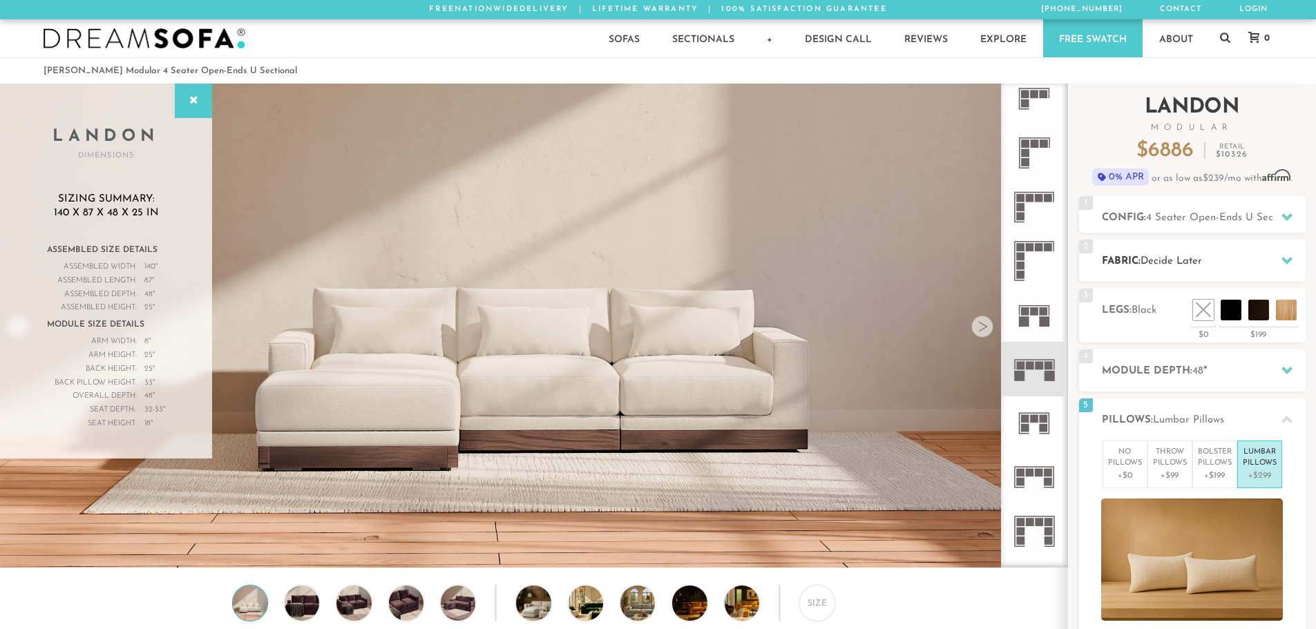
click at [1191, 262] on span "Decide Later" at bounding box center [1170, 261] width 61 height 10
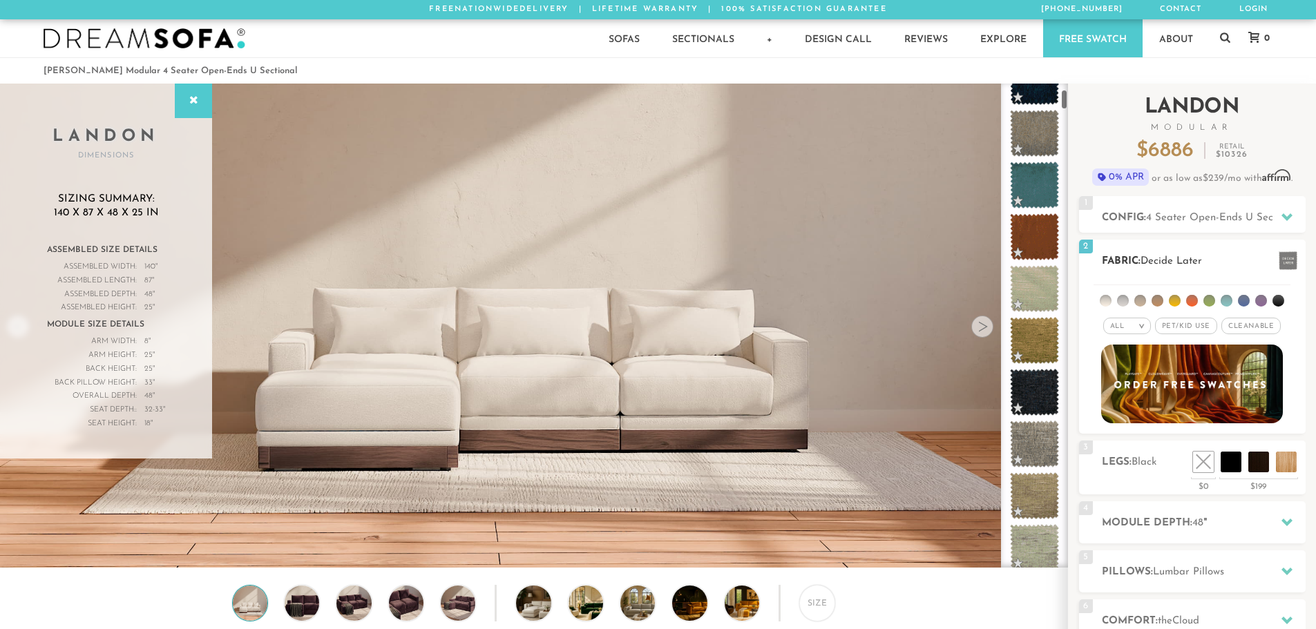
scroll to position [138, 0]
click at [1129, 325] on div "All >" at bounding box center [1127, 326] width 48 height 17
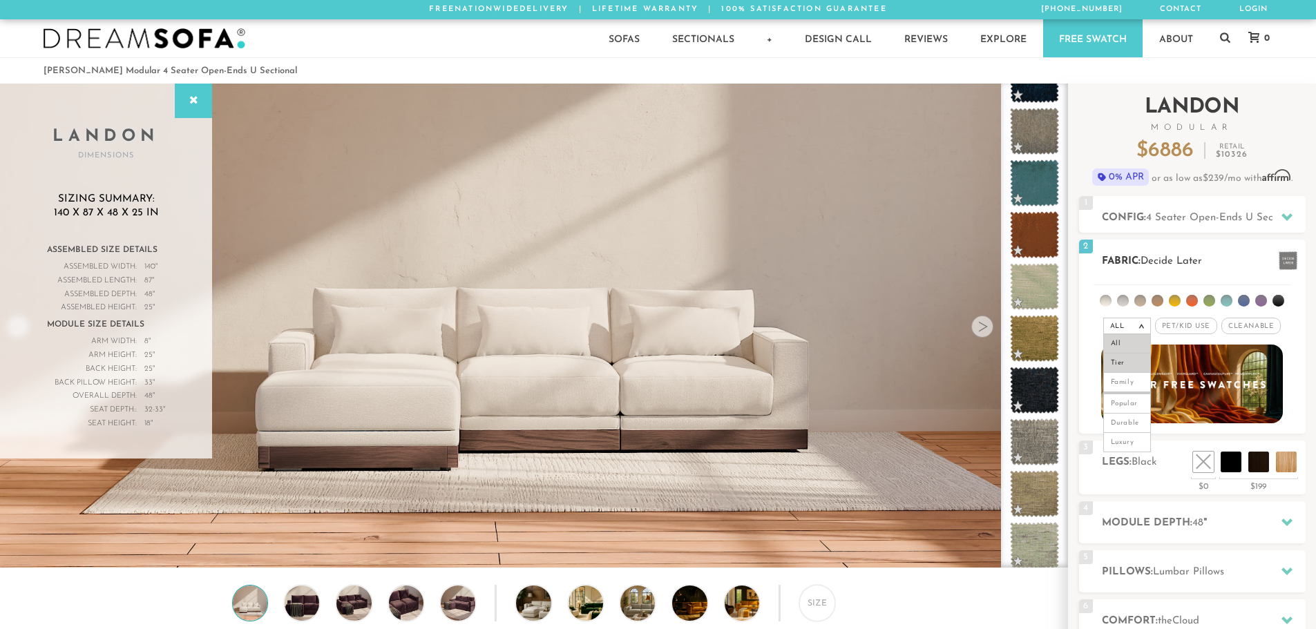
click at [1129, 355] on li "Tier" at bounding box center [1127, 363] width 48 height 19
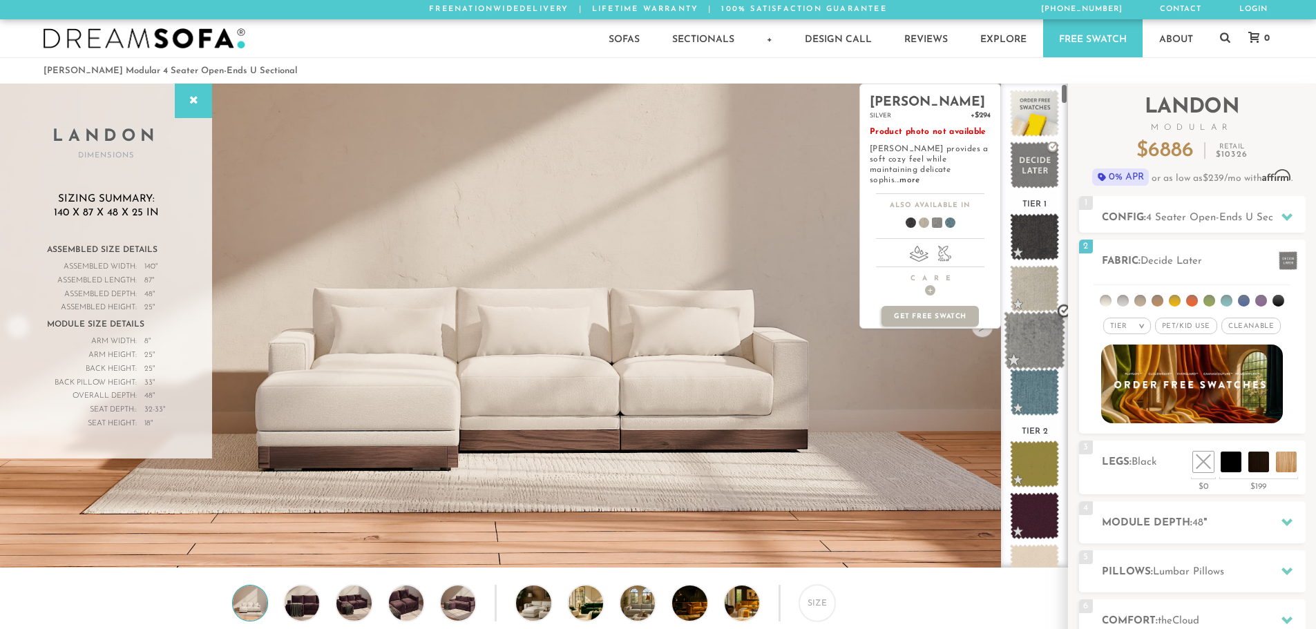
scroll to position [0, 0]
click at [919, 176] on link "more" at bounding box center [909, 180] width 20 height 8
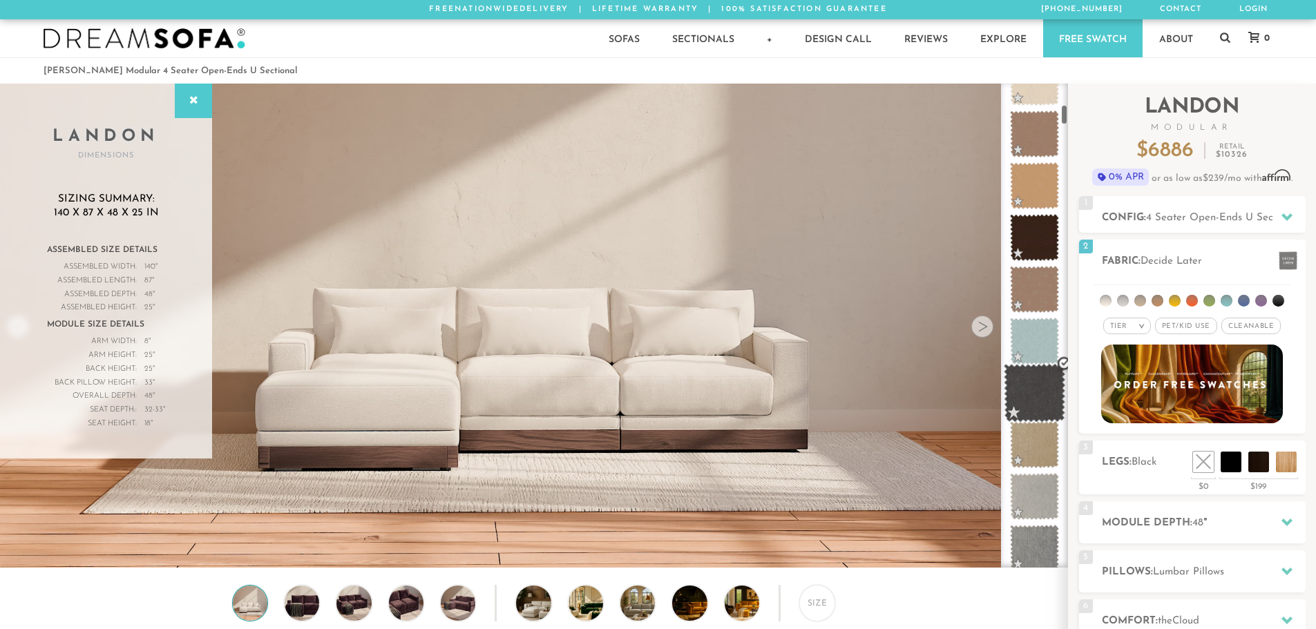
scroll to position [484, 0]
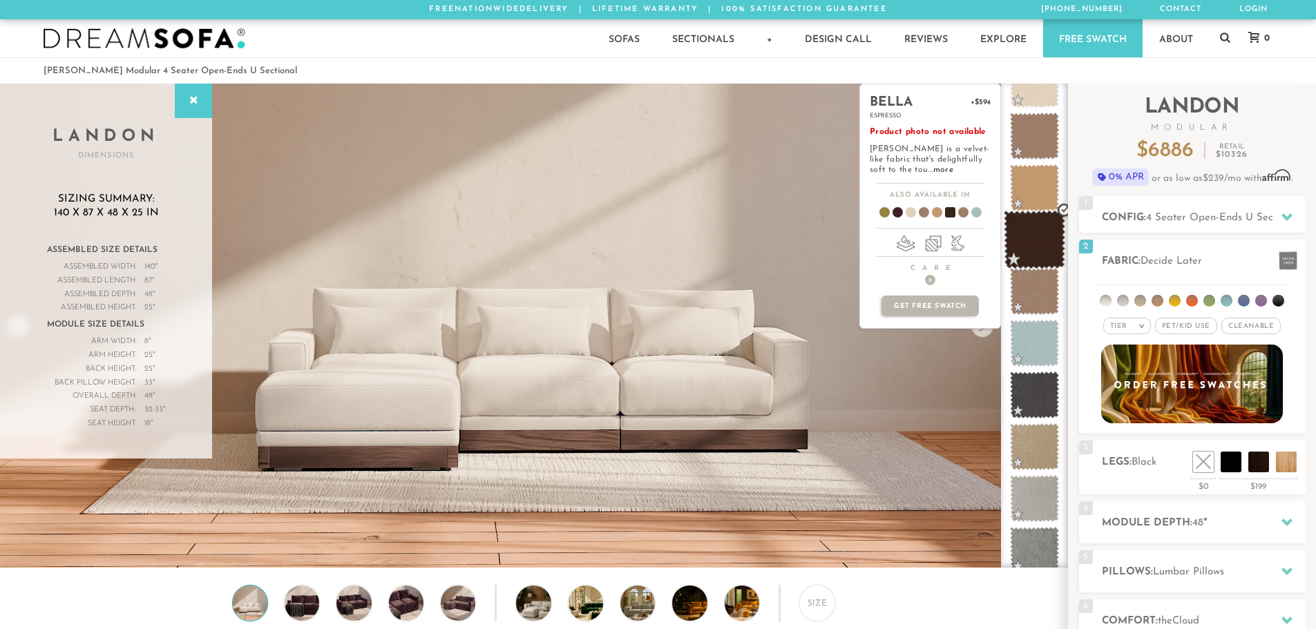
click at [1033, 249] on span at bounding box center [1034, 240] width 61 height 59
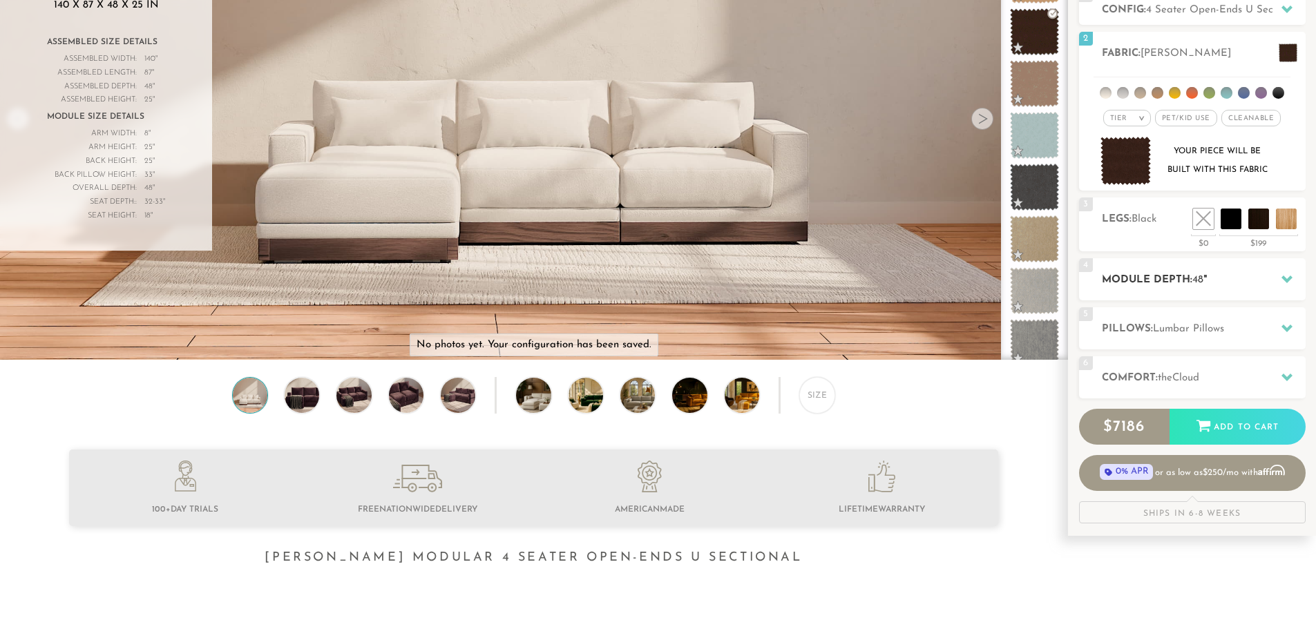
scroll to position [0, 0]
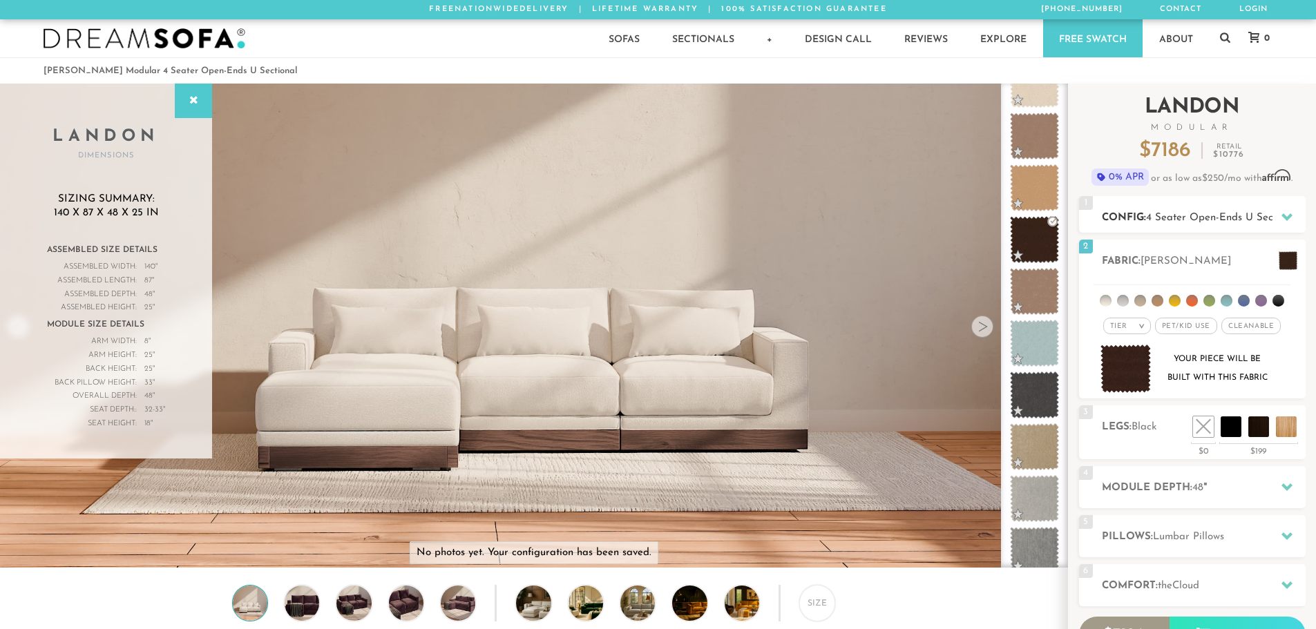
click at [1171, 219] on span "4 Seater Open-Ends U Sectional" at bounding box center [1222, 218] width 153 height 10
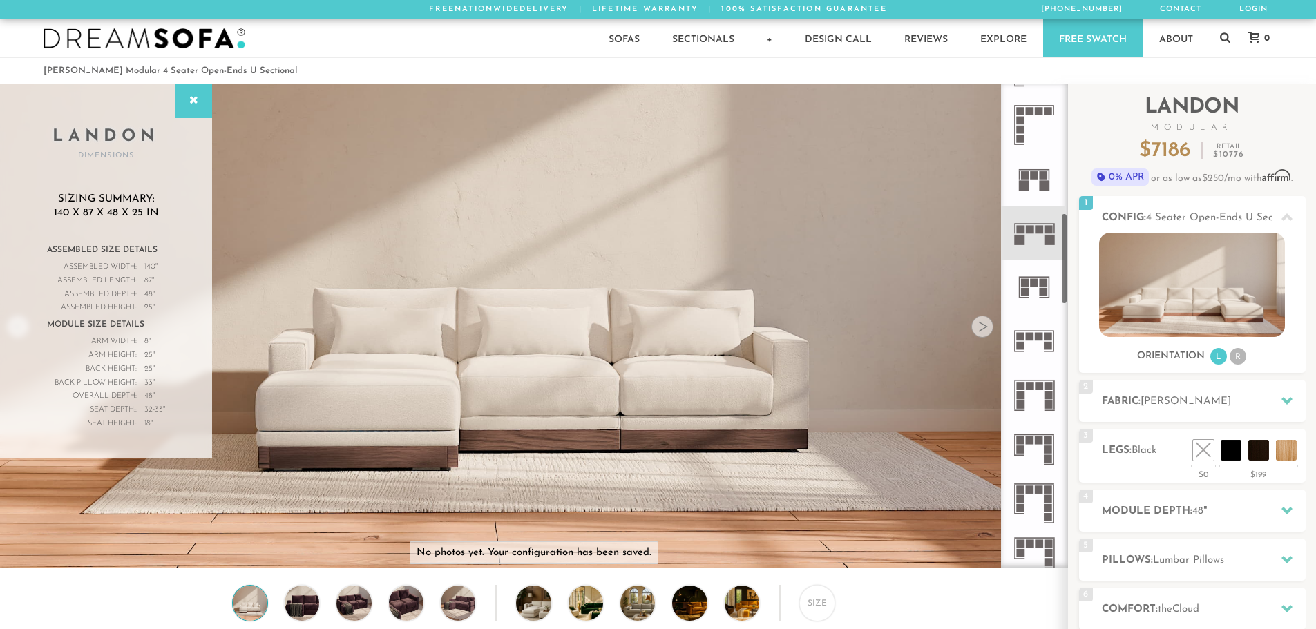
scroll to position [691, 0]
click at [1036, 340] on icon at bounding box center [1034, 339] width 54 height 54
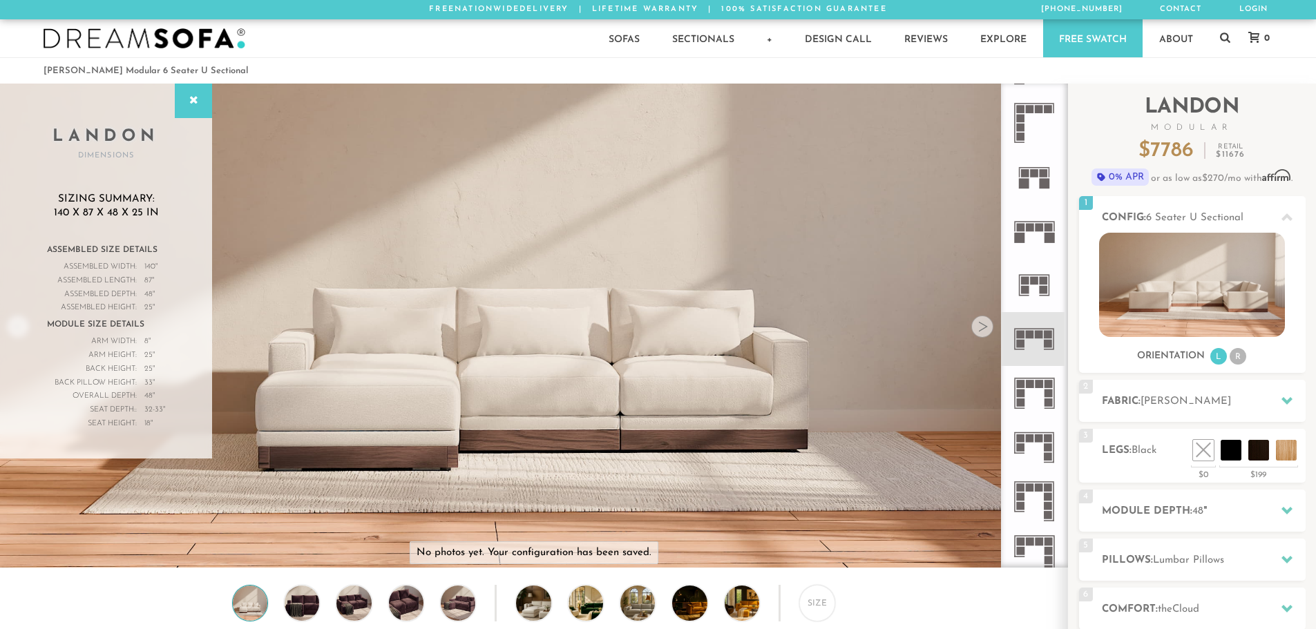
click at [1036, 235] on icon at bounding box center [1034, 231] width 54 height 54
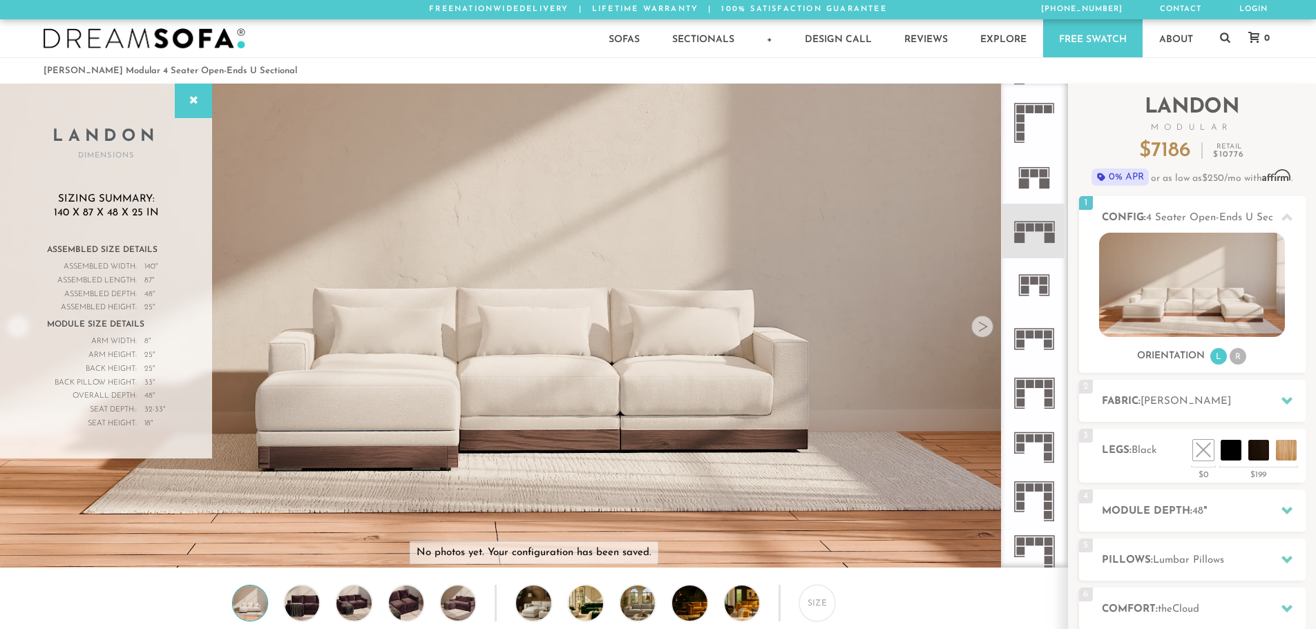
click at [1042, 345] on icon at bounding box center [1034, 339] width 54 height 54
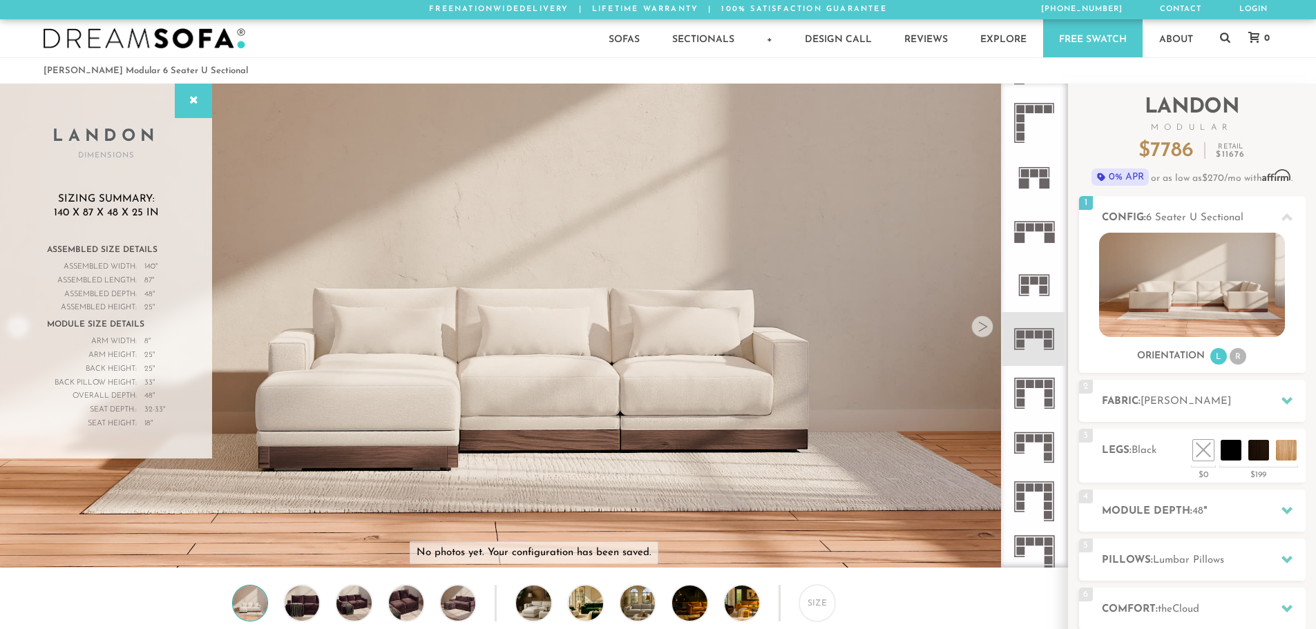
click at [1038, 233] on icon at bounding box center [1034, 231] width 54 height 54
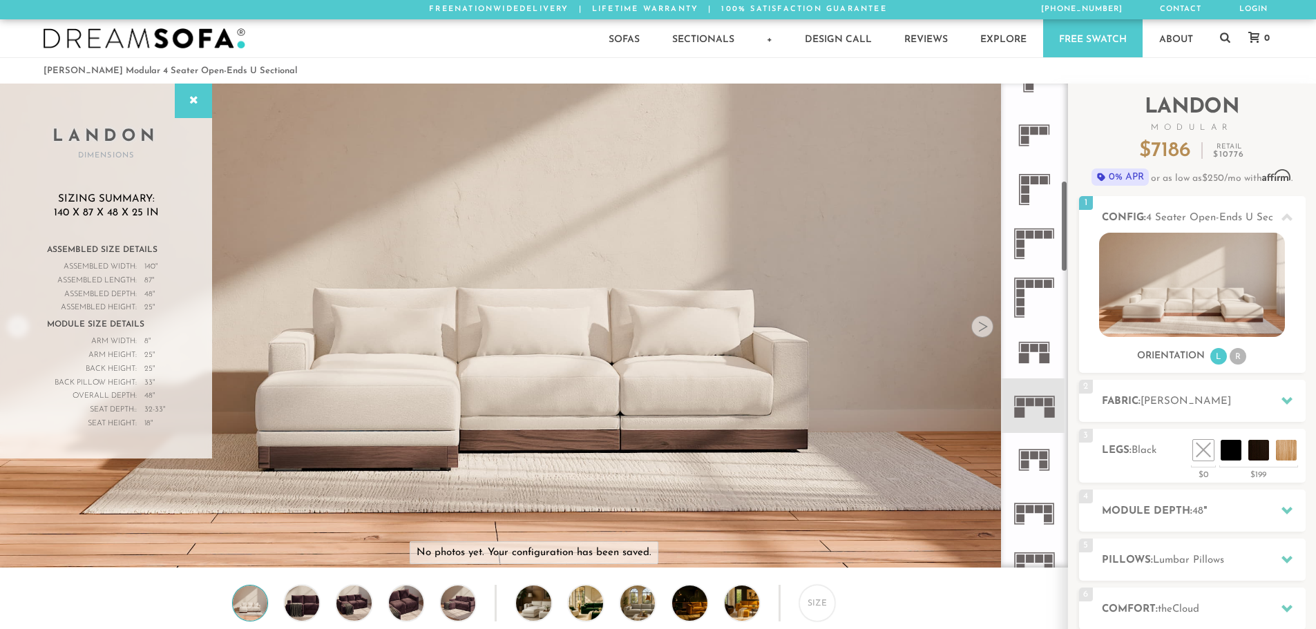
scroll to position [519, 0]
click at [1038, 352] on icon at bounding box center [1034, 348] width 54 height 54
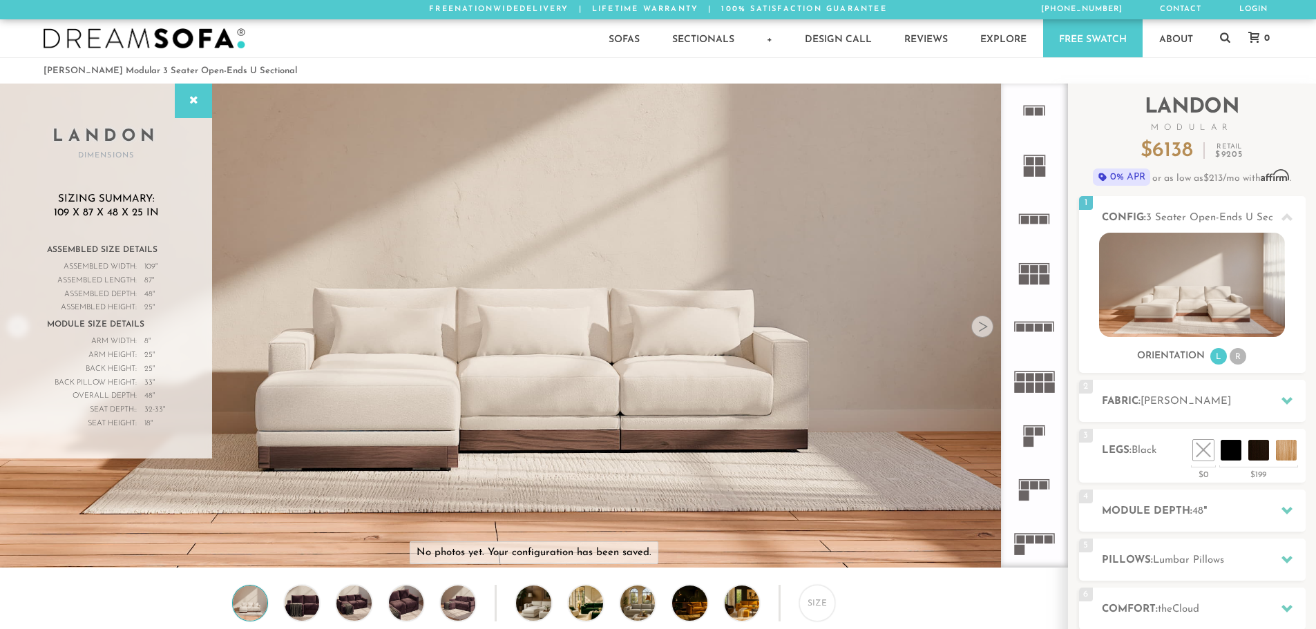
click at [1041, 274] on icon at bounding box center [1034, 273] width 54 height 54
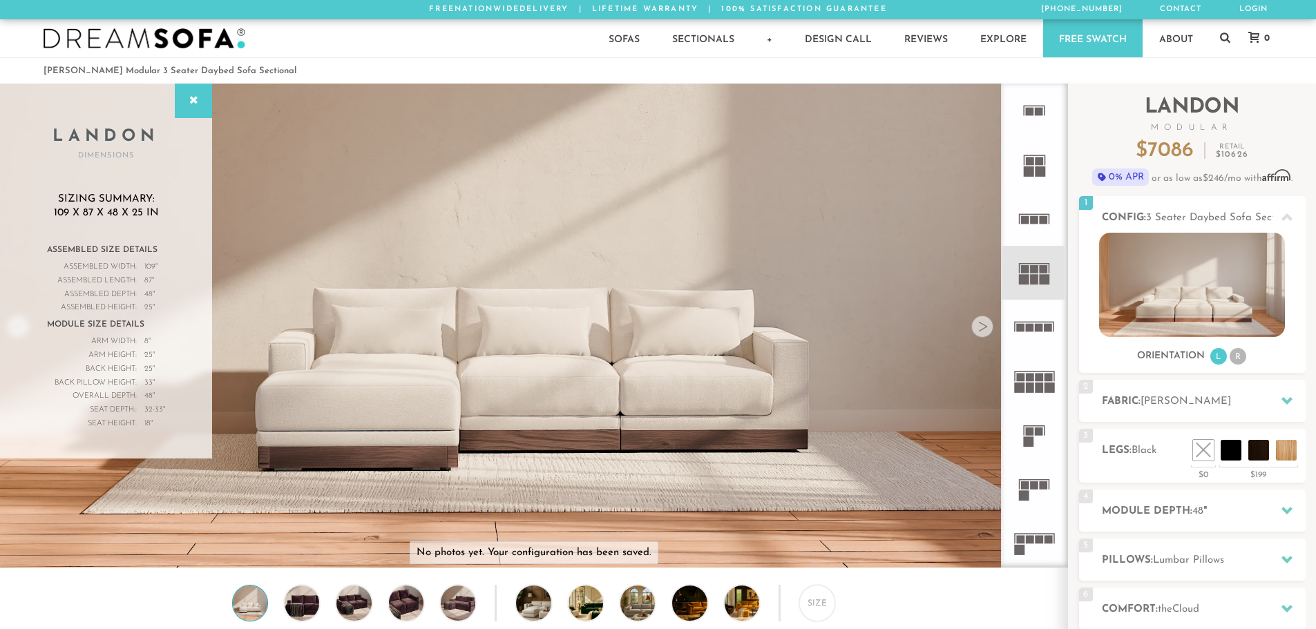
click at [1034, 379] on icon at bounding box center [1034, 381] width 54 height 54
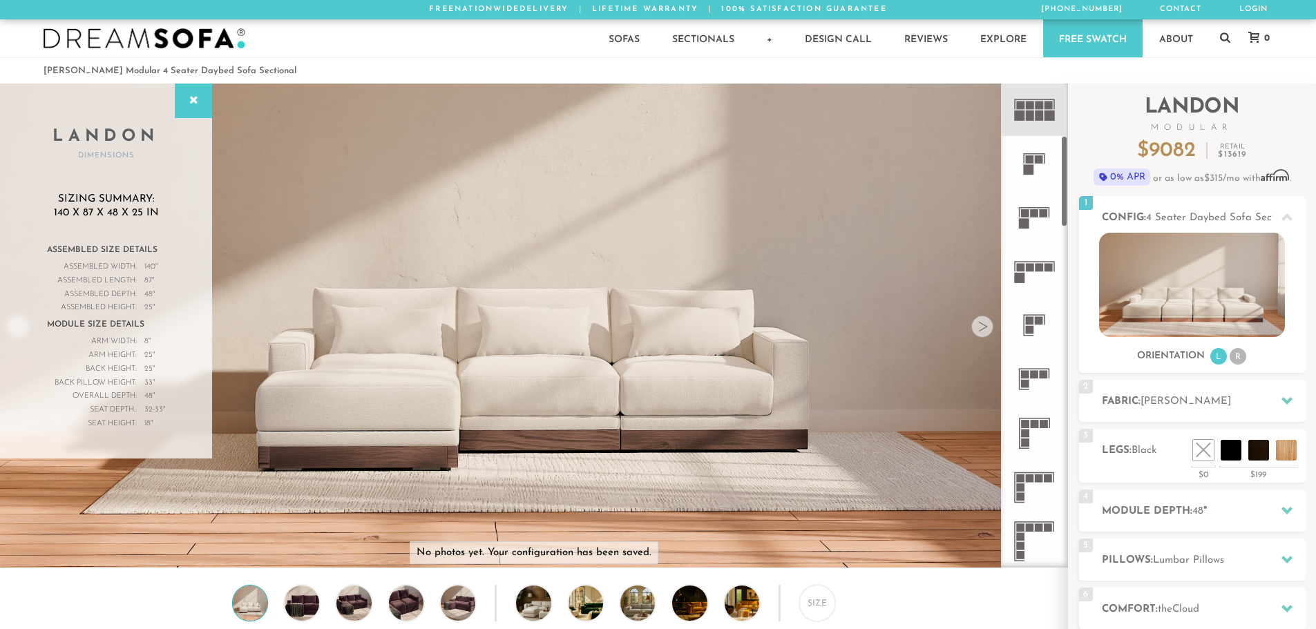
scroll to position [276, 0]
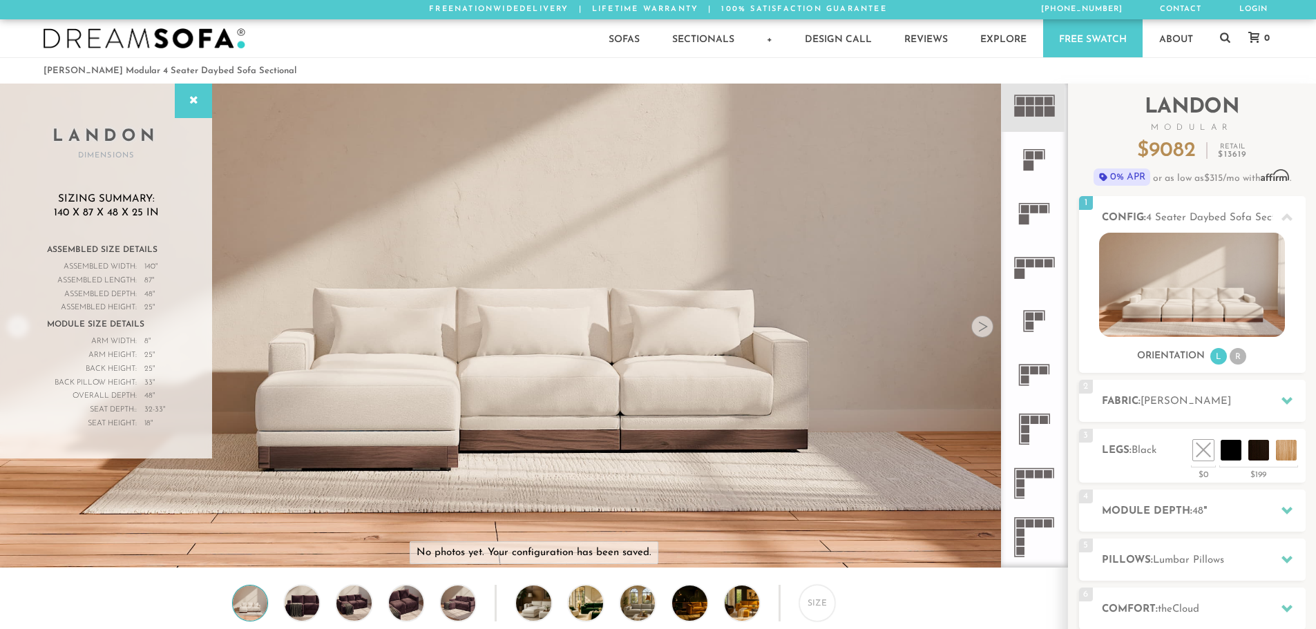
click at [1032, 217] on icon at bounding box center [1034, 213] width 54 height 54
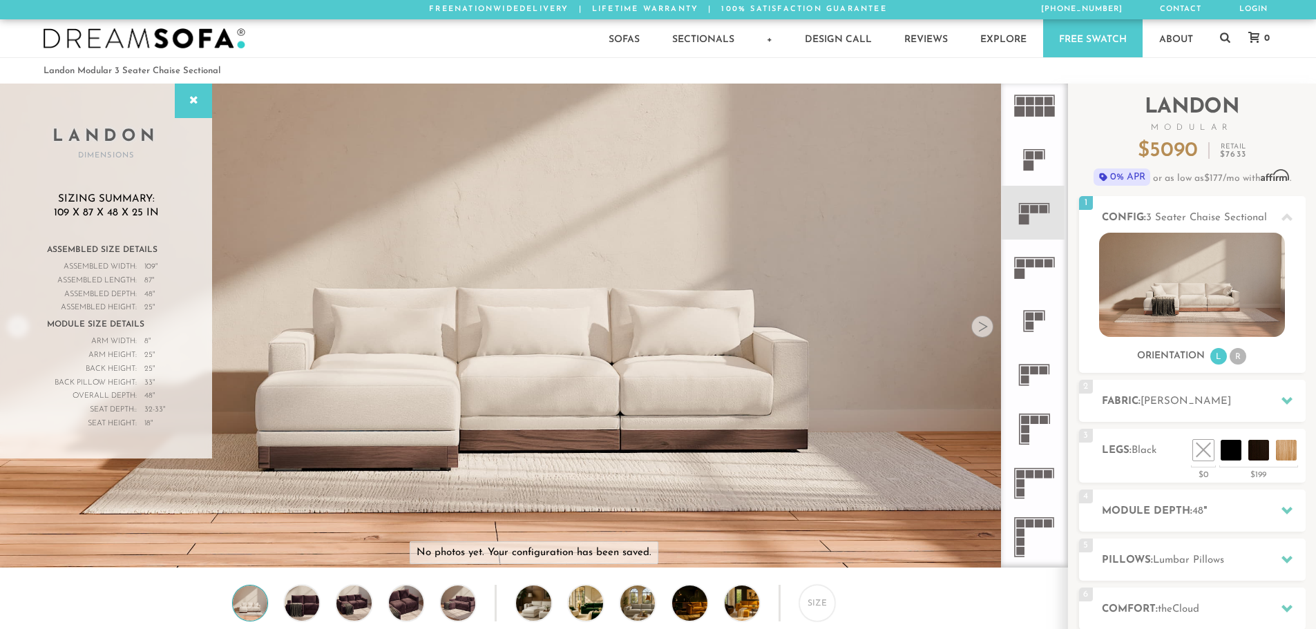
click at [1032, 262] on rect at bounding box center [1030, 264] width 8 height 8
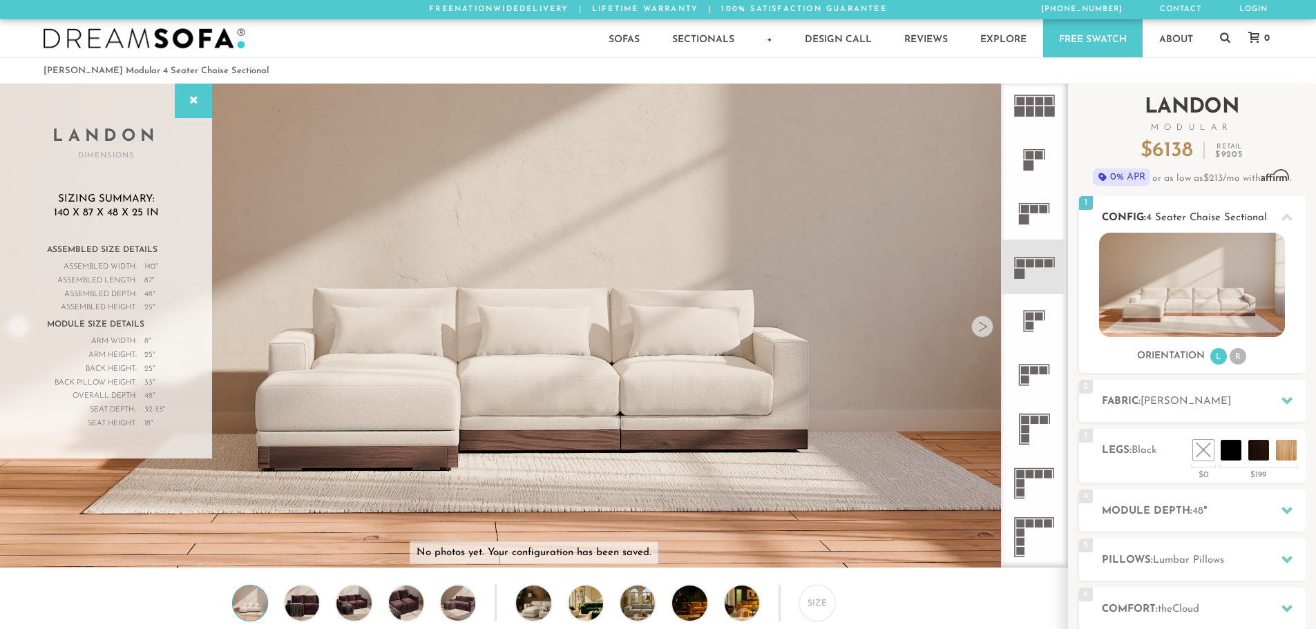
click at [1239, 356] on li "R" at bounding box center [1238, 356] width 17 height 17
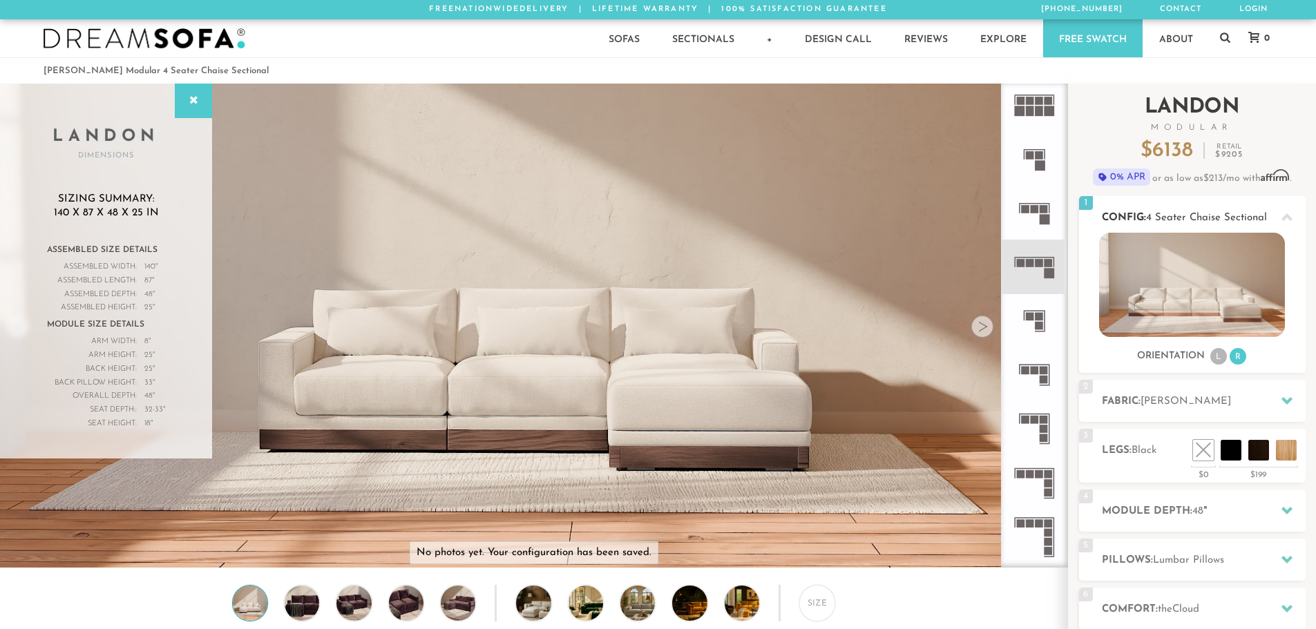
click at [1219, 355] on li "L" at bounding box center [1218, 356] width 17 height 17
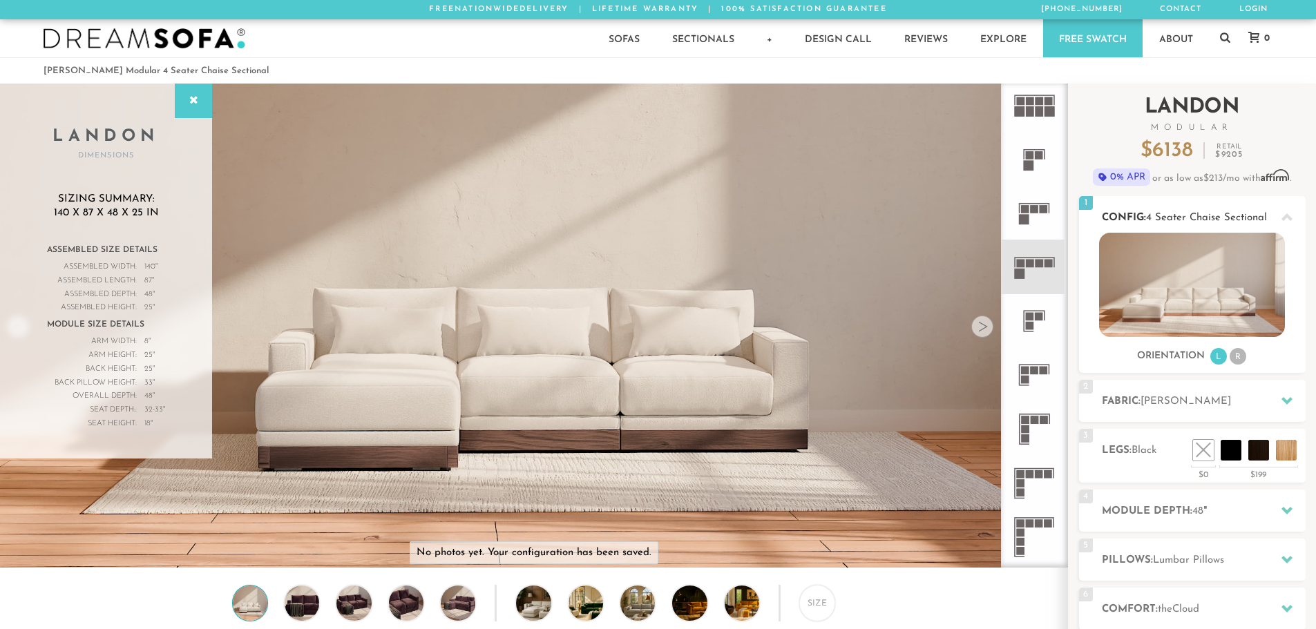
click at [1237, 355] on li "R" at bounding box center [1238, 356] width 17 height 17
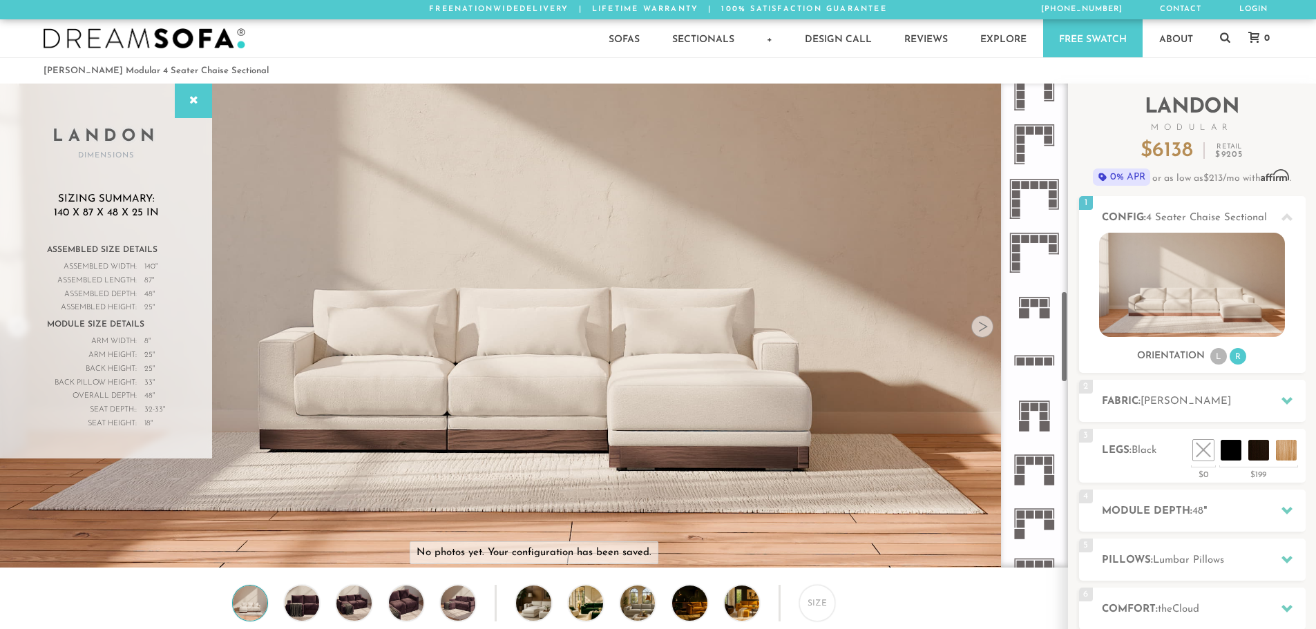
scroll to position [1105, 0]
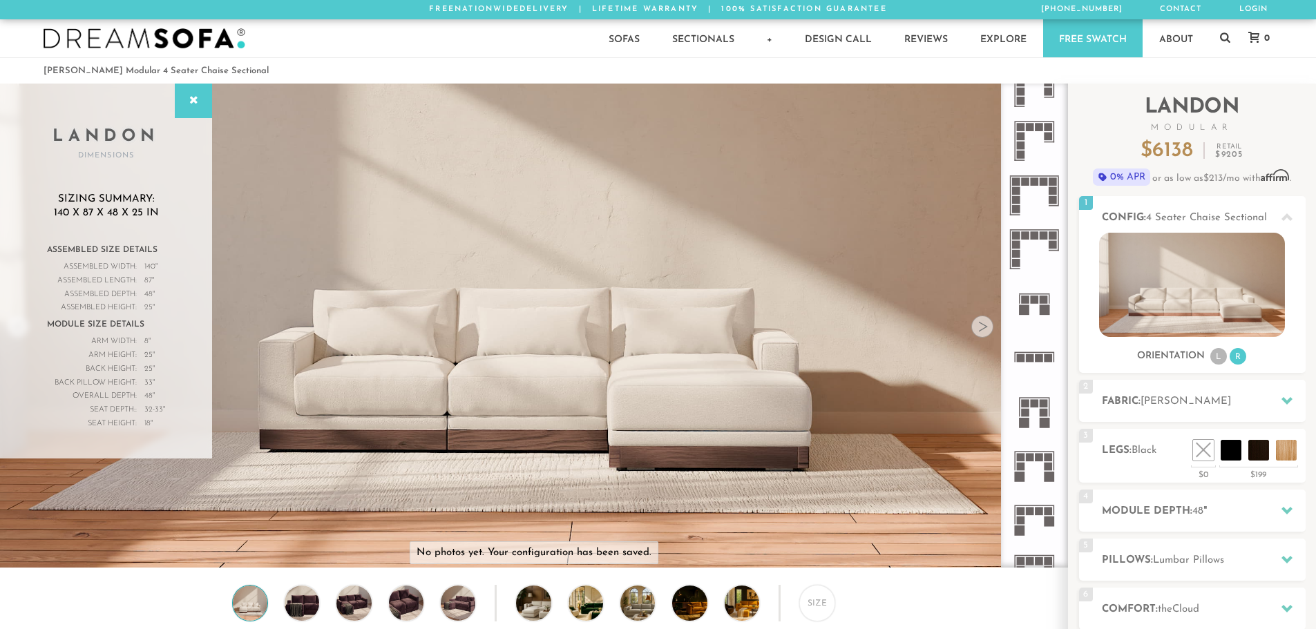
click at [1039, 308] on icon at bounding box center [1034, 303] width 54 height 54
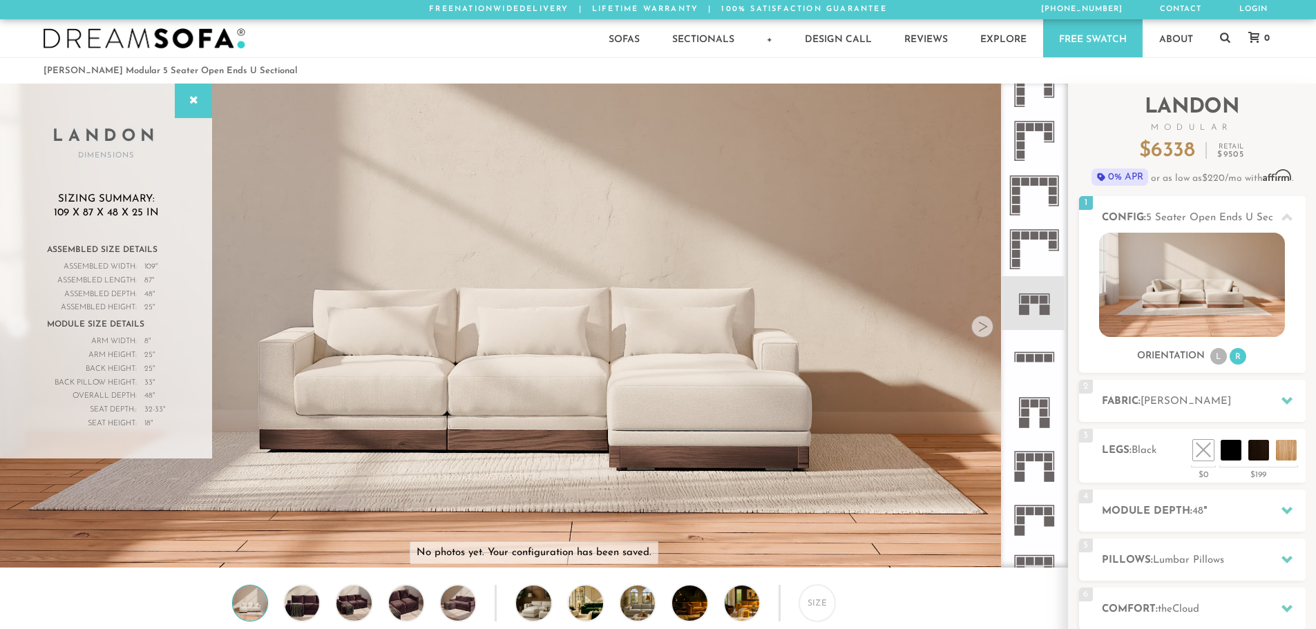
click at [1043, 403] on rect at bounding box center [1044, 403] width 8 height 8
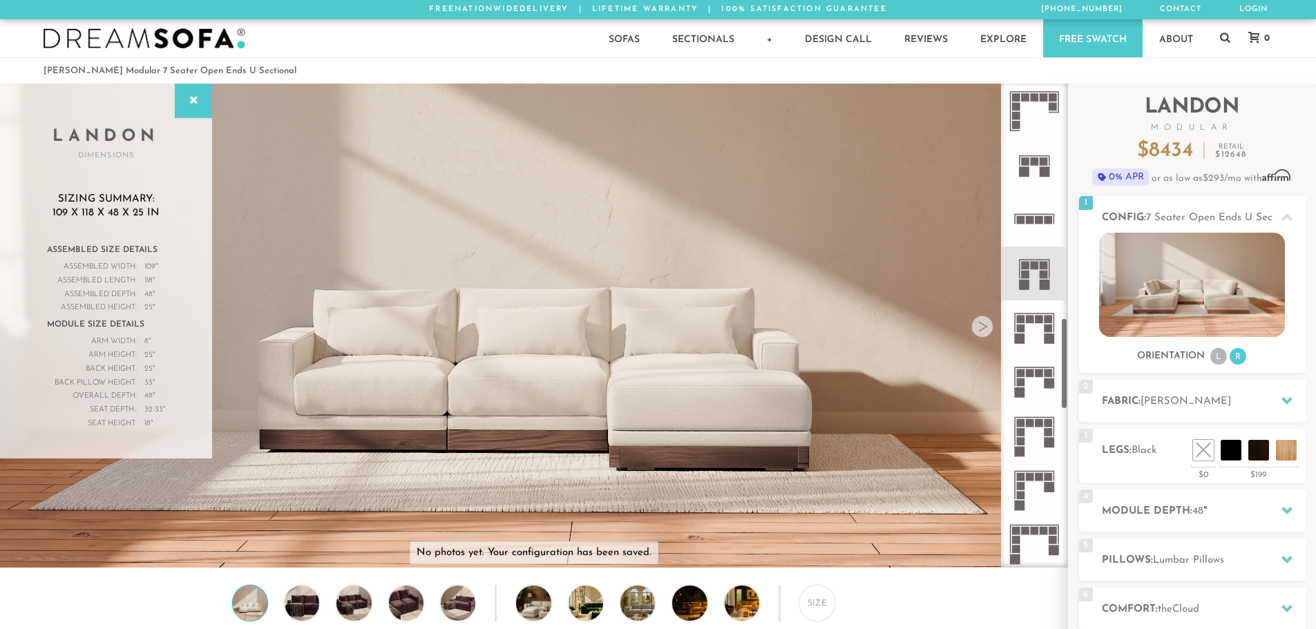
scroll to position [1243, 0]
click at [1040, 381] on icon at bounding box center [1034, 381] width 54 height 54
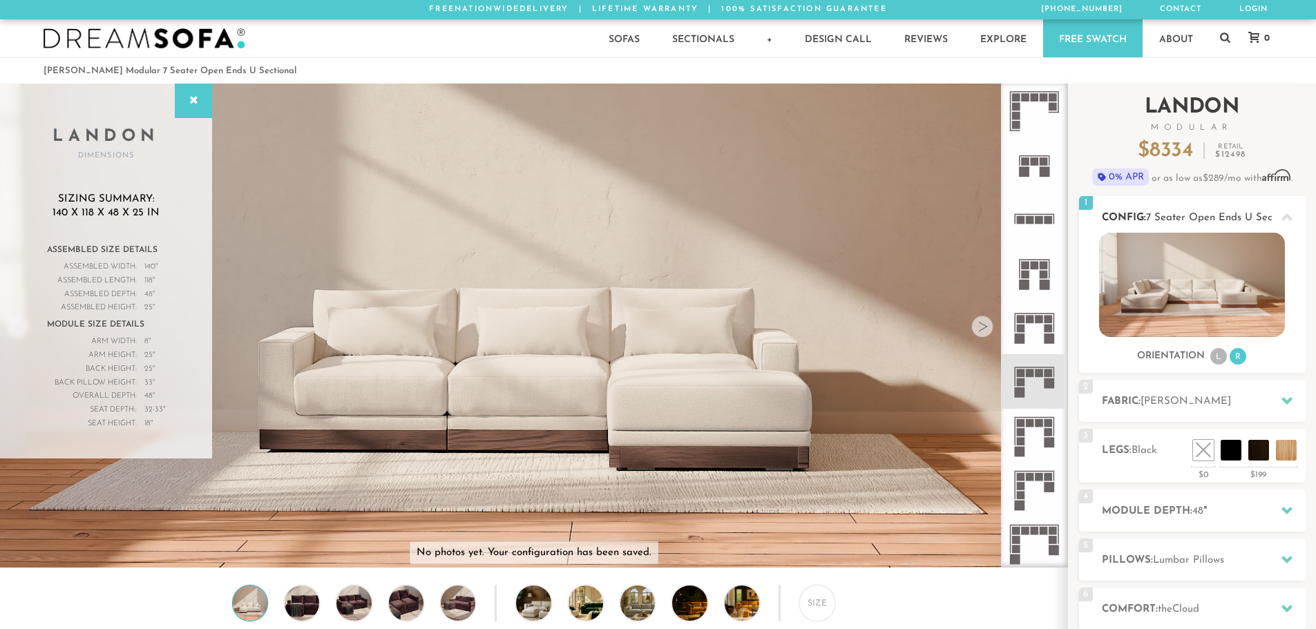
click at [1217, 358] on li "L" at bounding box center [1218, 356] width 17 height 17
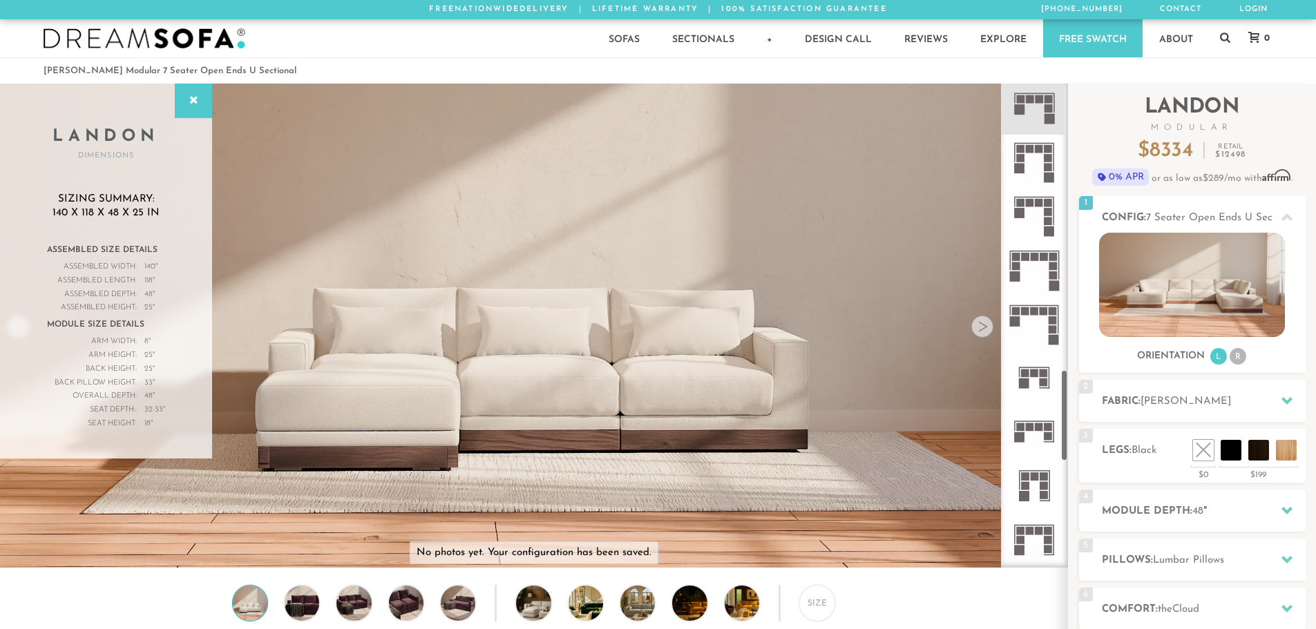
scroll to position [1520, 0]
click at [1045, 379] on rect at bounding box center [1044, 380] width 8 height 8
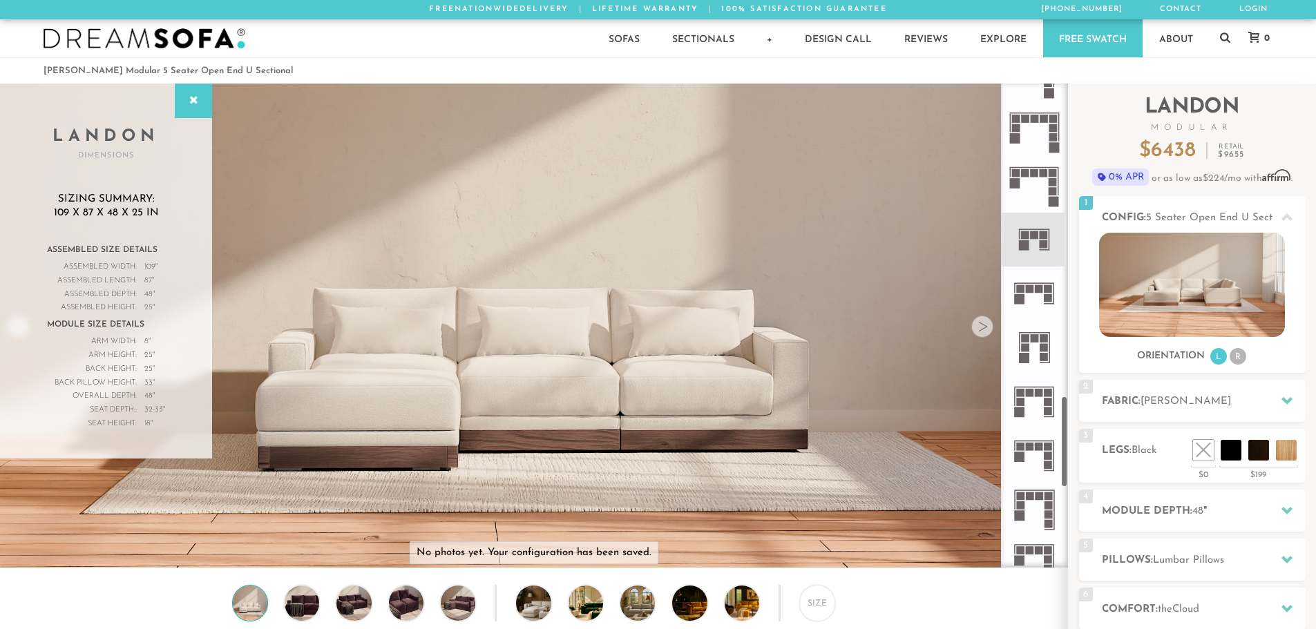
scroll to position [1658, 0]
click at [1042, 447] on rect at bounding box center [1039, 445] width 8 height 8
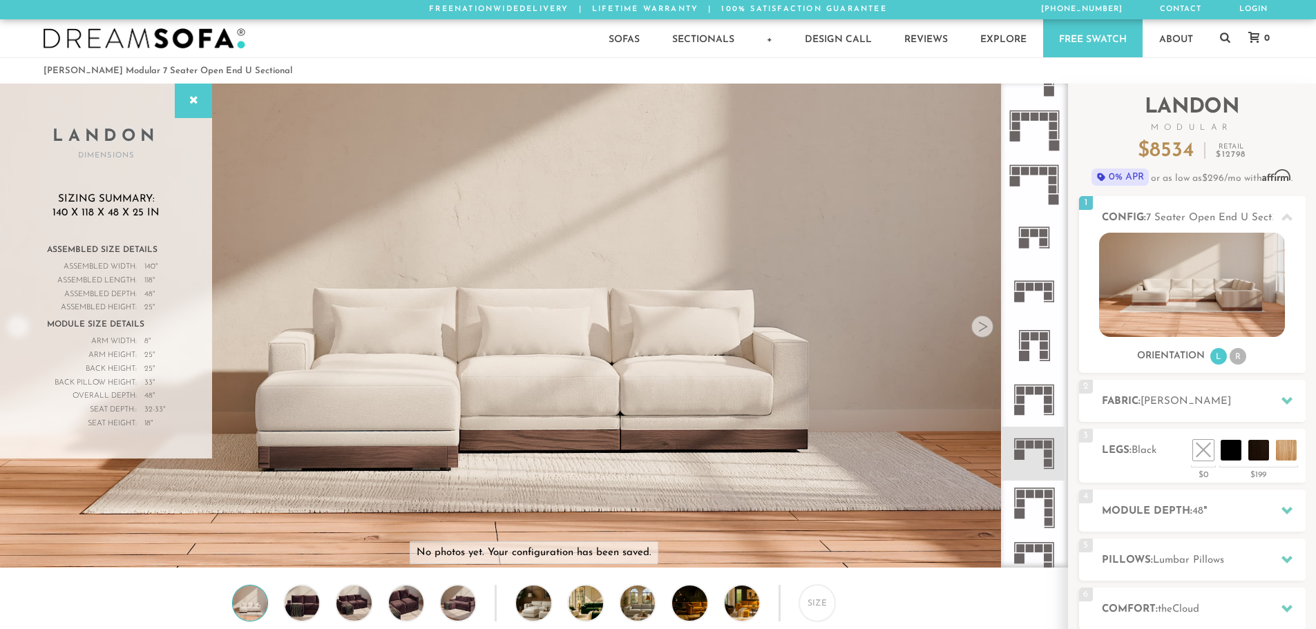
click at [1033, 405] on icon at bounding box center [1034, 400] width 54 height 54
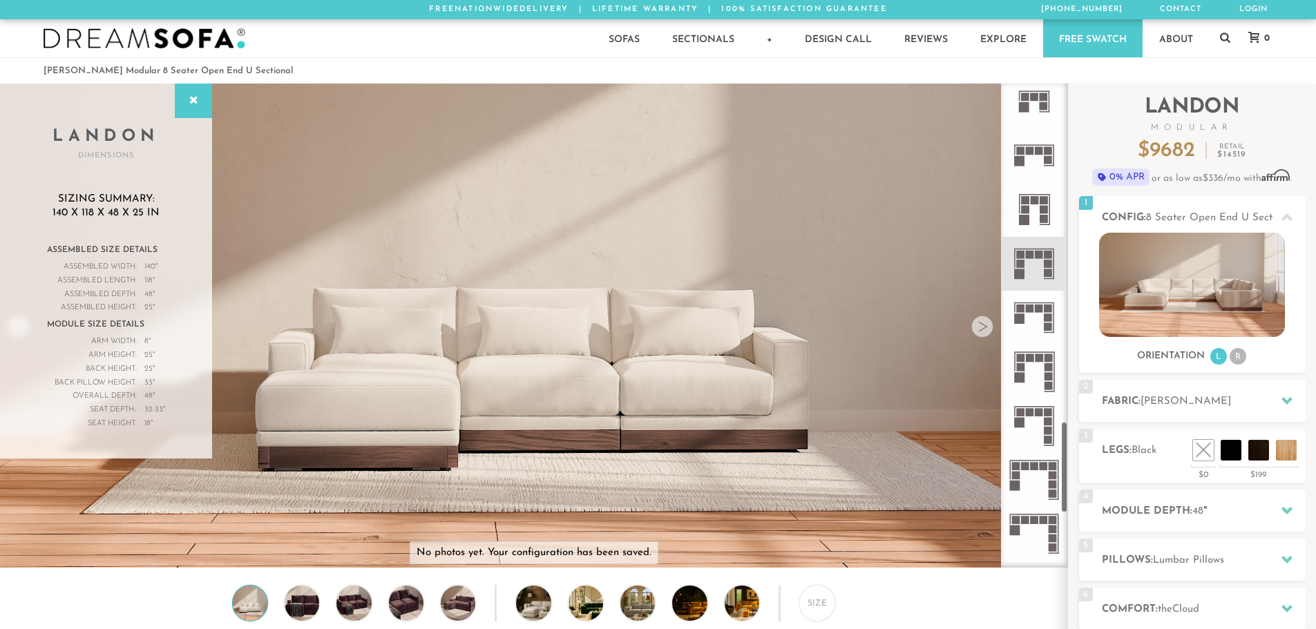
scroll to position [1796, 0]
click at [1035, 317] on icon at bounding box center [1034, 316] width 54 height 54
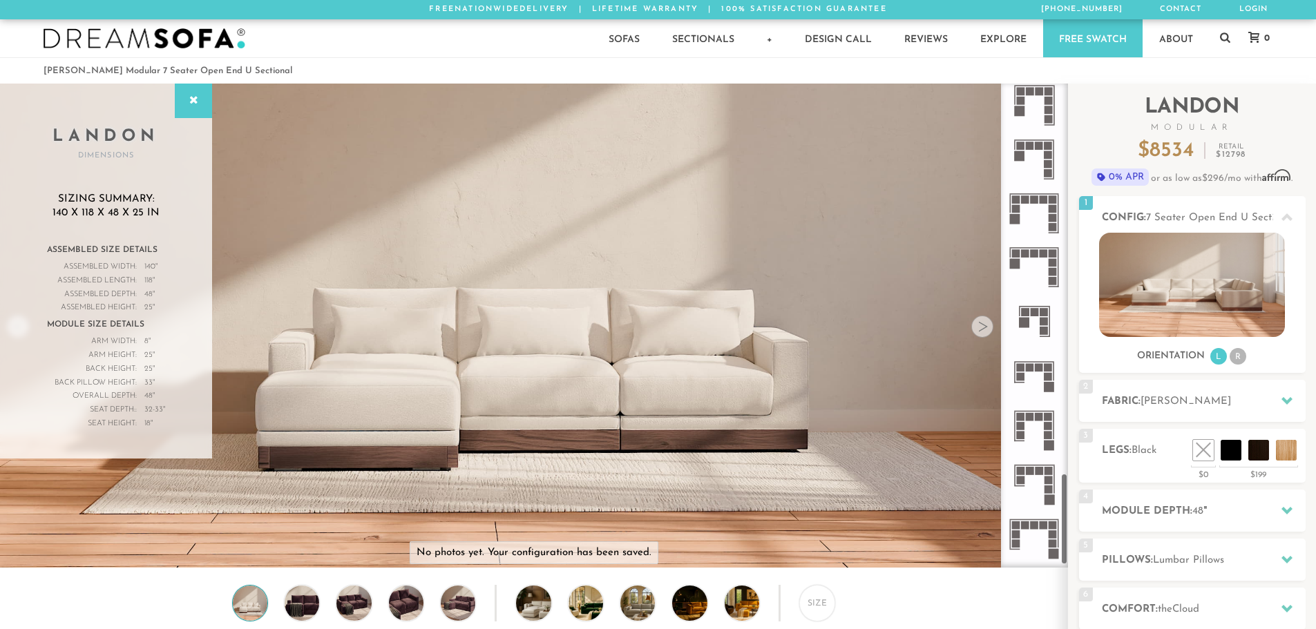
scroll to position [2072, 0]
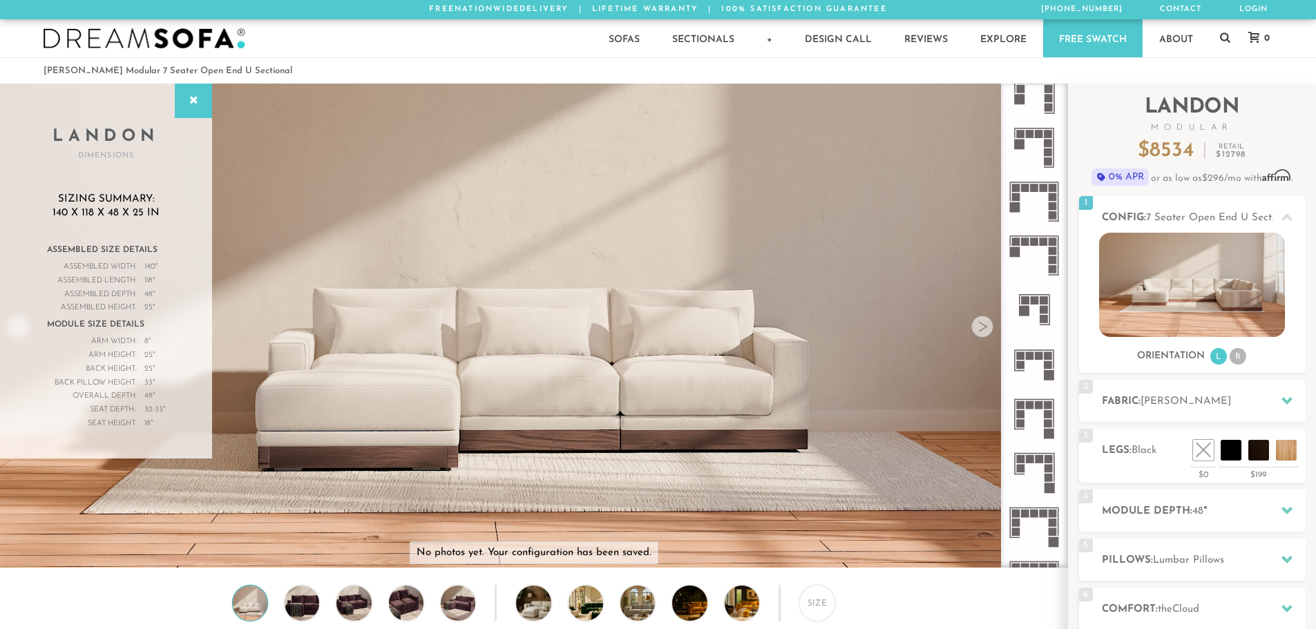
click at [1035, 317] on icon at bounding box center [1034, 310] width 54 height 54
click at [1040, 371] on icon at bounding box center [1034, 364] width 54 height 54
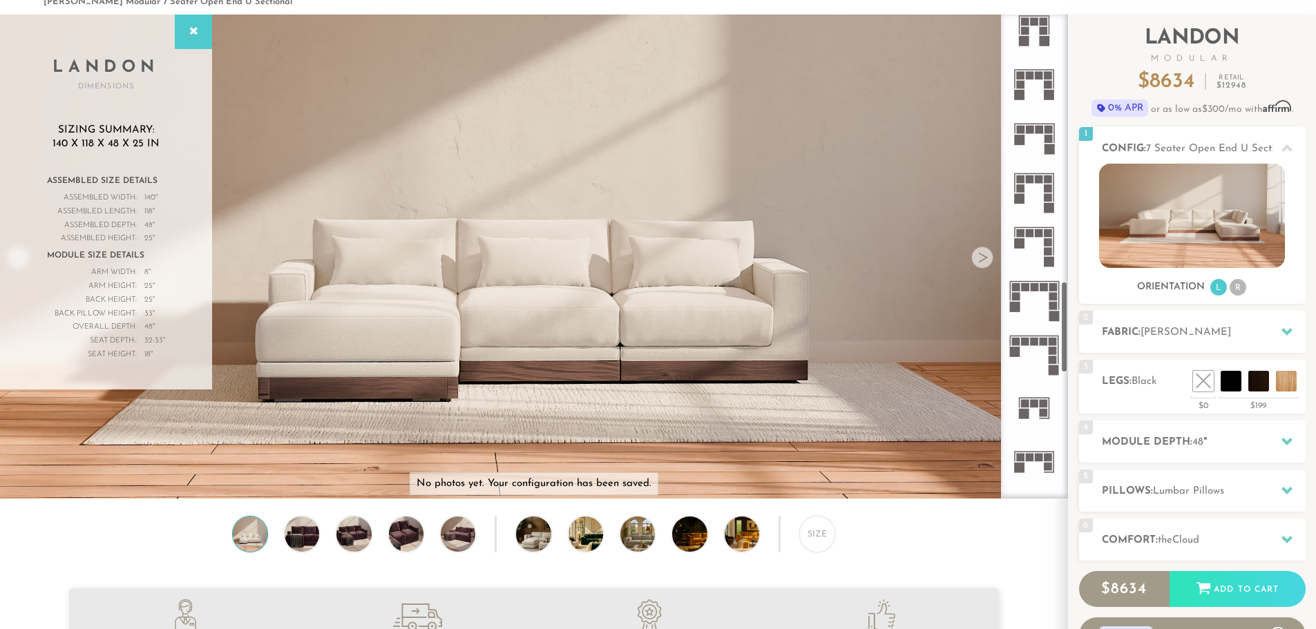
scroll to position [1416, 0]
click at [1040, 362] on icon at bounding box center [1034, 357] width 54 height 54
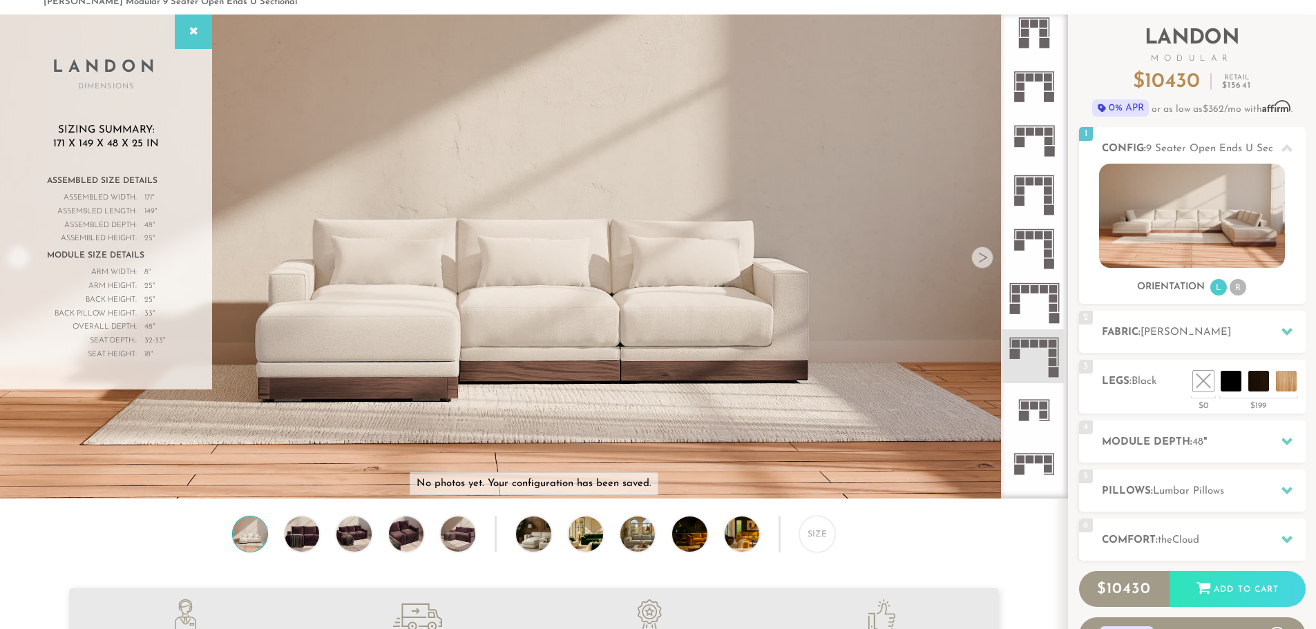
click at [1047, 250] on rect at bounding box center [1048, 253] width 8 height 8
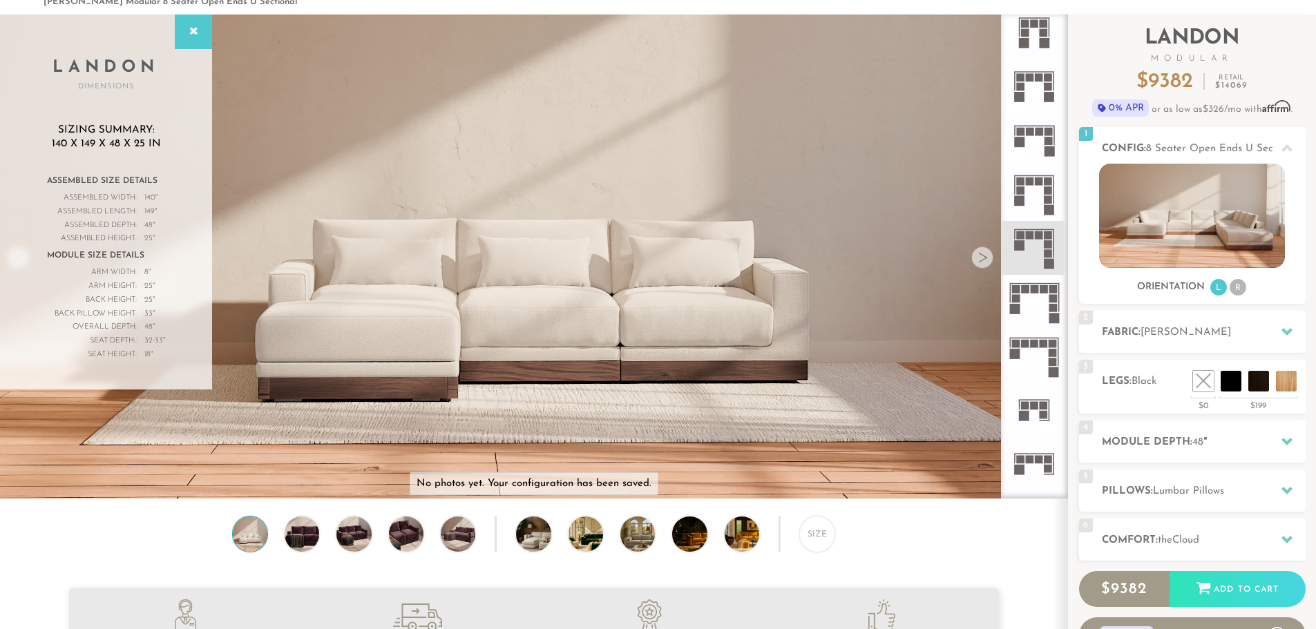
click at [1038, 155] on icon at bounding box center [1034, 140] width 54 height 54
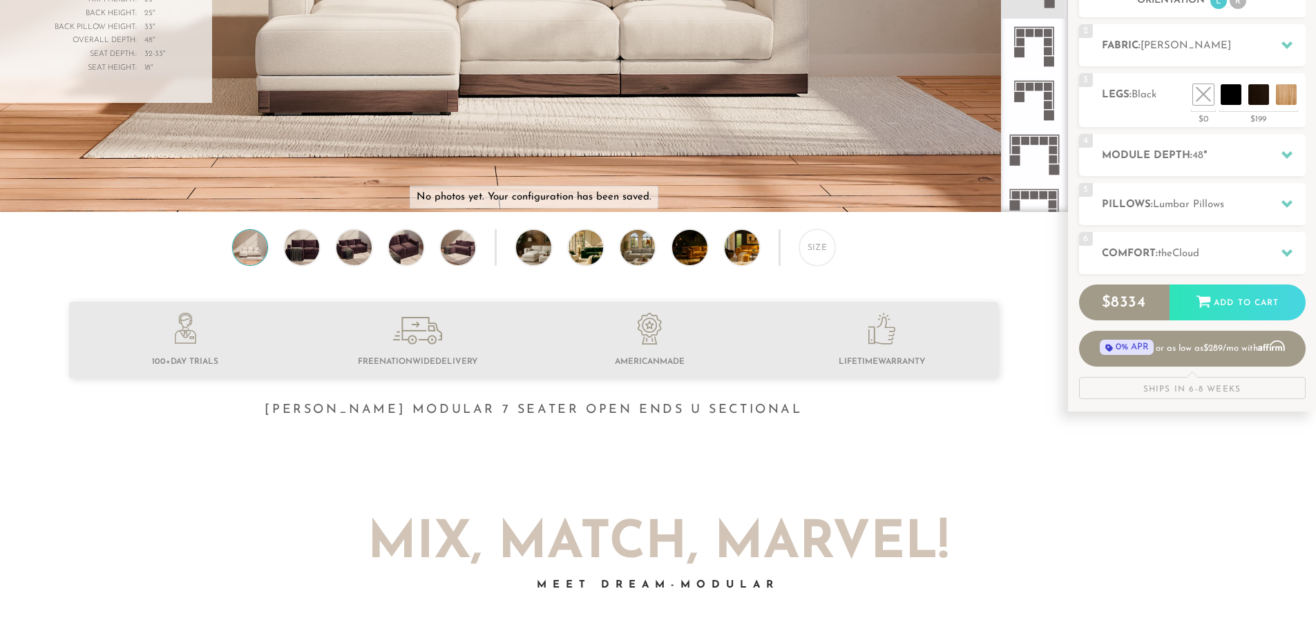
scroll to position [356, 0]
click at [1225, 150] on h2 "Module Depth: 48 "" at bounding box center [1204, 155] width 204 height 16
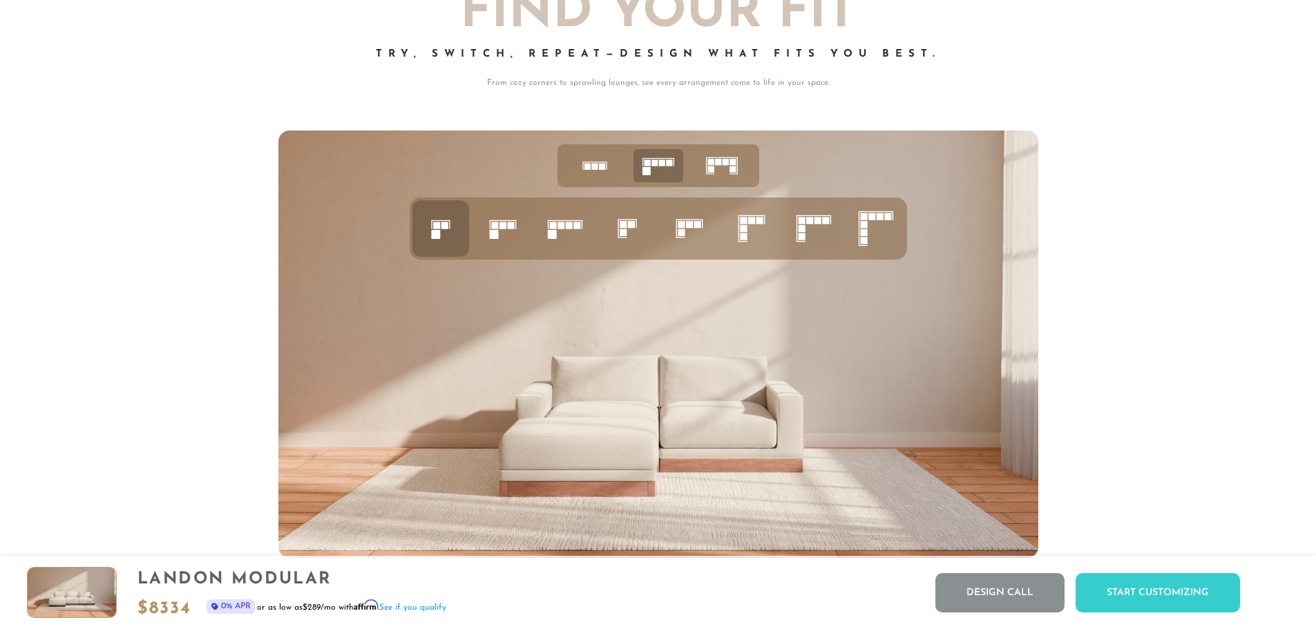
scroll to position [5962, 0]
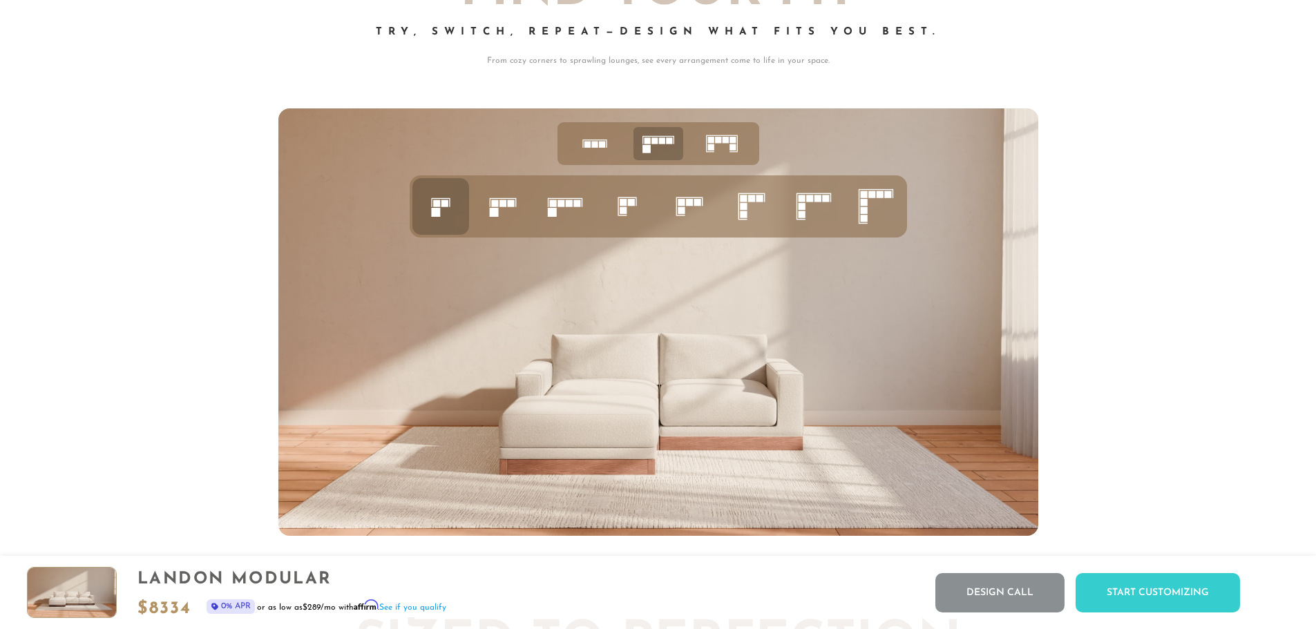
click at [732, 143] on rect at bounding box center [732, 140] width 6 height 6
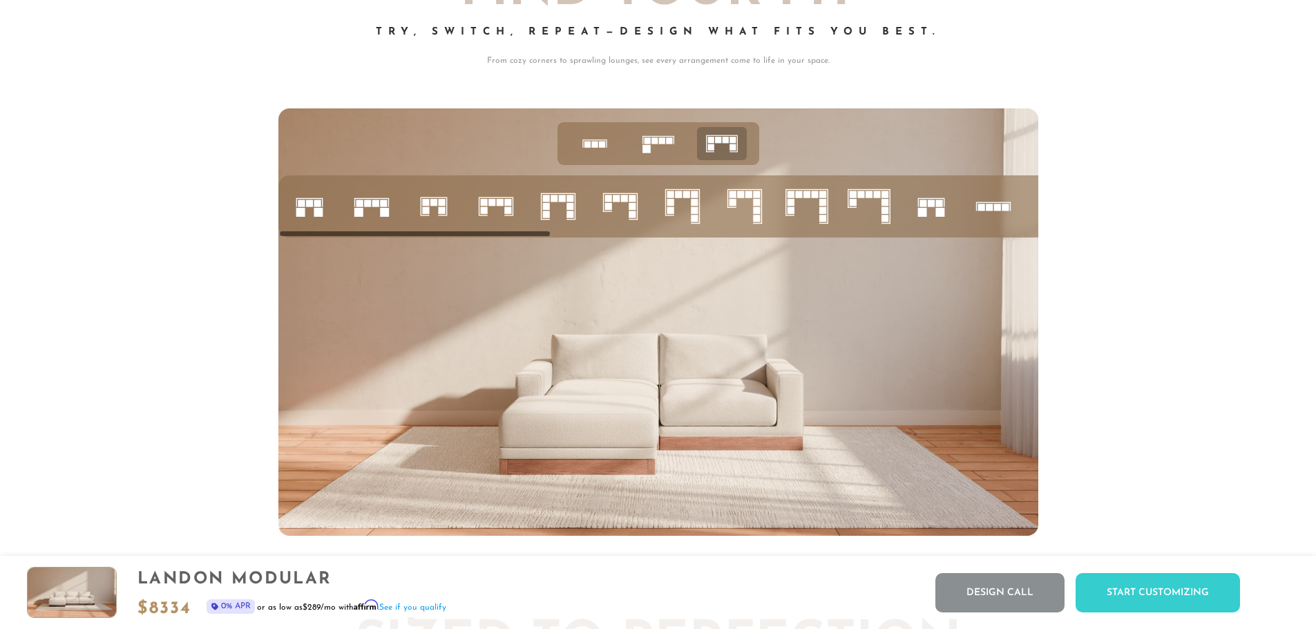
drag, startPoint x: 540, startPoint y: 233, endPoint x: 656, endPoint y: 249, distance: 117.7
click at [656, 249] on div at bounding box center [658, 322] width 760 height 428
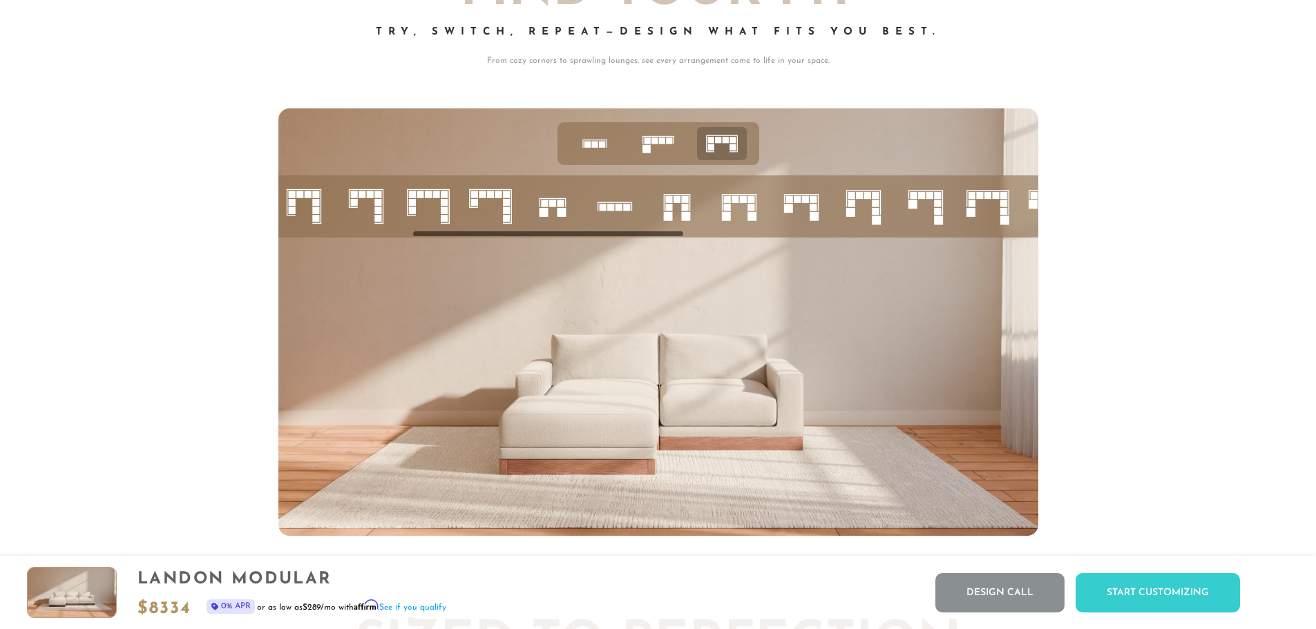
scroll to position [0, 388]
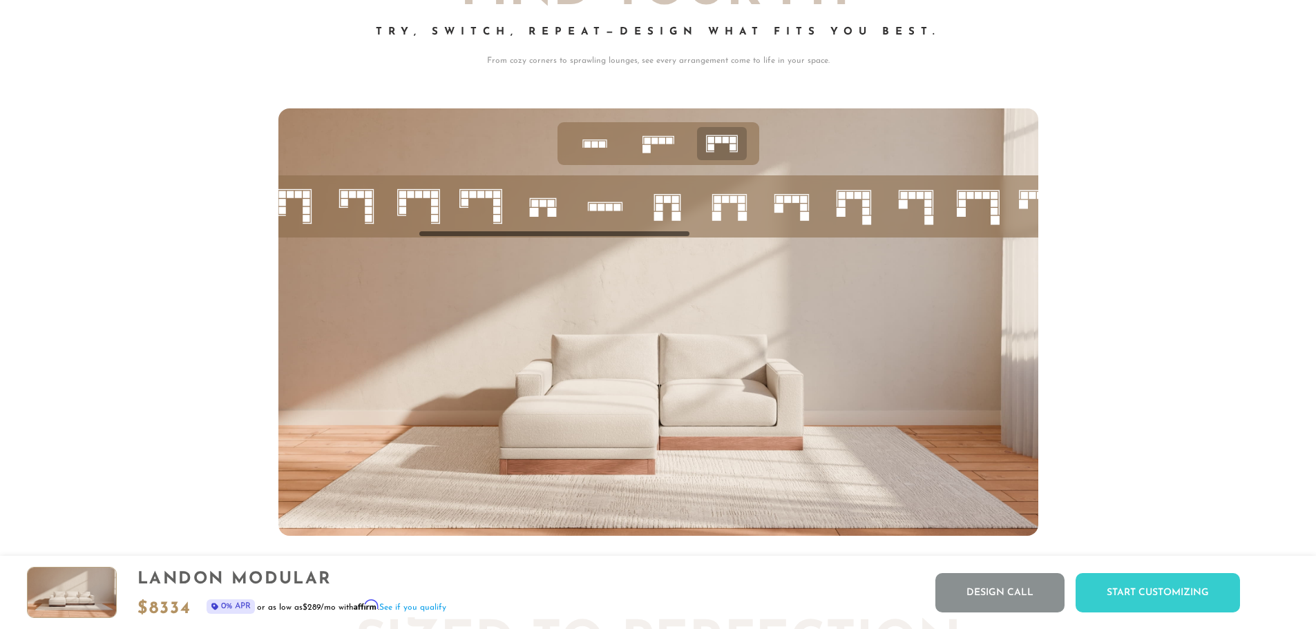
drag, startPoint x: 520, startPoint y: 236, endPoint x: 660, endPoint y: 244, distance: 139.7
click at [660, 244] on div at bounding box center [658, 322] width 760 height 428
click at [792, 207] on icon at bounding box center [791, 206] width 47 height 47
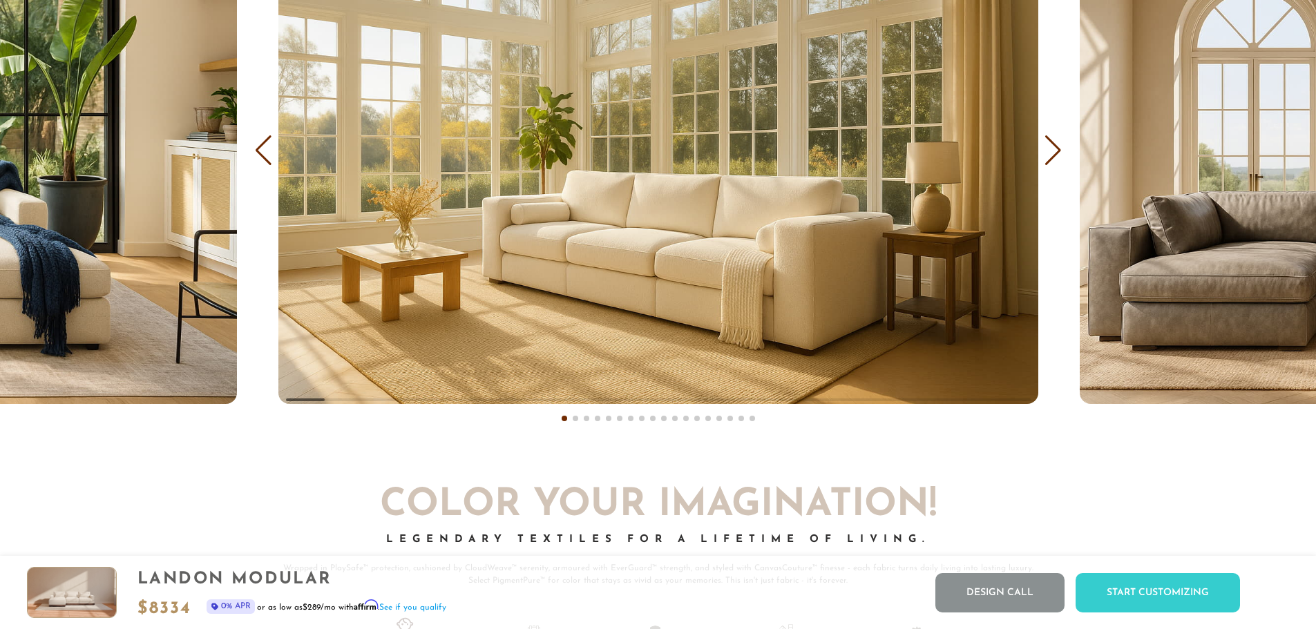
scroll to position [8913, 0]
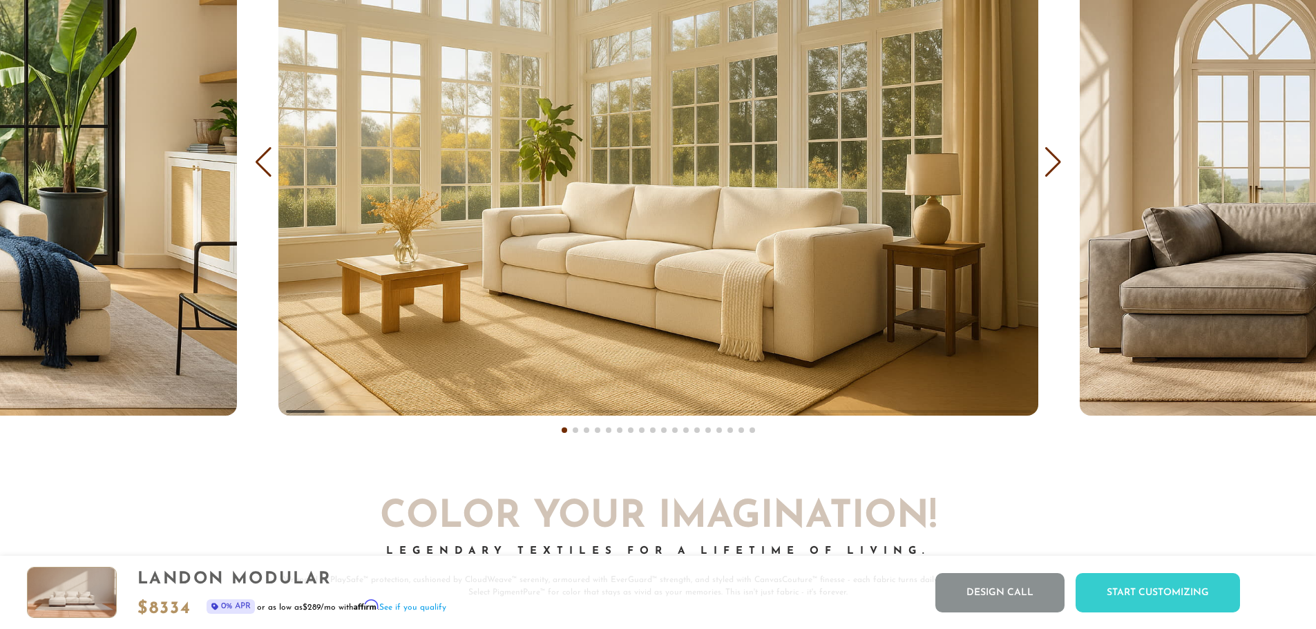
click at [1057, 170] on div "Next slide" at bounding box center [1053, 162] width 19 height 30
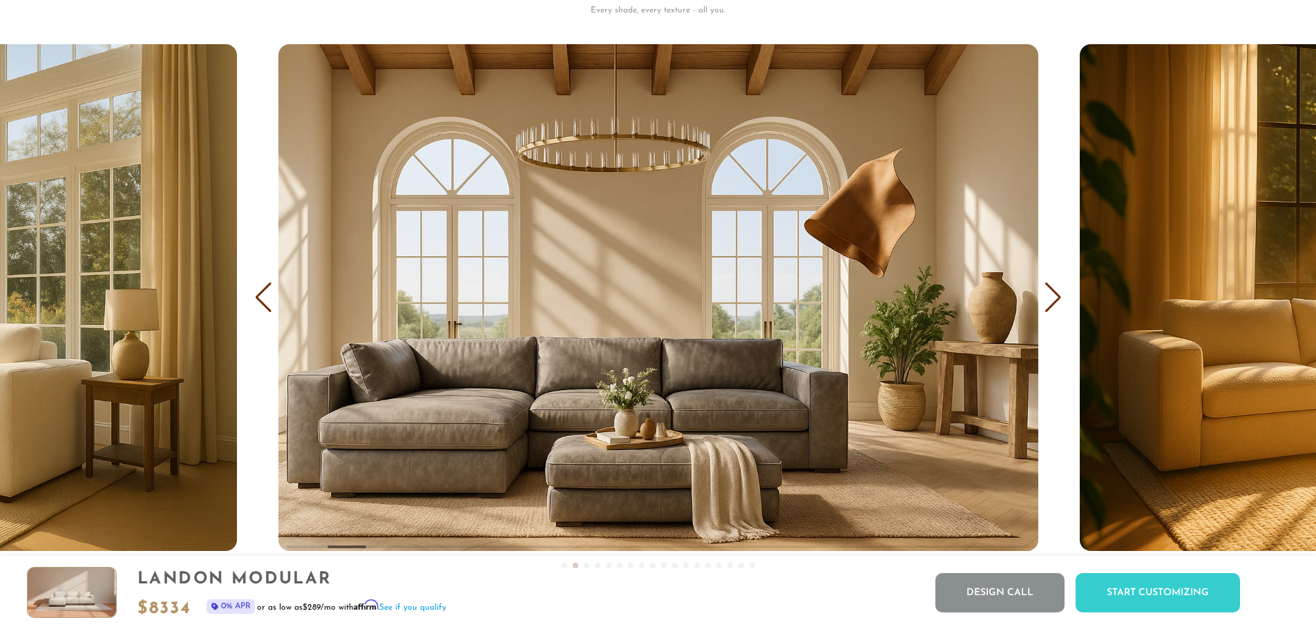
scroll to position [8774, 0]
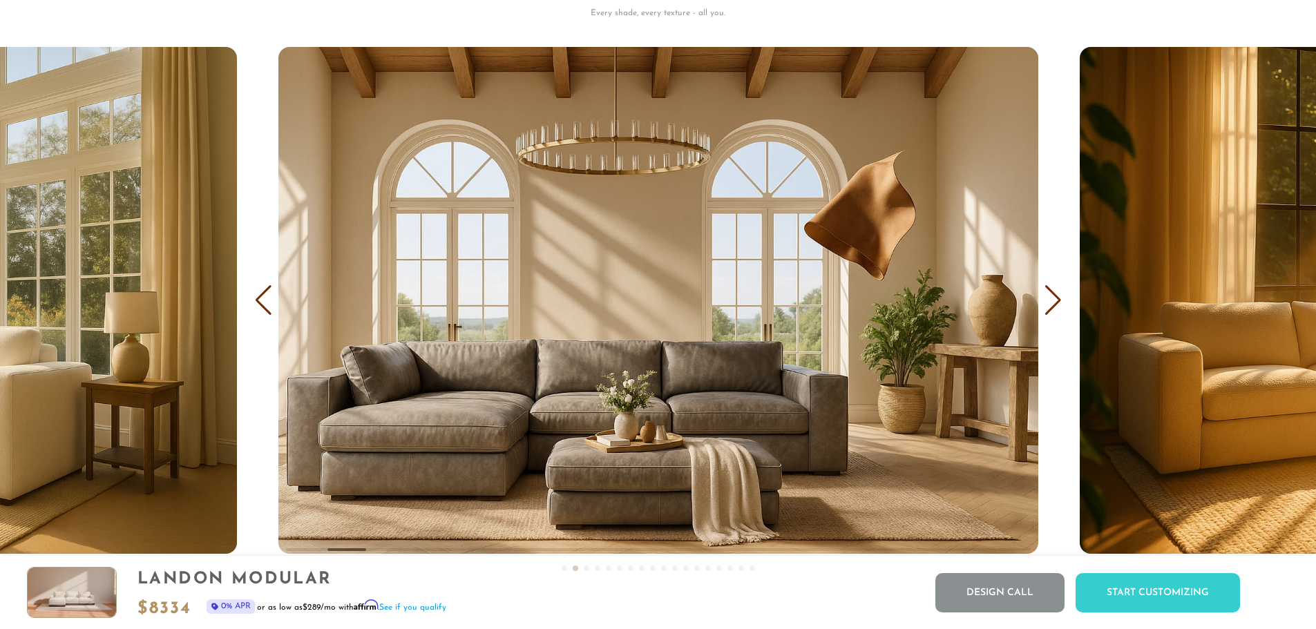
click at [879, 353] on img "2 / 18" at bounding box center [658, 300] width 760 height 506
click at [1052, 305] on div "Next slide" at bounding box center [1053, 300] width 19 height 30
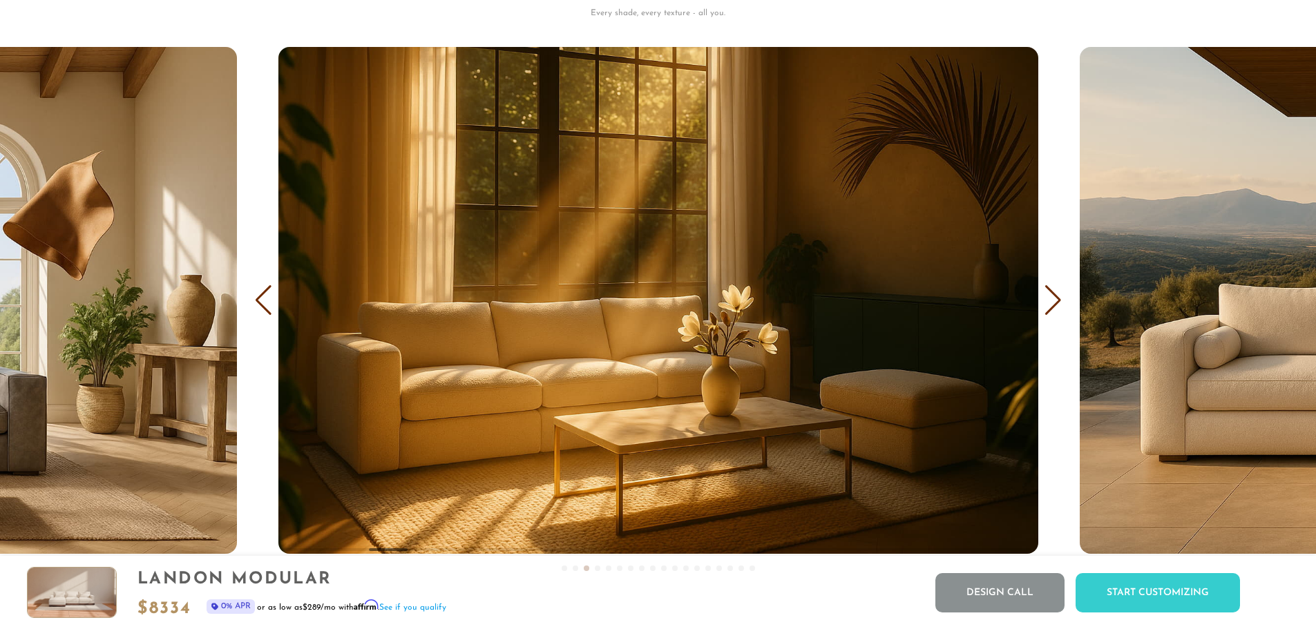
click at [1052, 305] on div "Next slide" at bounding box center [1053, 300] width 19 height 30
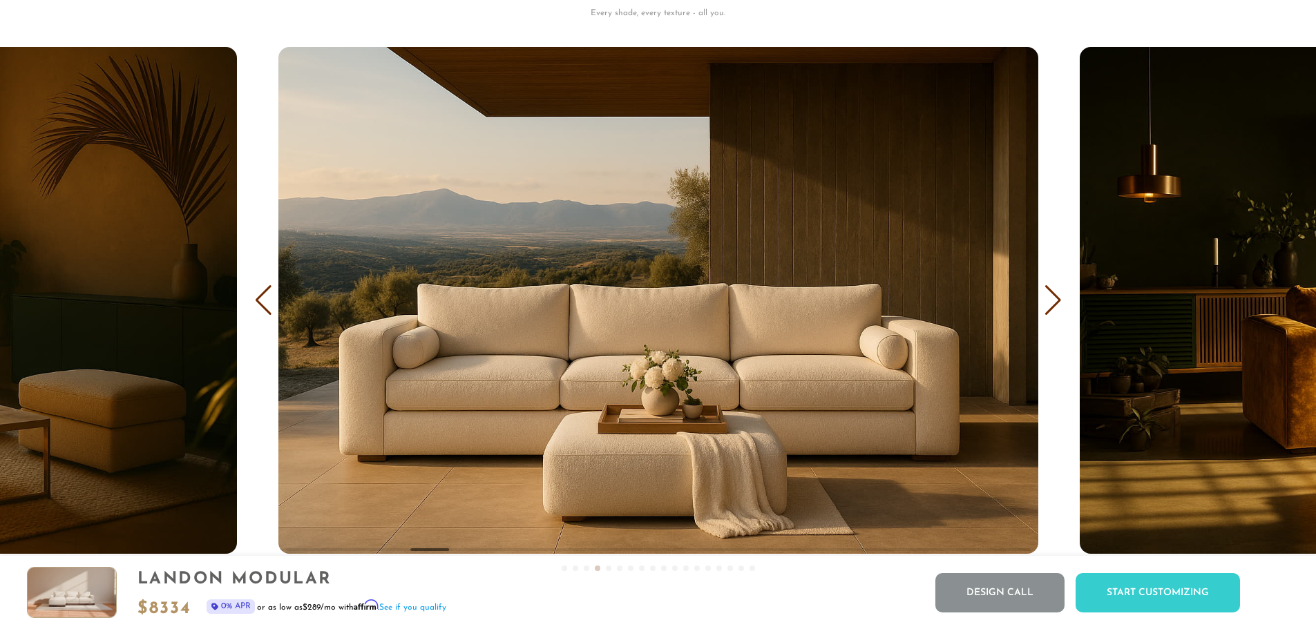
click at [1052, 305] on div "Next slide" at bounding box center [1053, 300] width 19 height 30
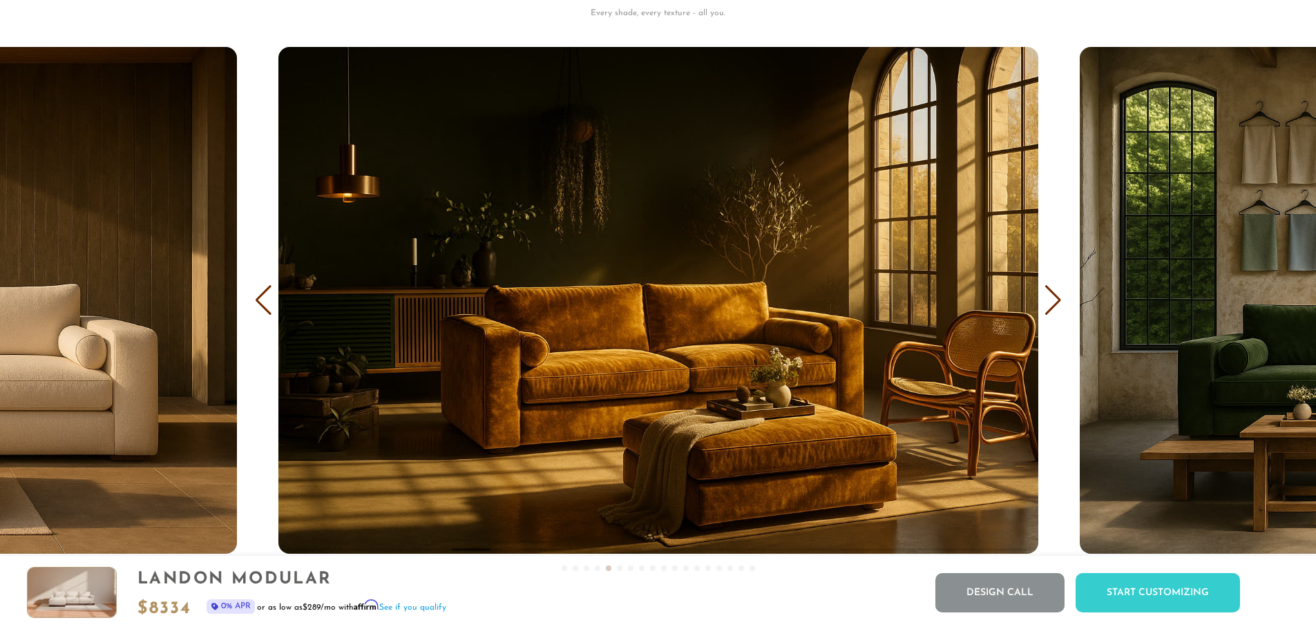
click at [1052, 305] on div "Next slide" at bounding box center [1053, 300] width 19 height 30
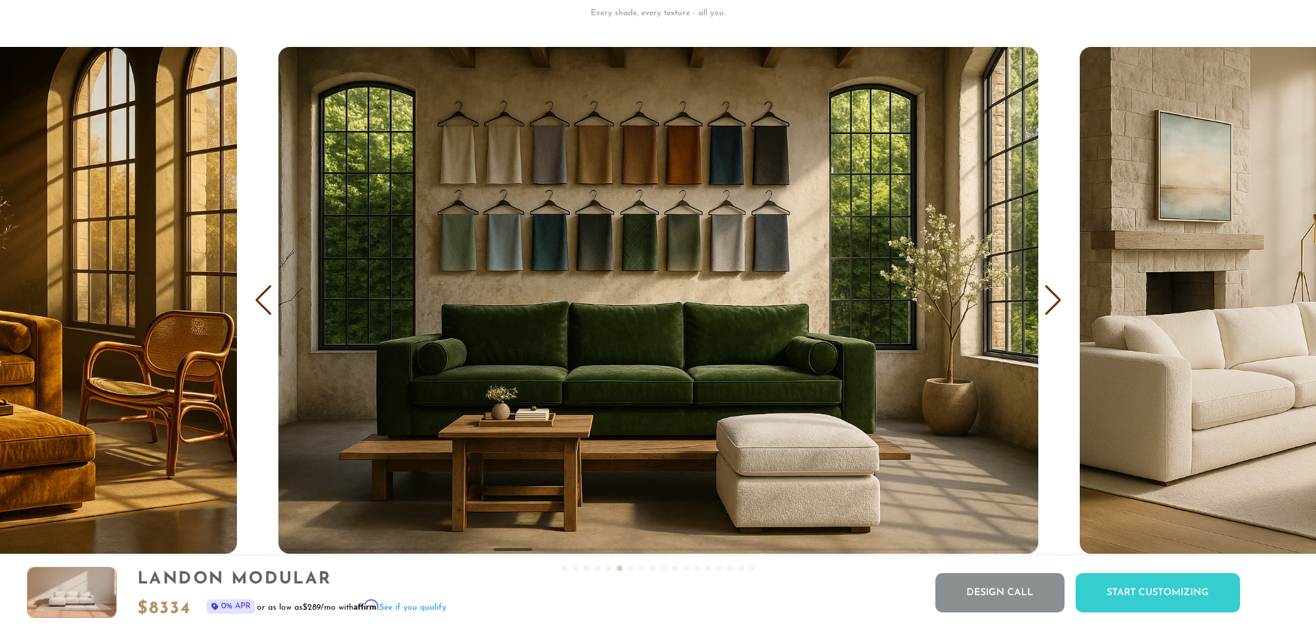
click at [1052, 305] on div "Next slide" at bounding box center [1053, 300] width 19 height 30
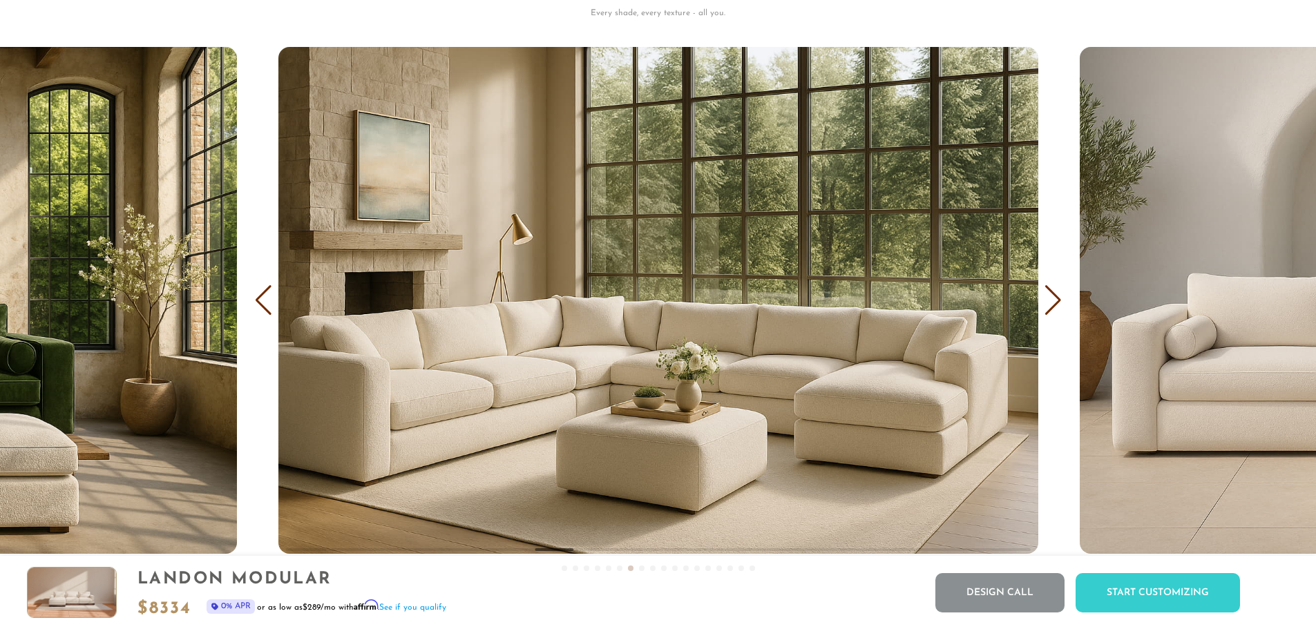
click at [1052, 305] on div "Next slide" at bounding box center [1053, 300] width 19 height 30
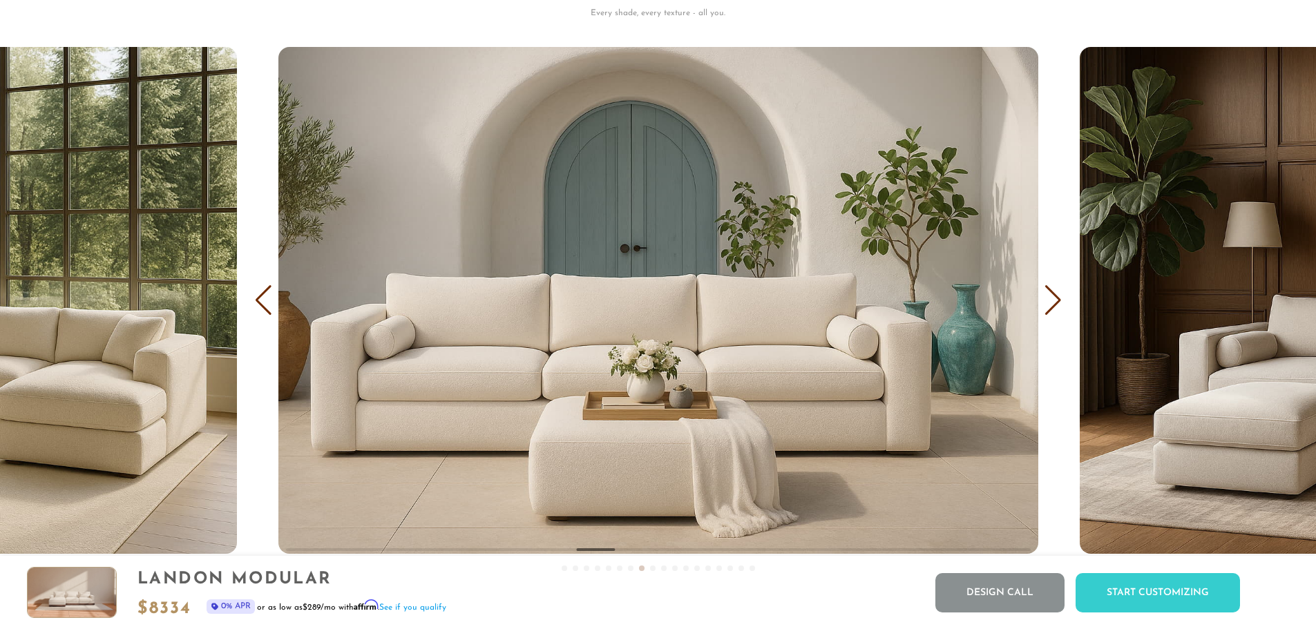
click at [1052, 305] on div "Next slide" at bounding box center [1053, 300] width 19 height 30
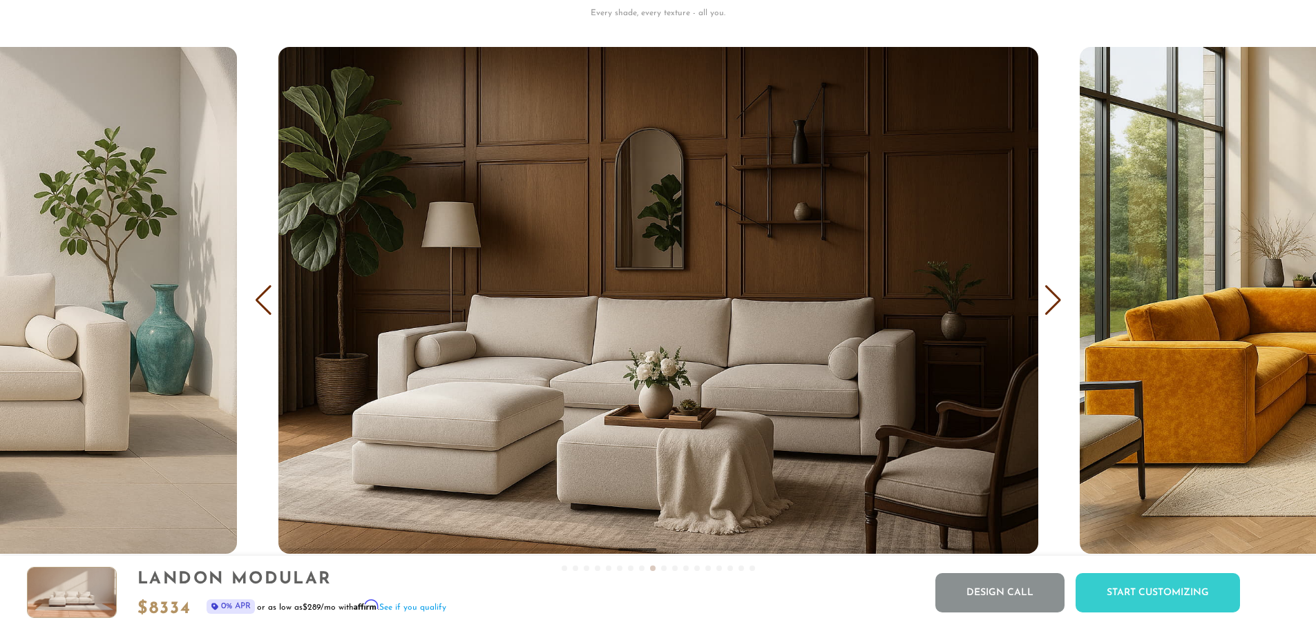
click at [1052, 305] on div "Next slide" at bounding box center [1053, 300] width 19 height 30
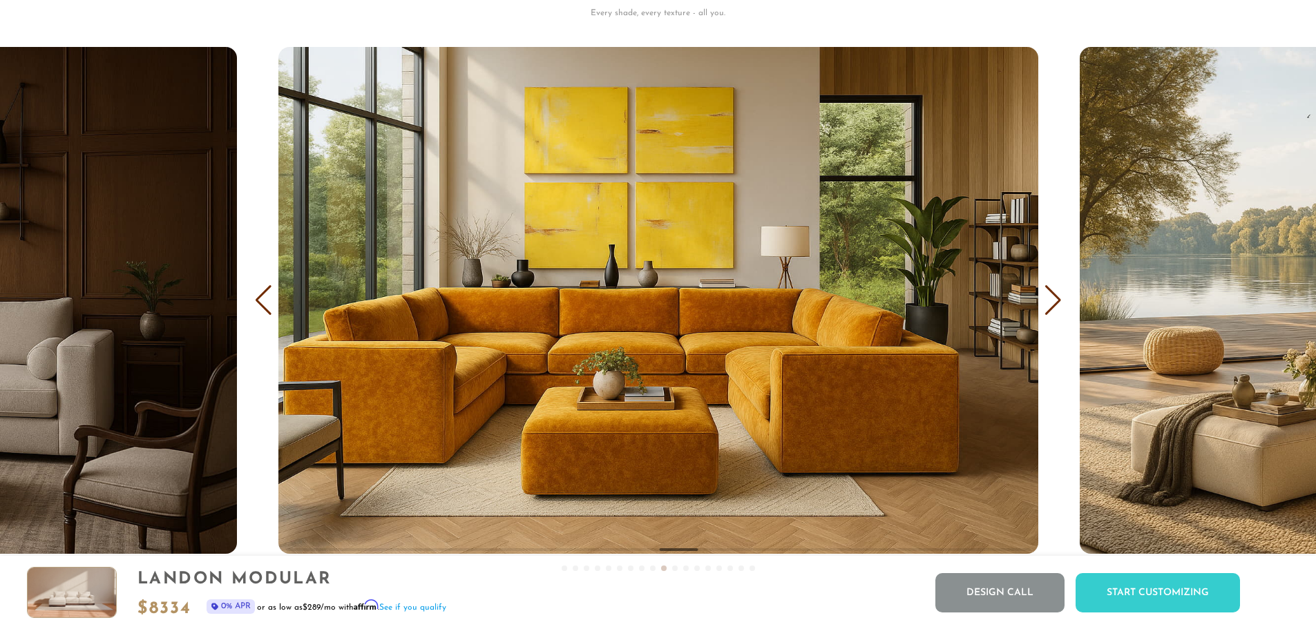
click at [1052, 305] on div "Next slide" at bounding box center [1053, 300] width 19 height 30
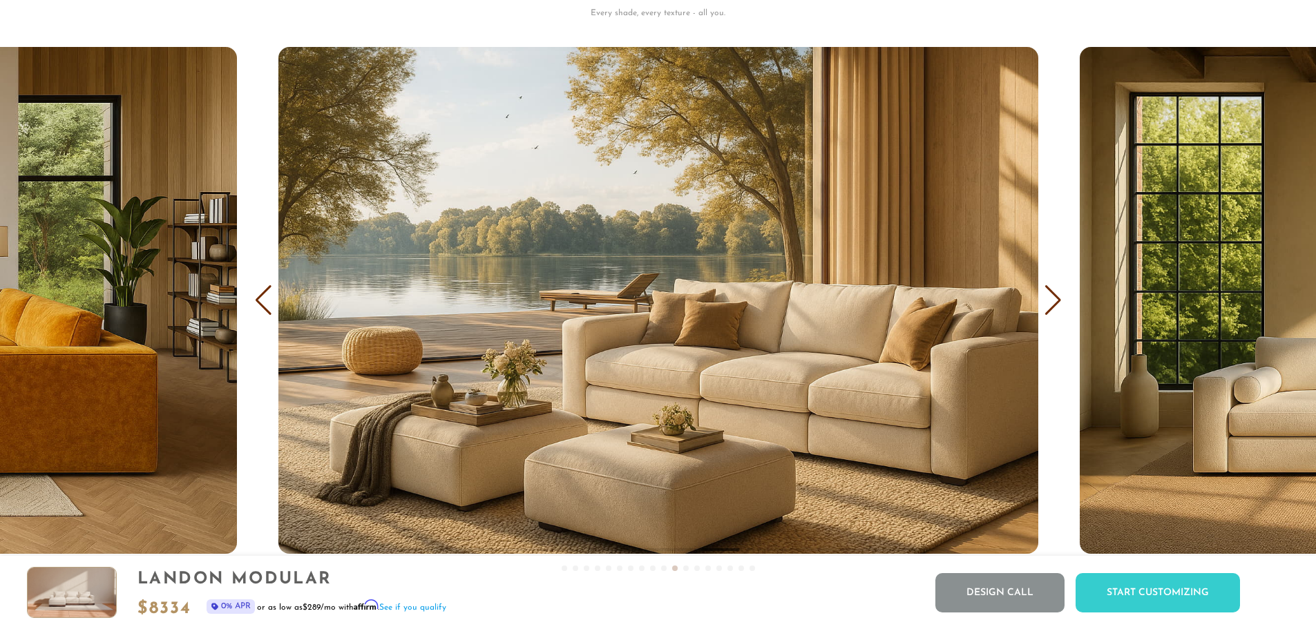
click at [1052, 305] on div "Next slide" at bounding box center [1053, 300] width 19 height 30
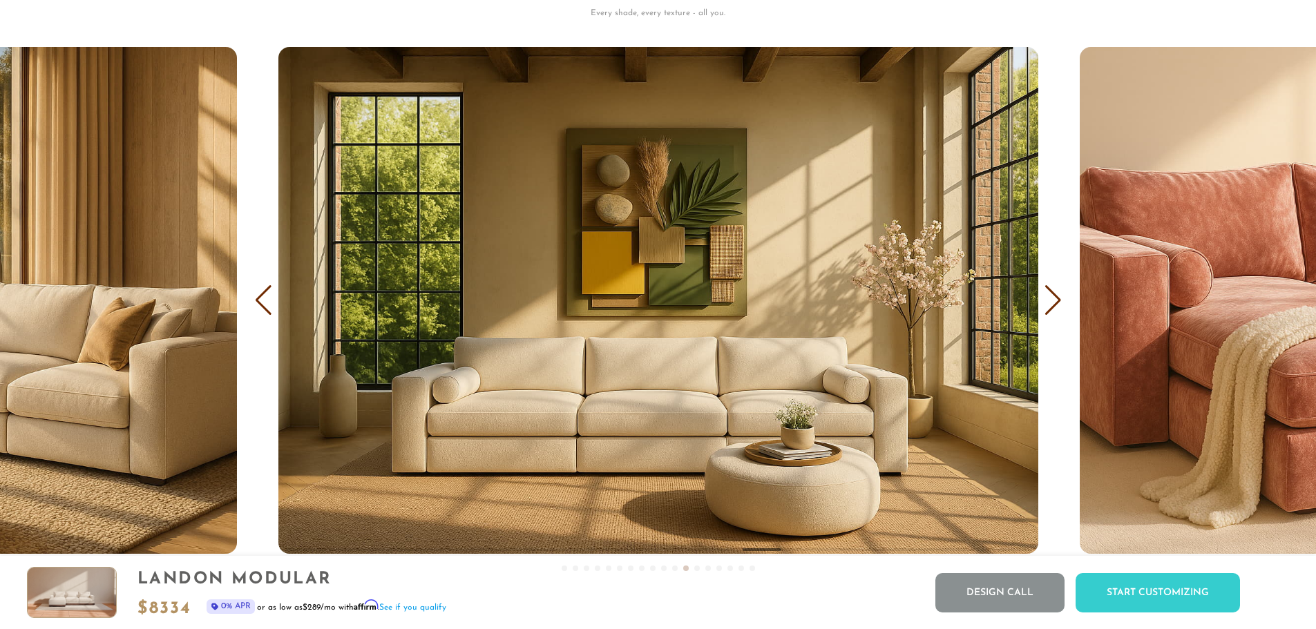
click at [1052, 305] on div "Next slide" at bounding box center [1053, 300] width 19 height 30
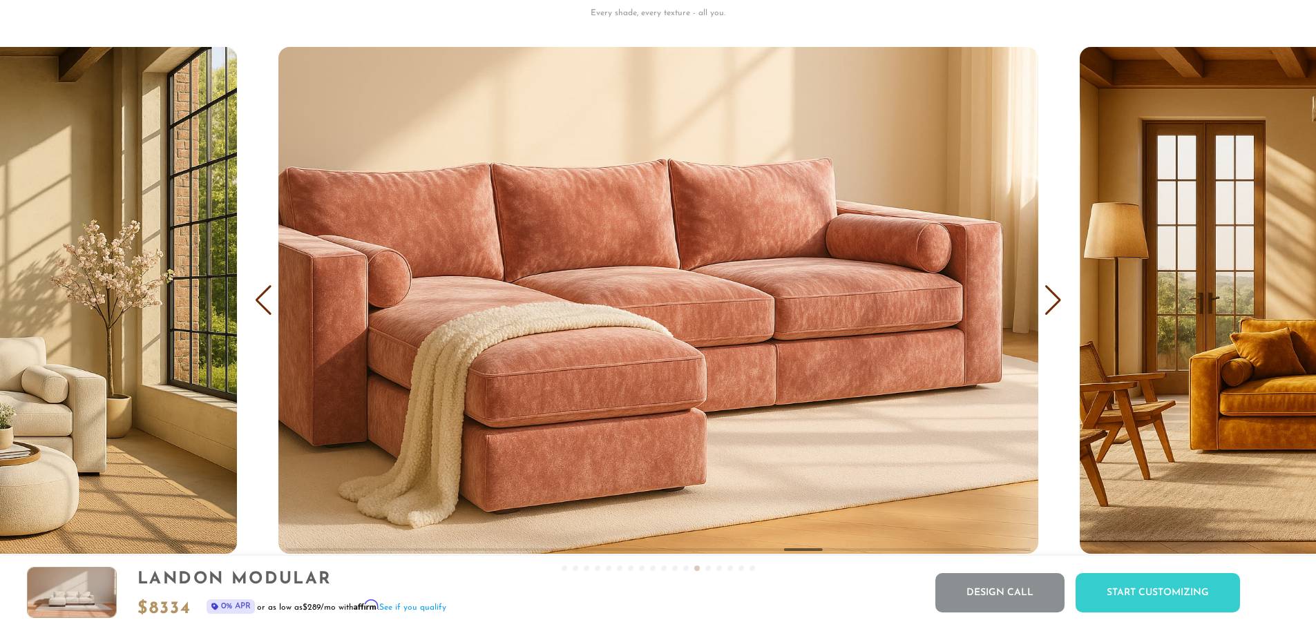
click at [1052, 305] on div "Next slide" at bounding box center [1053, 300] width 19 height 30
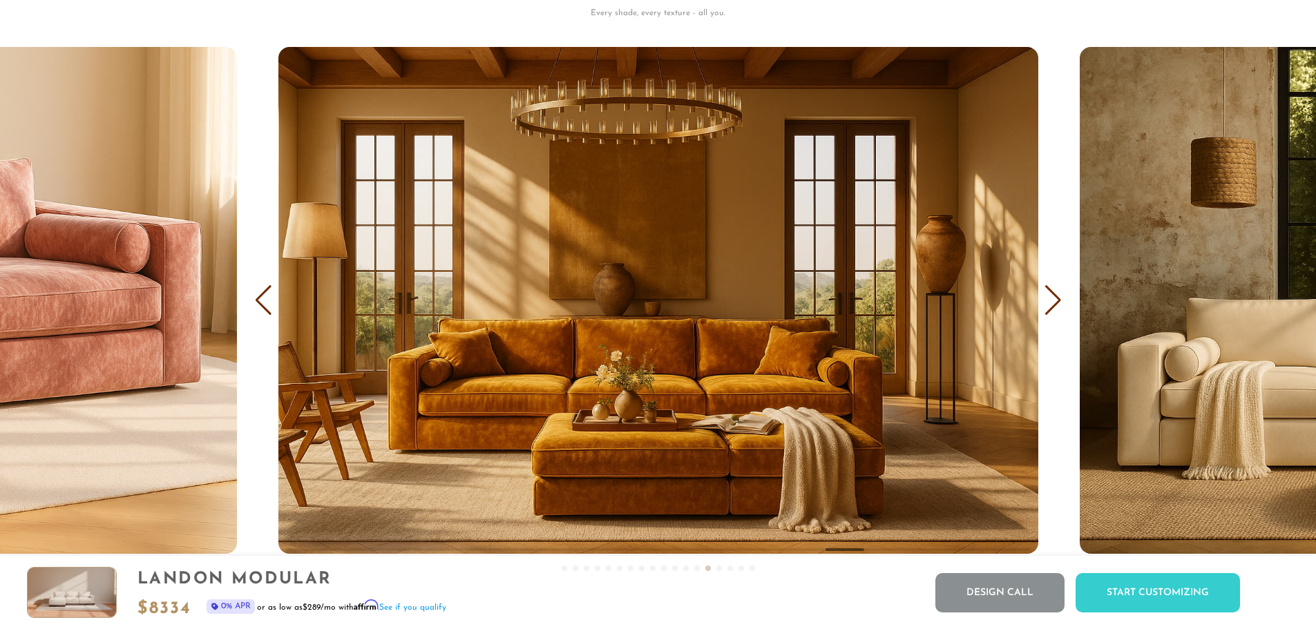
click at [1052, 305] on div "Next slide" at bounding box center [1053, 300] width 19 height 30
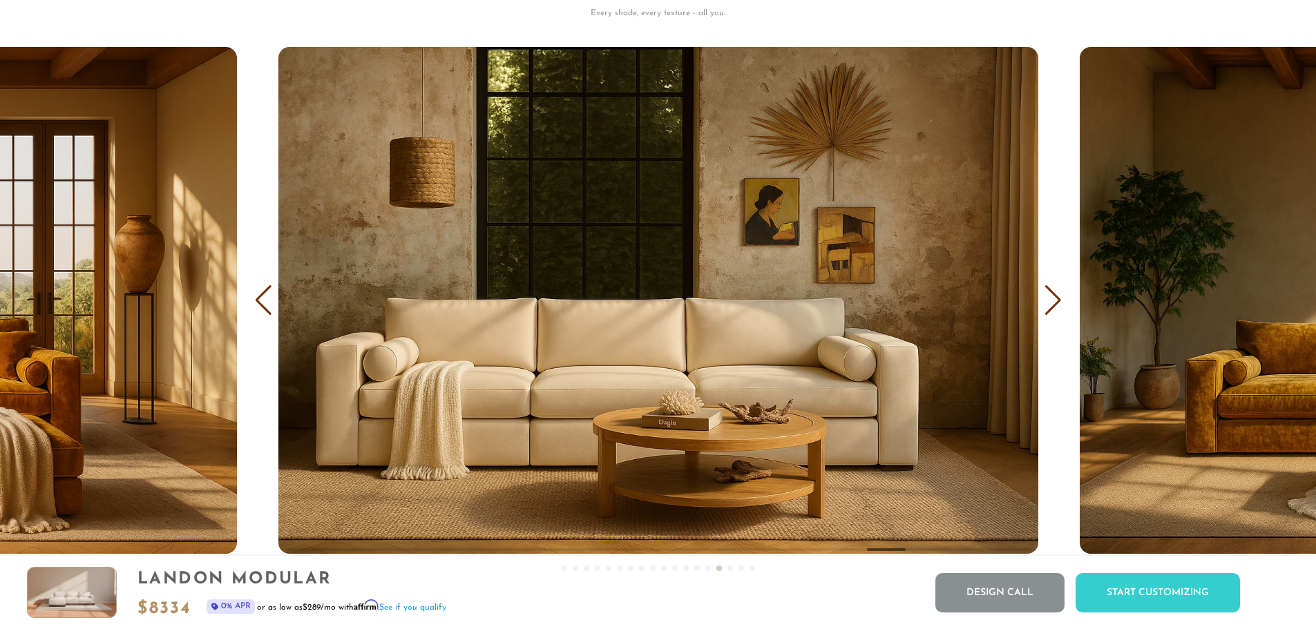
click at [1052, 305] on div "Next slide" at bounding box center [1053, 300] width 19 height 30
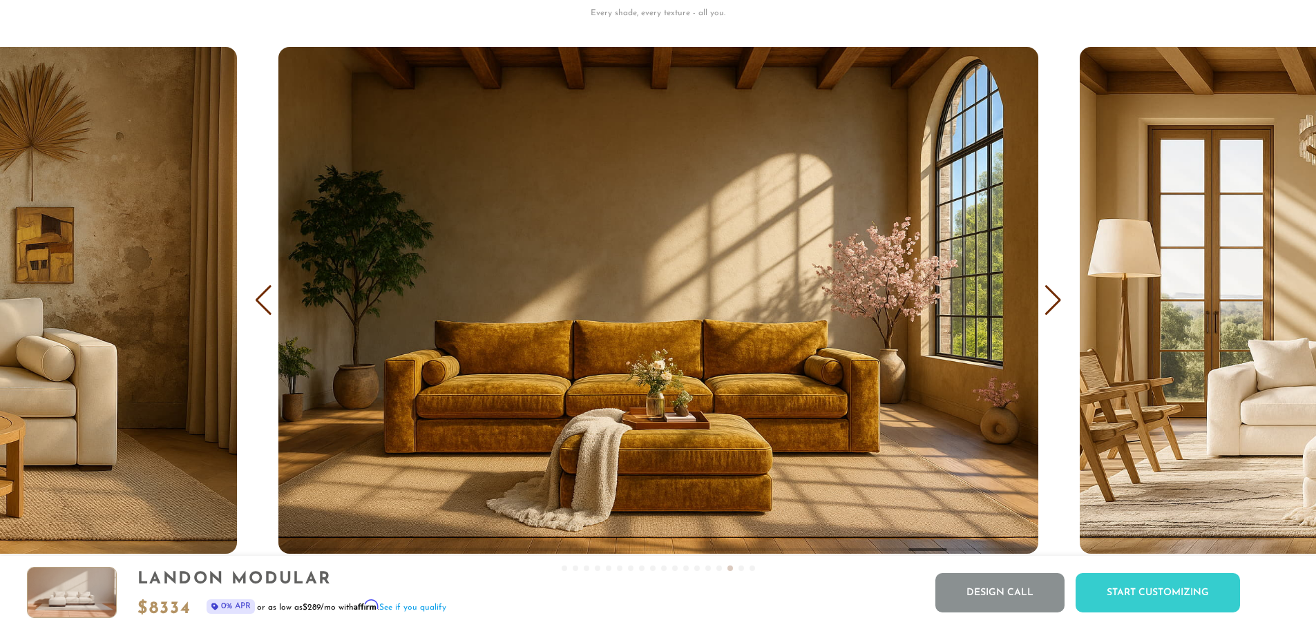
click at [1052, 305] on div "Next slide" at bounding box center [1053, 300] width 19 height 30
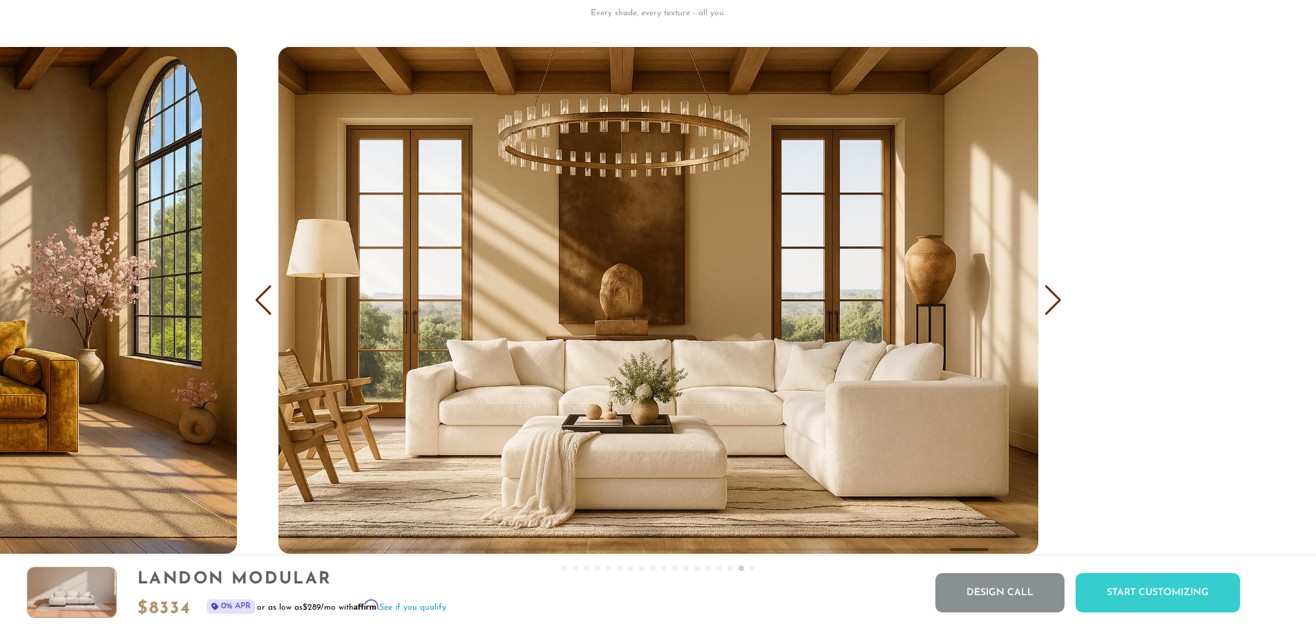
click at [1052, 305] on div "Next slide" at bounding box center [1053, 300] width 19 height 30
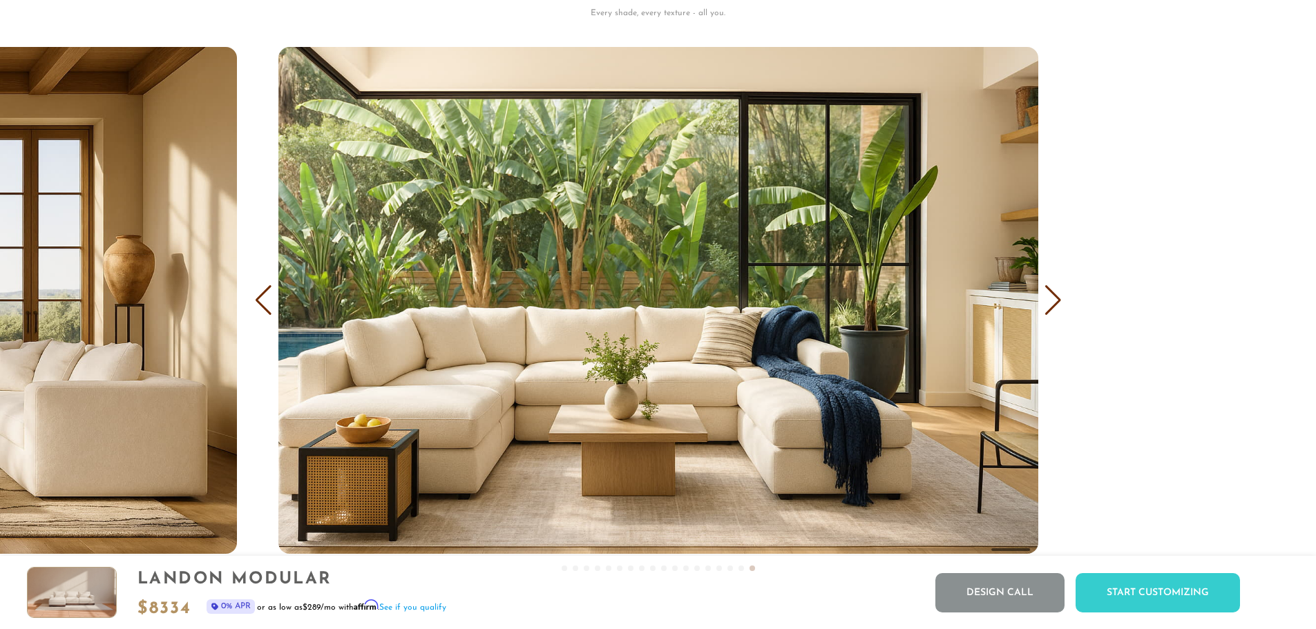
click at [1052, 305] on div "Next slide" at bounding box center [1053, 300] width 19 height 30
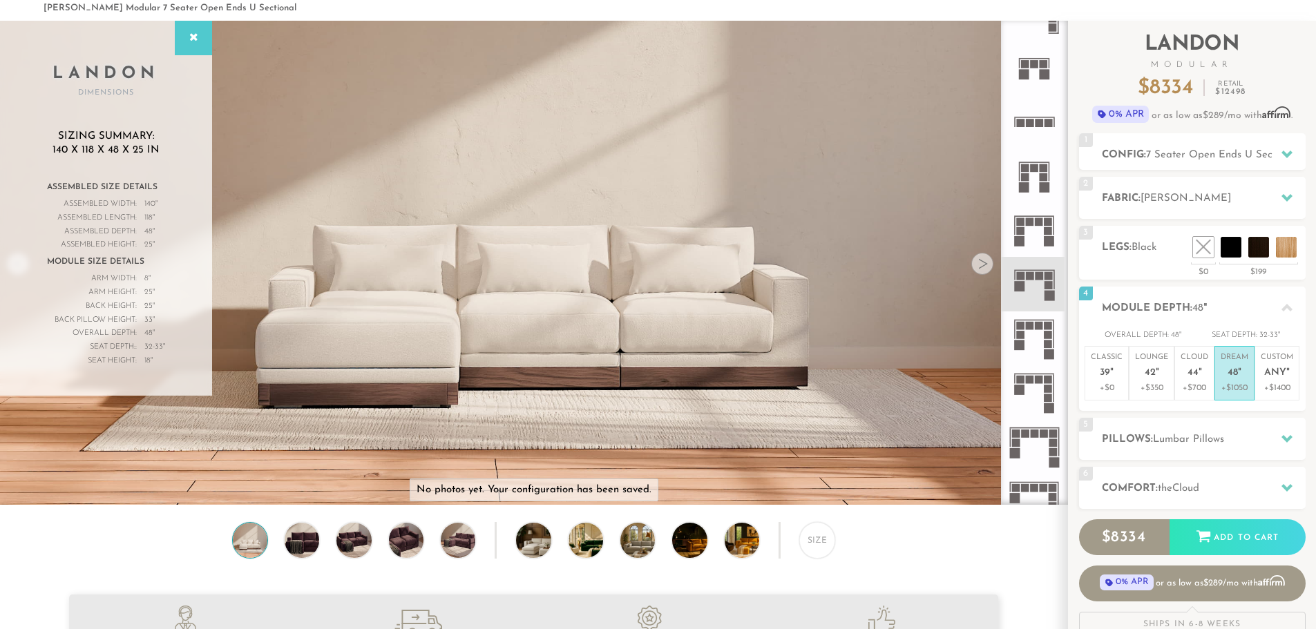
scroll to position [62, 0]
click at [1193, 249] on li at bounding box center [1172, 216] width 83 height 83
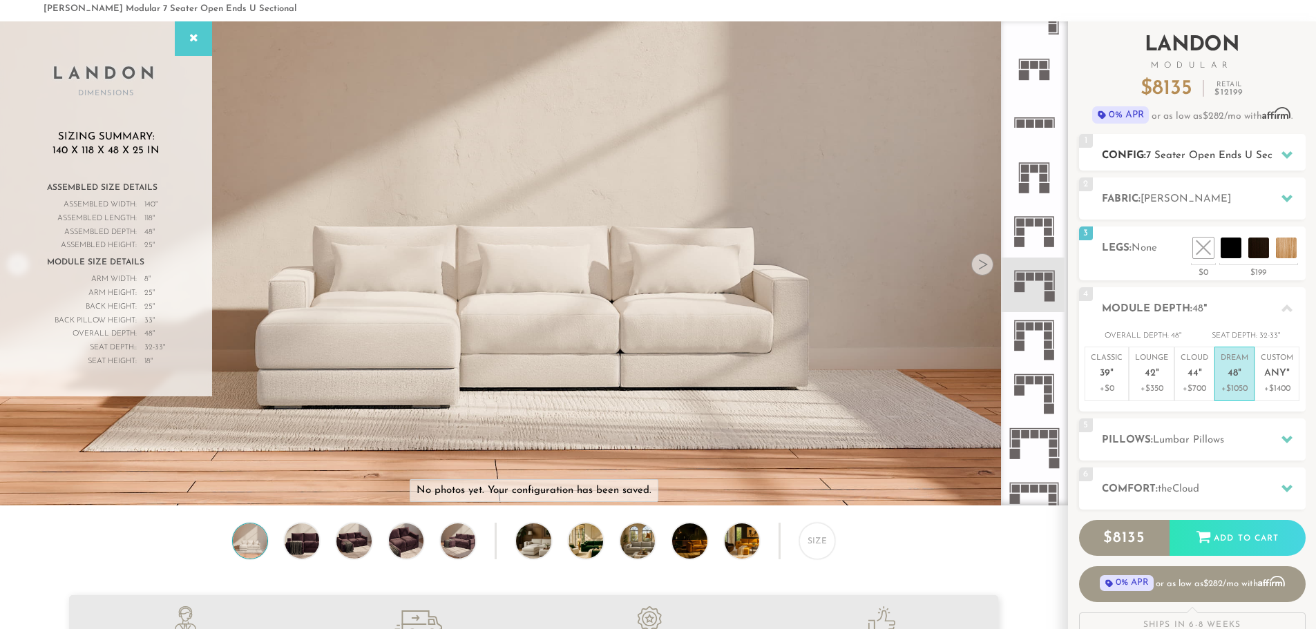
click at [1291, 158] on icon at bounding box center [1286, 154] width 11 height 11
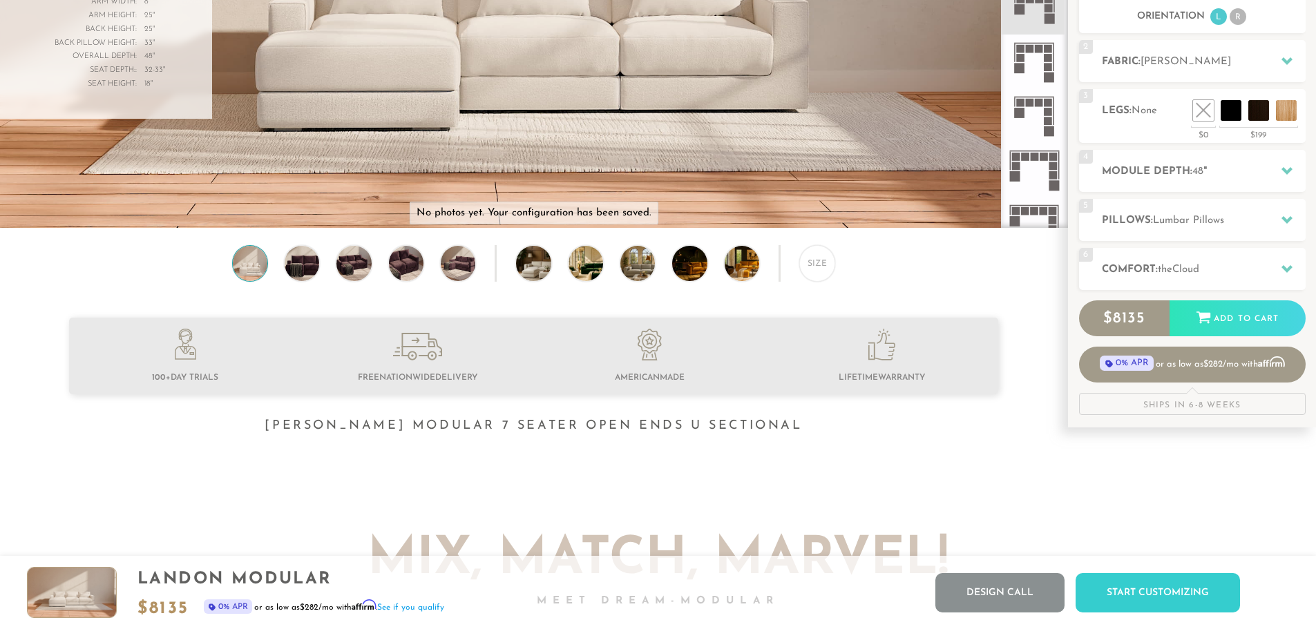
scroll to position [0, 0]
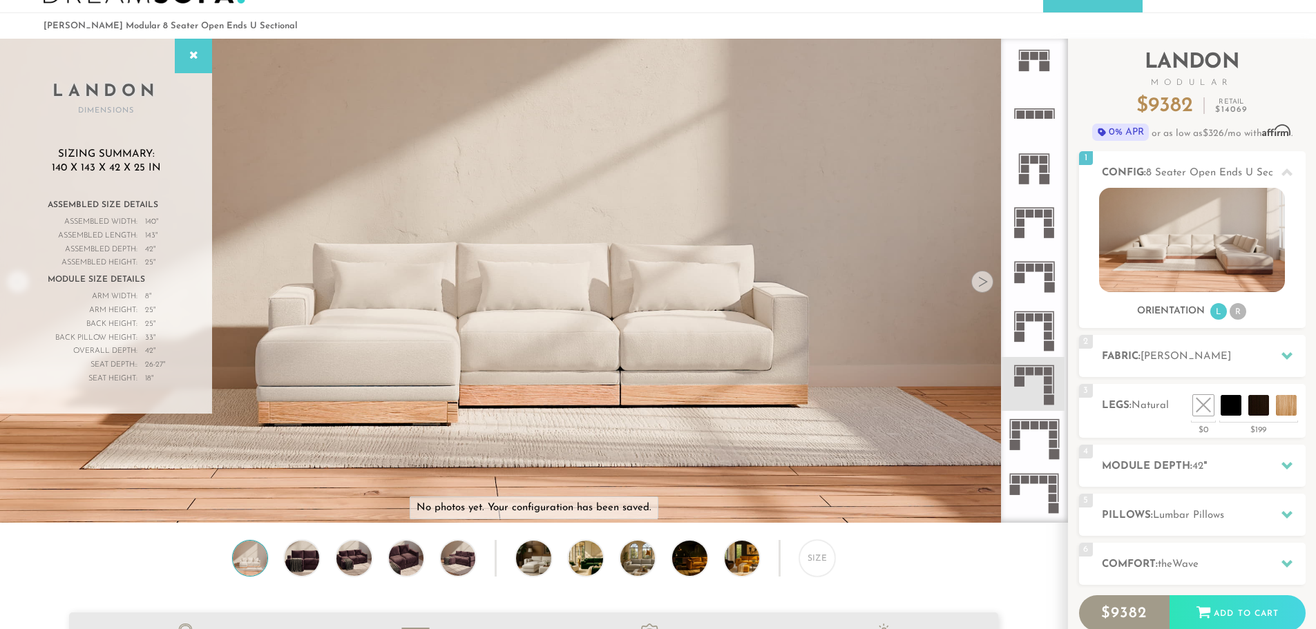
scroll to position [69, 0]
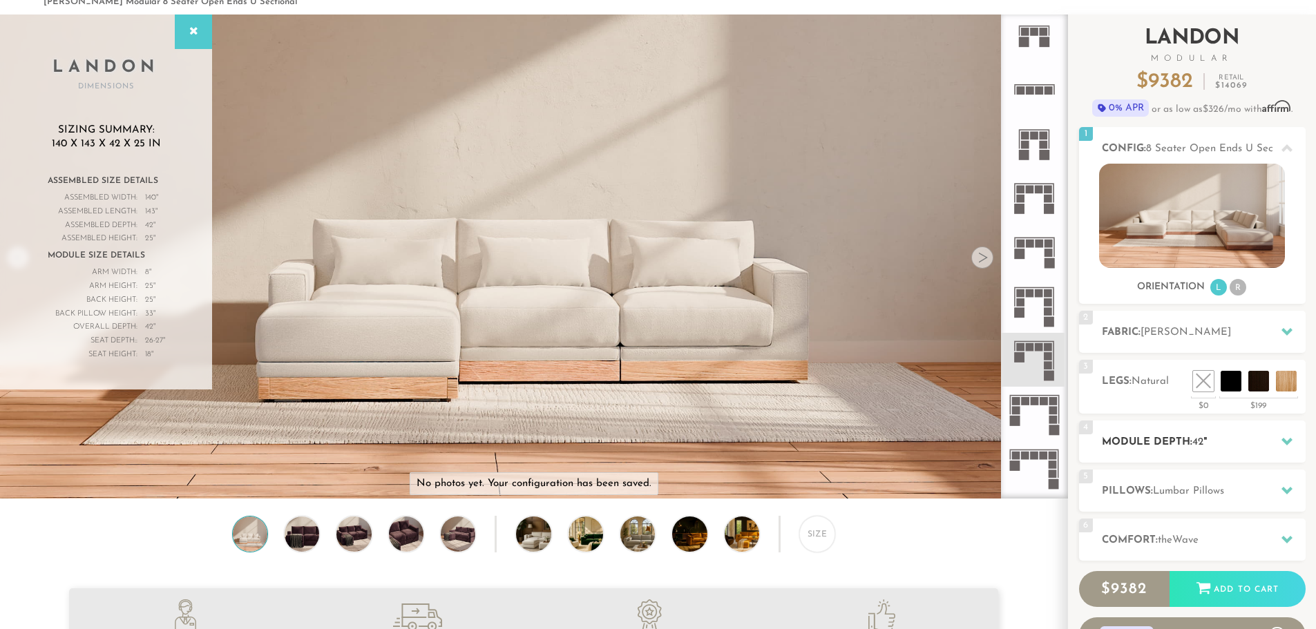
click at [1279, 444] on div at bounding box center [1286, 442] width 29 height 28
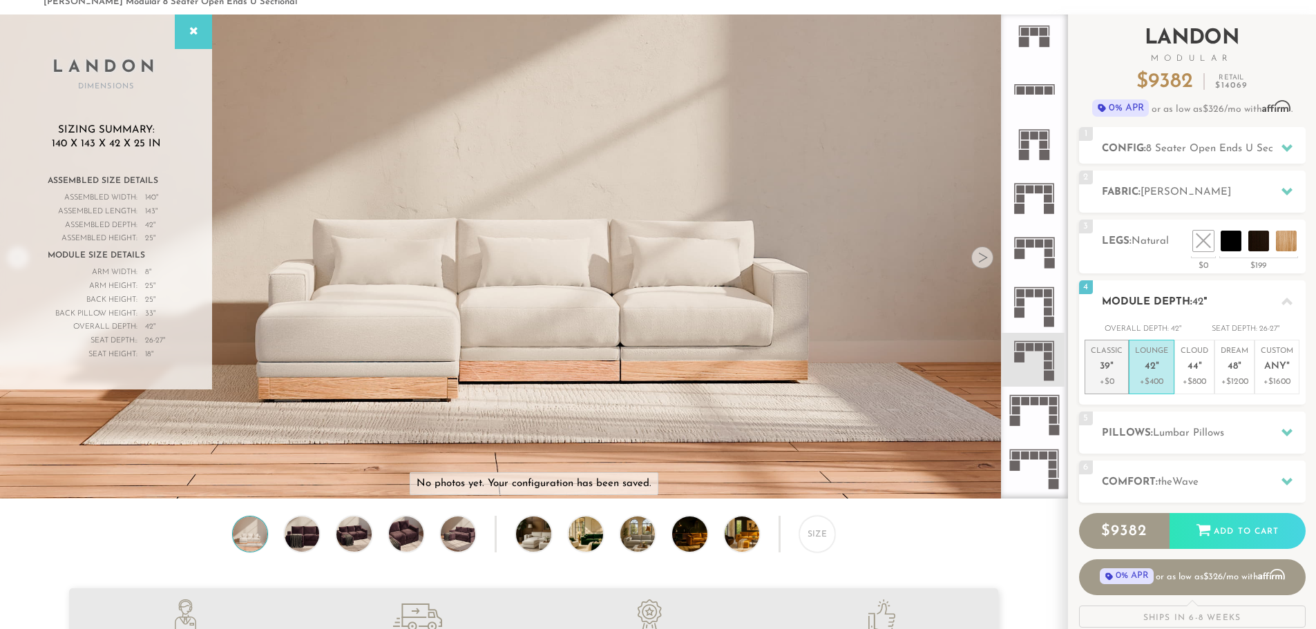
click at [1115, 375] on p "Classic 39 "" at bounding box center [1107, 361] width 32 height 30
click at [1129, 375] on li "Lounge 42 " +$400" at bounding box center [1152, 367] width 46 height 55
click at [1107, 376] on p "+$0" at bounding box center [1107, 382] width 32 height 12
click at [1262, 437] on h2 "Pillows: [MEDICAL_DATA] Pillows" at bounding box center [1204, 434] width 204 height 16
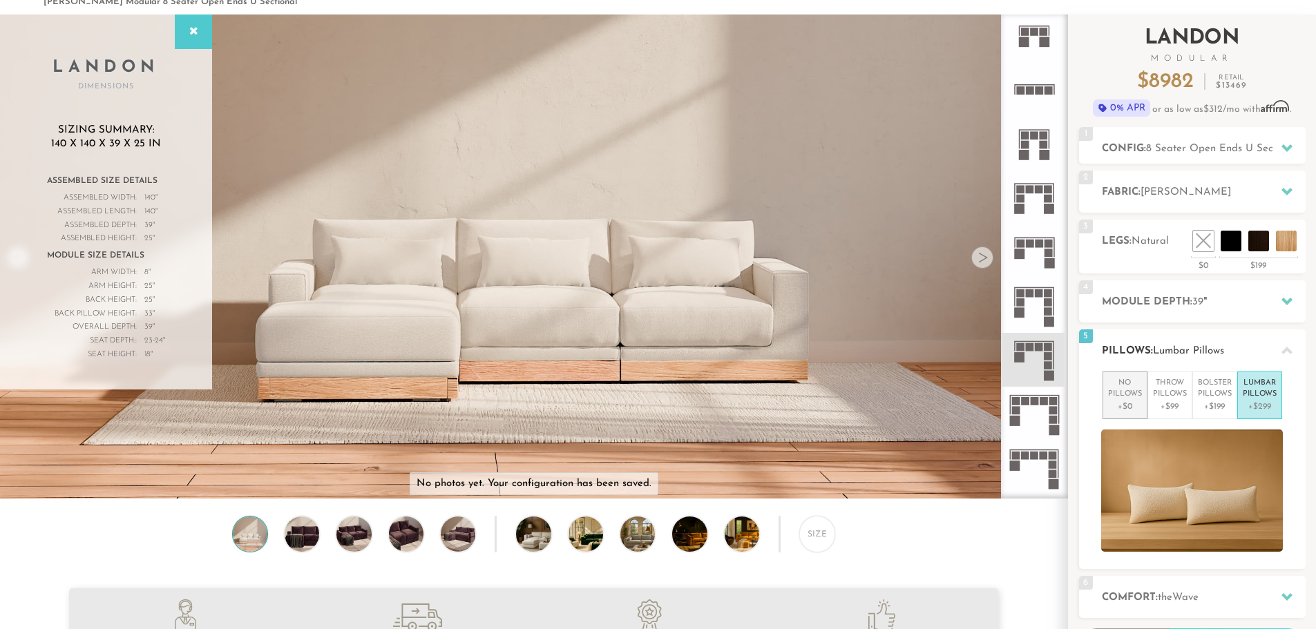
click at [1127, 402] on p "+$0" at bounding box center [1125, 407] width 34 height 12
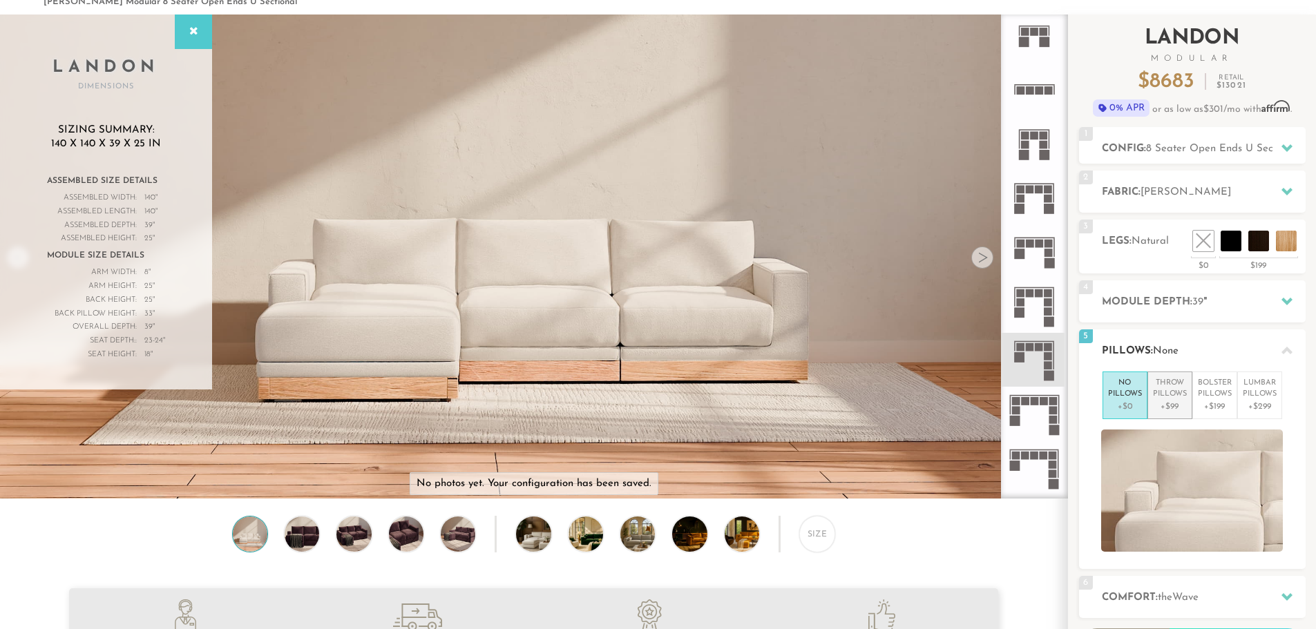
click at [1176, 394] on p "Throw Pillows" at bounding box center [1170, 389] width 34 height 23
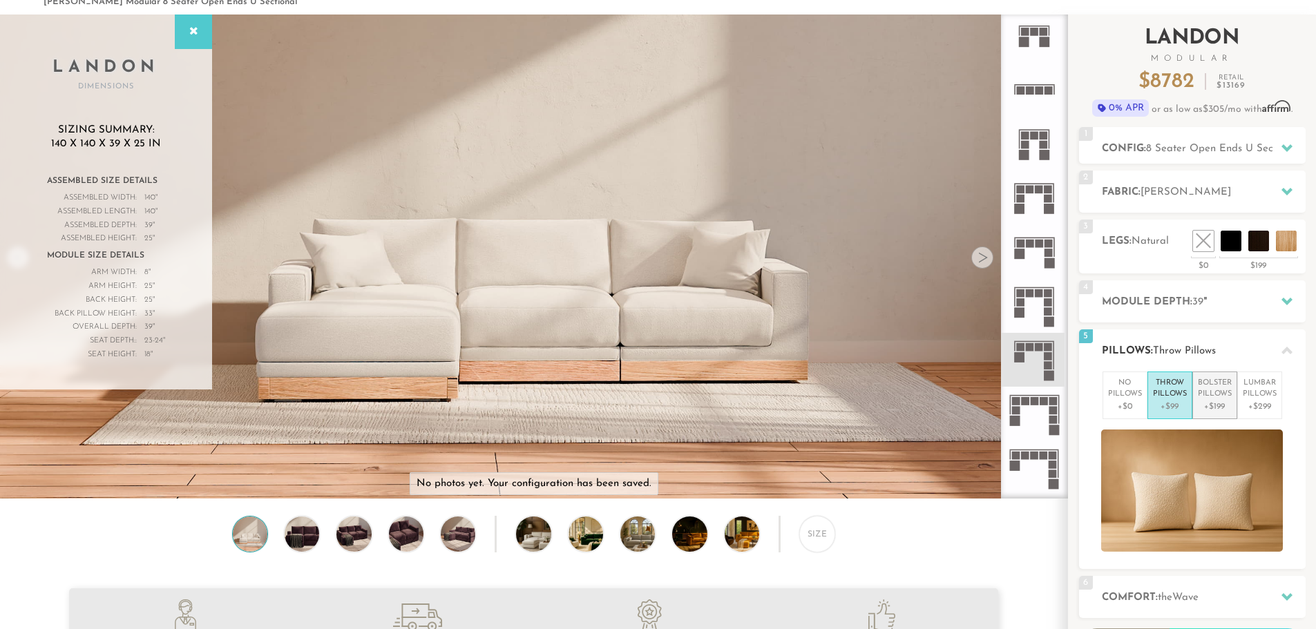
click at [1214, 393] on p "Bolster Pillows" at bounding box center [1215, 389] width 34 height 23
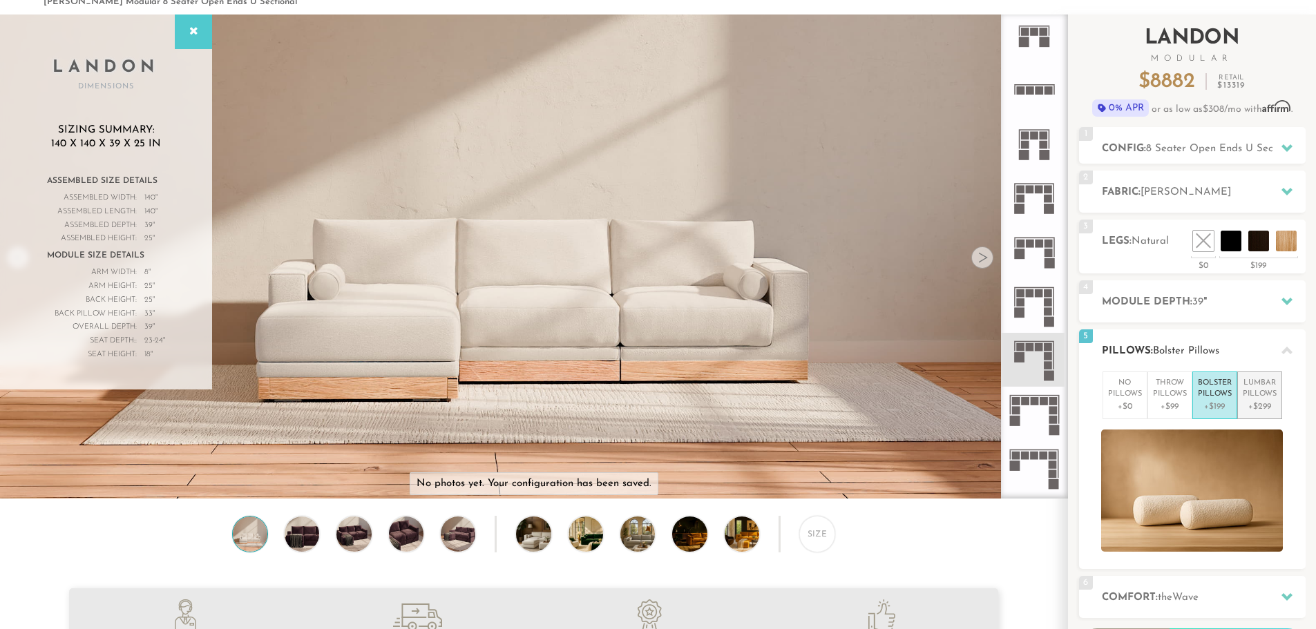
click at [1262, 393] on p "Lumbar Pillows" at bounding box center [1260, 389] width 34 height 23
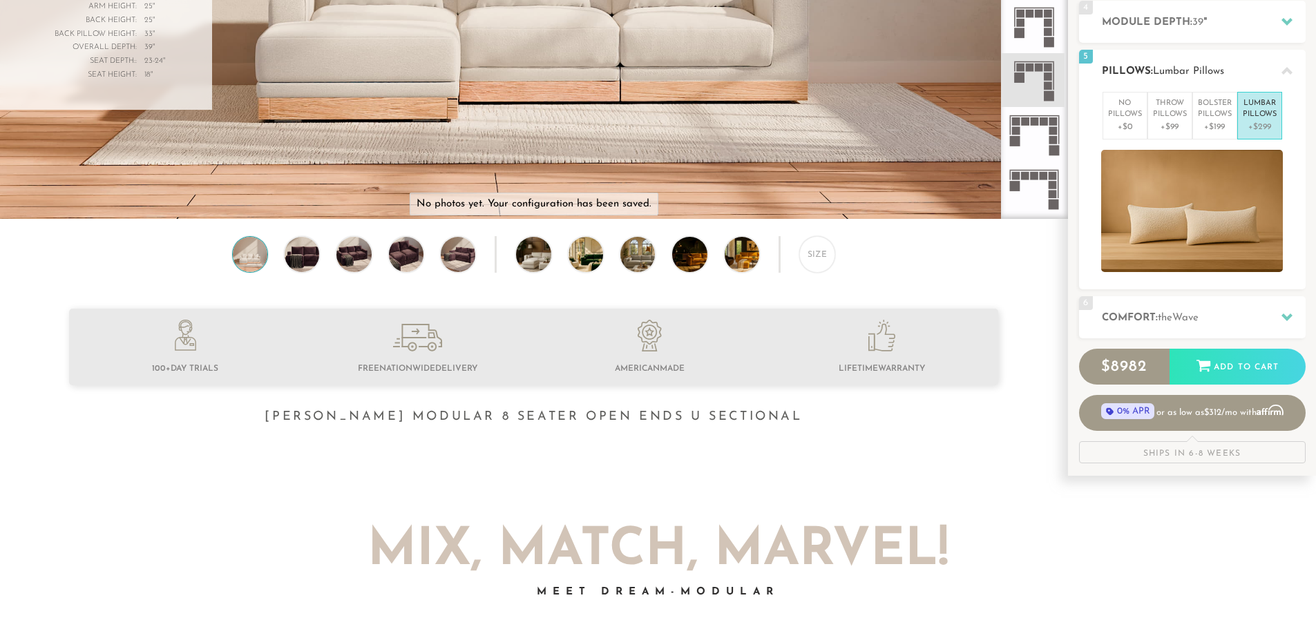
scroll to position [350, 0]
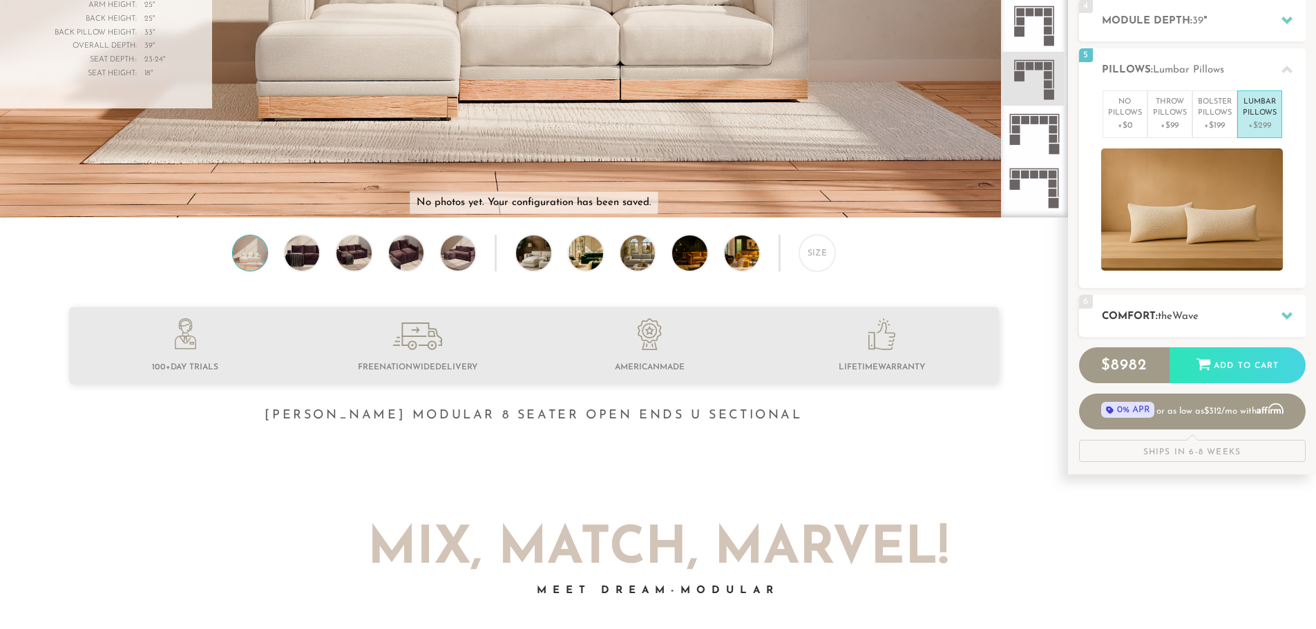
click at [1263, 306] on div "6 Comfort: the Wave medium" at bounding box center [1192, 316] width 227 height 42
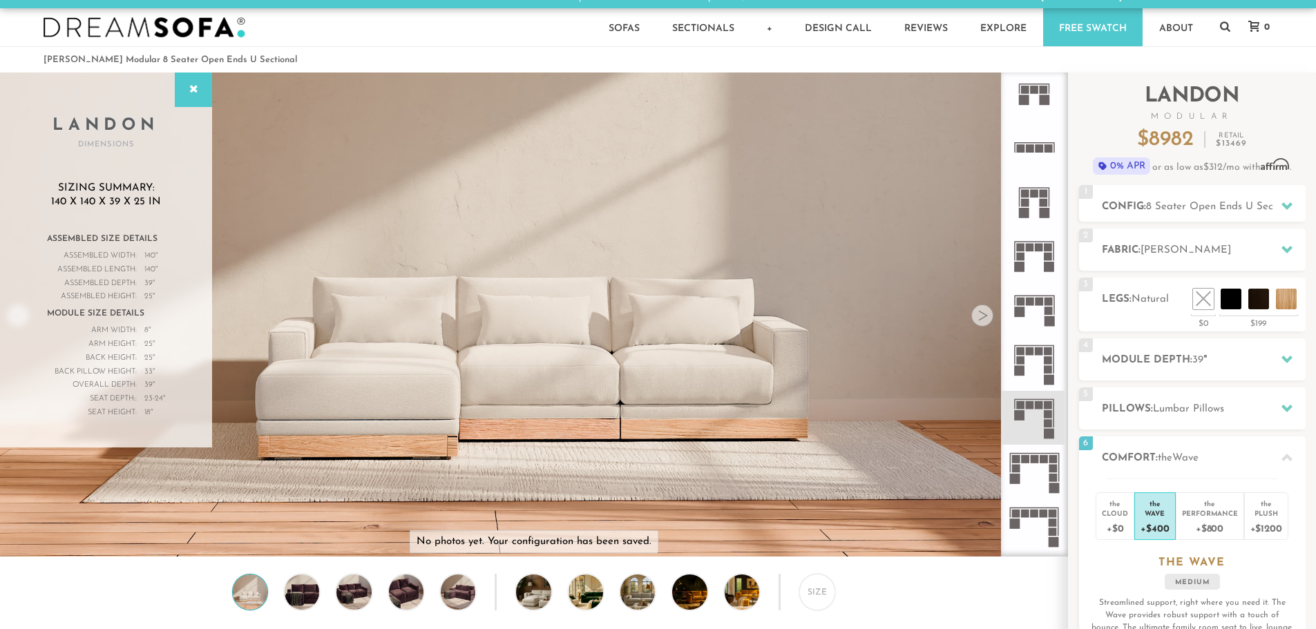
scroll to position [0, 0]
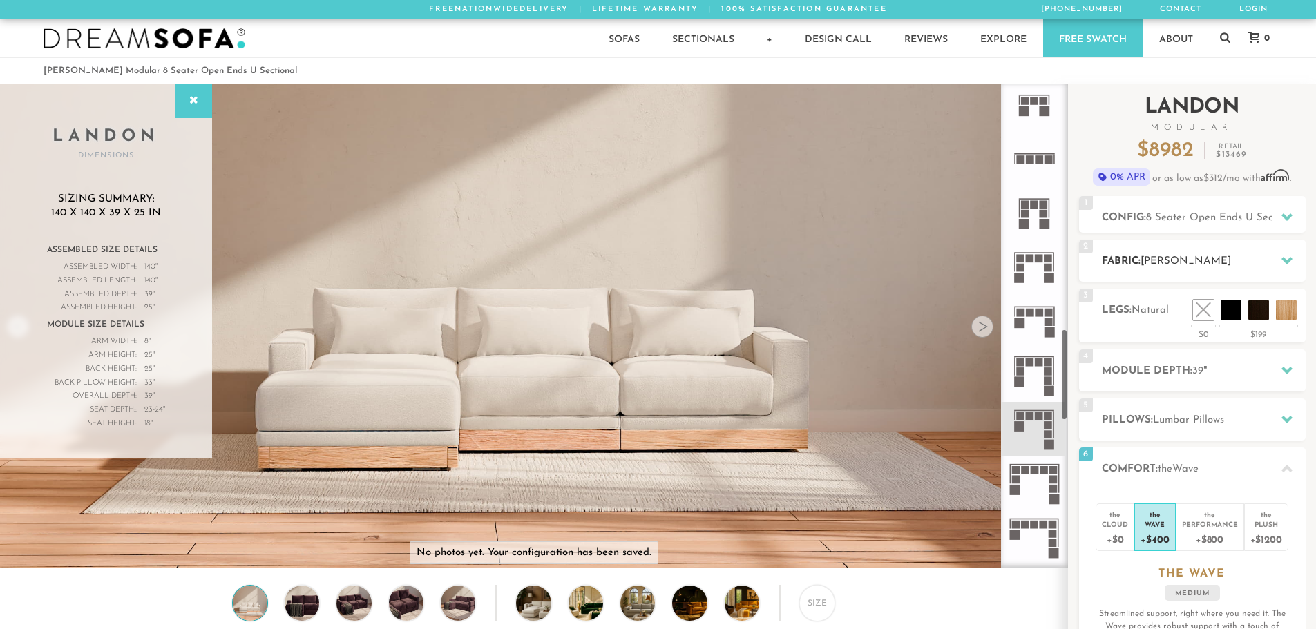
click at [1176, 269] on div "2 Fabric: [PERSON_NAME]" at bounding box center [1192, 261] width 227 height 42
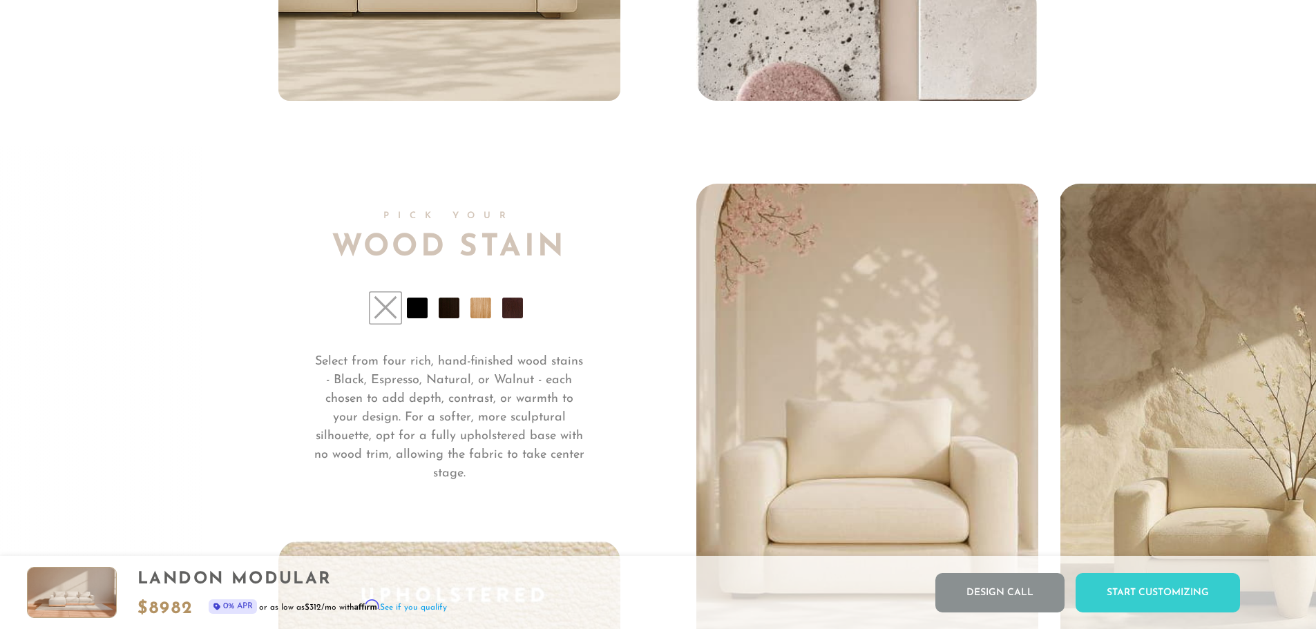
scroll to position [10671, 0]
click at [515, 316] on li at bounding box center [512, 307] width 21 height 21
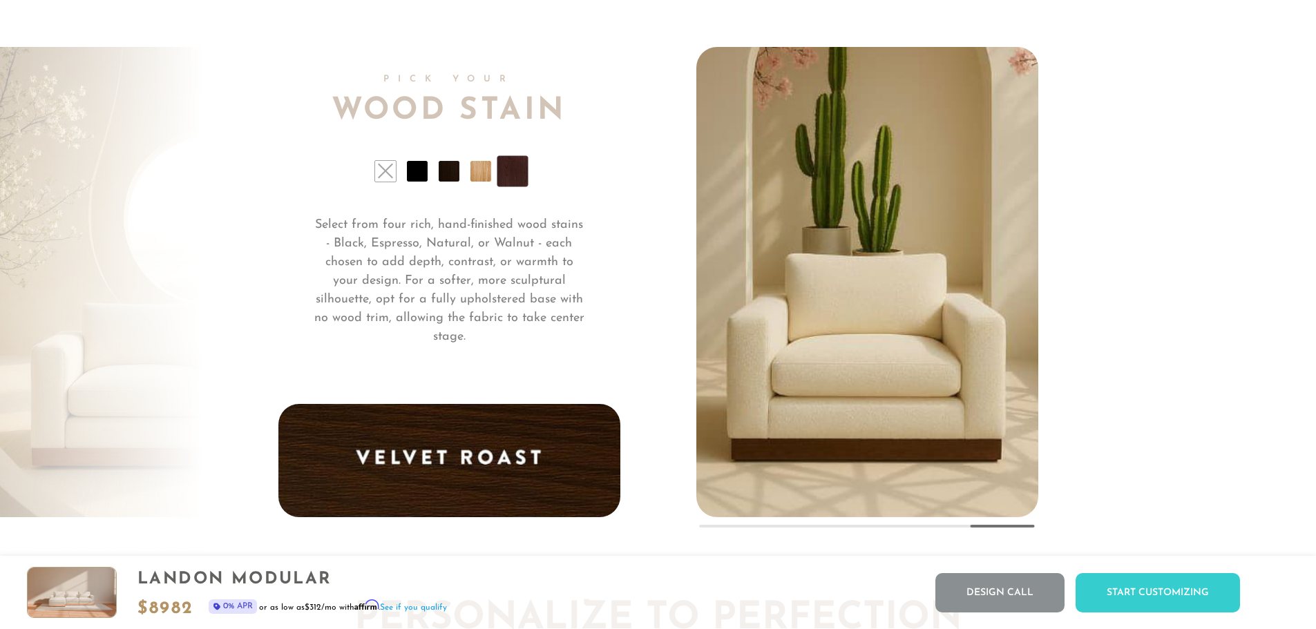
scroll to position [10809, 0]
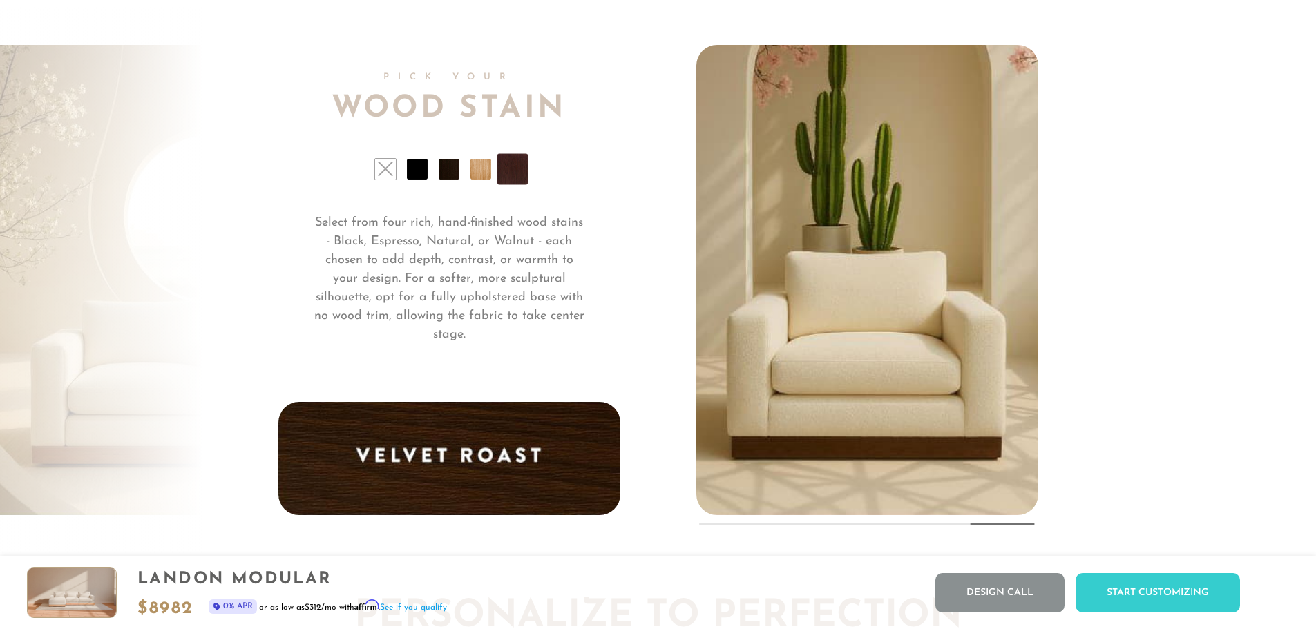
click at [483, 180] on li at bounding box center [480, 169] width 21 height 21
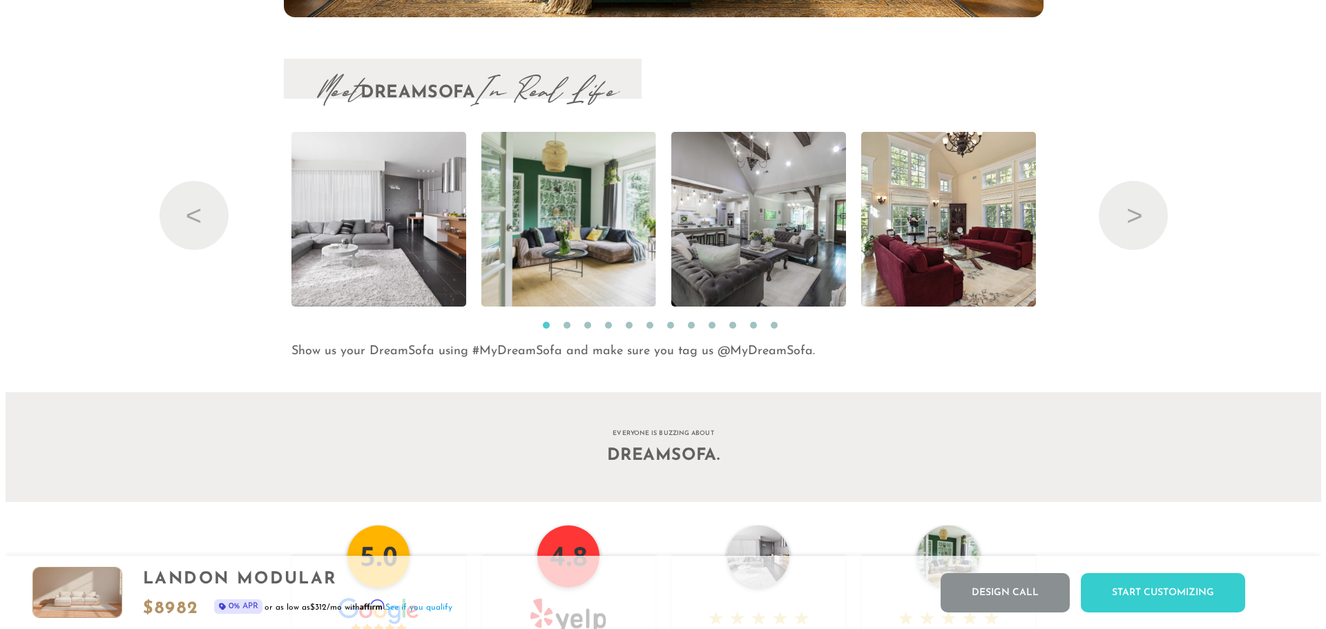
scroll to position [15046, 0]
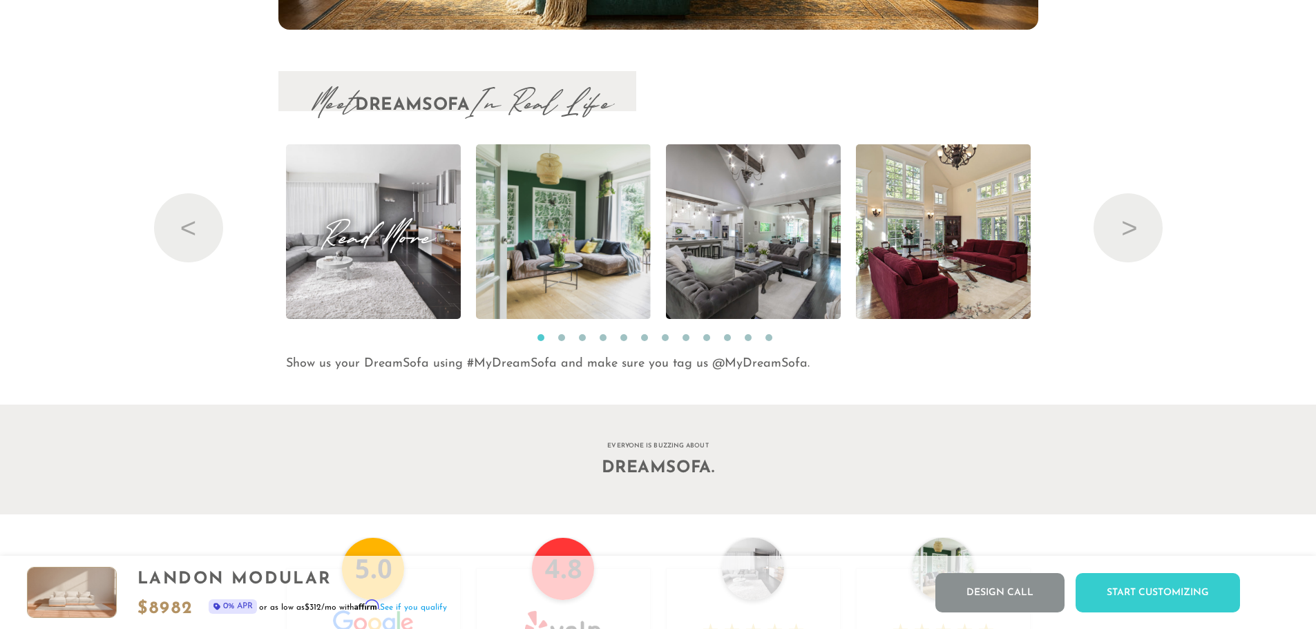
click at [395, 281] on img at bounding box center [373, 231] width 262 height 175
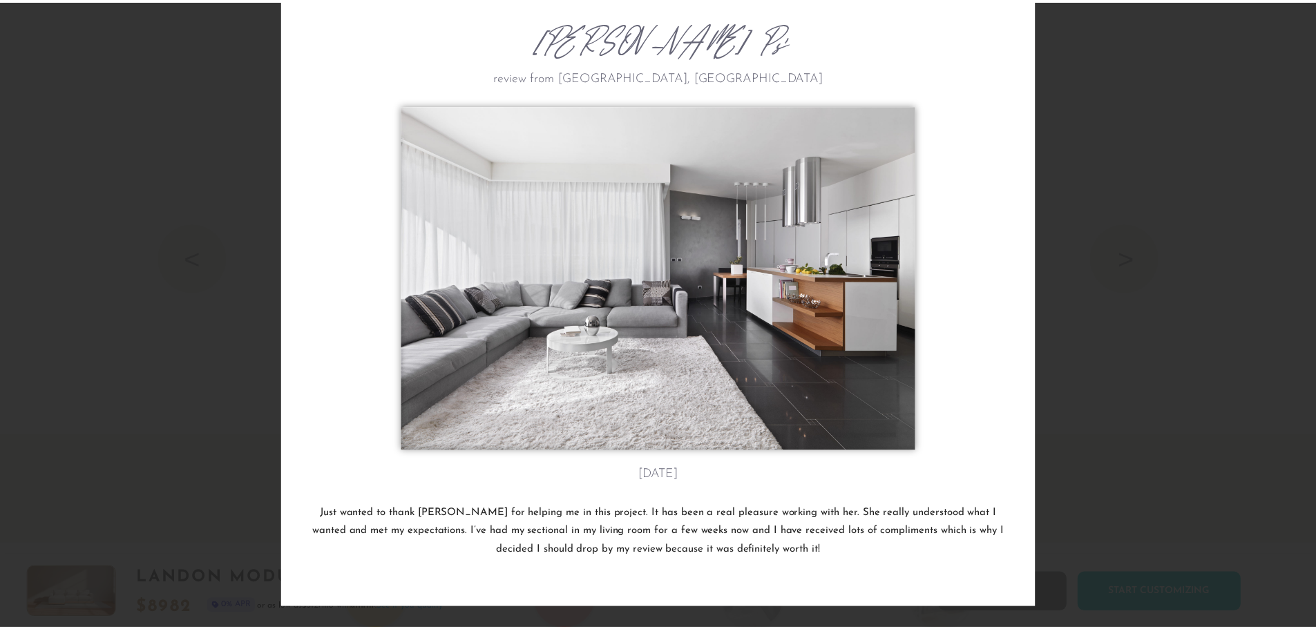
scroll to position [0, 0]
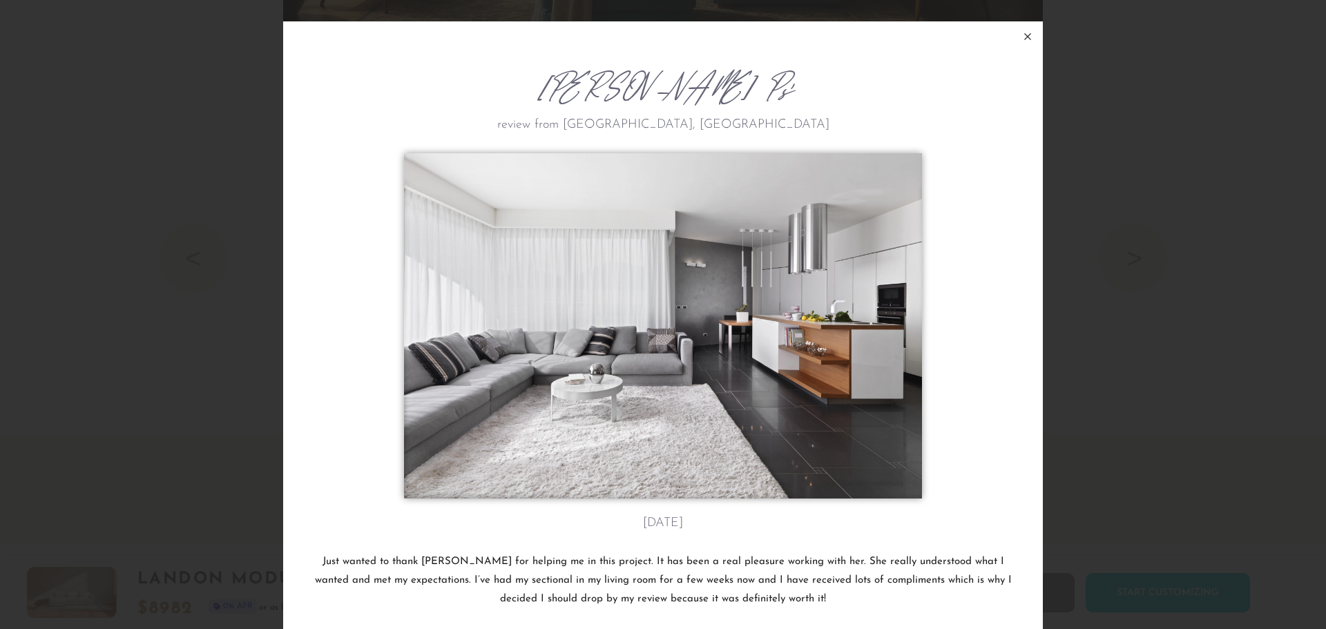
click at [1028, 35] on icon at bounding box center [1028, 36] width 17 height 17
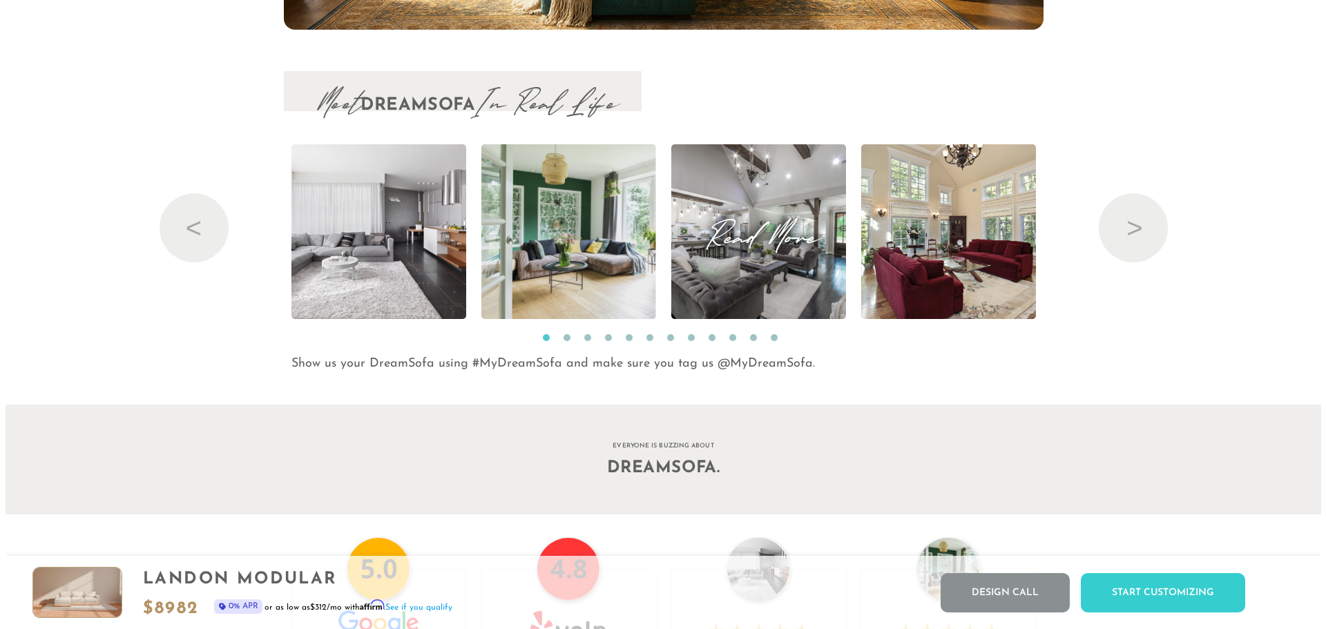
scroll to position [16311, 1306]
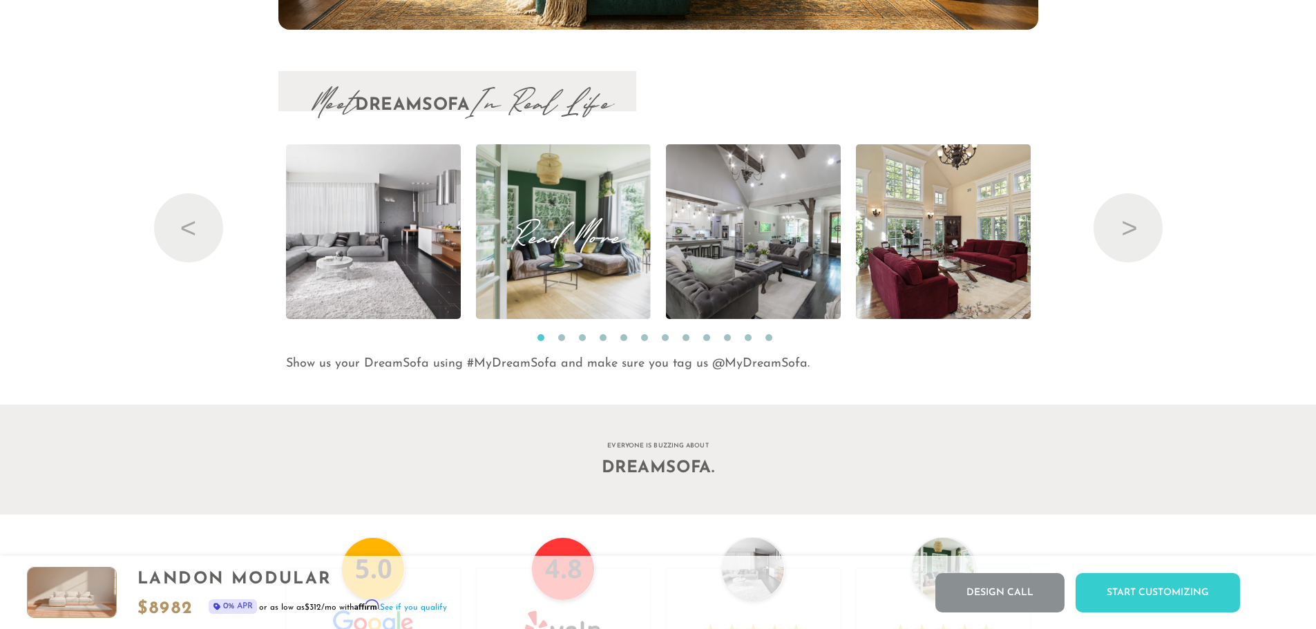
click at [611, 238] on span "Read More" at bounding box center [563, 231] width 175 height 19
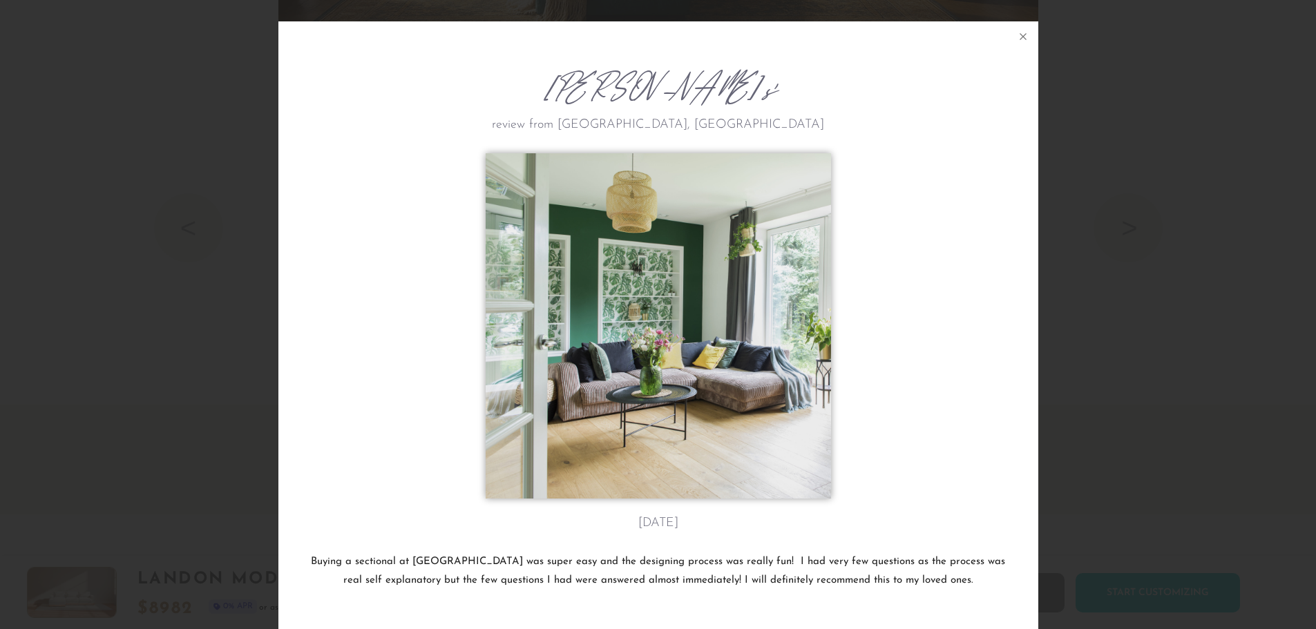
scroll to position [16336, 1316]
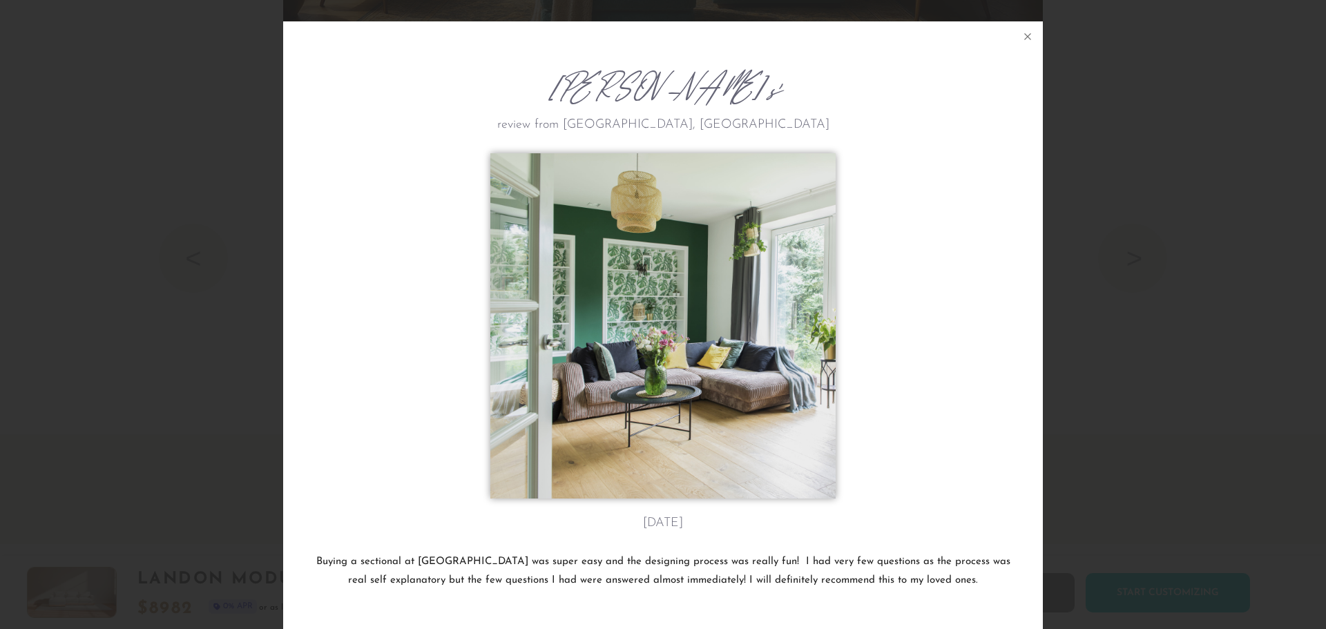
click at [1165, 325] on div "[PERSON_NAME]'s review from [GEOGRAPHIC_DATA], [GEOGRAPHIC_DATA] [DATE] Buying …" at bounding box center [663, 314] width 1326 height 629
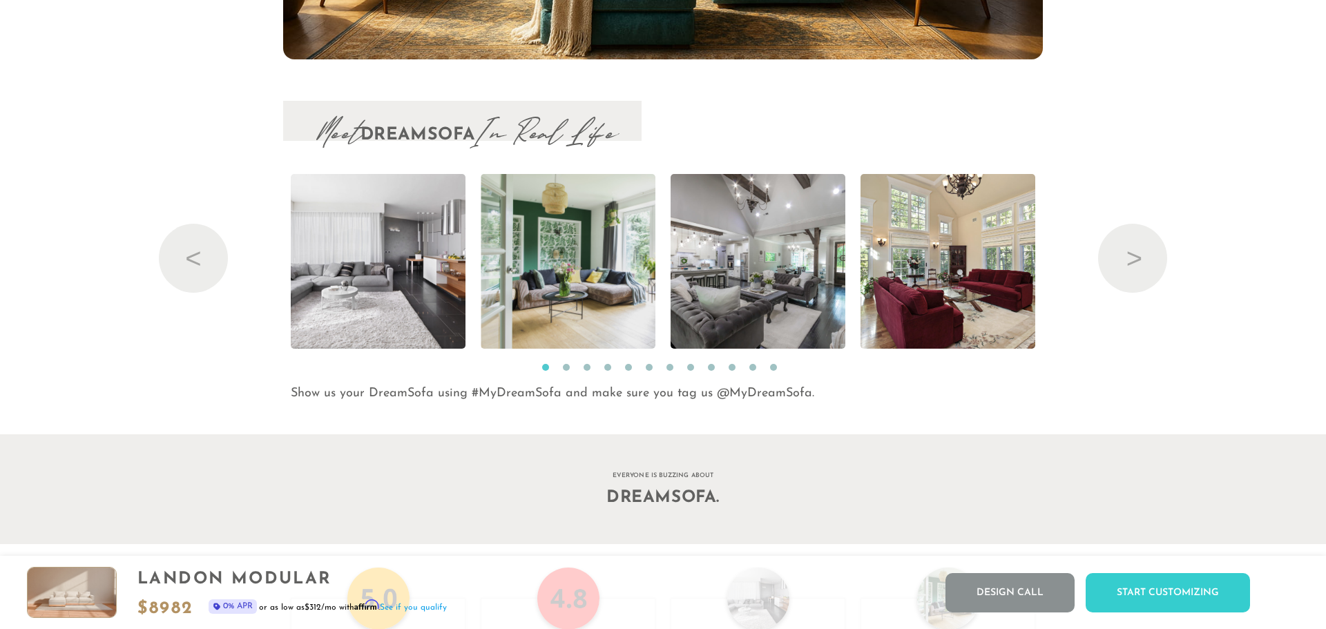
scroll to position [16311, 1306]
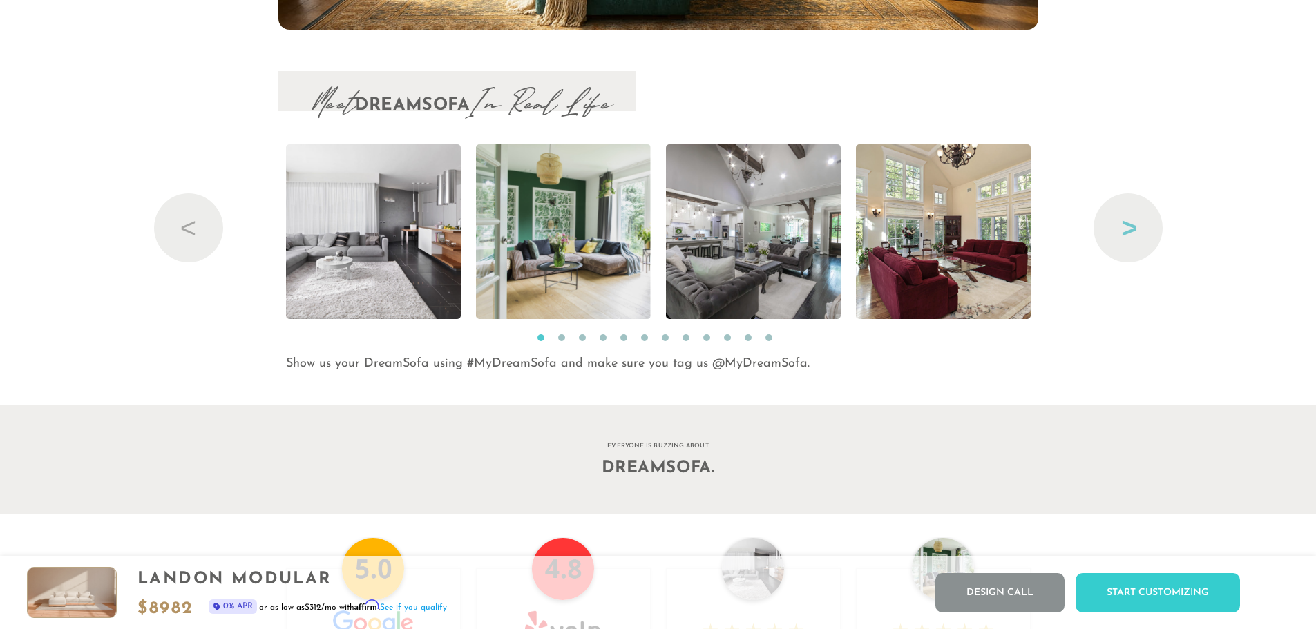
click at [1139, 231] on button "Next" at bounding box center [1128, 227] width 69 height 69
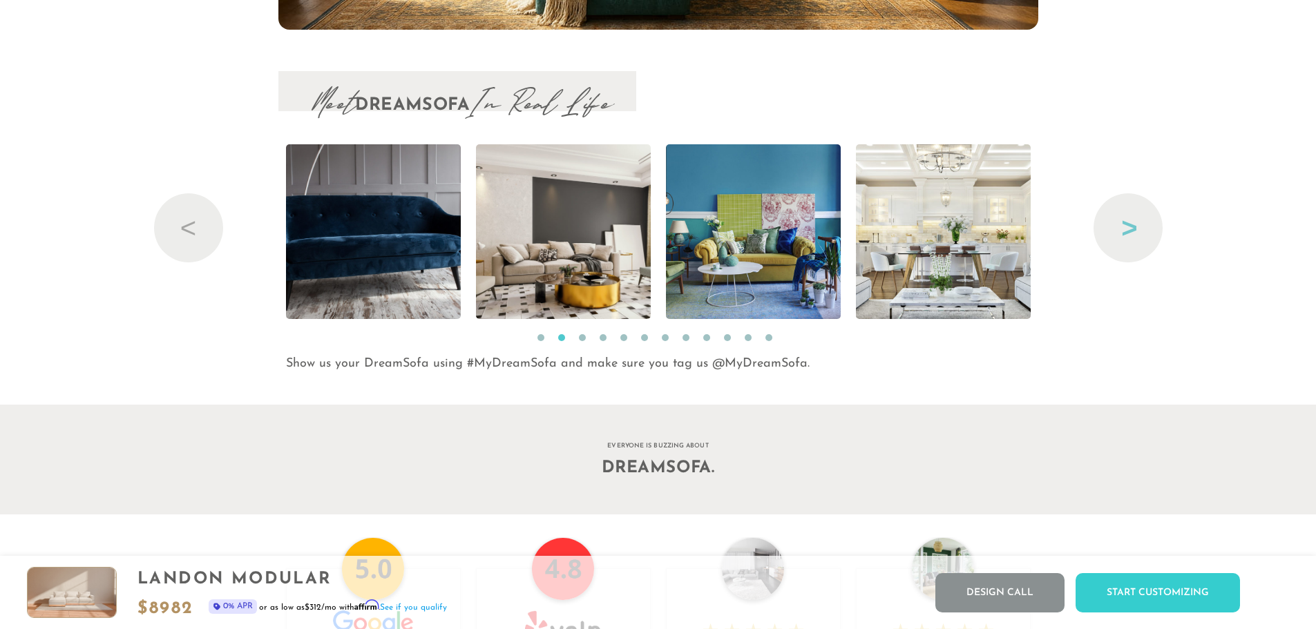
click at [1105, 237] on button "Next" at bounding box center [1128, 227] width 69 height 69
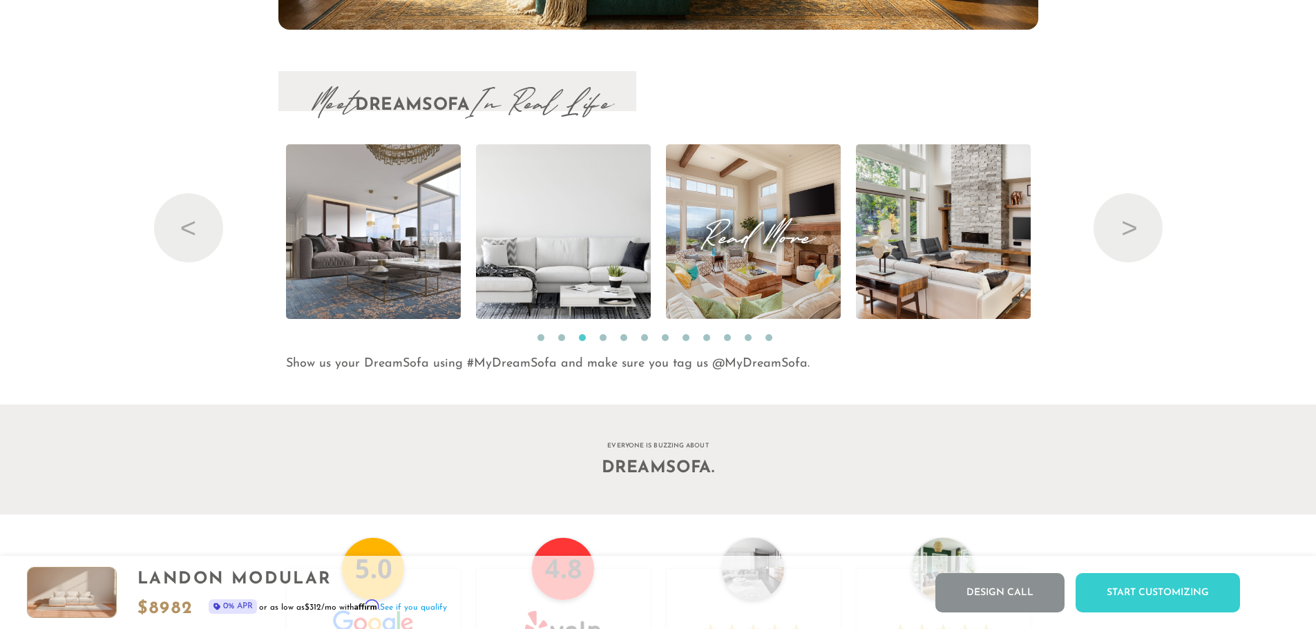
click at [783, 260] on img at bounding box center [753, 231] width 206 height 175
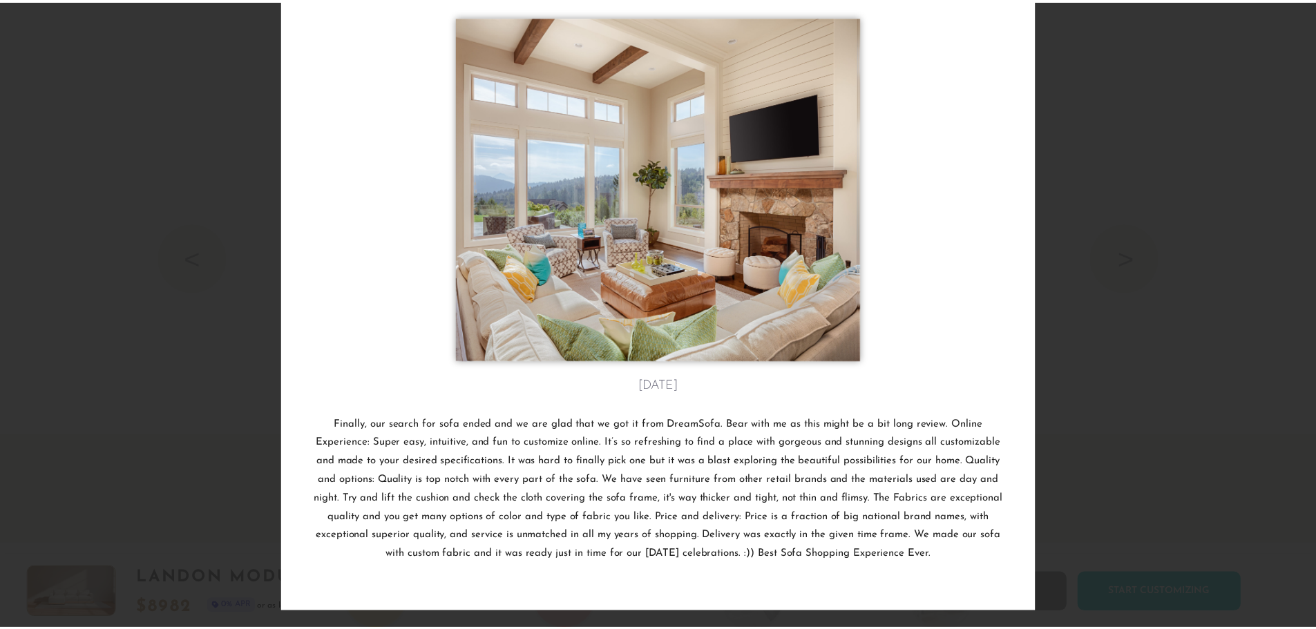
scroll to position [138, 0]
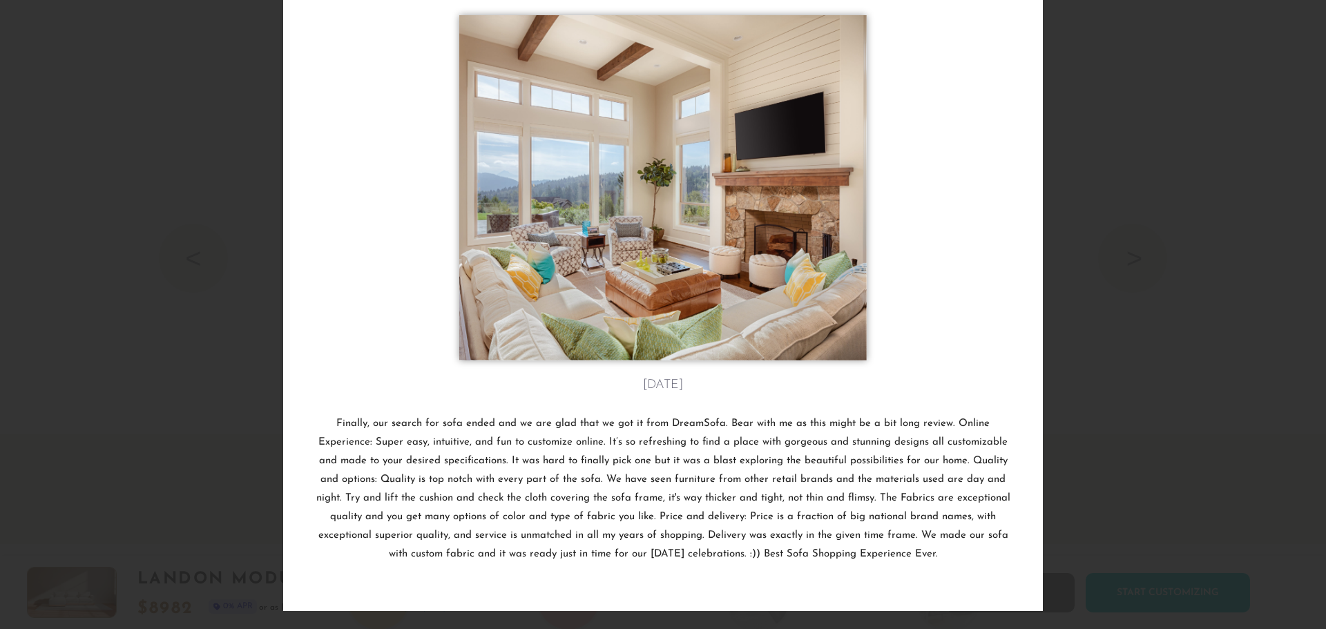
click at [1105, 260] on div "[PERSON_NAME]'s review from [GEOGRAPHIC_DATA], [GEOGRAPHIC_DATA] [DATE] Finally…" at bounding box center [663, 314] width 1326 height 629
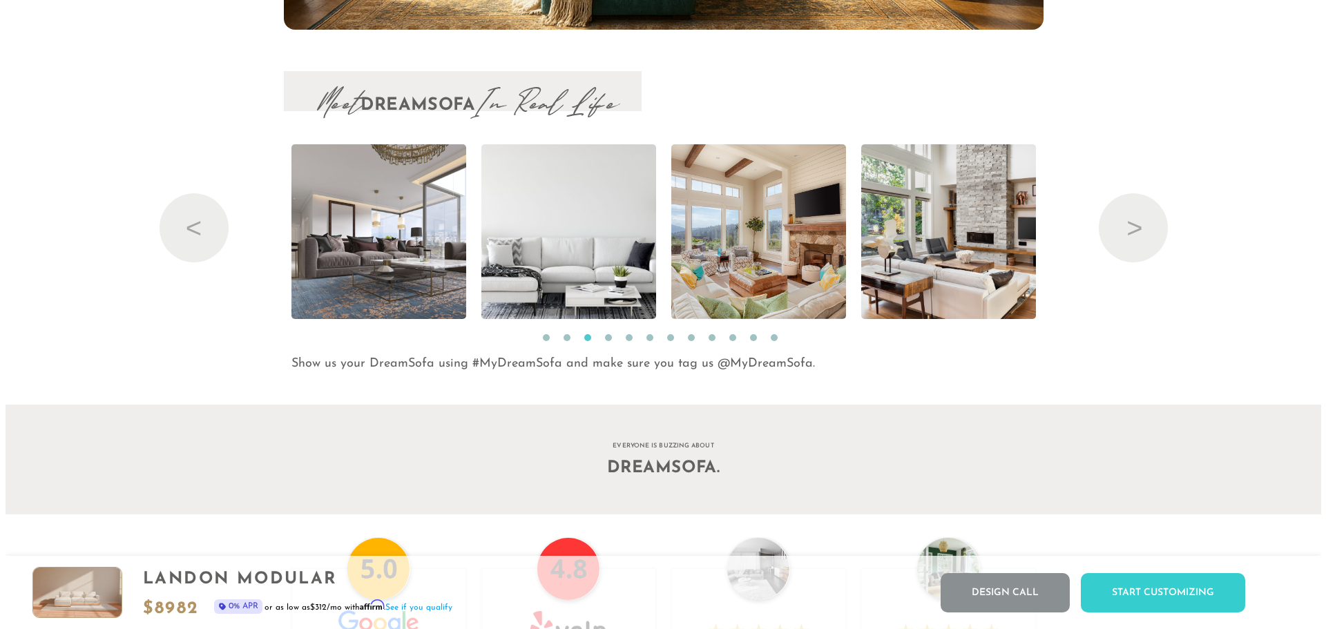
scroll to position [16311, 1306]
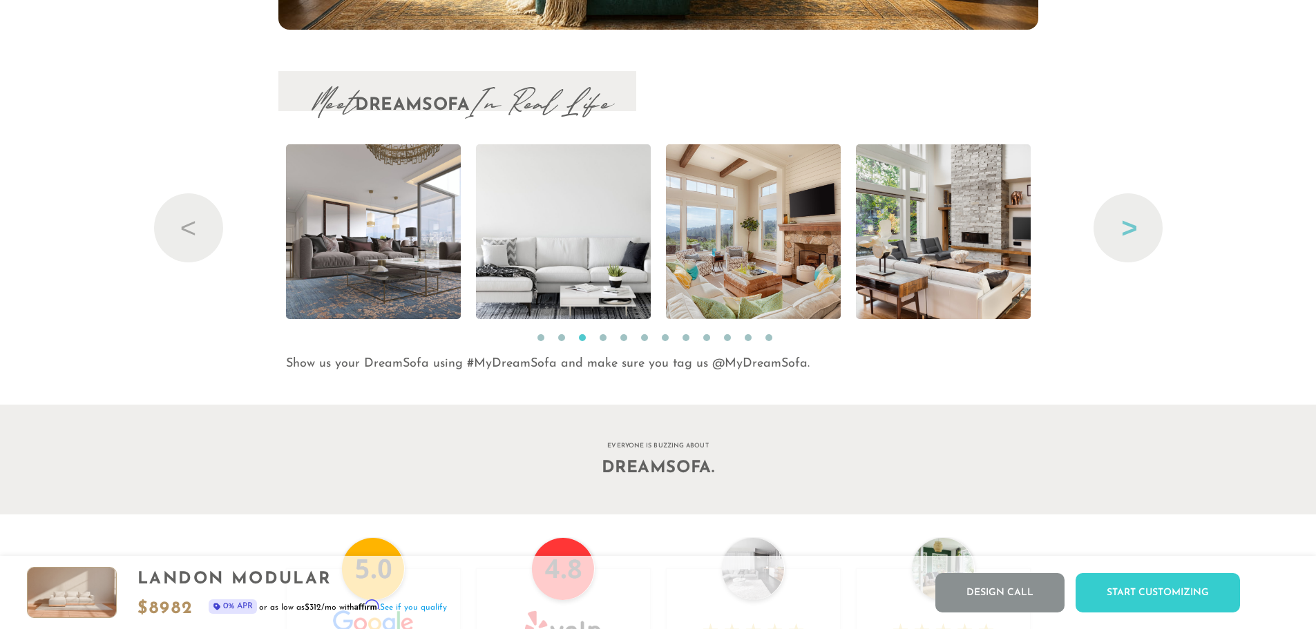
click at [1114, 245] on button "Next" at bounding box center [1128, 227] width 69 height 69
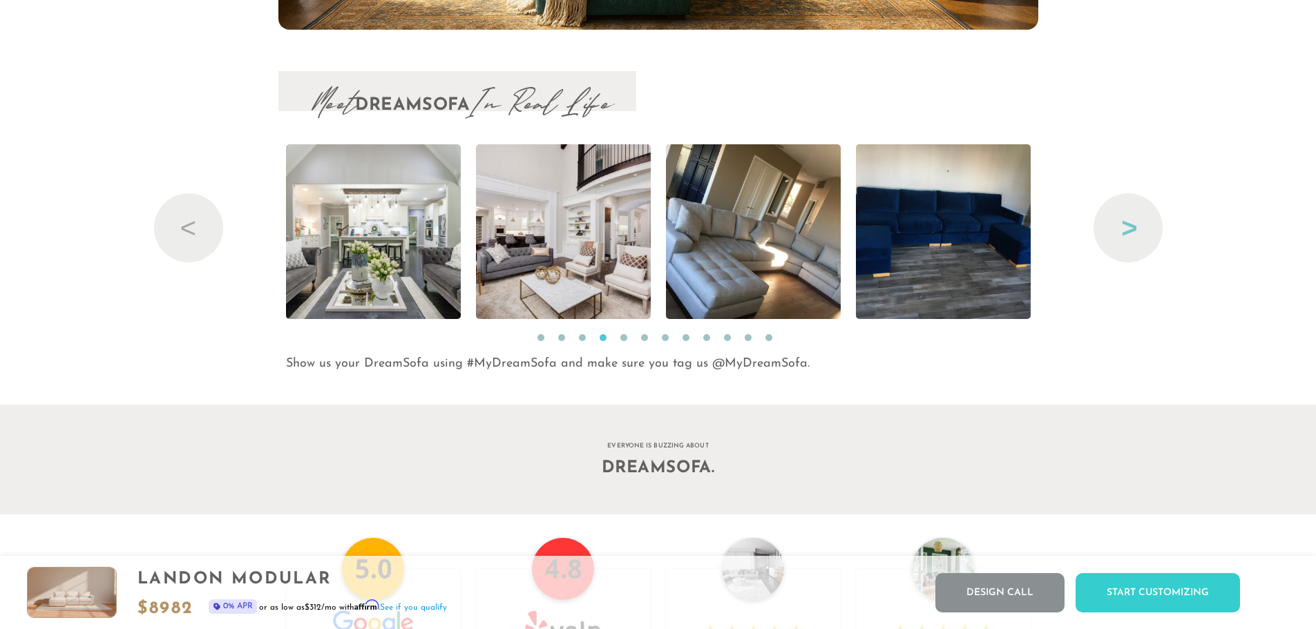
click at [1114, 245] on button "Next" at bounding box center [1128, 227] width 69 height 69
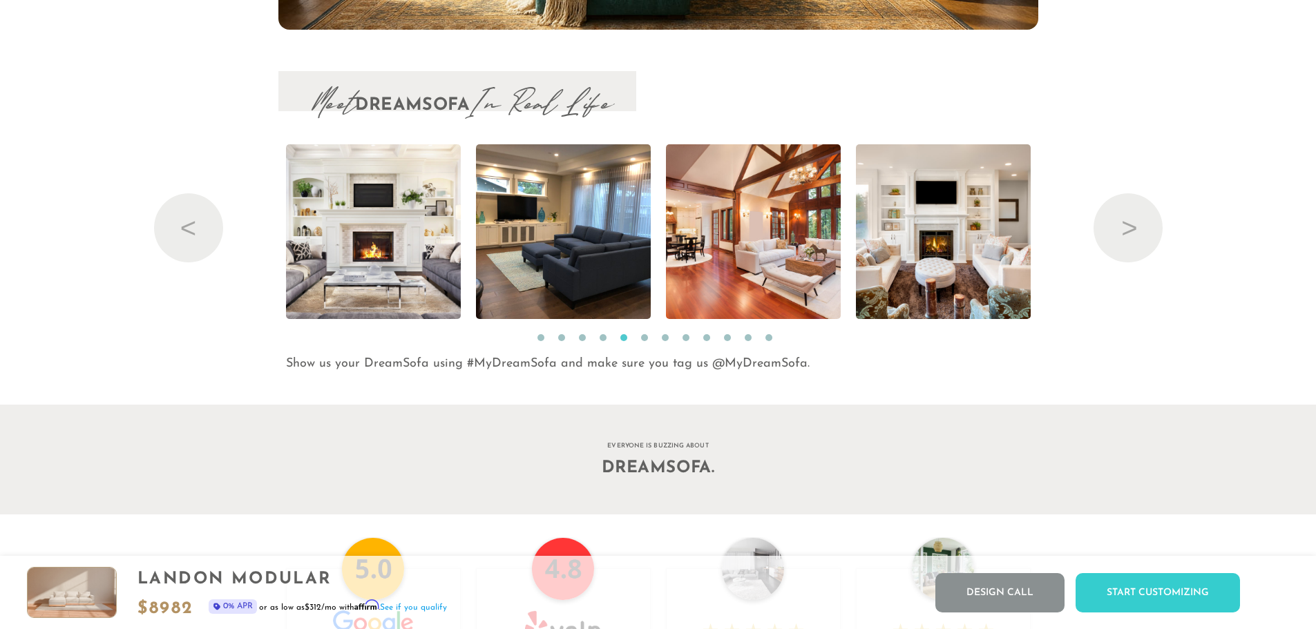
drag, startPoint x: 1114, startPoint y: 245, endPoint x: 934, endPoint y: 353, distance: 210.0
click at [1140, 352] on div "Meet DreamSofa In Real Life Previous Read More Read More Read More Read More Re…" at bounding box center [658, 222] width 1316 height 303
click at [347, 275] on img at bounding box center [372, 231] width 309 height 175
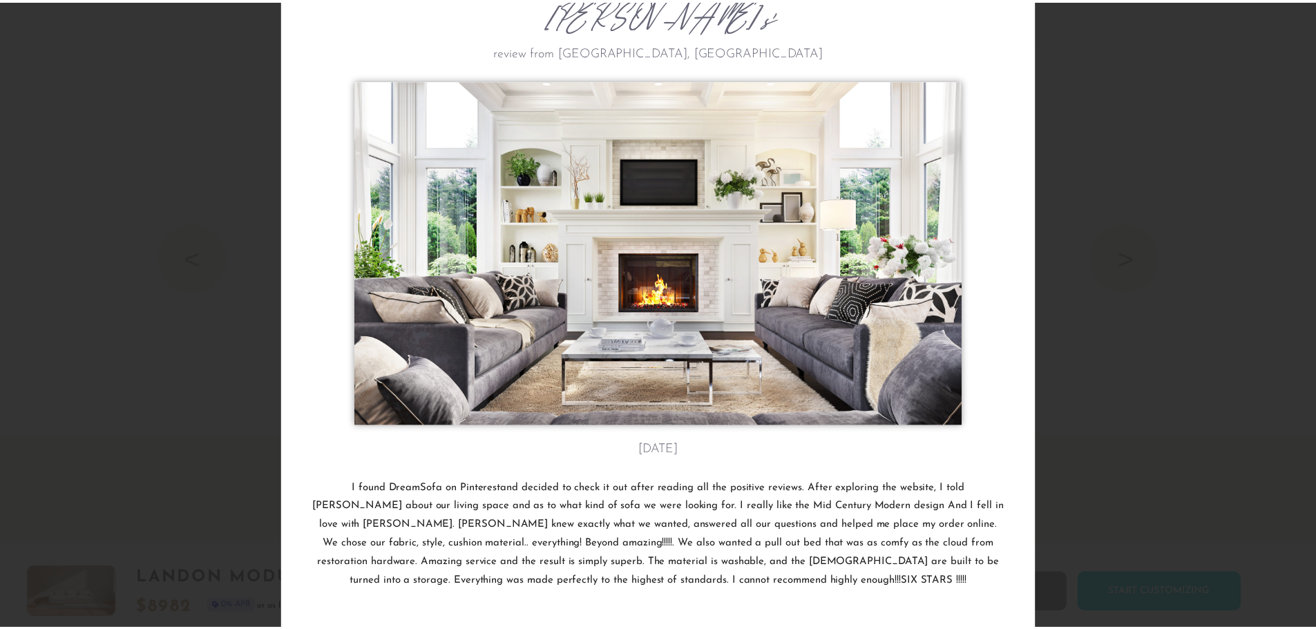
scroll to position [104, 0]
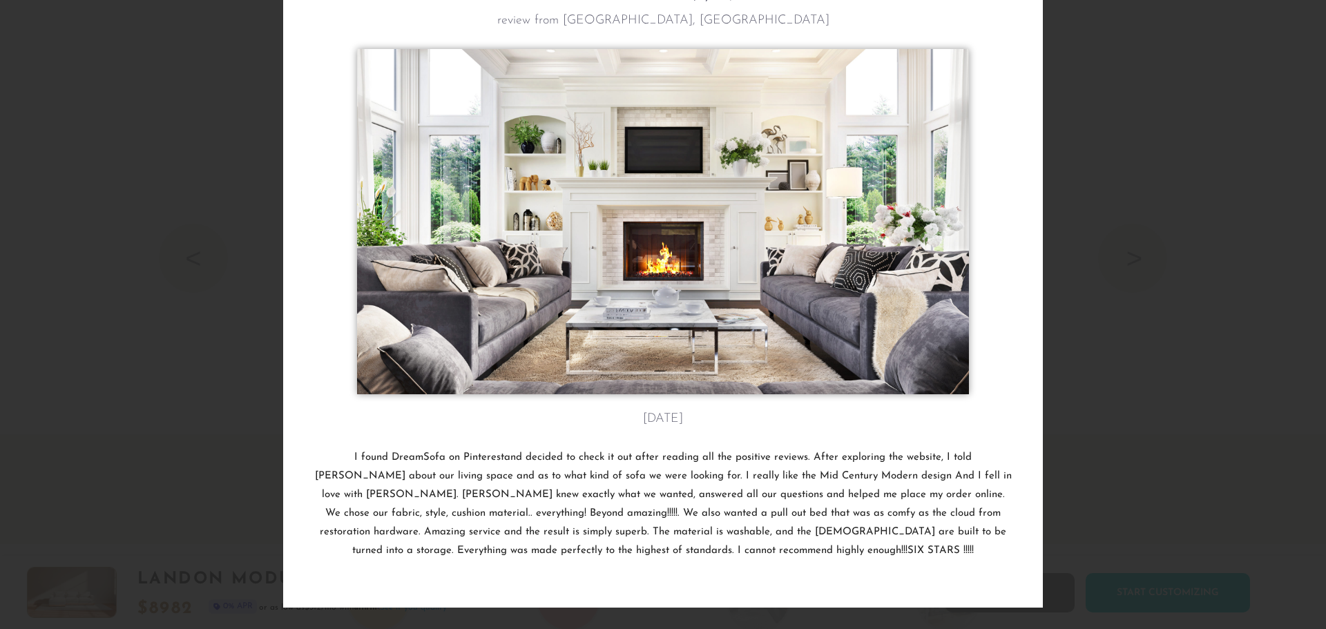
click at [1112, 379] on div "[PERSON_NAME]'s review from [GEOGRAPHIC_DATA], [GEOGRAPHIC_DATA] [DATE] I found…" at bounding box center [663, 314] width 1326 height 629
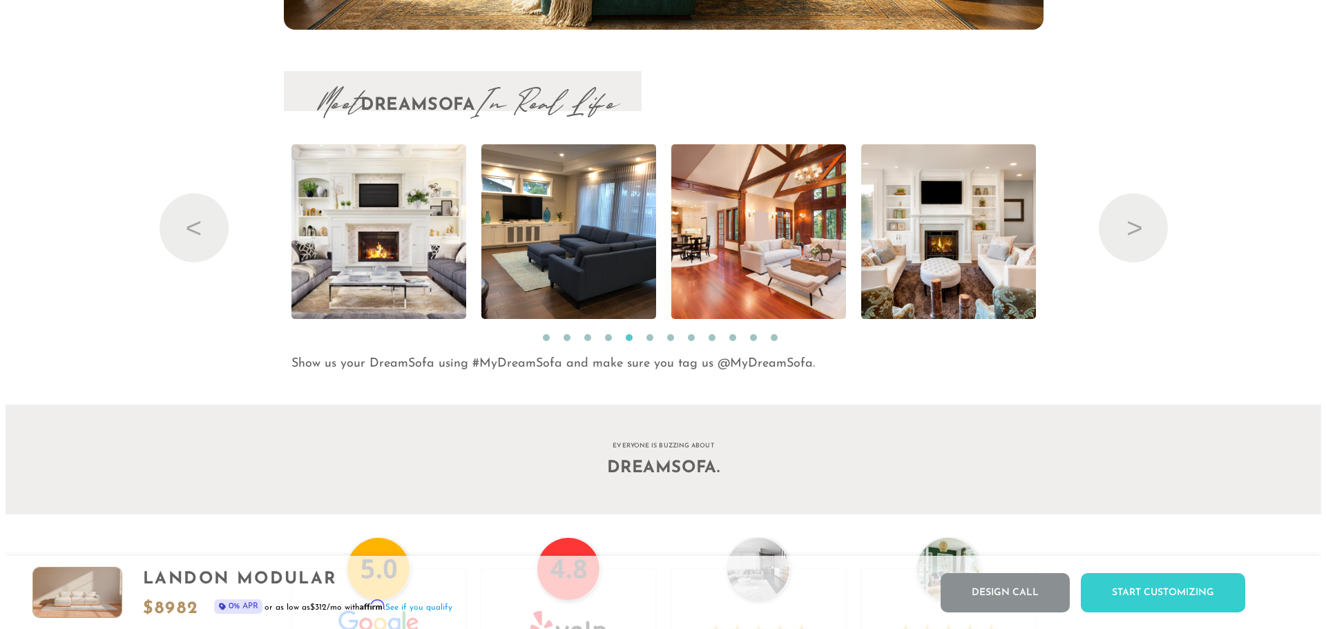
scroll to position [16311, 1306]
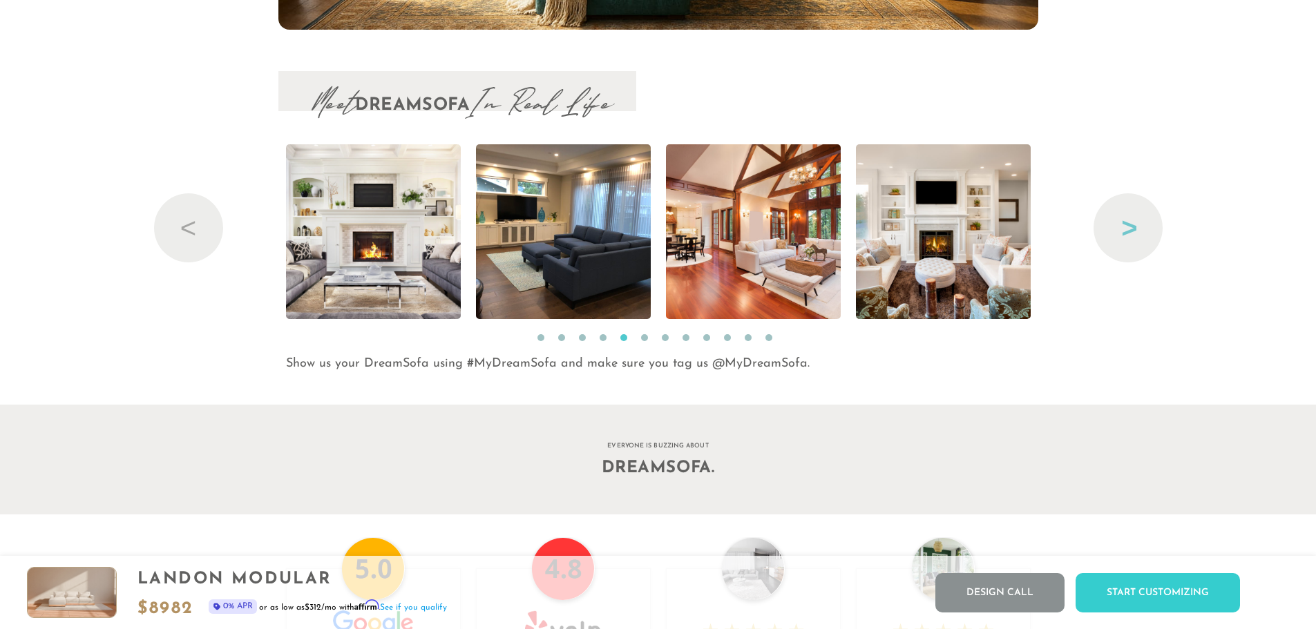
click at [1123, 251] on button "Next" at bounding box center [1128, 227] width 69 height 69
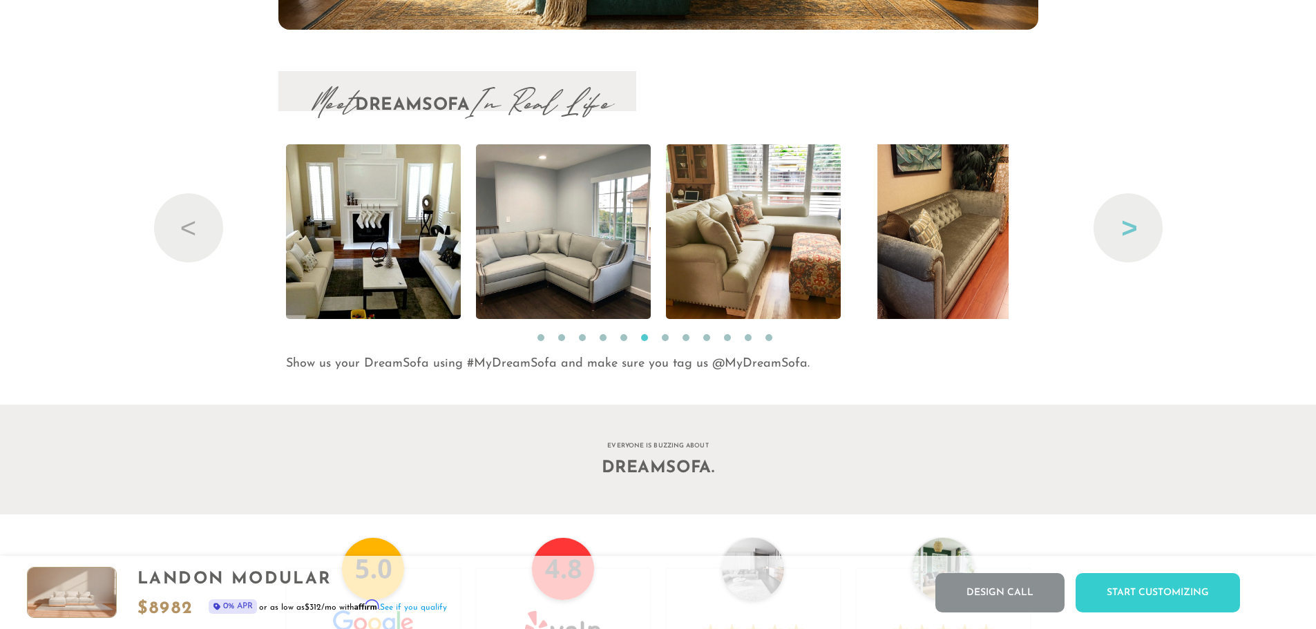
click at [1123, 251] on button "Next" at bounding box center [1128, 227] width 69 height 69
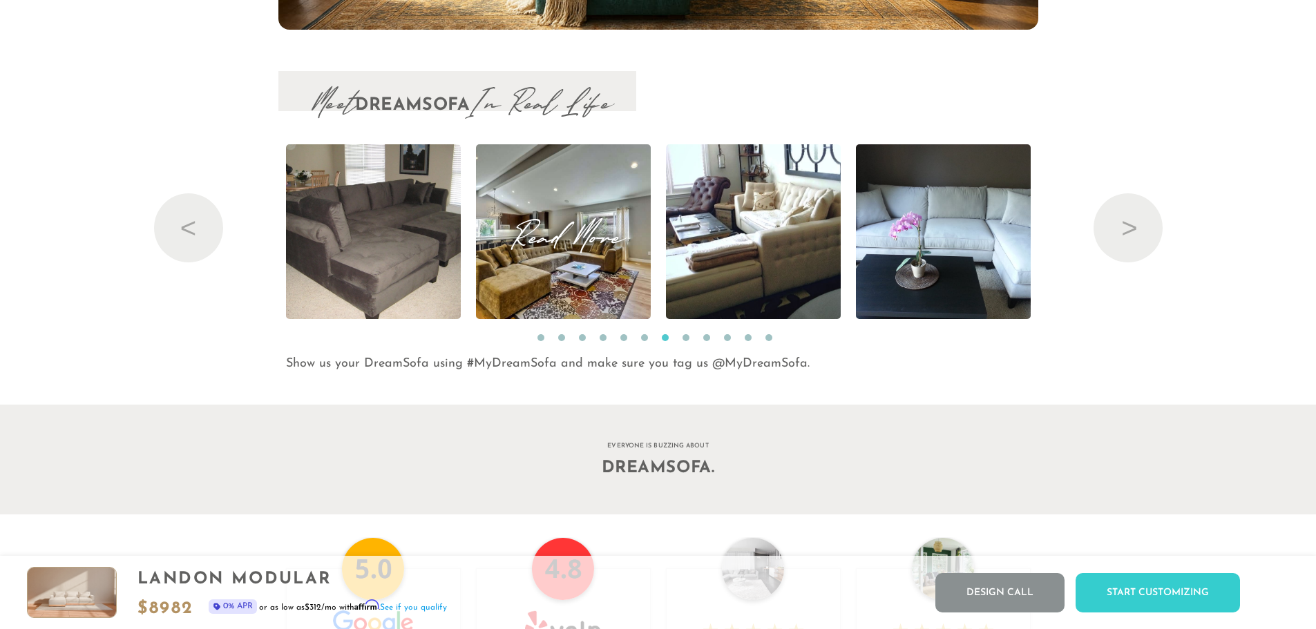
click at [582, 269] on img at bounding box center [562, 231] width 263 height 175
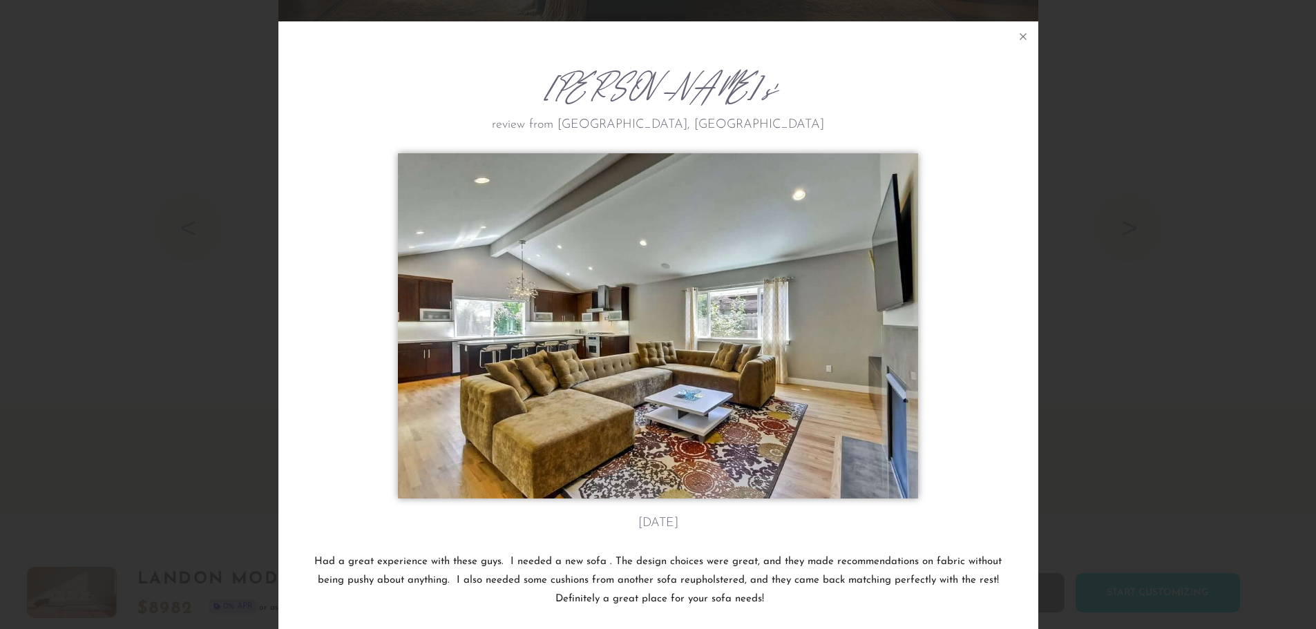
scroll to position [16336, 1316]
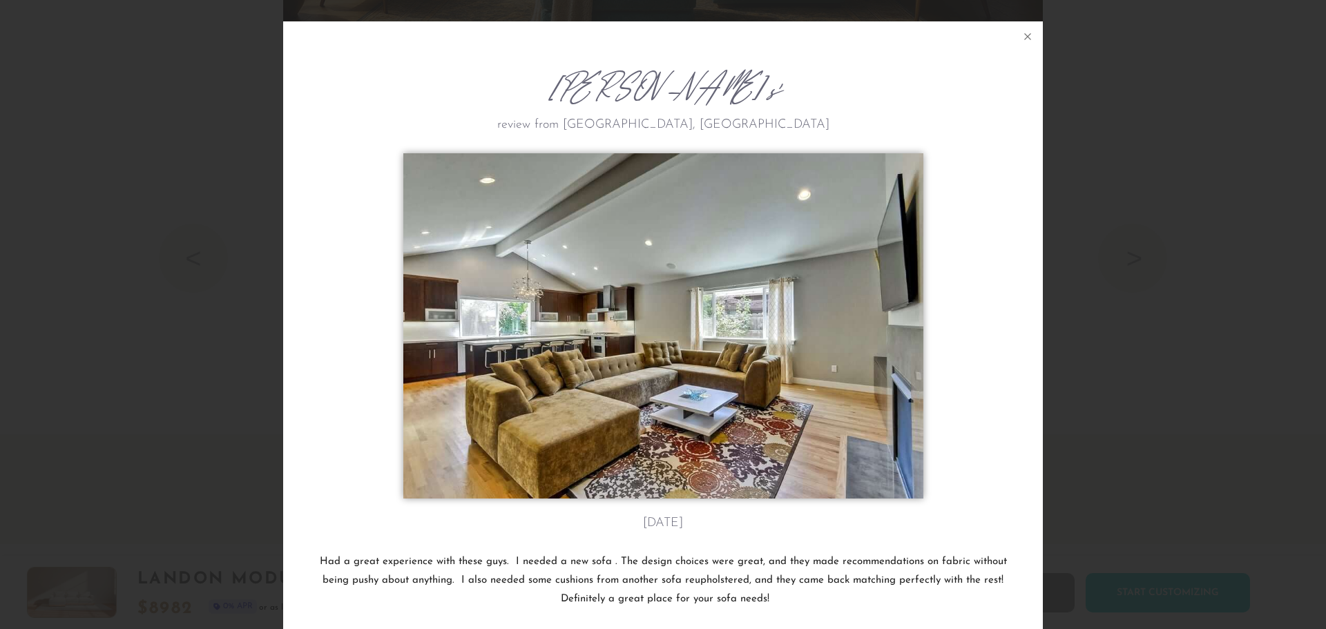
click at [1126, 330] on div "[PERSON_NAME]'s review from [GEOGRAPHIC_DATA], [GEOGRAPHIC_DATA] [DATE] Had a g…" at bounding box center [663, 314] width 1326 height 629
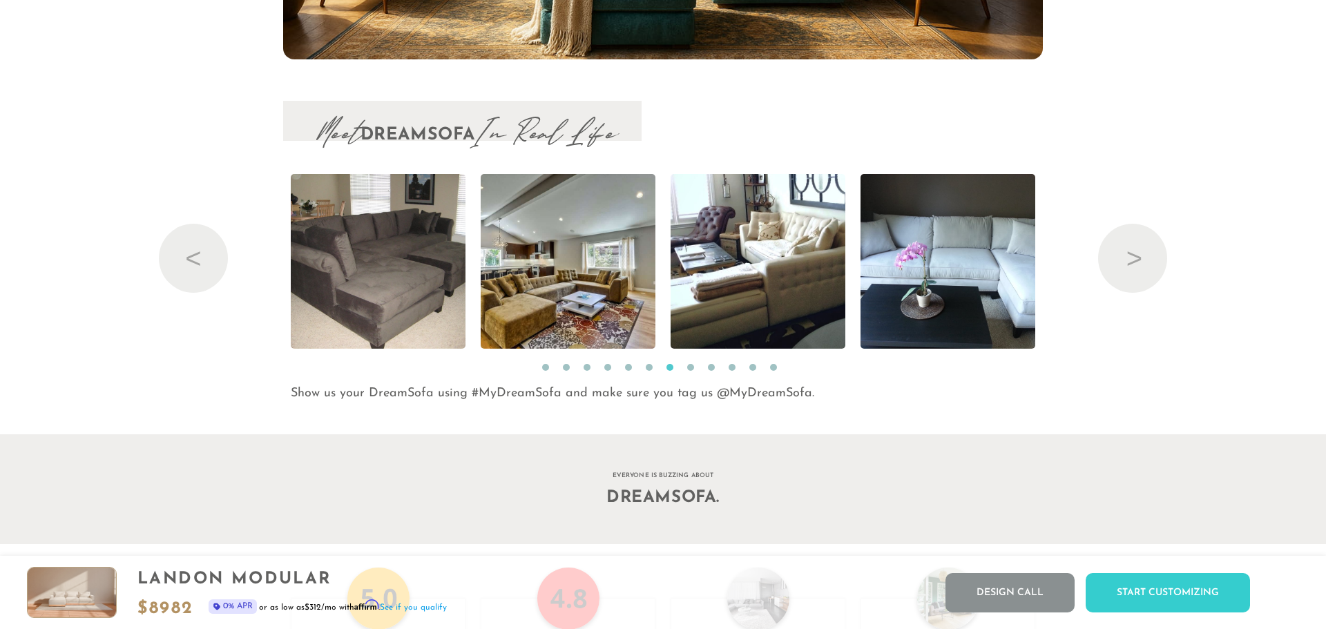
scroll to position [16311, 1306]
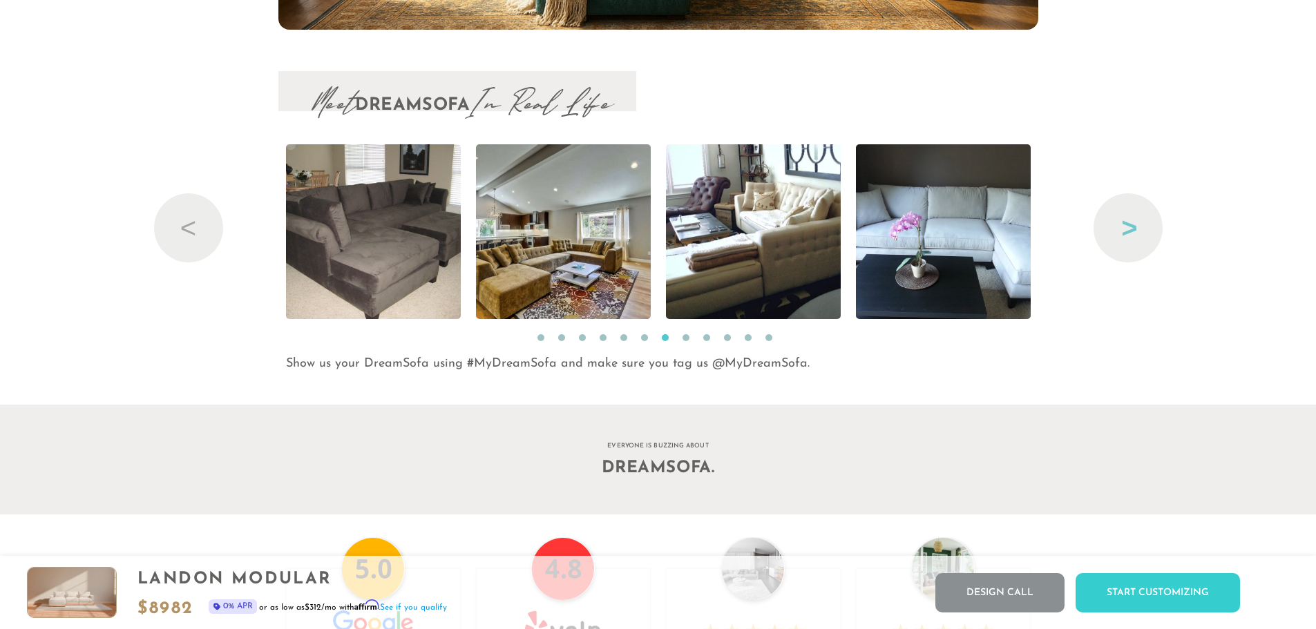
click at [1133, 261] on button "Next" at bounding box center [1128, 227] width 69 height 69
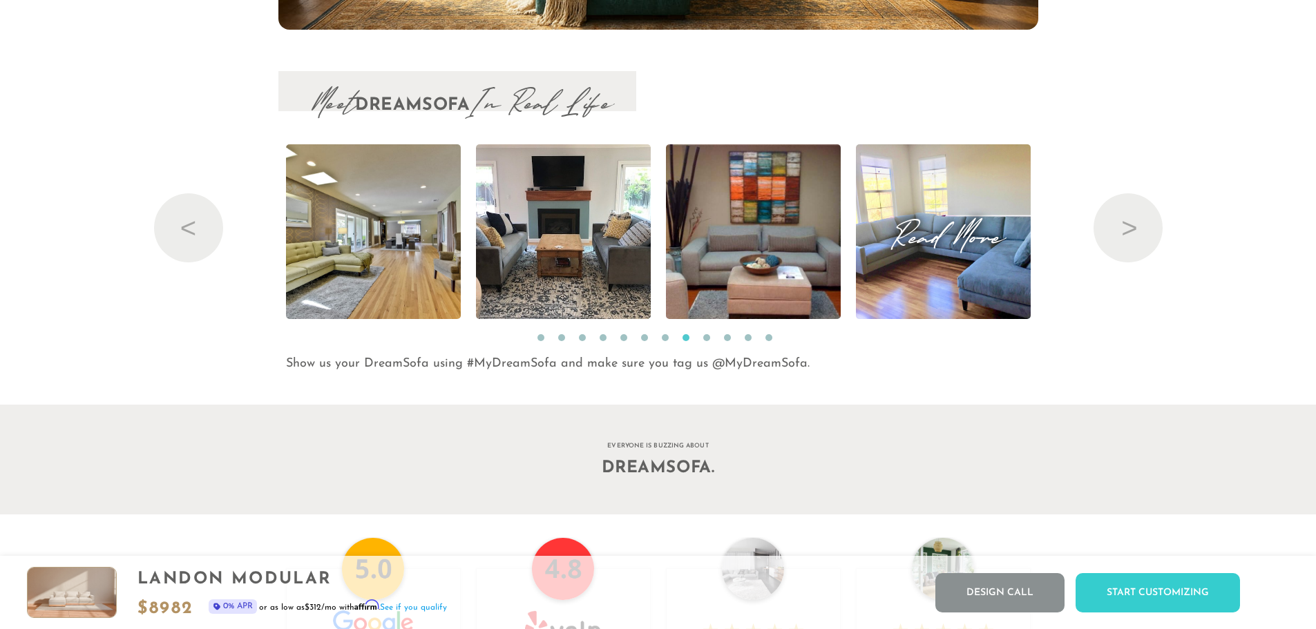
click at [994, 258] on img at bounding box center [943, 231] width 233 height 175
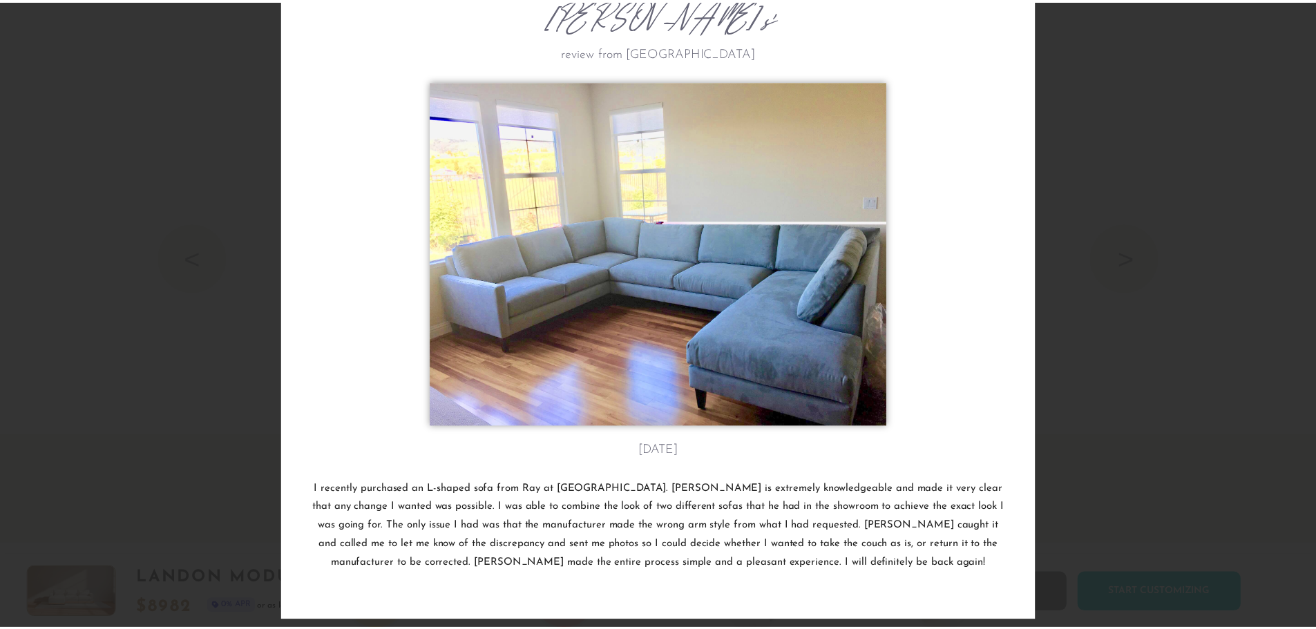
scroll to position [86, 0]
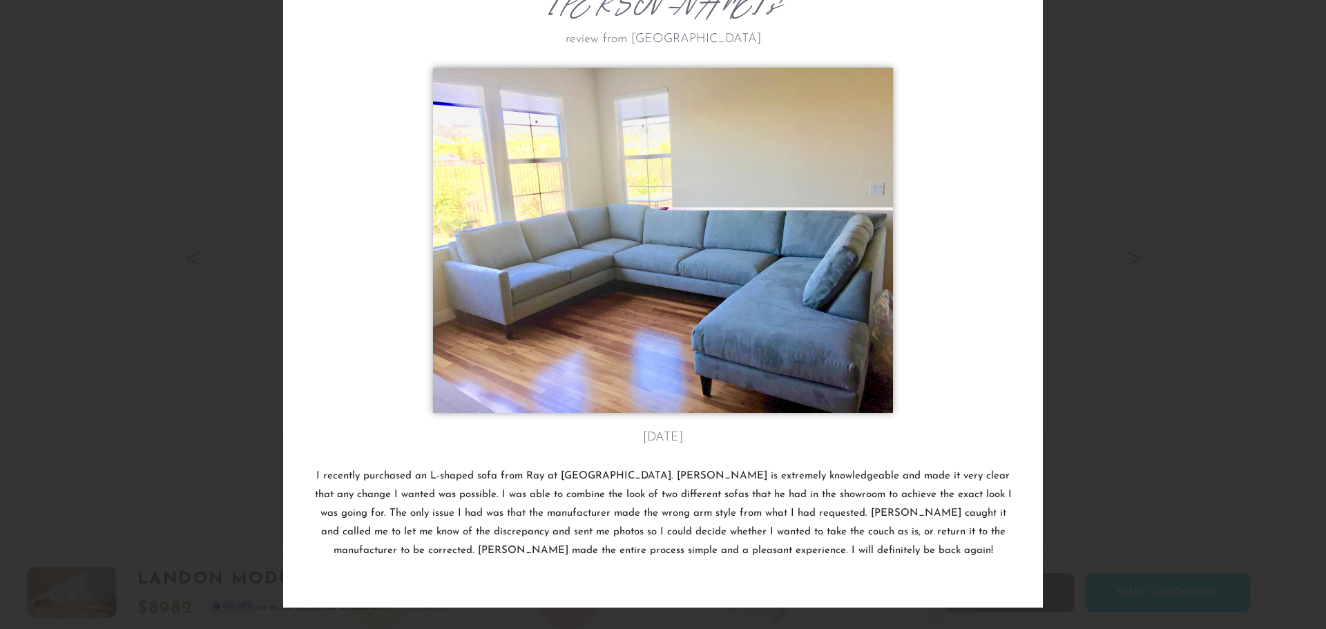
click at [1092, 284] on div "[PERSON_NAME]'s review from [GEOGRAPHIC_DATA] [DATE] I recently purchased an L-…" at bounding box center [663, 314] width 1326 height 629
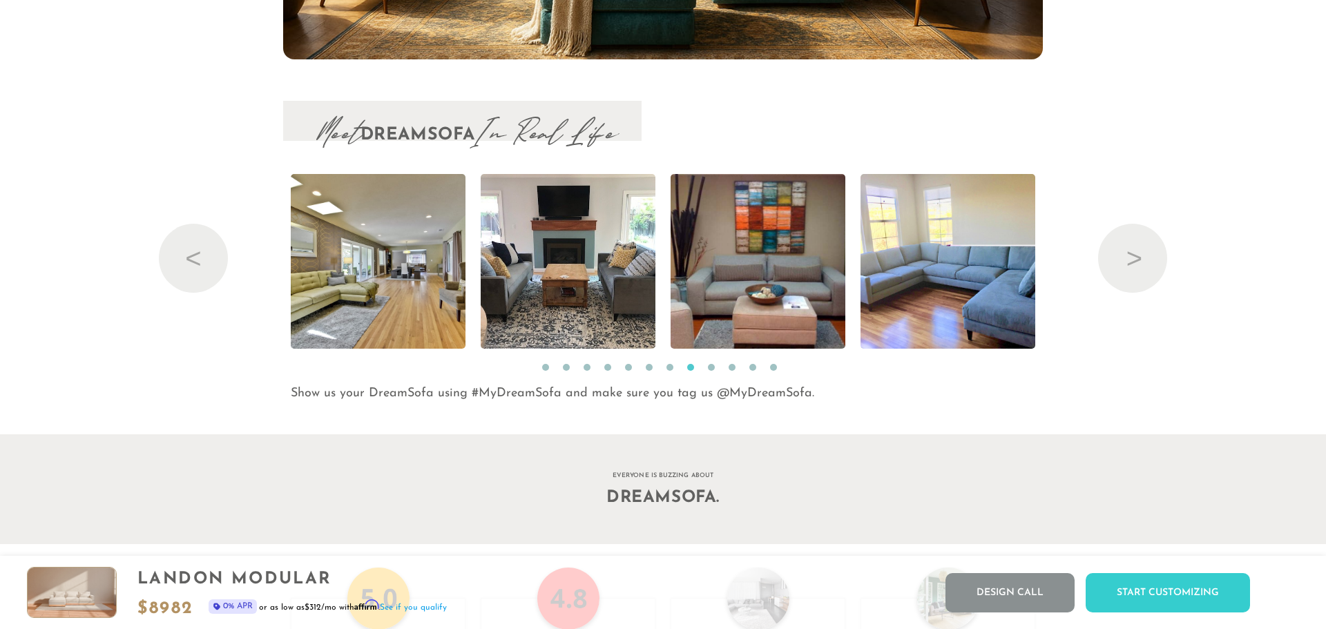
scroll to position [16311, 1306]
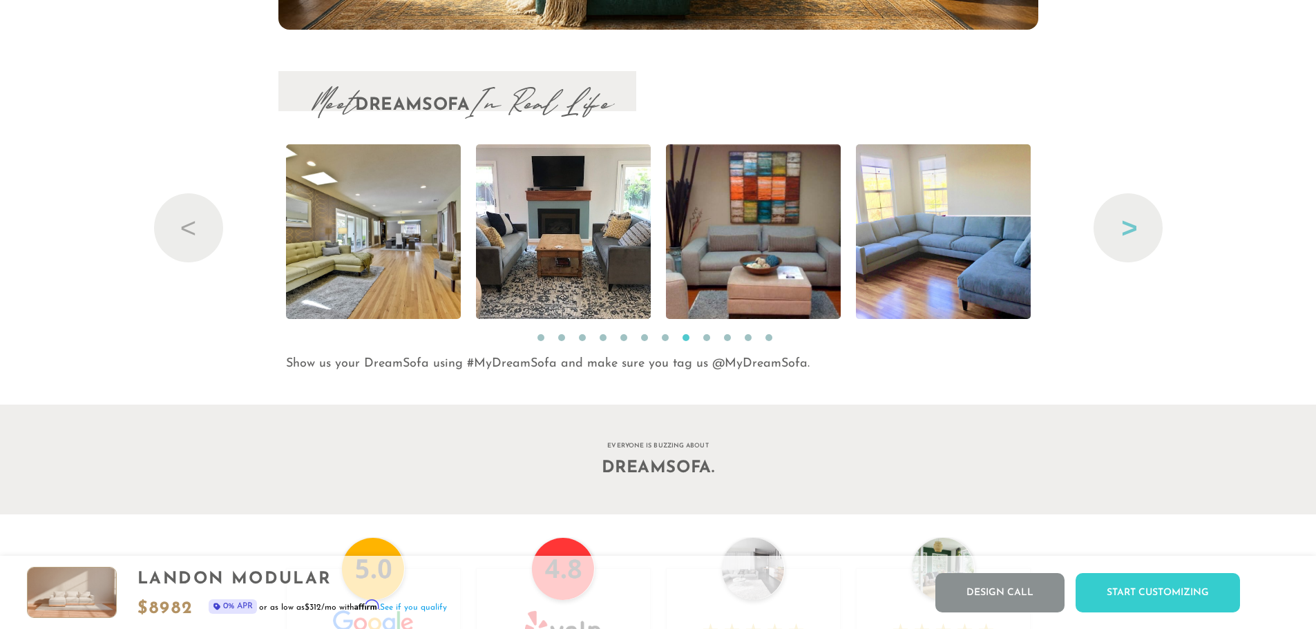
click at [1124, 244] on button "Next" at bounding box center [1128, 227] width 69 height 69
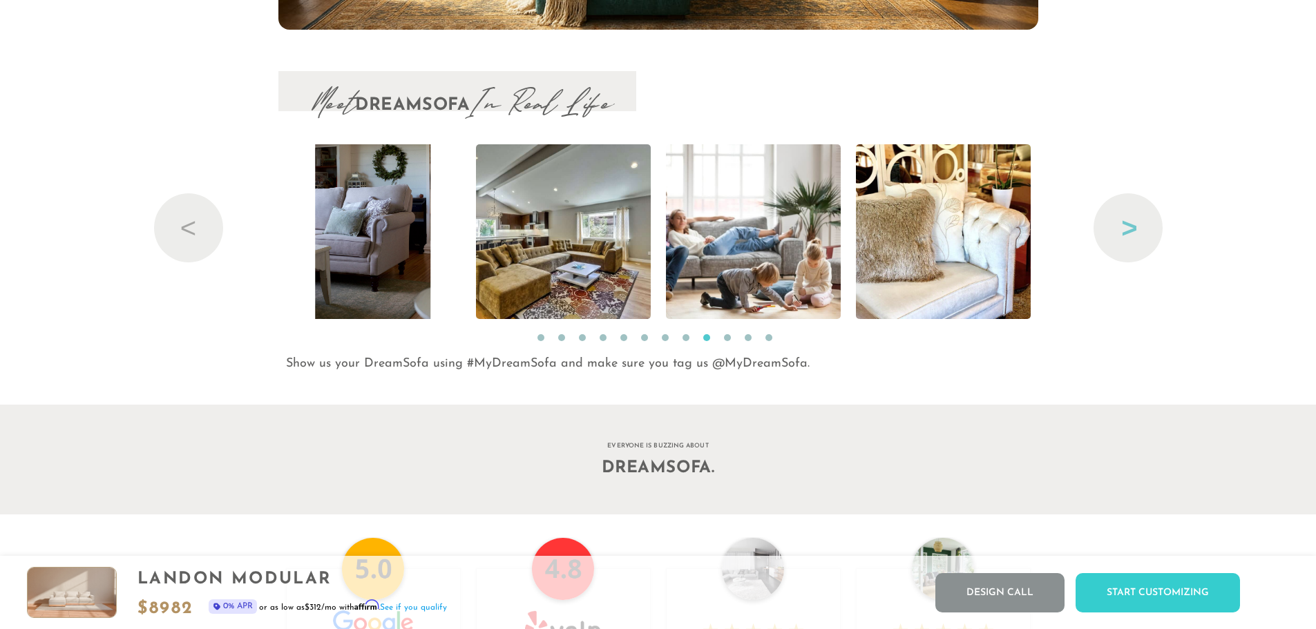
click at [1124, 244] on button "Next" at bounding box center [1128, 227] width 69 height 69
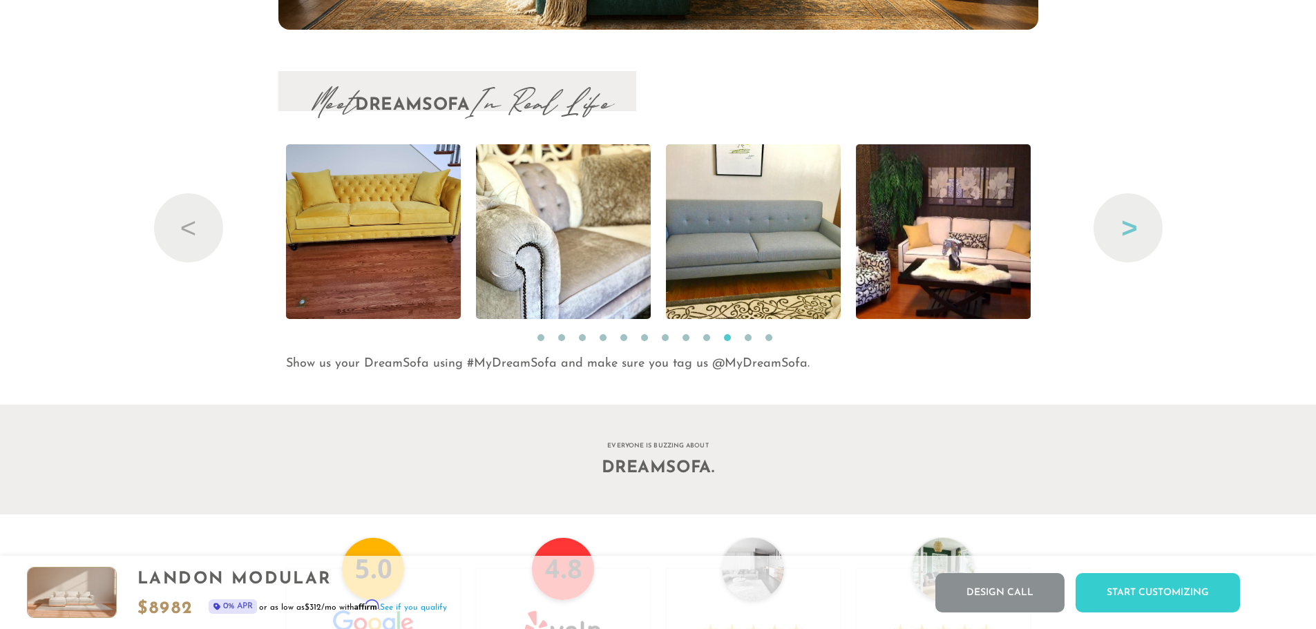
click at [1124, 244] on button "Next" at bounding box center [1128, 227] width 69 height 69
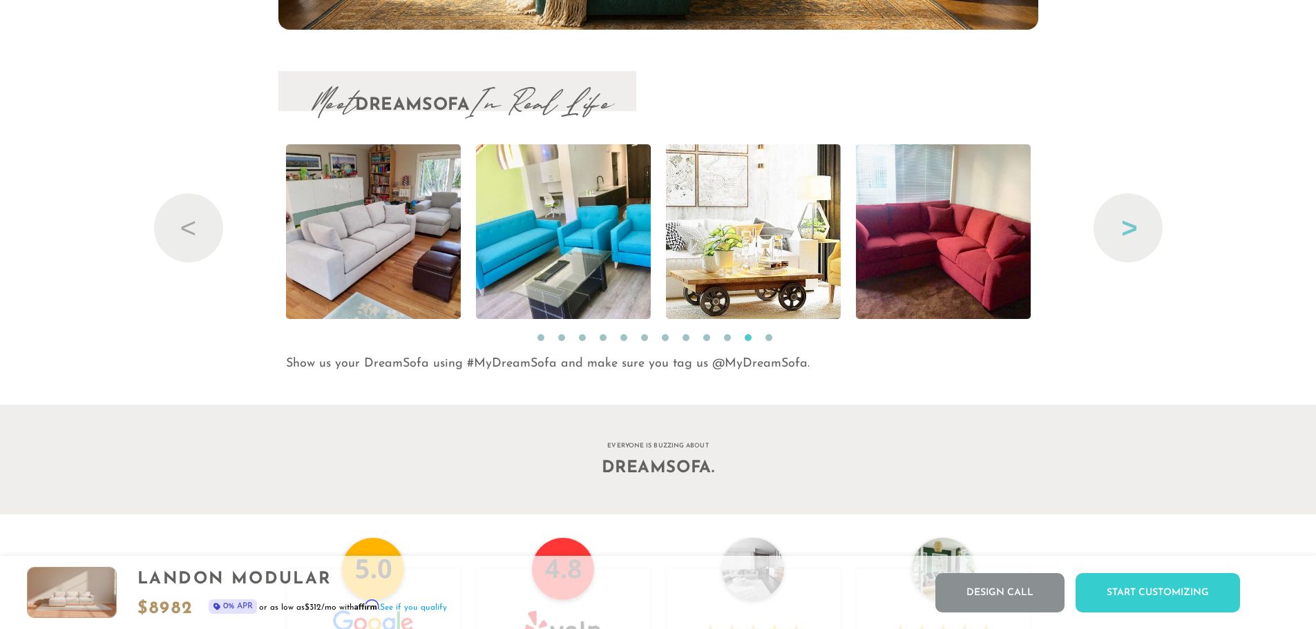
click at [1124, 244] on button "Next" at bounding box center [1128, 227] width 69 height 69
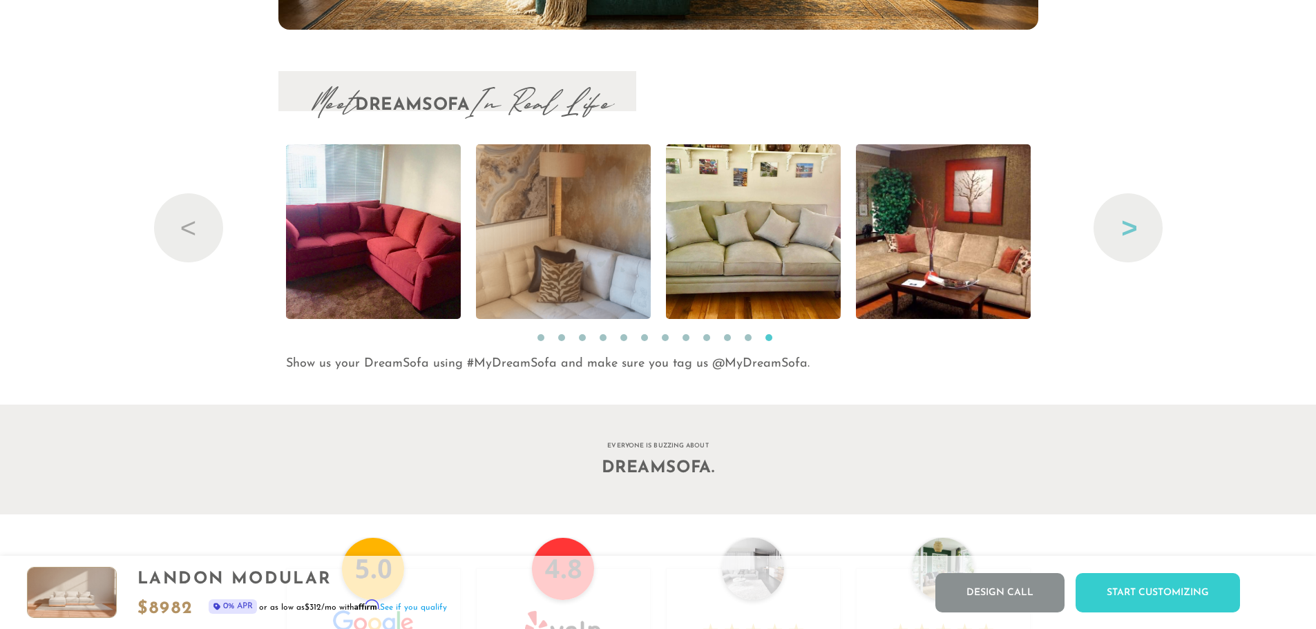
click at [1124, 244] on button "Next" at bounding box center [1128, 227] width 69 height 69
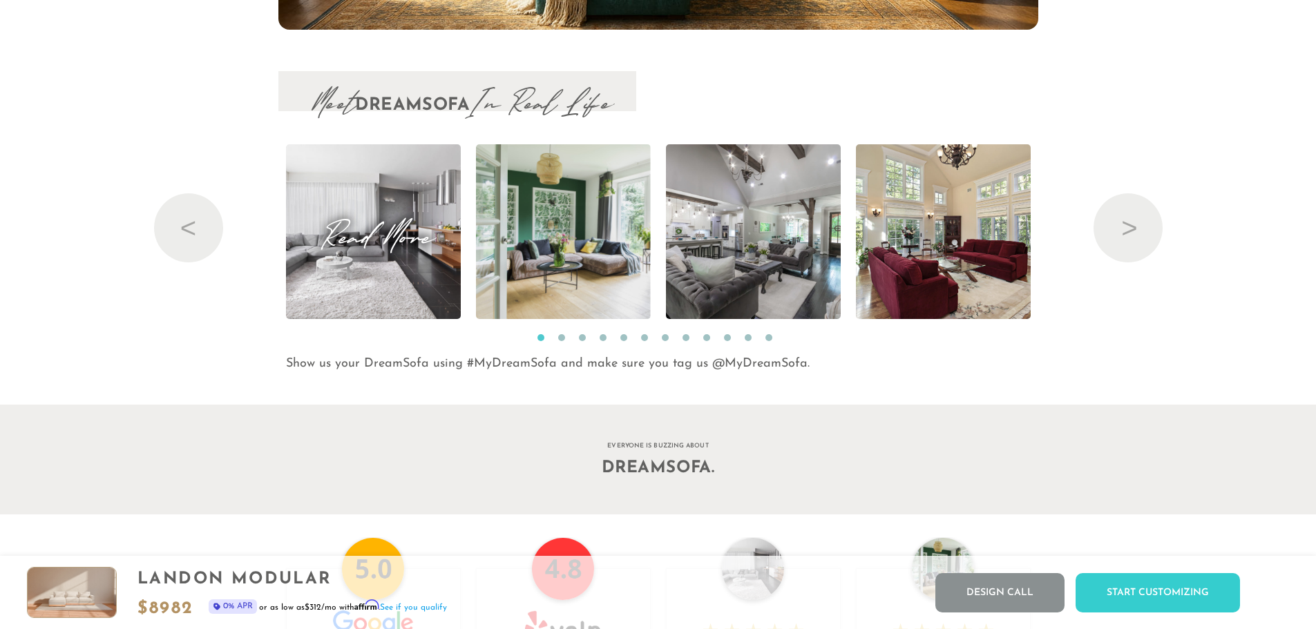
click at [385, 277] on img at bounding box center [373, 231] width 262 height 175
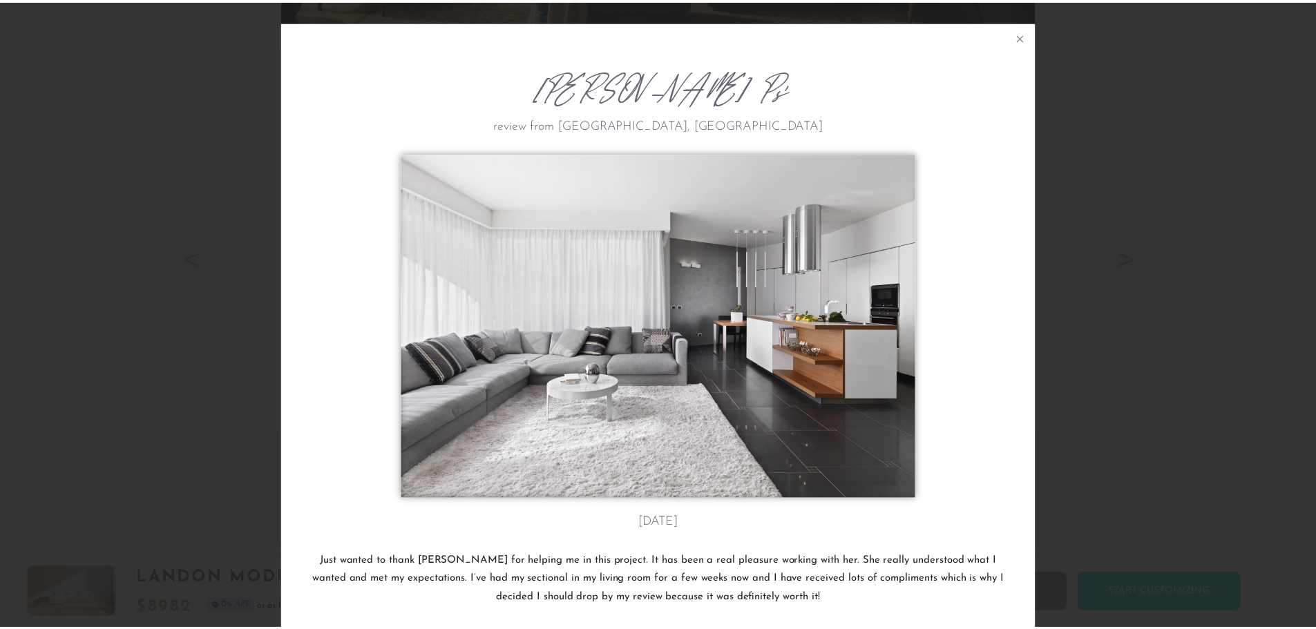
scroll to position [48, 0]
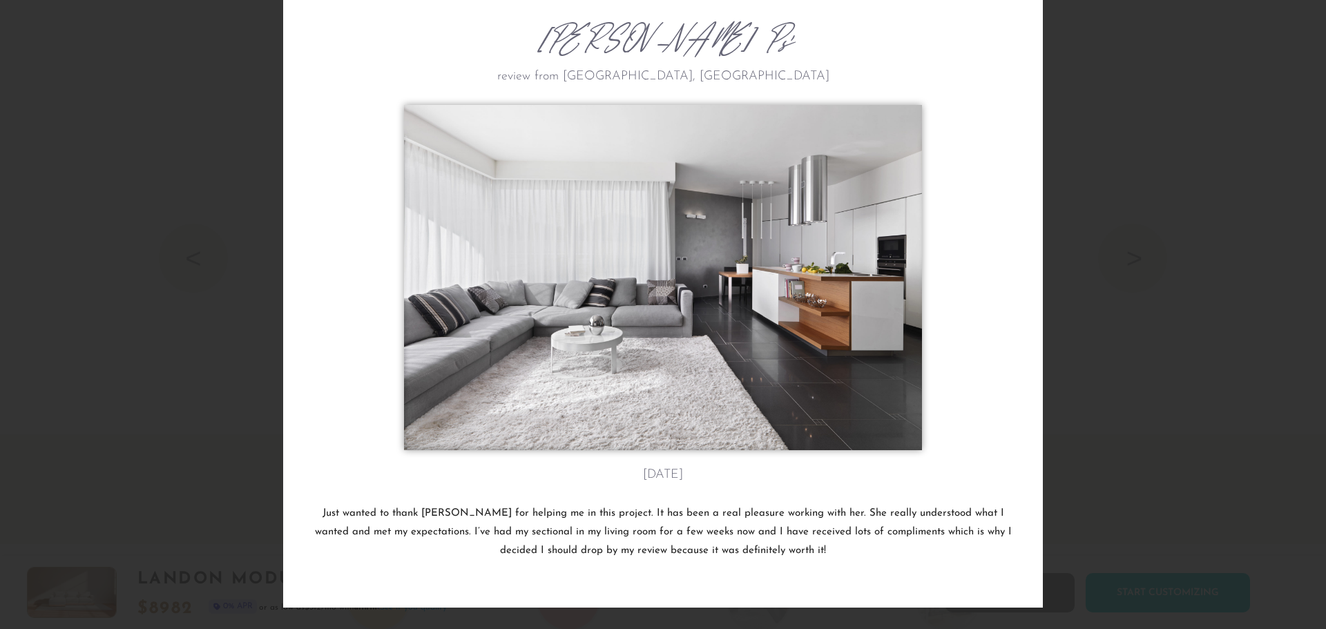
click at [1091, 323] on div "[PERSON_NAME] P's review from [GEOGRAPHIC_DATA], [GEOGRAPHIC_DATA] [DATE] Just …" at bounding box center [663, 314] width 1326 height 629
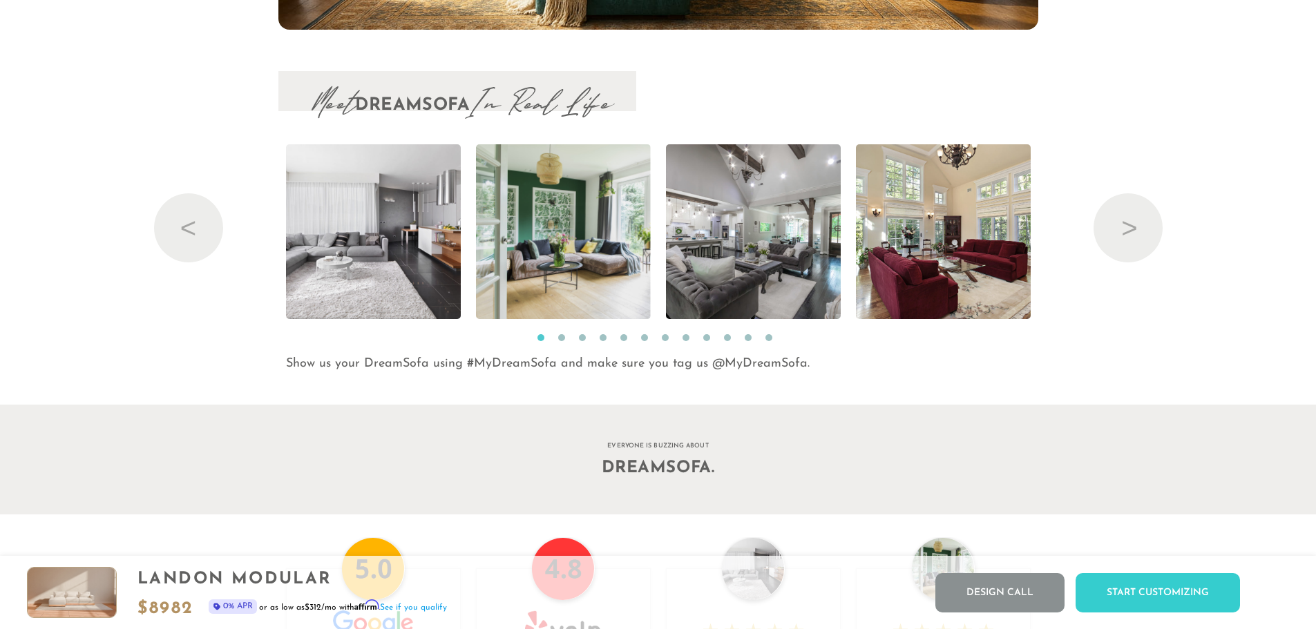
scroll to position [16311, 1306]
click at [1126, 221] on button "Next" at bounding box center [1128, 227] width 69 height 69
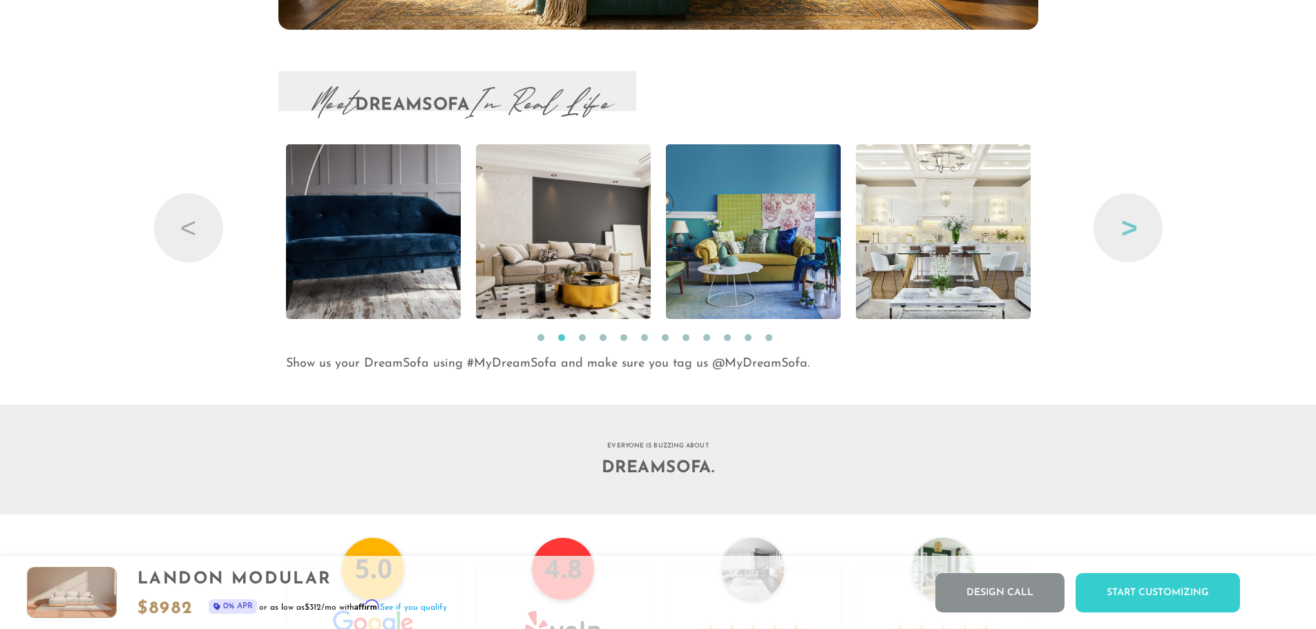
click at [1126, 221] on button "Next" at bounding box center [1128, 227] width 69 height 69
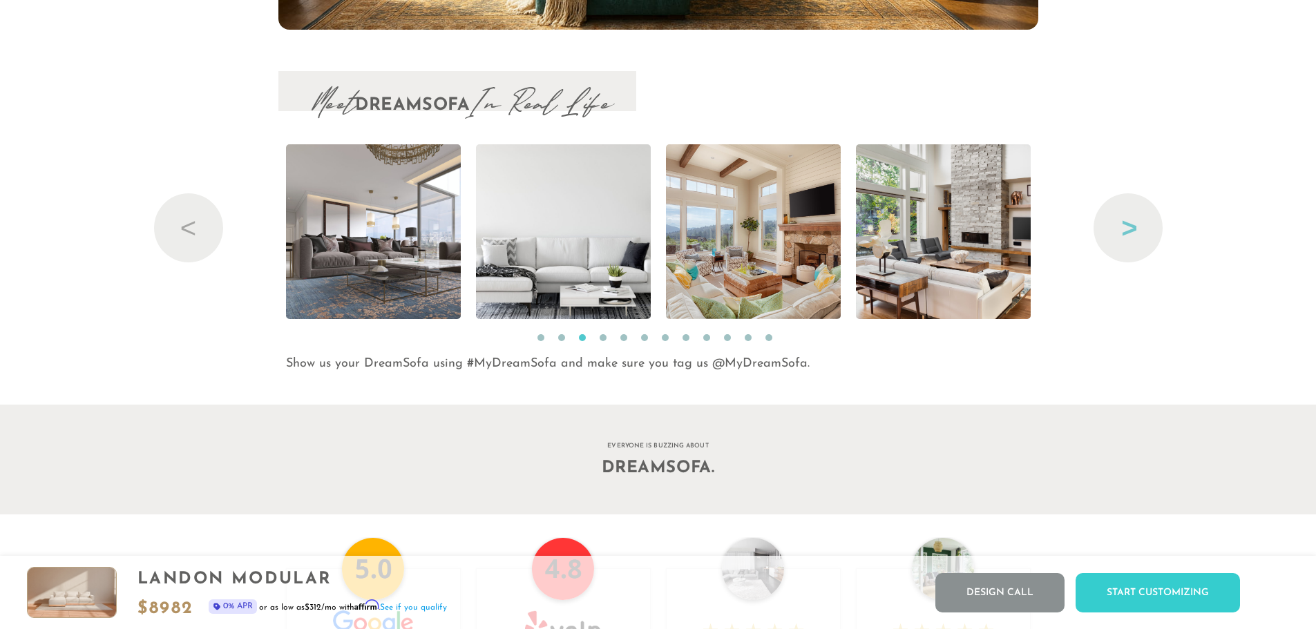
click at [1126, 221] on button "Next" at bounding box center [1128, 227] width 69 height 69
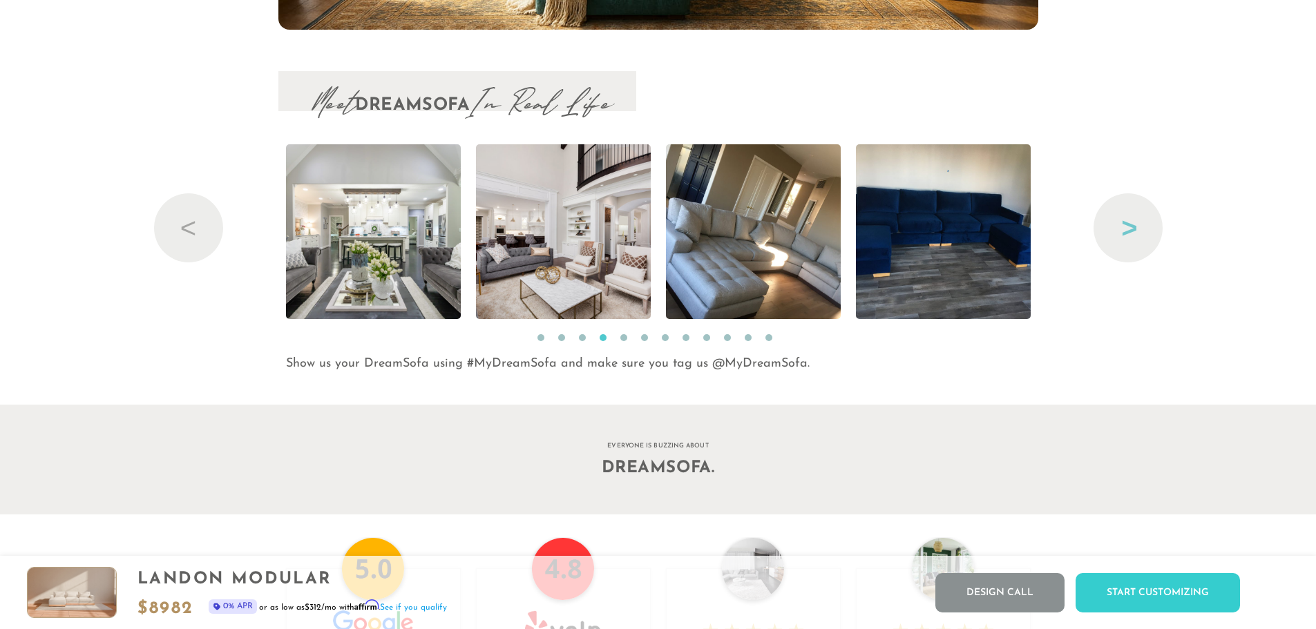
click at [1126, 221] on button "Next" at bounding box center [1128, 227] width 69 height 69
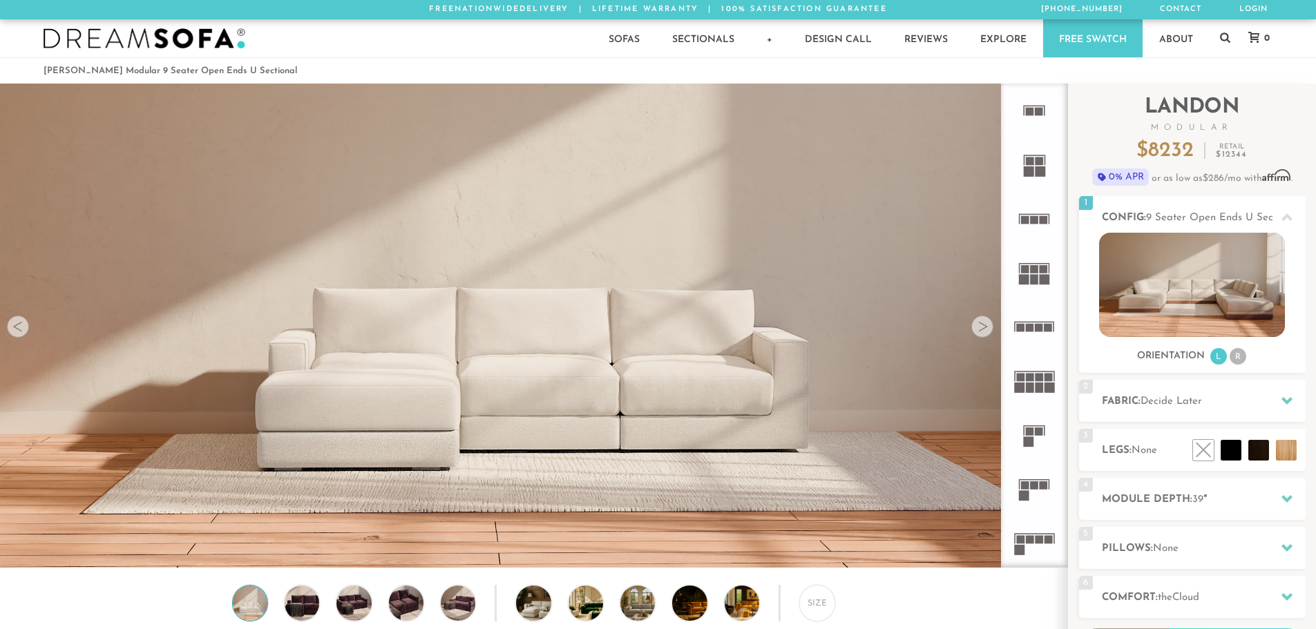
scroll to position [16175, 1306]
click at [822, 614] on div "Size" at bounding box center [817, 603] width 36 height 36
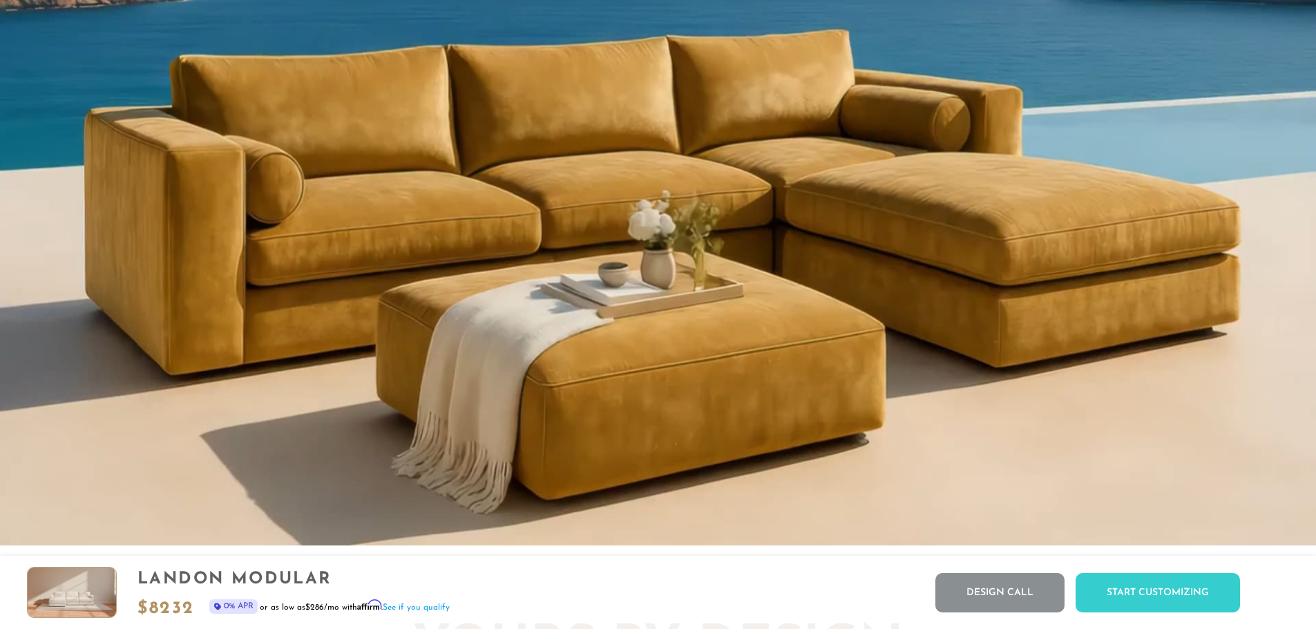
scroll to position [1452, 0]
click at [832, 361] on video "Your browser does not support HTML5 video." at bounding box center [658, 49] width 1316 height 992
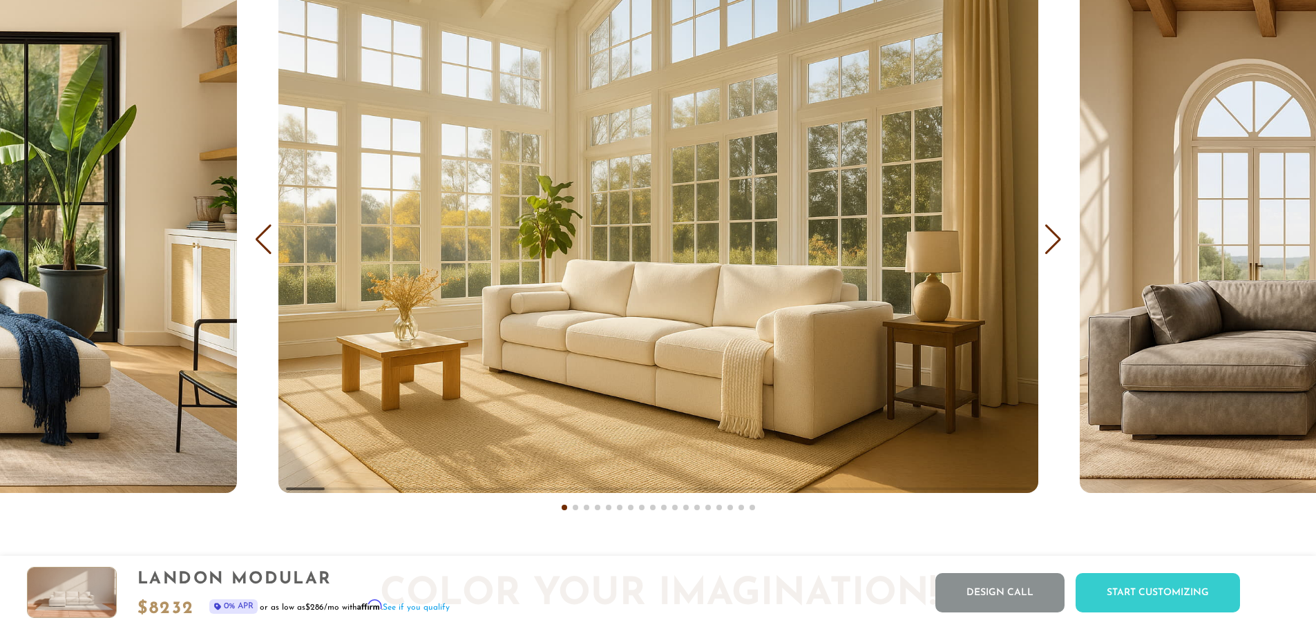
scroll to position [8824, 0]
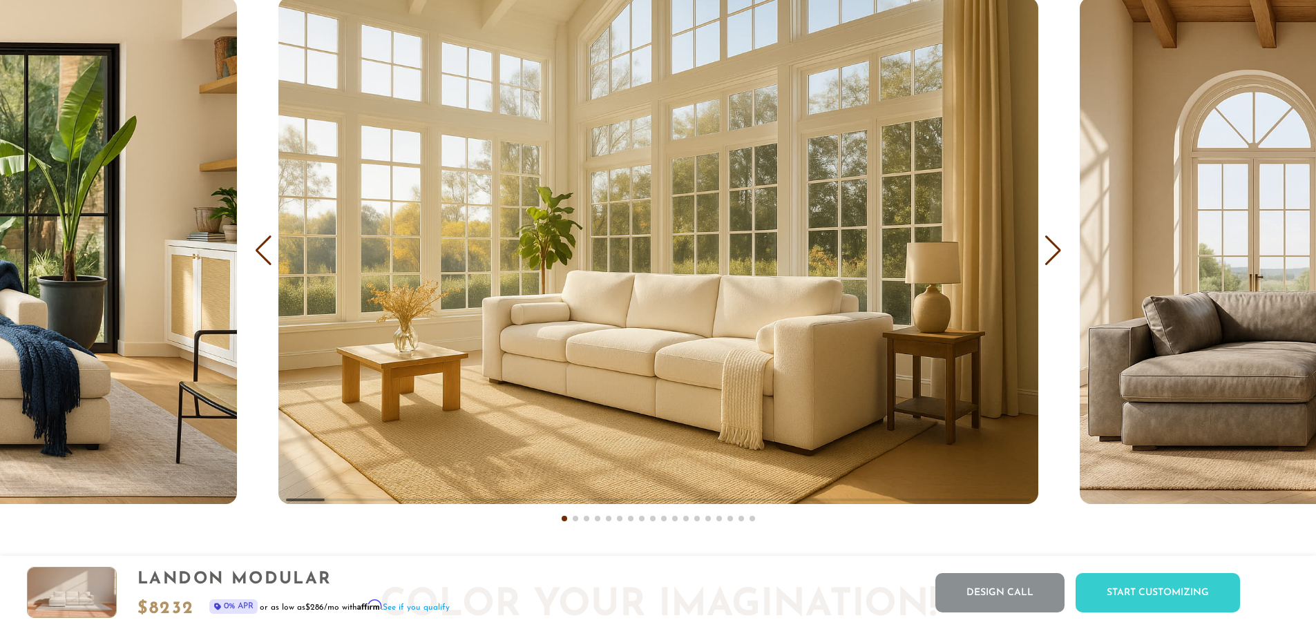
click at [1040, 258] on div "COVER IT: DreamThread Choose Your Fabric, Paint Your Story. Every shade, every …" at bounding box center [658, 192] width 1316 height 705
click at [1049, 251] on div "Next slide" at bounding box center [1053, 251] width 19 height 30
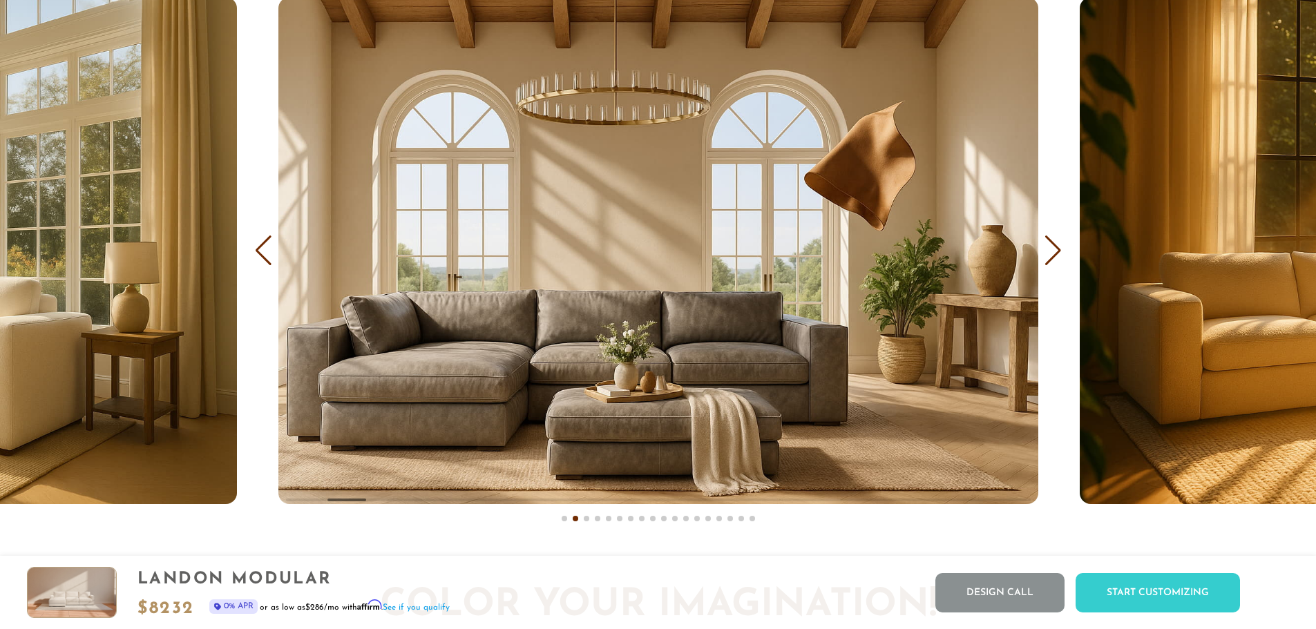
click at [884, 316] on img "2 / 18" at bounding box center [658, 250] width 760 height 506
click at [1059, 258] on div "Next slide" at bounding box center [1053, 251] width 19 height 30
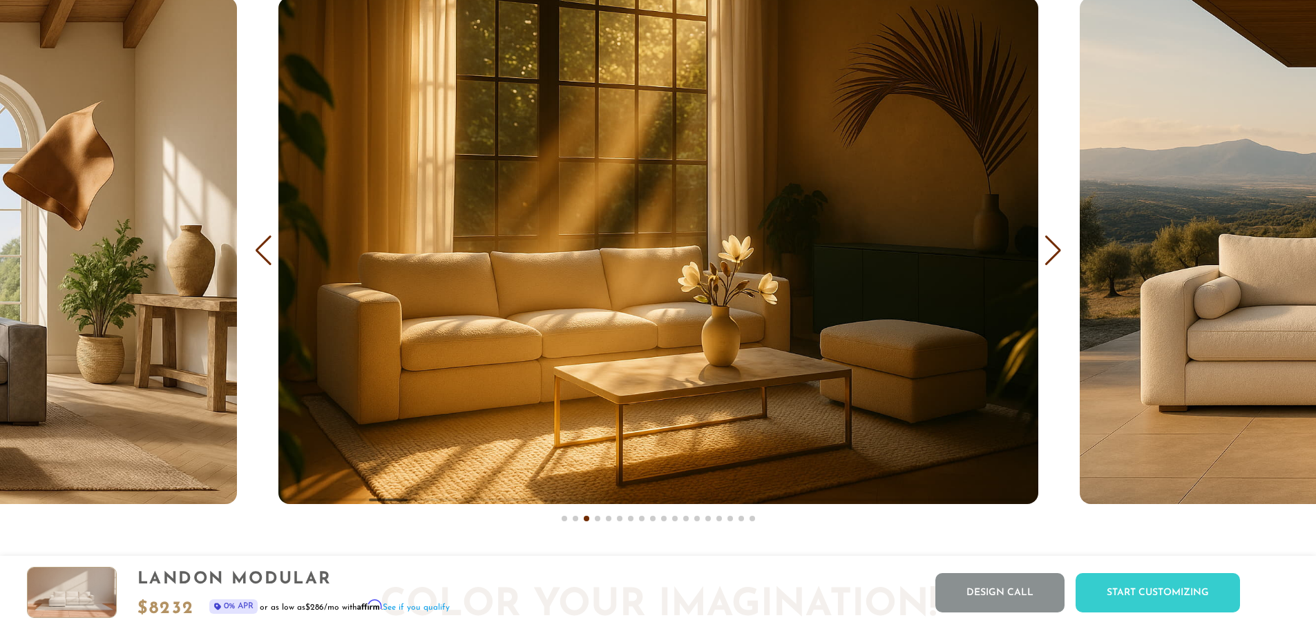
click at [1059, 258] on div "Next slide" at bounding box center [1053, 251] width 19 height 30
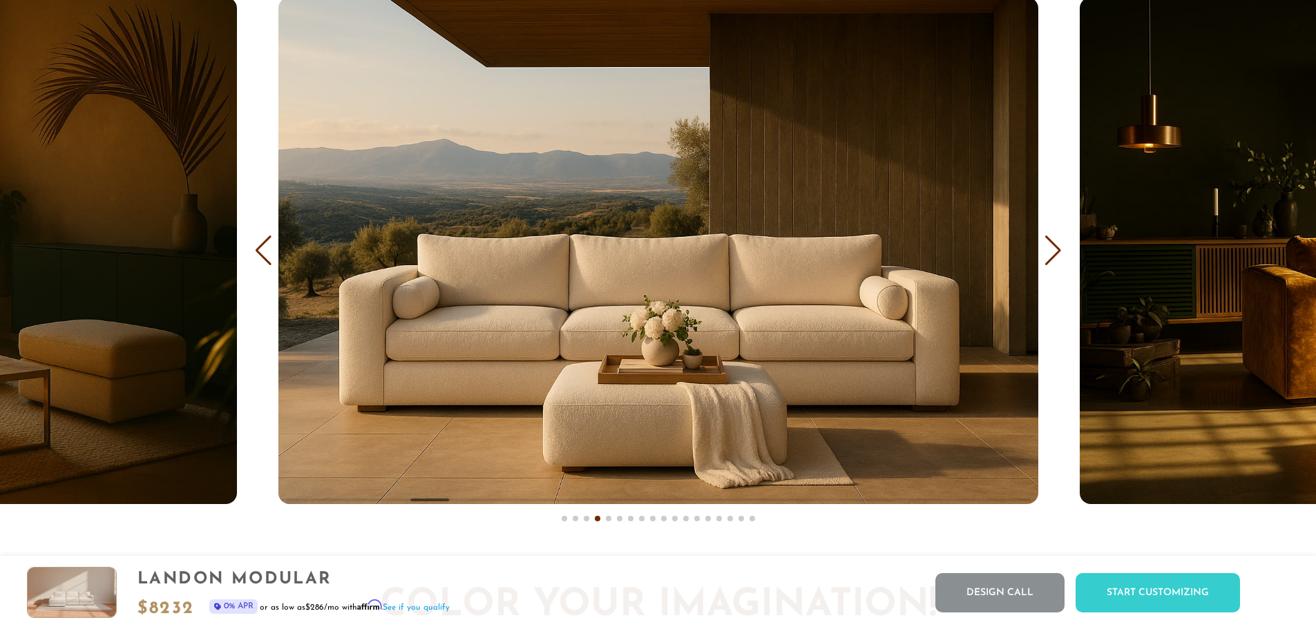
click at [1059, 258] on div "Next slide" at bounding box center [1053, 251] width 19 height 30
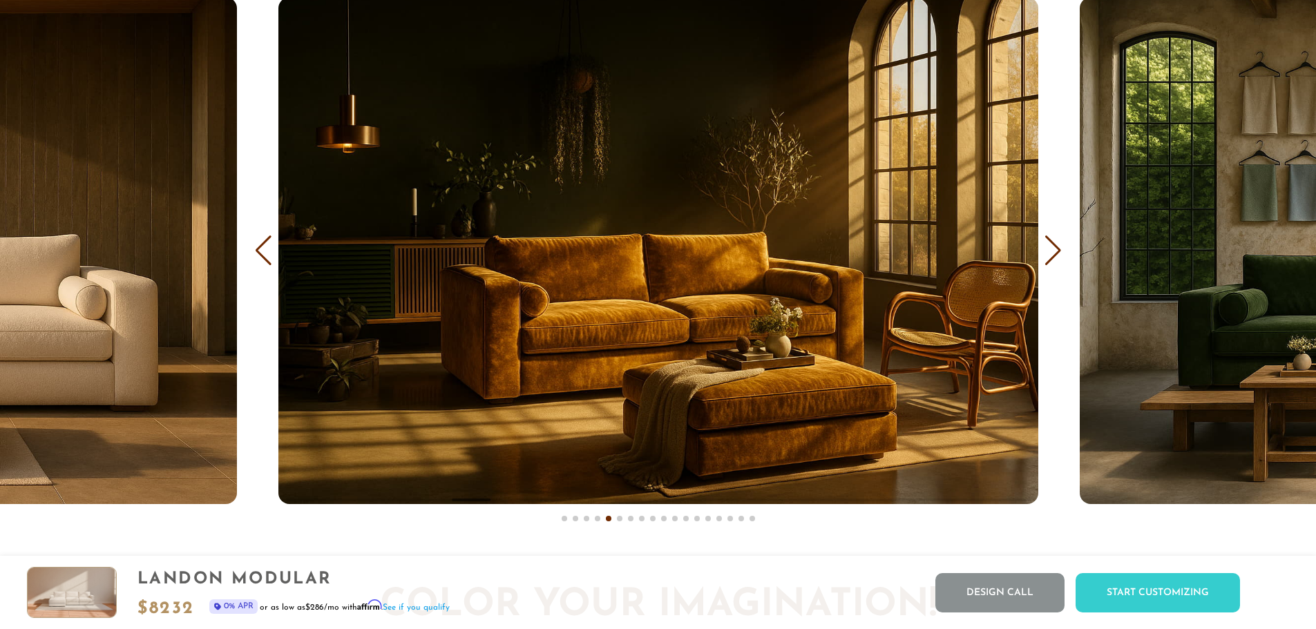
click at [1059, 258] on div "Next slide" at bounding box center [1053, 251] width 19 height 30
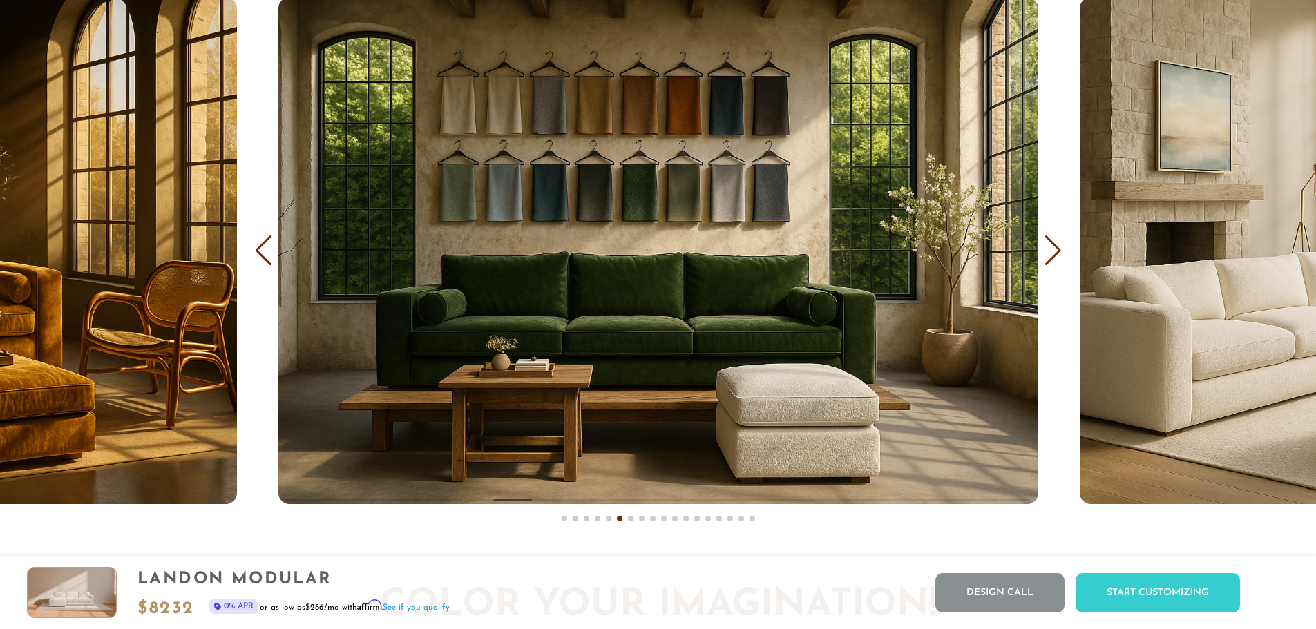
click at [1059, 258] on div "Next slide" at bounding box center [1053, 251] width 19 height 30
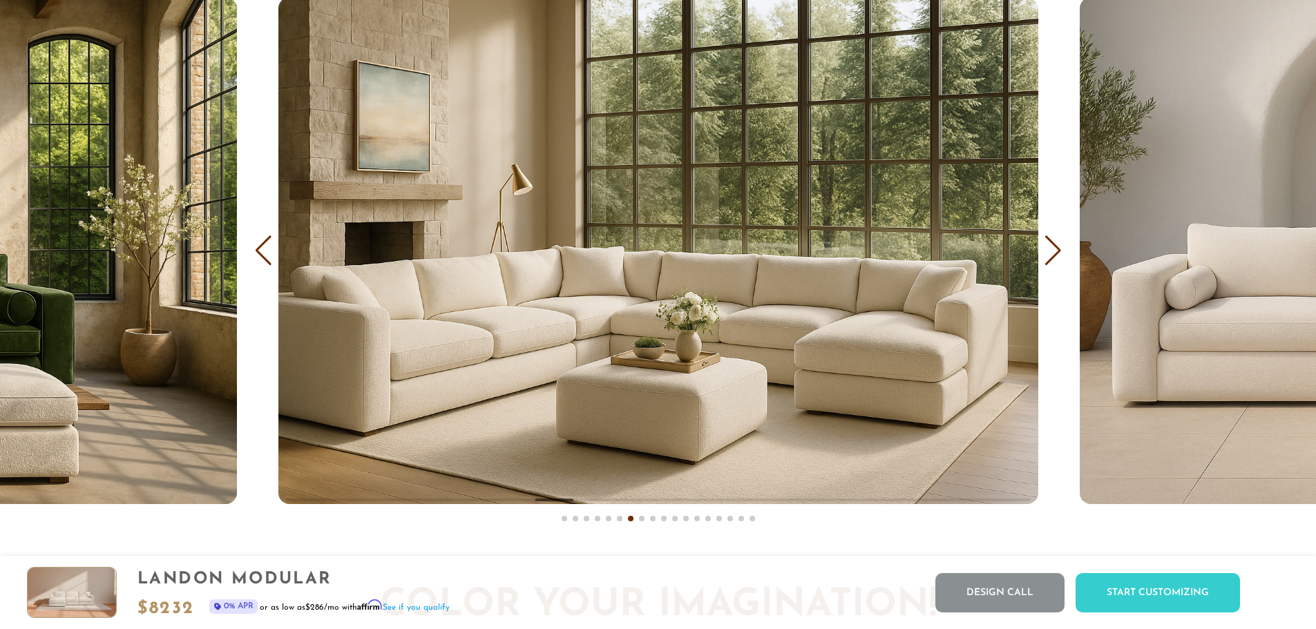
click at [1059, 258] on div "Next slide" at bounding box center [1053, 251] width 19 height 30
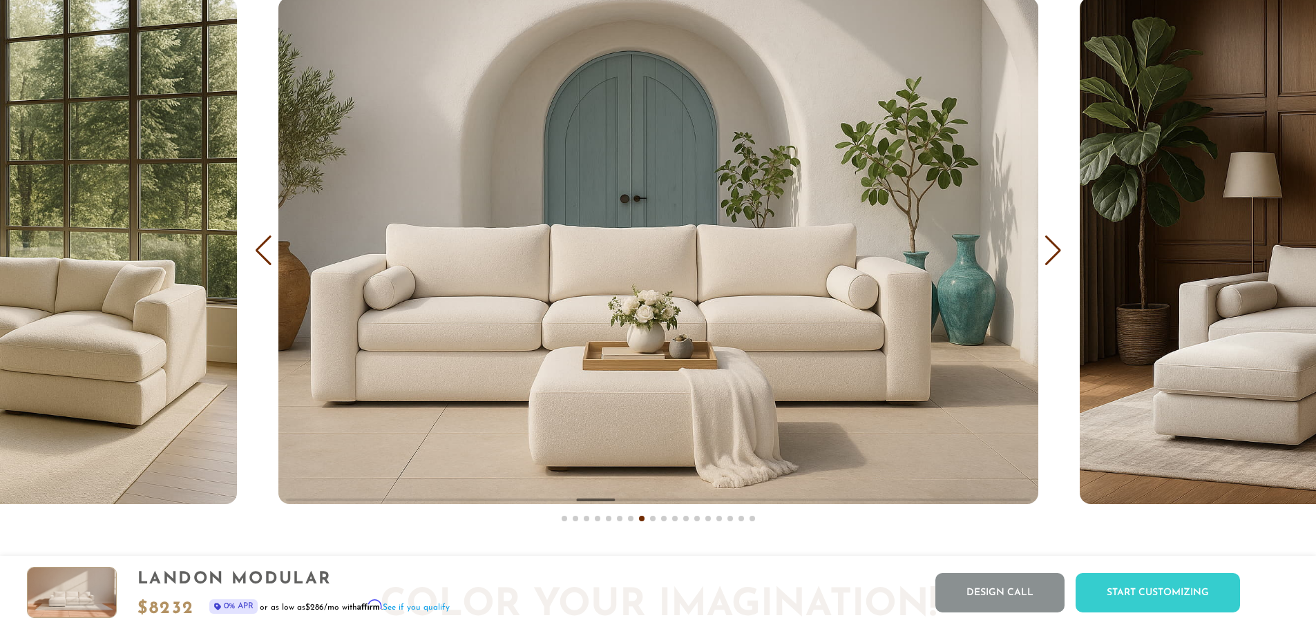
click at [919, 283] on img "8 / 18" at bounding box center [658, 250] width 760 height 506
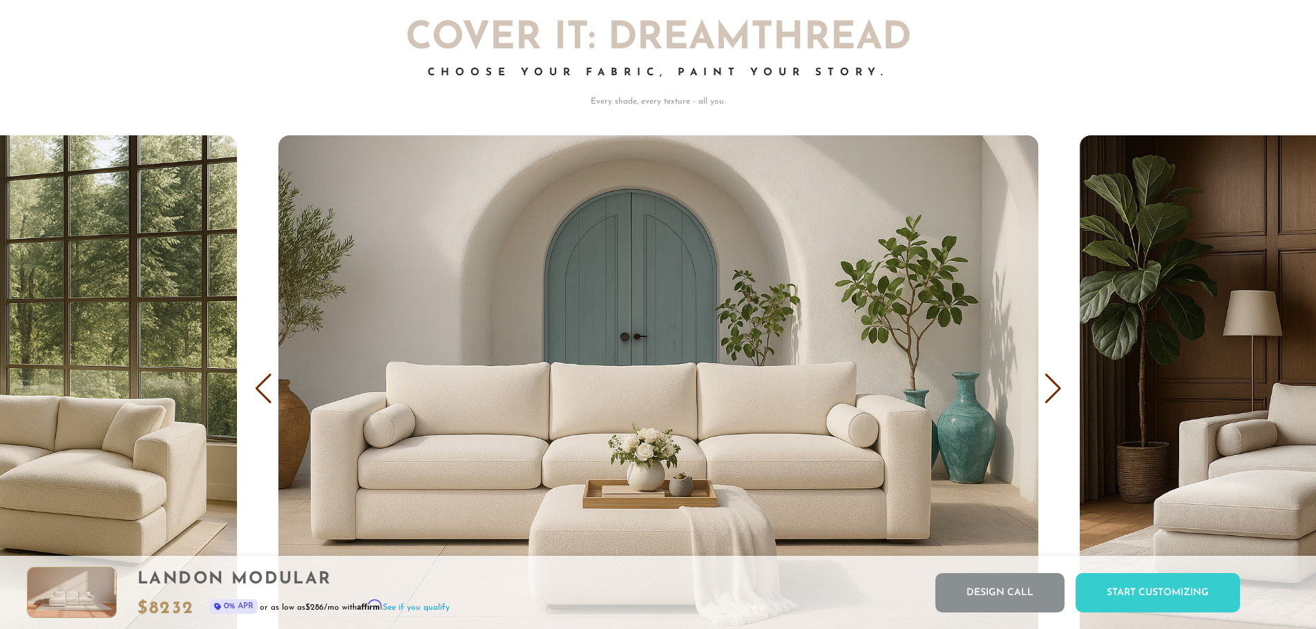
click at [907, 365] on img "8 / 18" at bounding box center [658, 388] width 760 height 506
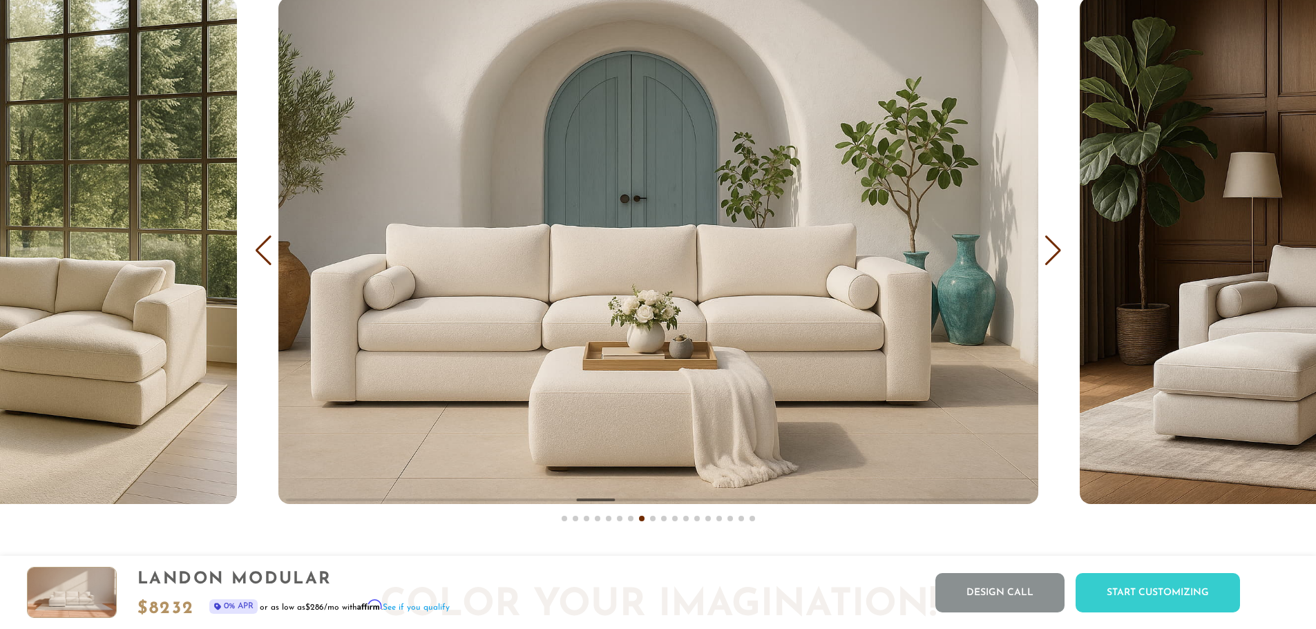
click at [1053, 257] on div "Next slide" at bounding box center [1053, 251] width 19 height 30
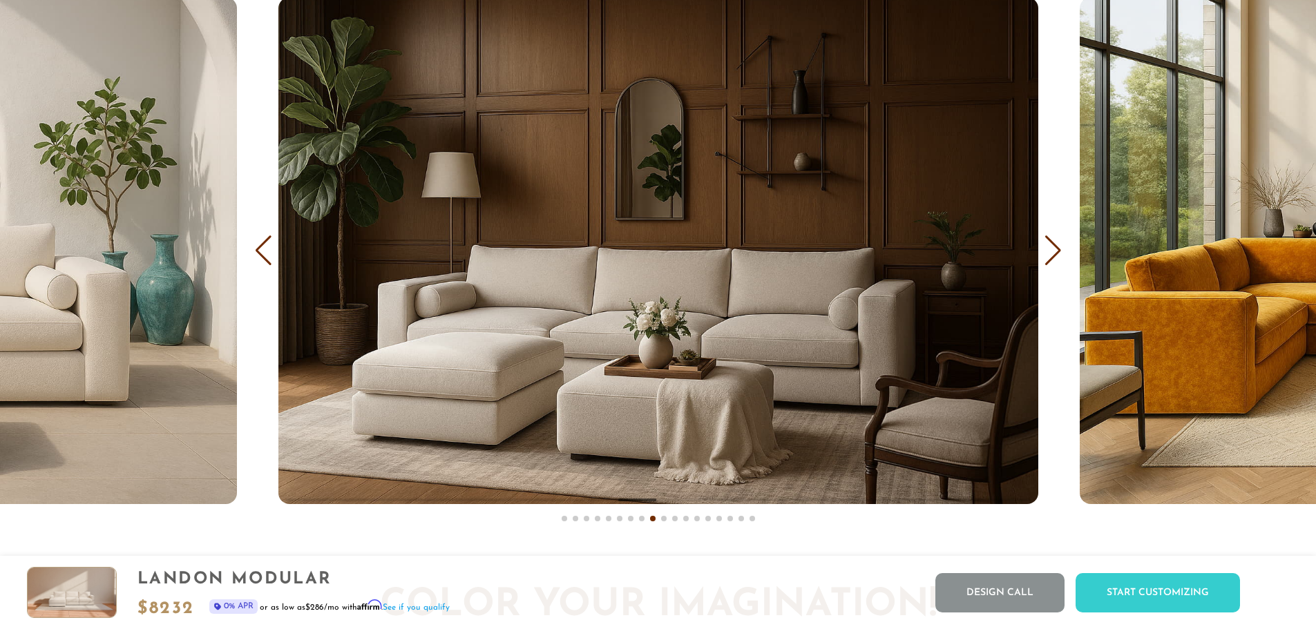
click at [1053, 257] on div "Next slide" at bounding box center [1053, 251] width 19 height 30
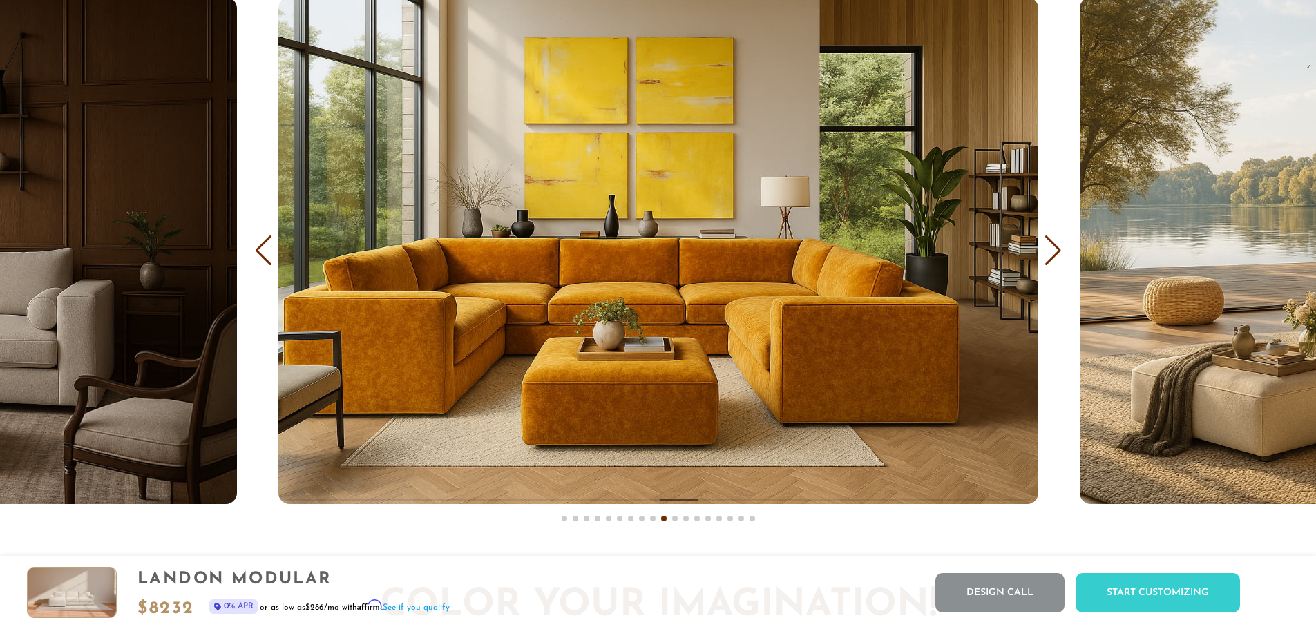
click at [1053, 257] on div "Next slide" at bounding box center [1053, 251] width 19 height 30
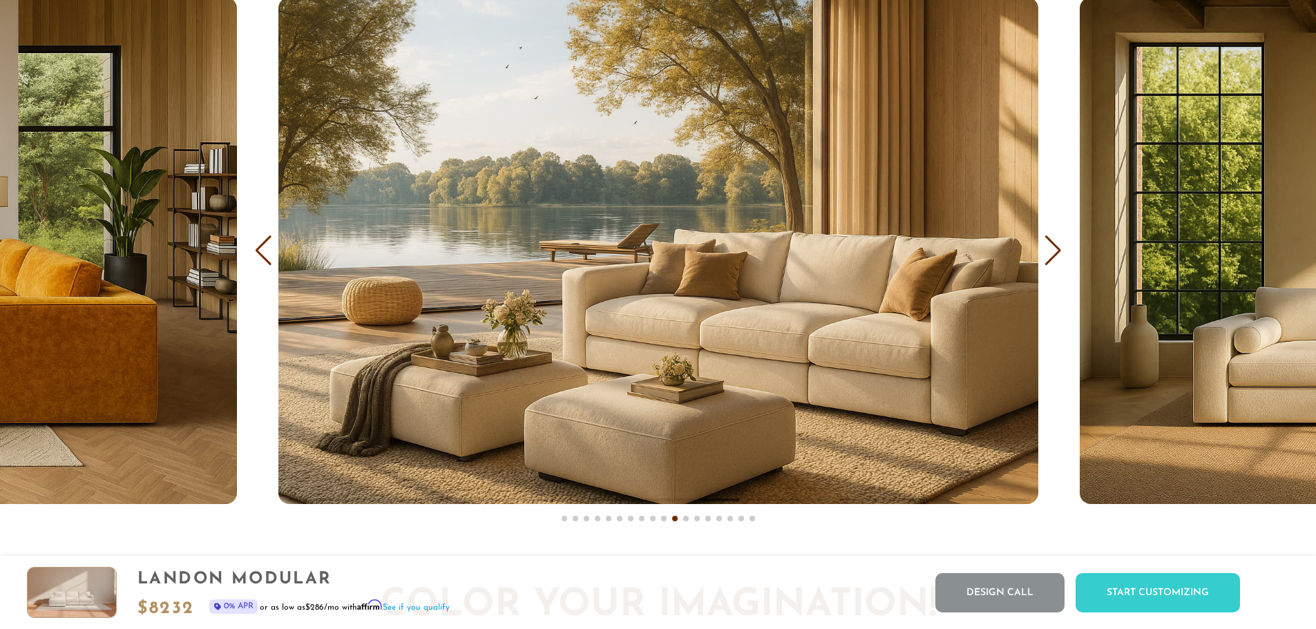
click at [1053, 257] on div "Next slide" at bounding box center [1053, 251] width 19 height 30
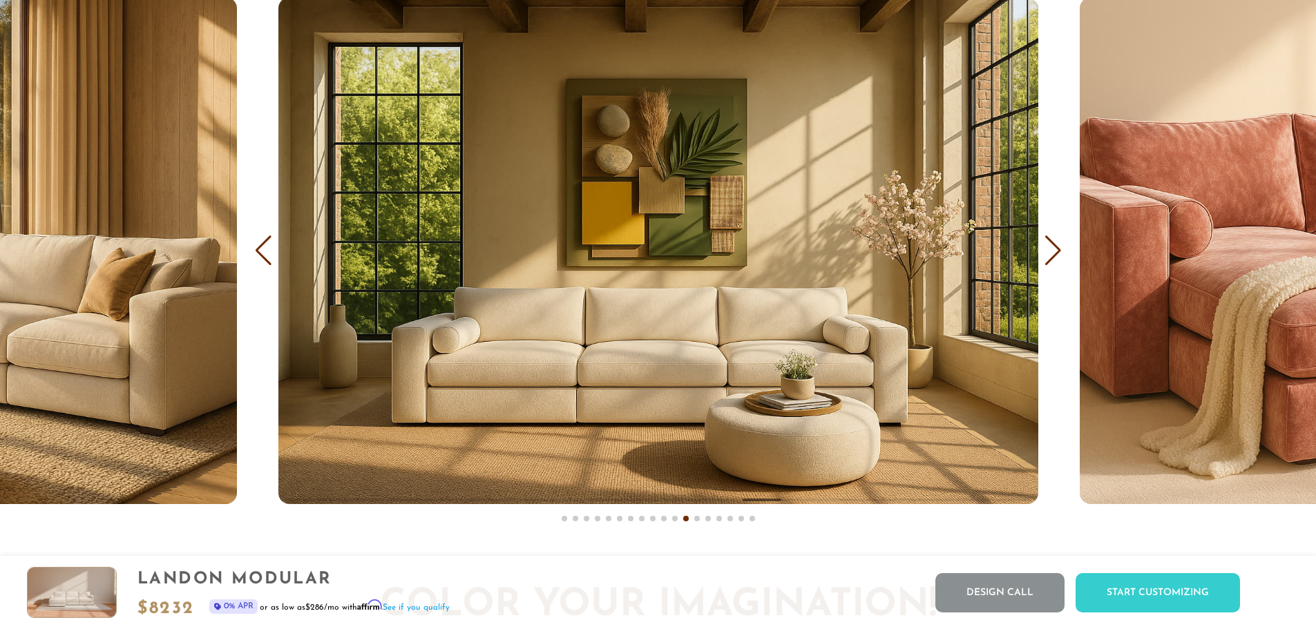
click at [1053, 257] on div "Next slide" at bounding box center [1053, 251] width 19 height 30
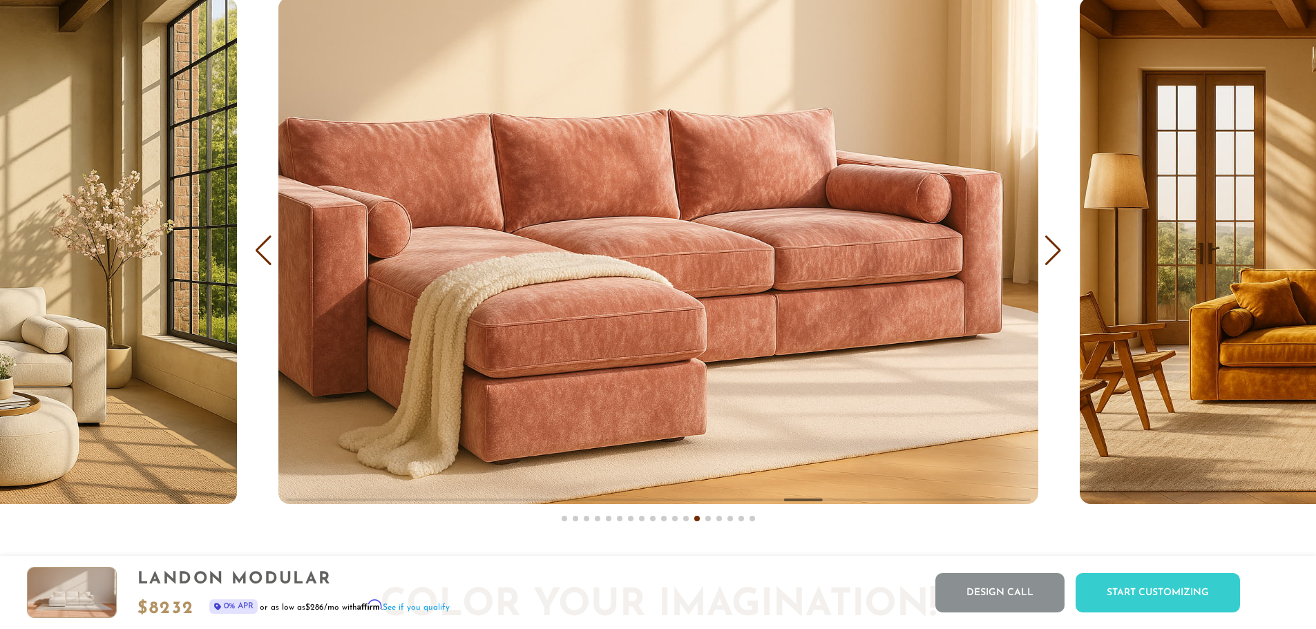
click at [1053, 257] on div "Next slide" at bounding box center [1053, 251] width 19 height 30
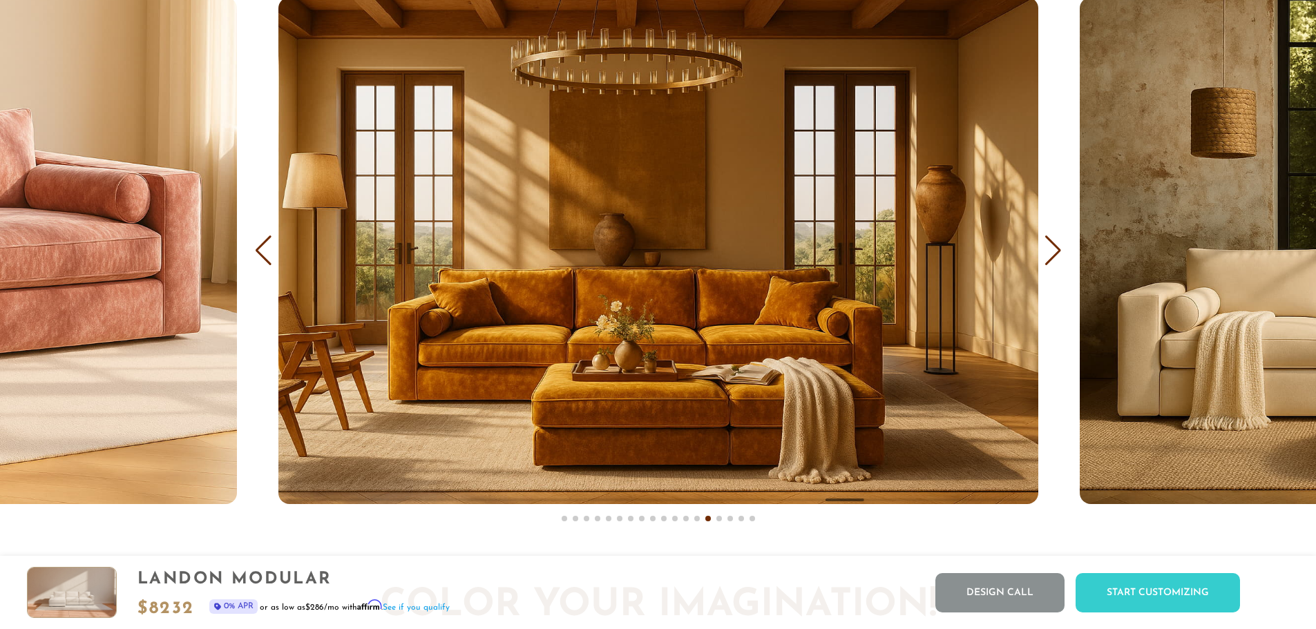
click at [1053, 257] on div "Next slide" at bounding box center [1053, 251] width 19 height 30
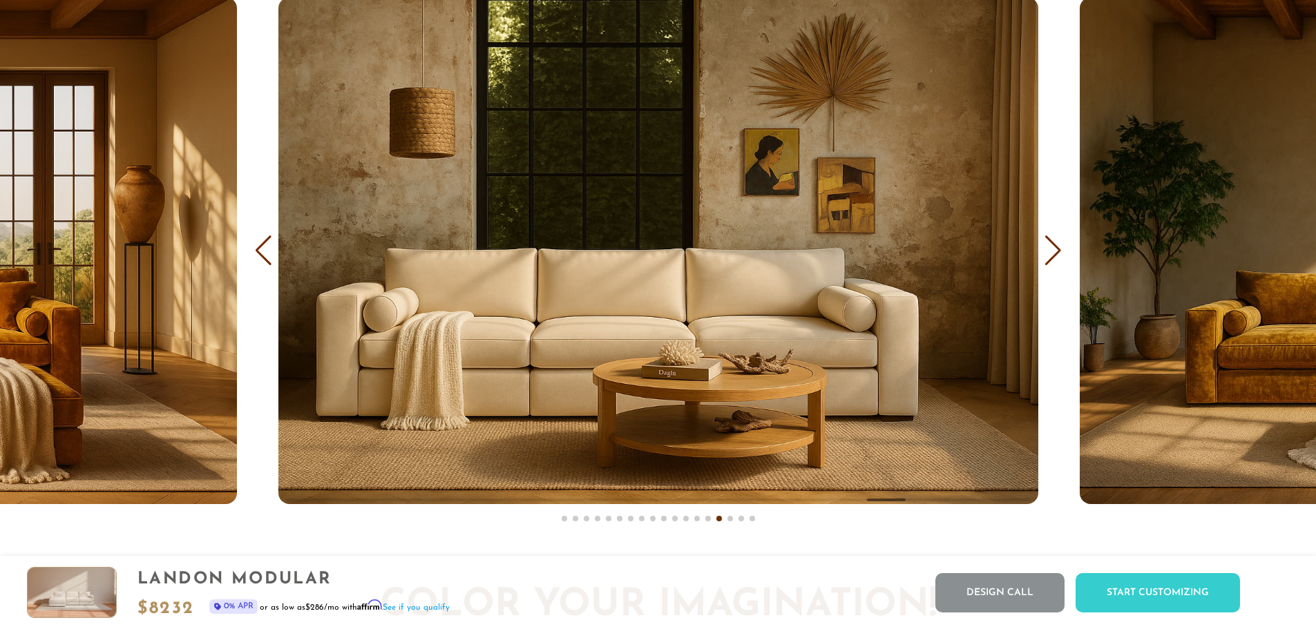
click at [1053, 257] on div "Next slide" at bounding box center [1053, 251] width 19 height 30
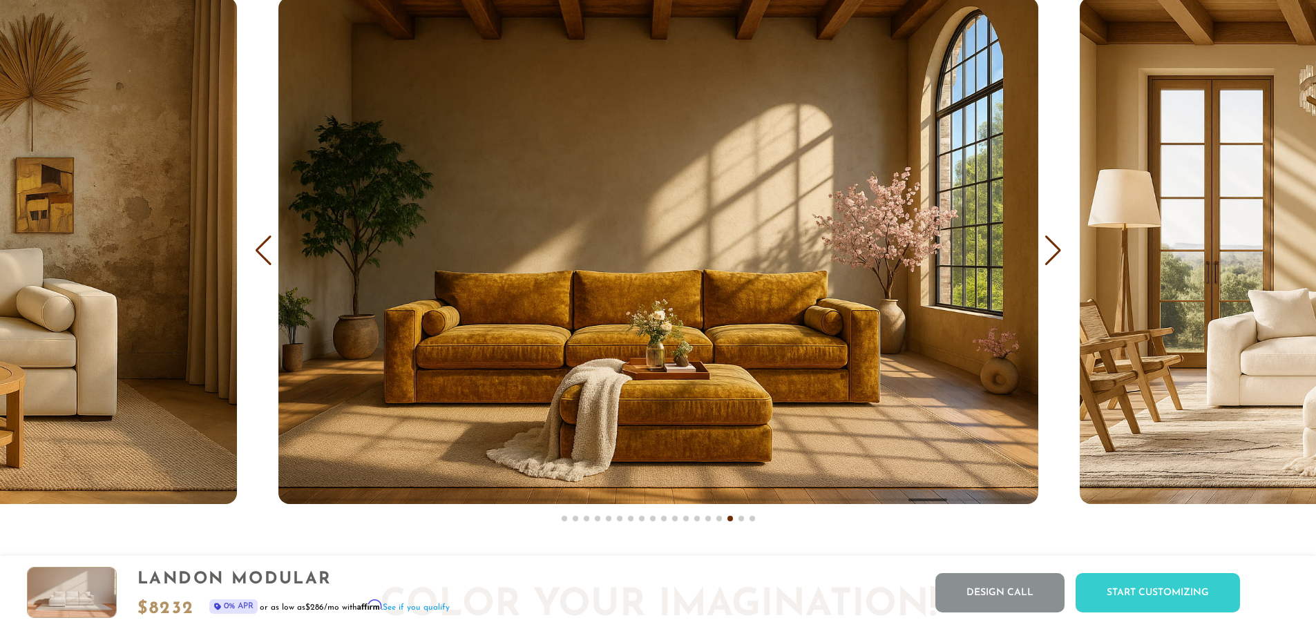
click at [1053, 257] on div "Next slide" at bounding box center [1053, 251] width 19 height 30
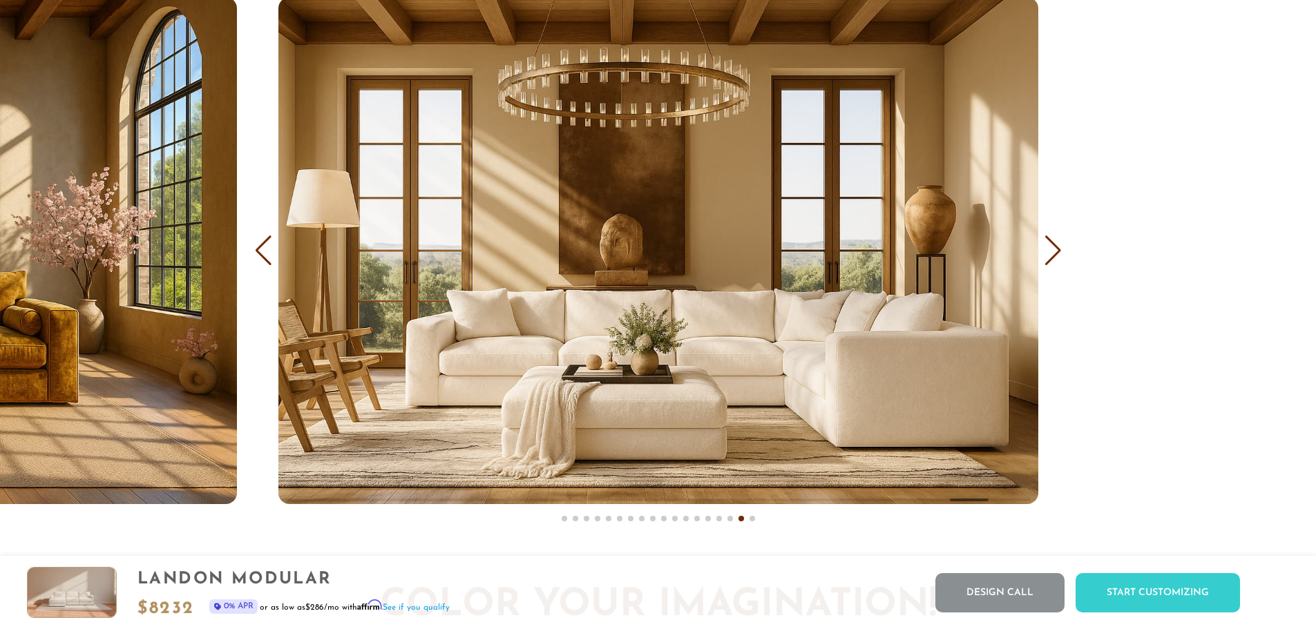
click at [1053, 257] on div "Next slide" at bounding box center [1053, 251] width 19 height 30
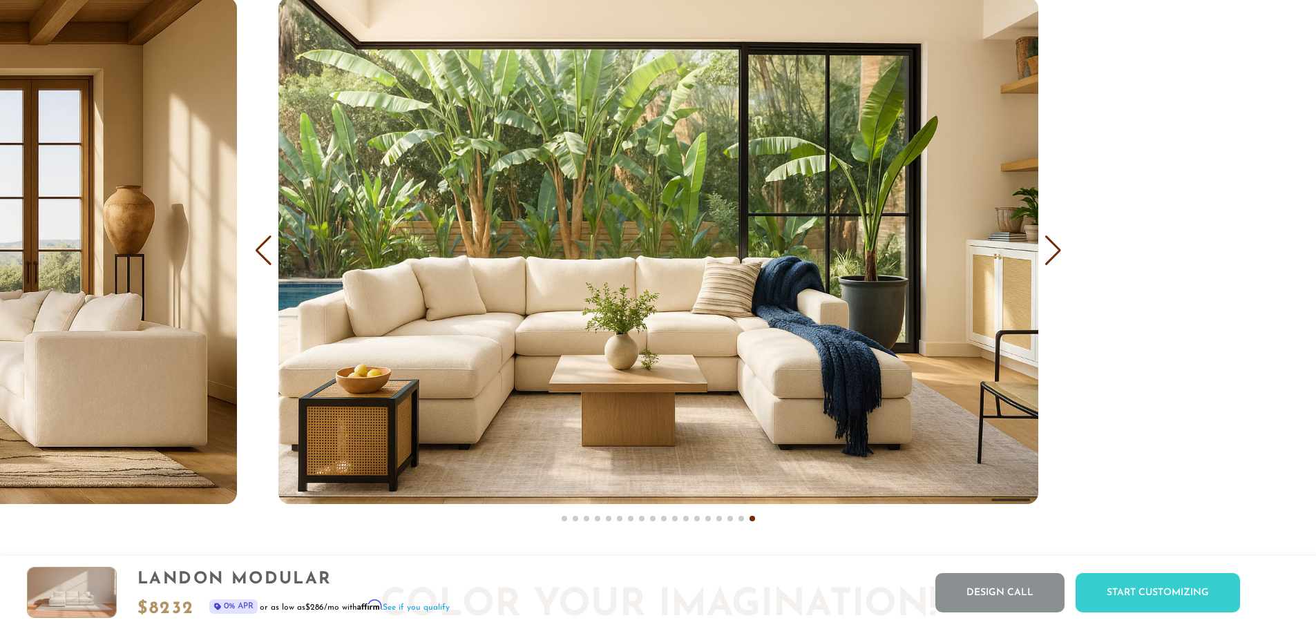
click at [1053, 257] on div "Next slide" at bounding box center [1053, 251] width 19 height 30
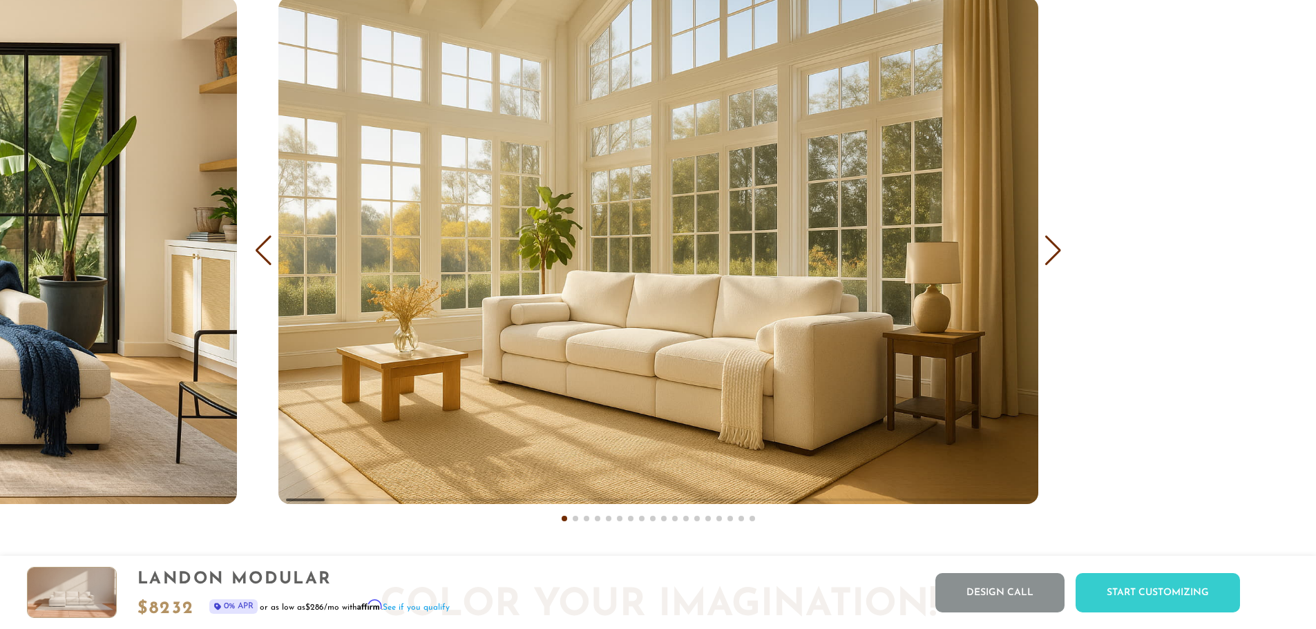
click at [1053, 257] on div "Next slide" at bounding box center [1053, 251] width 19 height 30
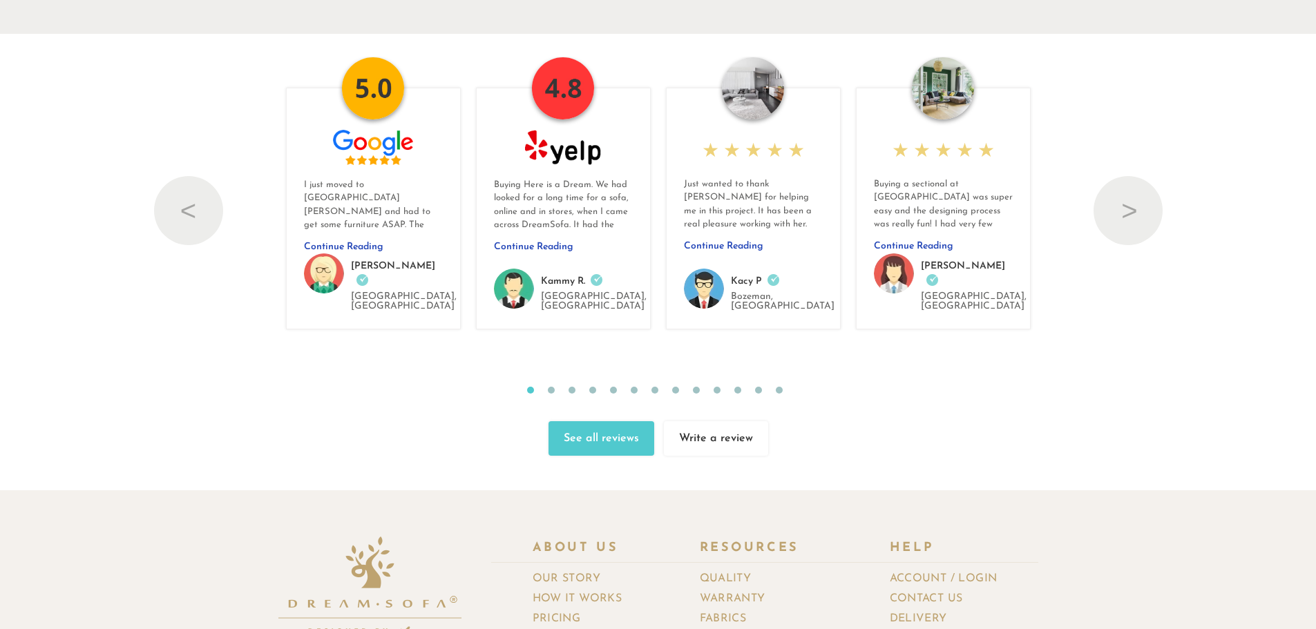
scroll to position [15538, 0]
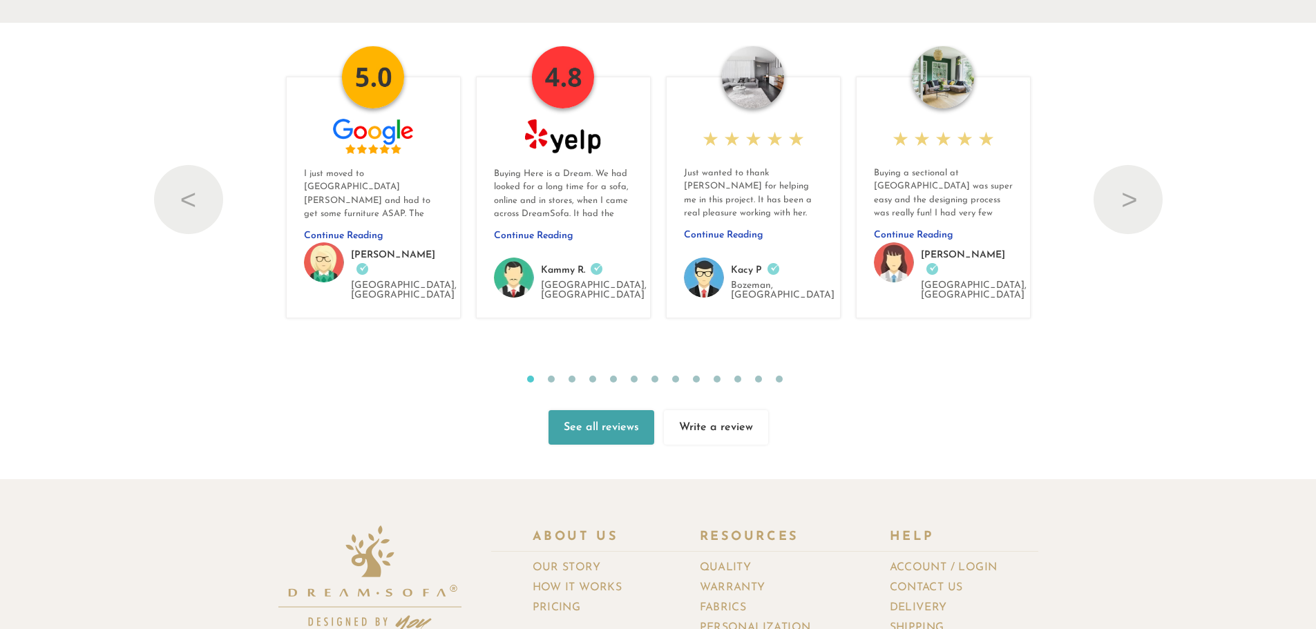
click at [606, 412] on link "See all reviews" at bounding box center [601, 427] width 106 height 35
